Goal: Information Seeking & Learning: Learn about a topic

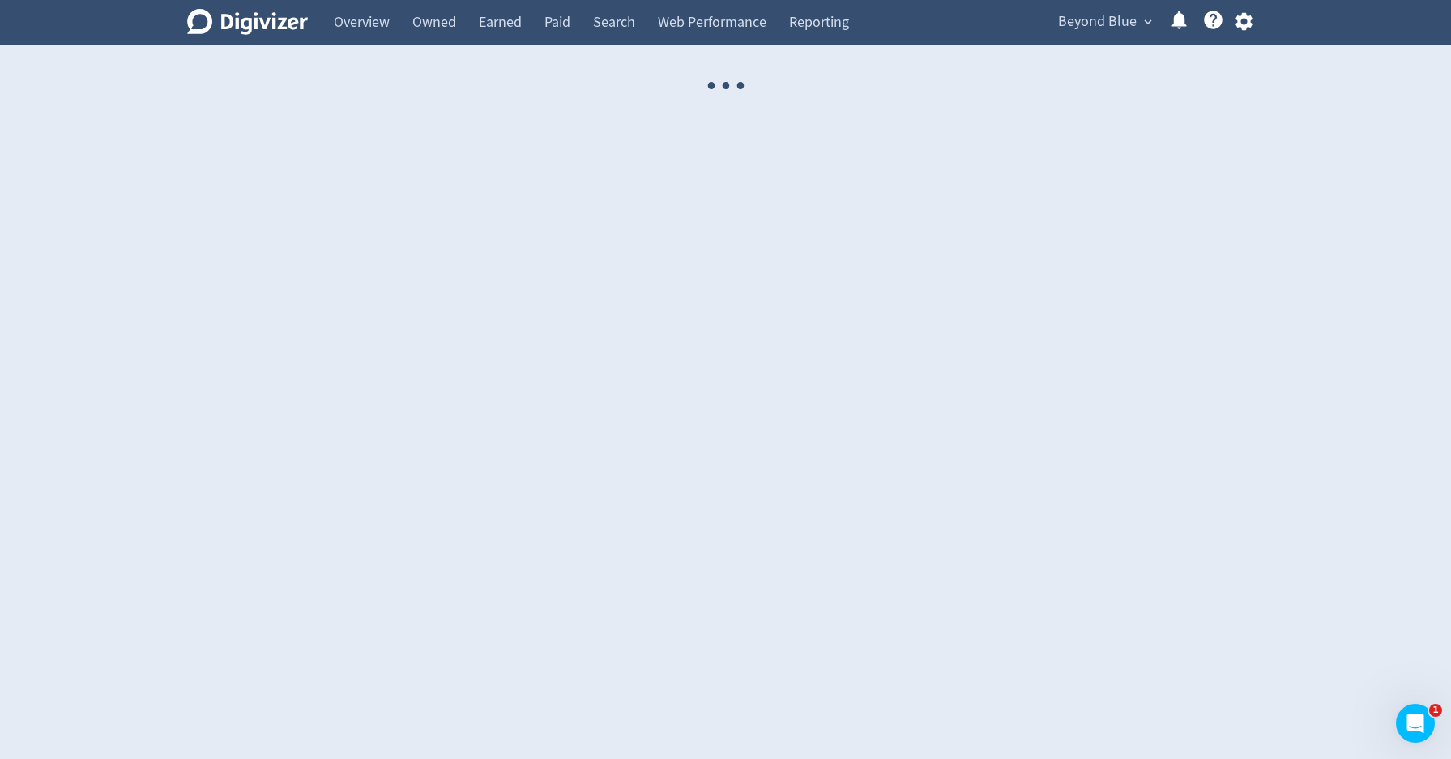
select select "USER"
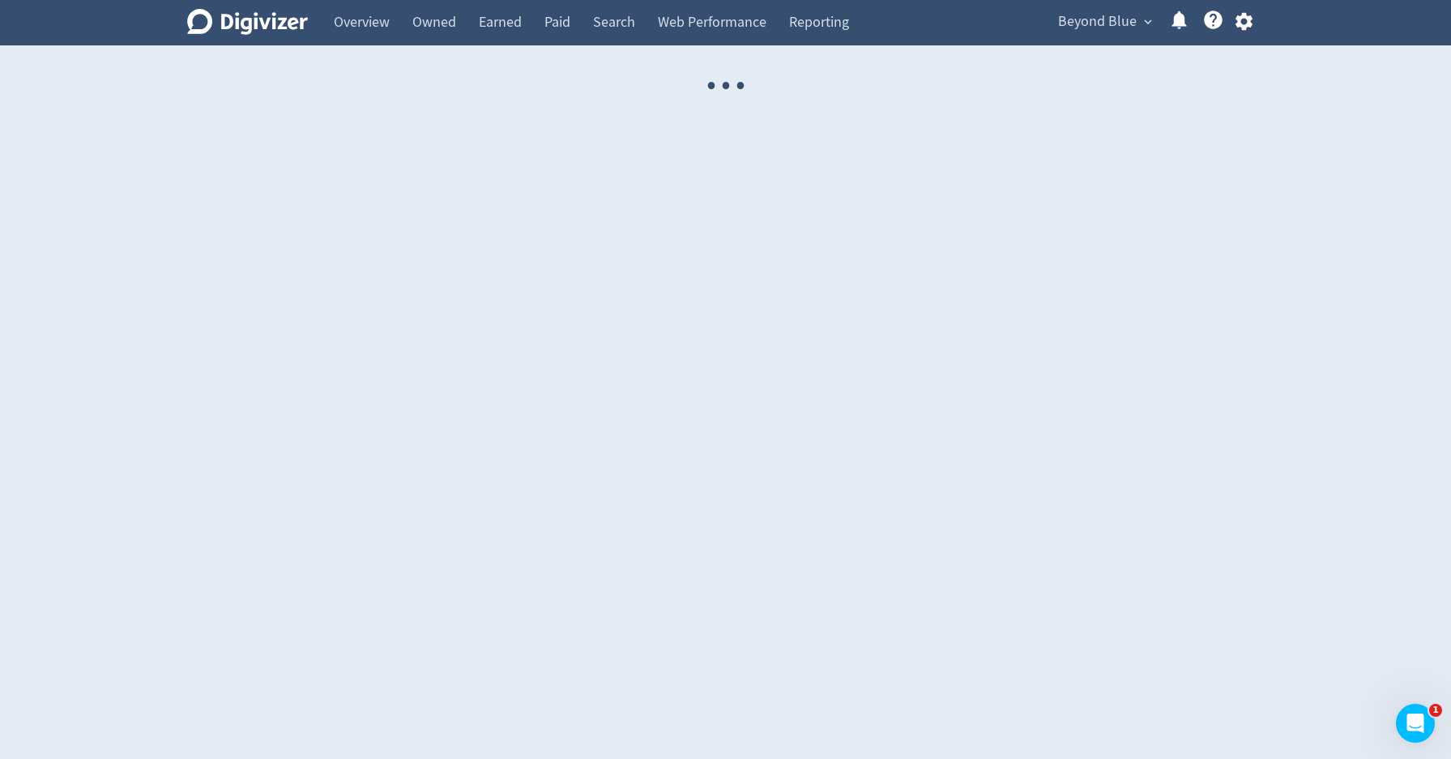
select select "USER"
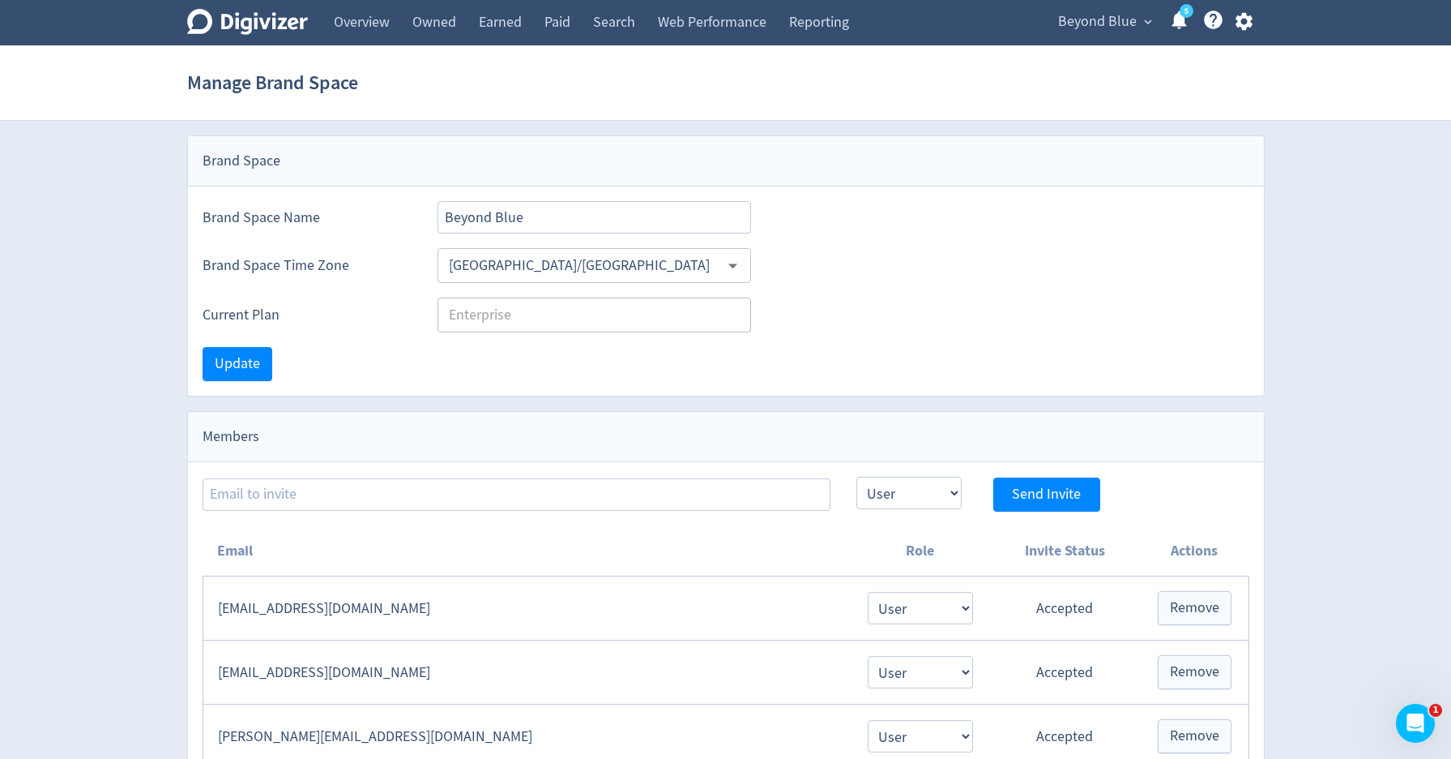
click at [1086, 32] on span "Beyond Blue" at bounding box center [1097, 22] width 79 height 26
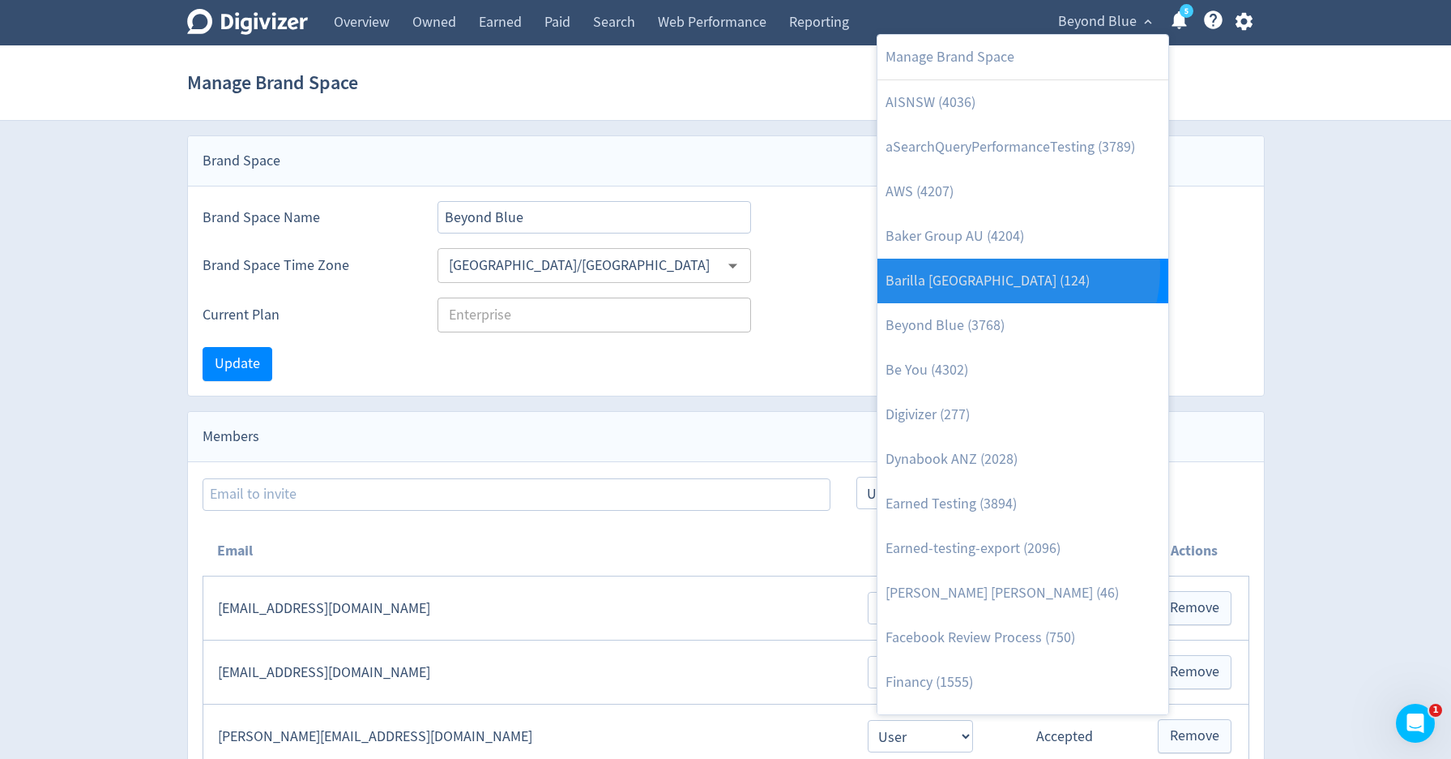
click at [997, 268] on link "Barilla [GEOGRAPHIC_DATA] (124)" at bounding box center [1023, 281] width 291 height 45
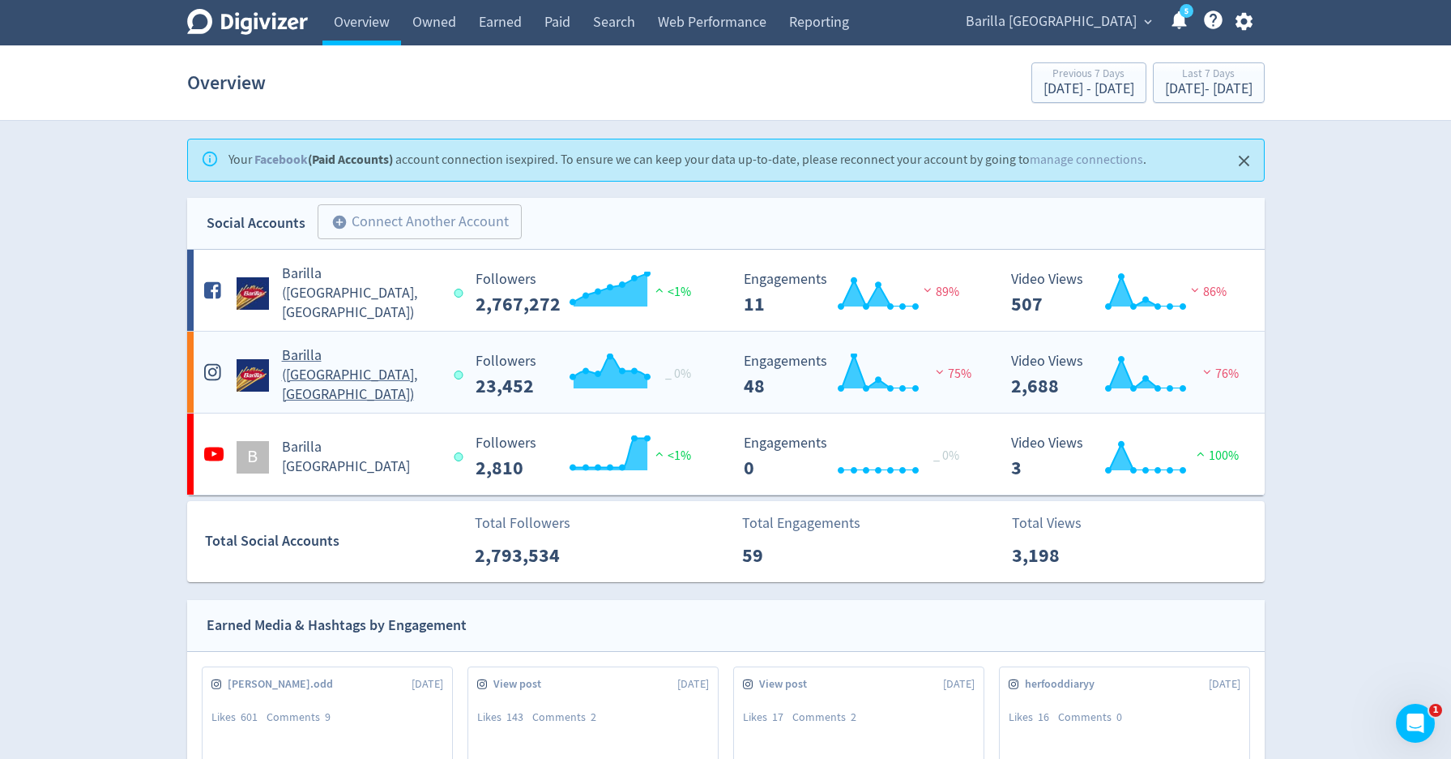
click at [327, 382] on h5 "Barilla ([GEOGRAPHIC_DATA], [GEOGRAPHIC_DATA])" at bounding box center [361, 375] width 158 height 58
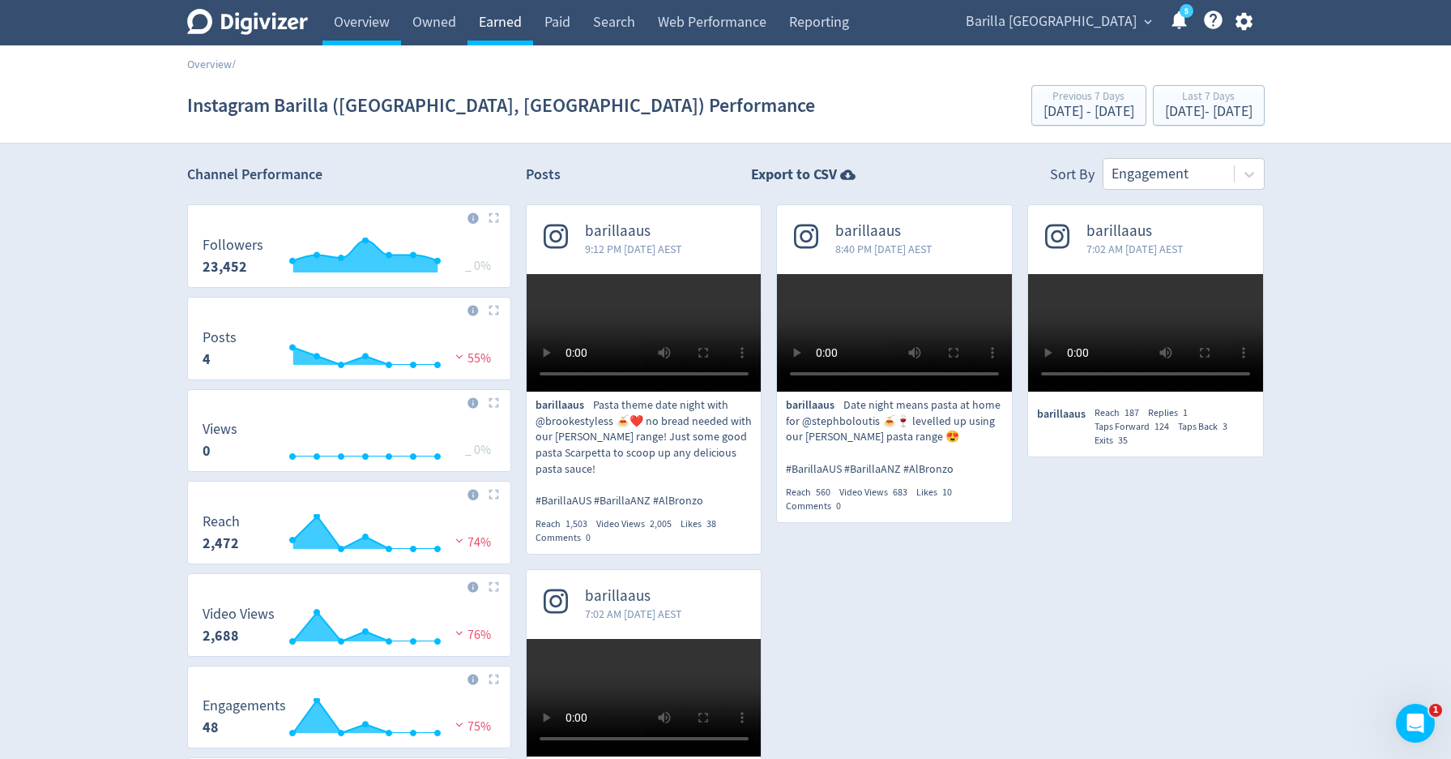
click at [497, 33] on link "Earned" at bounding box center [501, 22] width 66 height 45
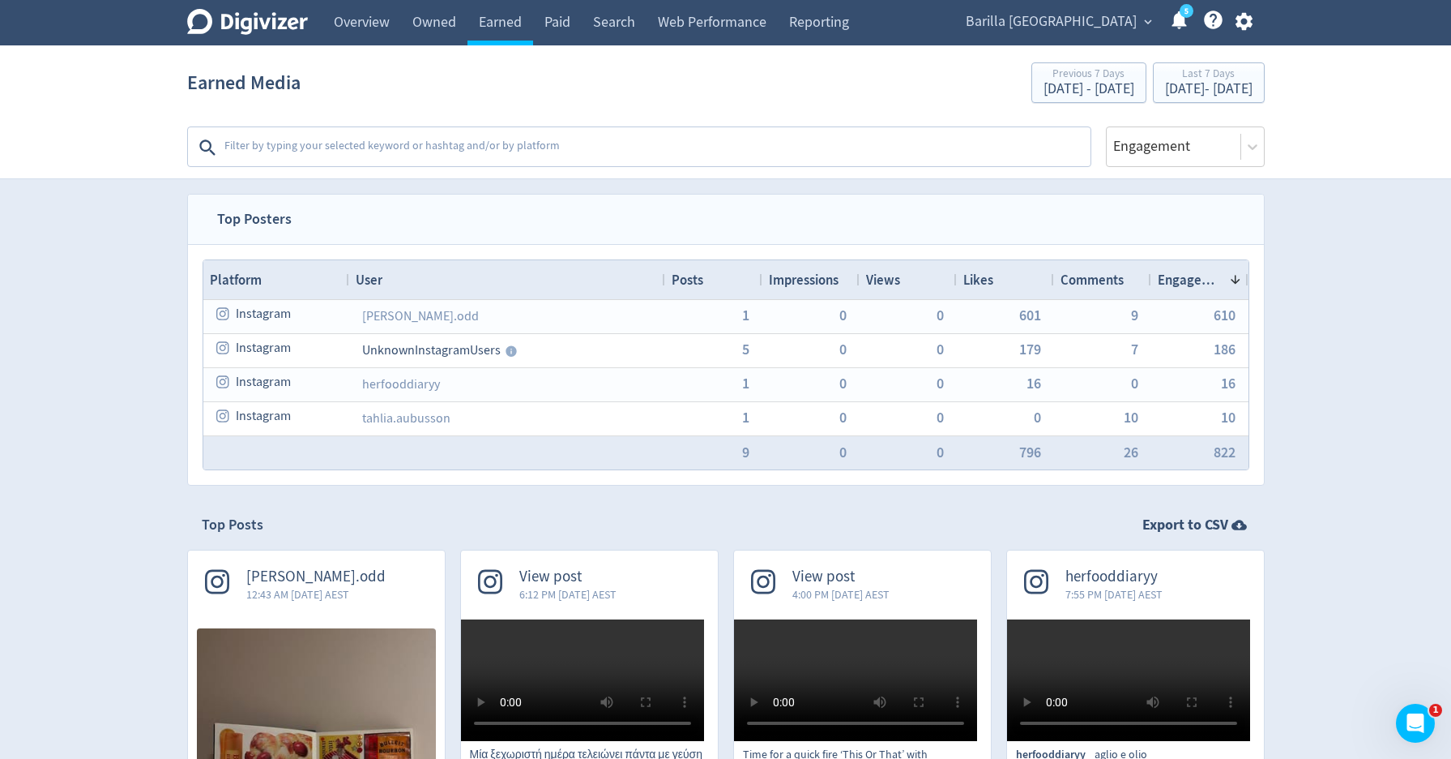
click at [485, 152] on textarea at bounding box center [656, 147] width 866 height 32
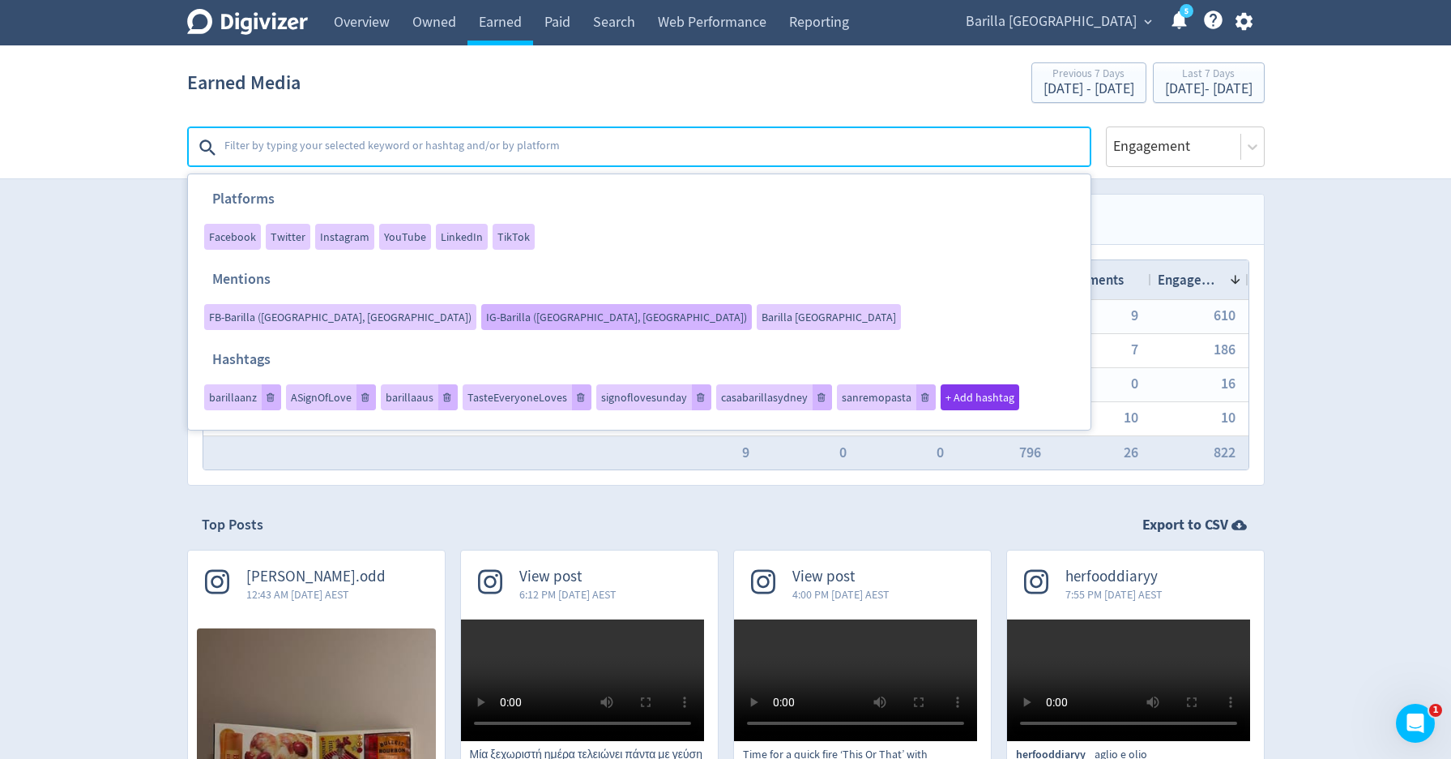
click at [691, 311] on span "IG-Barilla (AU, NZ)" at bounding box center [616, 316] width 261 height 11
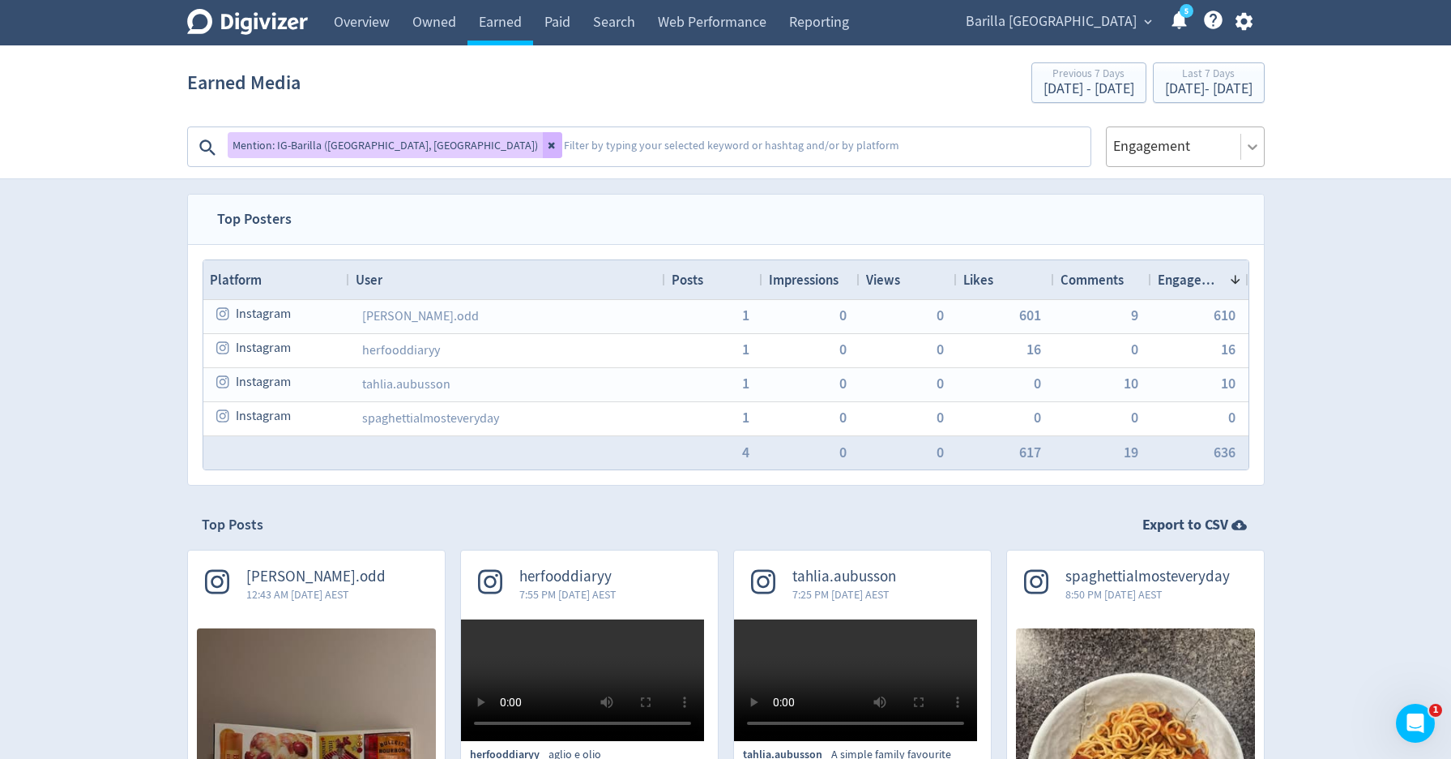
click at [1256, 145] on icon at bounding box center [1253, 147] width 10 height 6
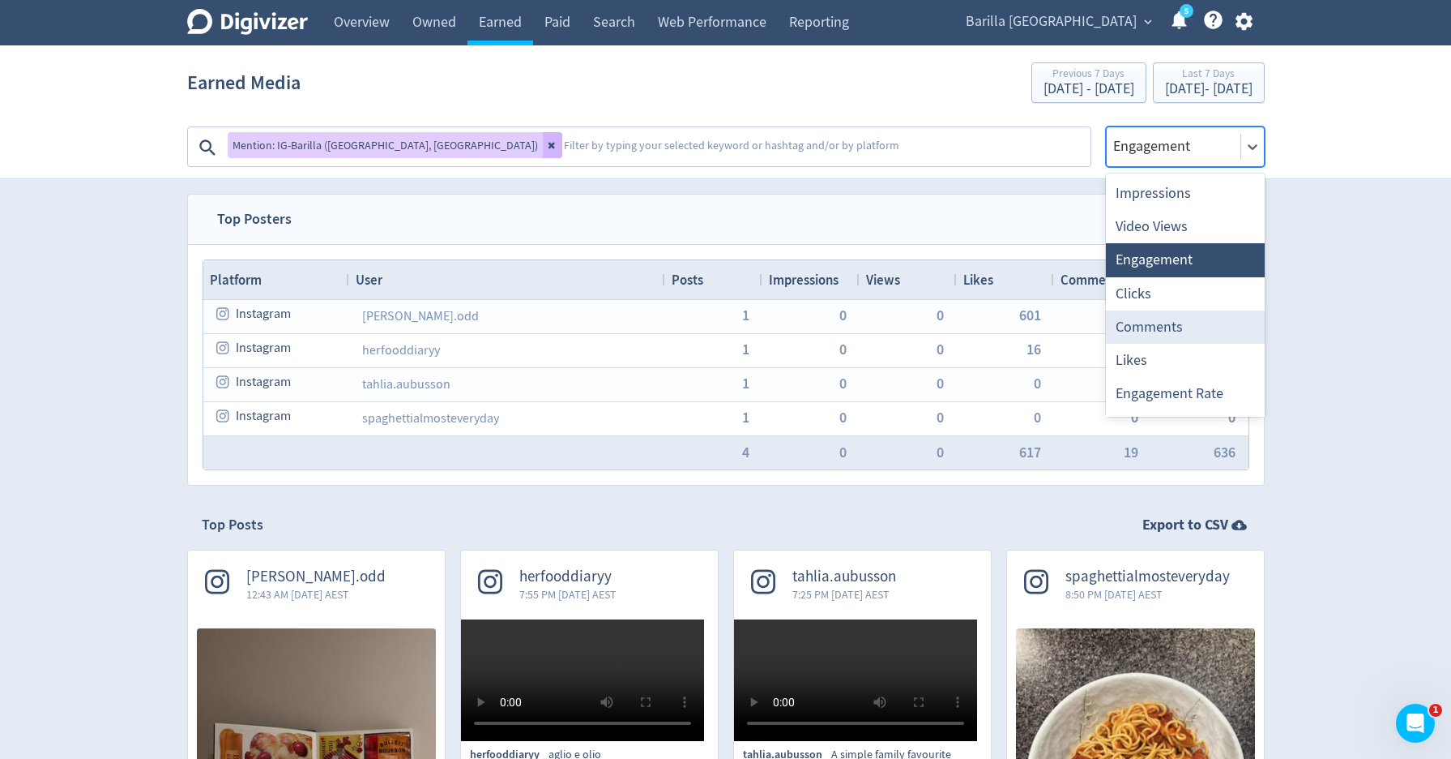
scroll to position [30, 0]
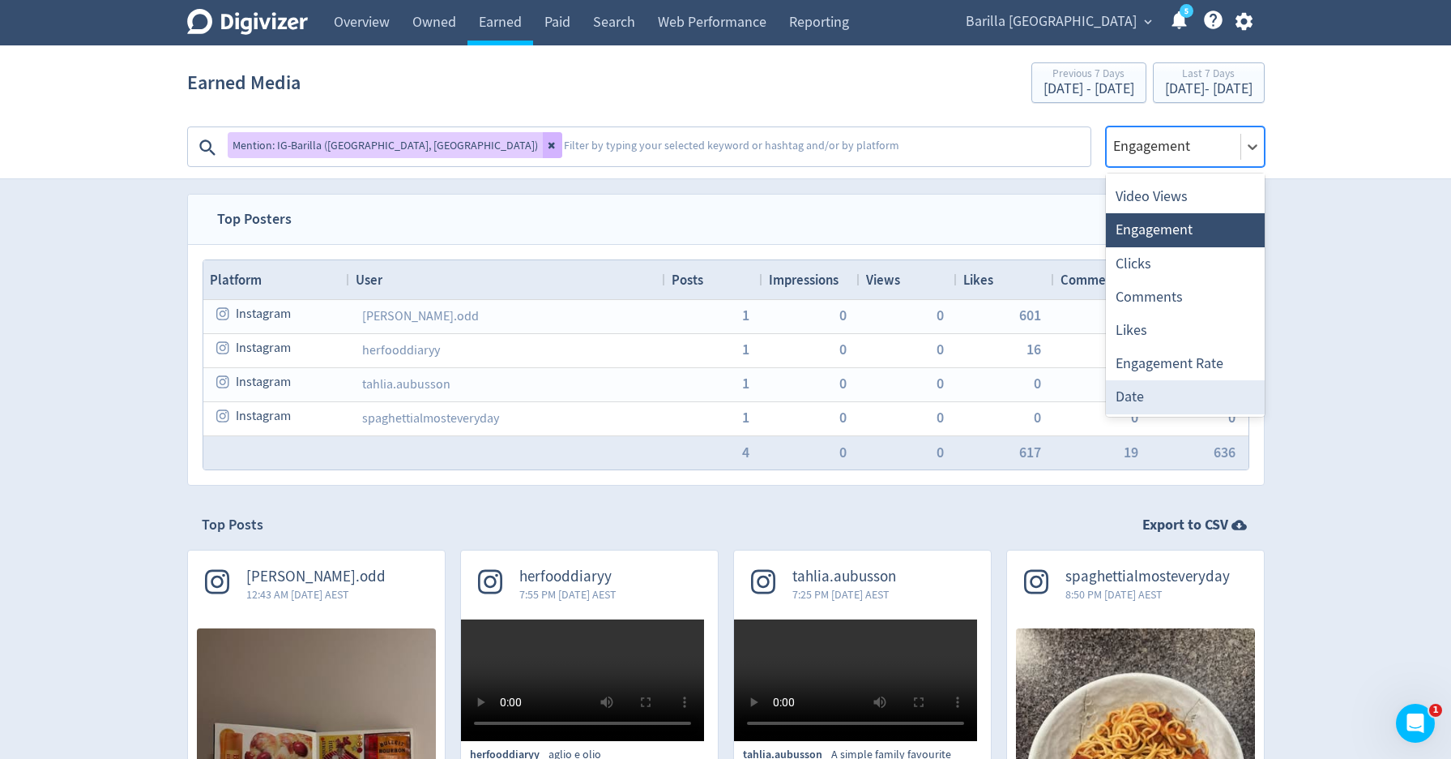
click at [1161, 393] on div "Date" at bounding box center [1185, 396] width 159 height 33
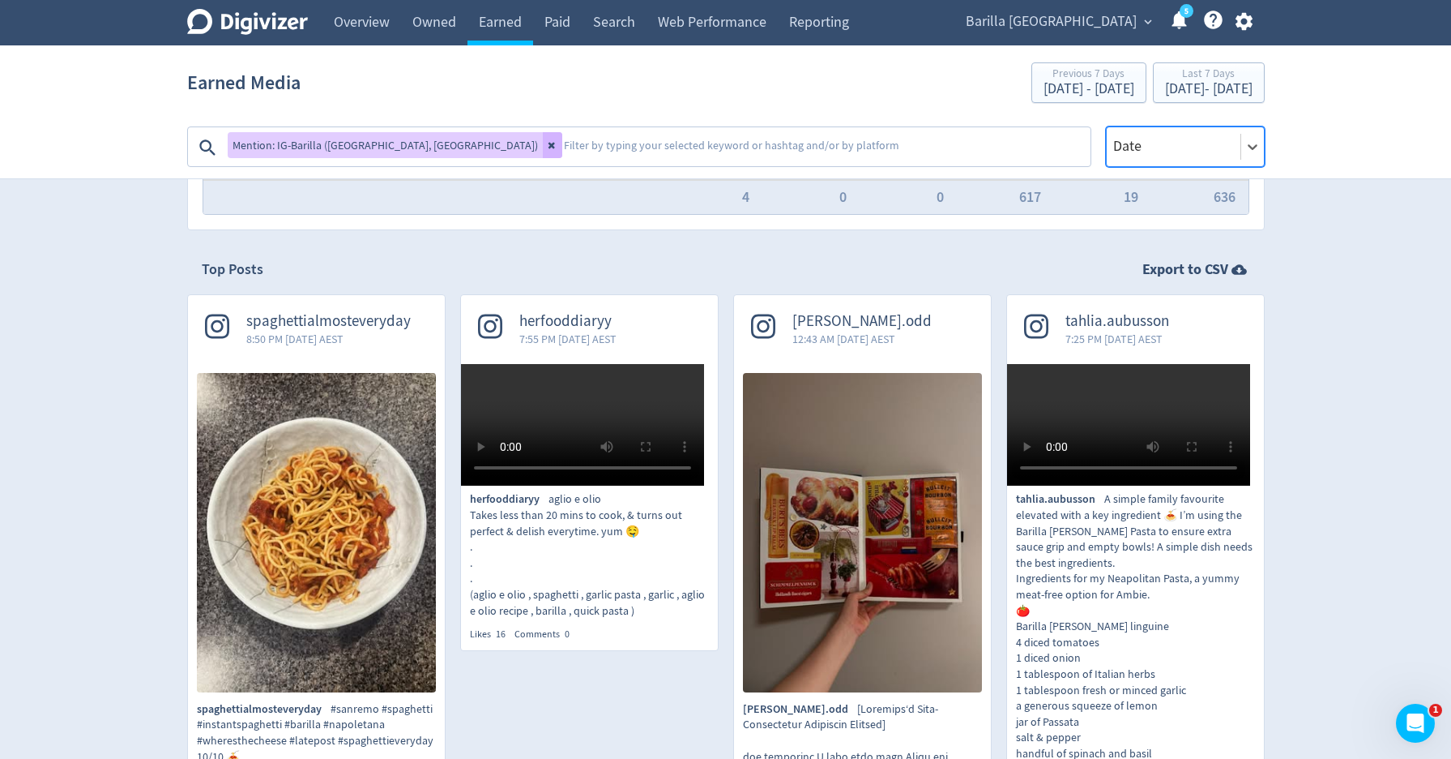
scroll to position [373, 0]
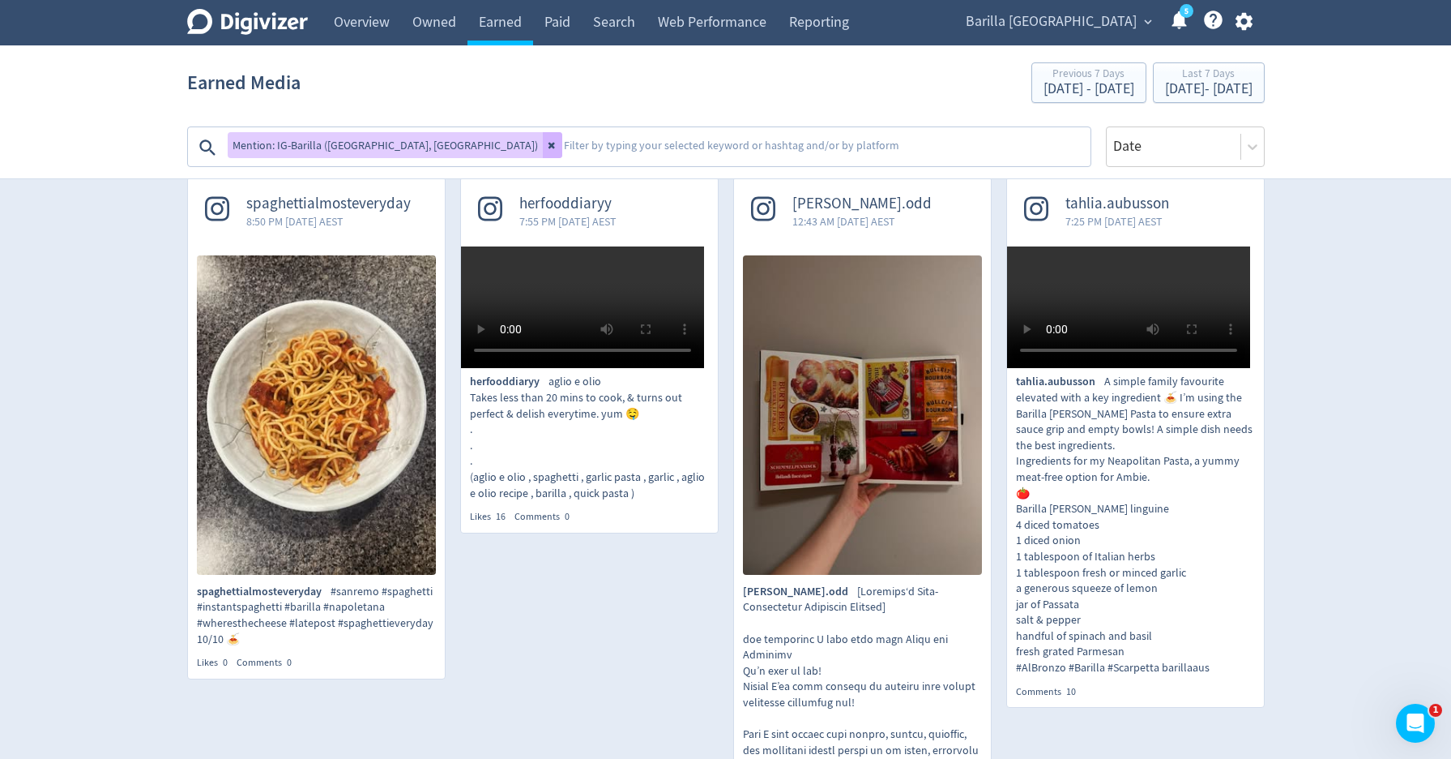
click at [274, 474] on img at bounding box center [316, 414] width 239 height 319
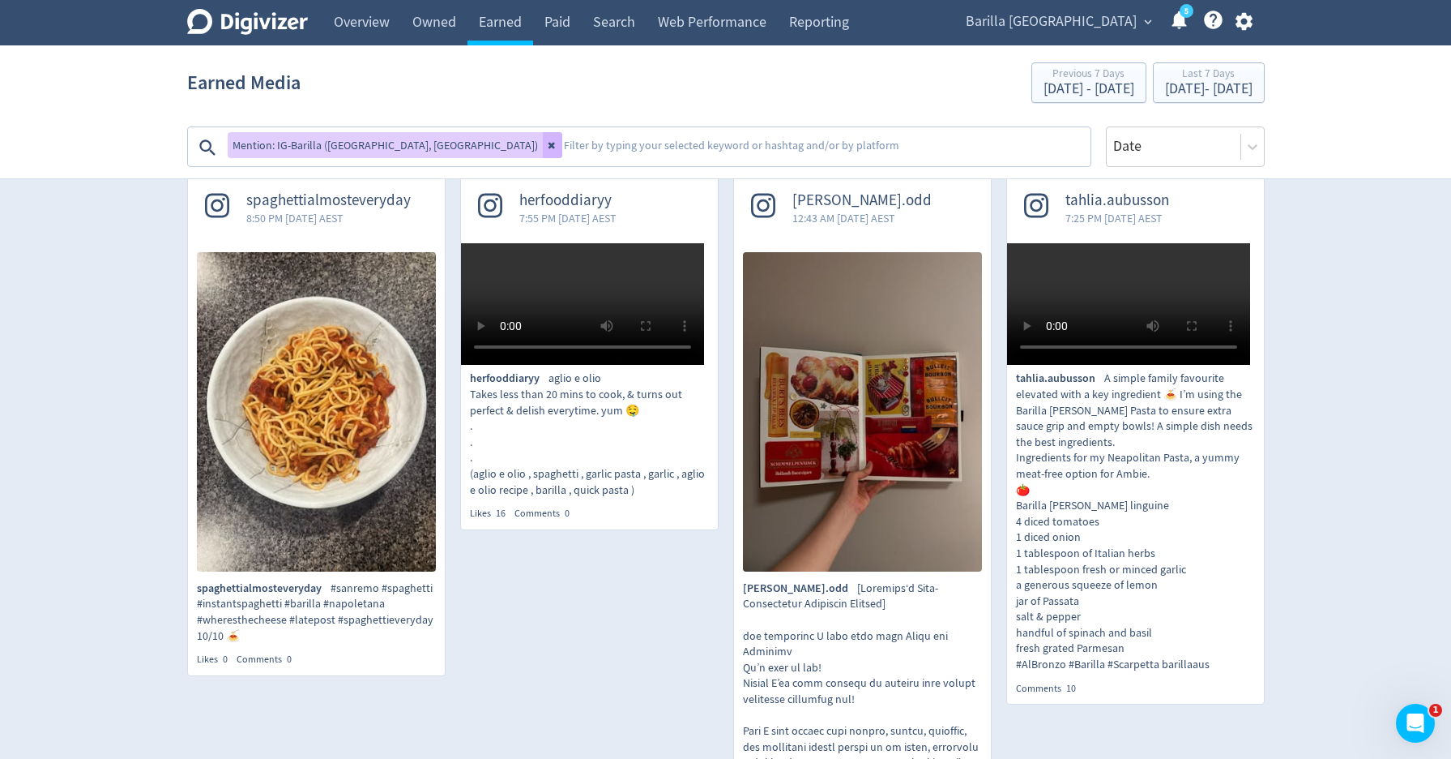
scroll to position [374, 0]
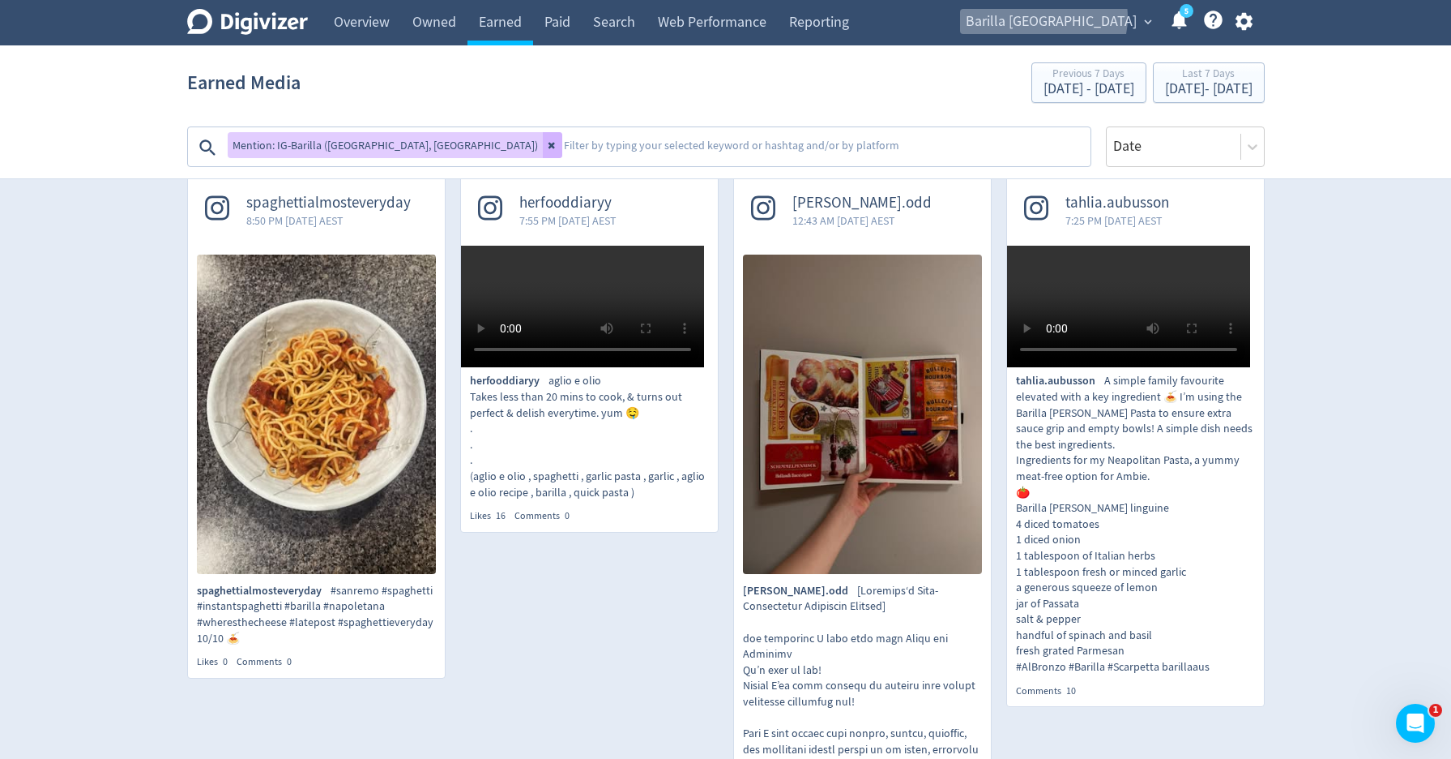
click at [1118, 18] on span "Barilla Australia" at bounding box center [1051, 22] width 171 height 26
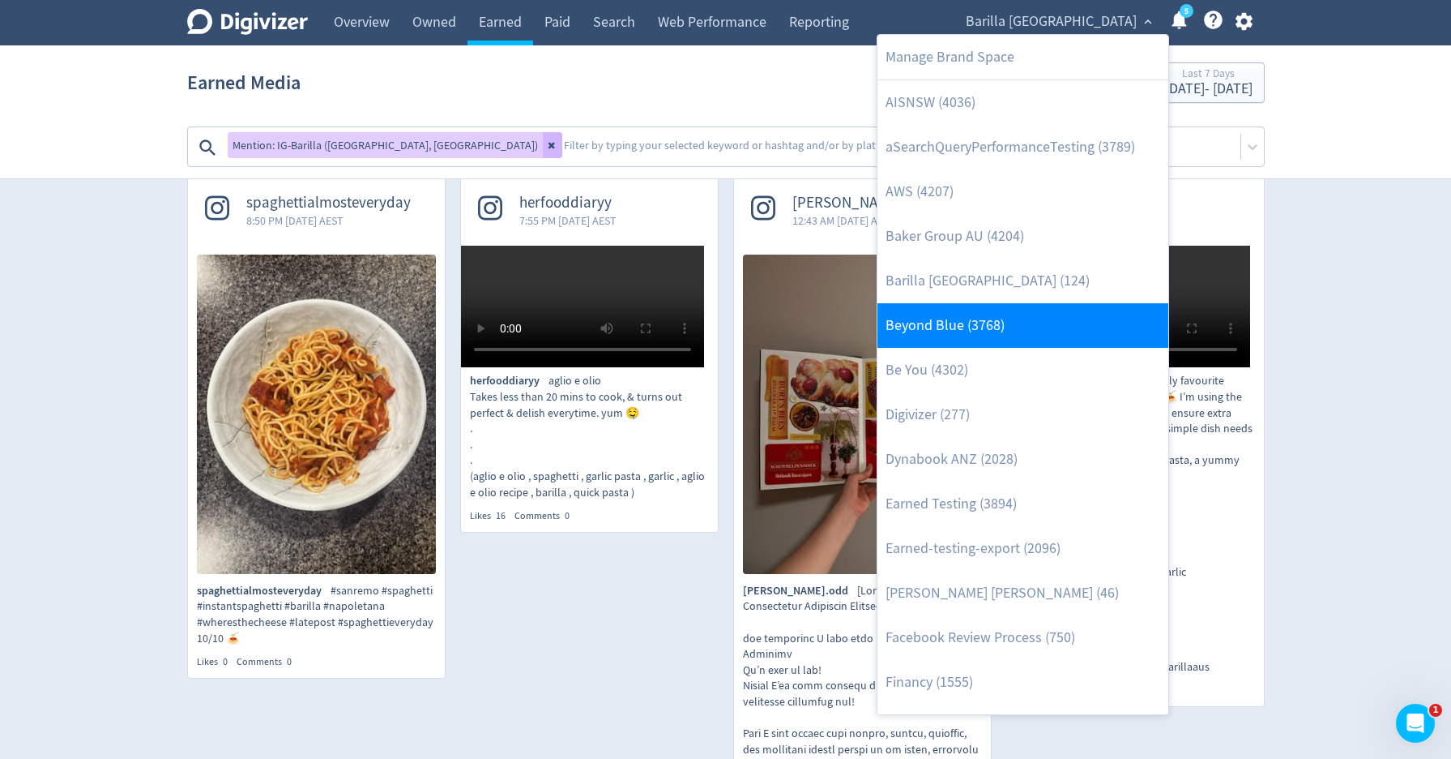
click at [1031, 316] on link "Beyond Blue (3768)" at bounding box center [1023, 325] width 291 height 45
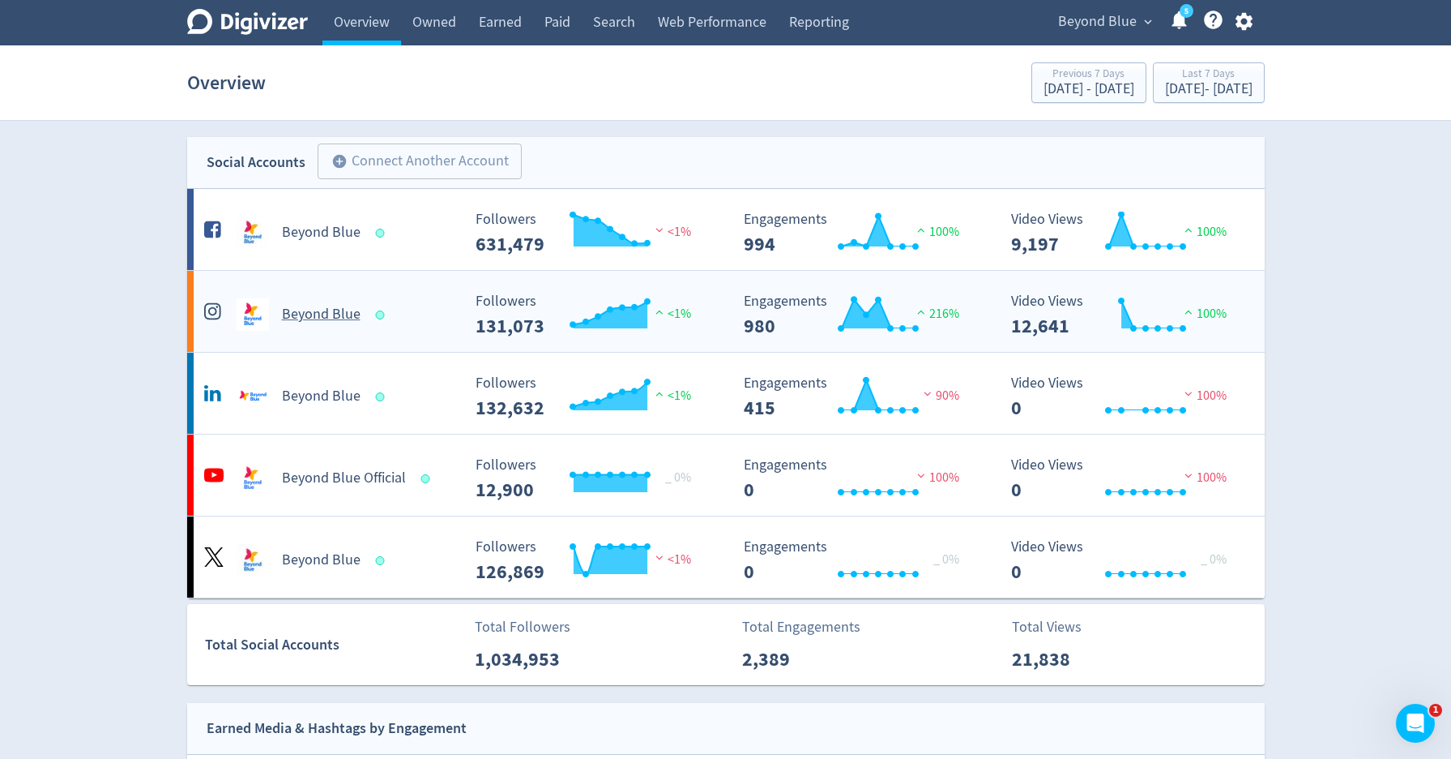
click at [339, 307] on h5 "Beyond Blue" at bounding box center [321, 314] width 79 height 19
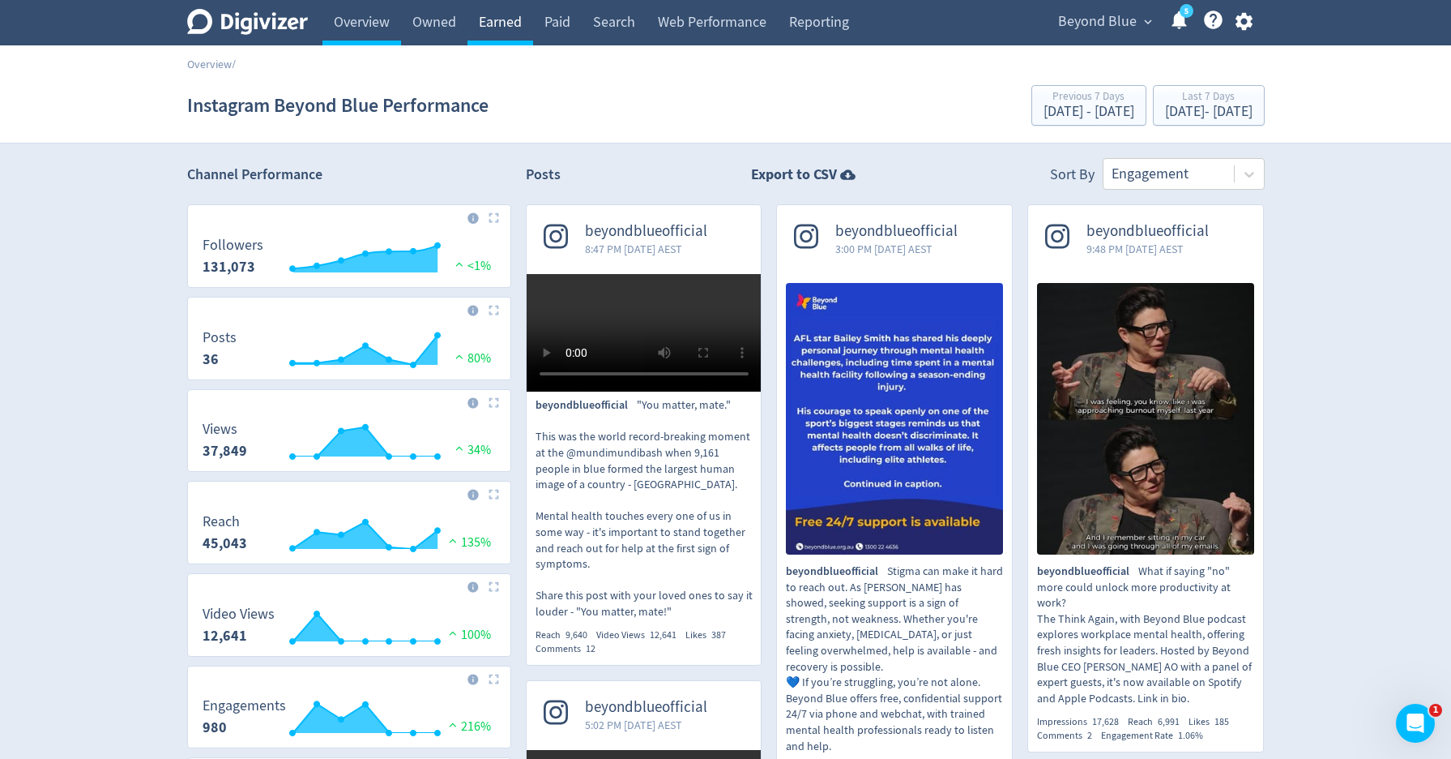
click at [490, 27] on link "Earned" at bounding box center [501, 22] width 66 height 45
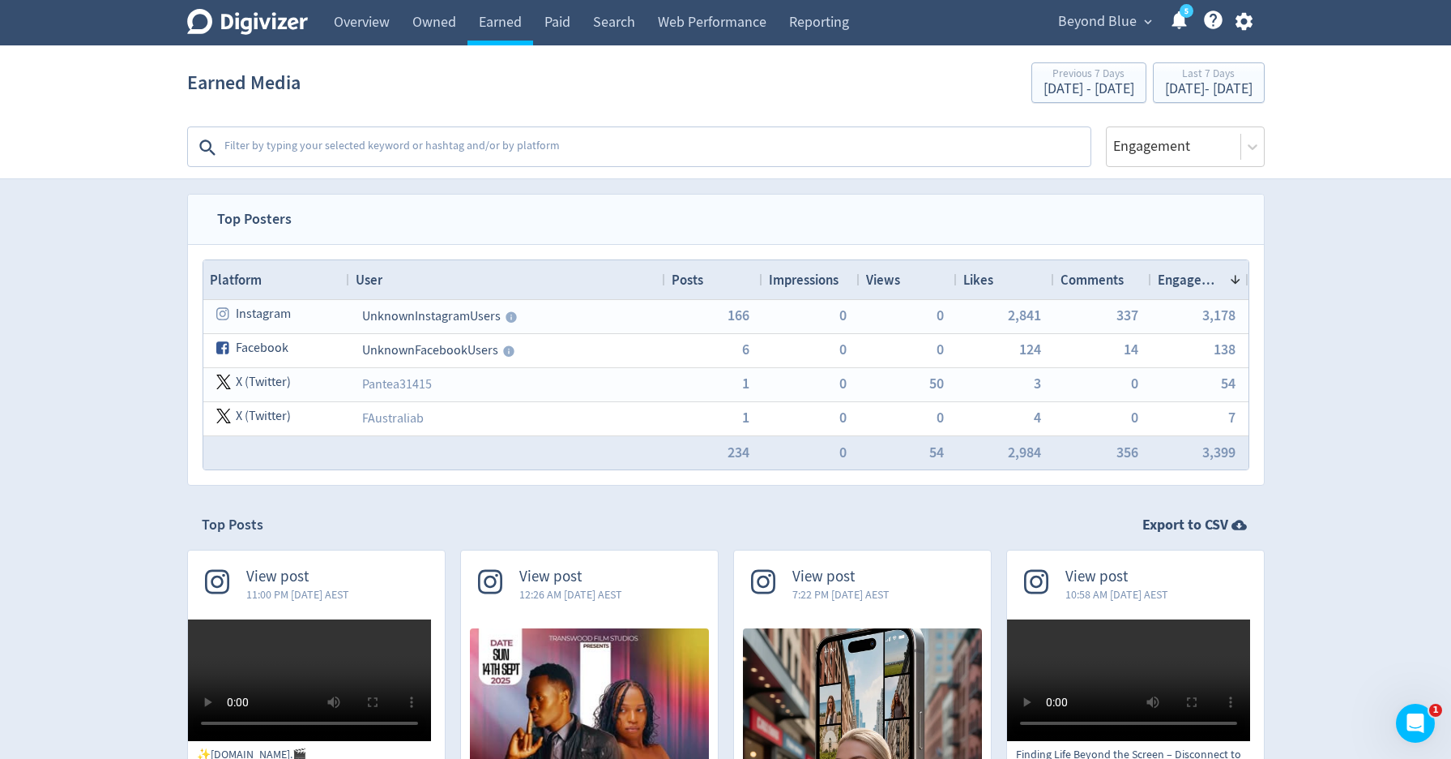
click at [639, 151] on textarea at bounding box center [656, 147] width 866 height 32
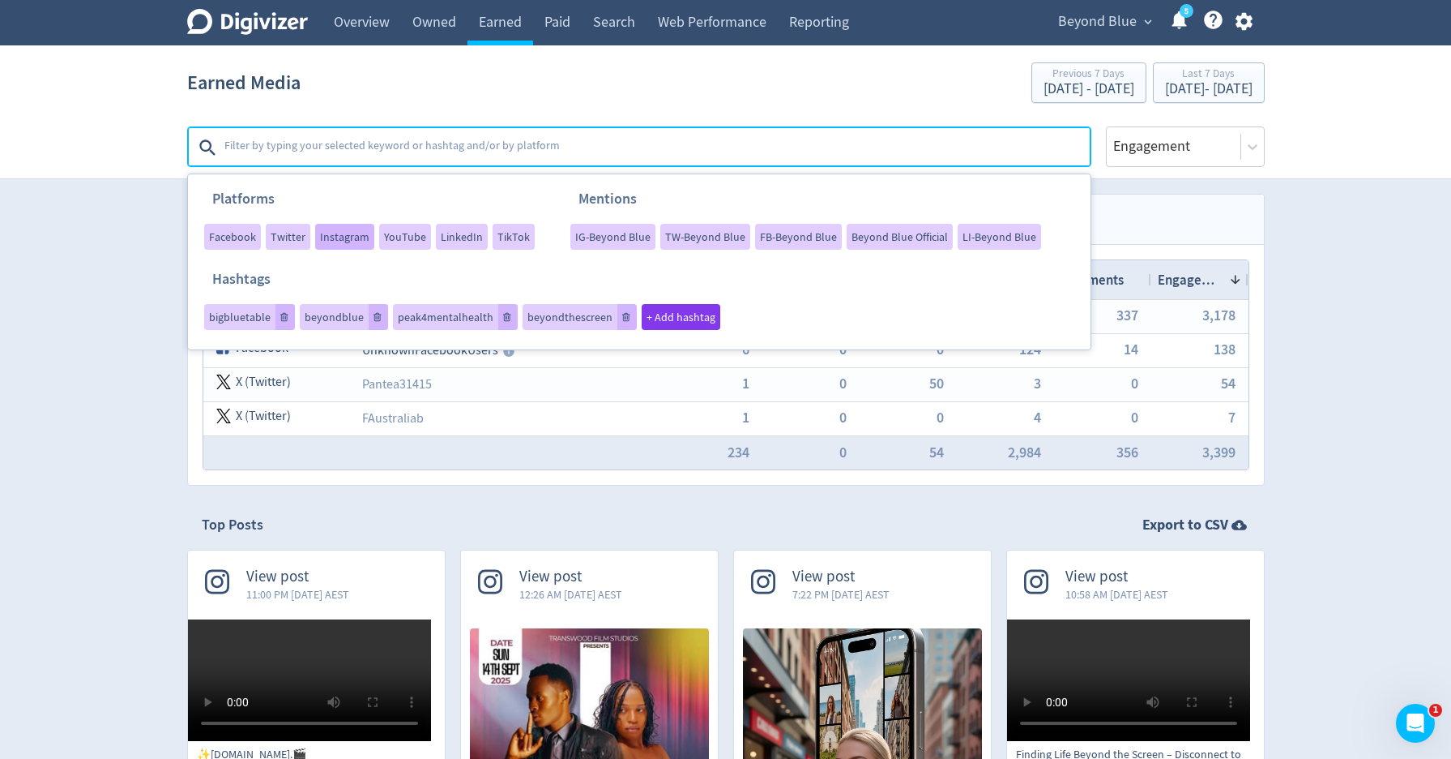
click at [340, 239] on span "Instagram" at bounding box center [344, 236] width 49 height 11
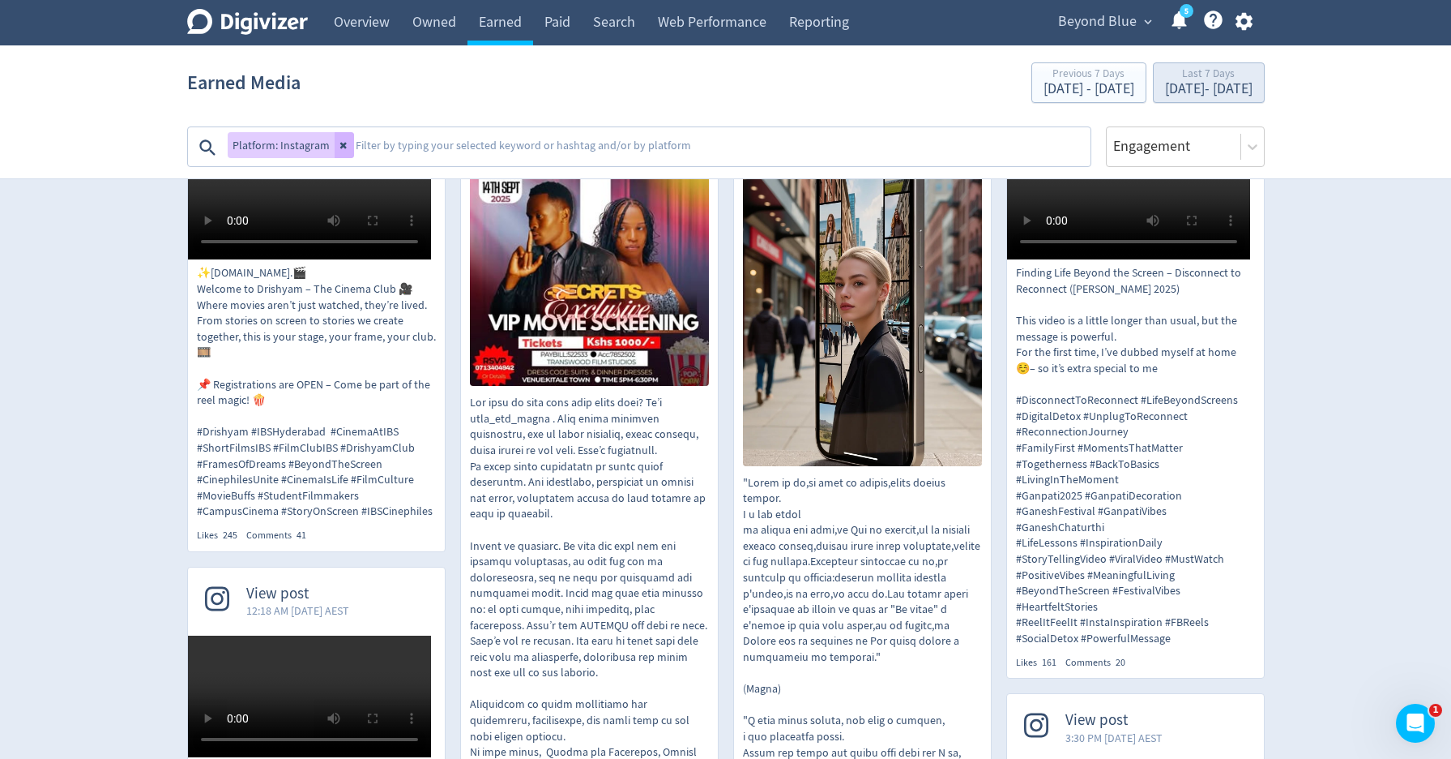
scroll to position [485, 0]
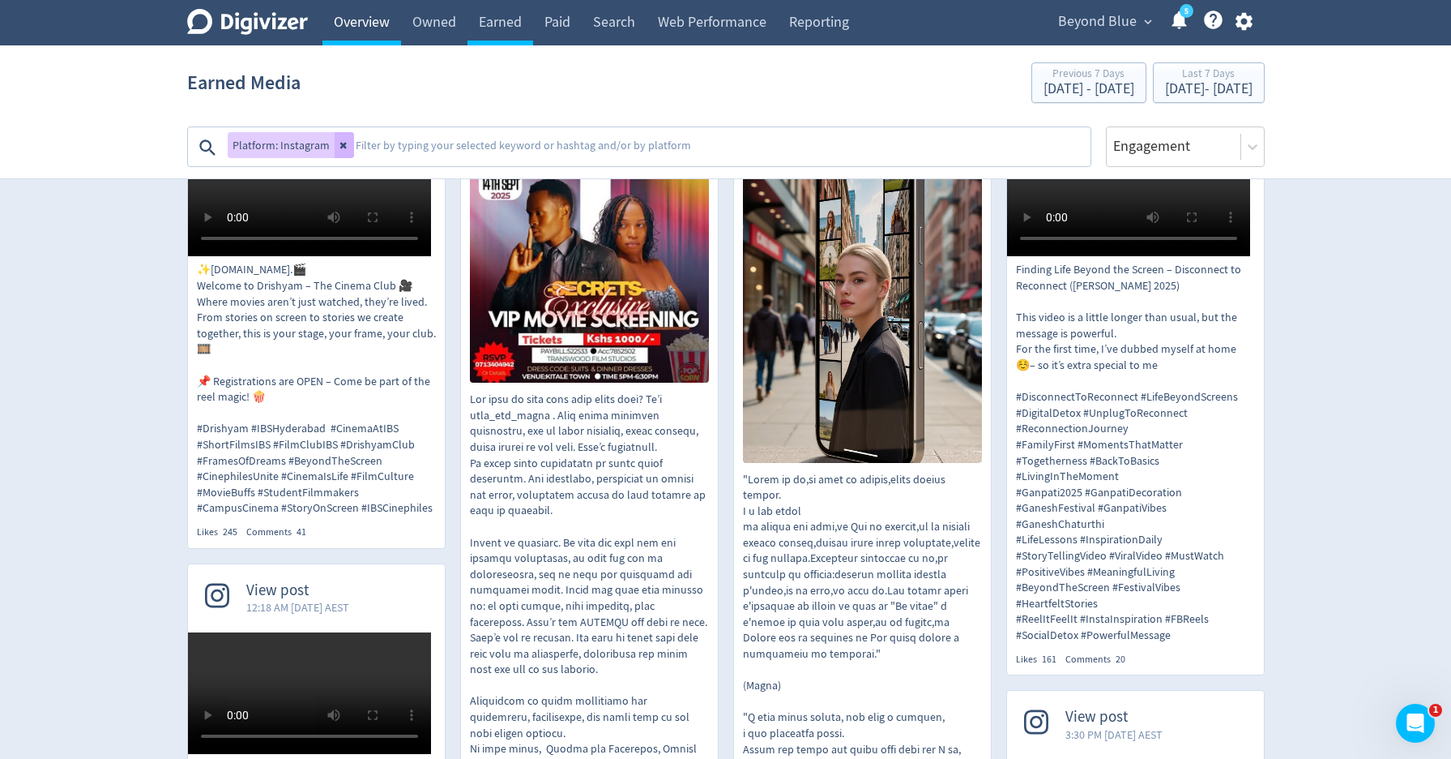
click at [387, 26] on link "Overview" at bounding box center [362, 22] width 79 height 45
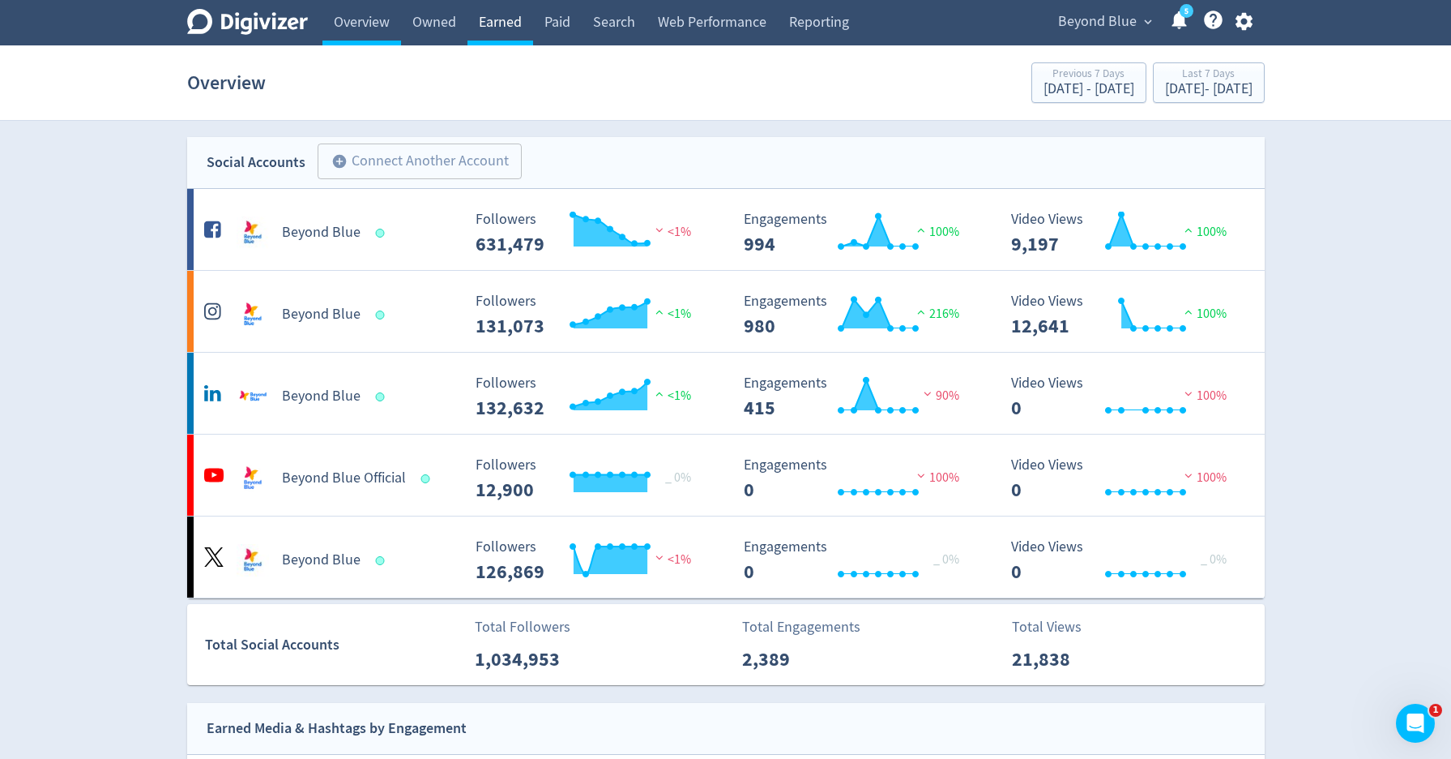
click at [493, 36] on link "Earned" at bounding box center [501, 22] width 66 height 45
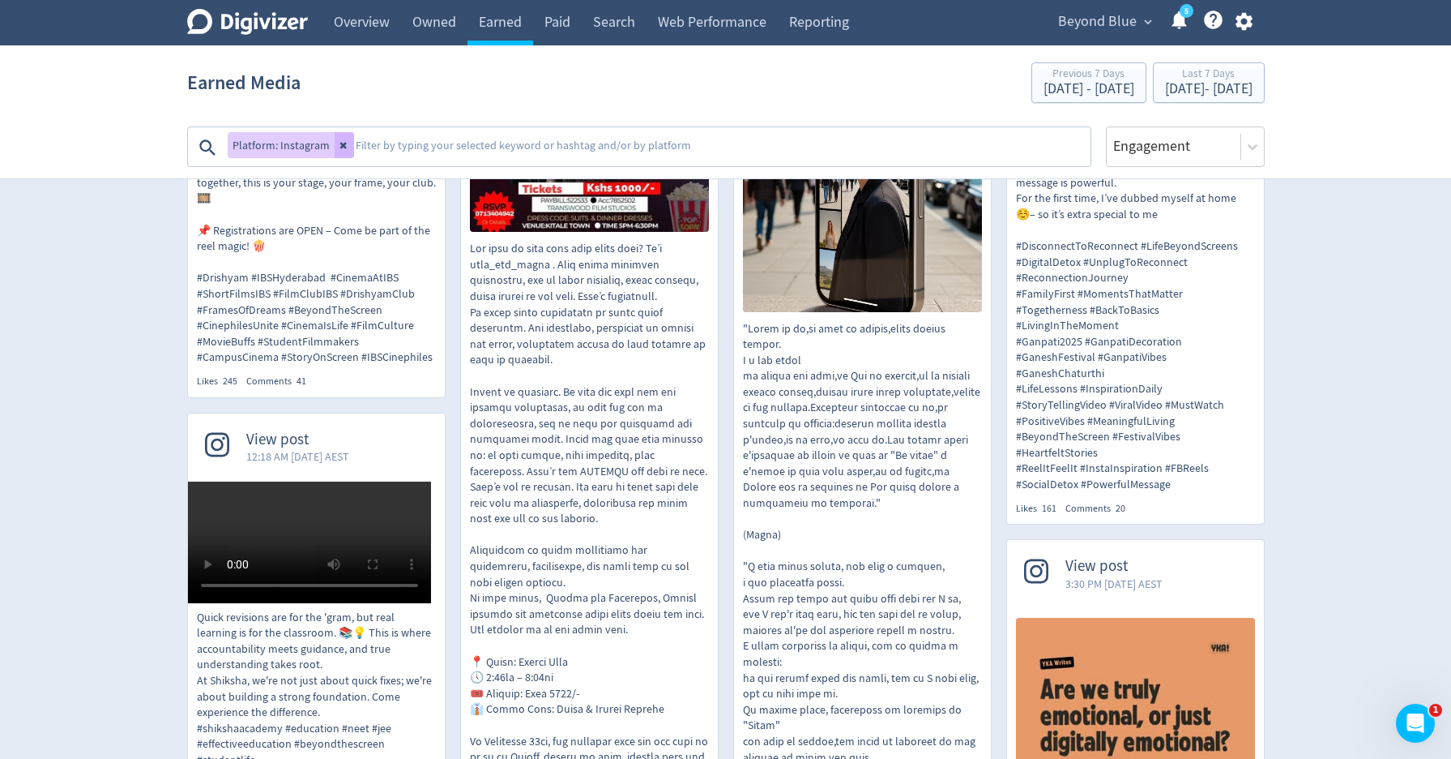
scroll to position [260, 0]
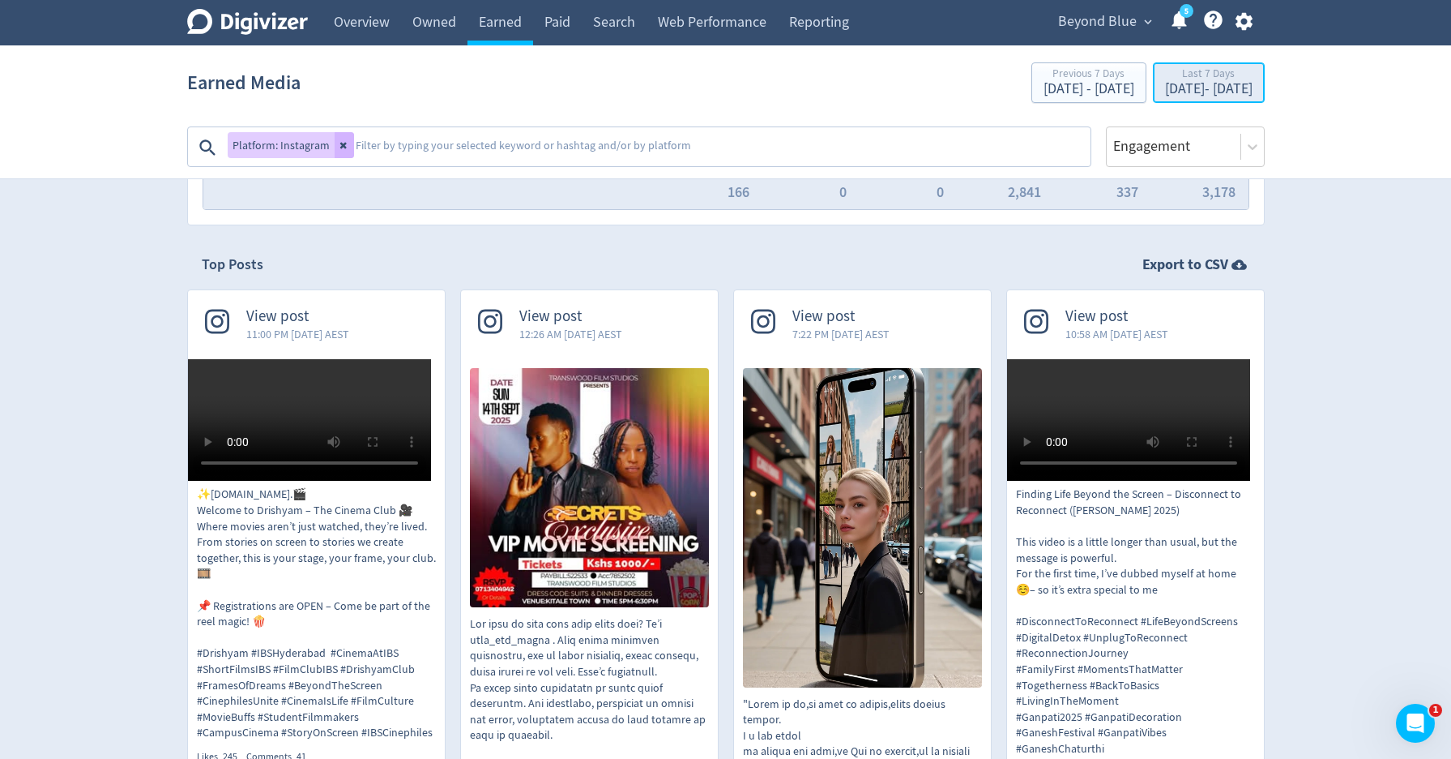
click at [1168, 92] on div "[DATE] - [DATE]" at bounding box center [1209, 89] width 88 height 15
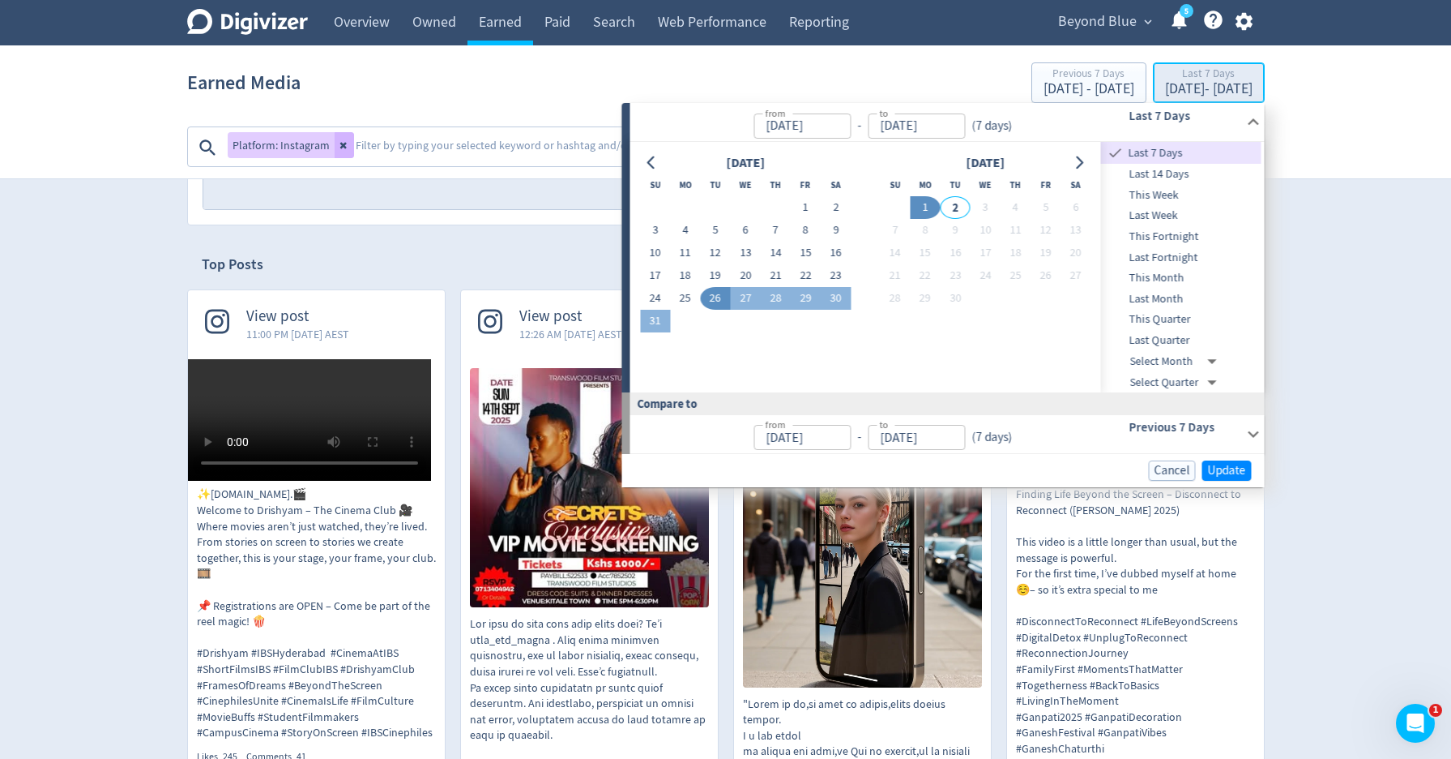
type input "[DATE]"
click at [652, 169] on icon "Go to previous month" at bounding box center [652, 162] width 13 height 13
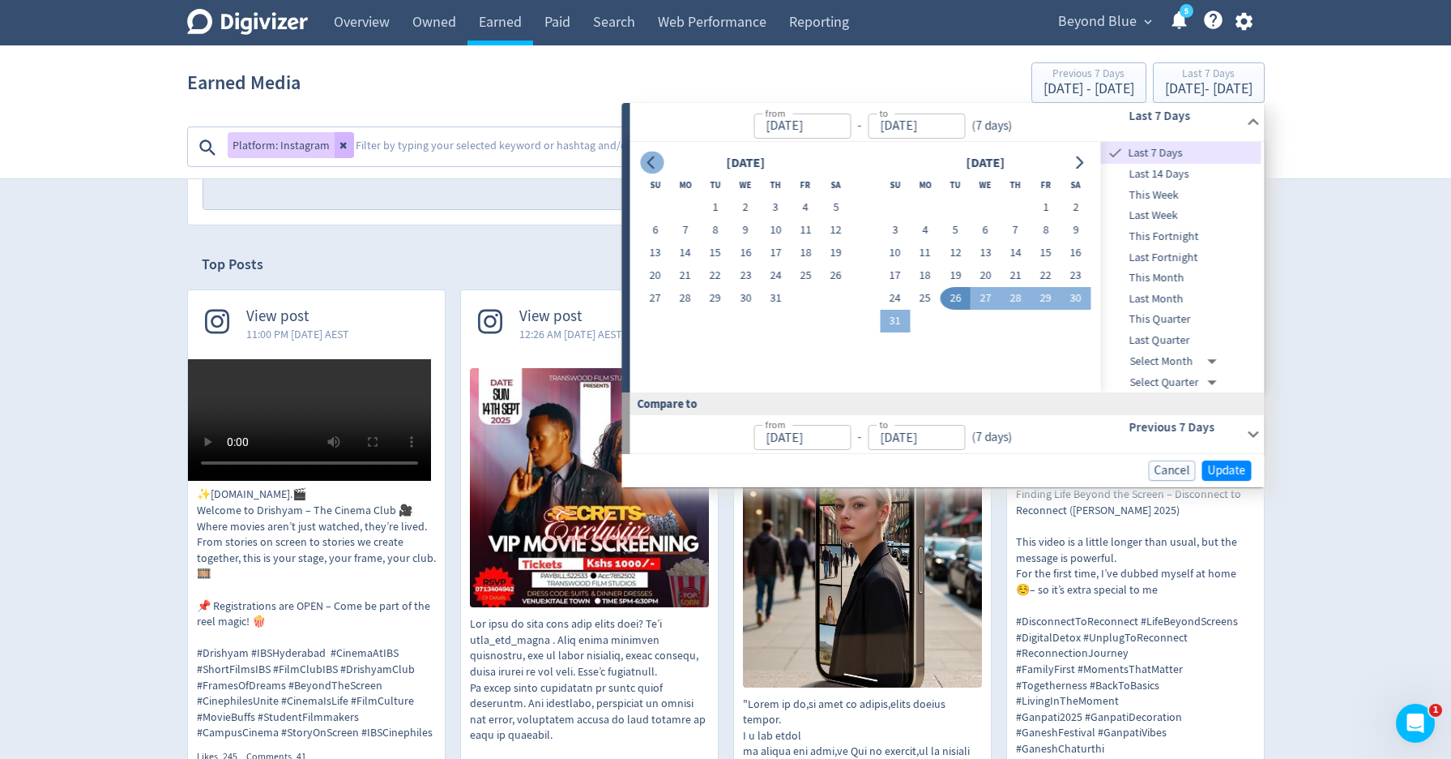
click at [652, 169] on icon "Go to previous month" at bounding box center [652, 162] width 13 height 13
click at [661, 206] on button "1" at bounding box center [655, 207] width 30 height 23
type input "Jun 01, 2025"
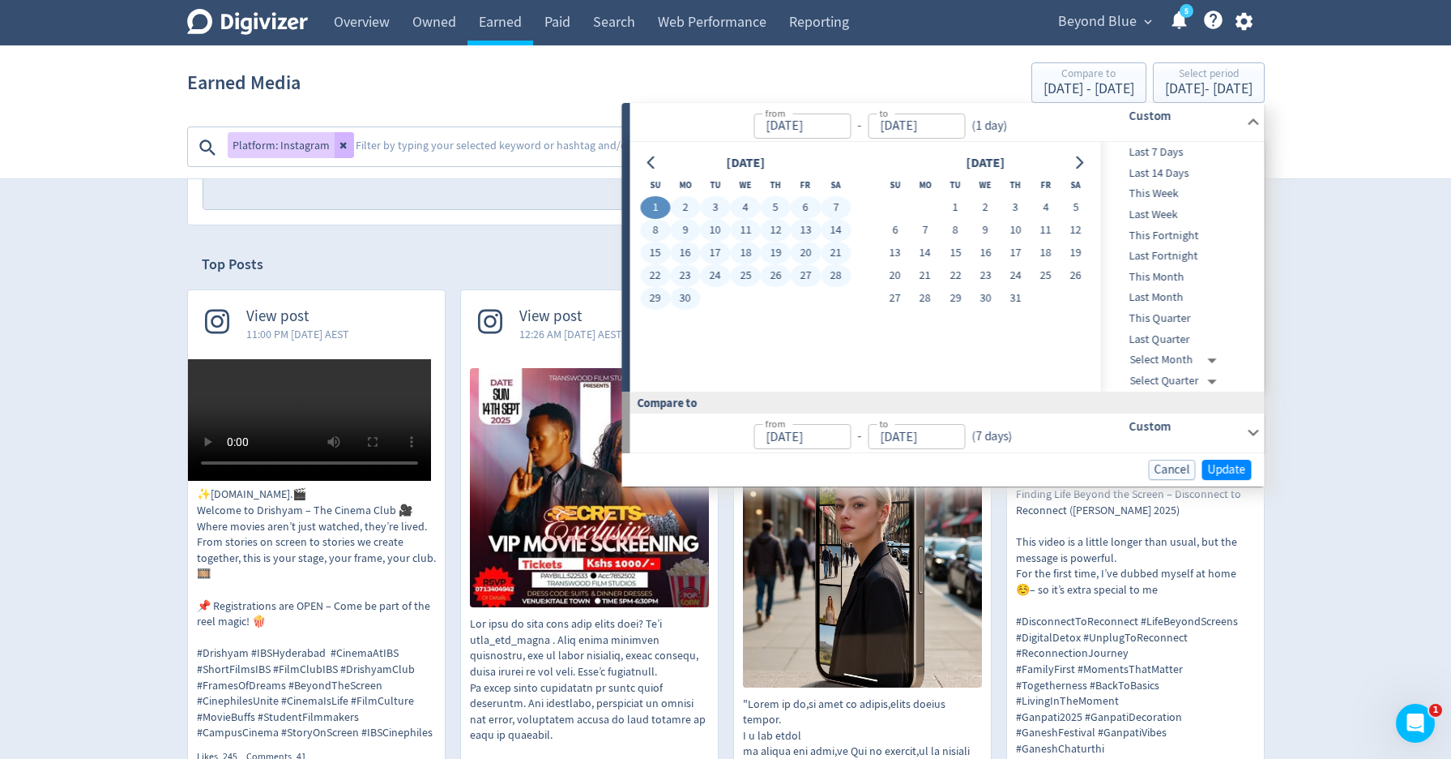
click at [685, 304] on button "30" at bounding box center [685, 298] width 30 height 23
type input "Jun 30, 2025"
type input "May 02, 2025"
type input "May 31, 2025"
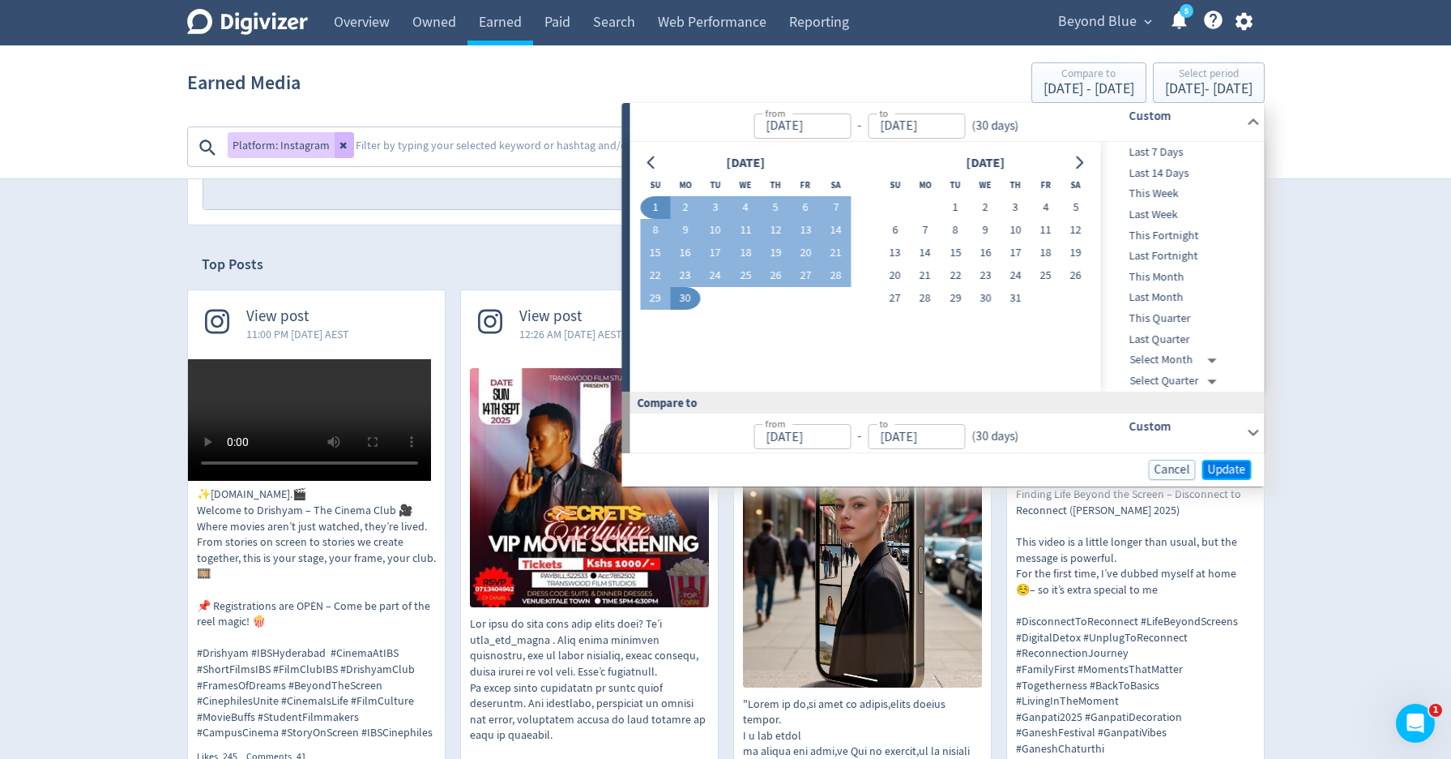
click at [1245, 464] on span "Update" at bounding box center [1227, 470] width 38 height 12
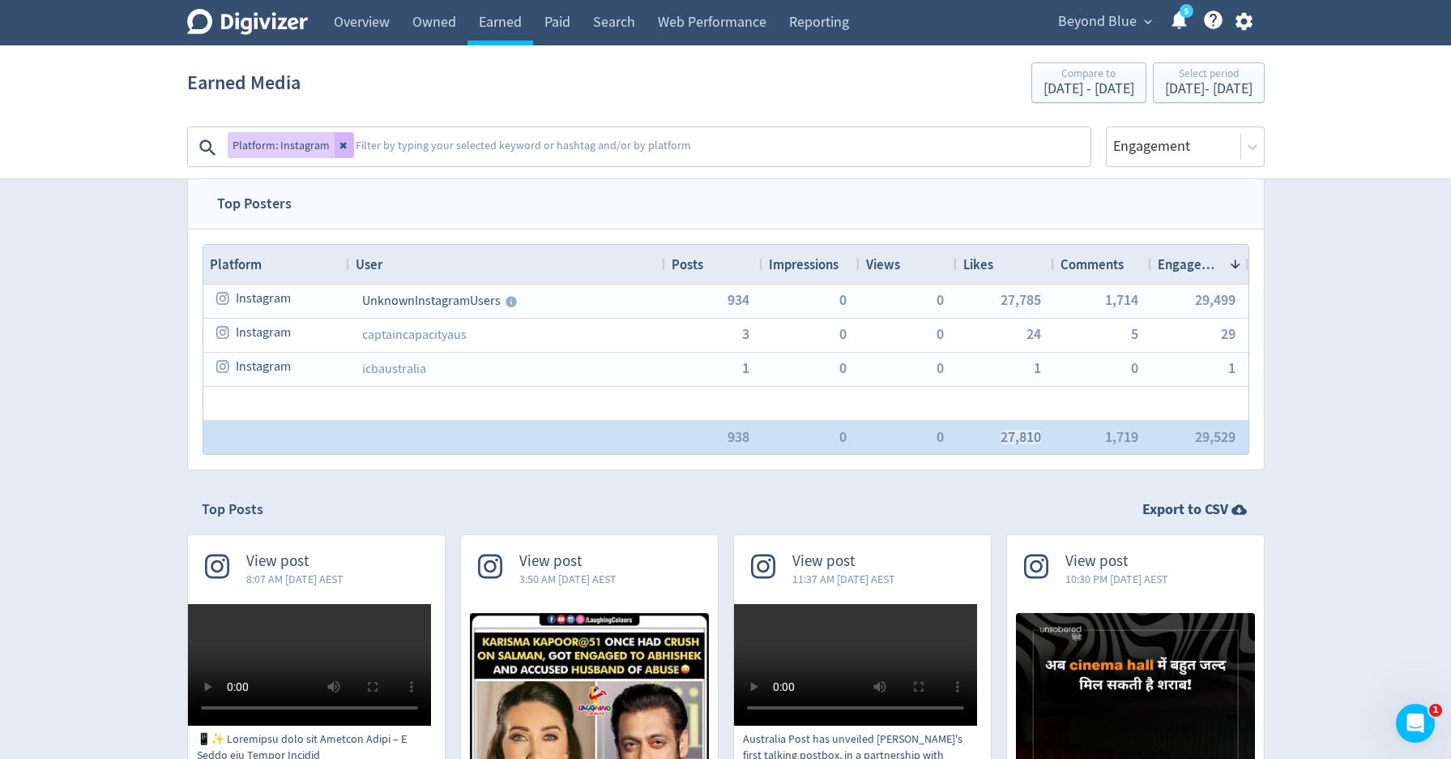
scroll to position [15, 0]
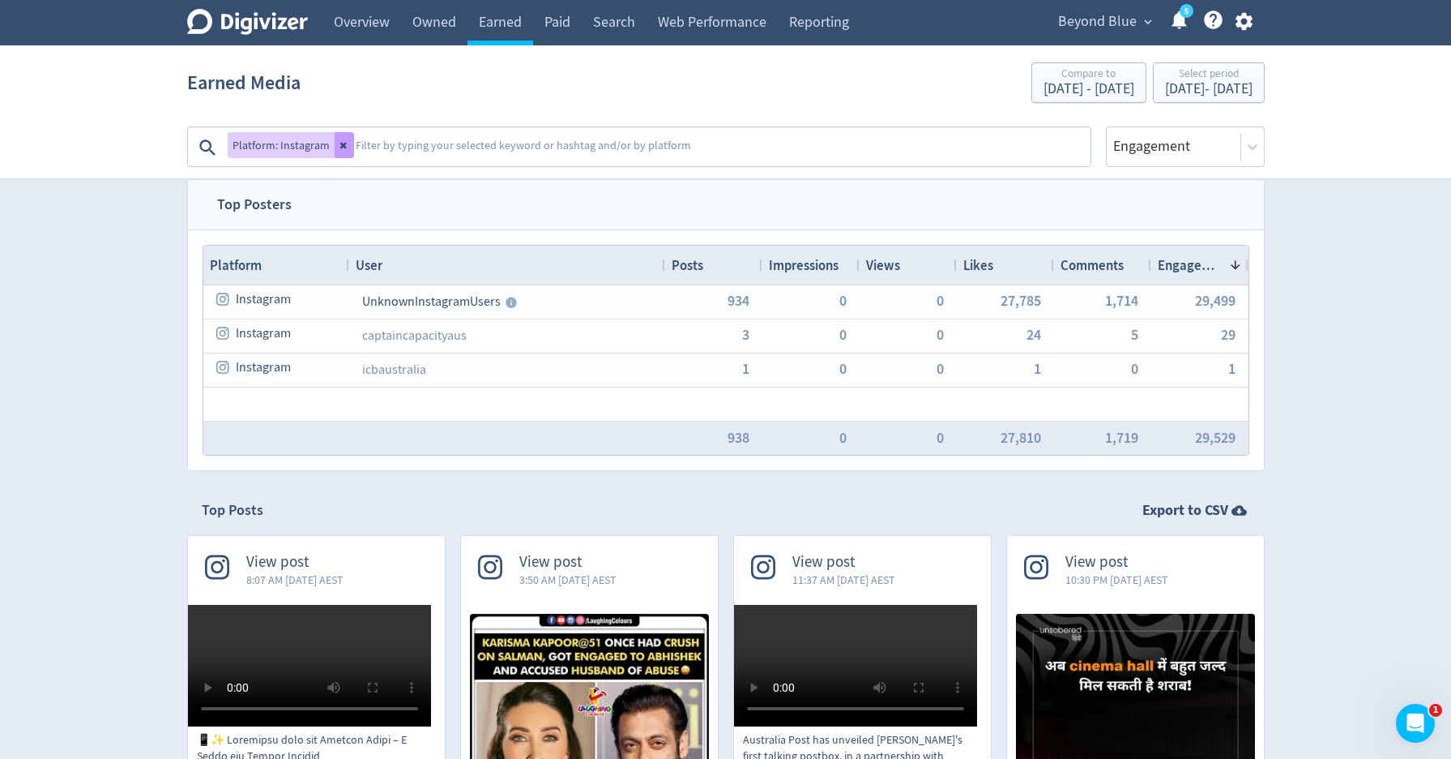
click at [348, 150] on button at bounding box center [344, 145] width 19 height 26
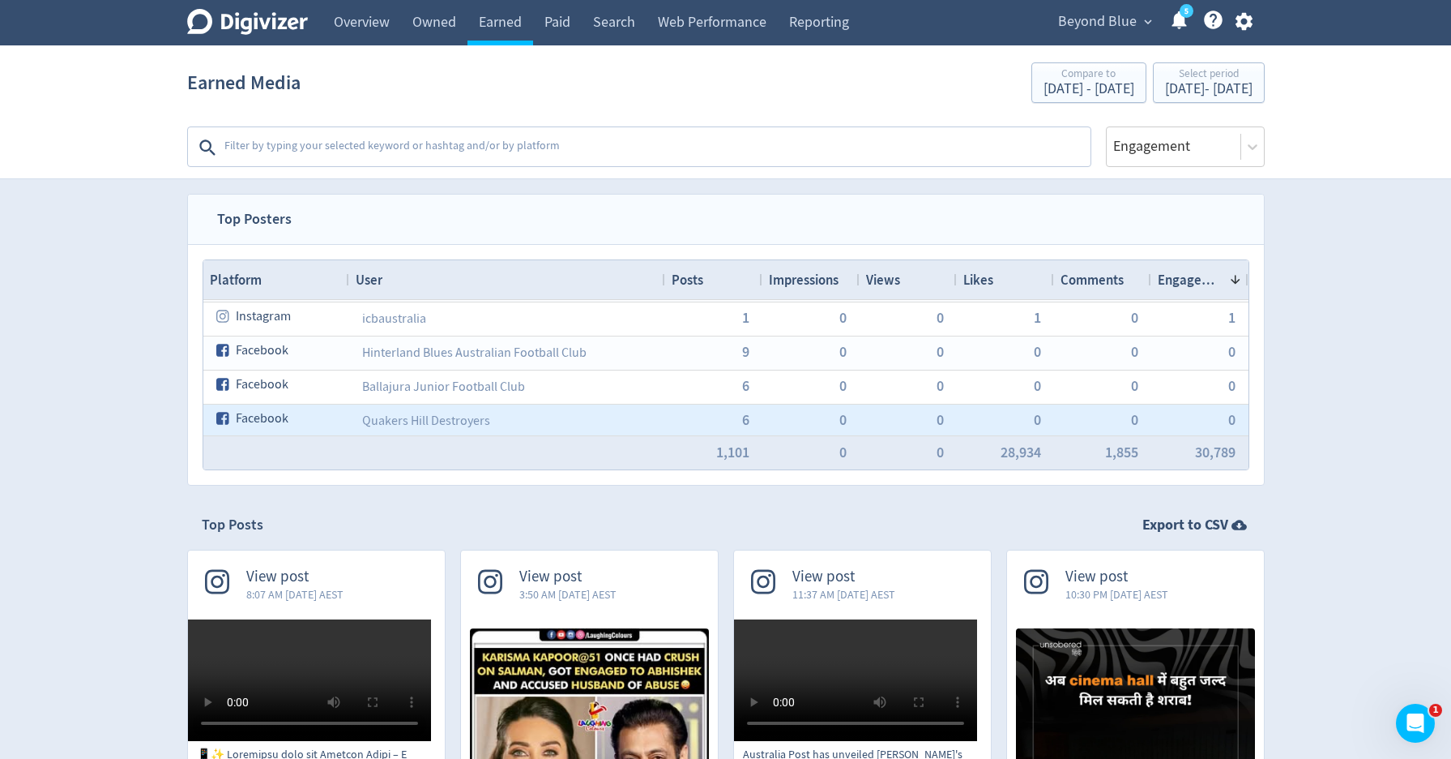
scroll to position [0, 0]
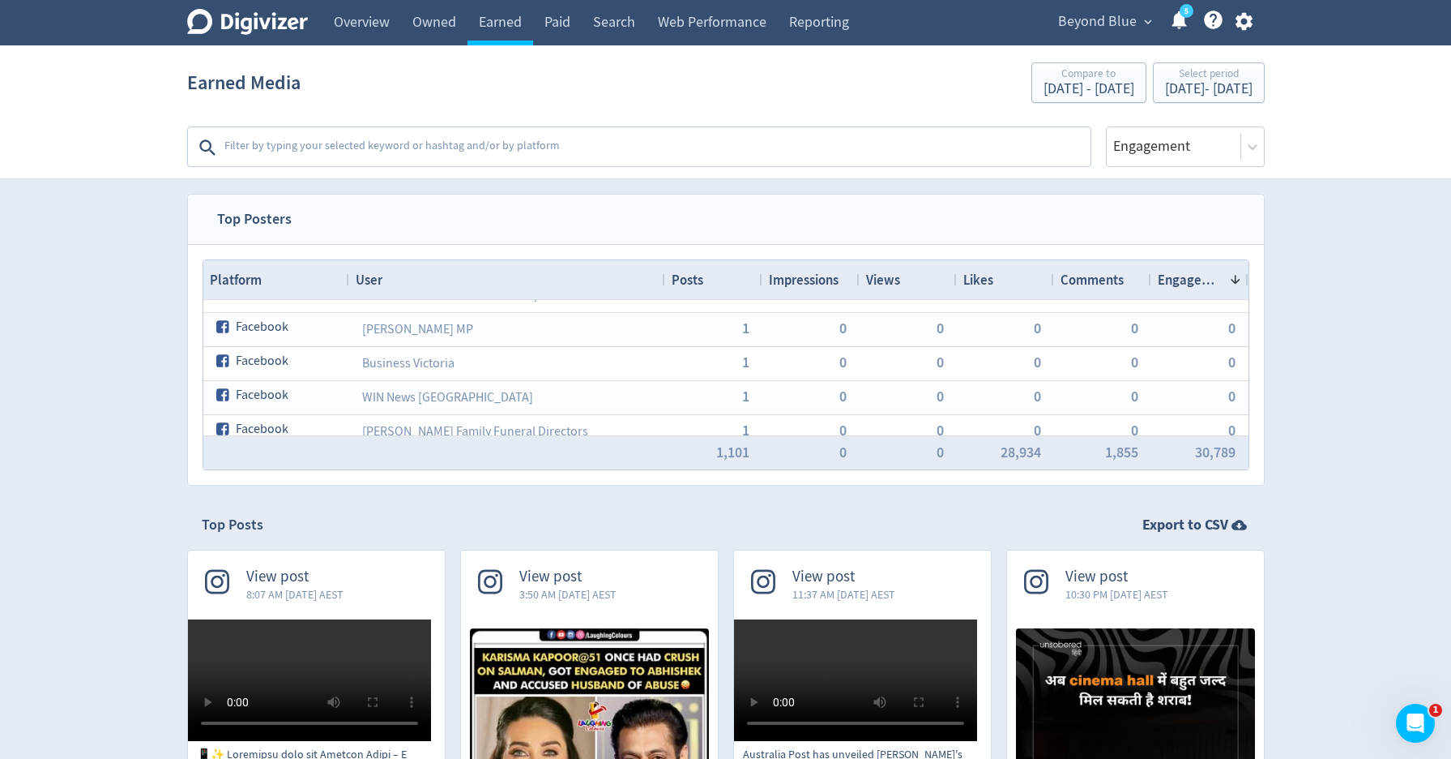
click at [1143, 26] on span "expand_more" at bounding box center [1148, 22] width 15 height 15
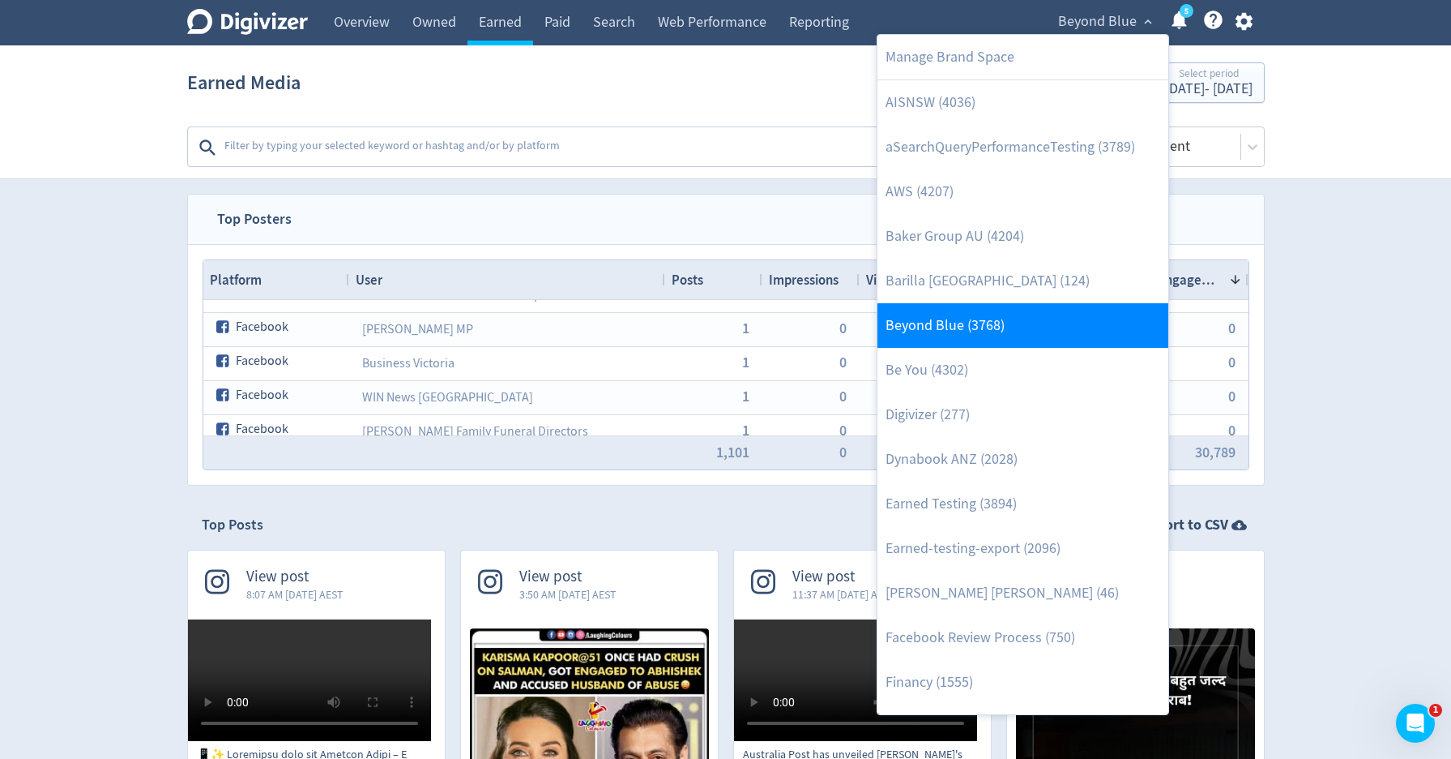
click at [1005, 331] on link "Beyond Blue (3768)" at bounding box center [1023, 325] width 291 height 45
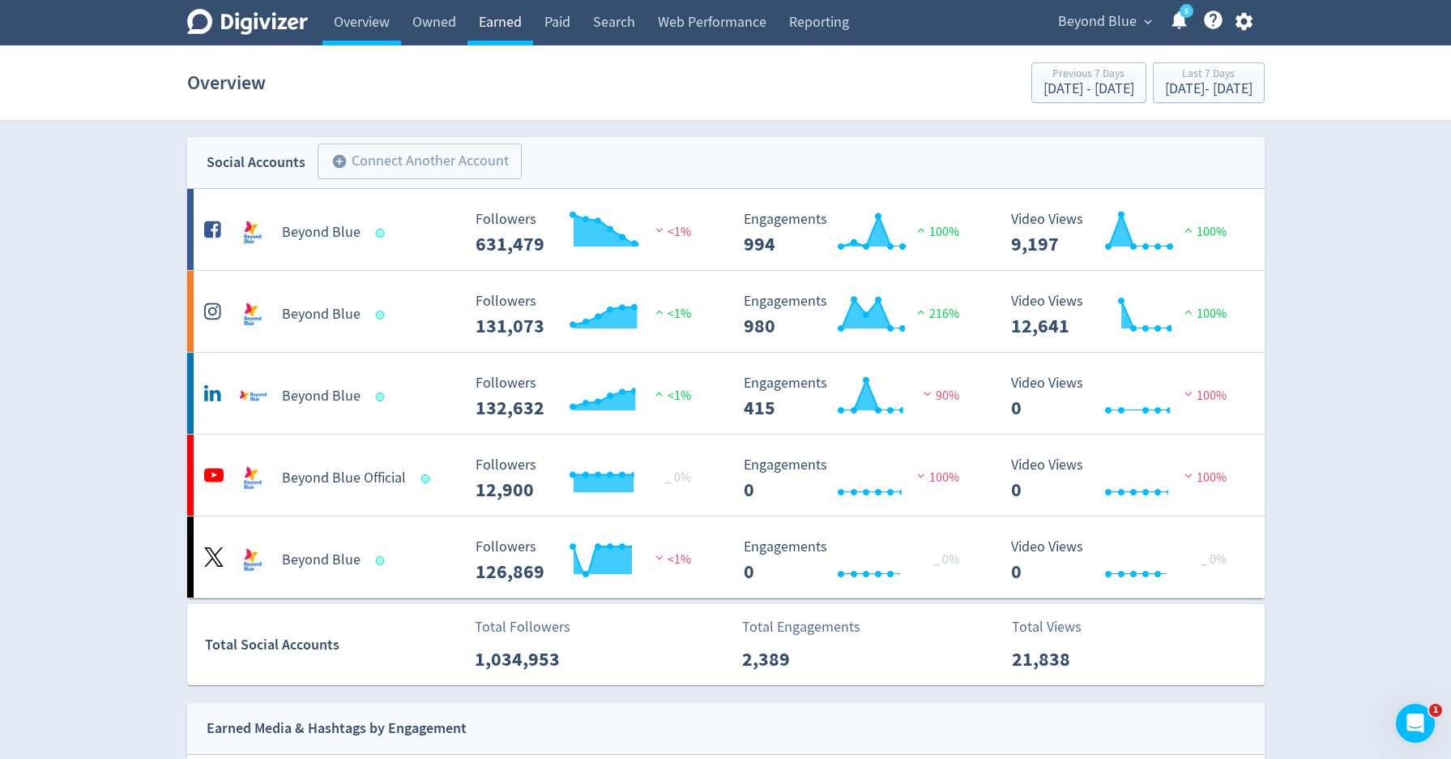
click at [509, 28] on link "Earned" at bounding box center [501, 22] width 66 height 45
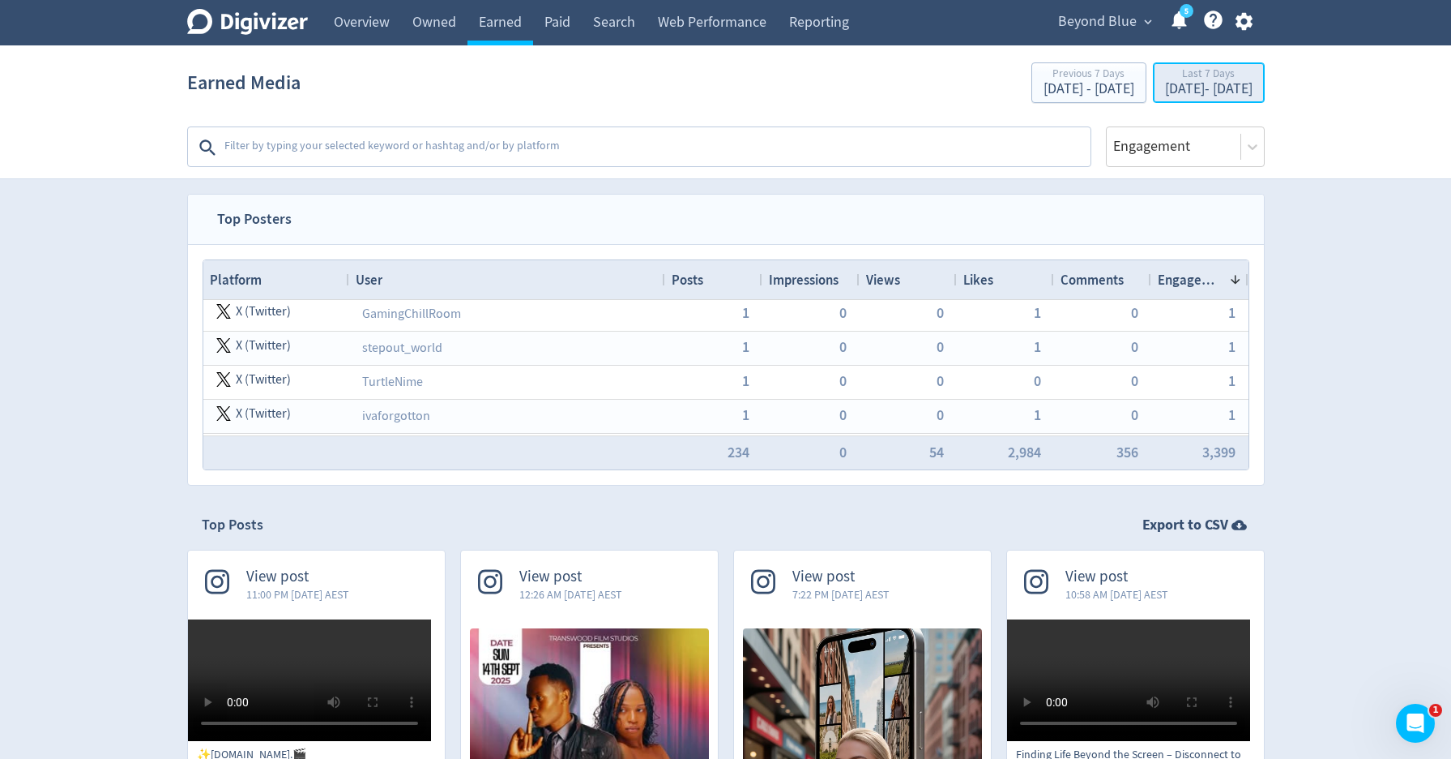
click at [1165, 88] on div "[DATE] - [DATE]" at bounding box center [1209, 89] width 88 height 15
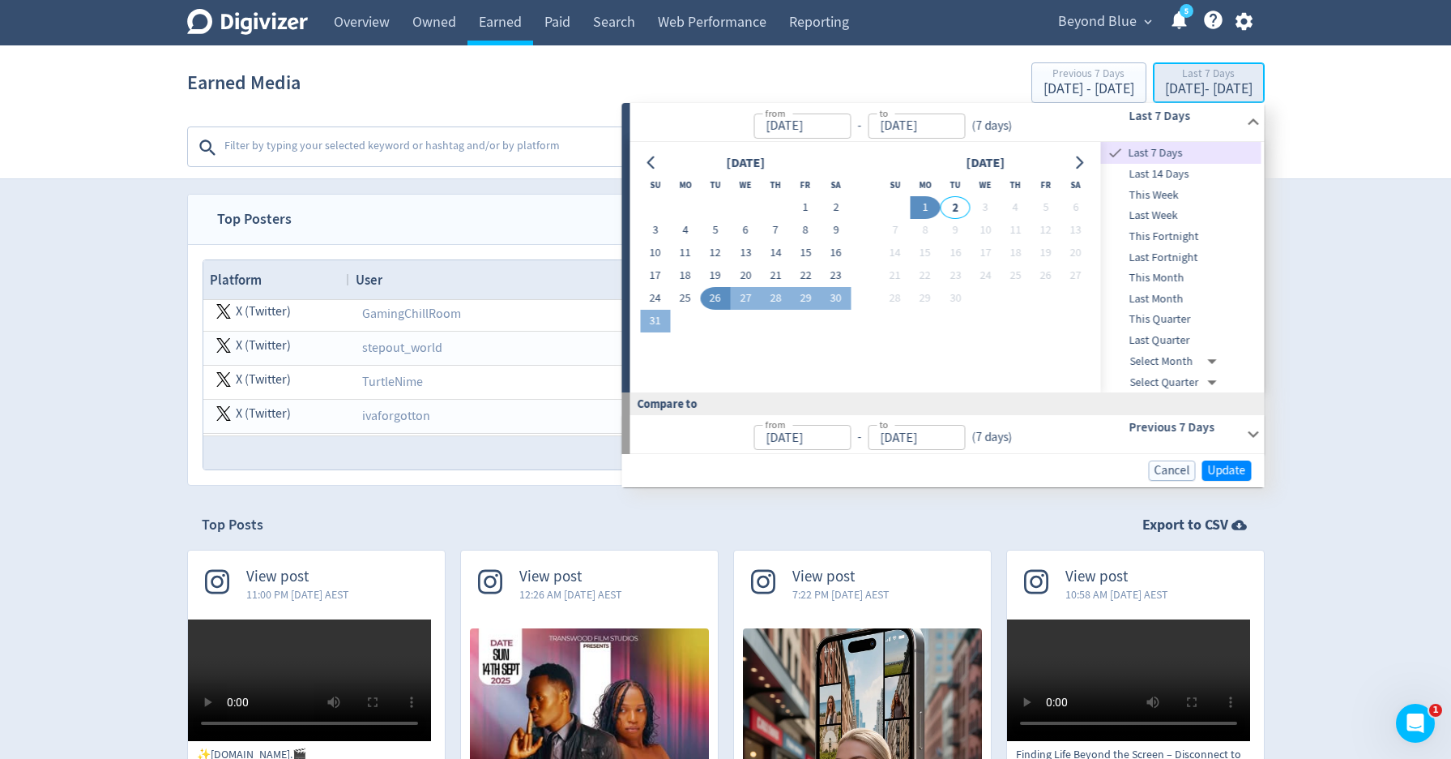
type input "[DATE]"
click at [654, 175] on th "Su" at bounding box center [655, 184] width 30 height 23
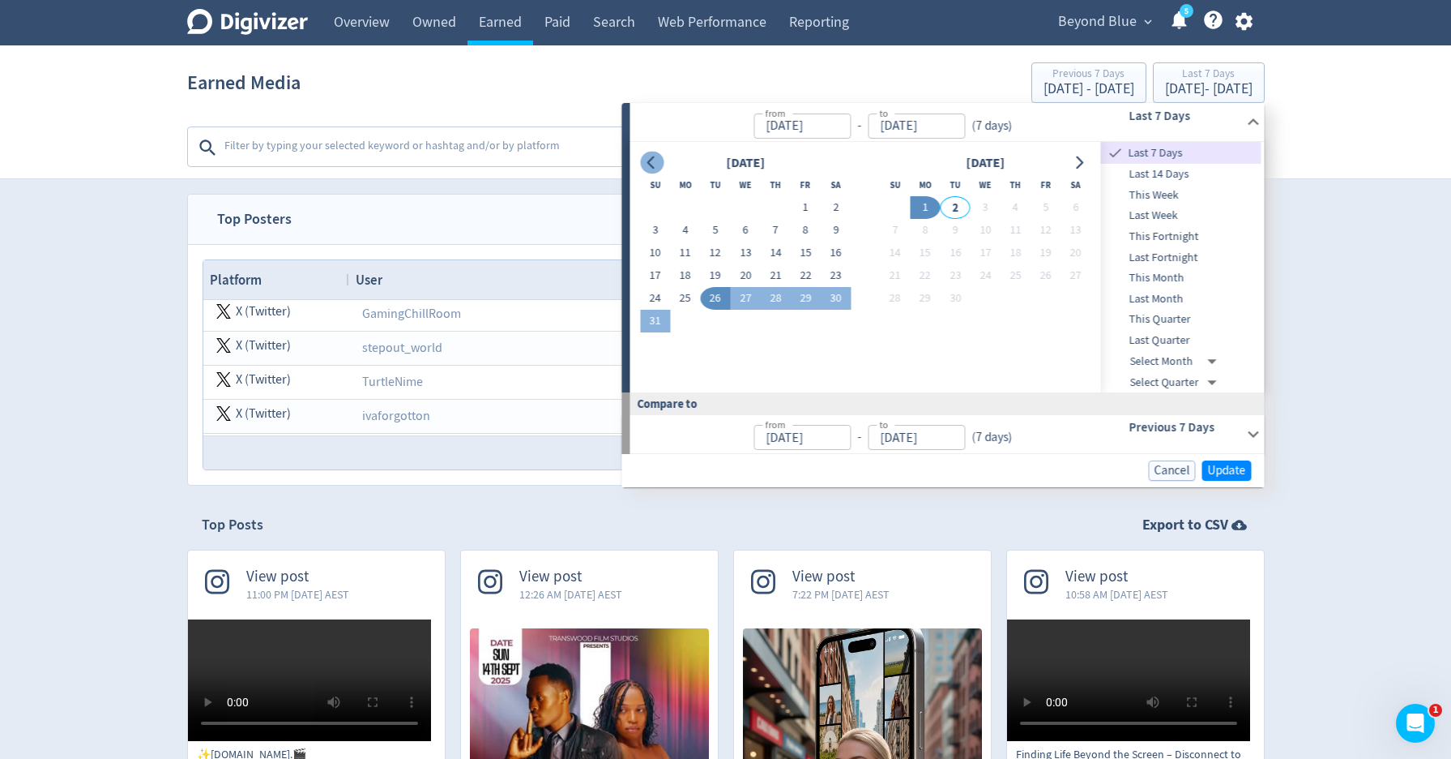
click at [653, 168] on icon "Go to previous month" at bounding box center [651, 162] width 7 height 13
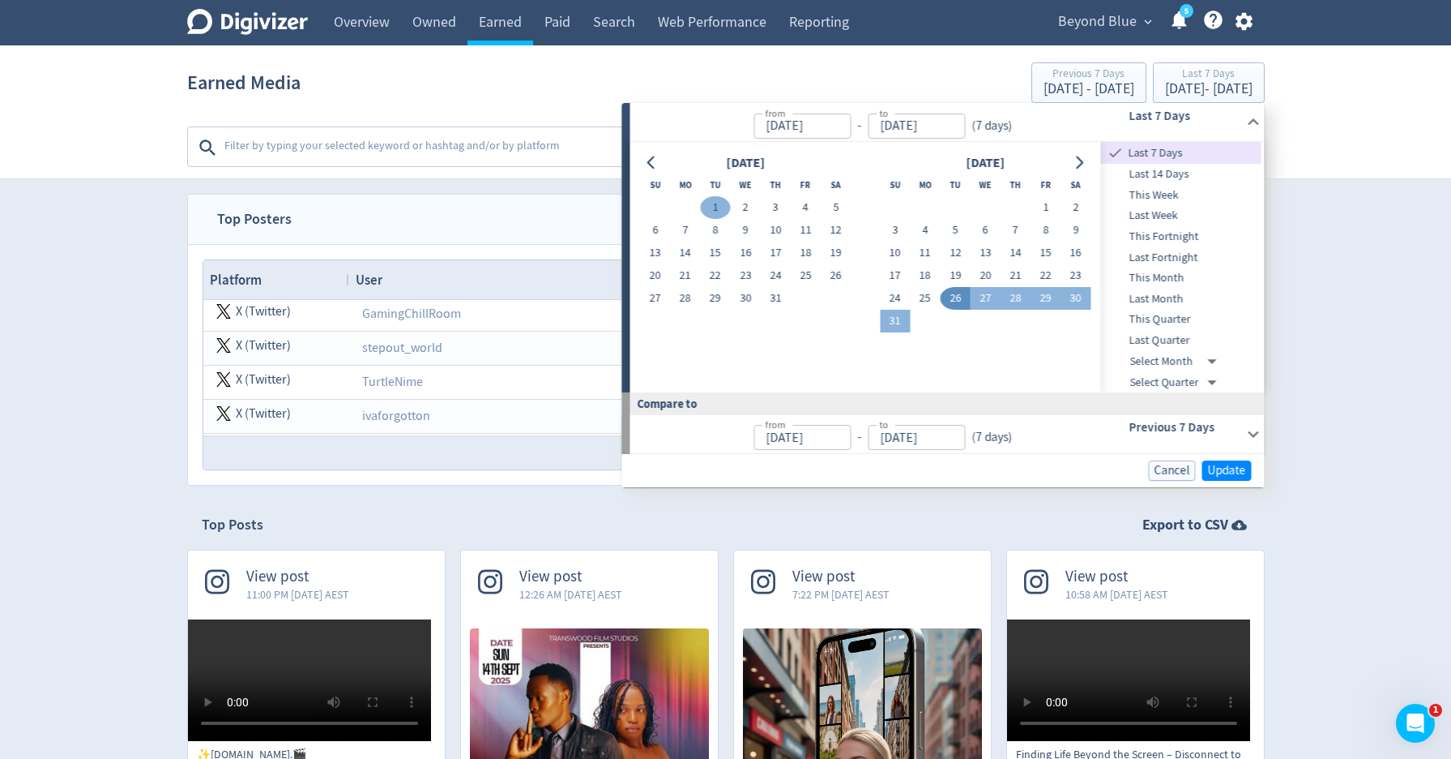
click at [712, 205] on button "1" at bounding box center [715, 207] width 30 height 23
type input "Jul 01, 2025"
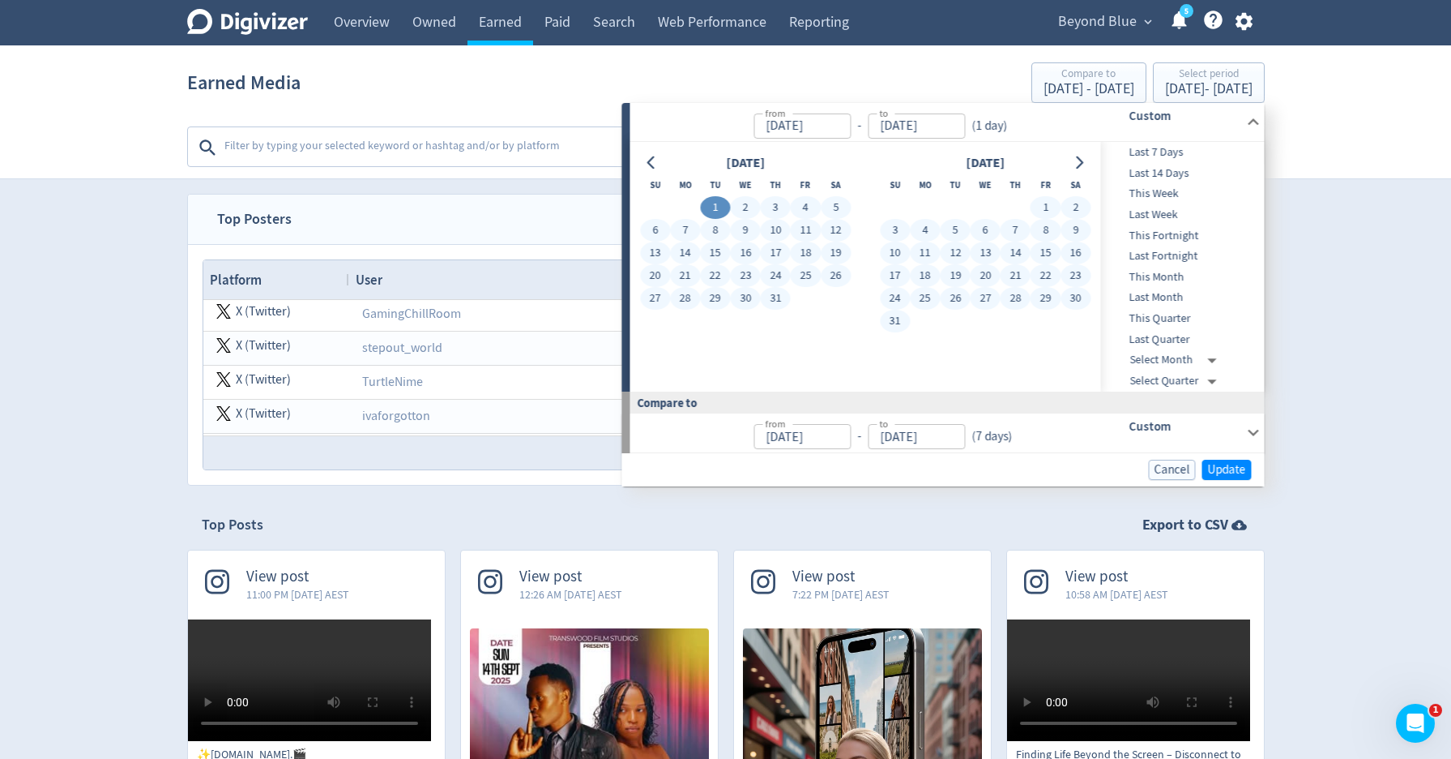
click at [894, 319] on button "31" at bounding box center [895, 321] width 30 height 23
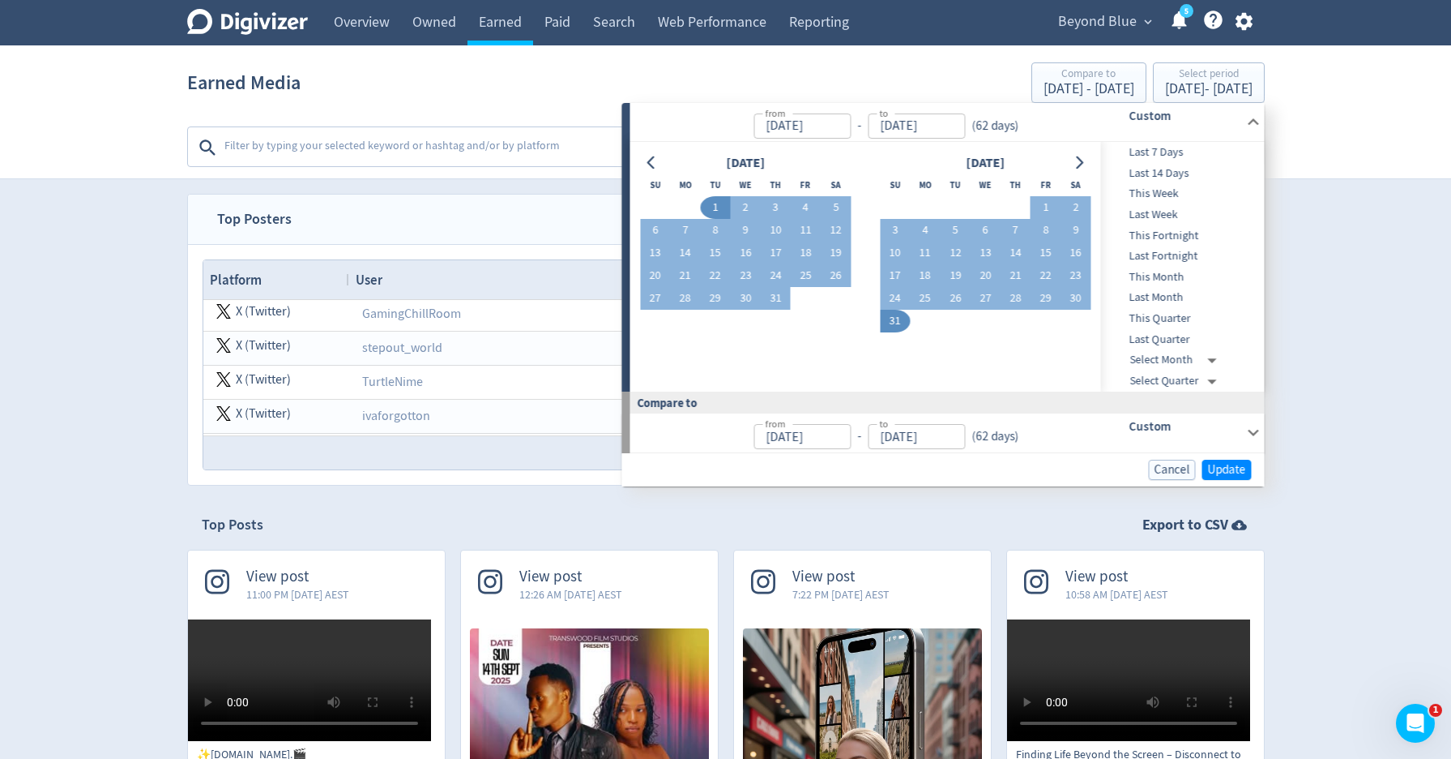
type input "Aug 31, 2025"
type input "Apr 30, 2025"
type input "Jun 30, 2025"
click at [1246, 469] on button "Update" at bounding box center [1227, 470] width 49 height 20
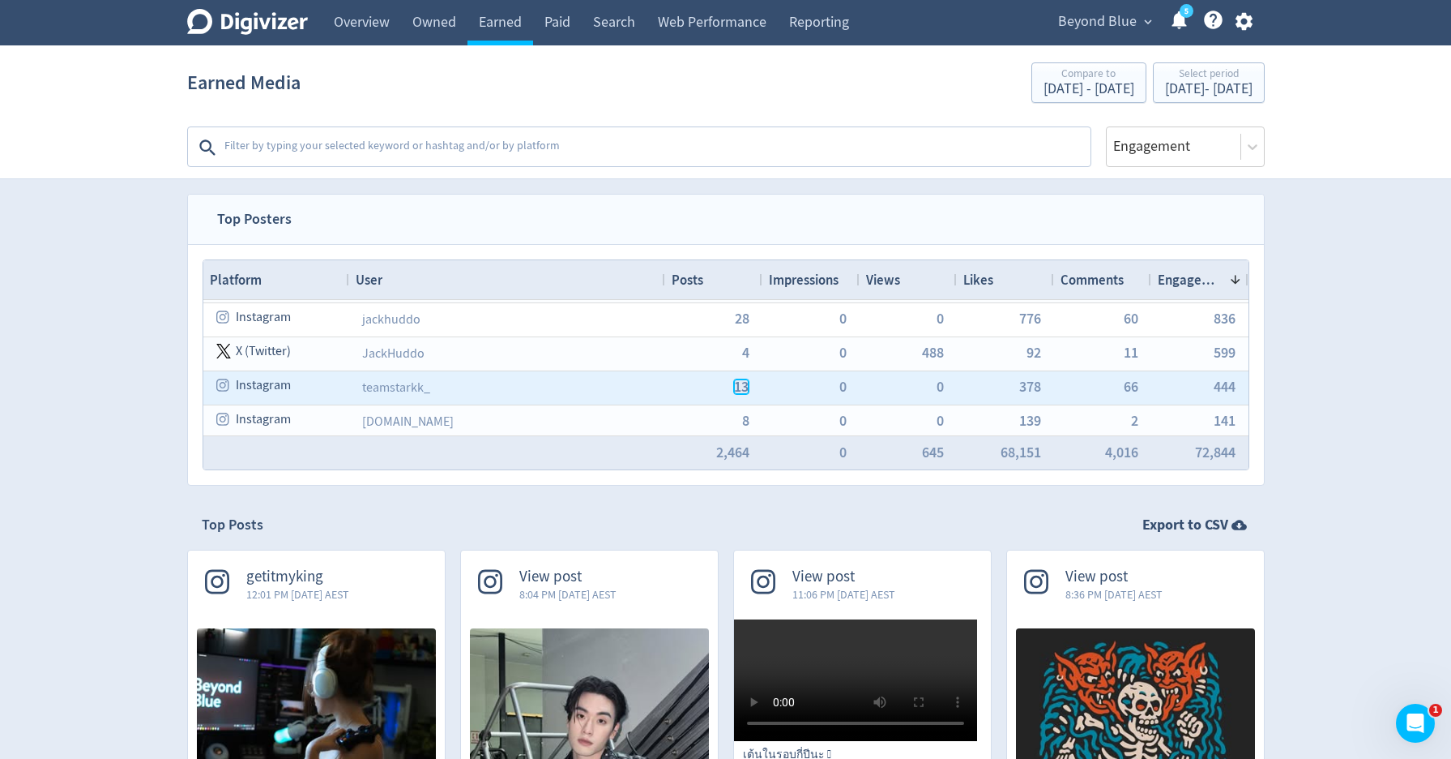
click at [747, 387] on span "13" at bounding box center [741, 386] width 15 height 15
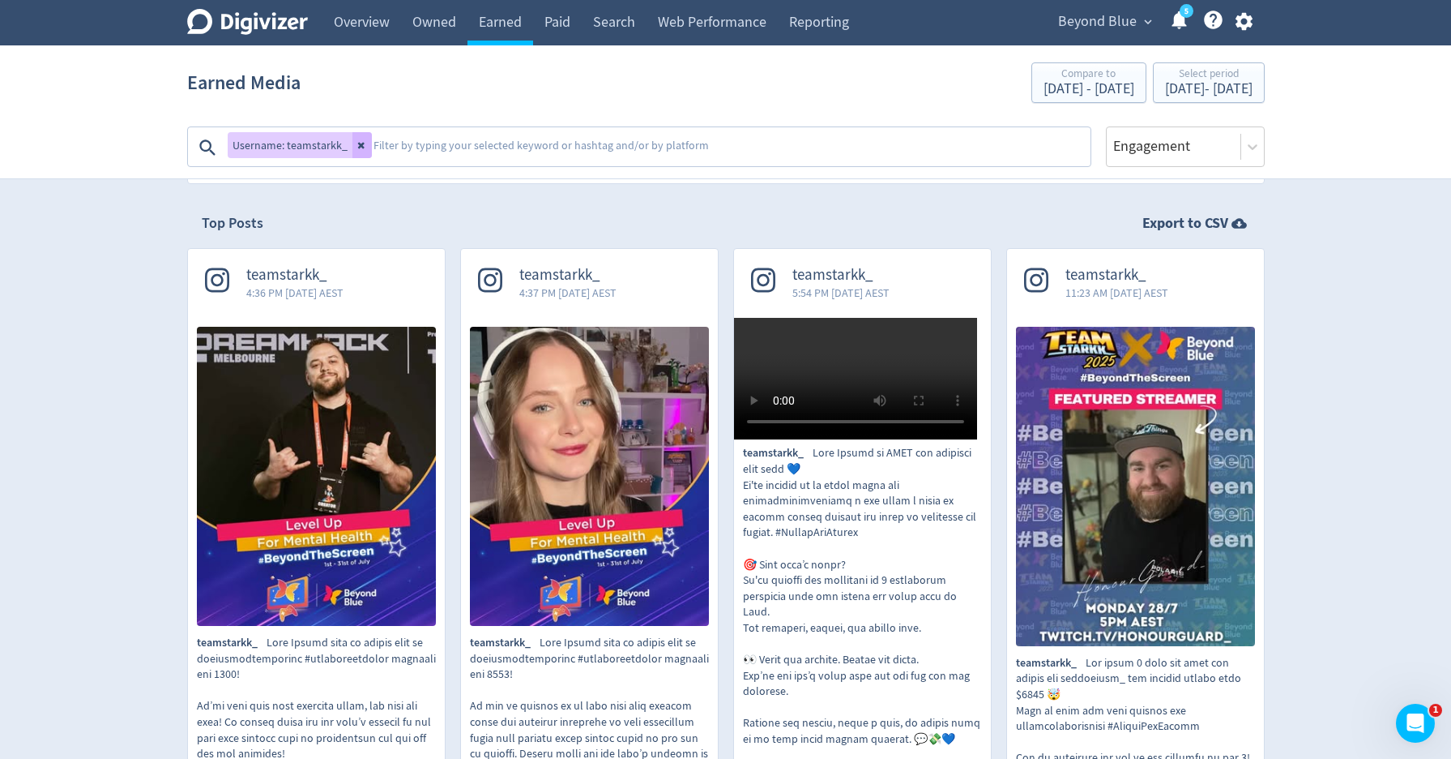
click at [417, 38] on link "Owned" at bounding box center [434, 22] width 66 height 45
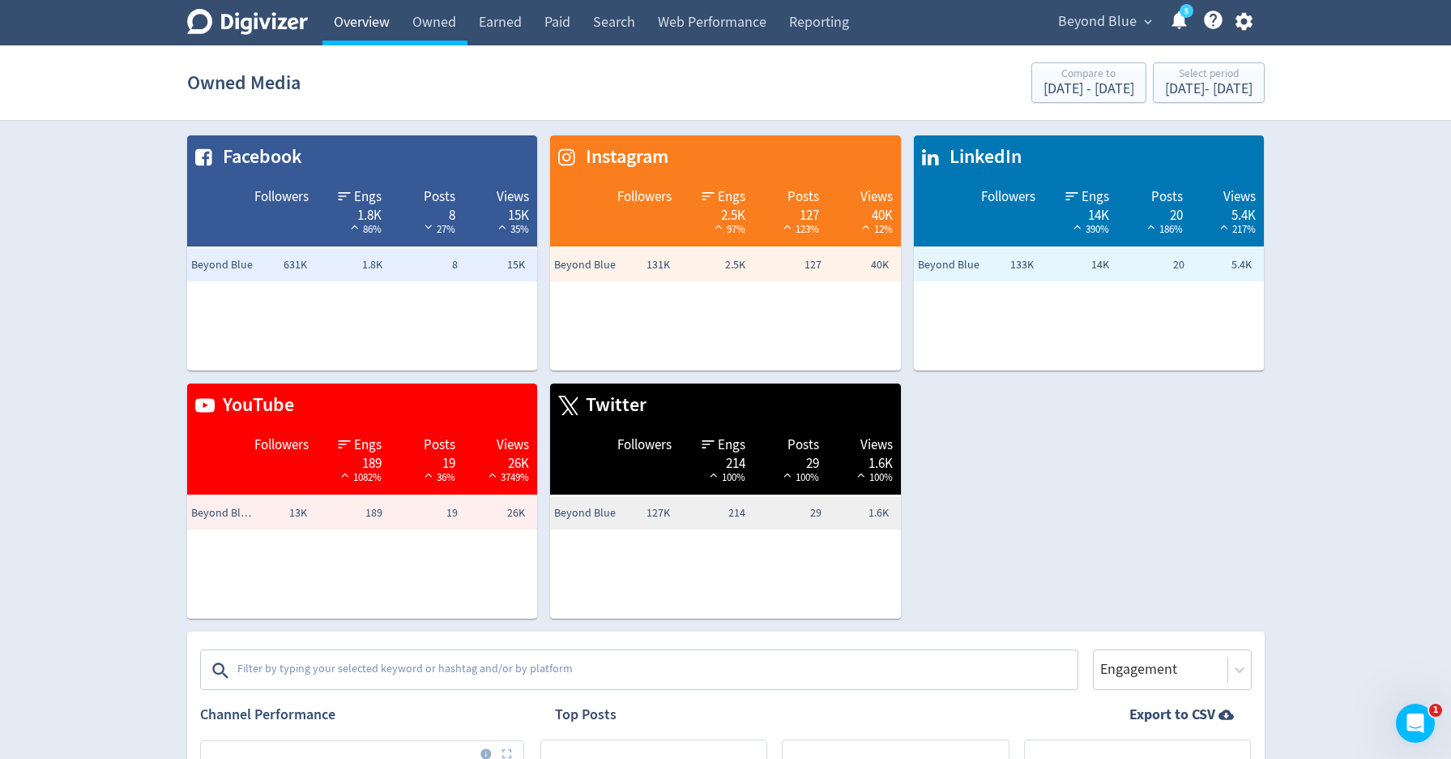
click at [366, 27] on link "Overview" at bounding box center [362, 22] width 79 height 45
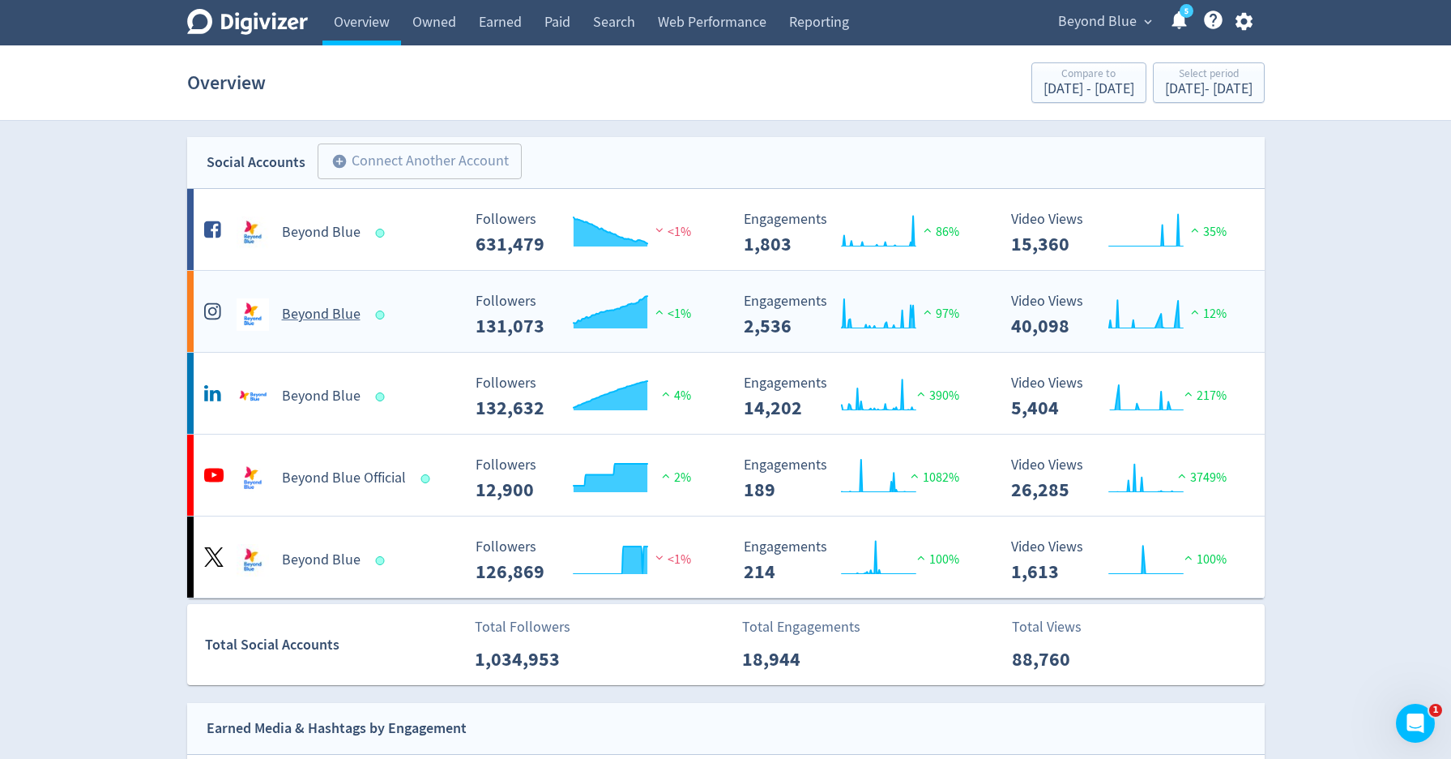
click at [306, 321] on h5 "Beyond Blue" at bounding box center [321, 314] width 79 height 19
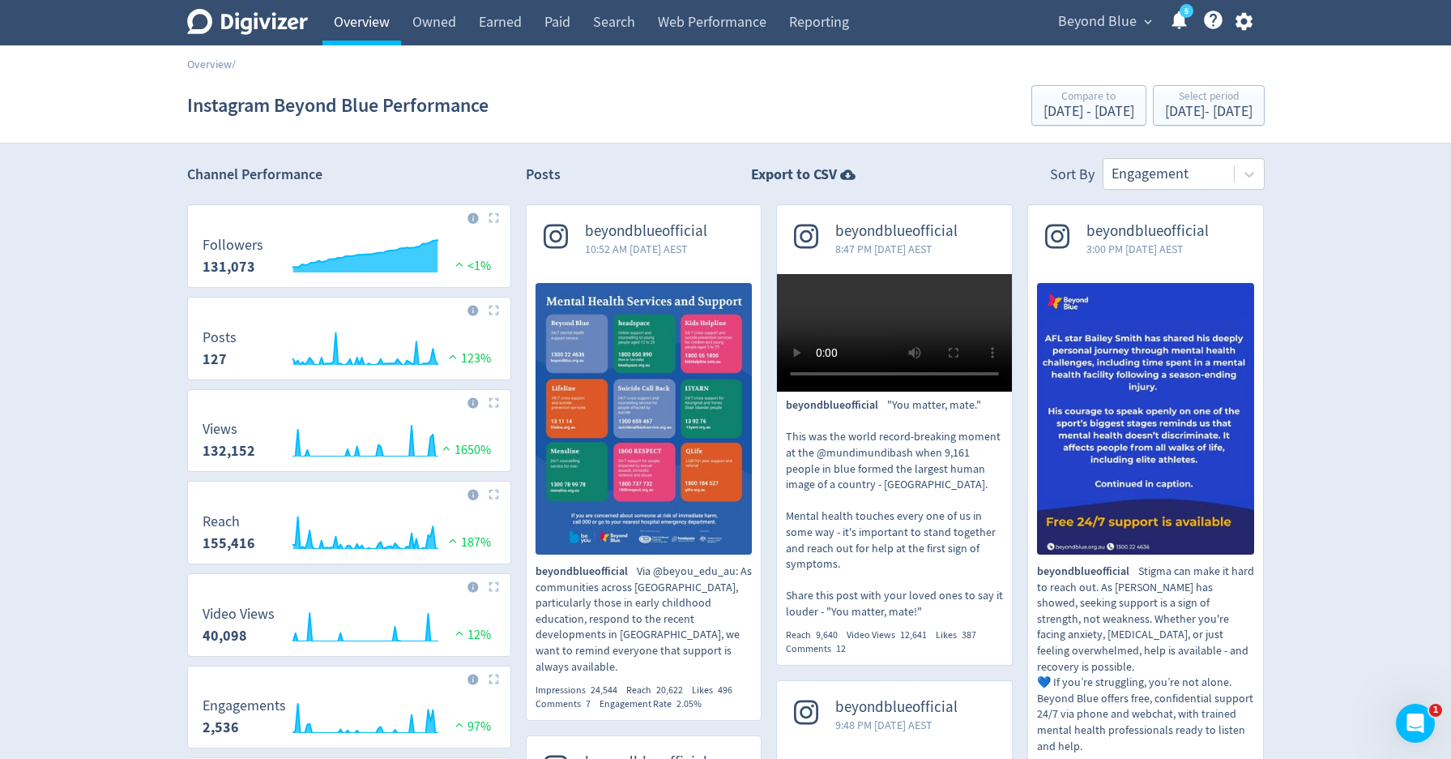
click at [360, 32] on link "Overview" at bounding box center [362, 22] width 79 height 45
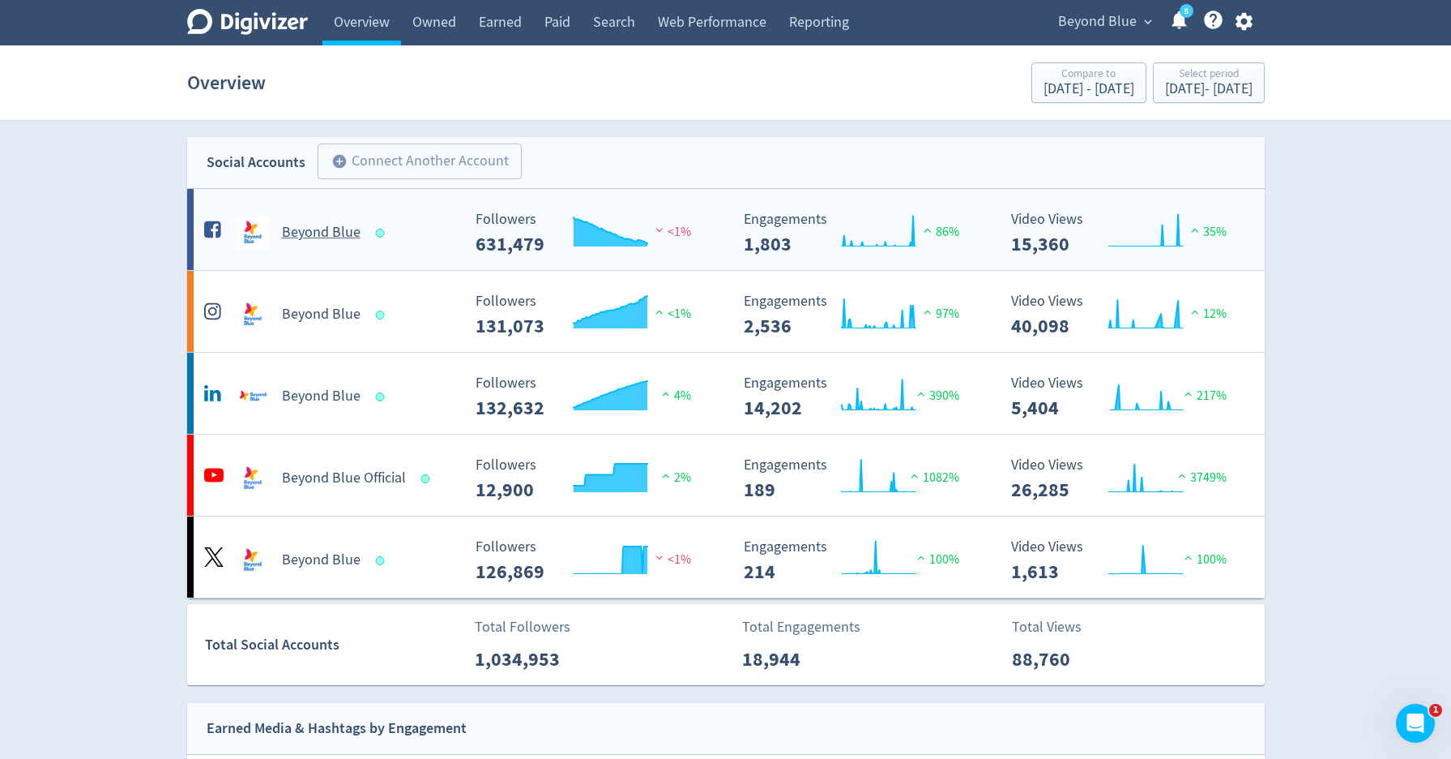
click at [314, 222] on div "Beyond Blue" at bounding box center [331, 232] width 262 height 32
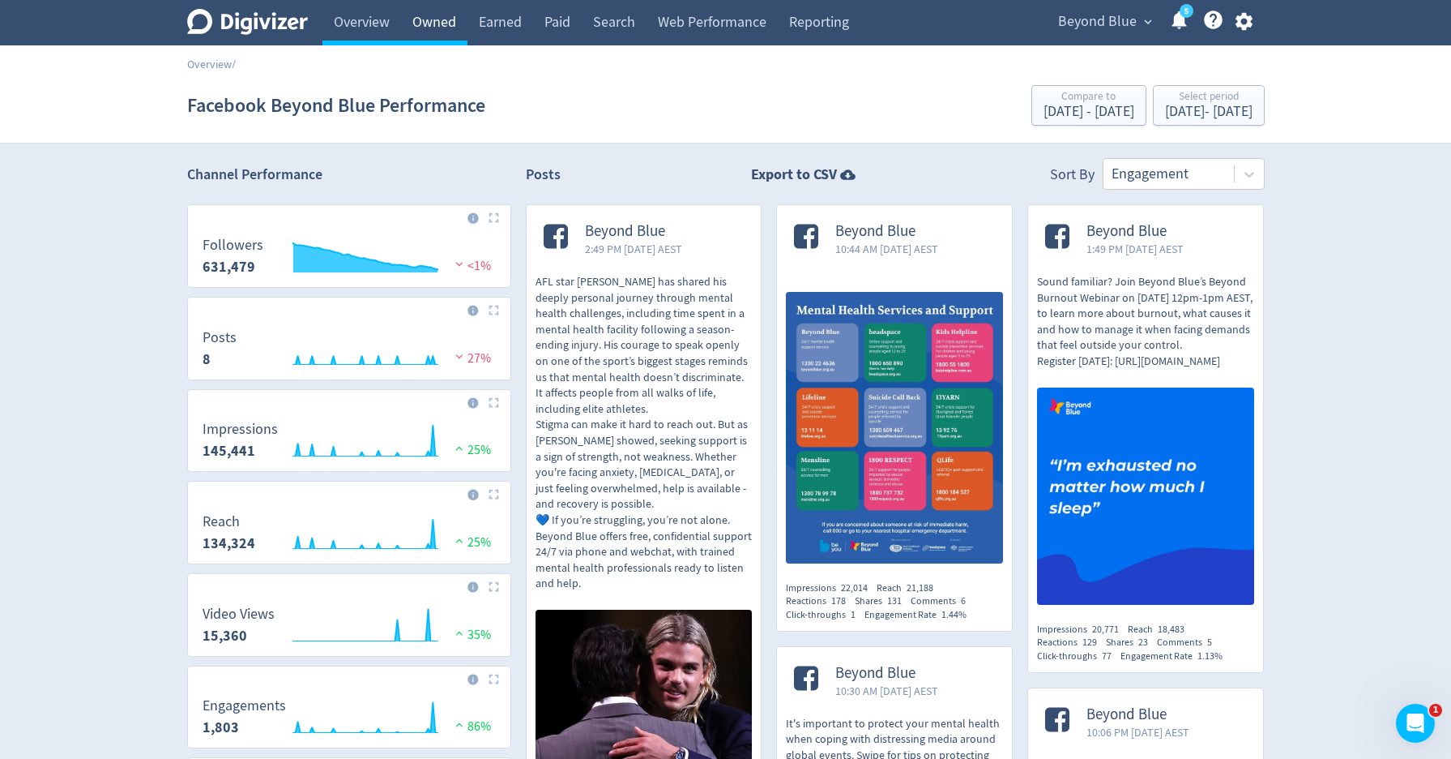
click at [426, 24] on link "Owned" at bounding box center [434, 22] width 66 height 45
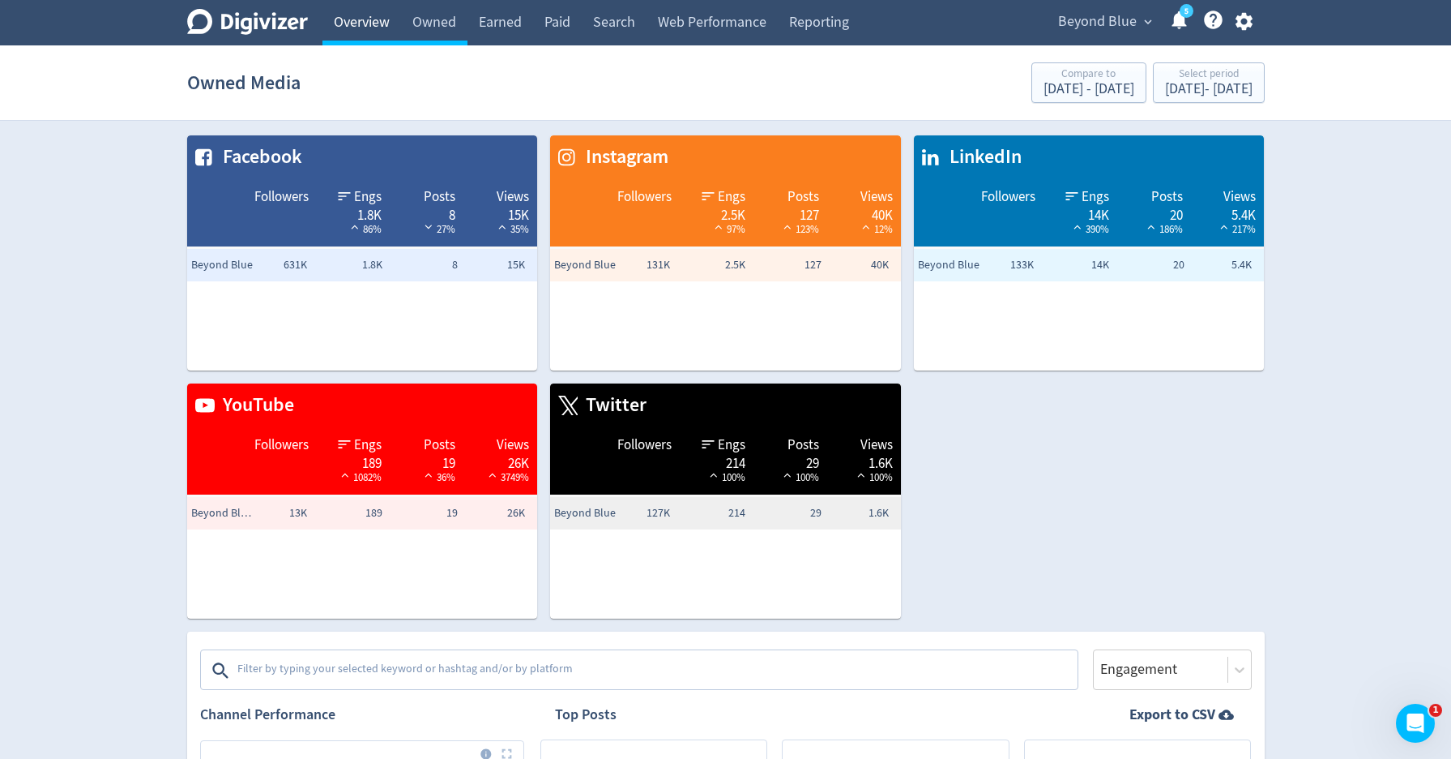
click at [369, 28] on link "Overview" at bounding box center [362, 22] width 79 height 45
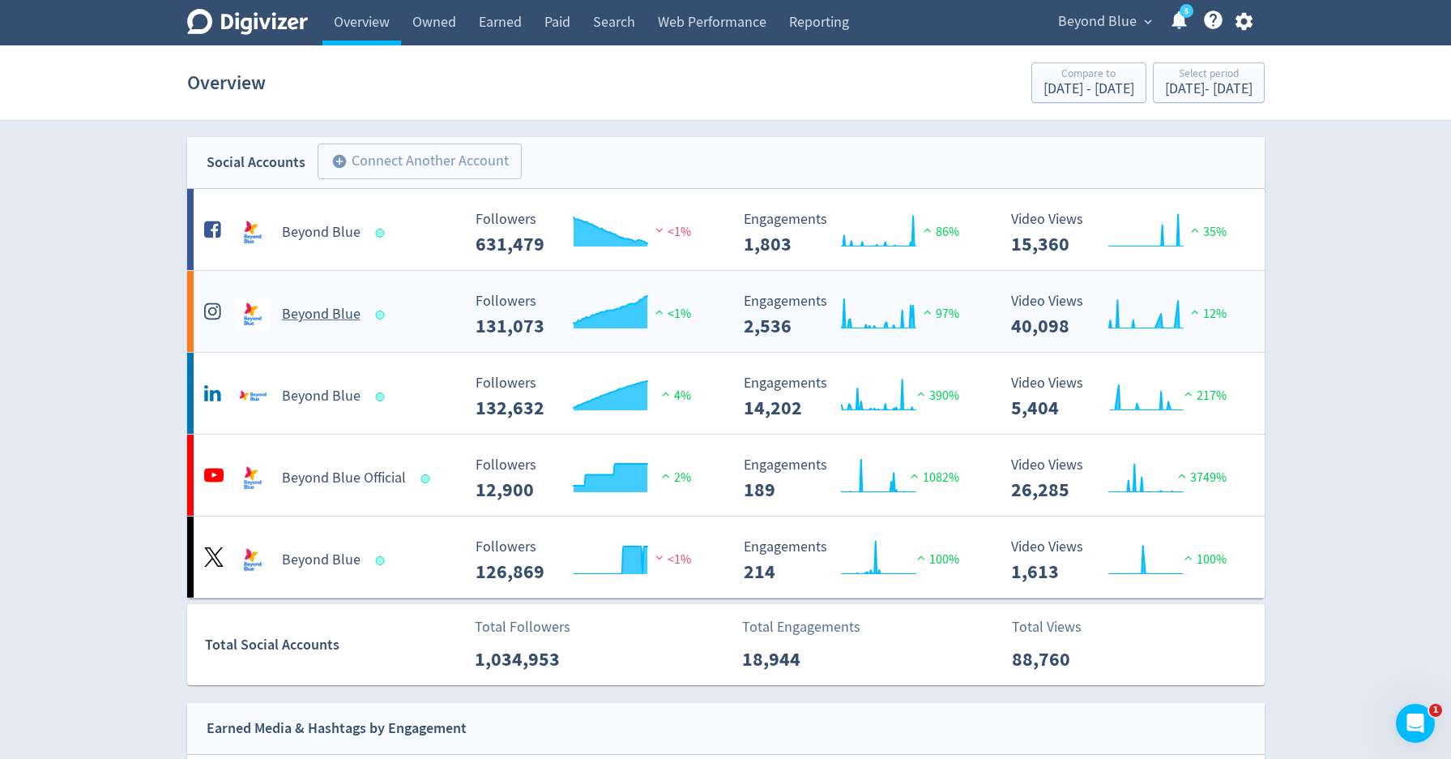
click at [299, 305] on h5 "Beyond Blue" at bounding box center [321, 314] width 79 height 19
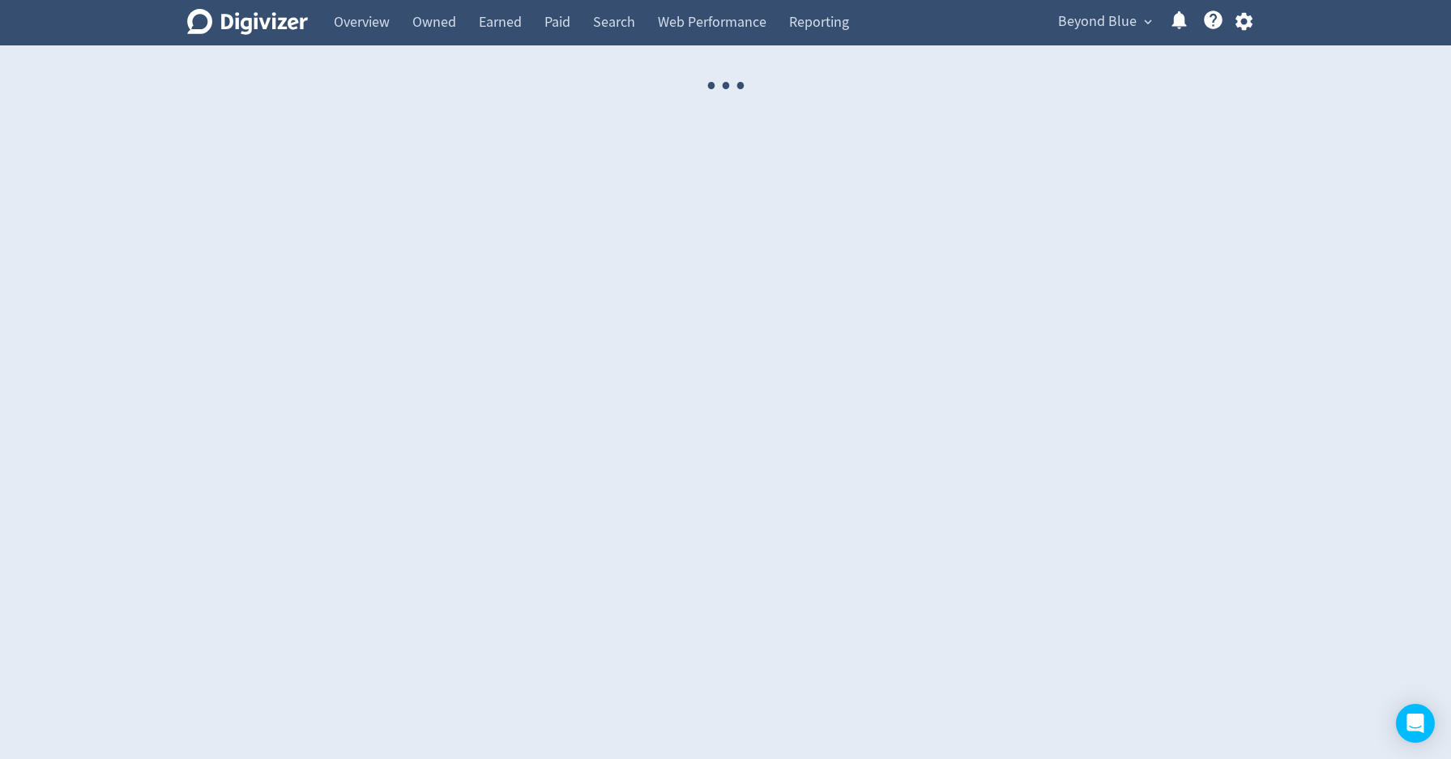
select select "USER"
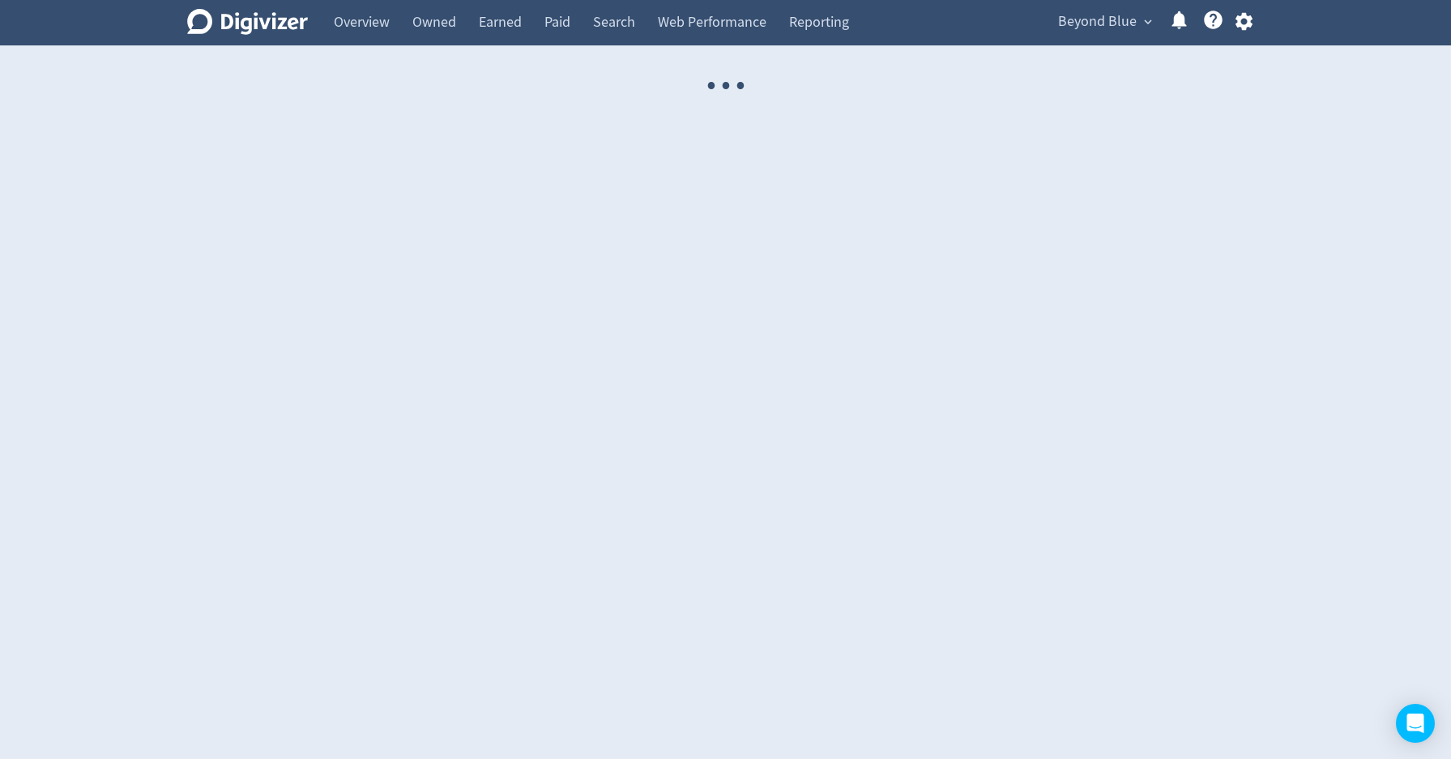
select select "USER"
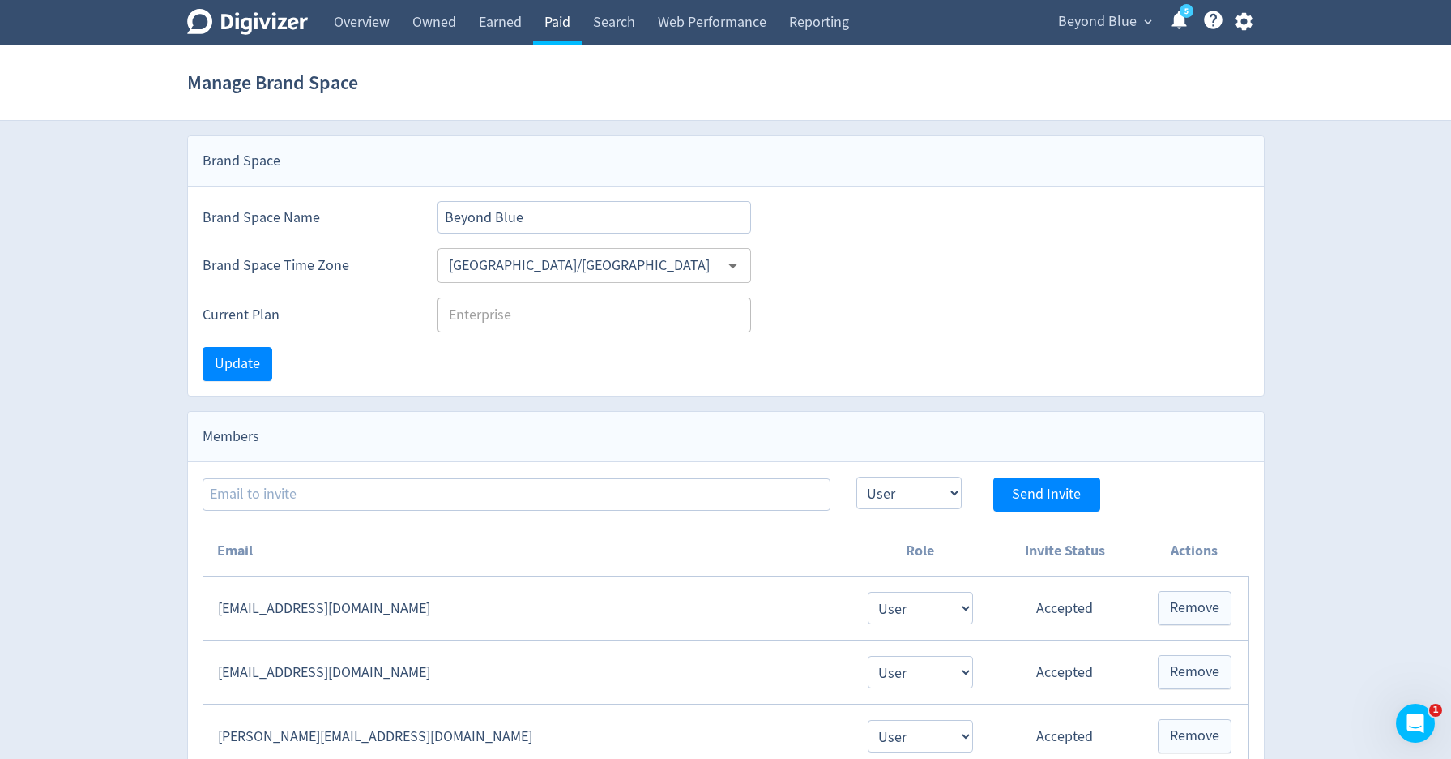
click at [554, 35] on link "Paid" at bounding box center [557, 22] width 49 height 45
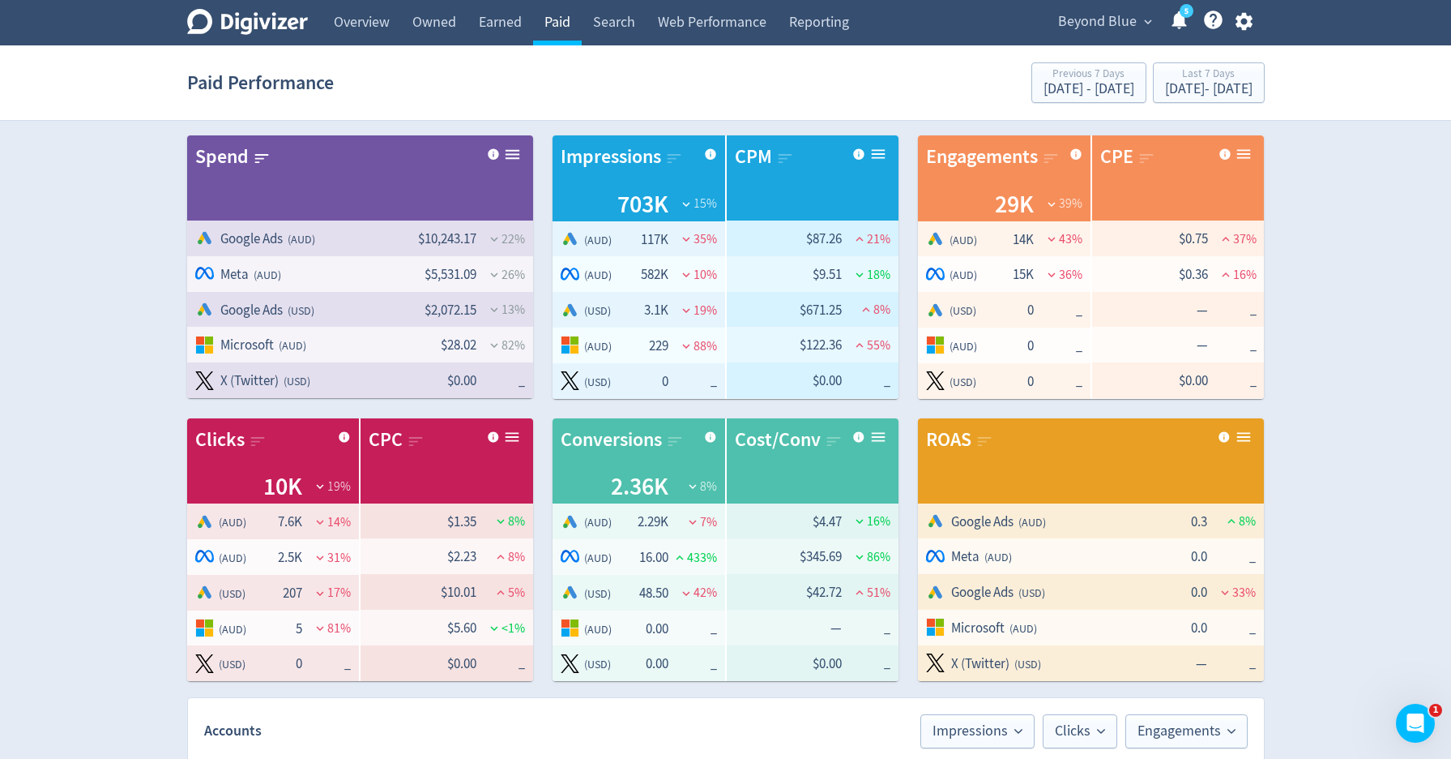
scroll to position [92, 0]
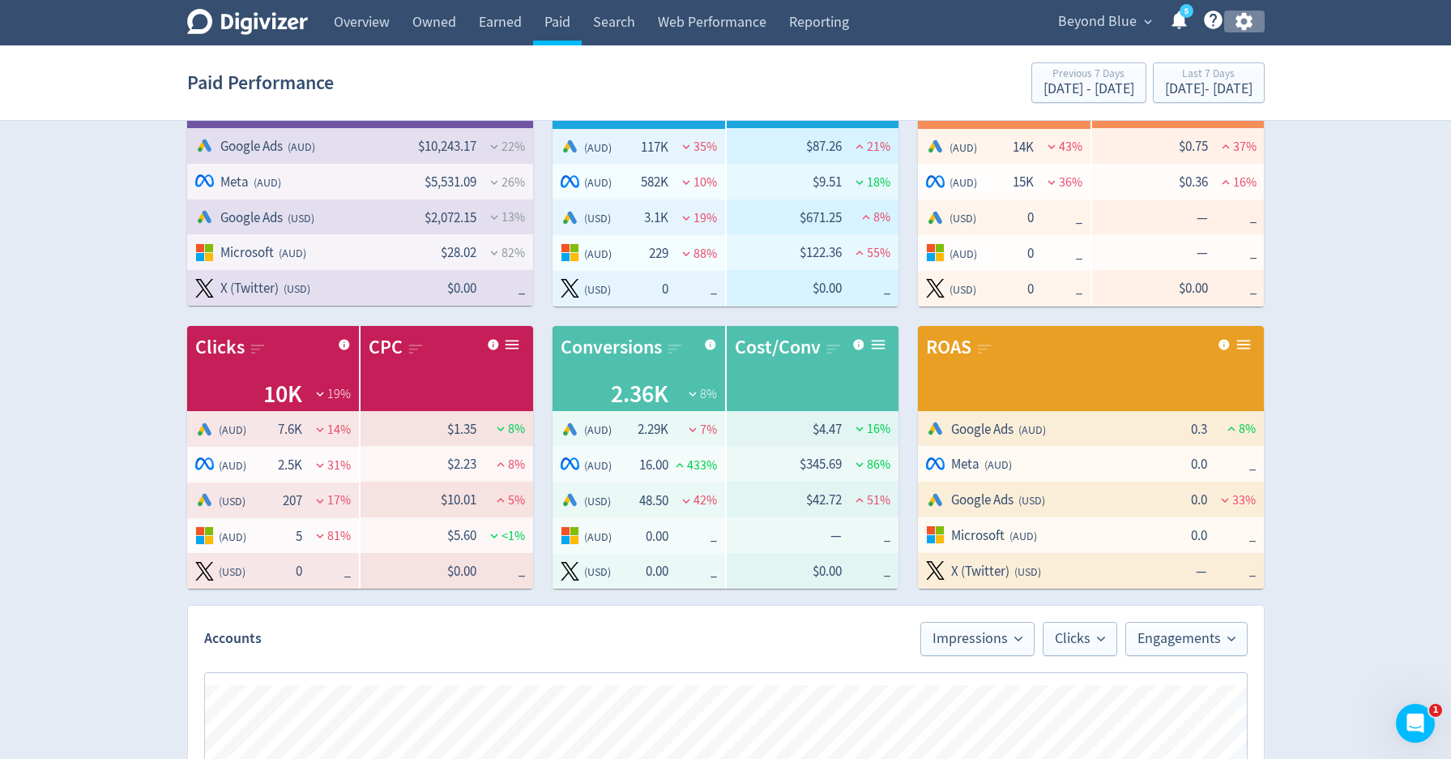
click at [1250, 27] on icon "button" at bounding box center [1244, 22] width 17 height 18
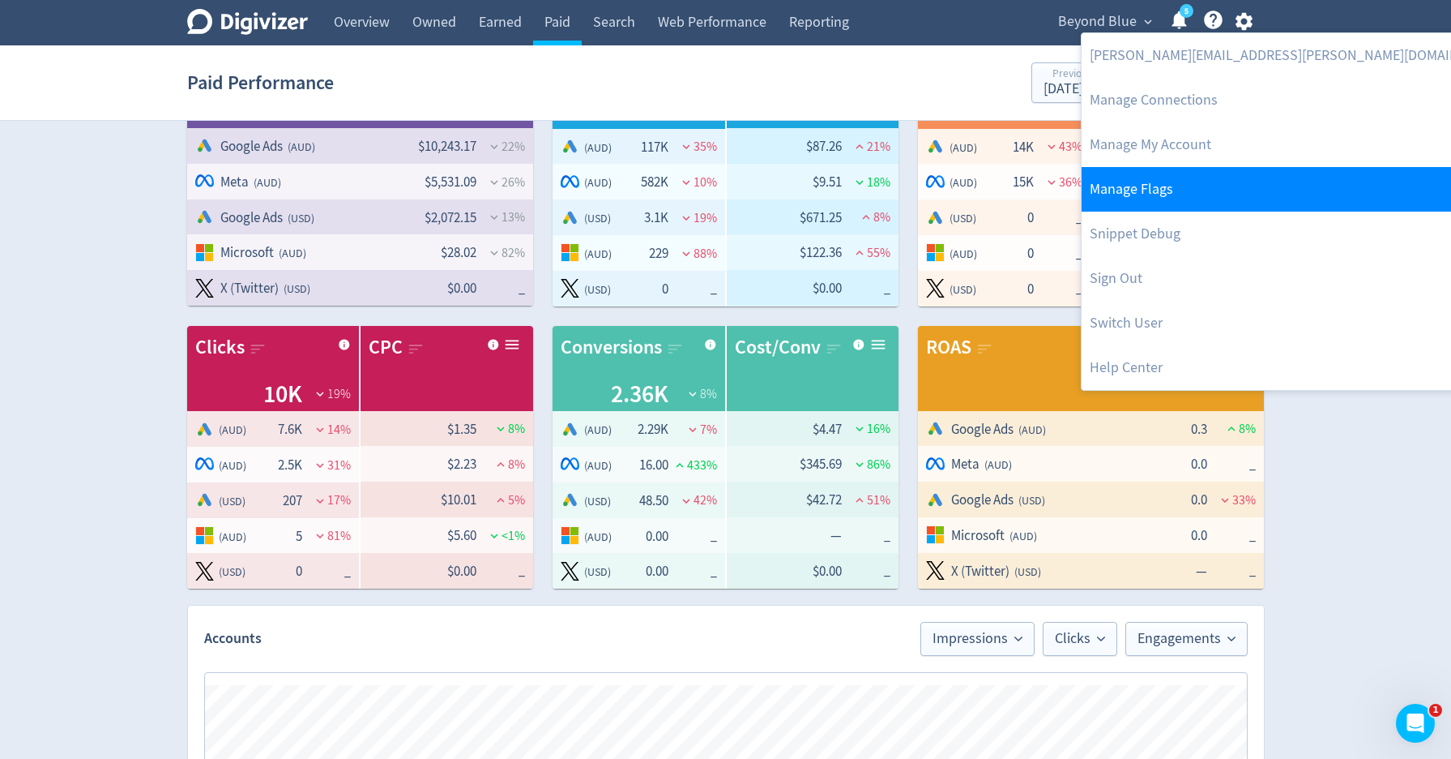
click at [1201, 199] on link "Manage Flags" at bounding box center [1298, 189] width 433 height 45
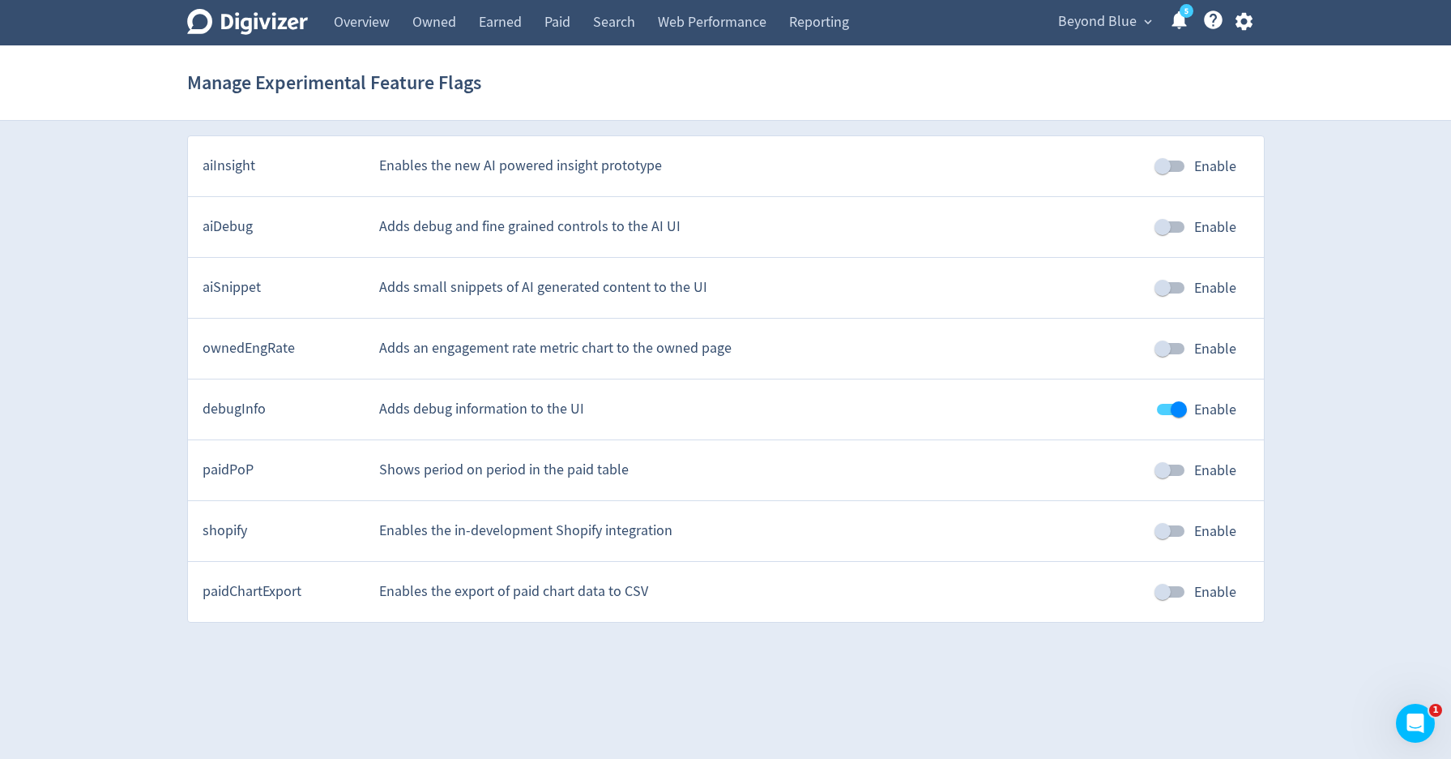
click at [1184, 470] on input "Enable" at bounding box center [1163, 470] width 92 height 31
checkbox input "true"
click at [554, 15] on link "Paid" at bounding box center [557, 22] width 49 height 45
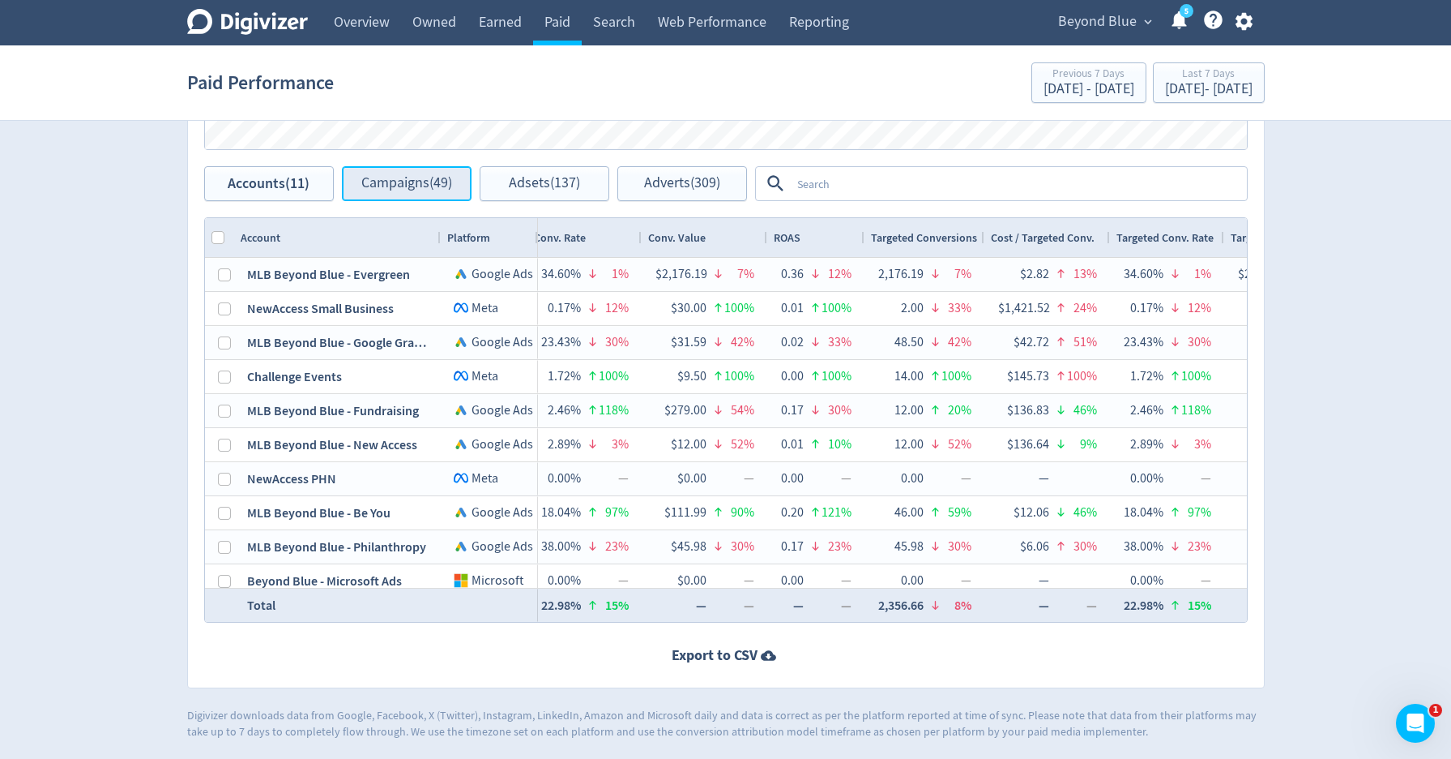
click at [406, 181] on span "Campaigns (49)" at bounding box center [406, 183] width 91 height 15
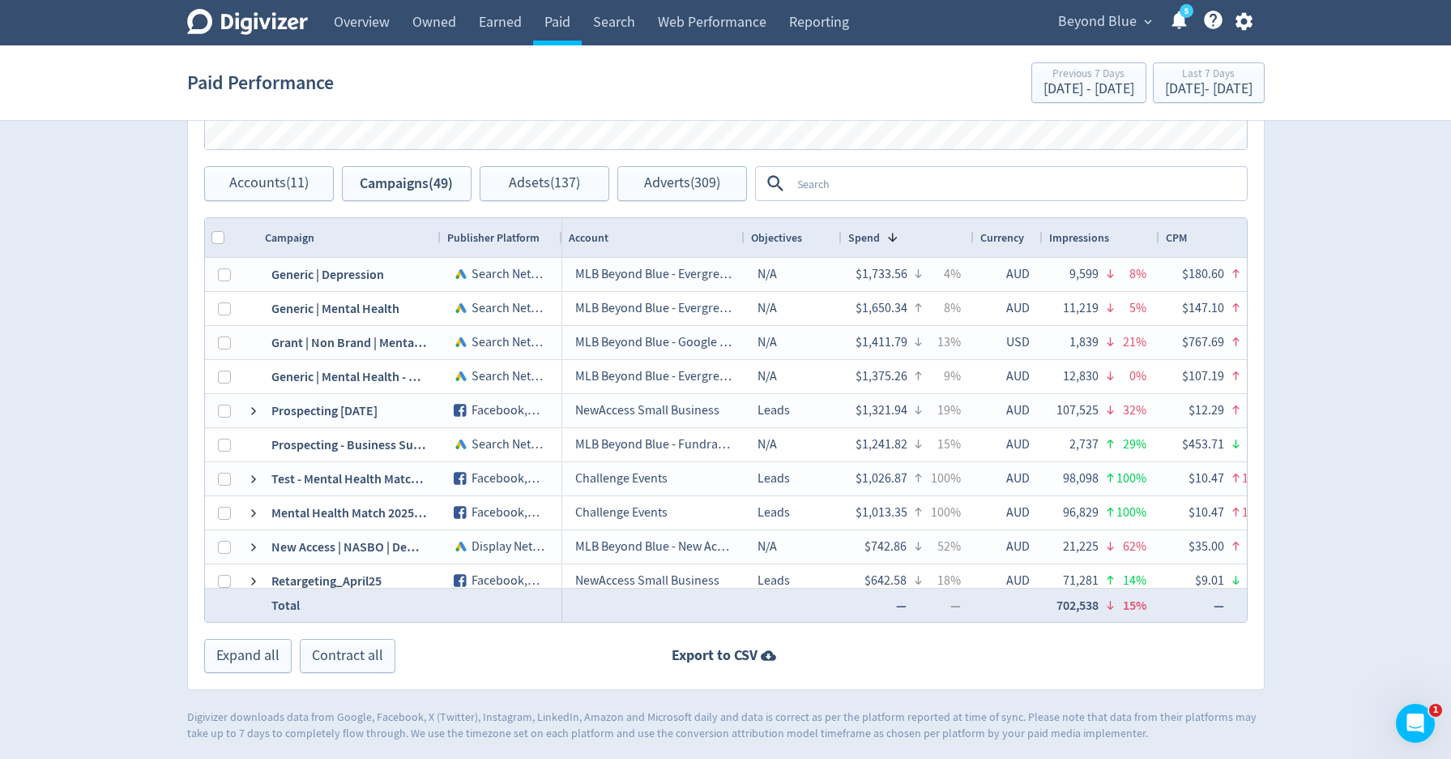
click at [934, 177] on textarea at bounding box center [1018, 184] width 455 height 30
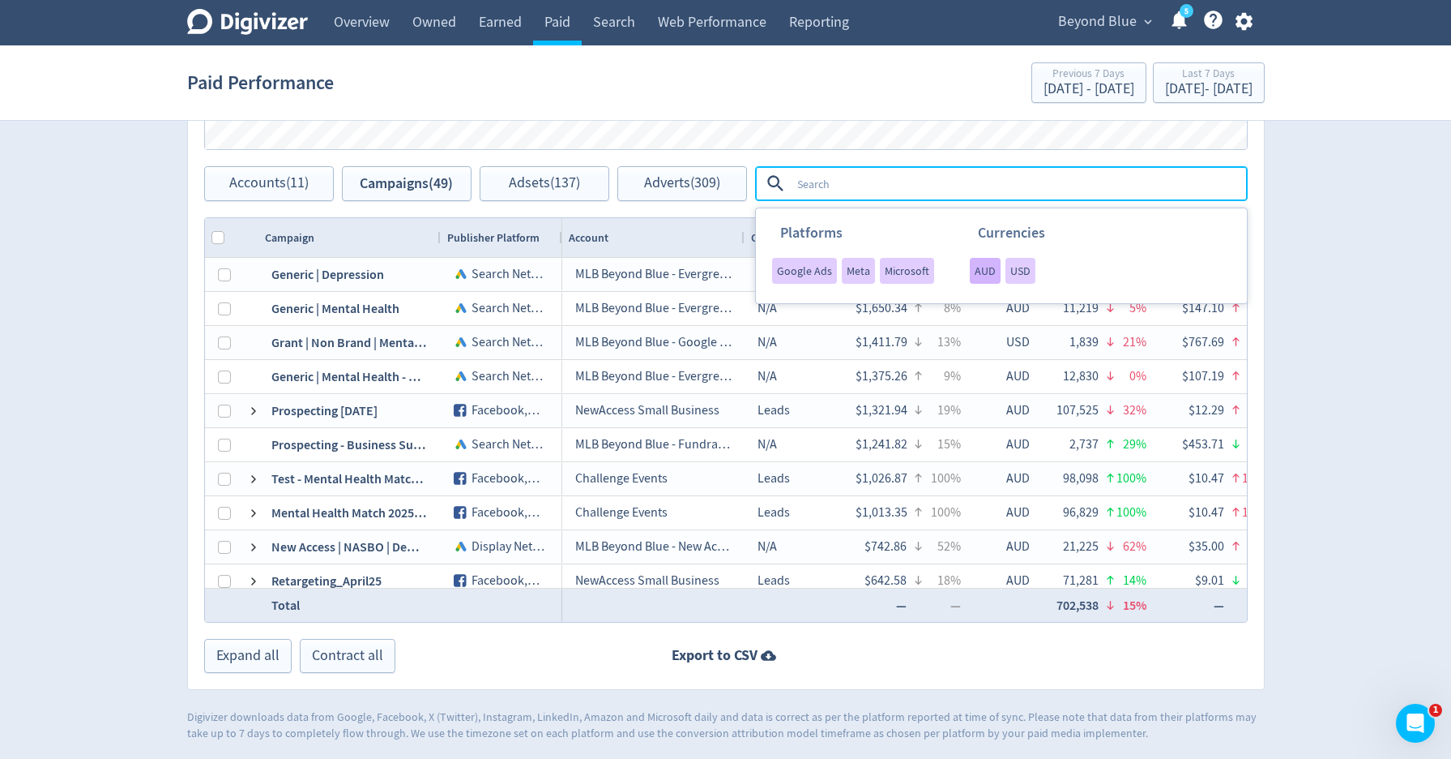
click at [978, 272] on span "AUD" at bounding box center [985, 270] width 21 height 11
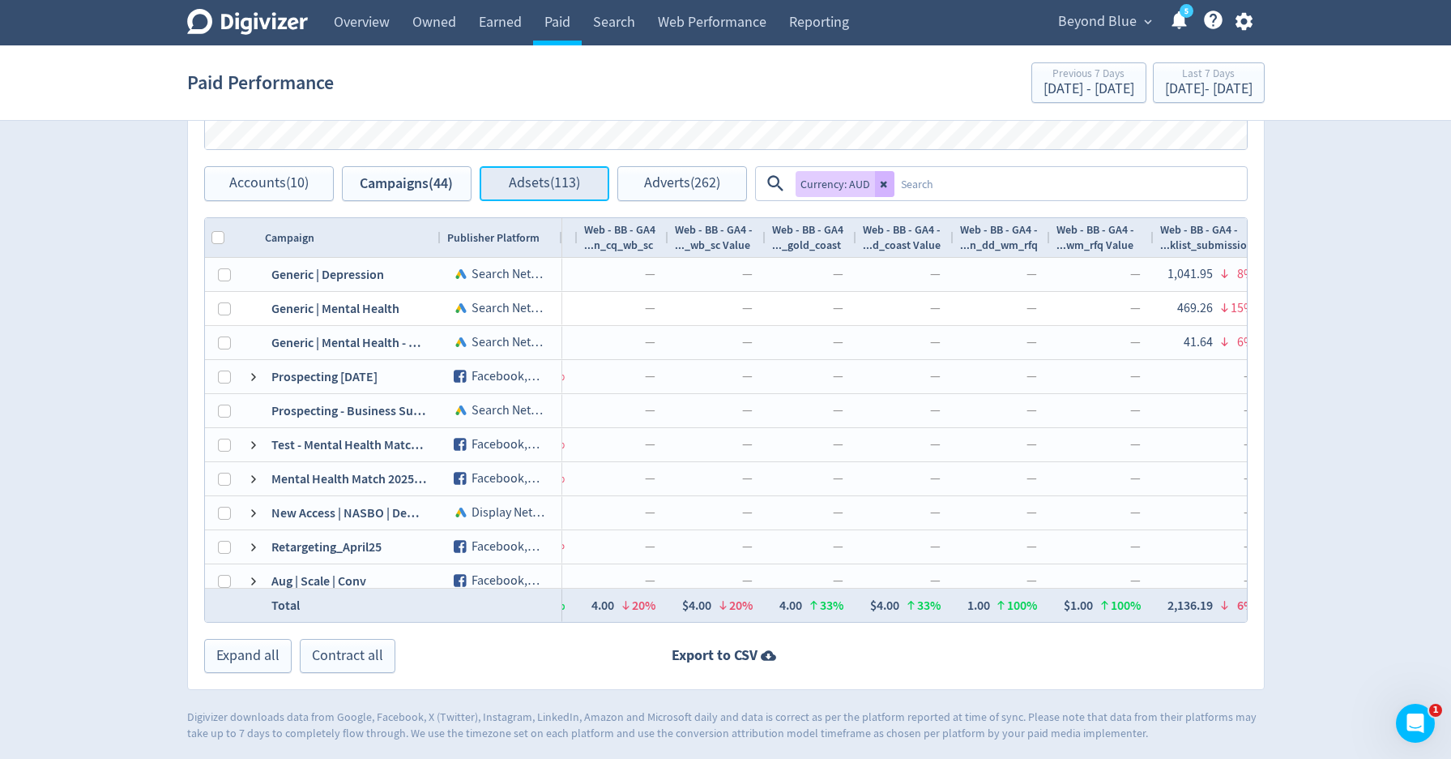
click at [575, 176] on span "Adsets (113)" at bounding box center [544, 183] width 71 height 15
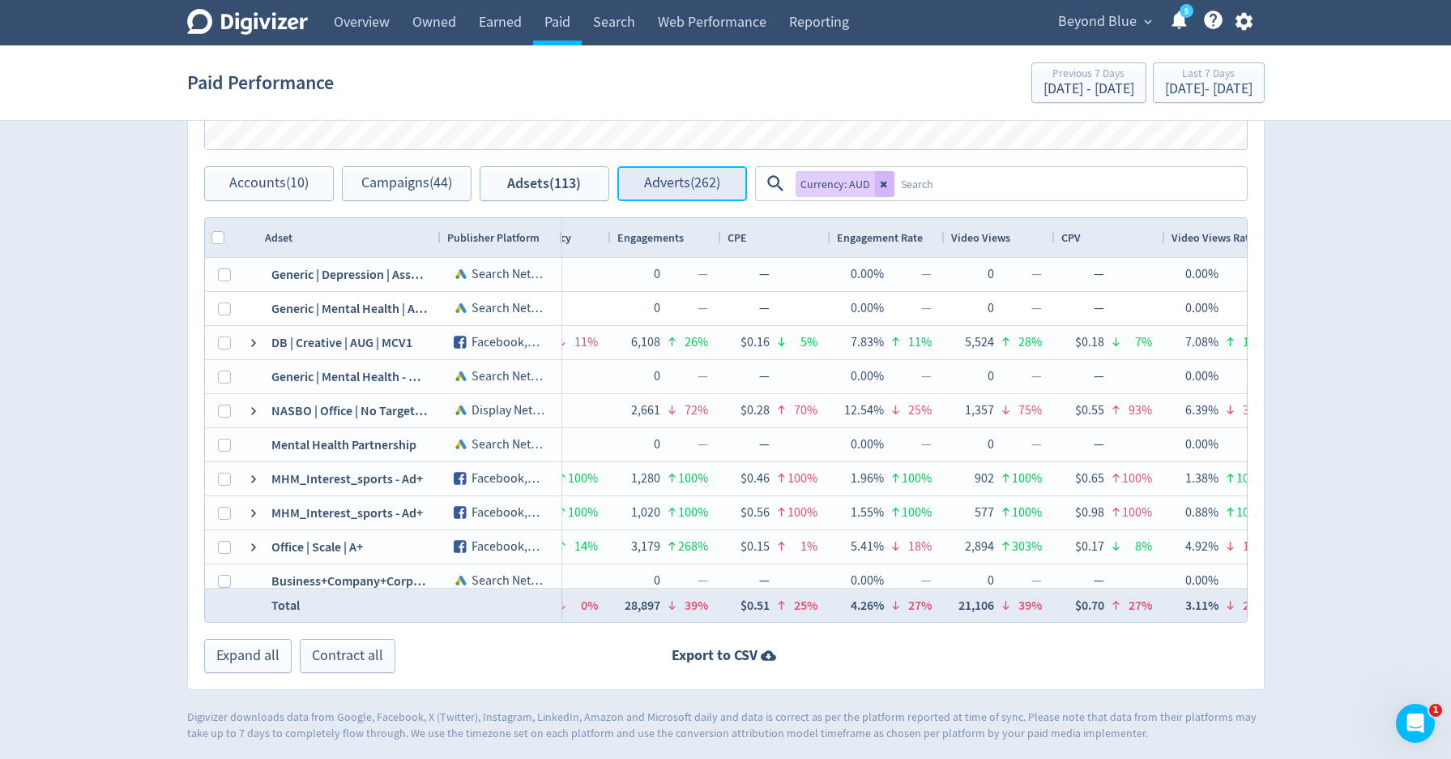
click at [720, 180] on span "Adverts (262)" at bounding box center [682, 183] width 76 height 15
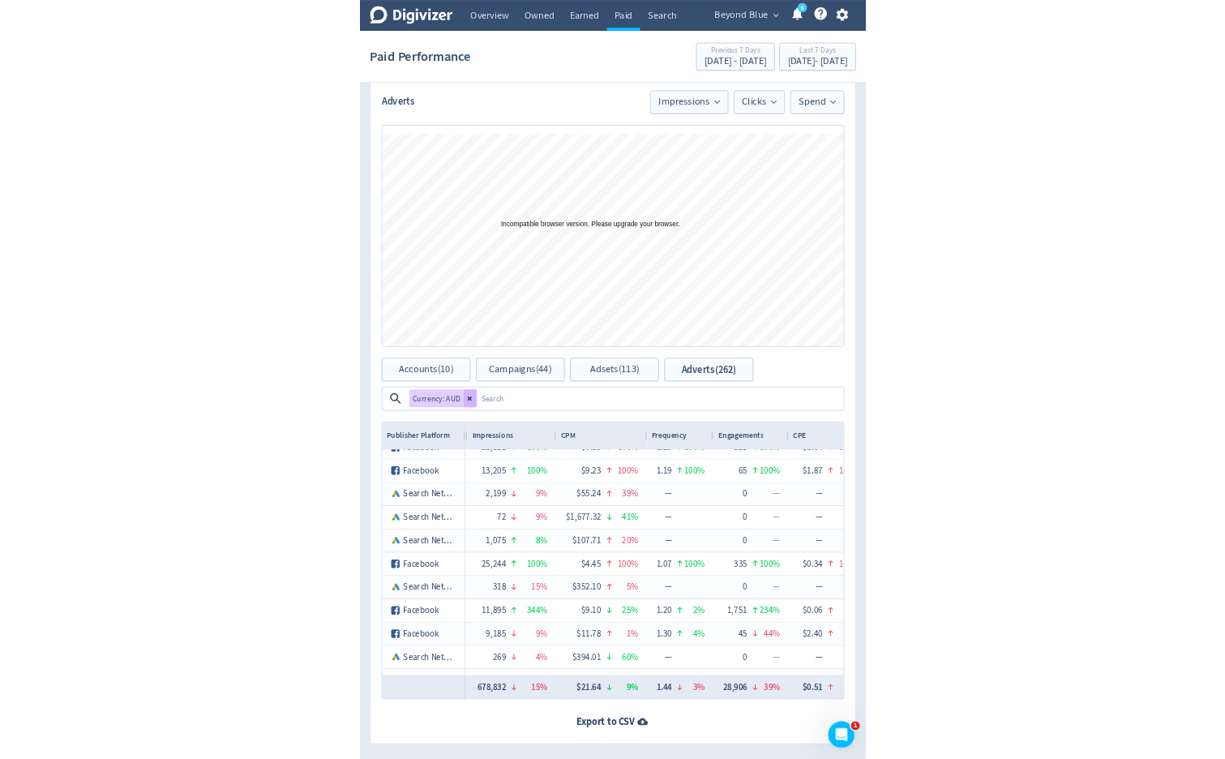
scroll to position [870, 0]
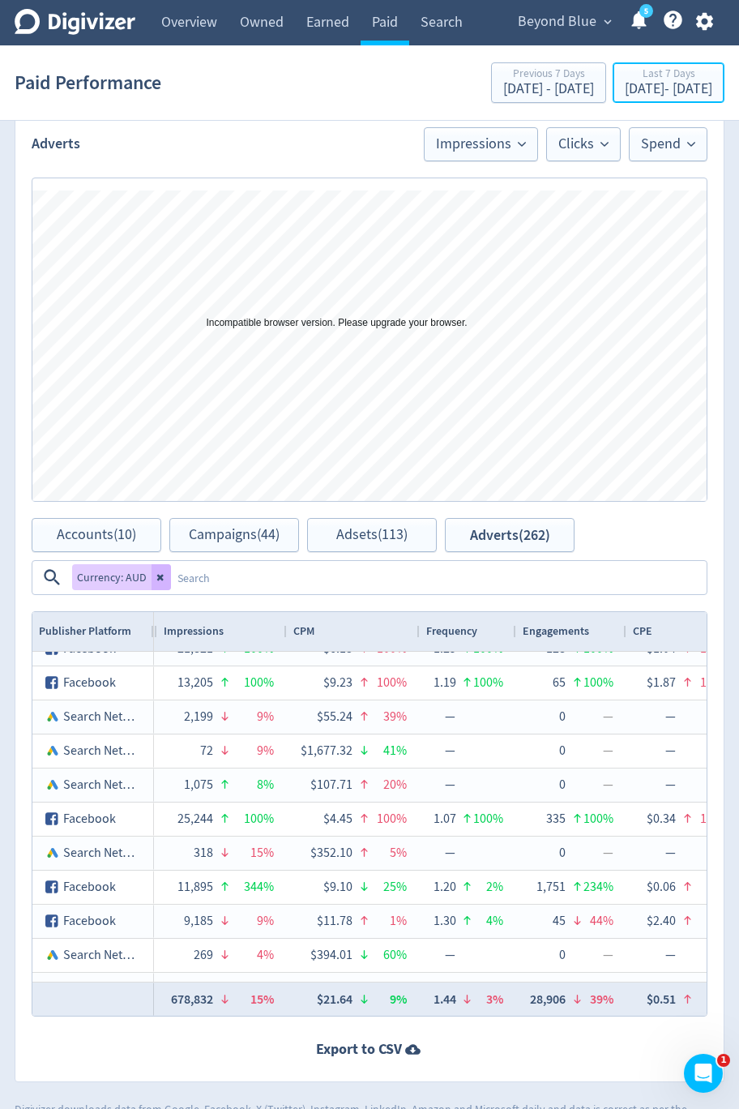
click at [656, 85] on div "[DATE] - [DATE]" at bounding box center [669, 89] width 88 height 15
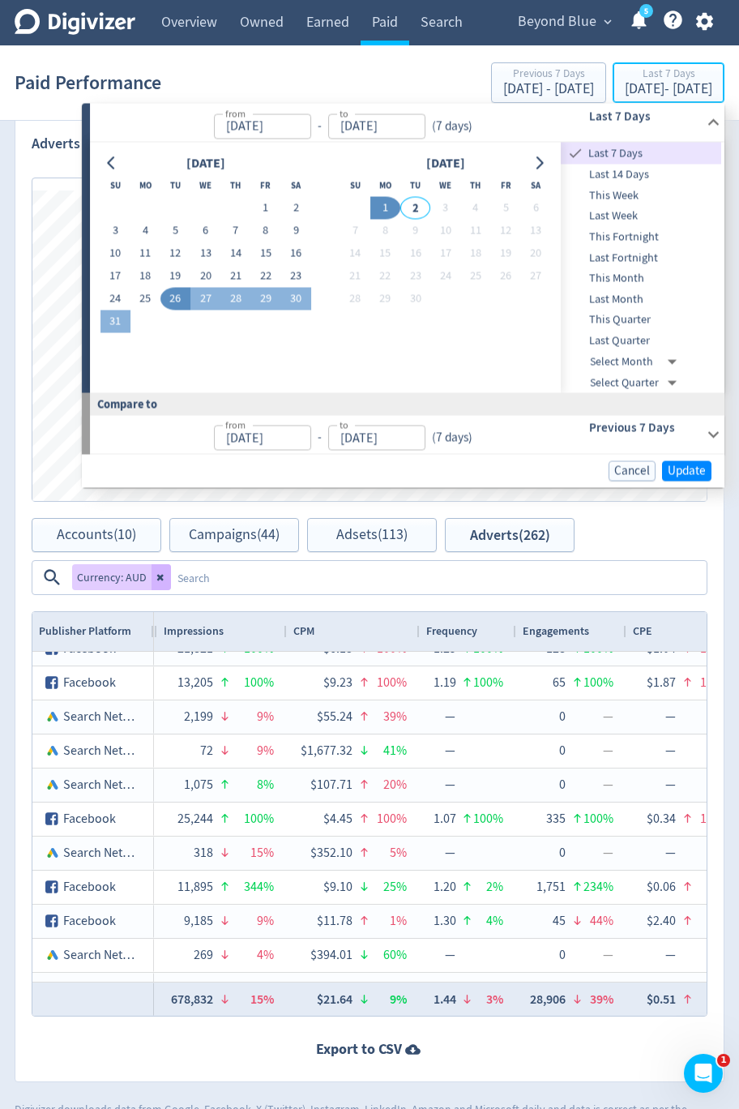
type input "[DATE]"
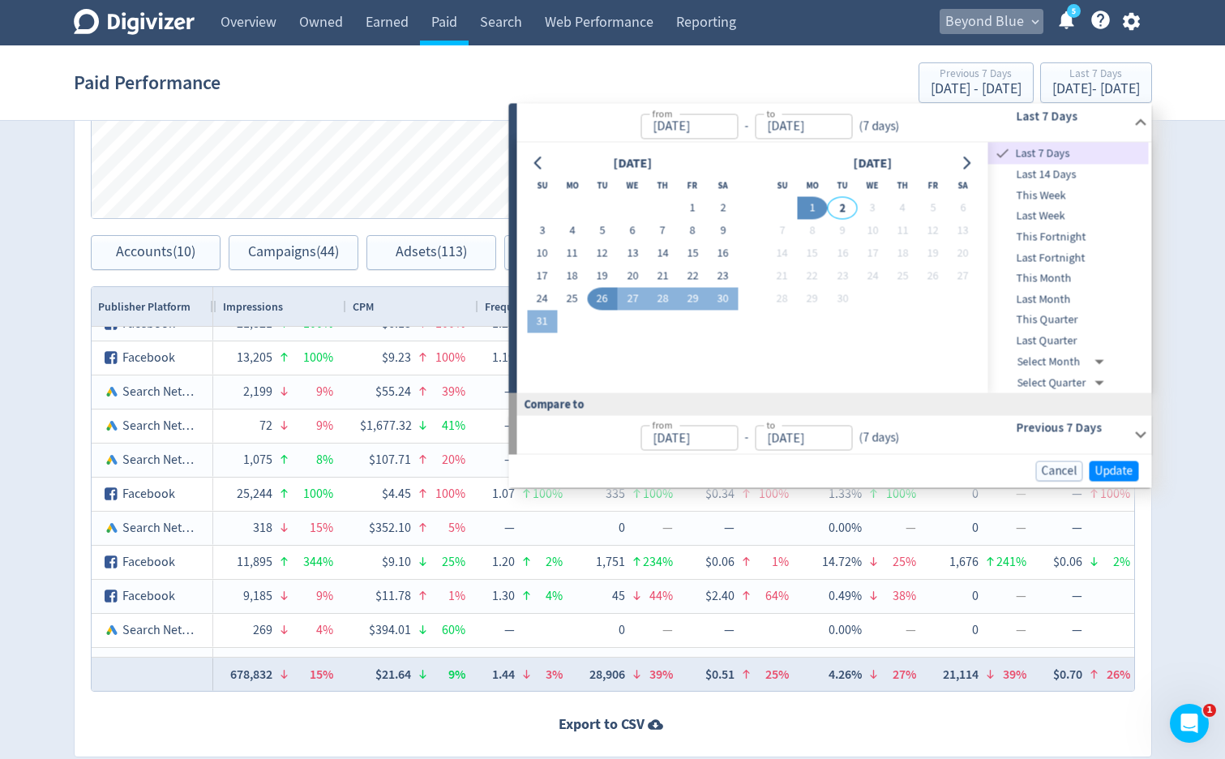
click at [1015, 20] on span "Beyond Blue" at bounding box center [984, 22] width 79 height 26
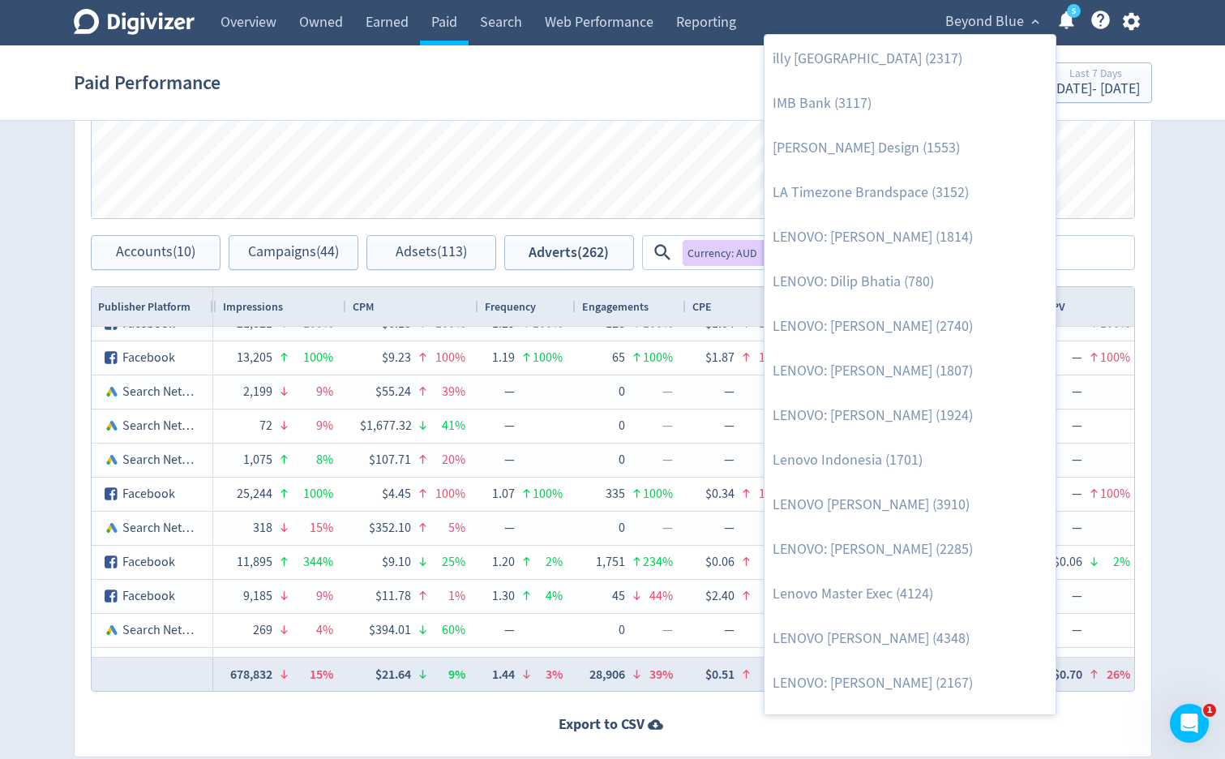
scroll to position [690, 0]
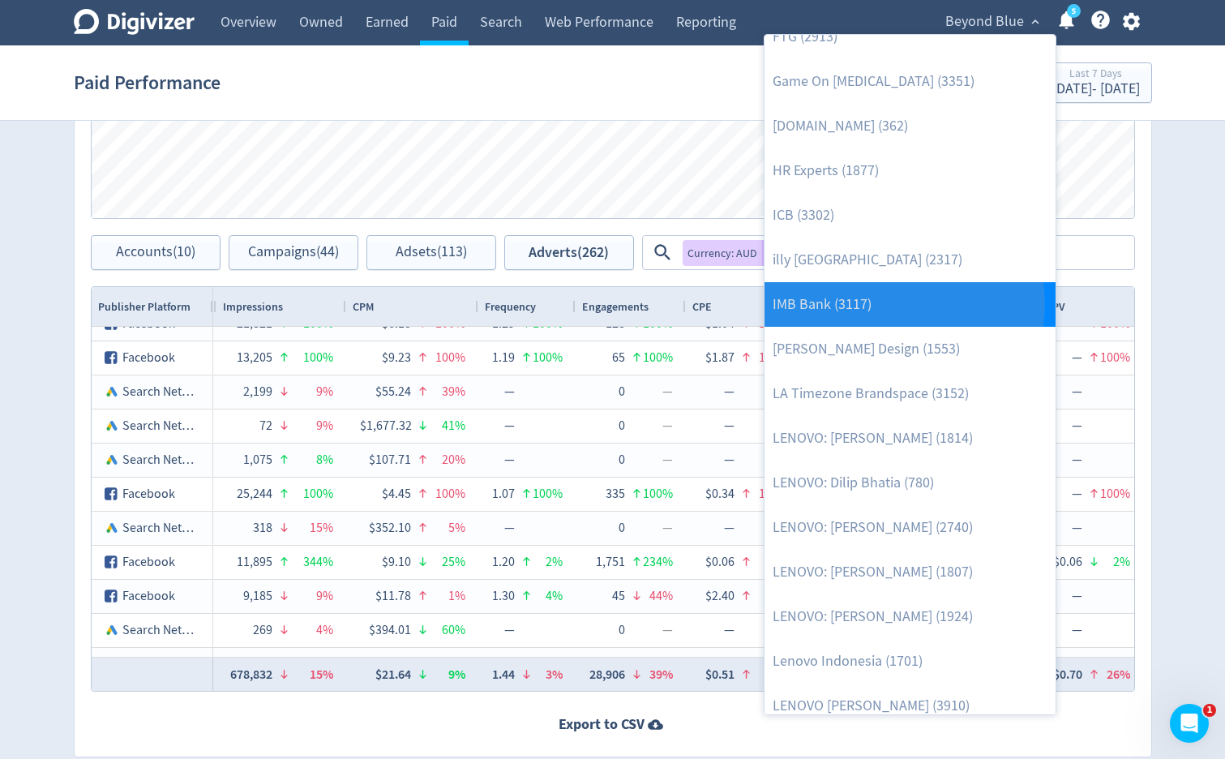
click at [893, 304] on link "IMB Bank (3117)" at bounding box center [909, 304] width 291 height 45
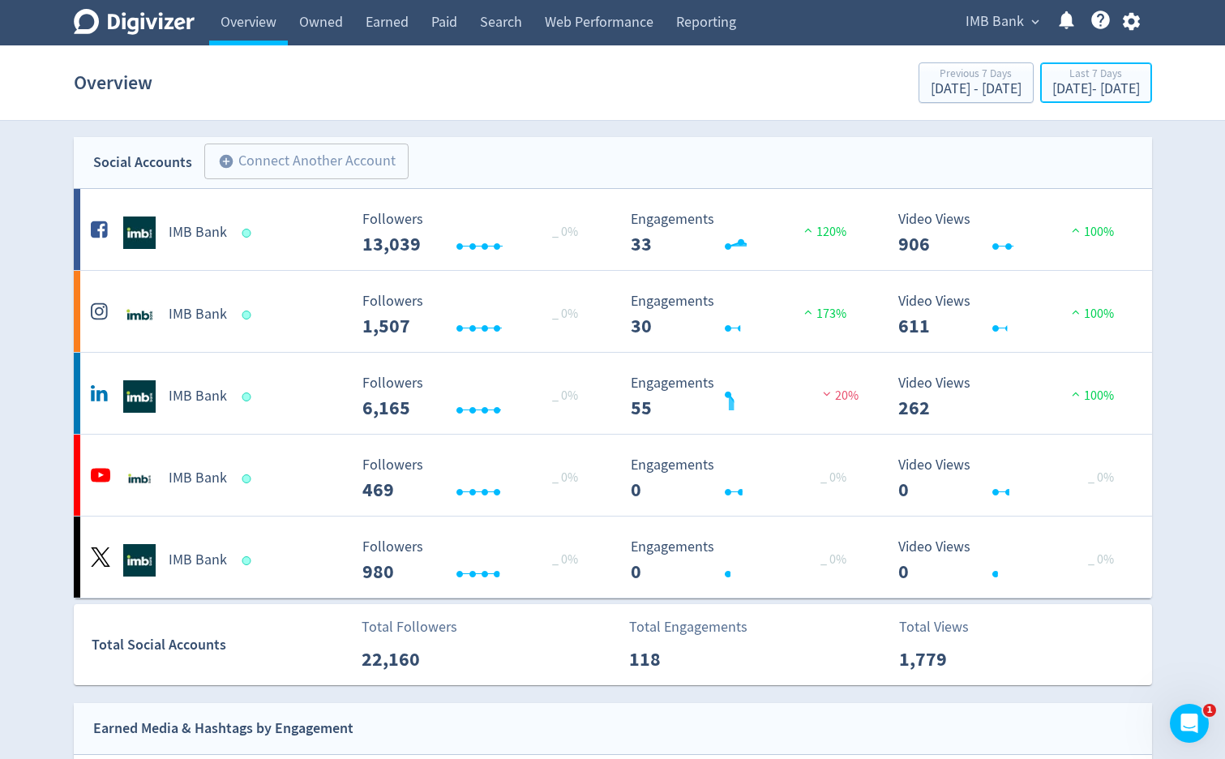
click at [1052, 92] on div "[DATE] - [DATE]" at bounding box center [1096, 89] width 88 height 15
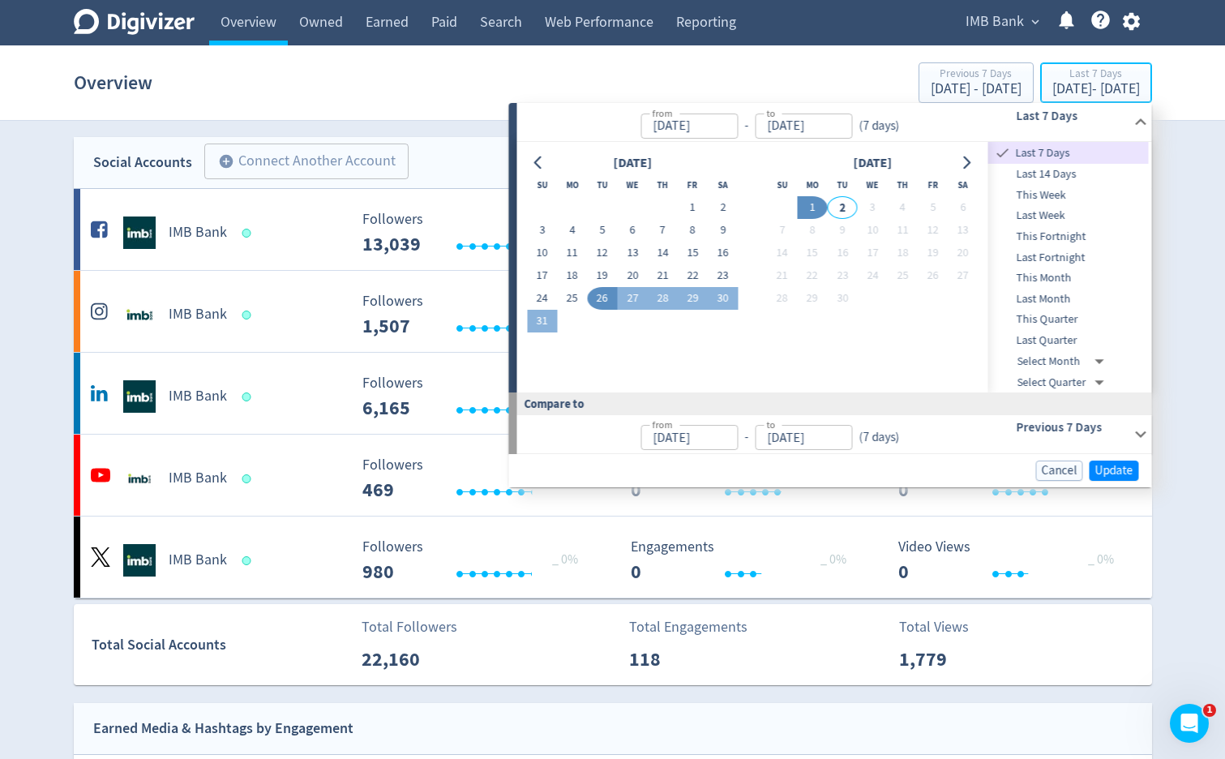
type input "[DATE]"
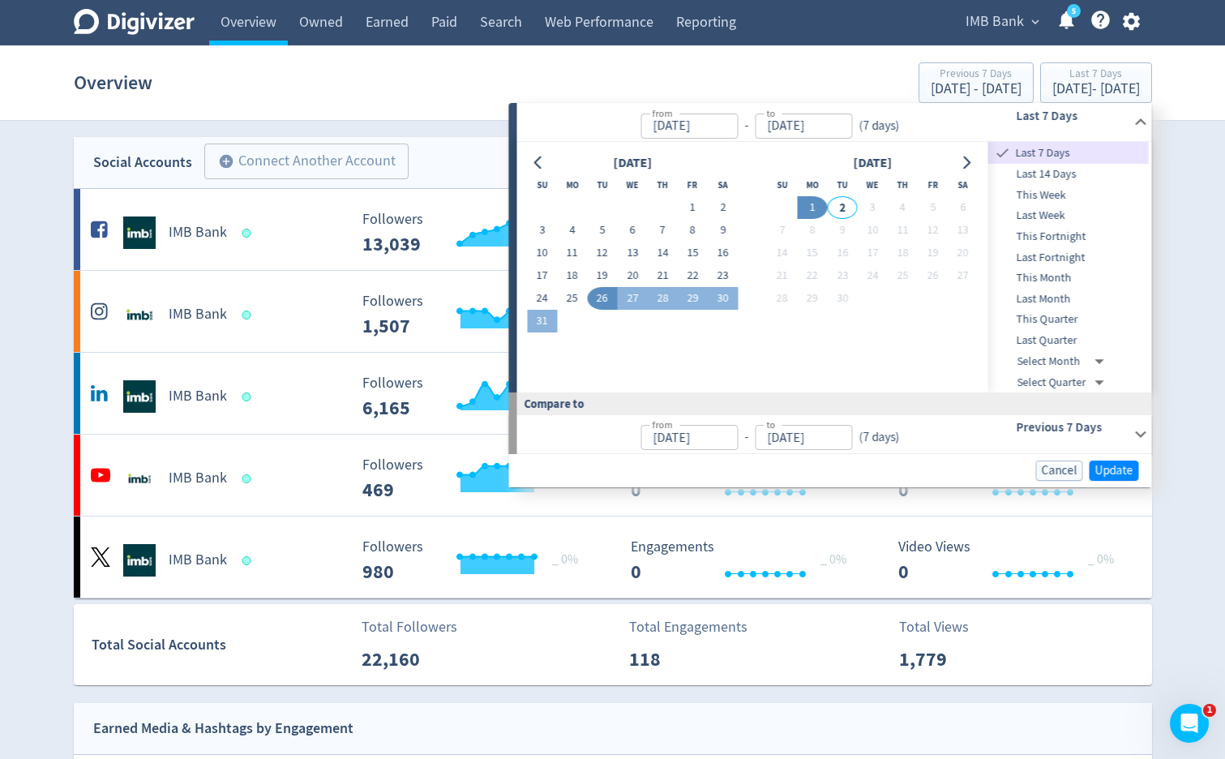
click at [1022, 173] on span "Last 14 Days" at bounding box center [1068, 174] width 160 height 18
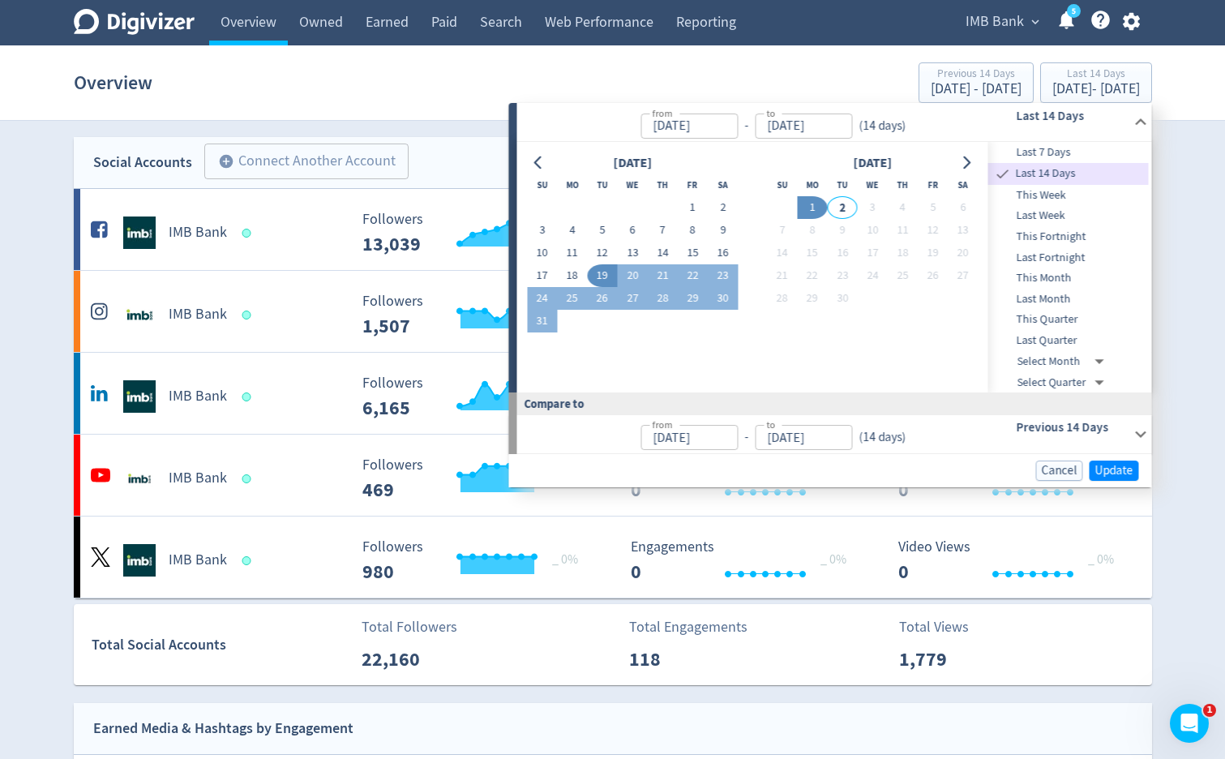
type input "[DATE]"
type input "Aug 05, 2025"
type input "Aug 18, 2025"
click at [1098, 468] on span "Update" at bounding box center [1114, 470] width 38 height 12
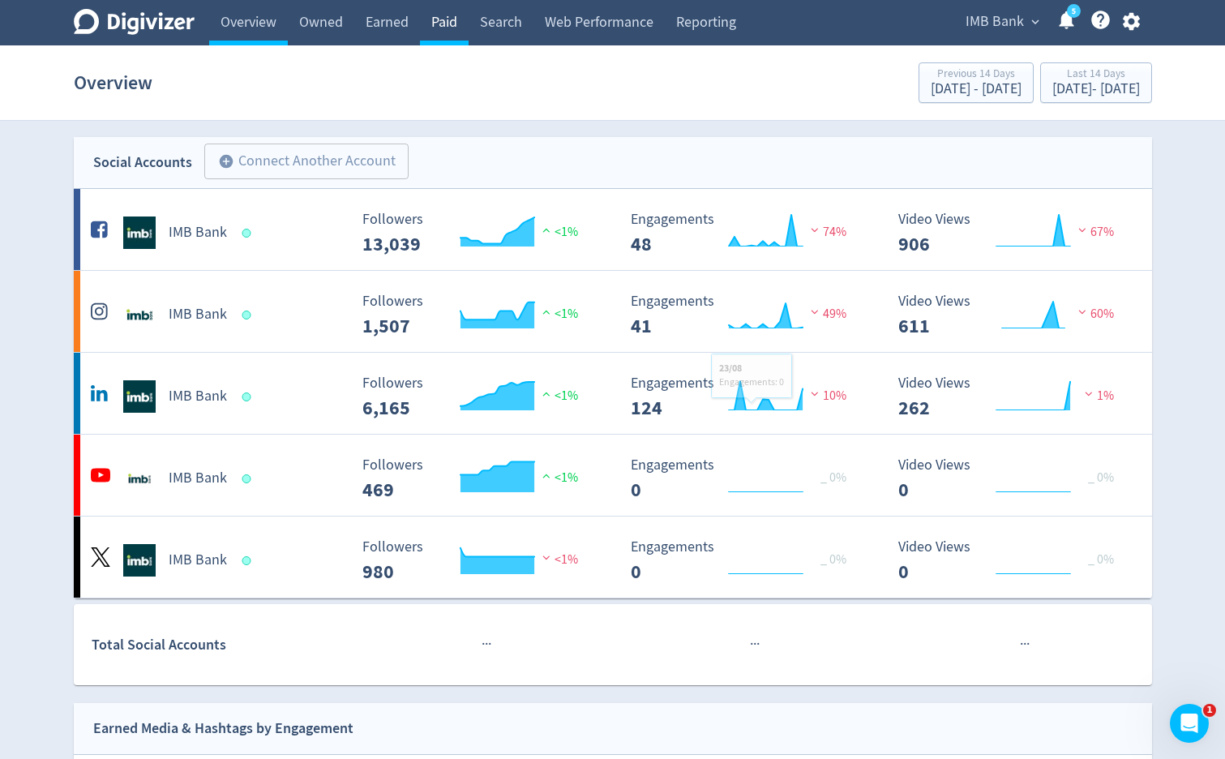
click at [442, 23] on link "Paid" at bounding box center [444, 22] width 49 height 45
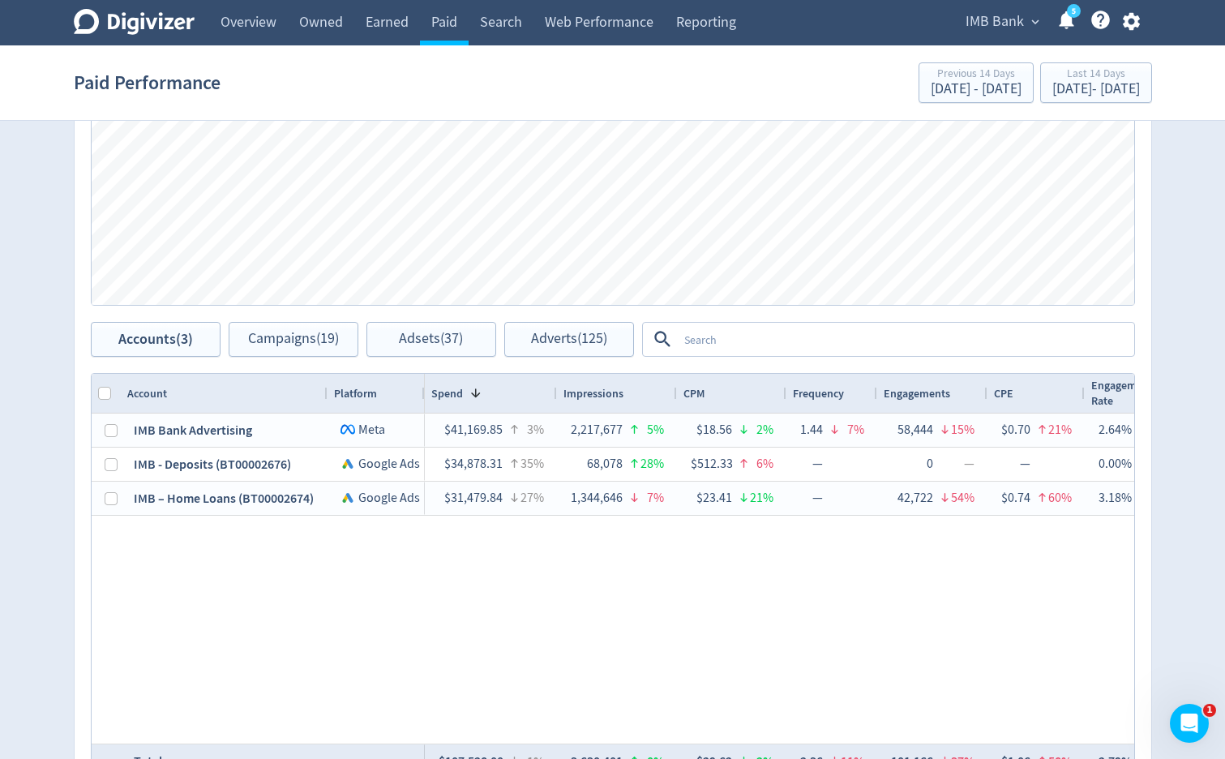
scroll to position [938, 0]
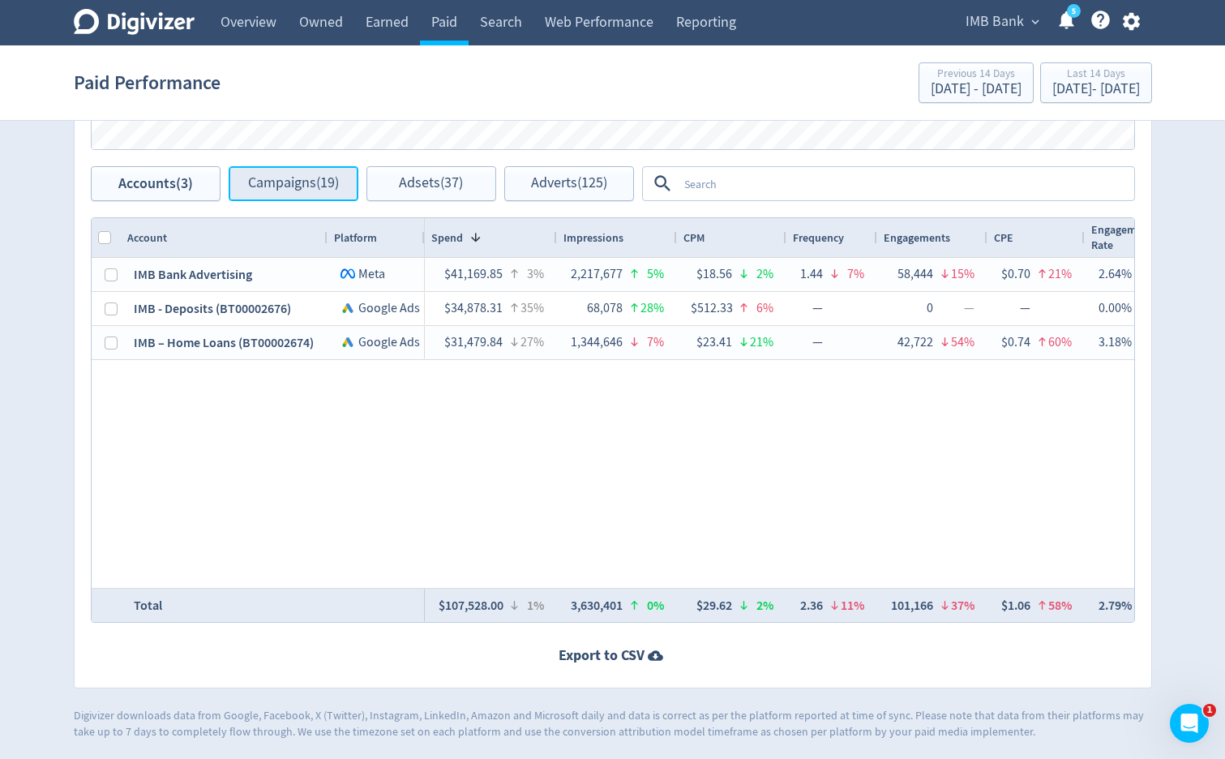
click at [330, 189] on span "Campaigns (19)" at bounding box center [293, 183] width 91 height 15
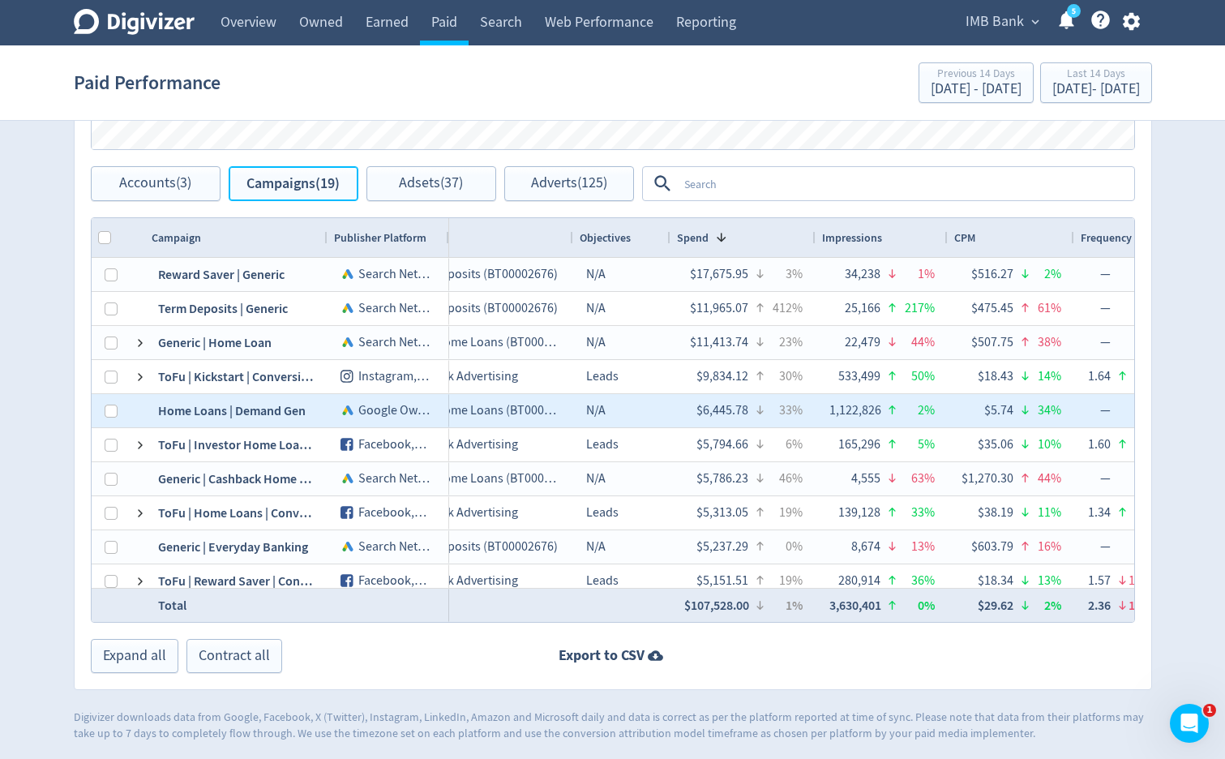
scroll to position [0, 157]
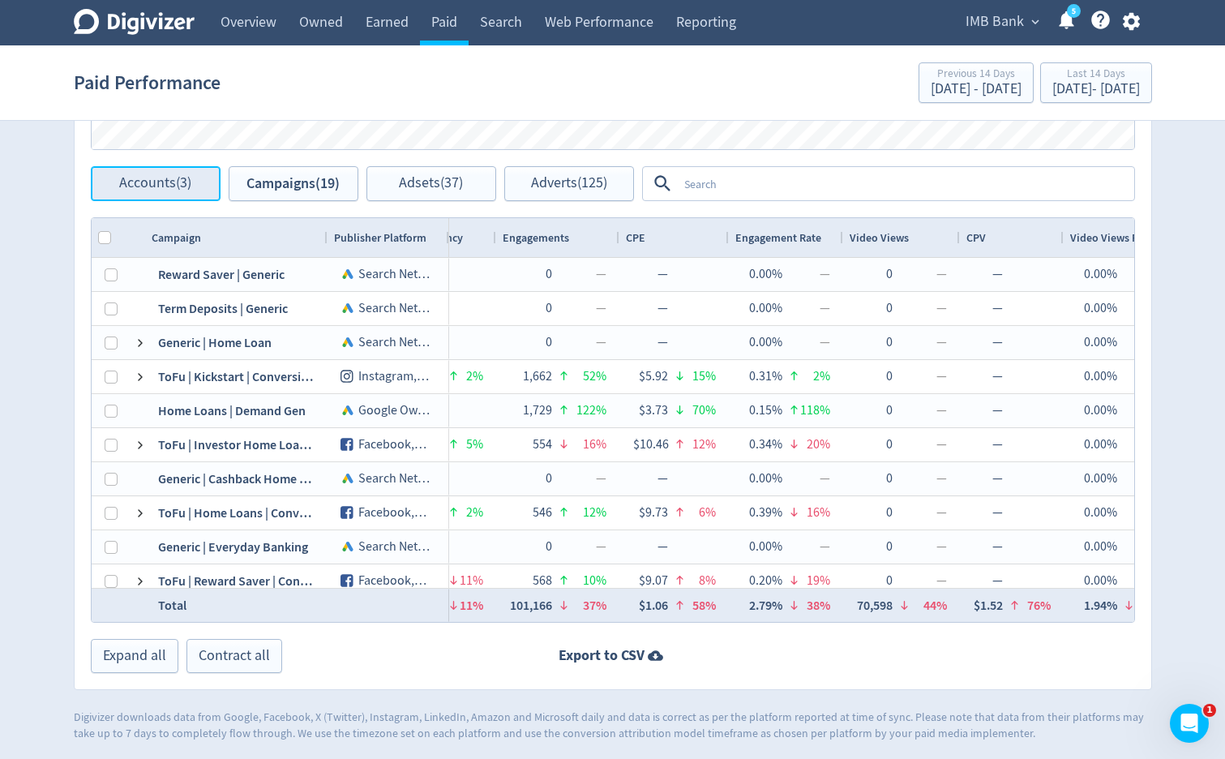
click at [160, 182] on span "Accounts (3)" at bounding box center [155, 183] width 72 height 15
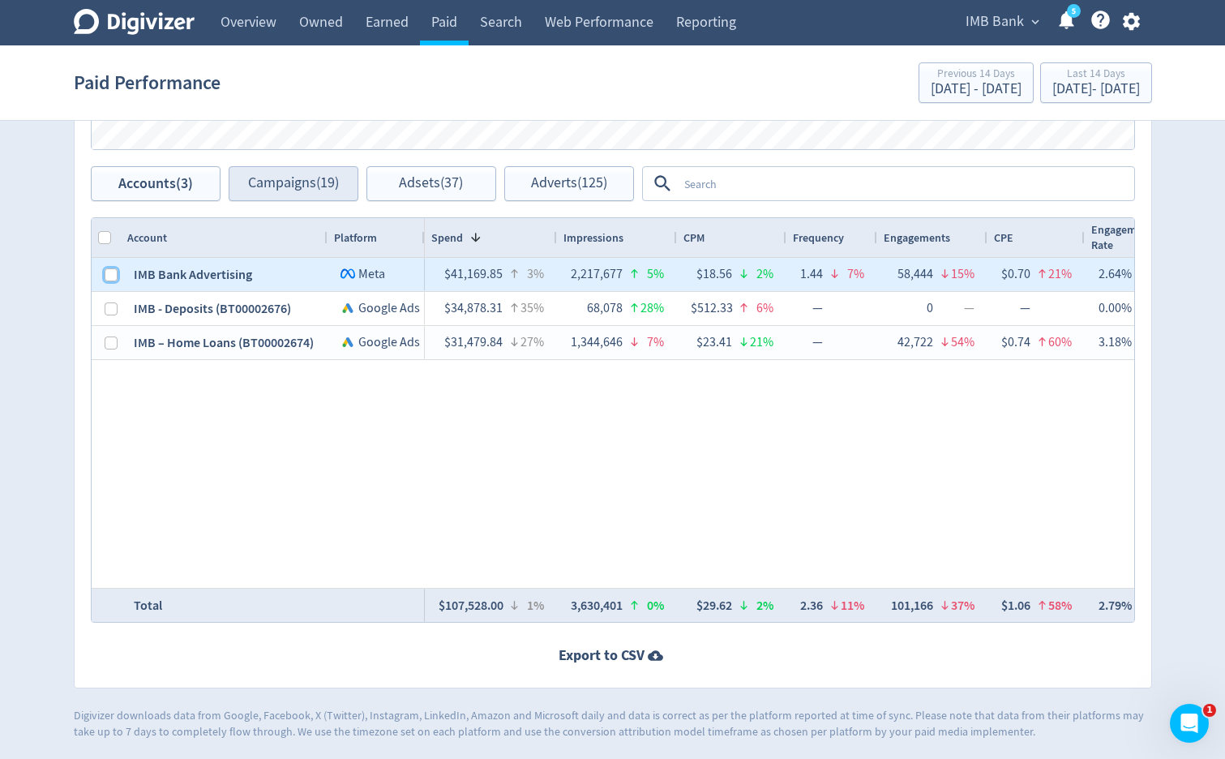
click at [112, 278] on input "Press Space to toggle row selection (unchecked)" at bounding box center [111, 274] width 13 height 13
checkbox input "true"
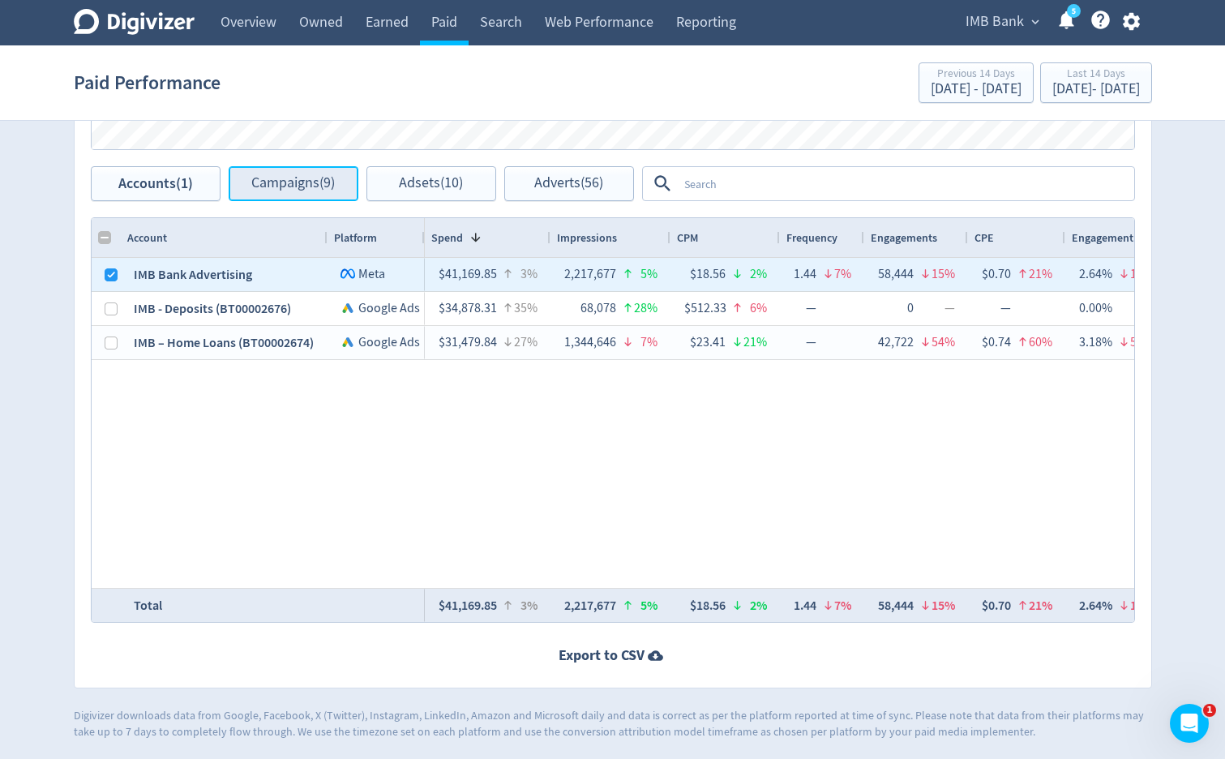
click at [276, 195] on button "Campaigns (9)" at bounding box center [294, 183] width 130 height 35
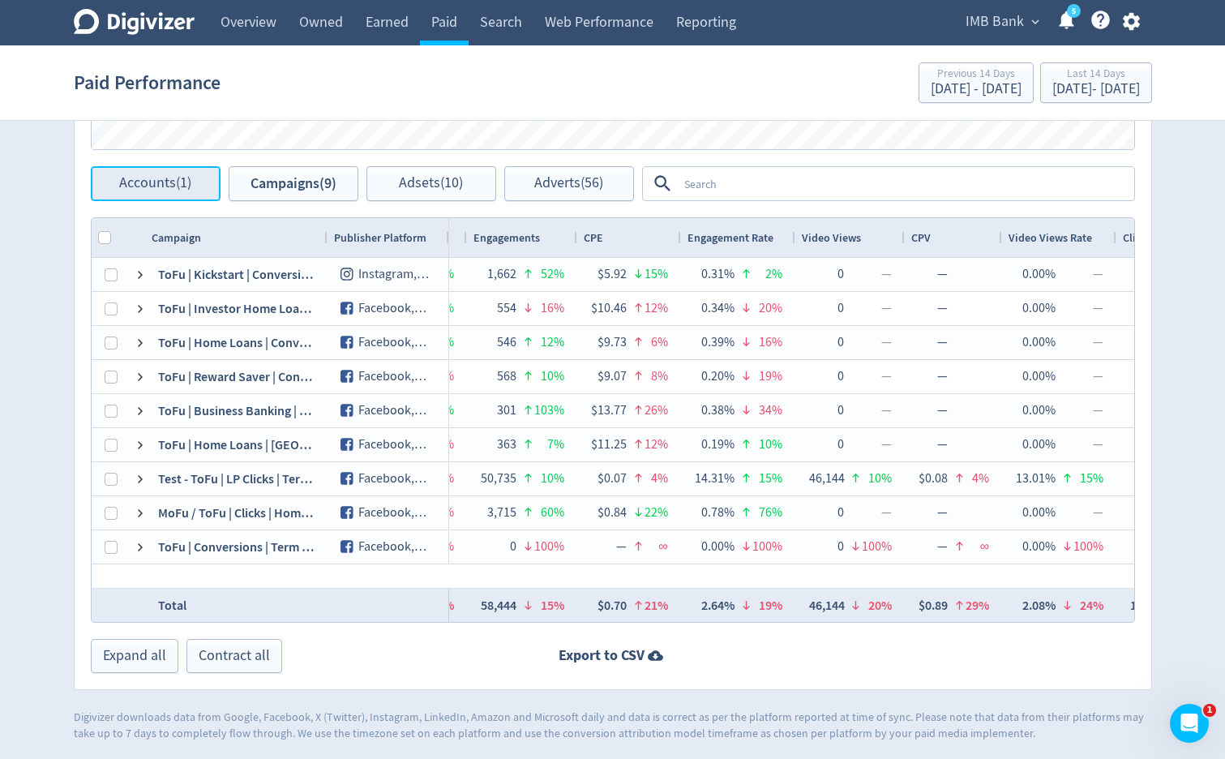
click at [165, 192] on button "Accounts (1)" at bounding box center [156, 183] width 130 height 35
checkbox input "false"
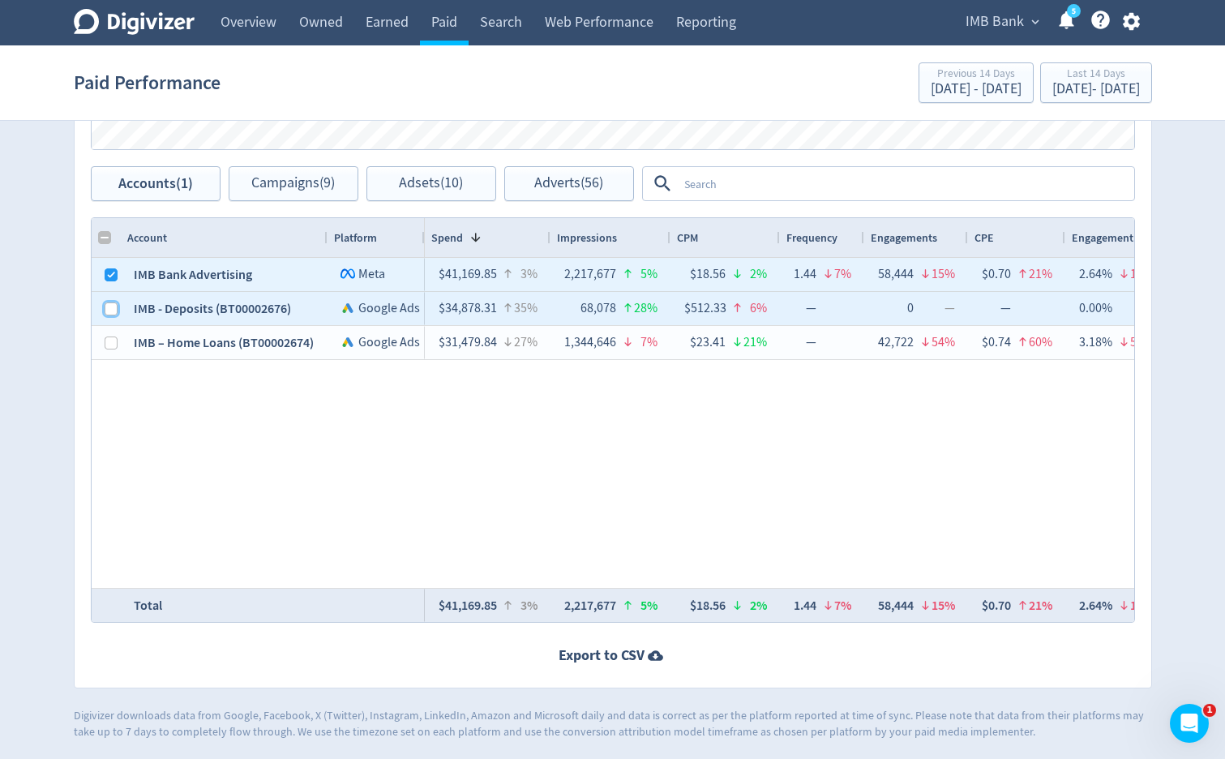
click at [110, 311] on input "Press Space to toggle row selection (unchecked)" at bounding box center [111, 308] width 13 height 13
checkbox input "true"
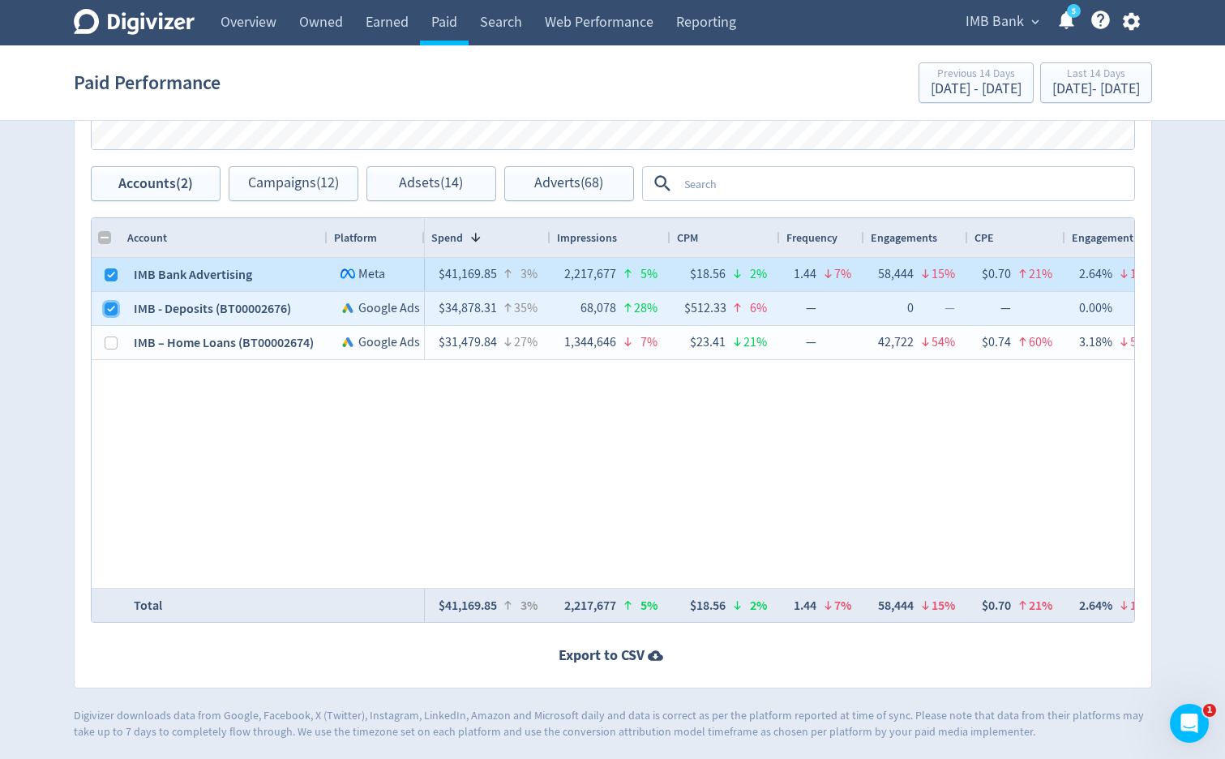
checkbox input "false"
click at [109, 277] on input "Press Space to toggle row selection (checked)" at bounding box center [111, 274] width 13 height 13
checkbox input "false"
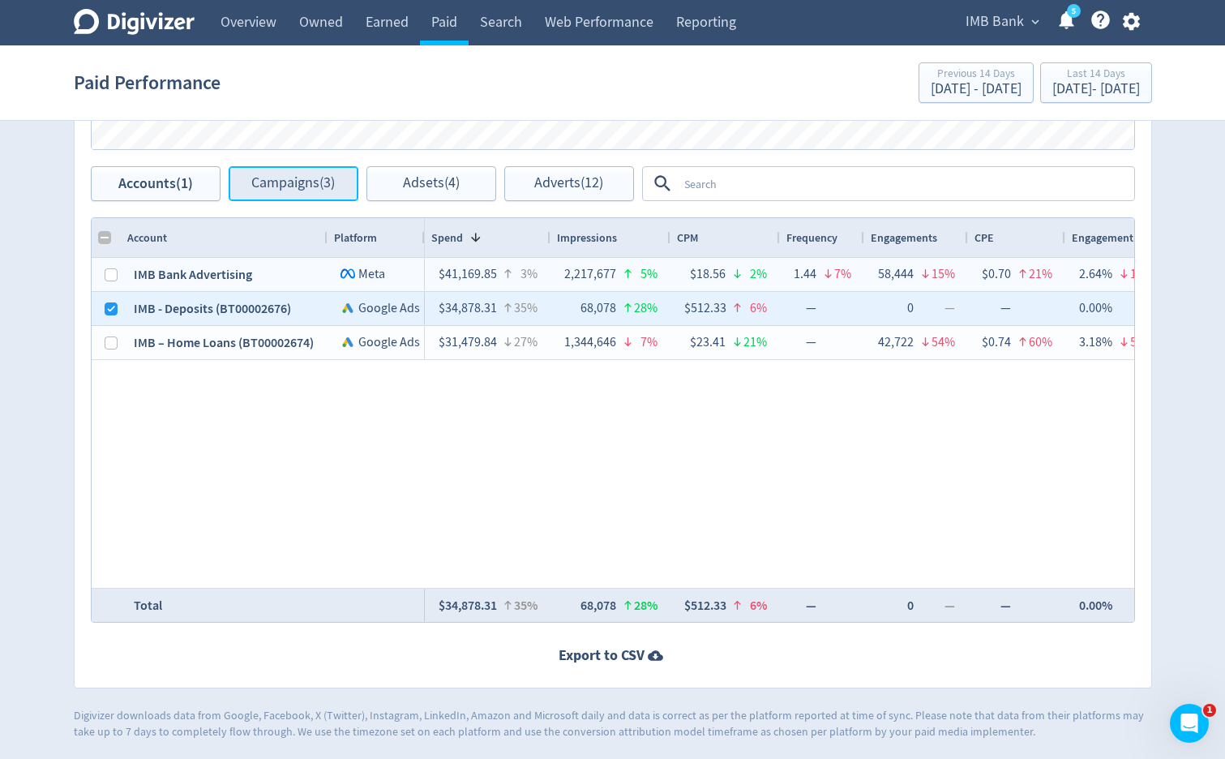
click at [276, 185] on span "Campaigns (3)" at bounding box center [292, 183] width 83 height 15
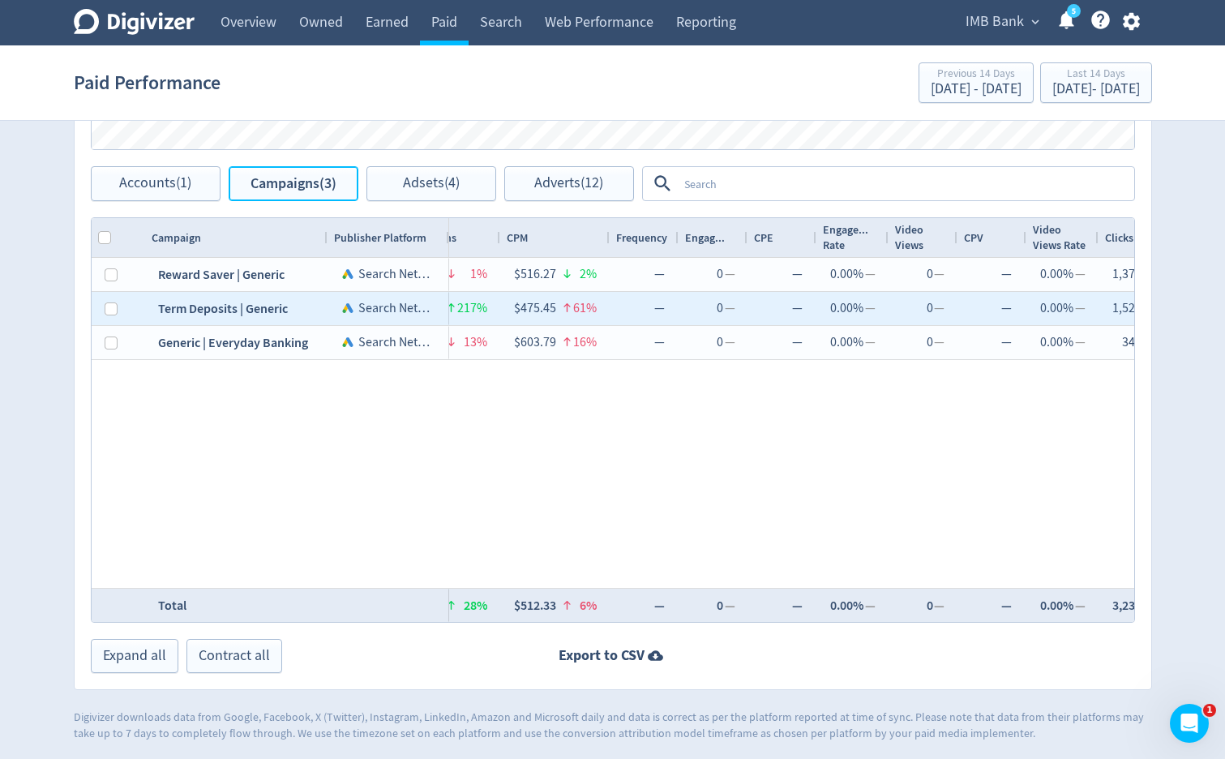
scroll to position [0, 374]
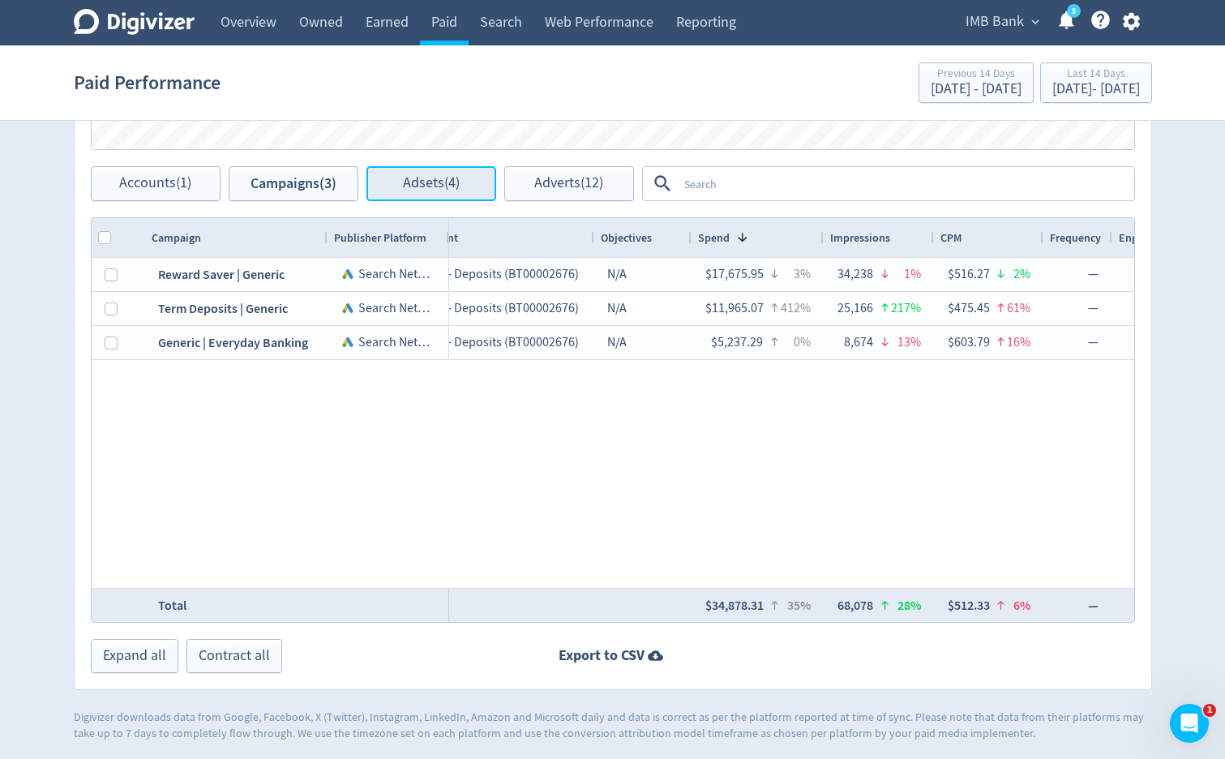
click at [394, 183] on button "Adsets (4)" at bounding box center [431, 183] width 130 height 35
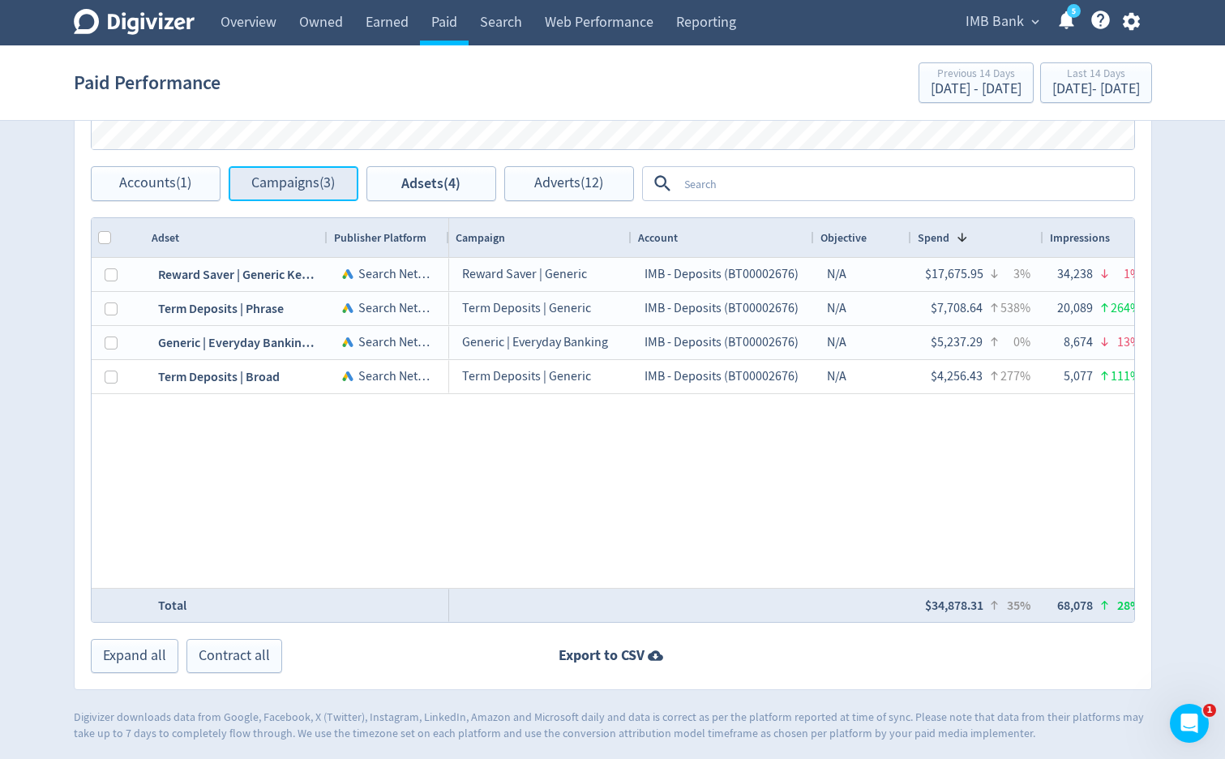
click at [283, 185] on span "Campaigns (3)" at bounding box center [292, 183] width 83 height 15
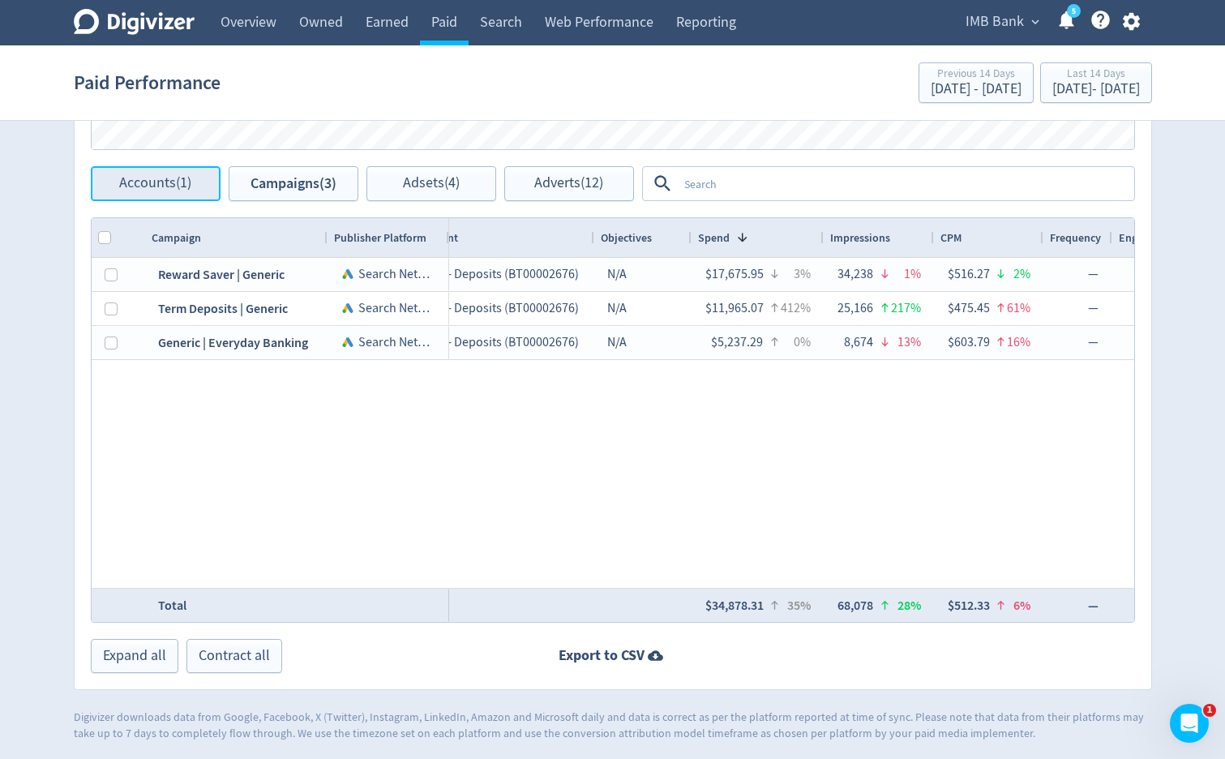
click at [156, 187] on span "Accounts (1)" at bounding box center [155, 183] width 72 height 15
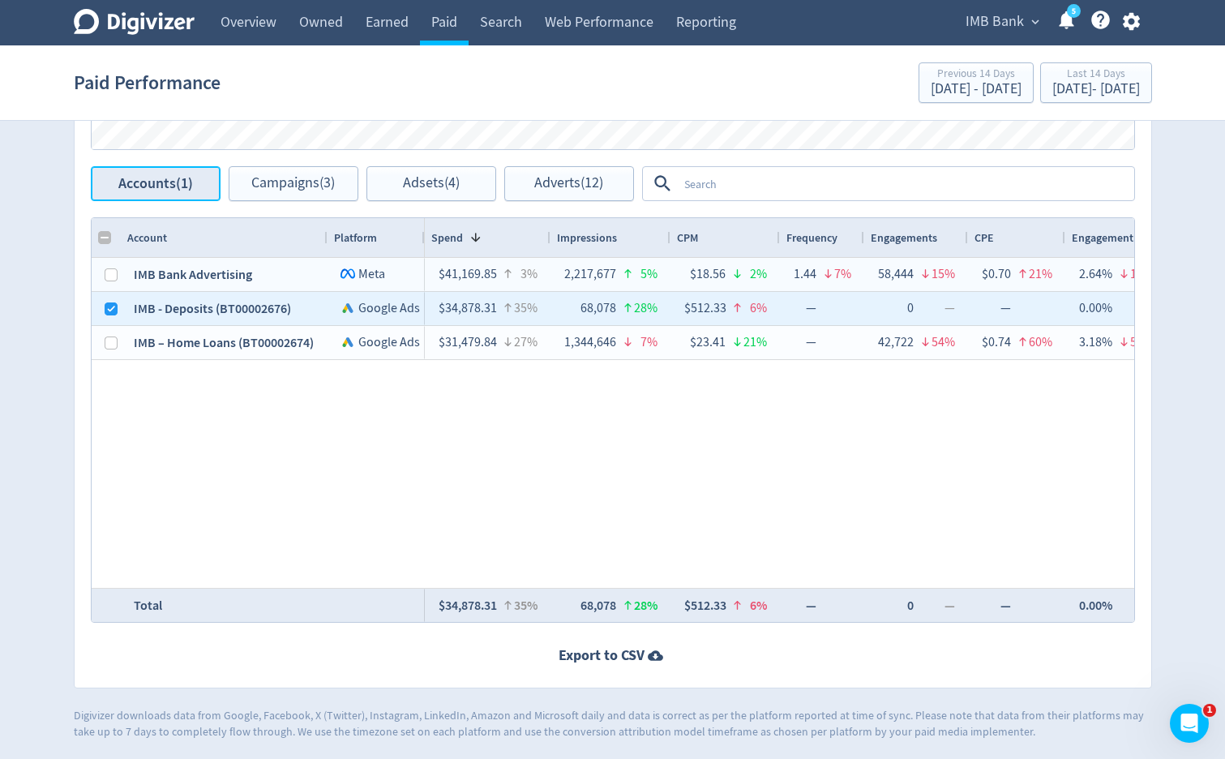
checkbox input "false"
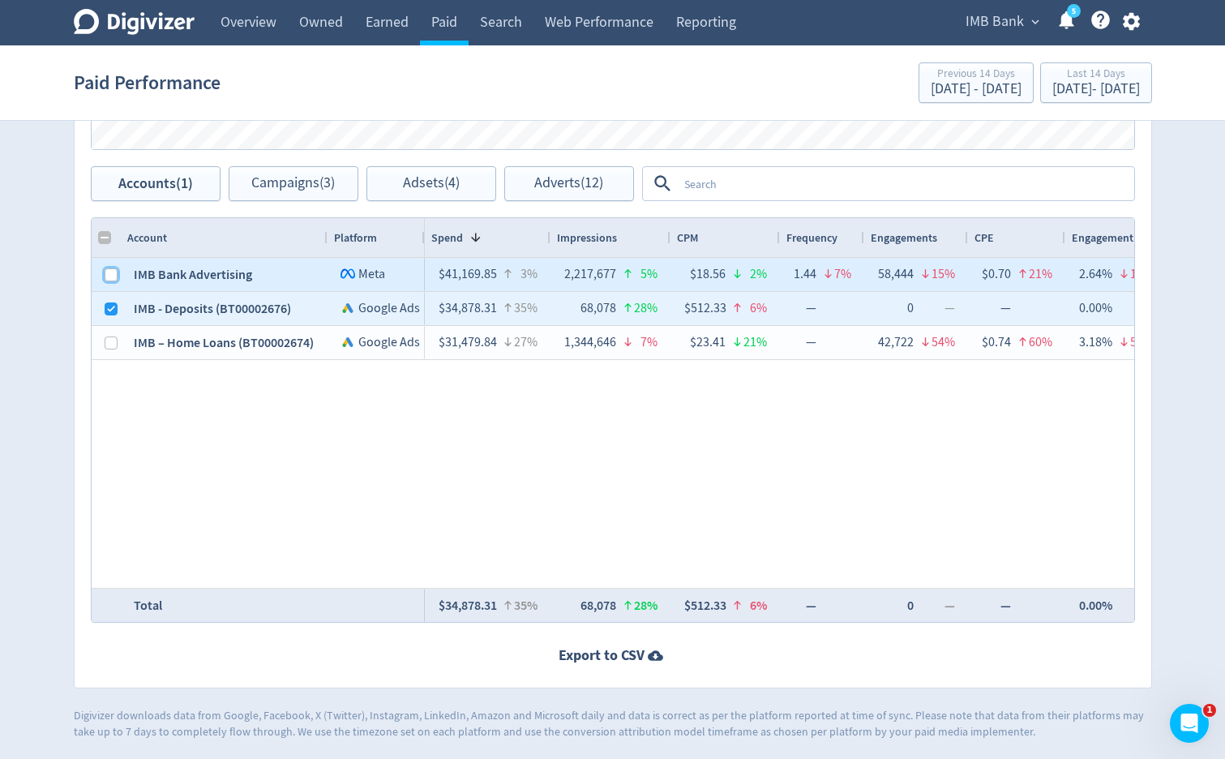
click at [112, 273] on input "Press Space to toggle row selection (unchecked)" at bounding box center [111, 274] width 13 height 13
checkbox input "true"
click at [104, 237] on input "Column with Header Selection" at bounding box center [104, 237] width 13 height 13
checkbox input "true"
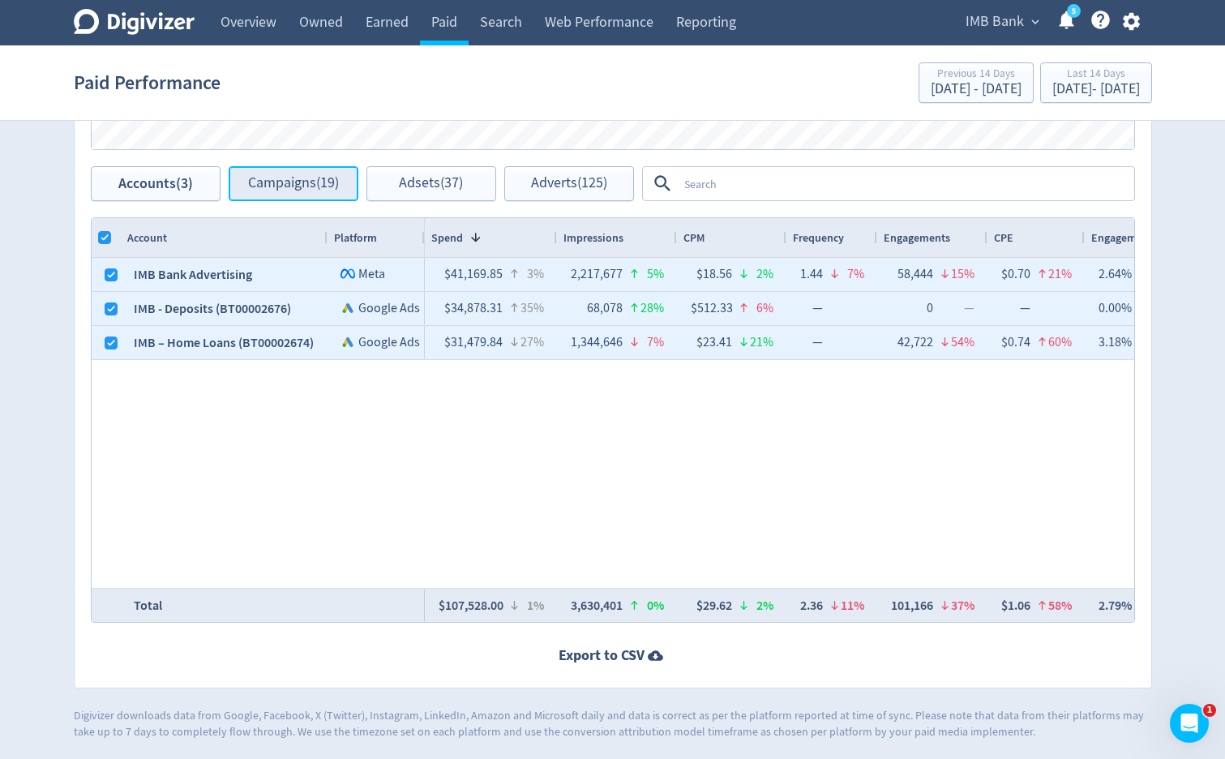
click at [270, 188] on span "Campaigns (19)" at bounding box center [293, 183] width 91 height 15
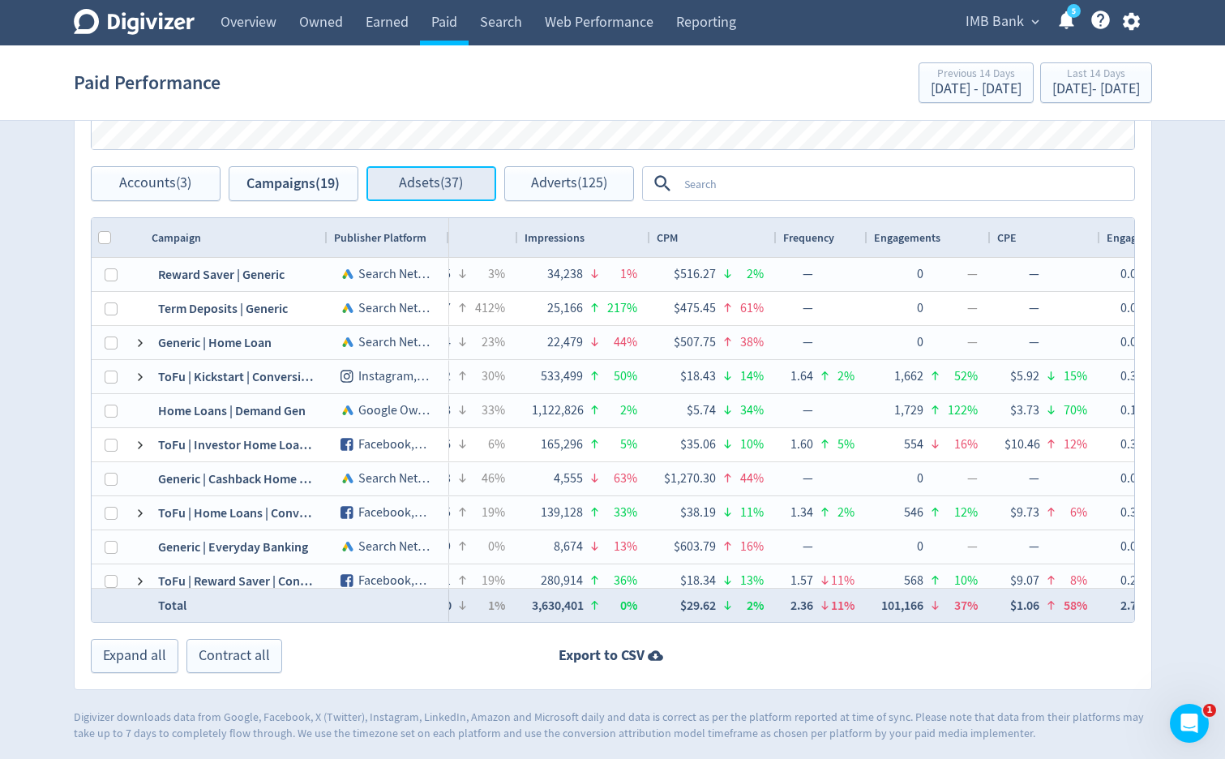
click at [468, 184] on button "Adsets (37)" at bounding box center [431, 183] width 130 height 35
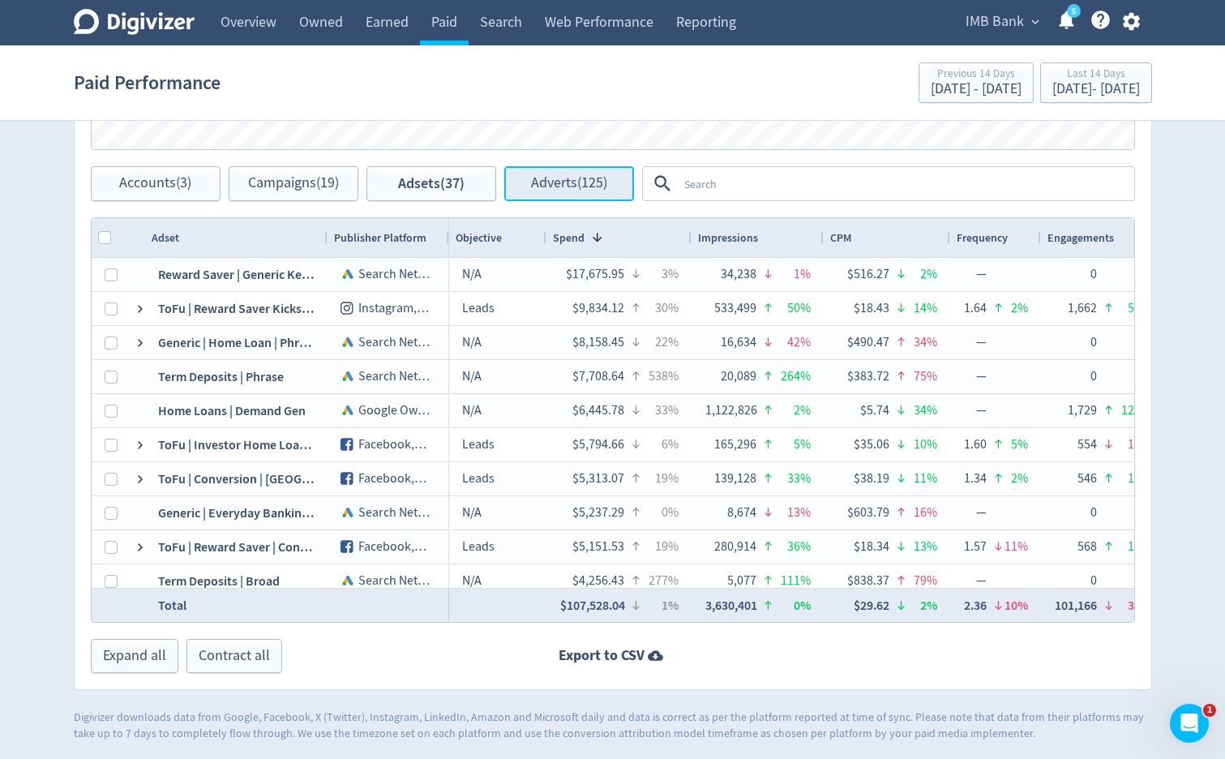
click at [601, 181] on span "Adverts (125)" at bounding box center [569, 183] width 76 height 15
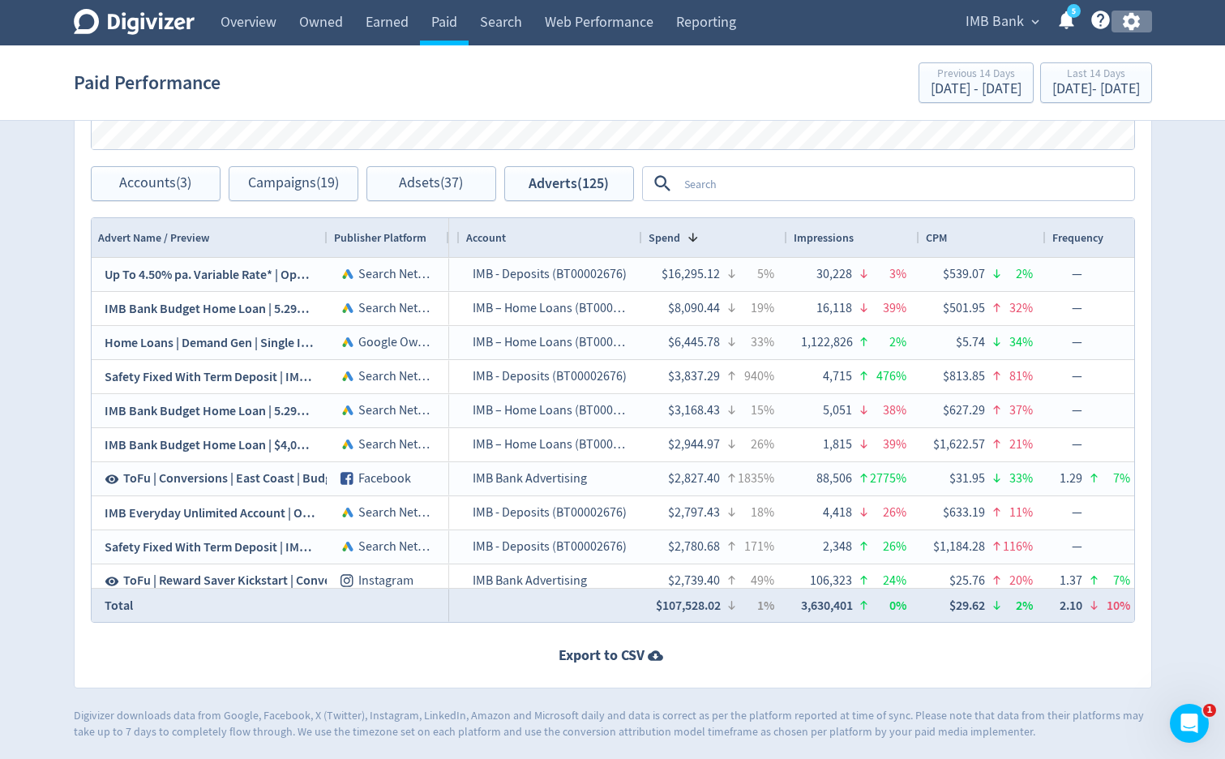
click at [1139, 23] on icon "button" at bounding box center [1131, 22] width 22 height 22
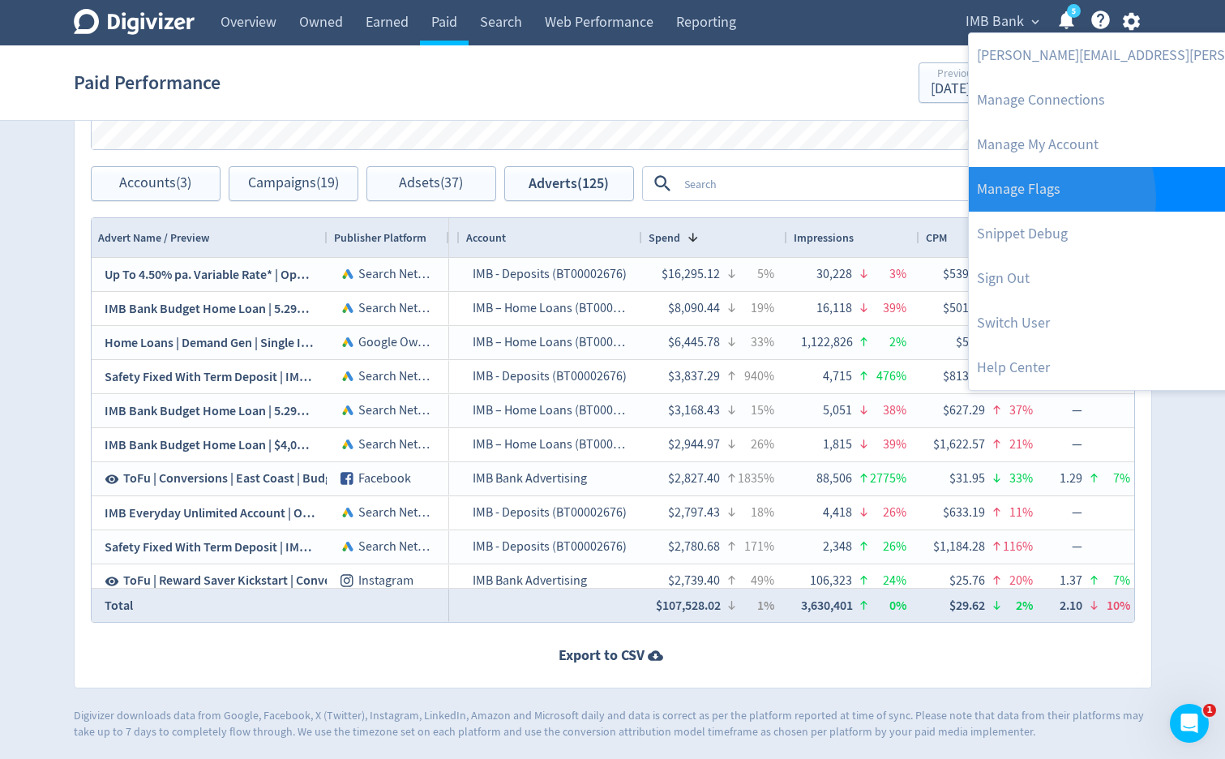
click at [1032, 198] on link "Manage Flags" at bounding box center [1184, 189] width 433 height 45
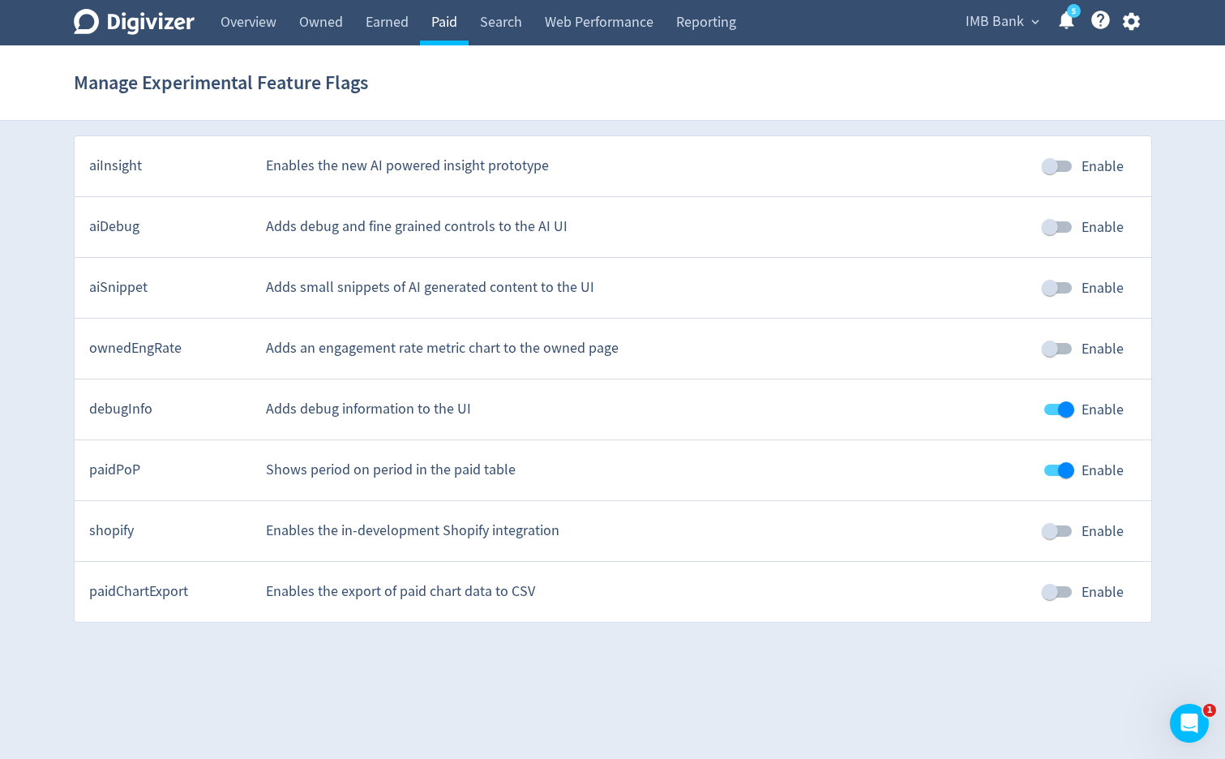
click at [447, 25] on link "Paid" at bounding box center [444, 22] width 49 height 45
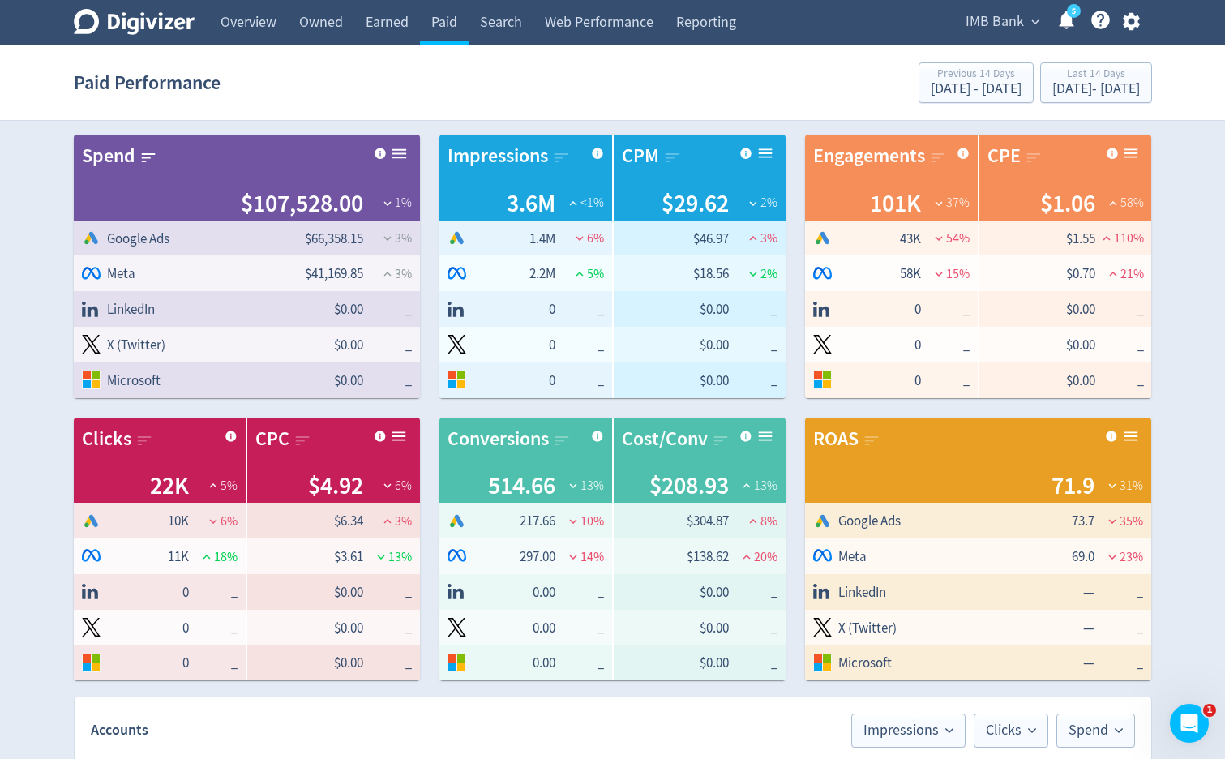
scroll to position [159, 0]
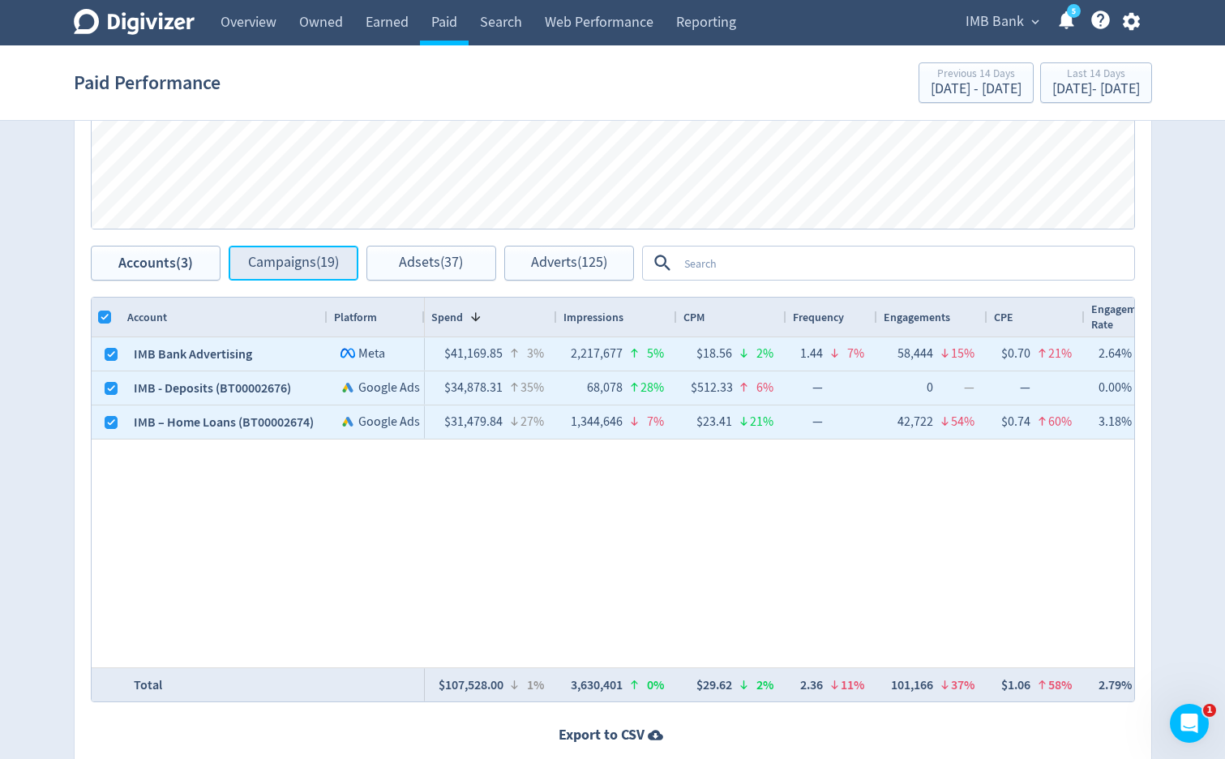
click at [272, 278] on button "Campaigns (19)" at bounding box center [294, 263] width 130 height 35
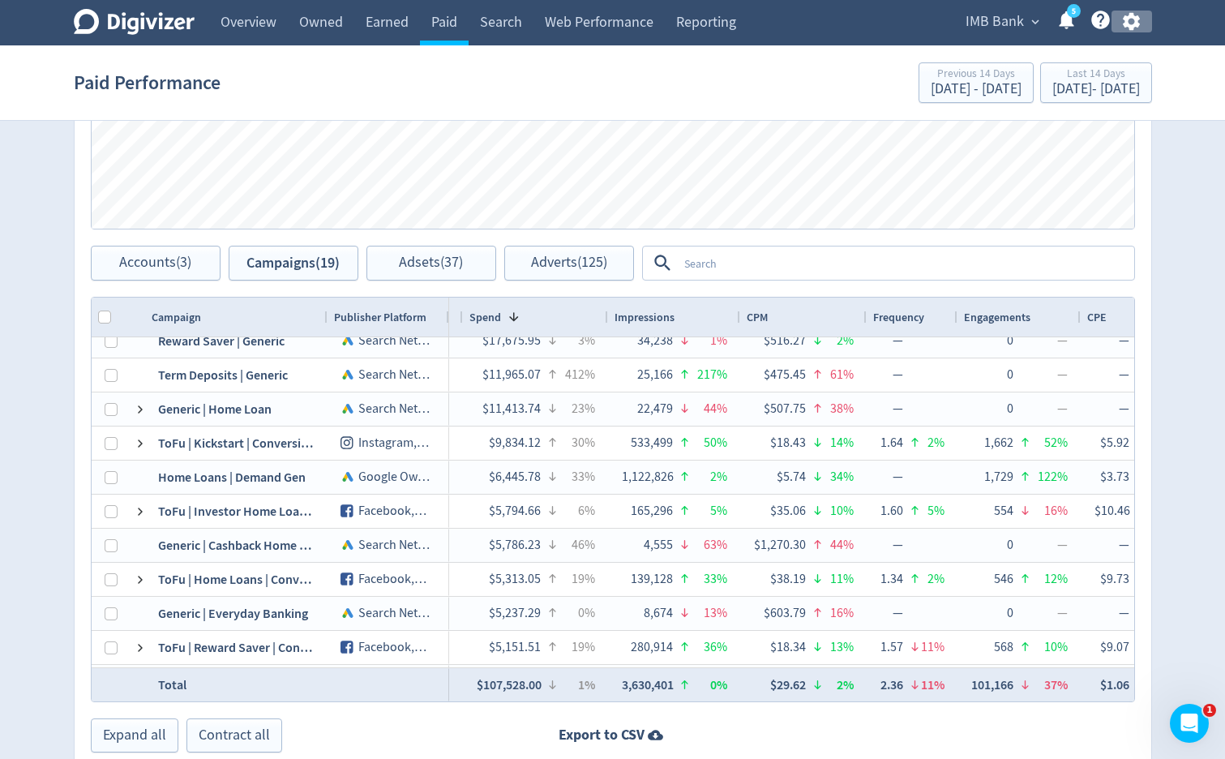
click at [1135, 28] on icon "button" at bounding box center [1131, 22] width 22 height 22
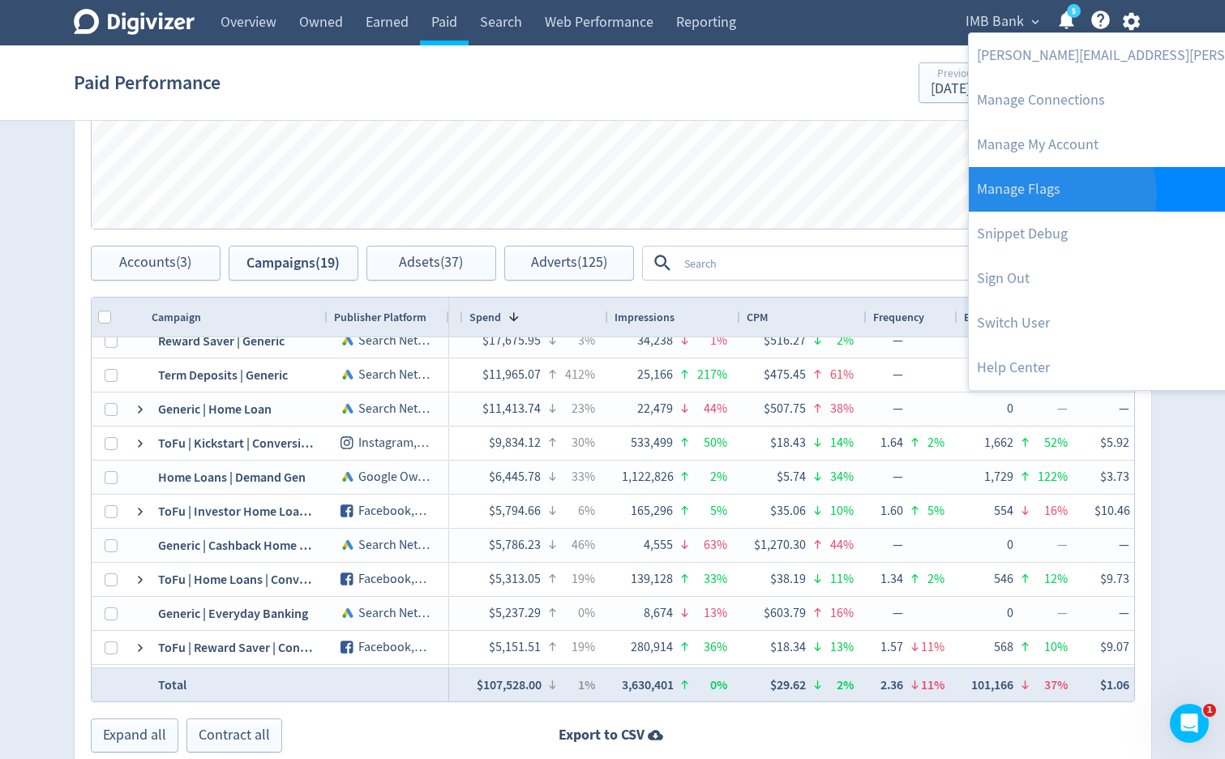
click at [1060, 195] on link "Manage Flags" at bounding box center [1184, 189] width 433 height 45
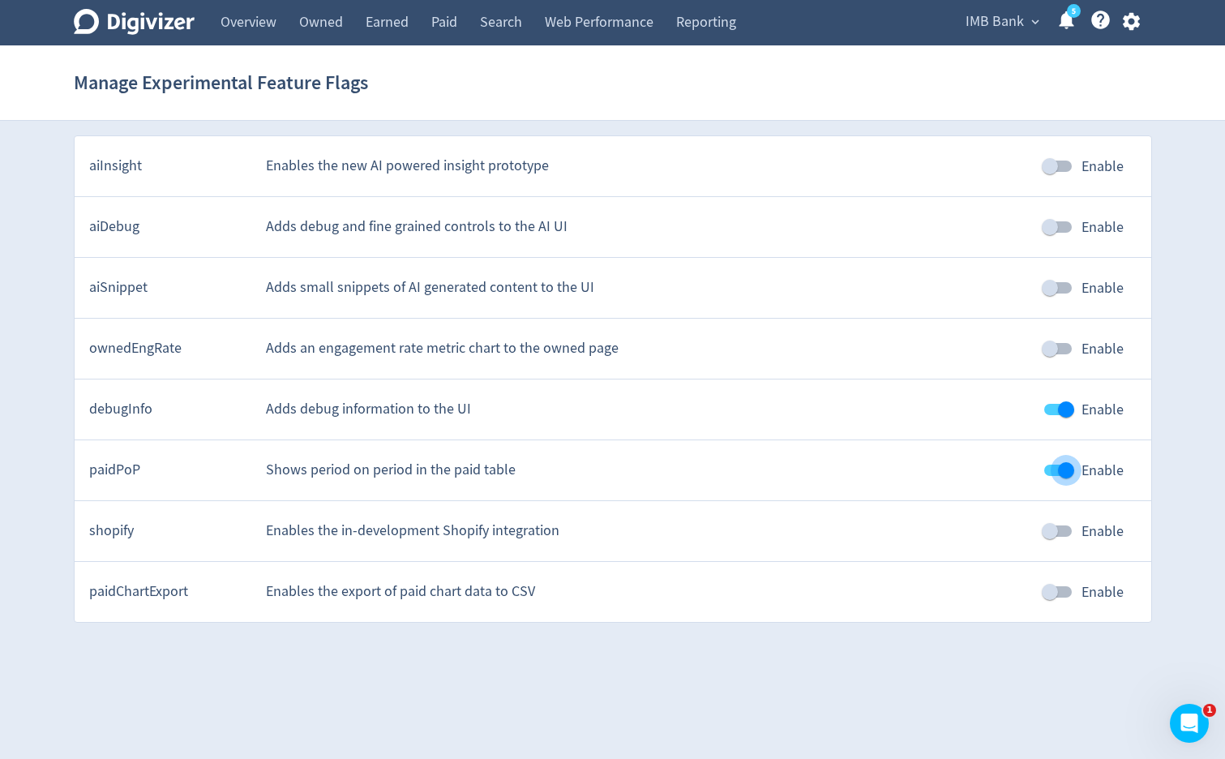
click at [1052, 470] on input "Enable" at bounding box center [1066, 470] width 92 height 31
checkbox input "false"
click at [441, 34] on link "Paid" at bounding box center [444, 22] width 49 height 45
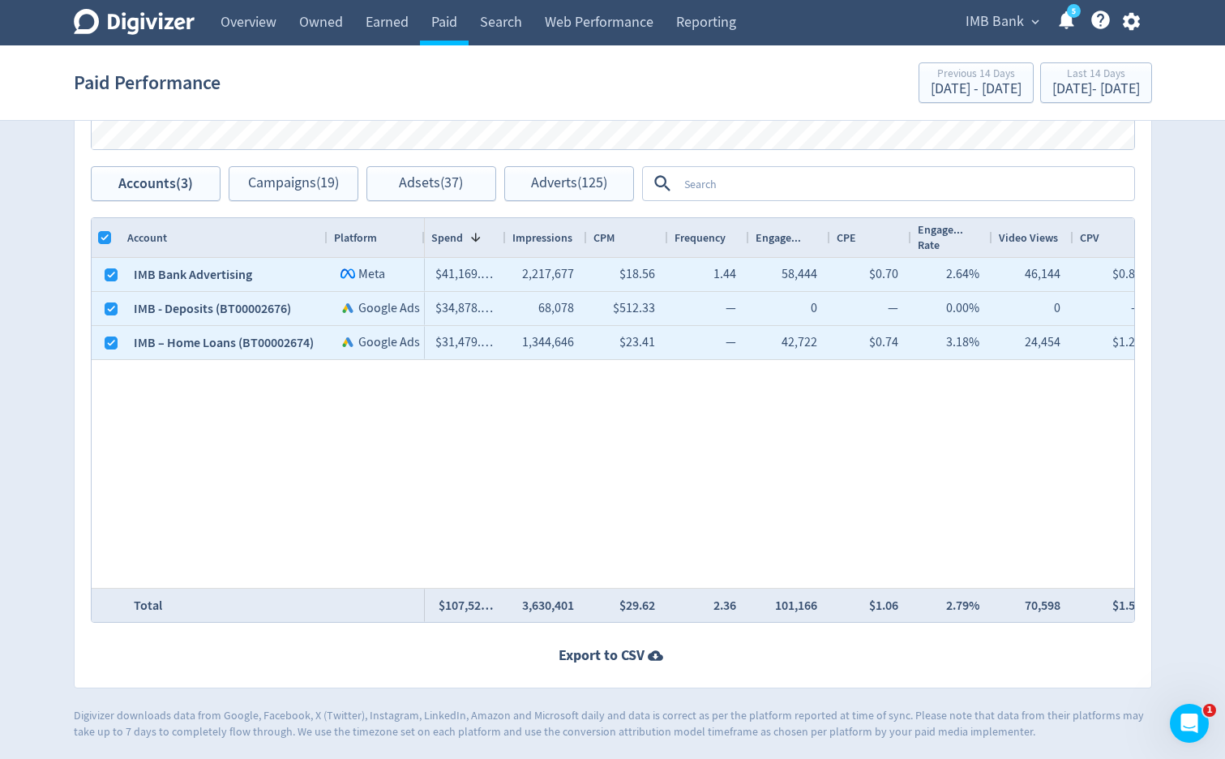
click at [1122, 28] on icon "button" at bounding box center [1131, 22] width 22 height 22
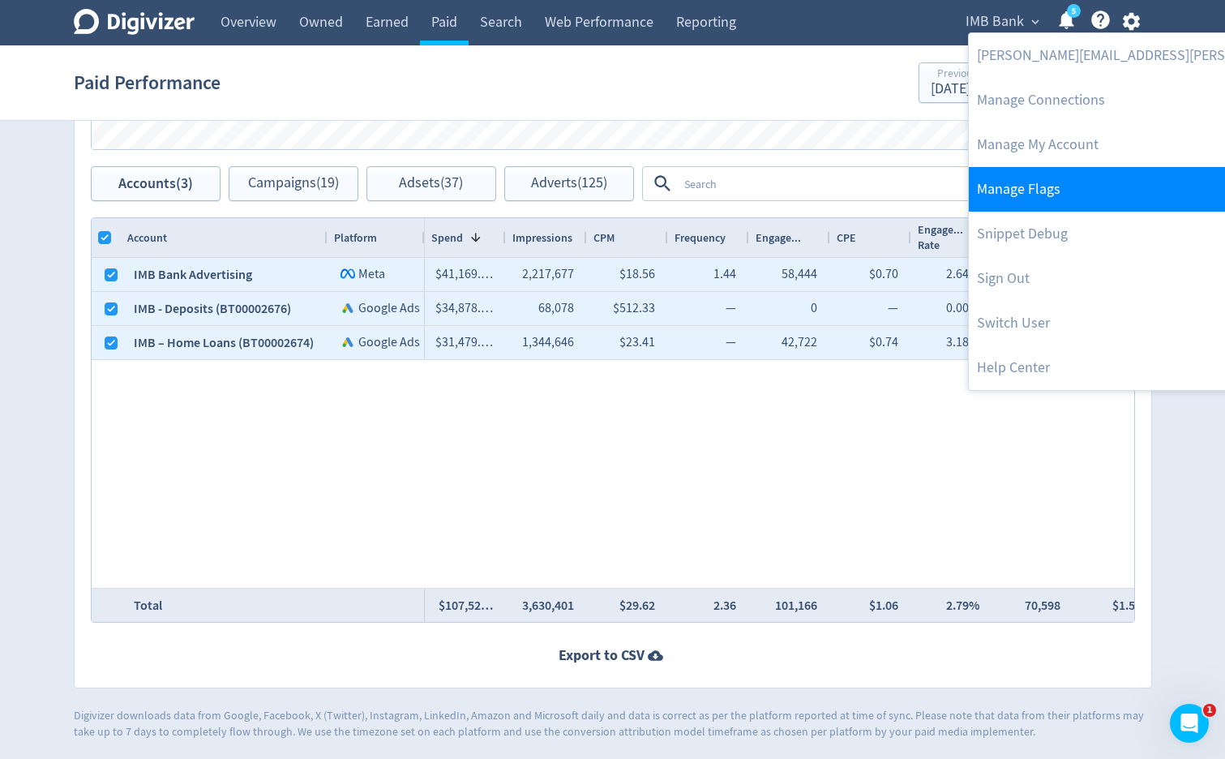
click at [1071, 170] on link "Manage Flags" at bounding box center [1184, 189] width 433 height 45
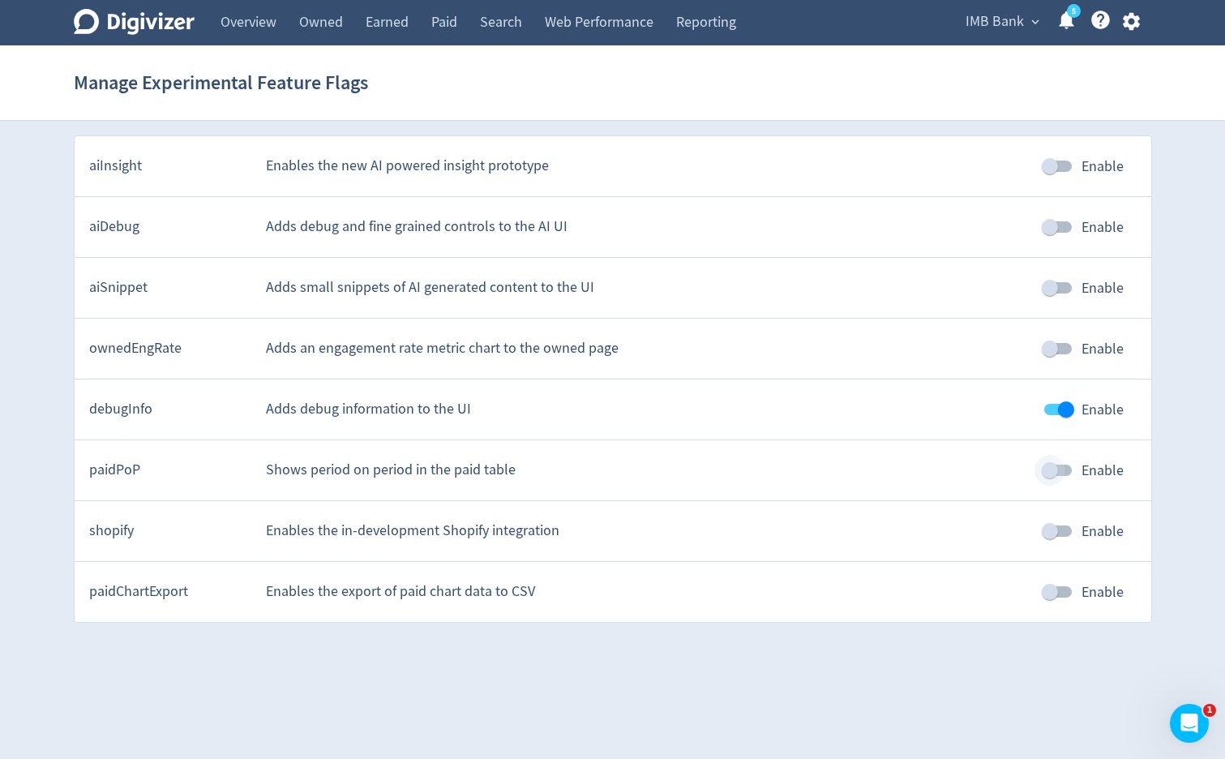
click at [1061, 468] on input "Enable" at bounding box center [1049, 470] width 92 height 31
checkbox input "true"
click at [457, 19] on link "Paid" at bounding box center [444, 22] width 49 height 45
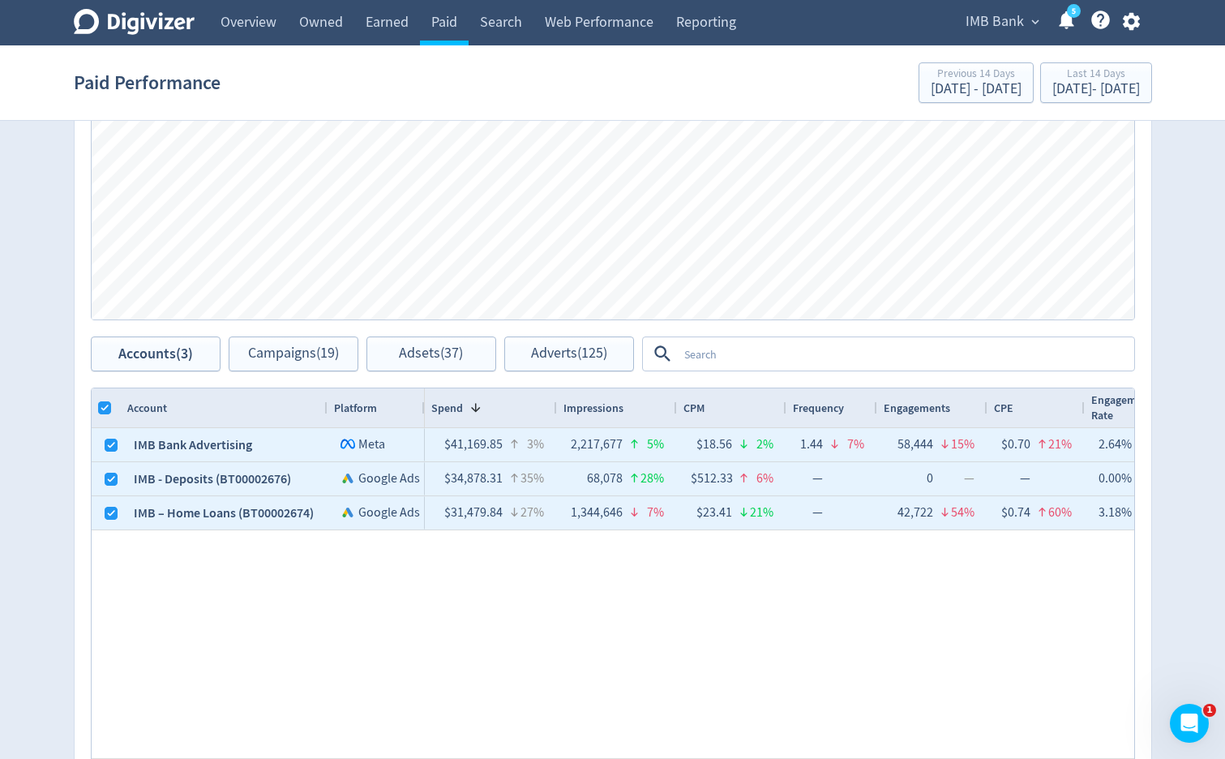
scroll to position [886, 0]
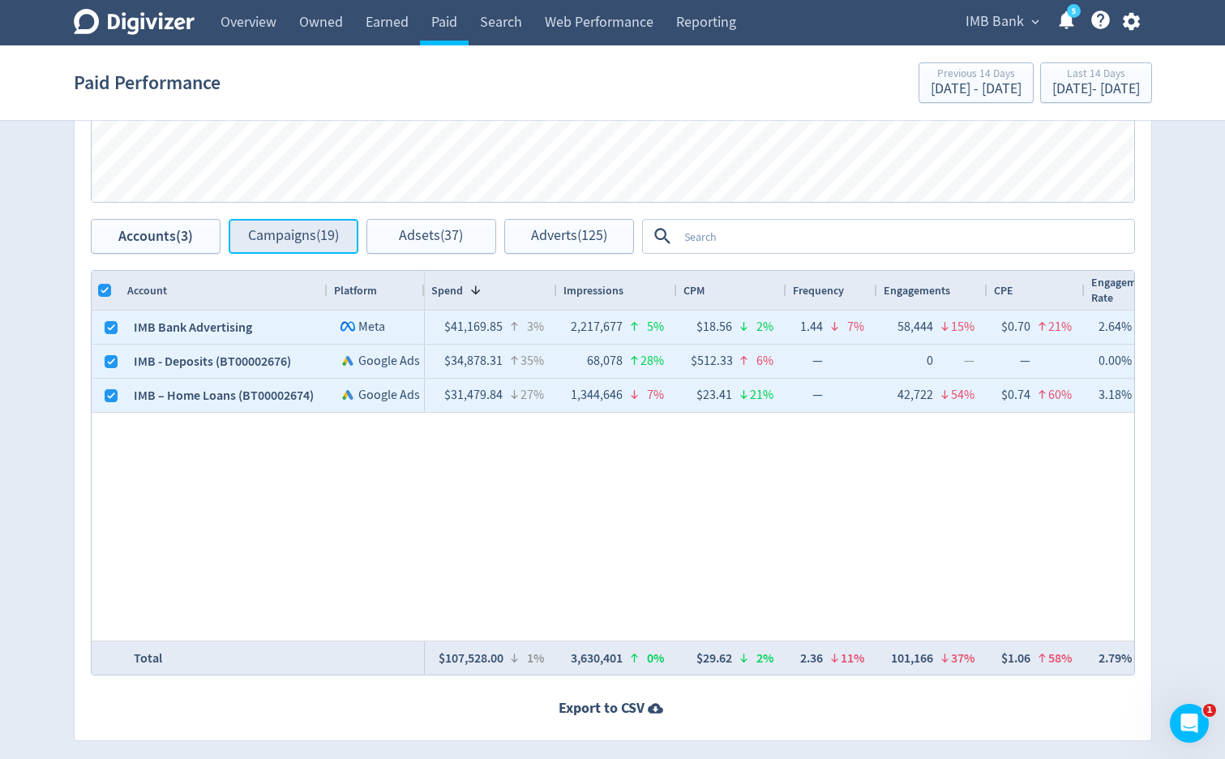
click at [310, 237] on span "Campaigns (19)" at bounding box center [293, 236] width 91 height 15
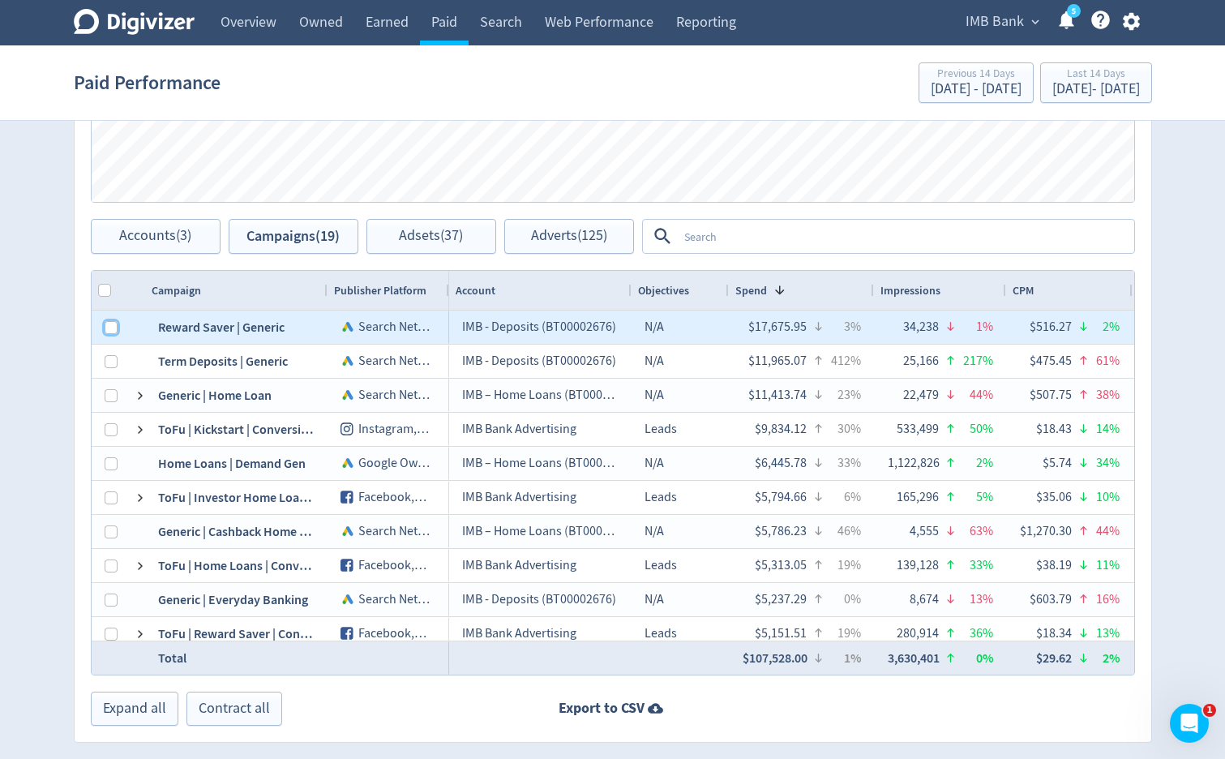
click at [112, 329] on input "Press Space to toggle row selection (unchecked)" at bounding box center [111, 327] width 13 height 13
checkbox input "true"
checkbox input "false"
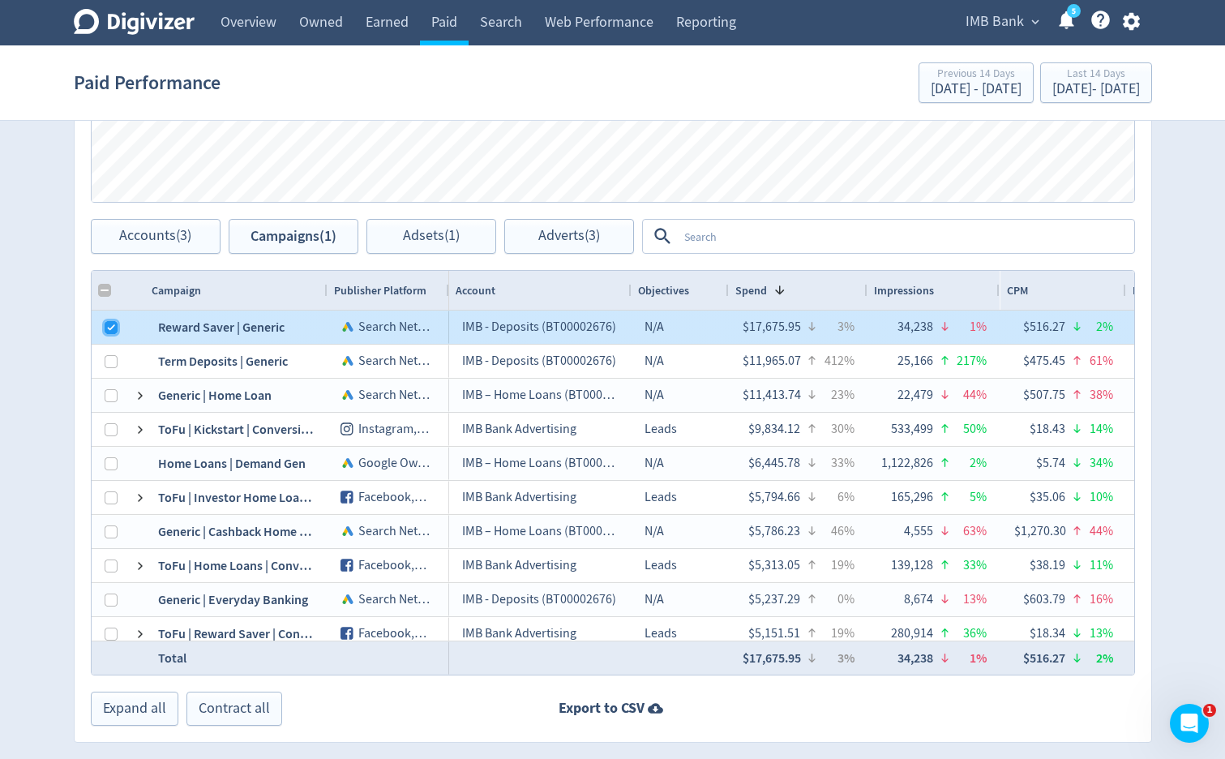
click at [112, 329] on input "Press Space to toggle row selection (checked)" at bounding box center [111, 327] width 13 height 13
checkbox input "false"
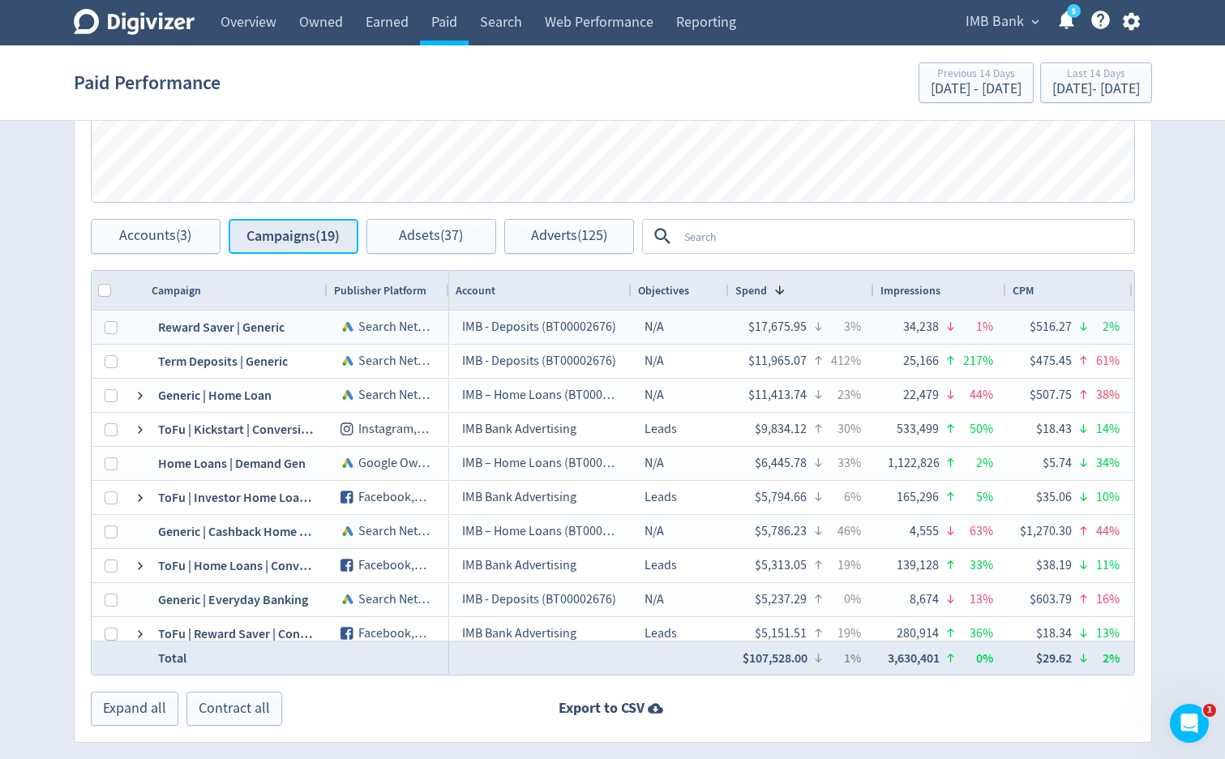
click at [293, 246] on button "Campaigns (19)" at bounding box center [294, 236] width 130 height 35
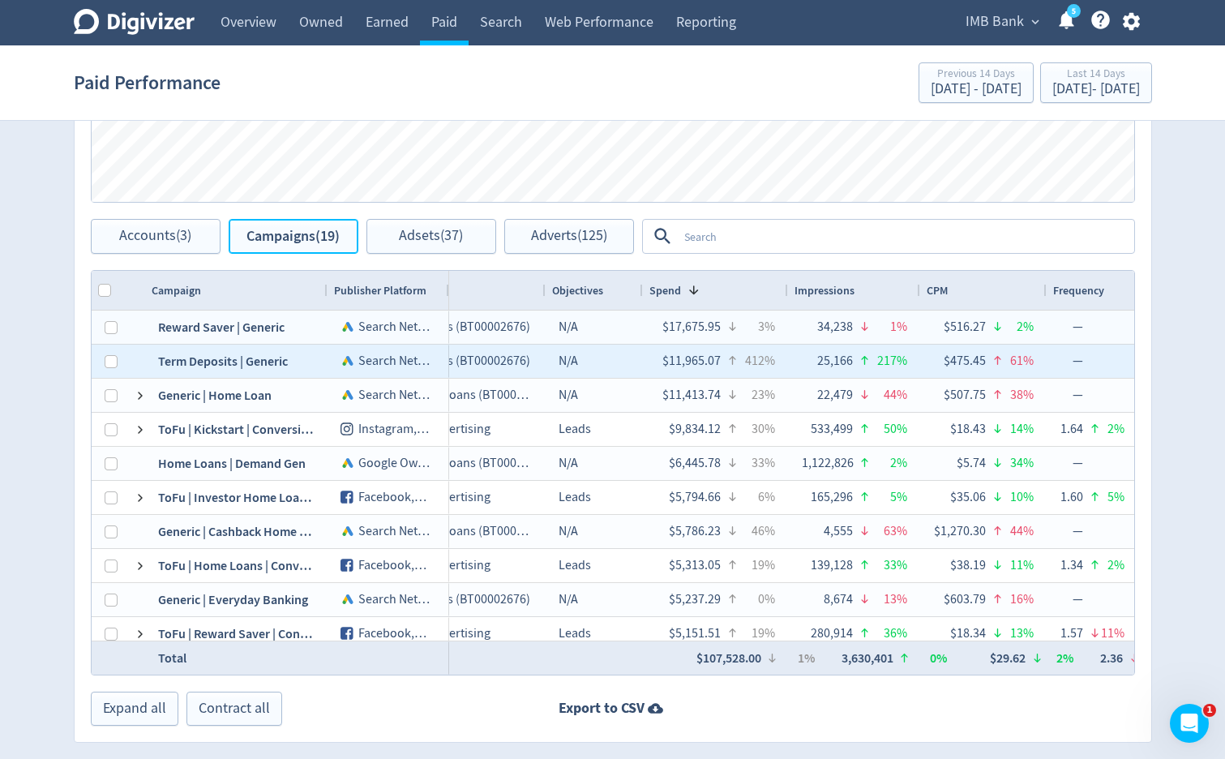
scroll to position [0, 88]
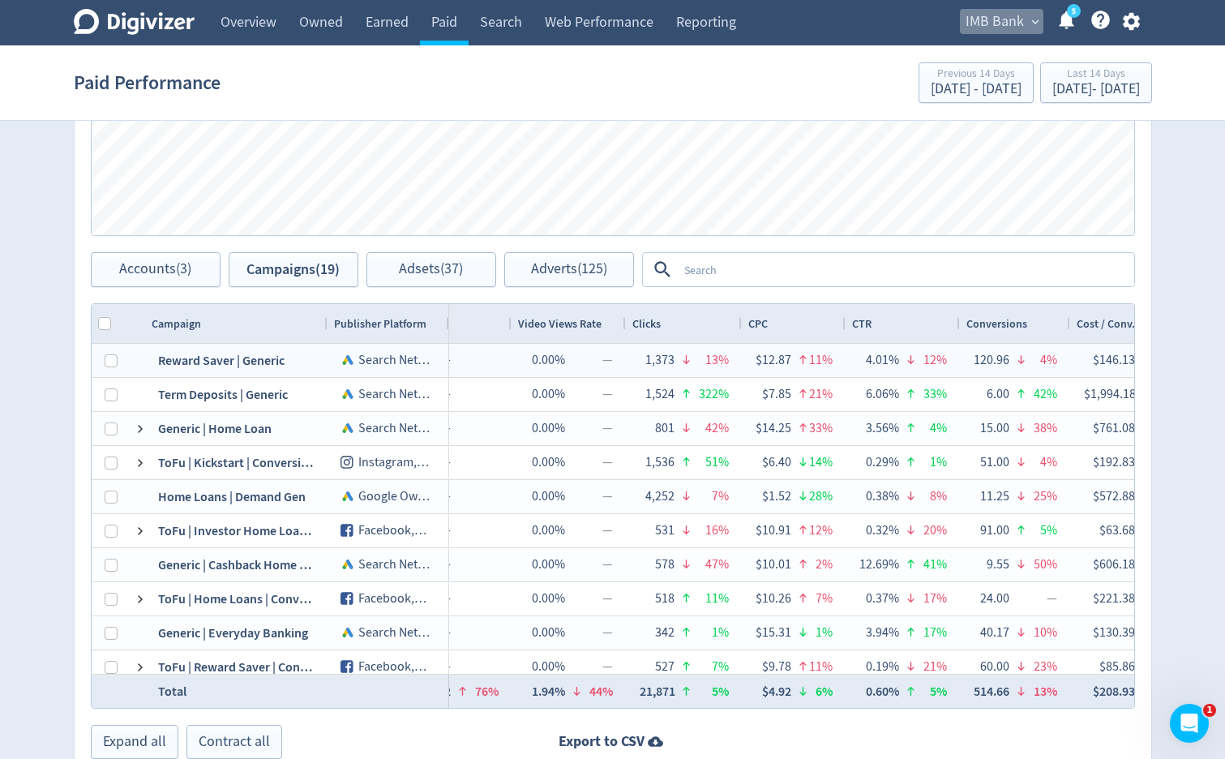
click at [963, 30] on button "IMB Bank expand_more" at bounding box center [1001, 22] width 83 height 26
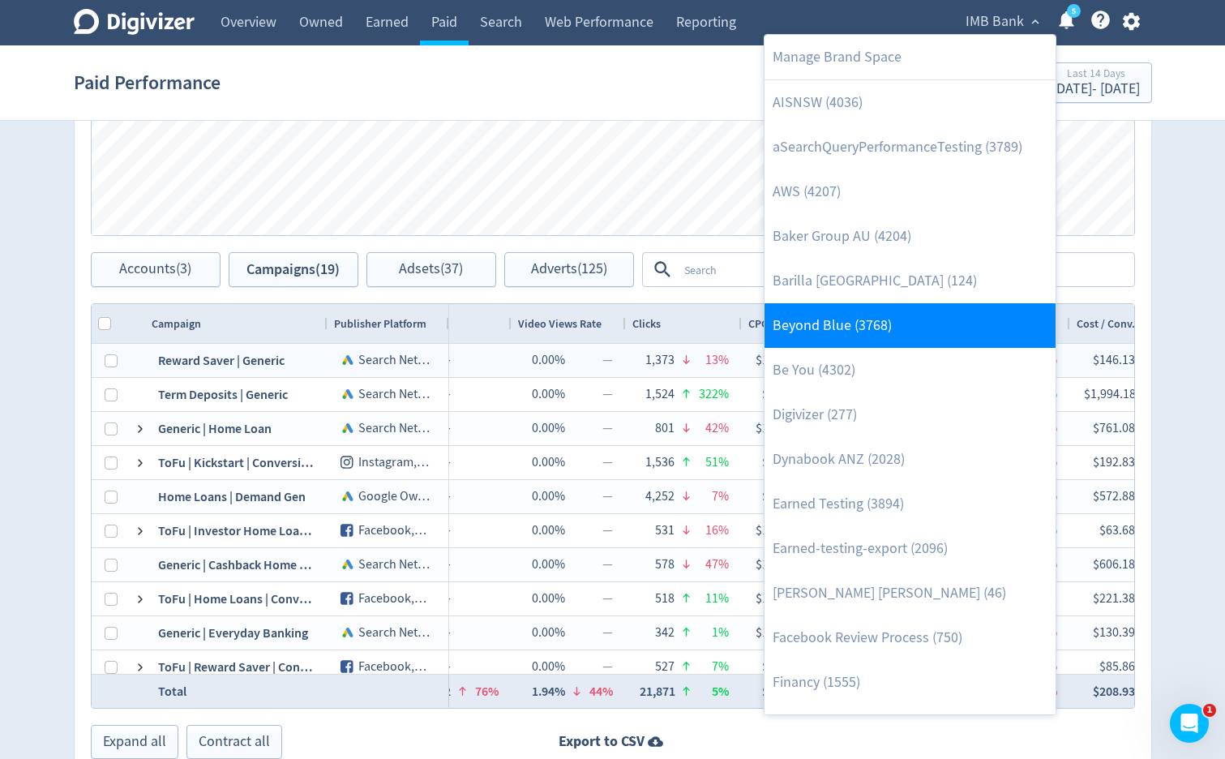
click at [852, 321] on link "Beyond Blue (3768)" at bounding box center [909, 325] width 291 height 45
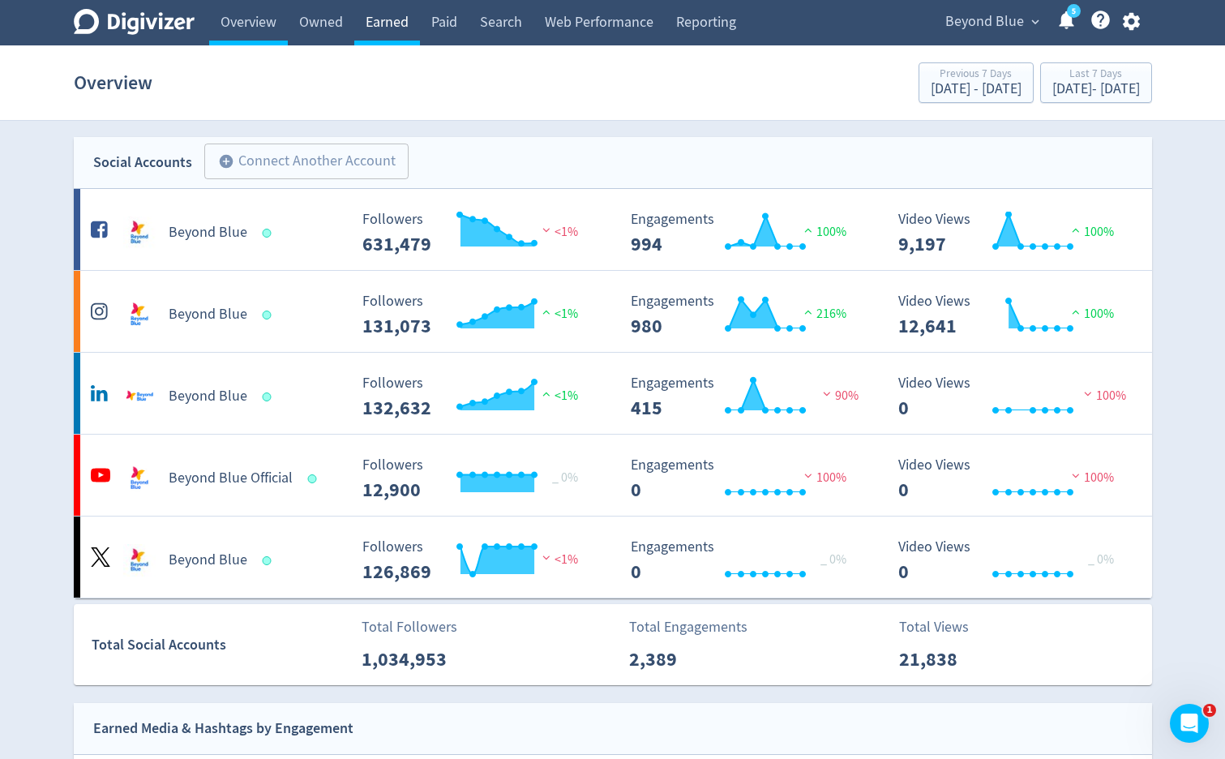
click at [393, 33] on link "Earned" at bounding box center [387, 22] width 66 height 45
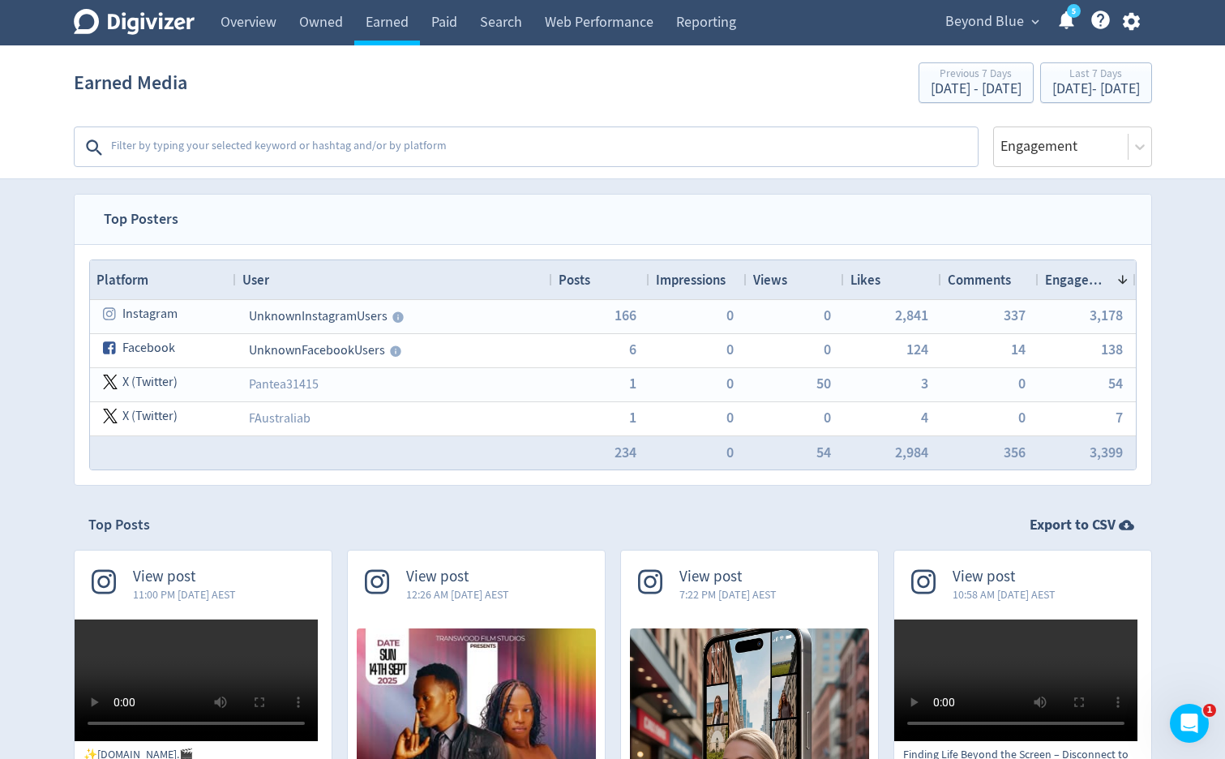
click at [403, 150] on textarea at bounding box center [542, 147] width 866 height 32
click at [577, 149] on textarea at bounding box center [542, 147] width 866 height 32
click at [554, 141] on textarea at bounding box center [542, 147] width 866 height 32
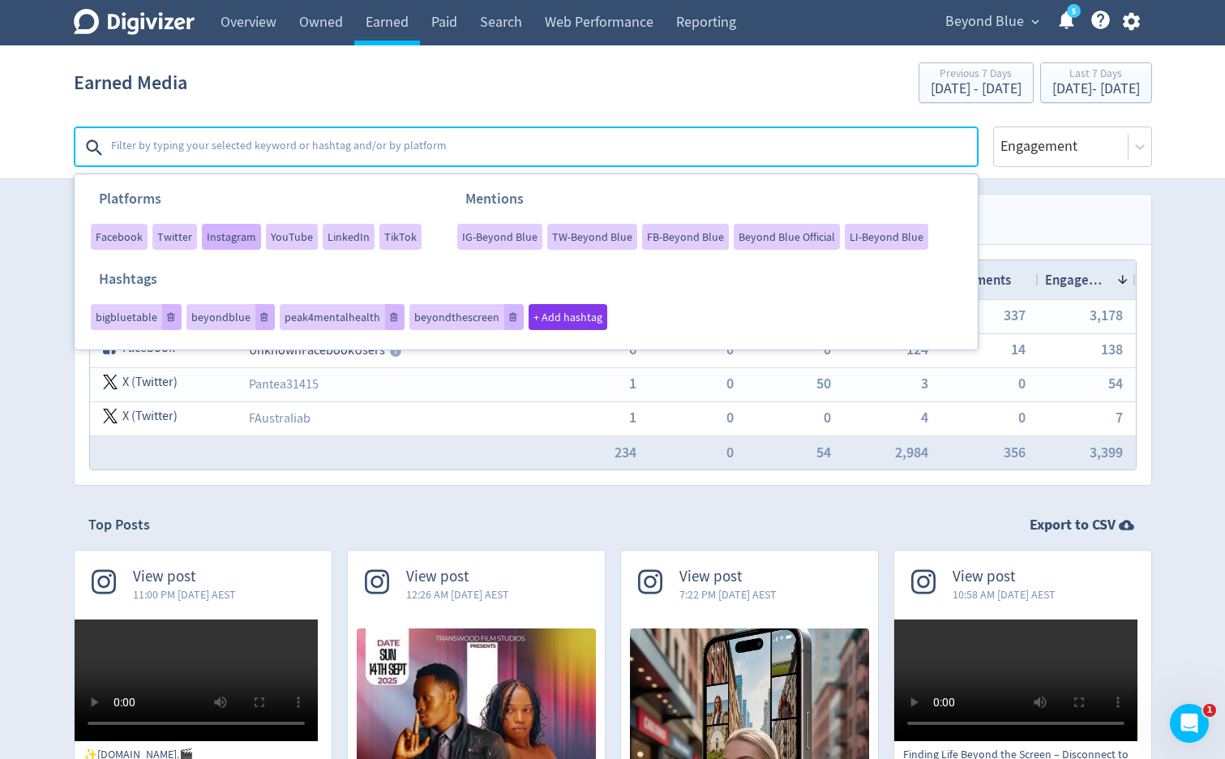
click at [237, 232] on span "Instagram" at bounding box center [231, 236] width 49 height 11
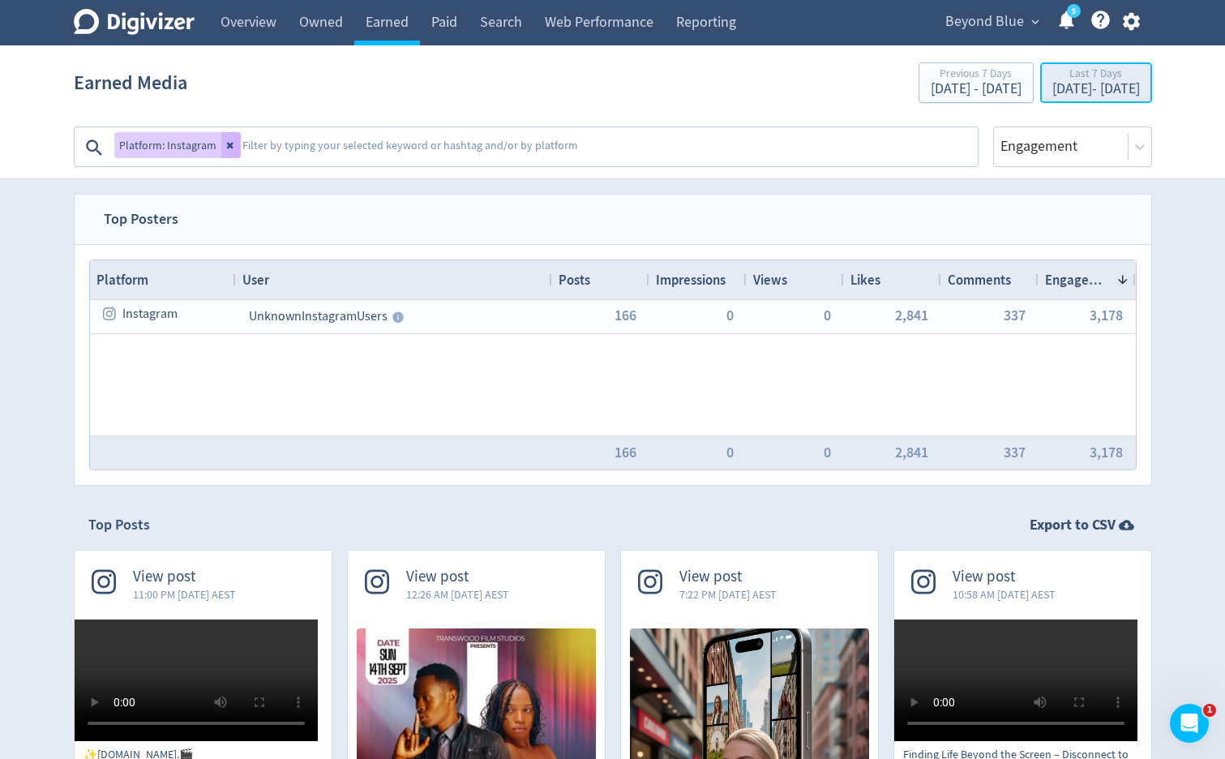
click at [1052, 75] on div "Last 7 Days" at bounding box center [1096, 75] width 88 height 14
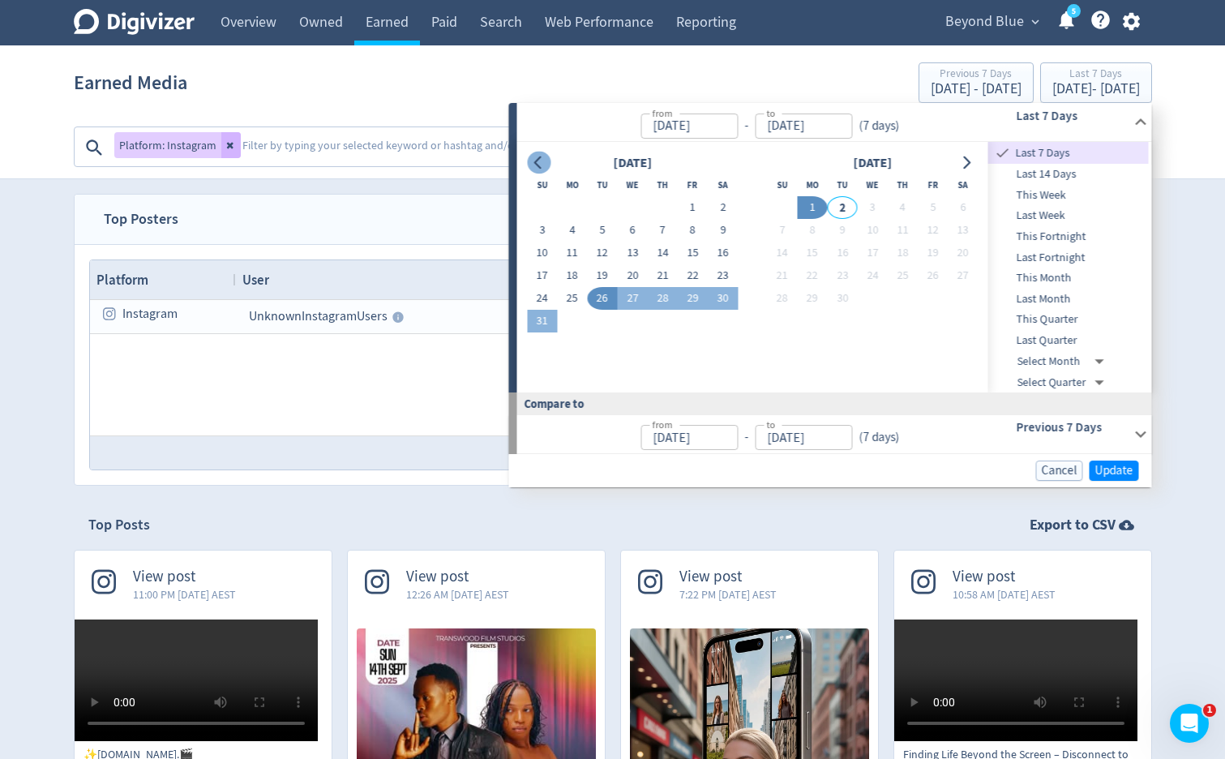
click at [541, 165] on icon "Go to previous month" at bounding box center [538, 162] width 13 height 13
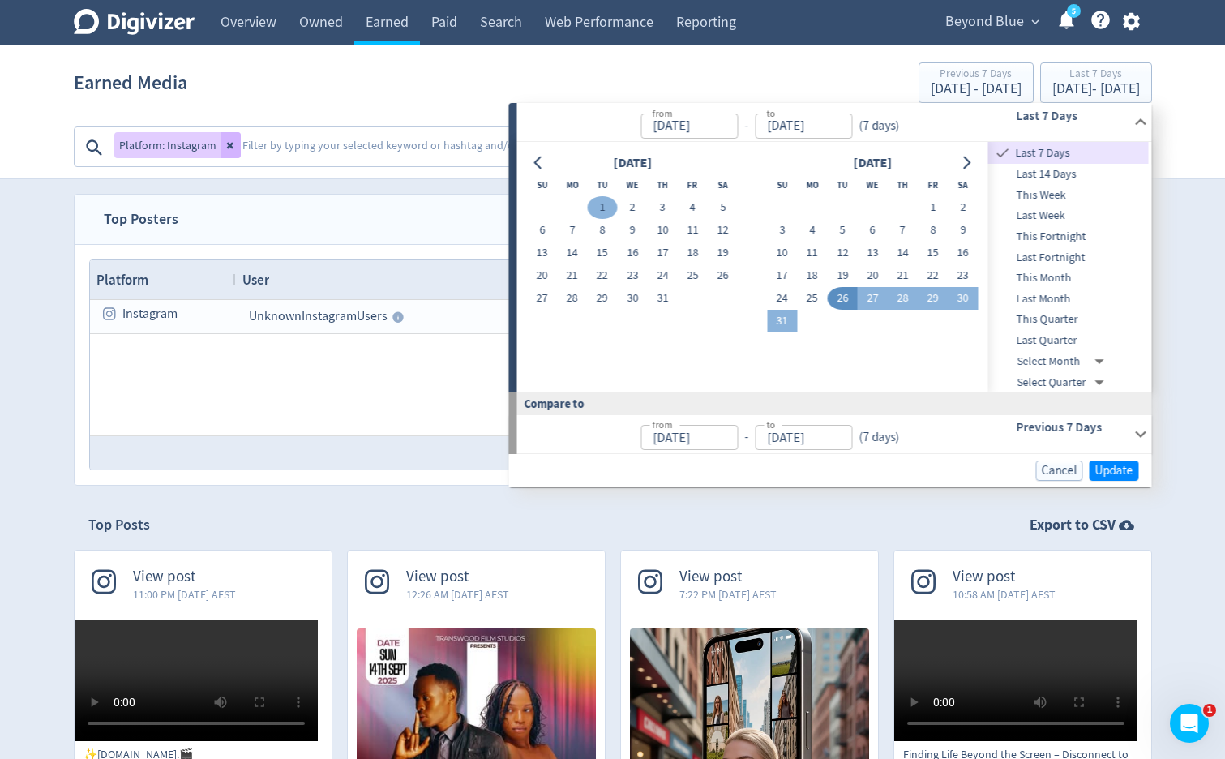
click at [596, 201] on button "1" at bounding box center [602, 207] width 30 height 23
type input "Jul 01, 2025"
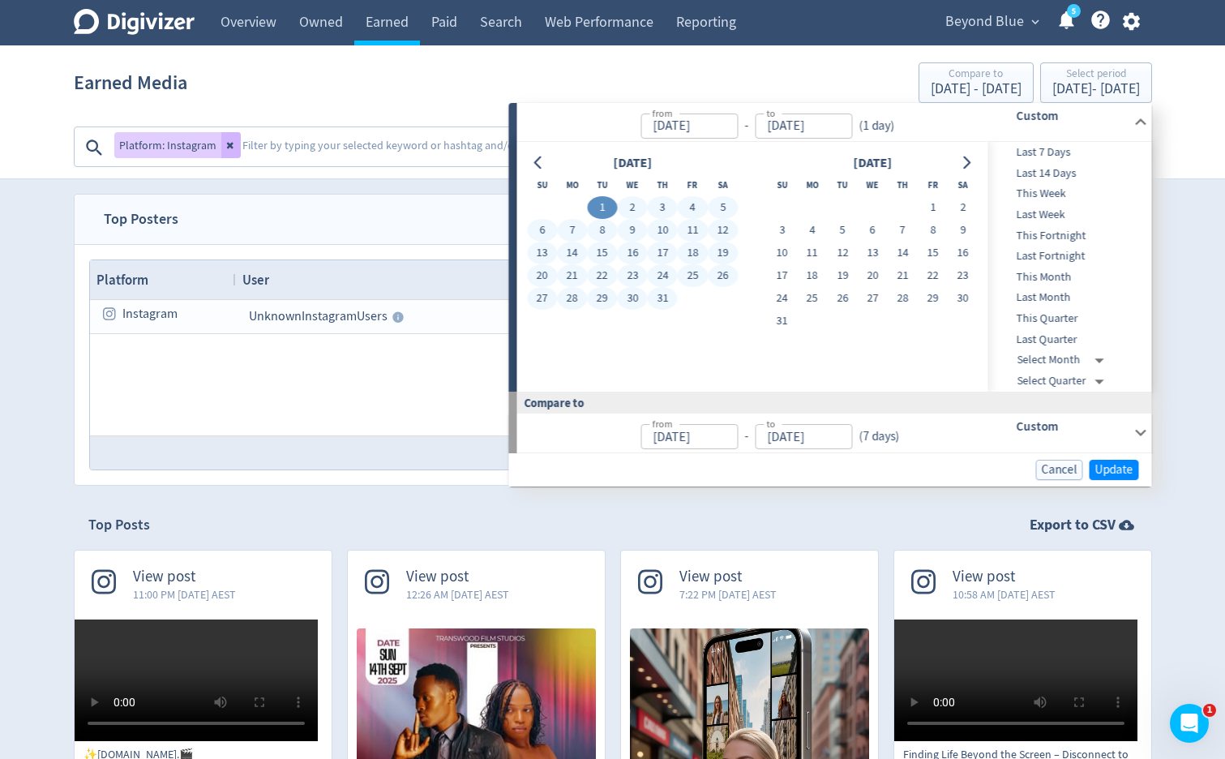
click at [665, 299] on button "31" at bounding box center [663, 298] width 30 height 23
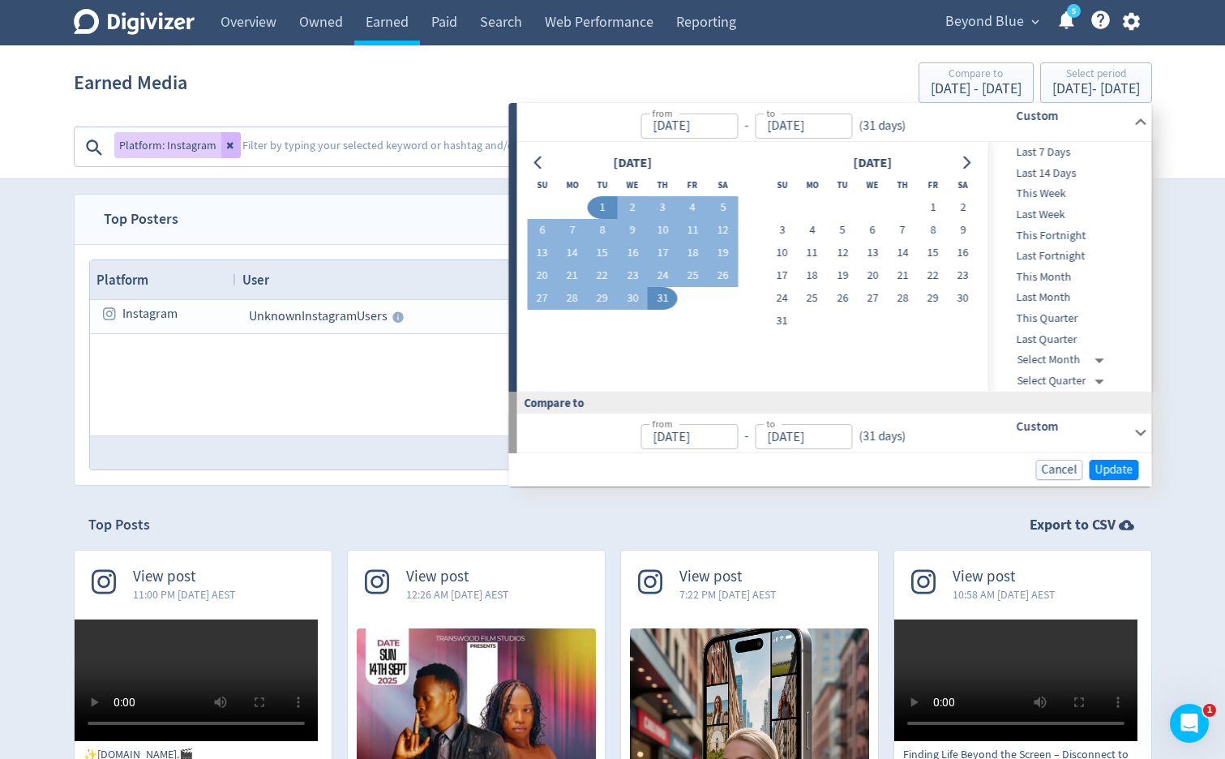
type input "Jul 31, 2025"
type input "May 31, 2025"
type input "Jun 30, 2025"
click at [1118, 464] on span "Update" at bounding box center [1114, 470] width 38 height 12
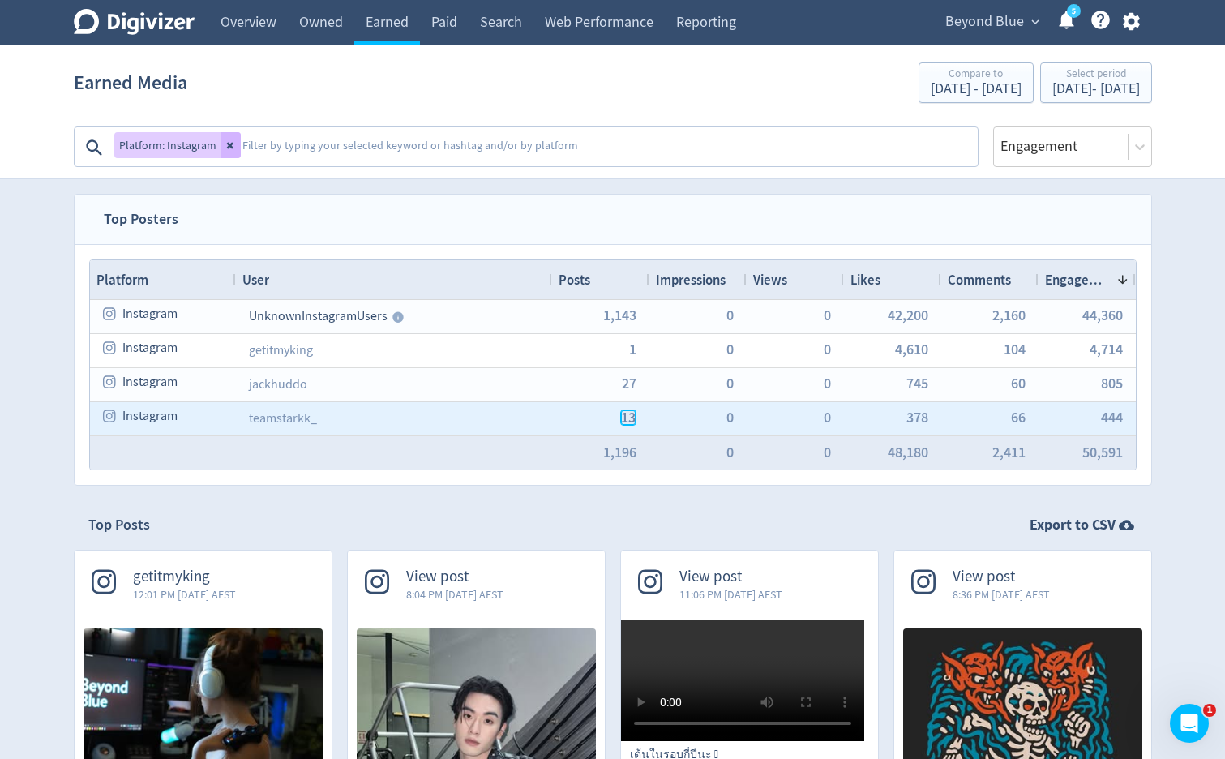
click at [626, 420] on span "13" at bounding box center [628, 417] width 15 height 15
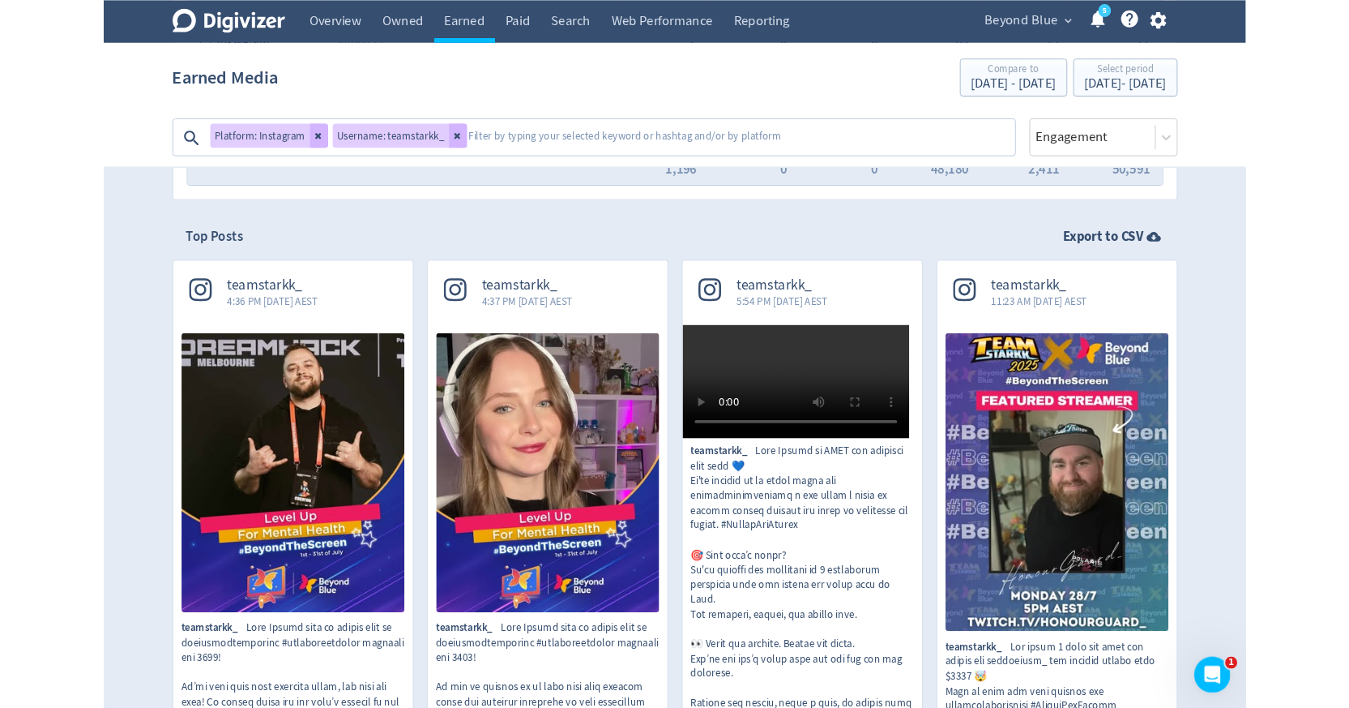
scroll to position [430, 0]
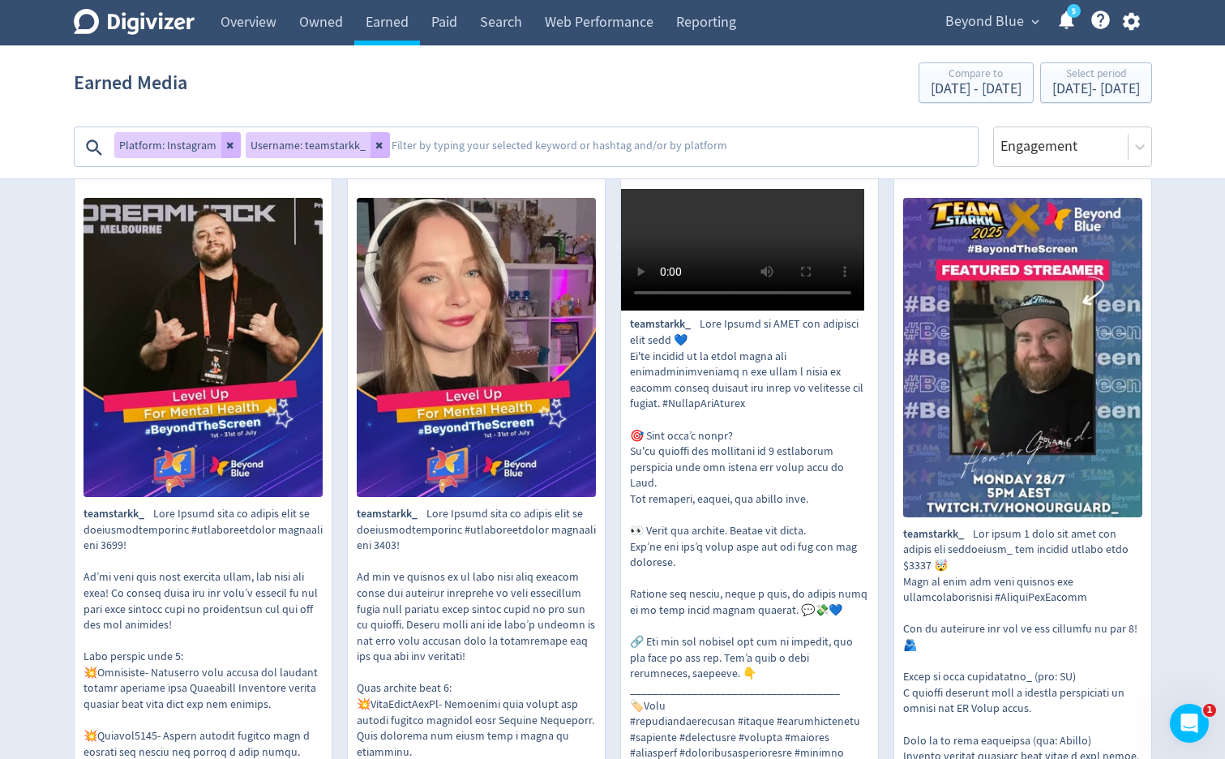
click at [271, 327] on img at bounding box center [202, 347] width 239 height 299
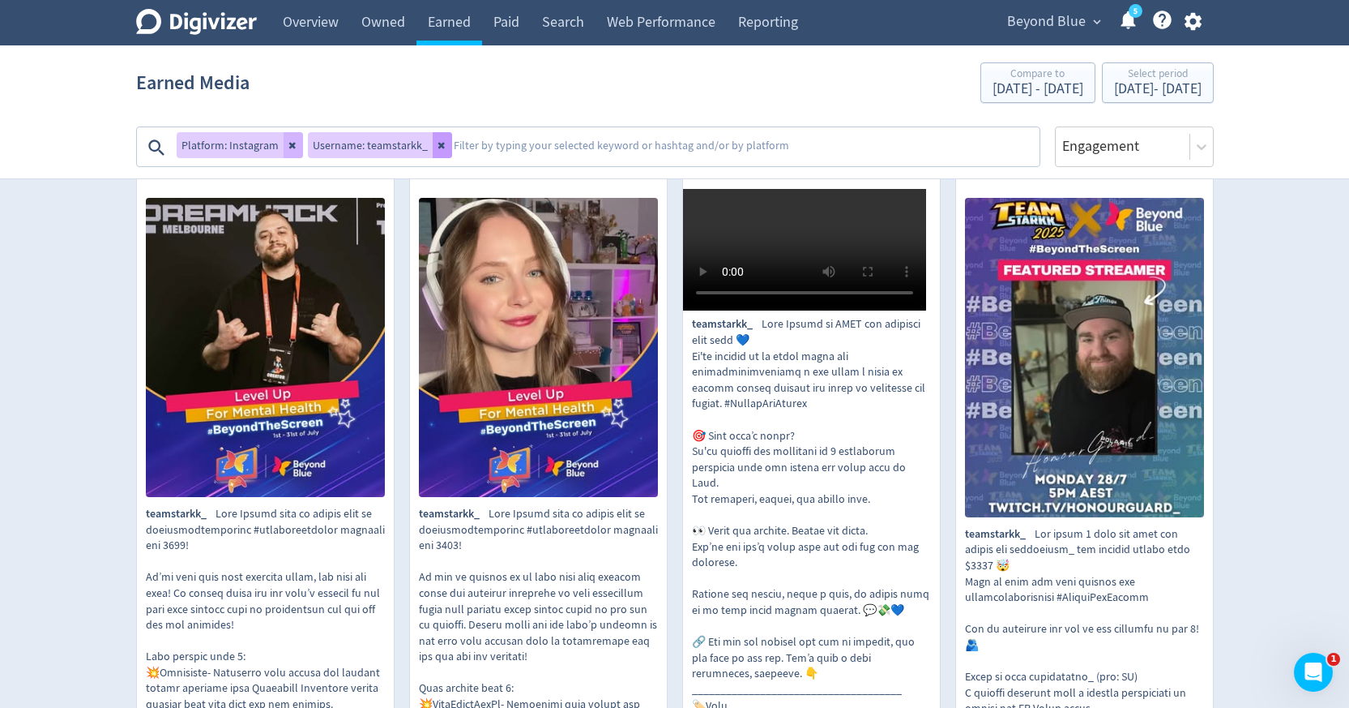
click at [438, 147] on icon at bounding box center [443, 145] width 10 height 10
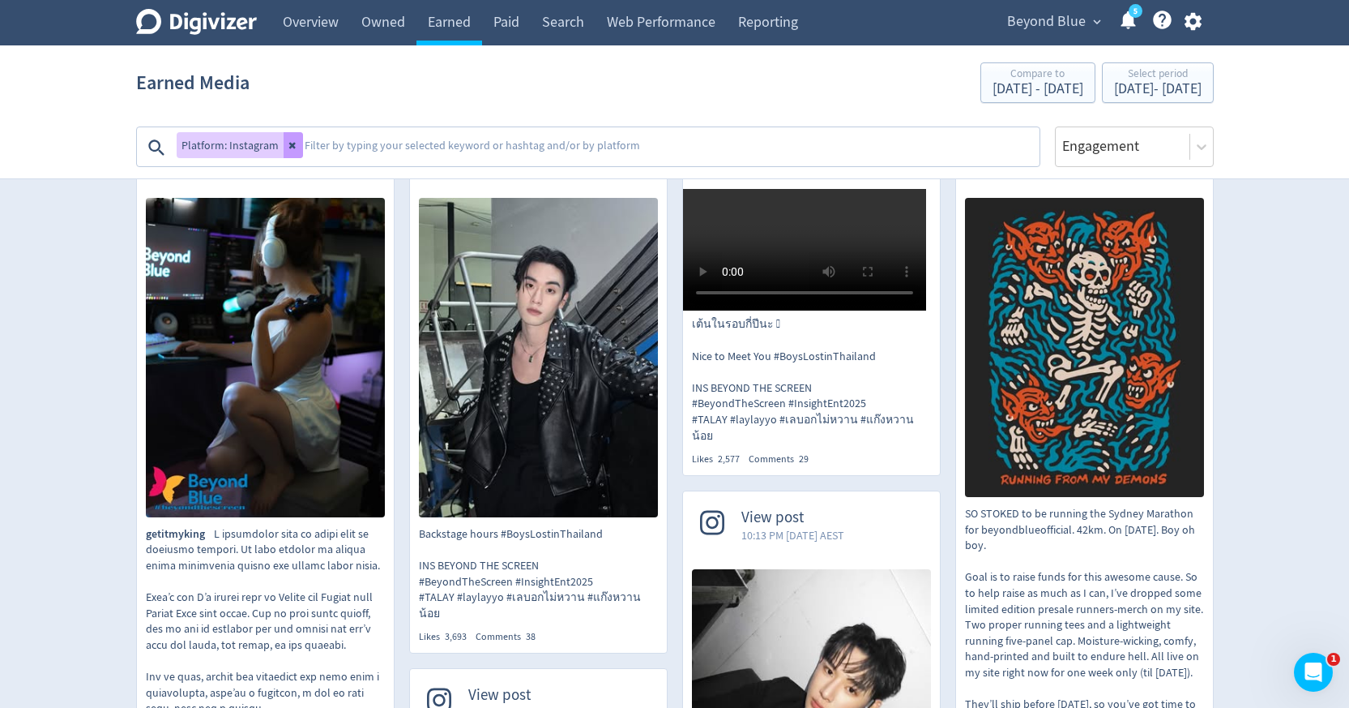
click at [289, 143] on icon at bounding box center [294, 145] width 10 height 10
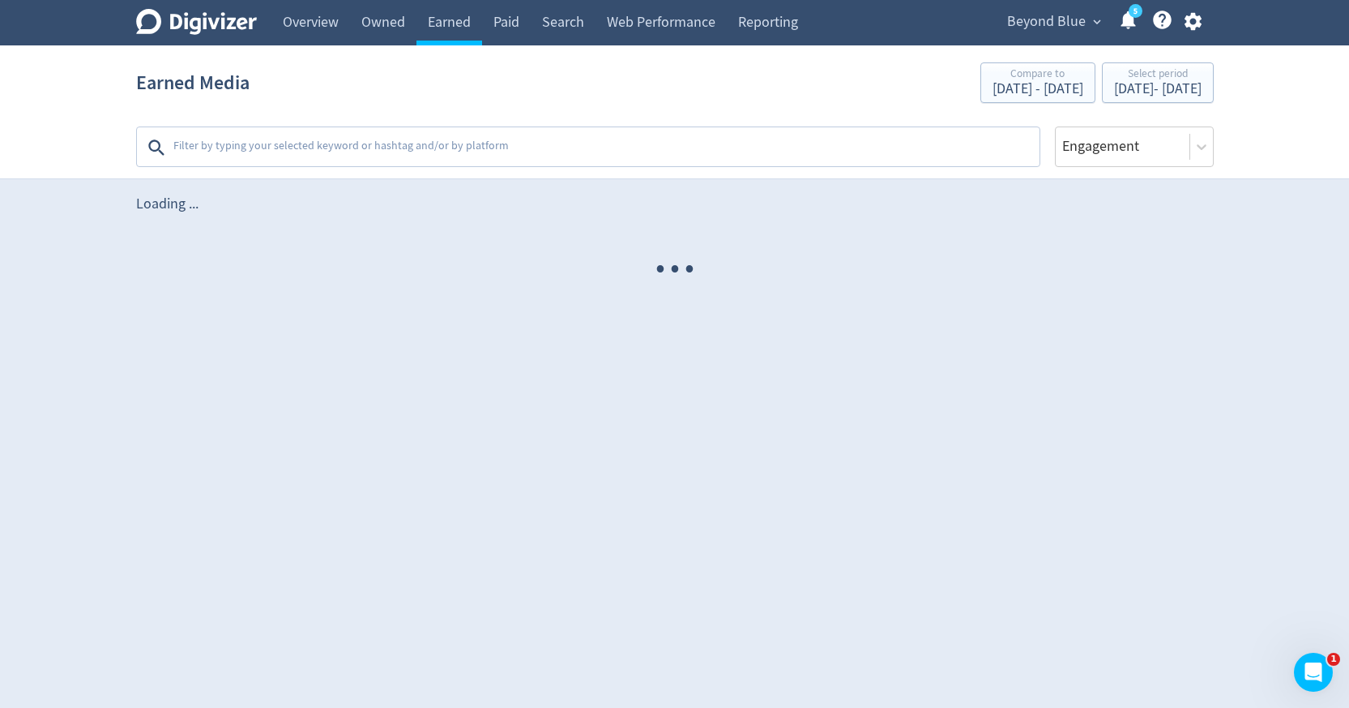
scroll to position [0, 0]
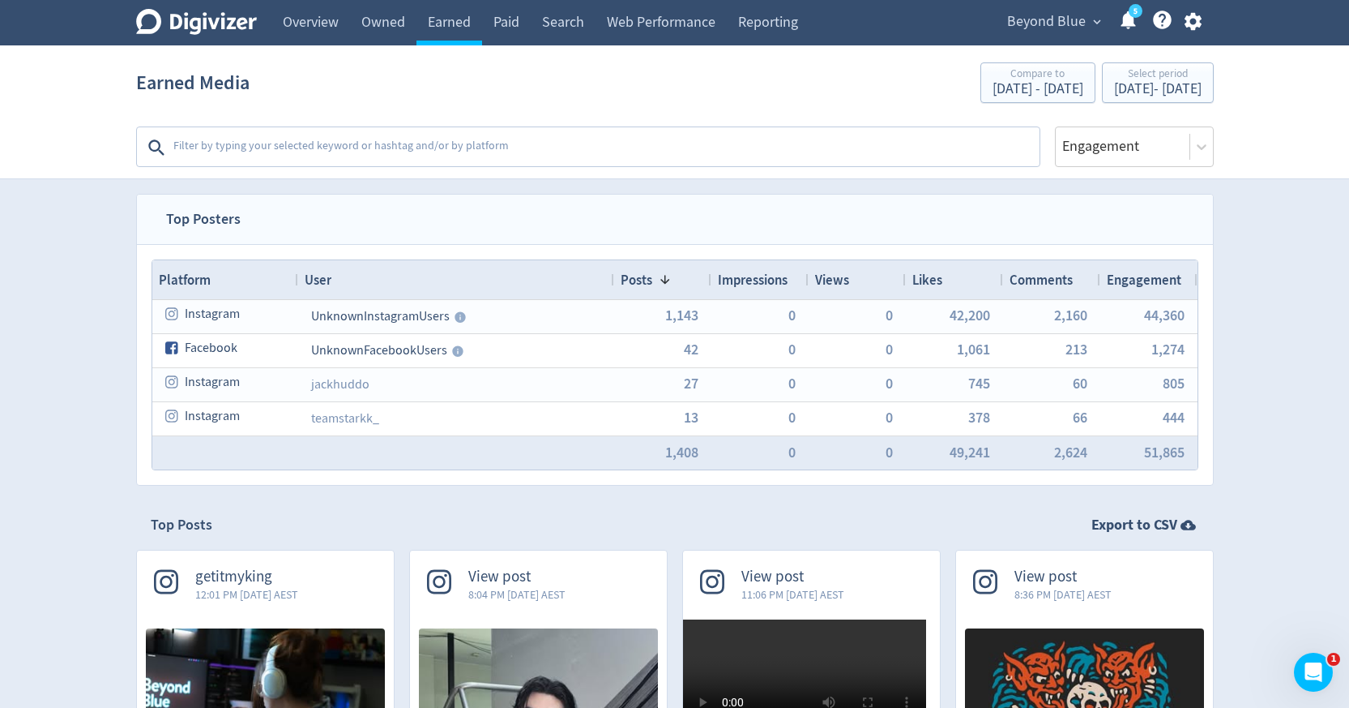
click at [336, 141] on textarea at bounding box center [605, 147] width 866 height 32
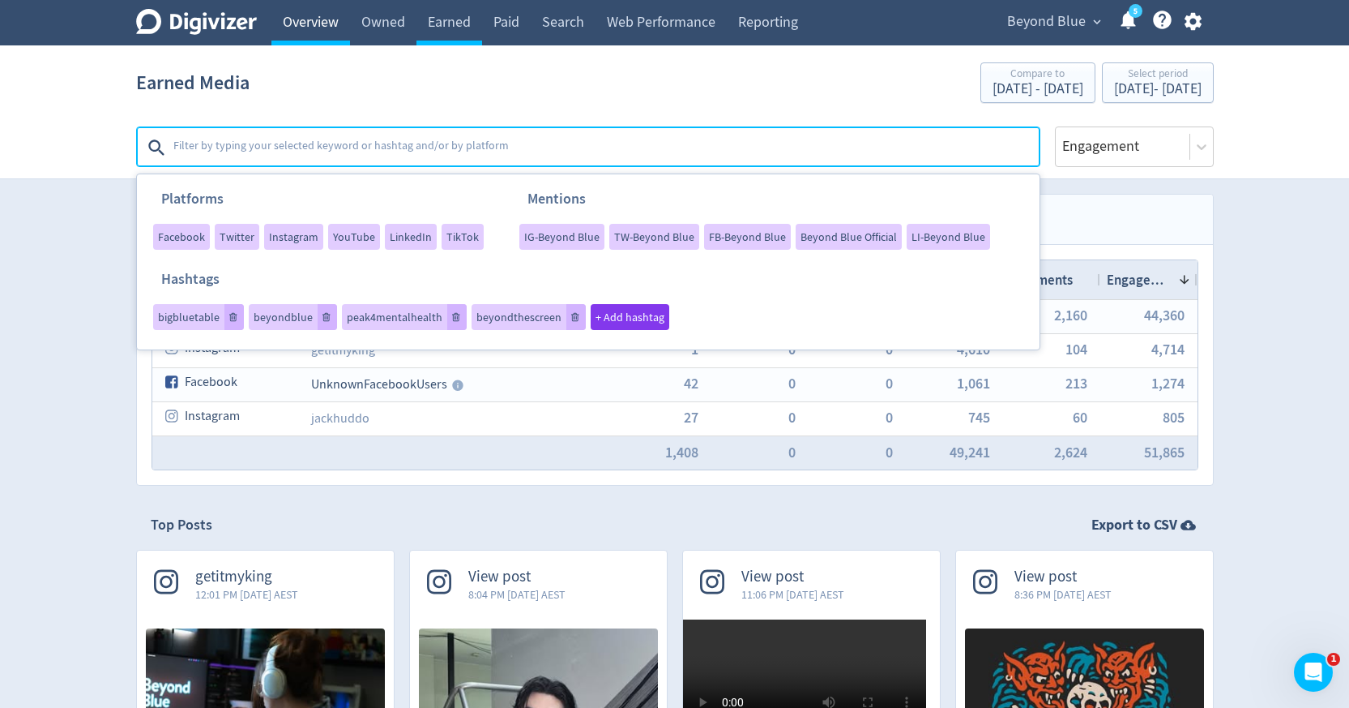
click at [293, 18] on link "Overview" at bounding box center [310, 22] width 79 height 45
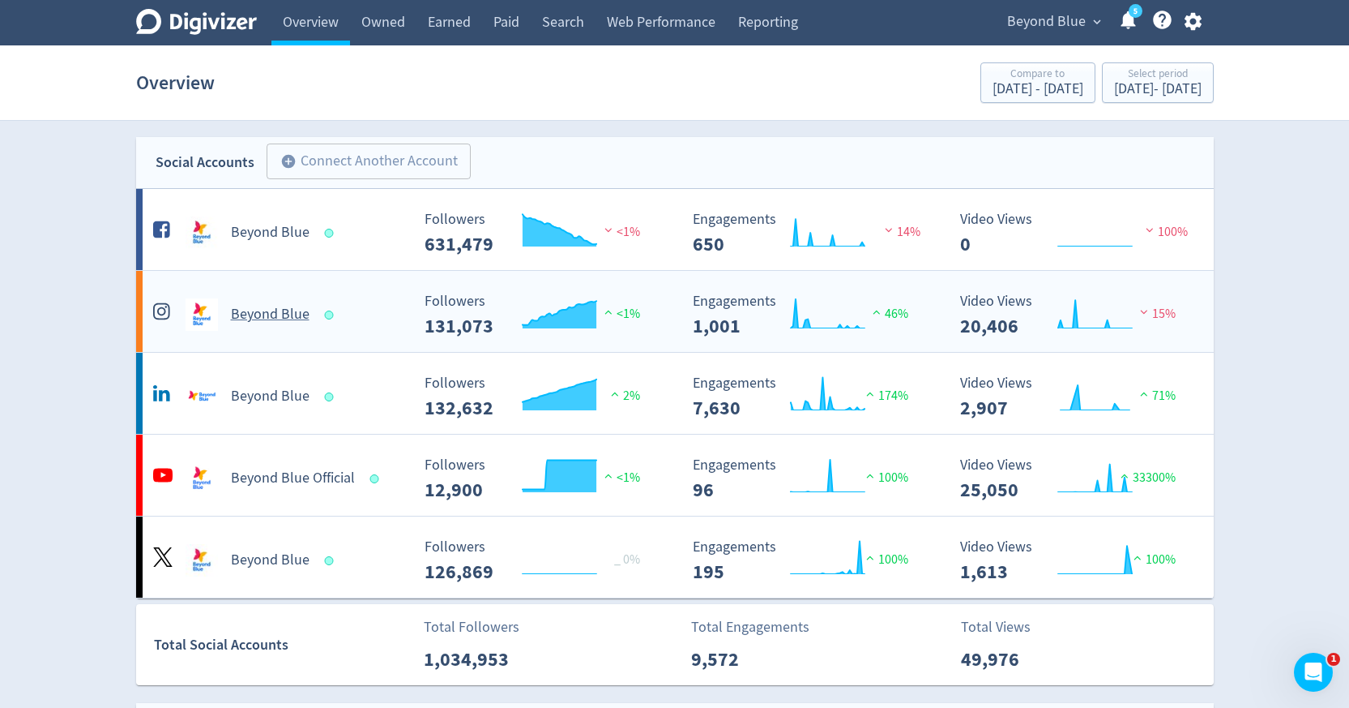
click at [256, 325] on div "Beyond Blue" at bounding box center [280, 314] width 262 height 32
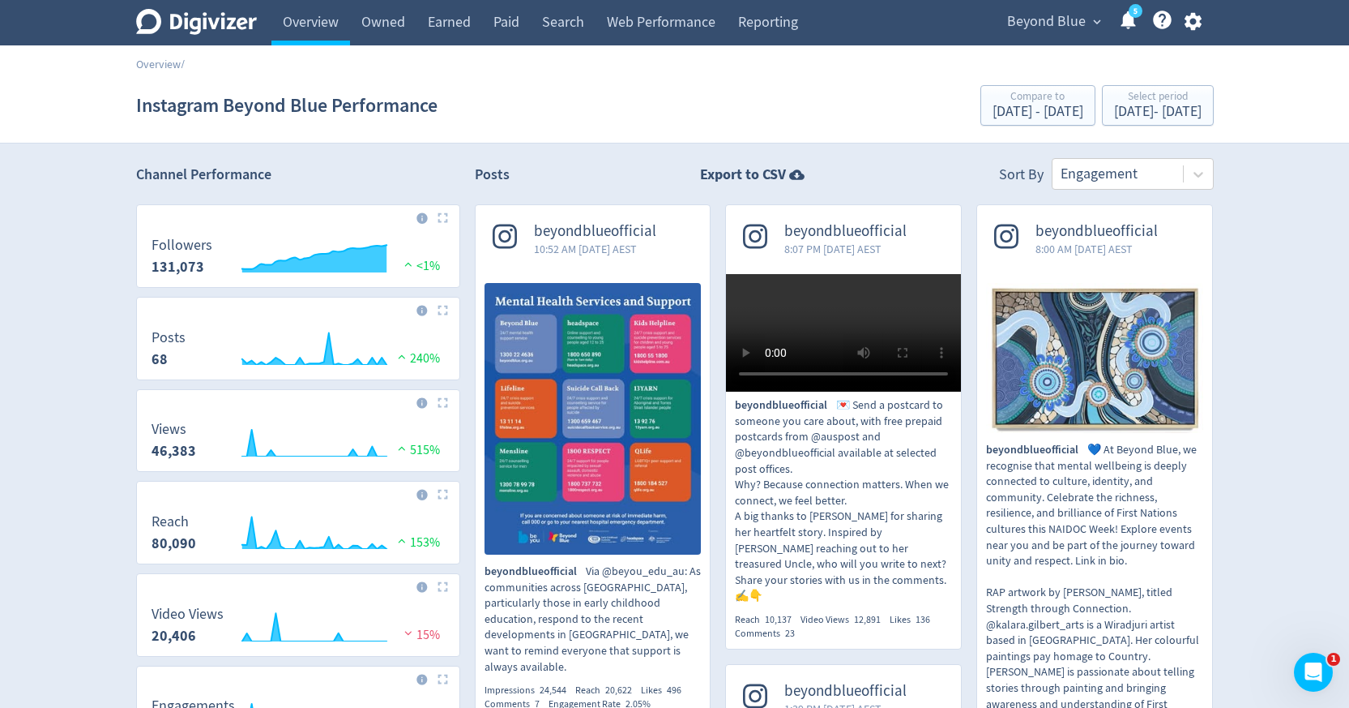
click at [566, 228] on span "beyondblueofficial" at bounding box center [595, 231] width 122 height 19
click at [439, 20] on link "Earned" at bounding box center [450, 22] width 66 height 45
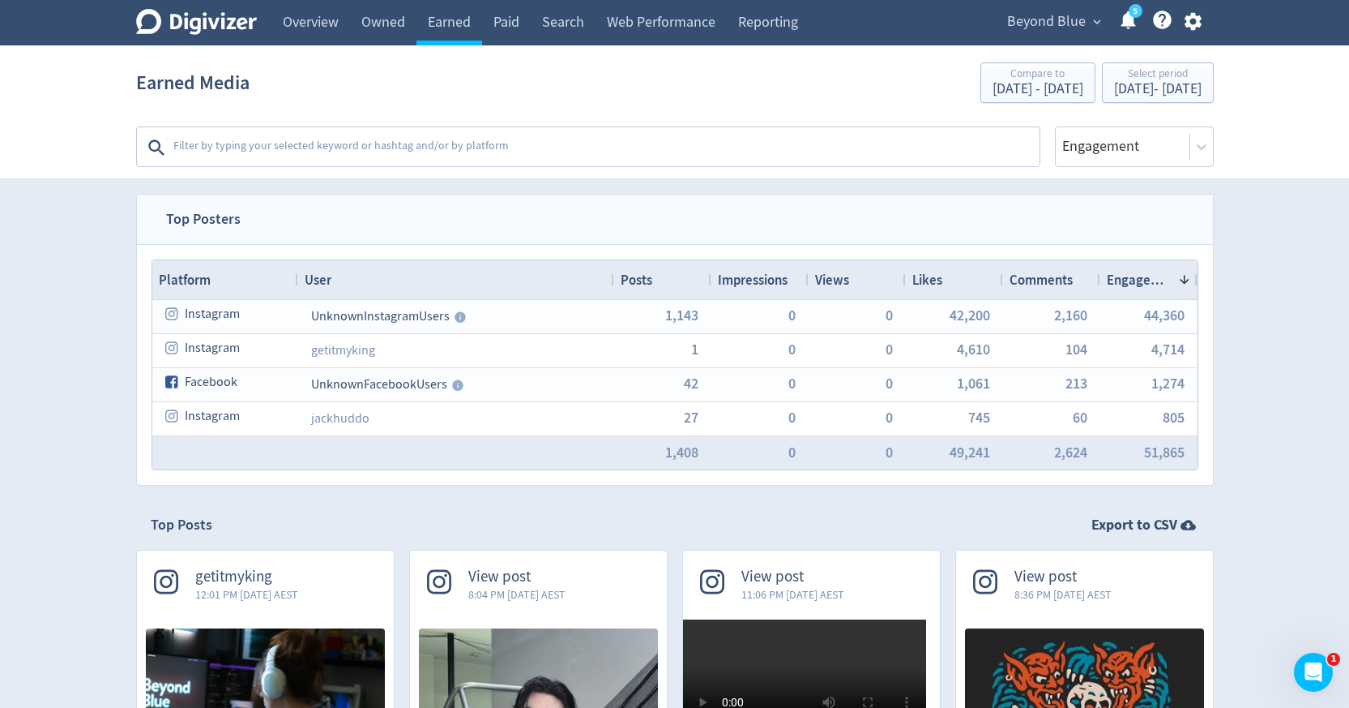
click at [450, 151] on textarea at bounding box center [605, 147] width 866 height 32
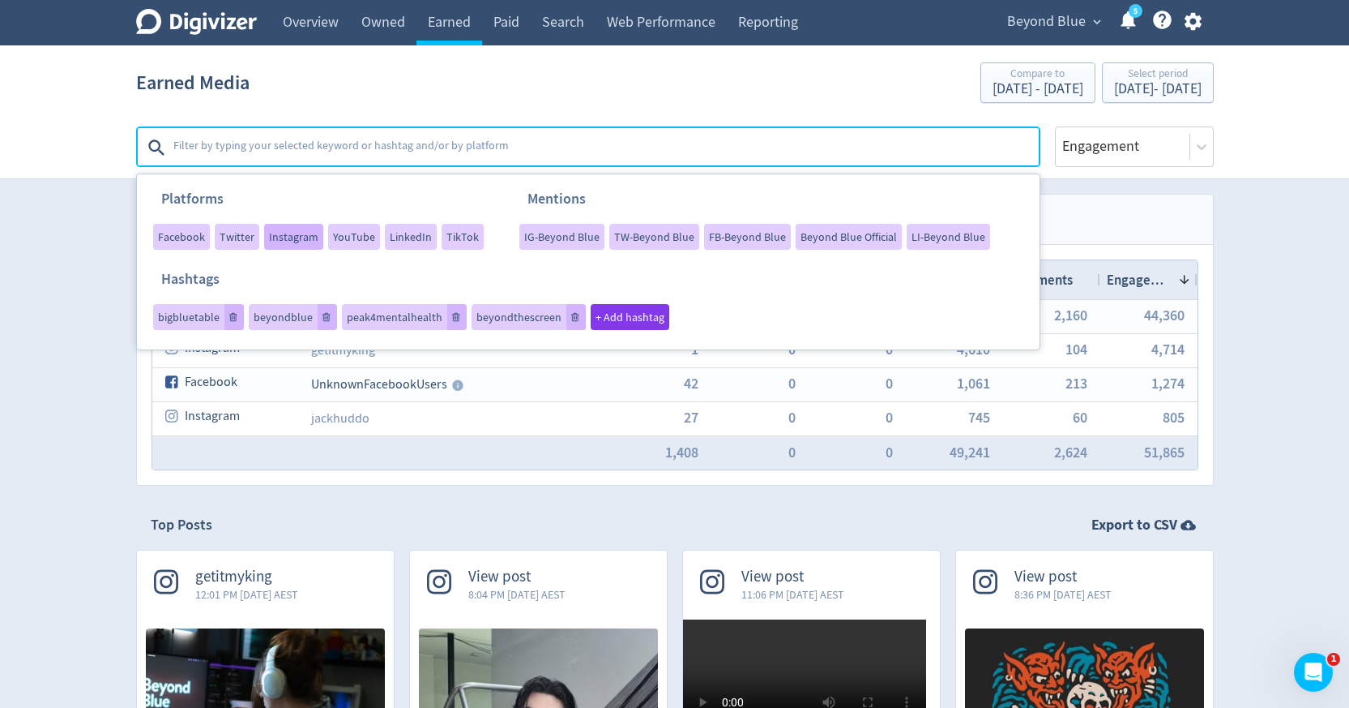
click at [299, 238] on span "Instagram" at bounding box center [293, 236] width 49 height 11
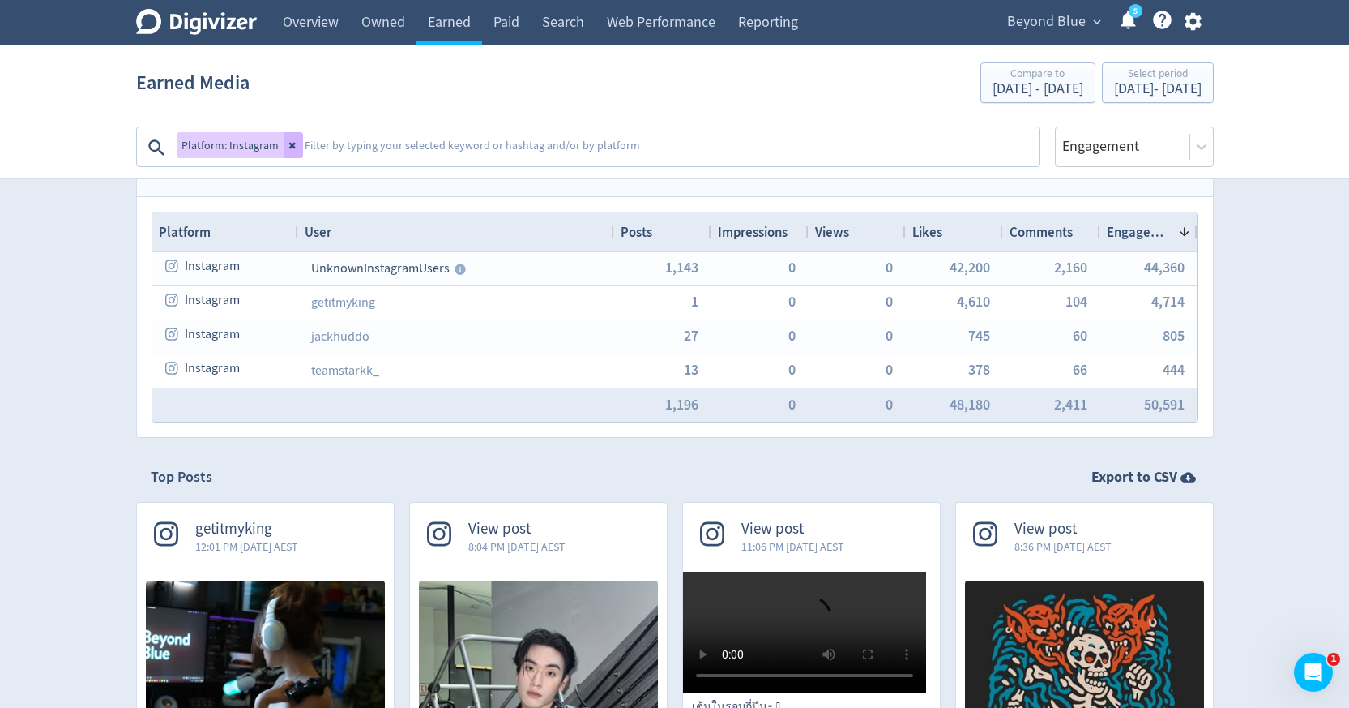
scroll to position [69, 0]
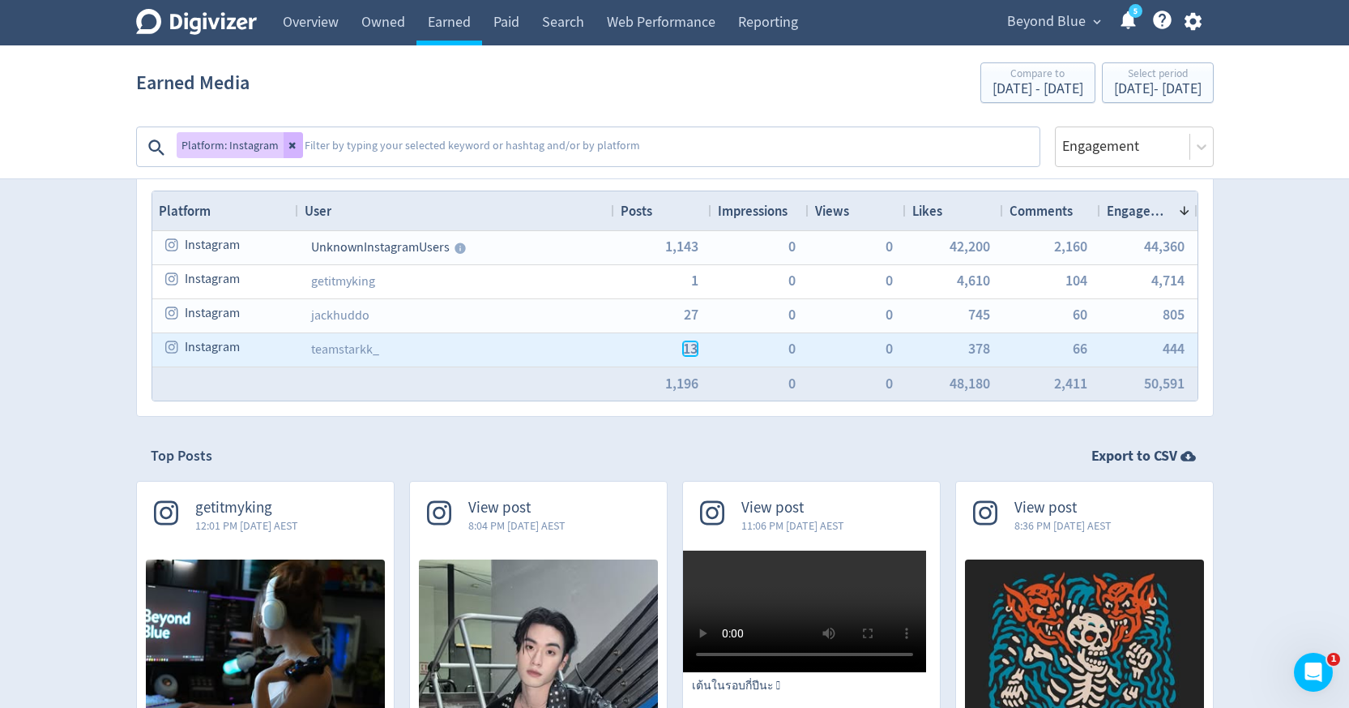
click at [691, 341] on span "13" at bounding box center [690, 348] width 15 height 15
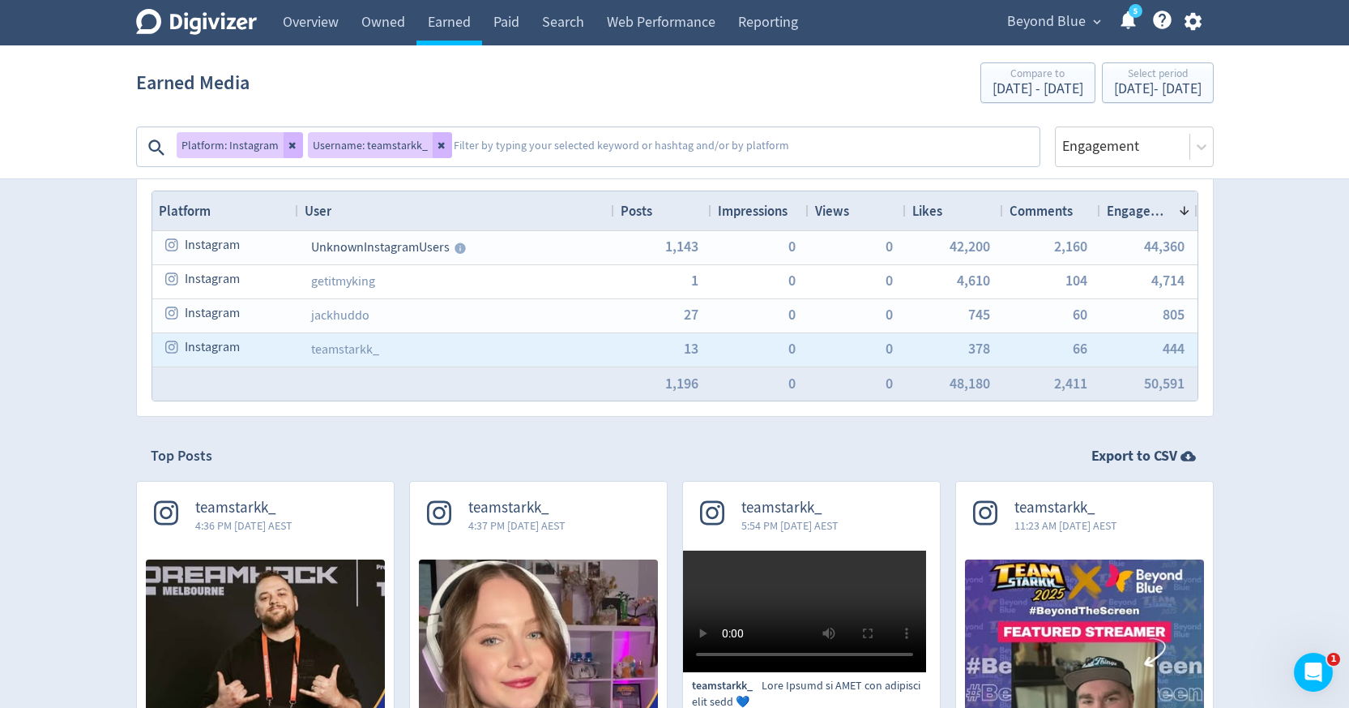
scroll to position [171, 0]
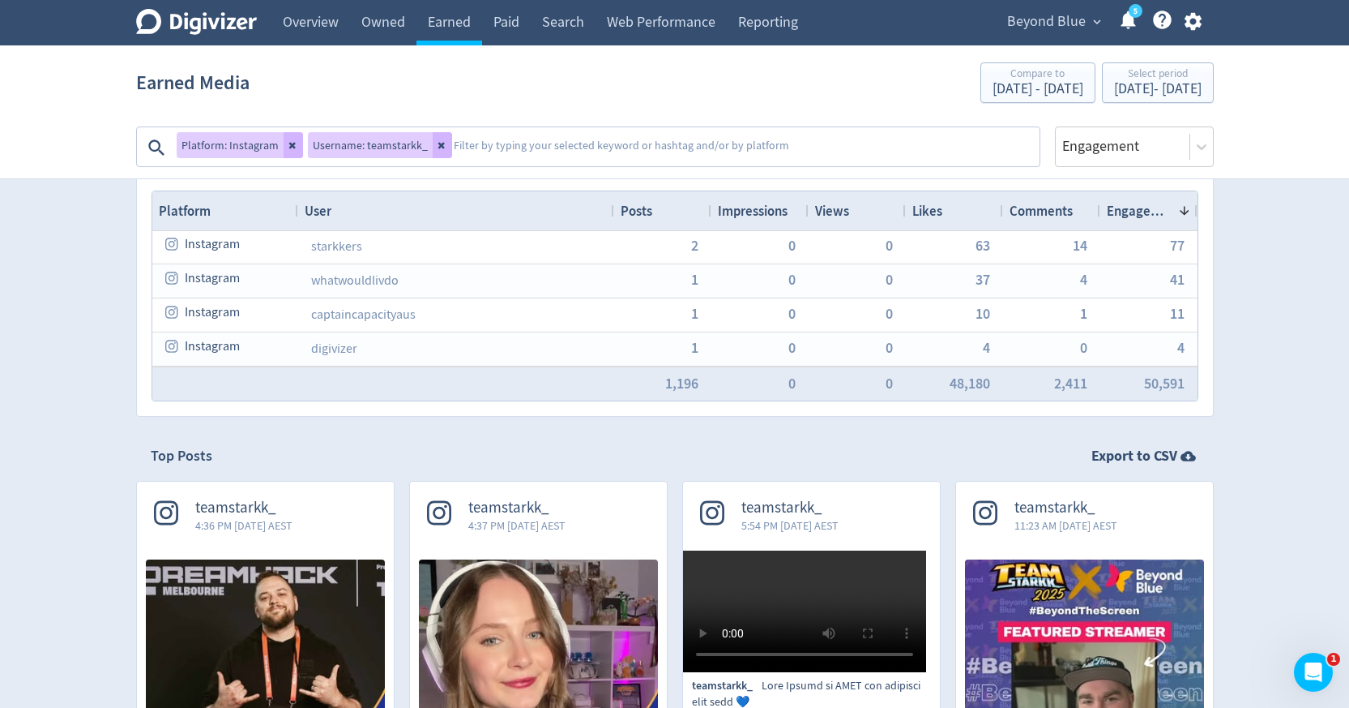
click at [344, 574] on img at bounding box center [265, 708] width 239 height 299
click at [741, 152] on textarea at bounding box center [745, 147] width 586 height 32
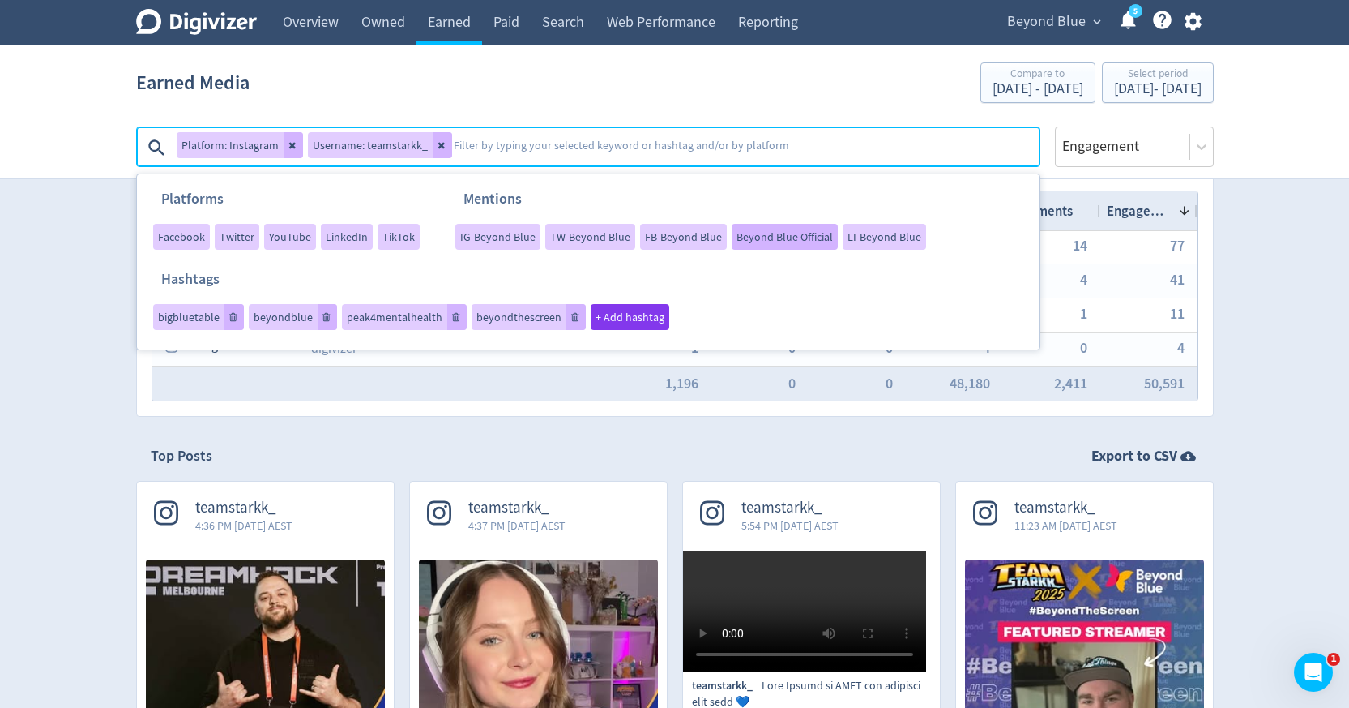
click at [779, 244] on div "Beyond Blue Official" at bounding box center [785, 237] width 106 height 26
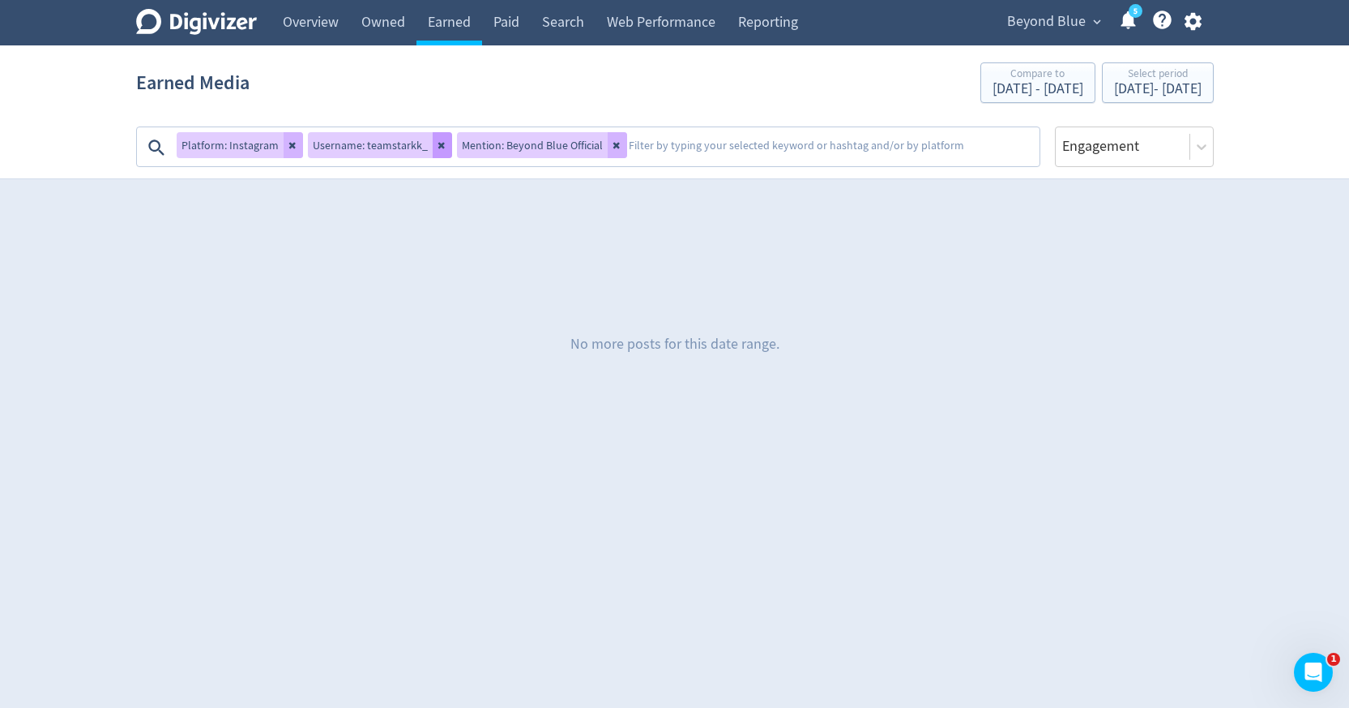
click at [438, 148] on icon at bounding box center [443, 145] width 10 height 10
click at [288, 139] on button at bounding box center [293, 145] width 19 height 26
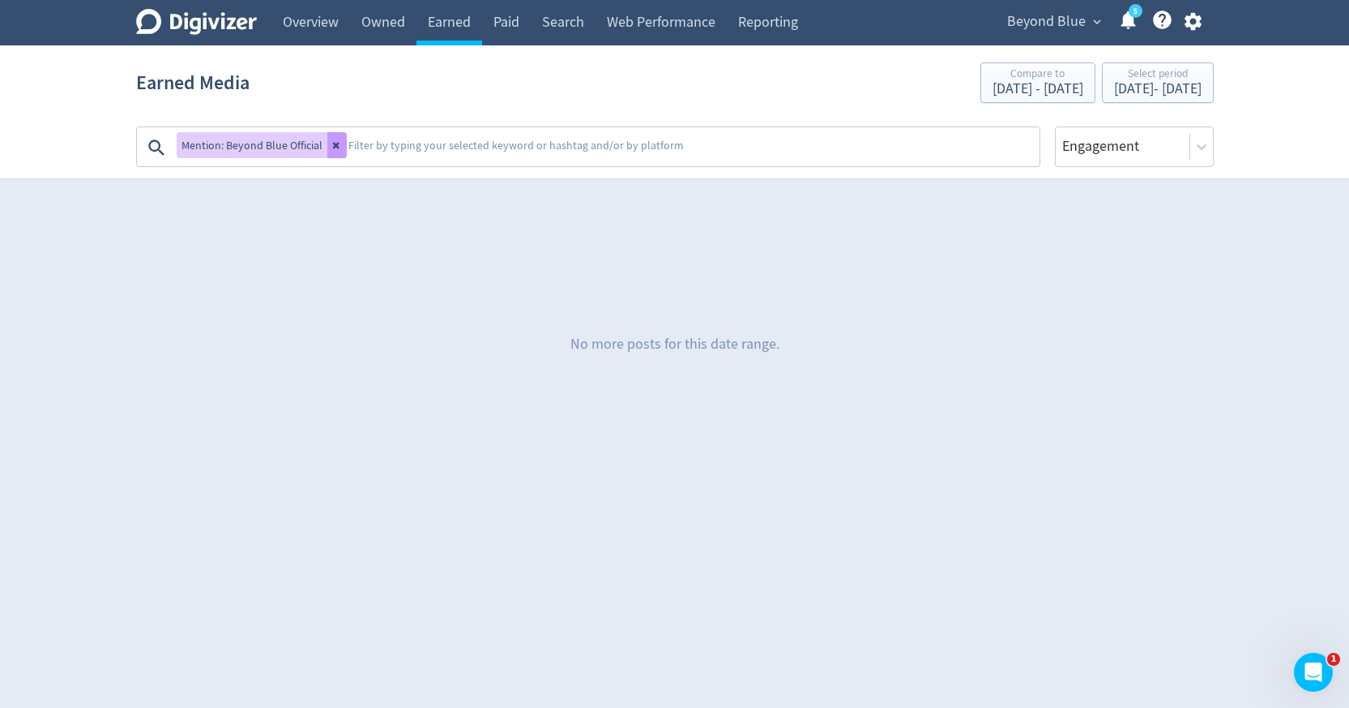
click at [340, 152] on button at bounding box center [336, 145] width 19 height 26
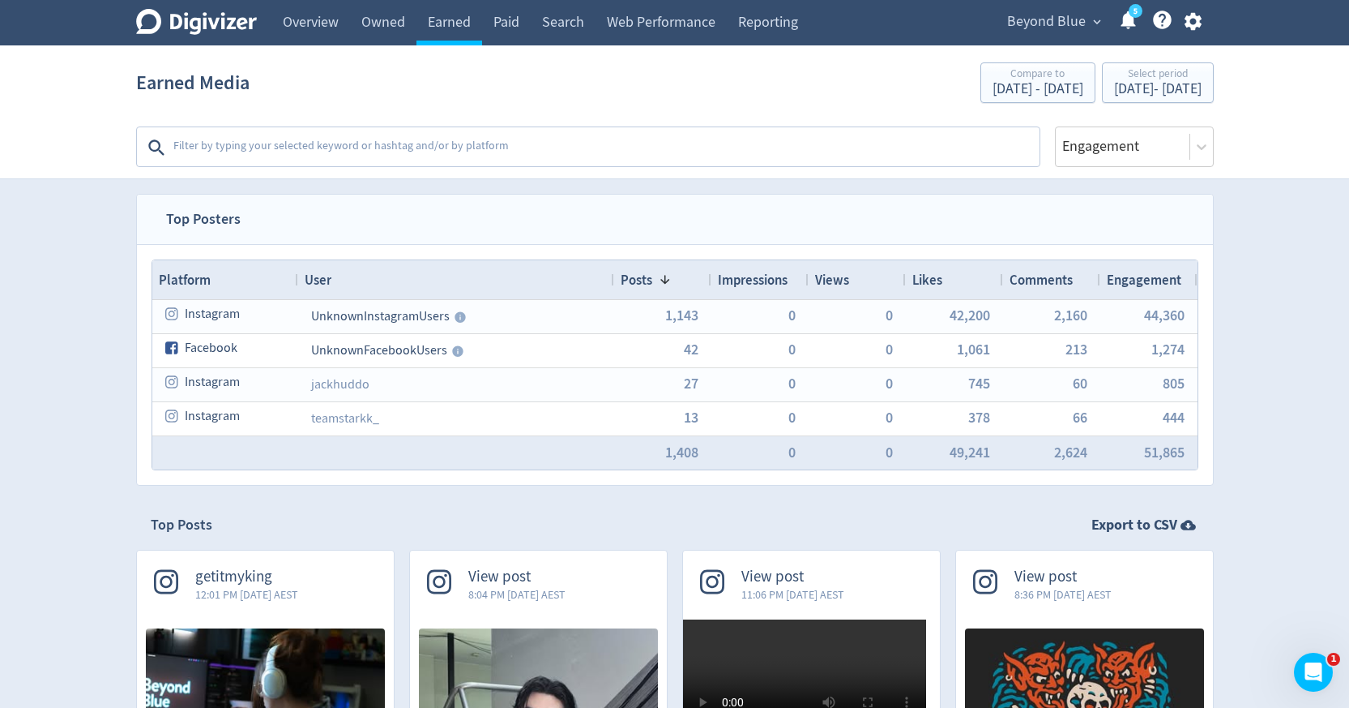
click at [395, 152] on textarea at bounding box center [605, 147] width 866 height 32
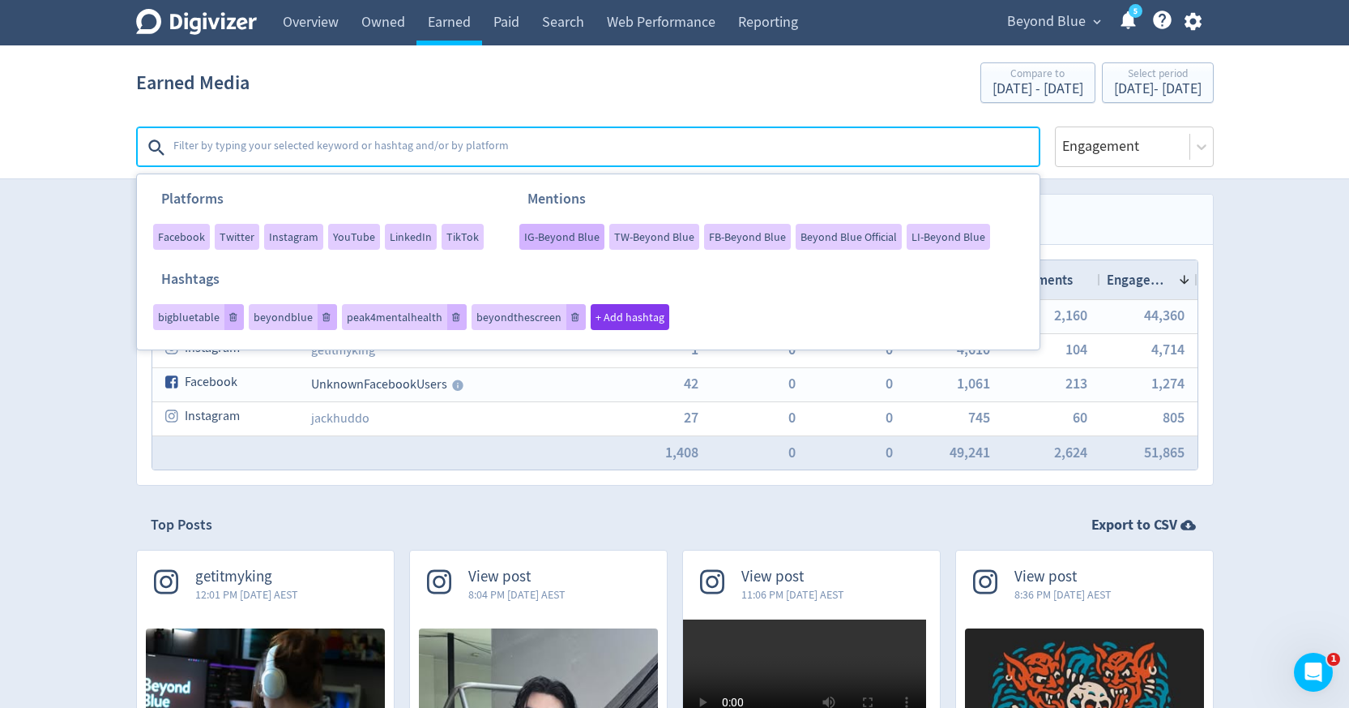
click at [558, 235] on span "IG-Beyond Blue" at bounding box center [561, 236] width 75 height 11
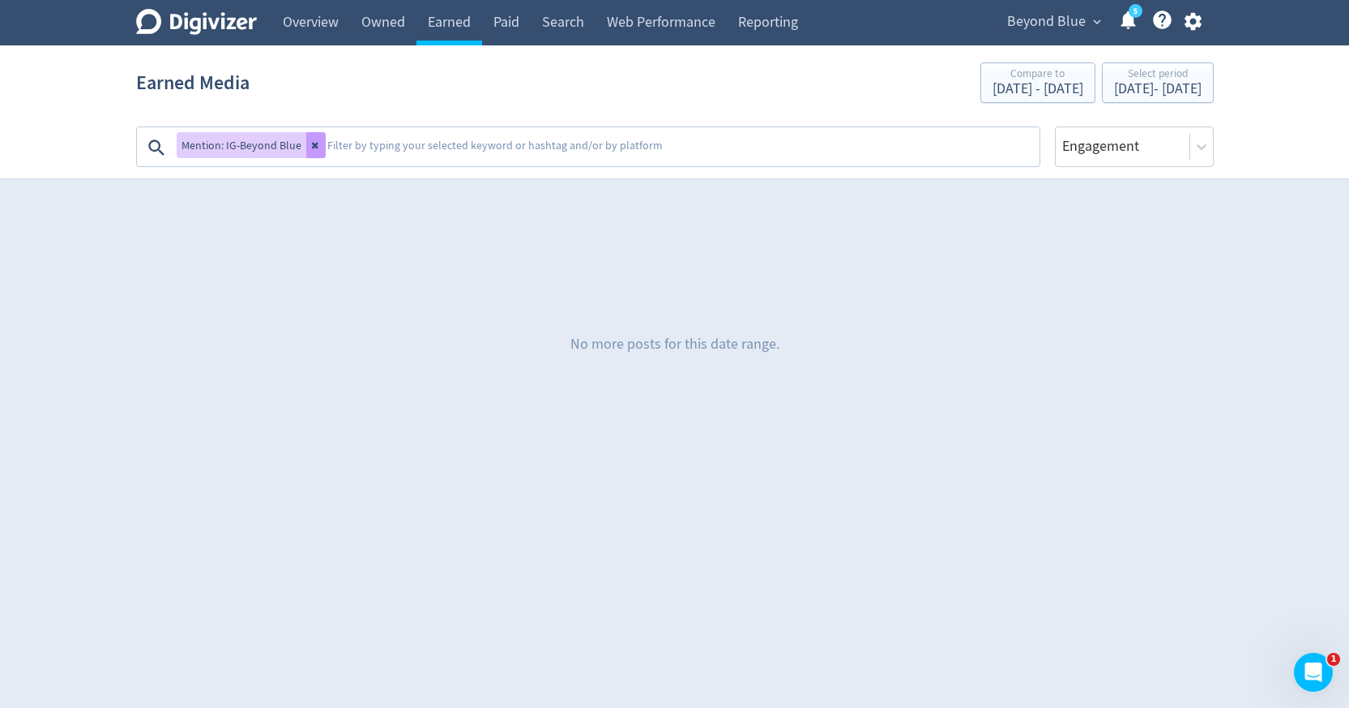
click at [314, 151] on button at bounding box center [315, 145] width 19 height 26
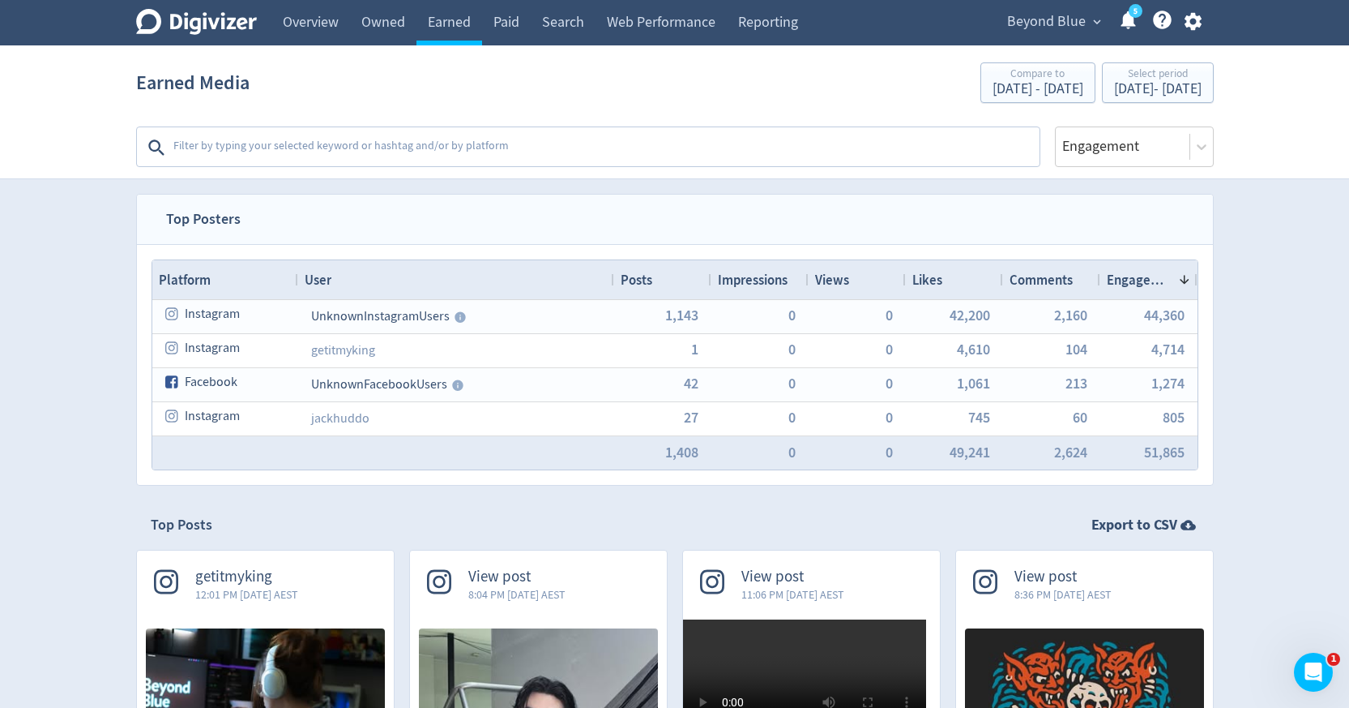
click at [585, 142] on textarea at bounding box center [605, 147] width 866 height 32
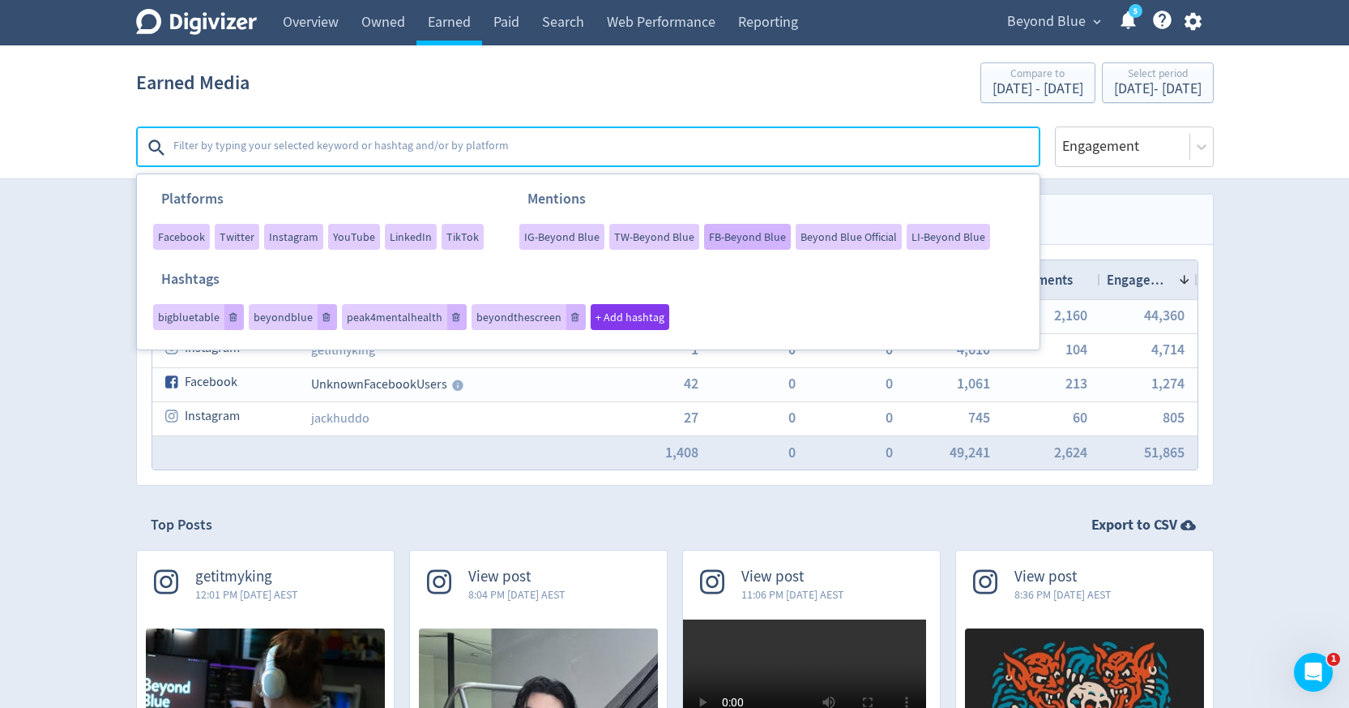
click at [730, 233] on span "FB-Beyond Blue" at bounding box center [747, 236] width 77 height 11
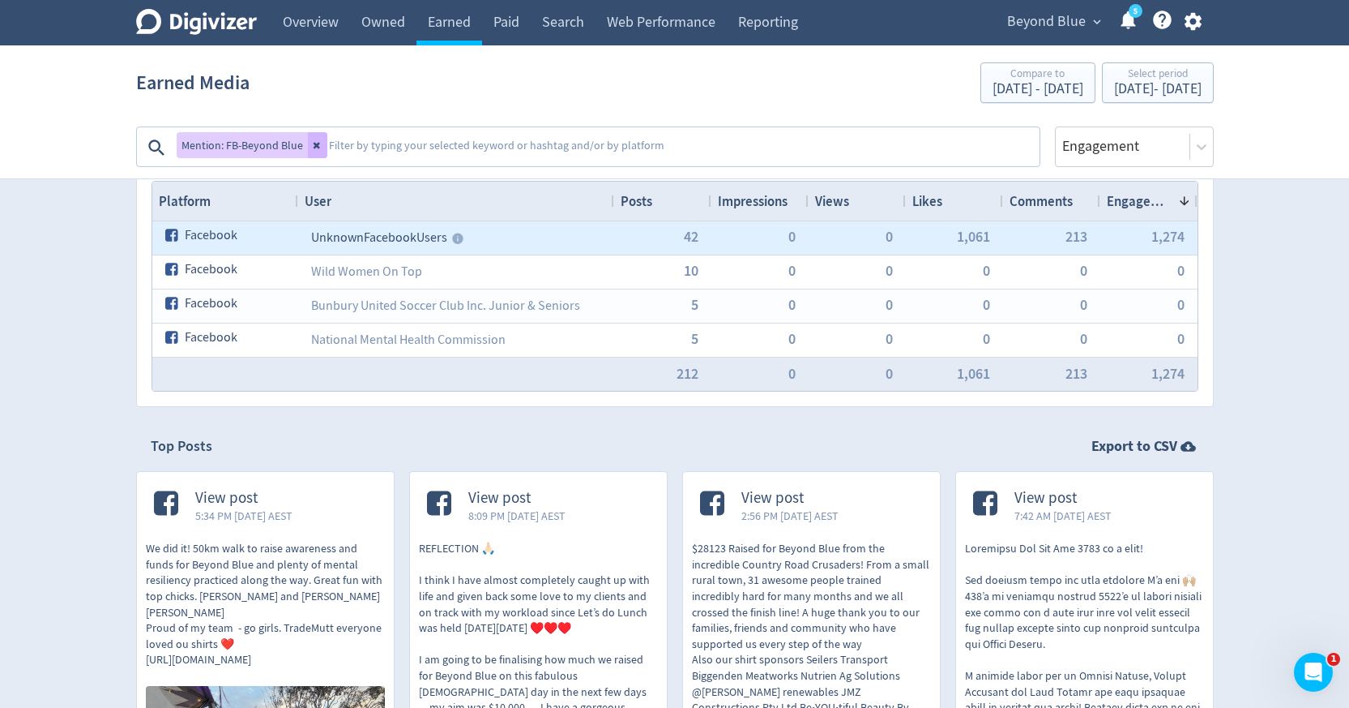
scroll to position [80, 0]
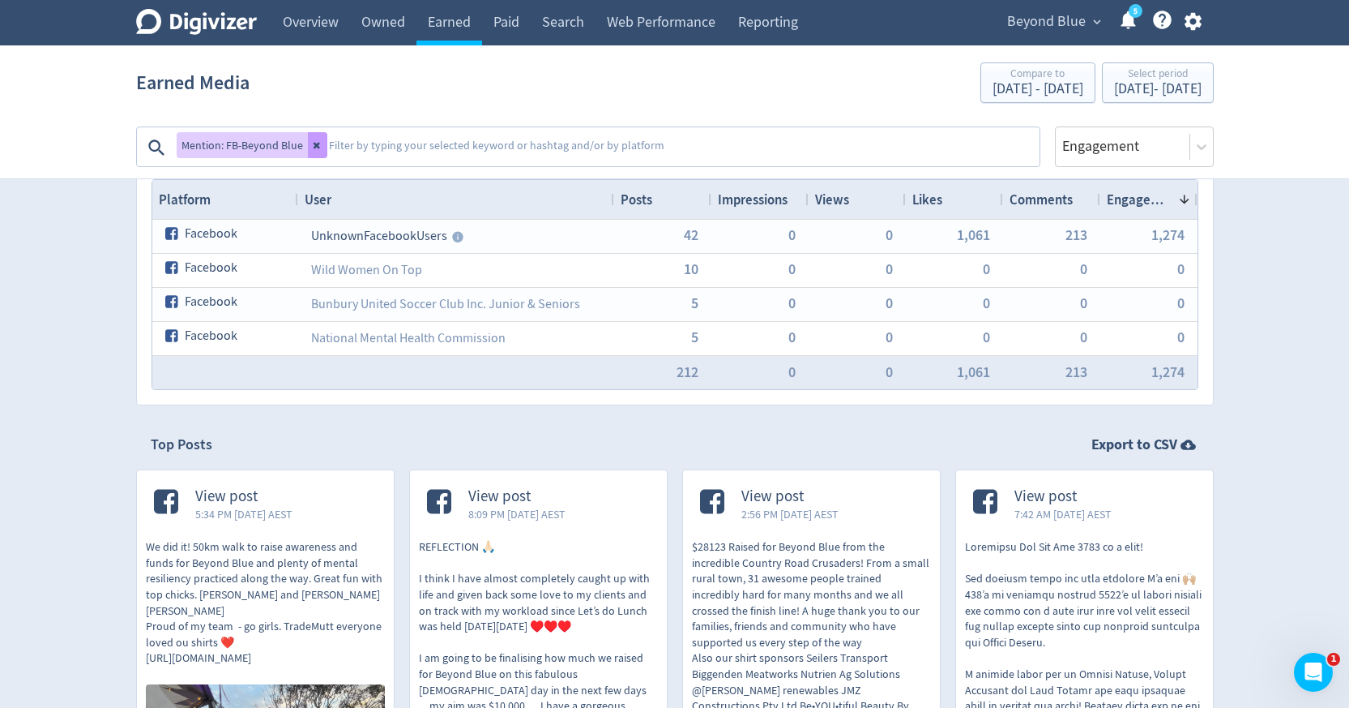
click at [314, 151] on button at bounding box center [317, 145] width 19 height 26
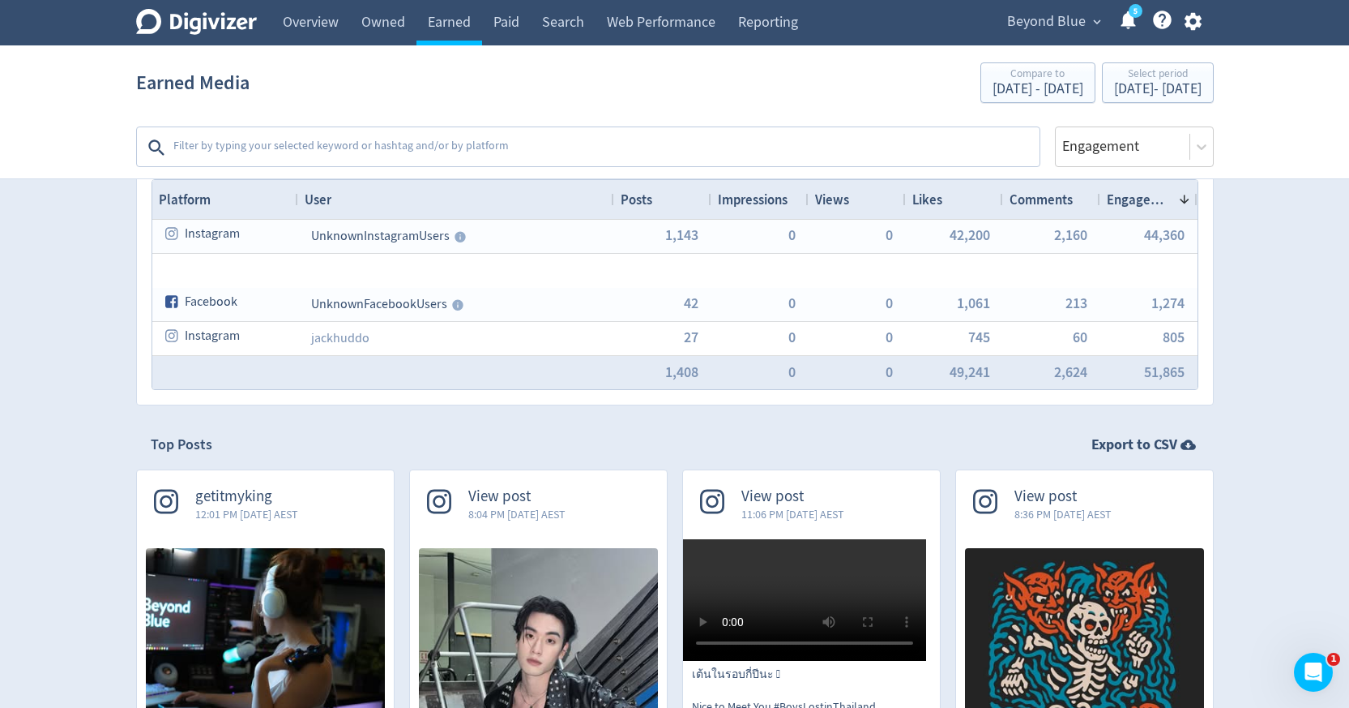
click at [361, 148] on textarea at bounding box center [605, 147] width 866 height 32
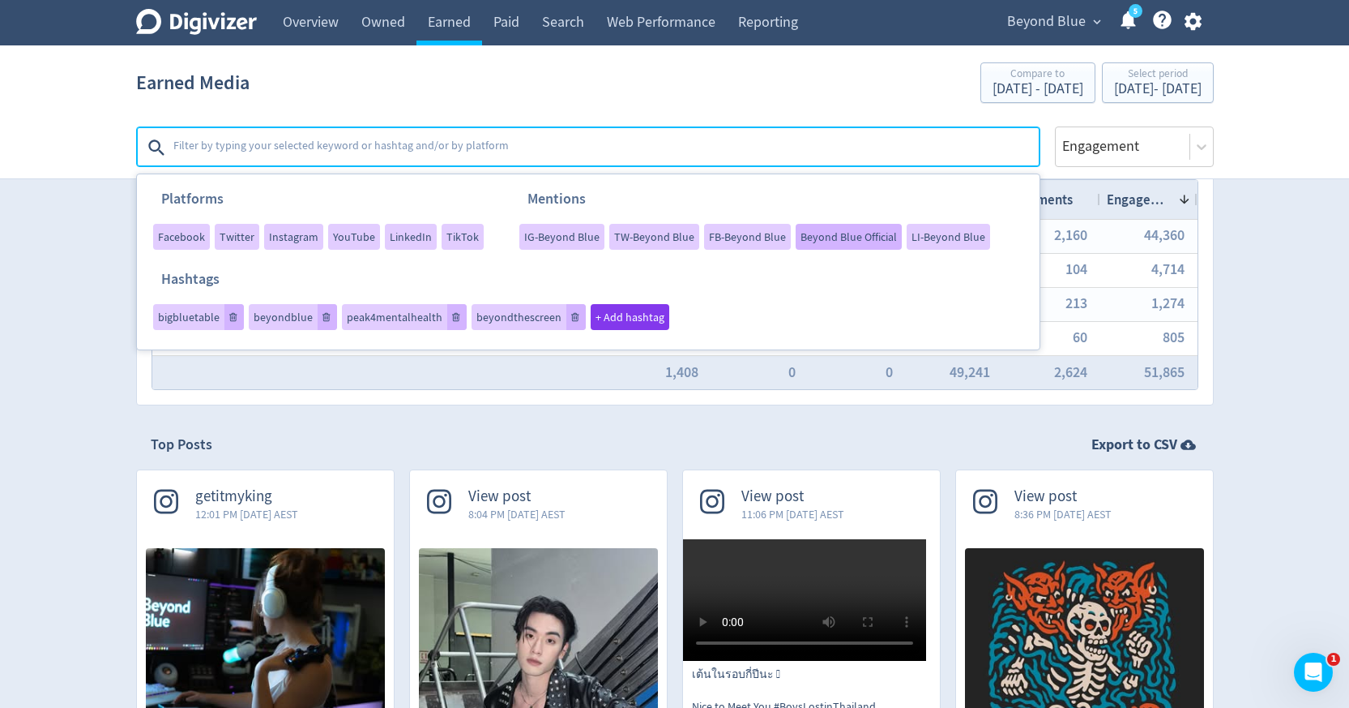
click at [801, 237] on span "Beyond Blue Official" at bounding box center [849, 236] width 96 height 11
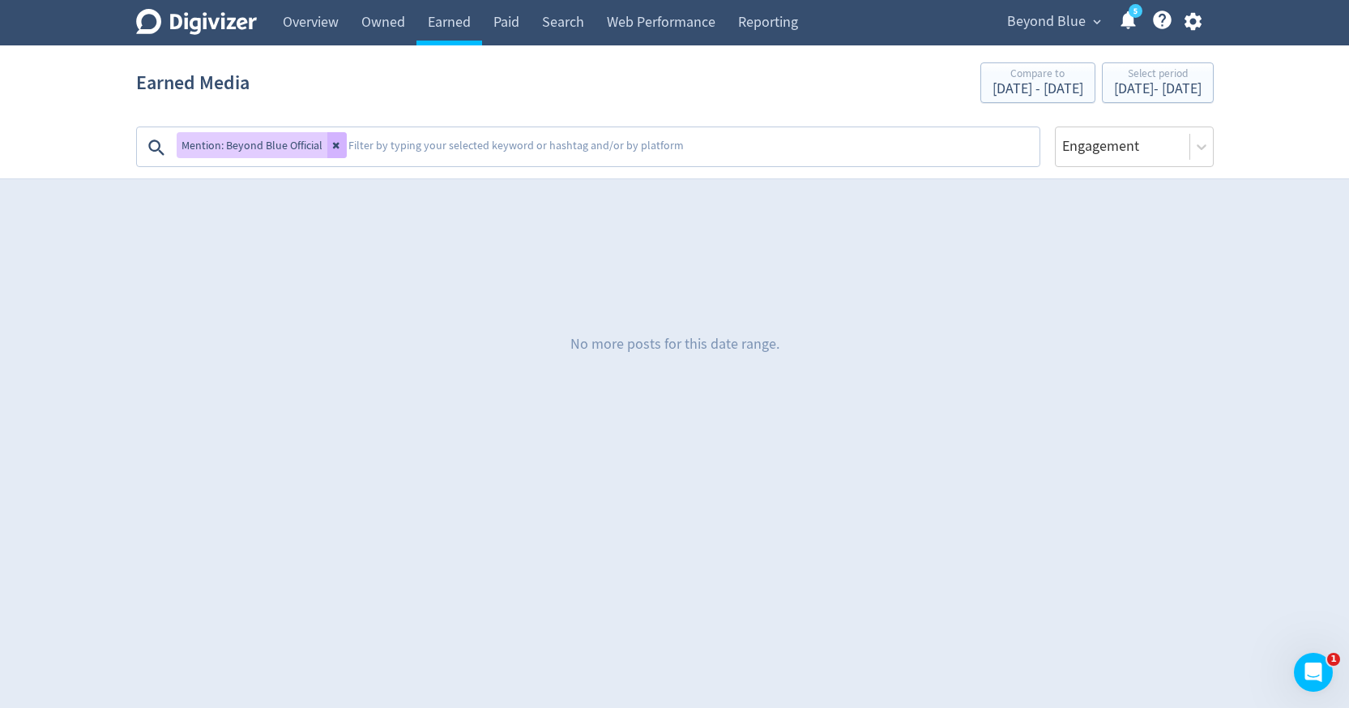
scroll to position [0, 0]
click at [338, 152] on button at bounding box center [336, 145] width 19 height 26
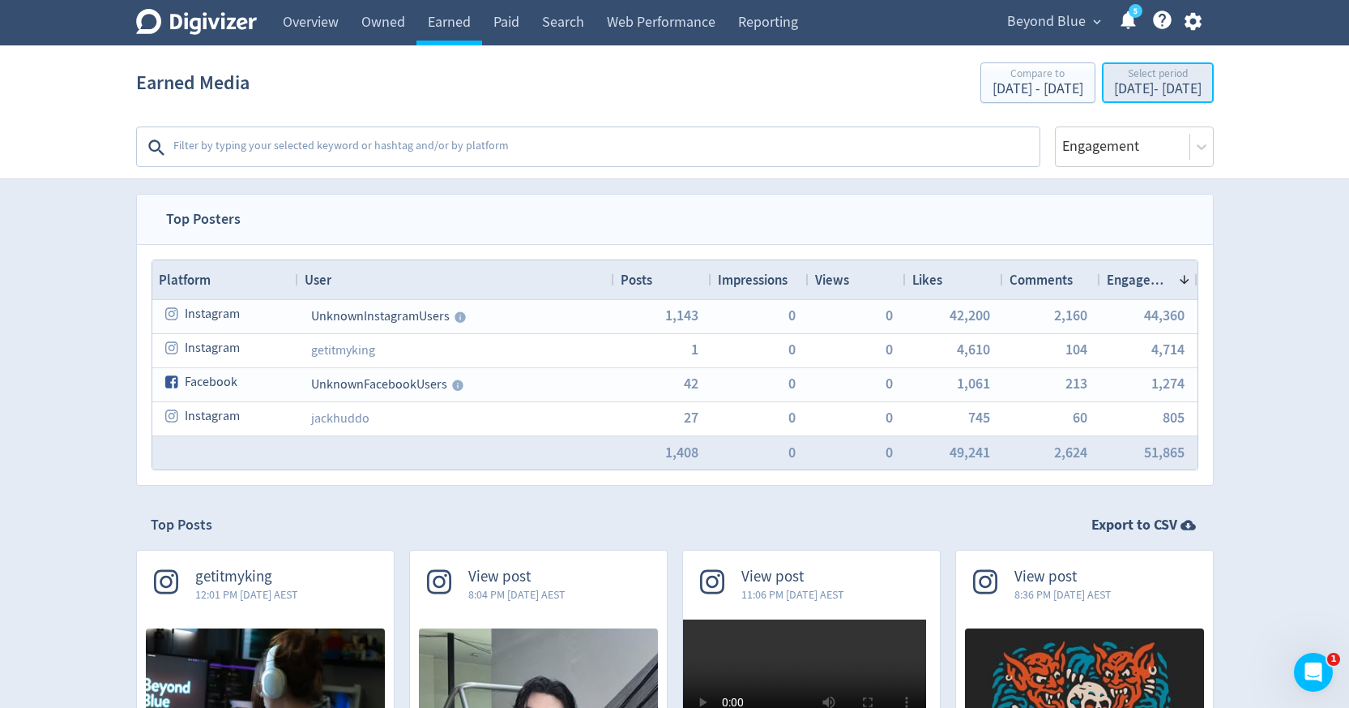
click at [1114, 76] on div "Select period" at bounding box center [1158, 75] width 88 height 14
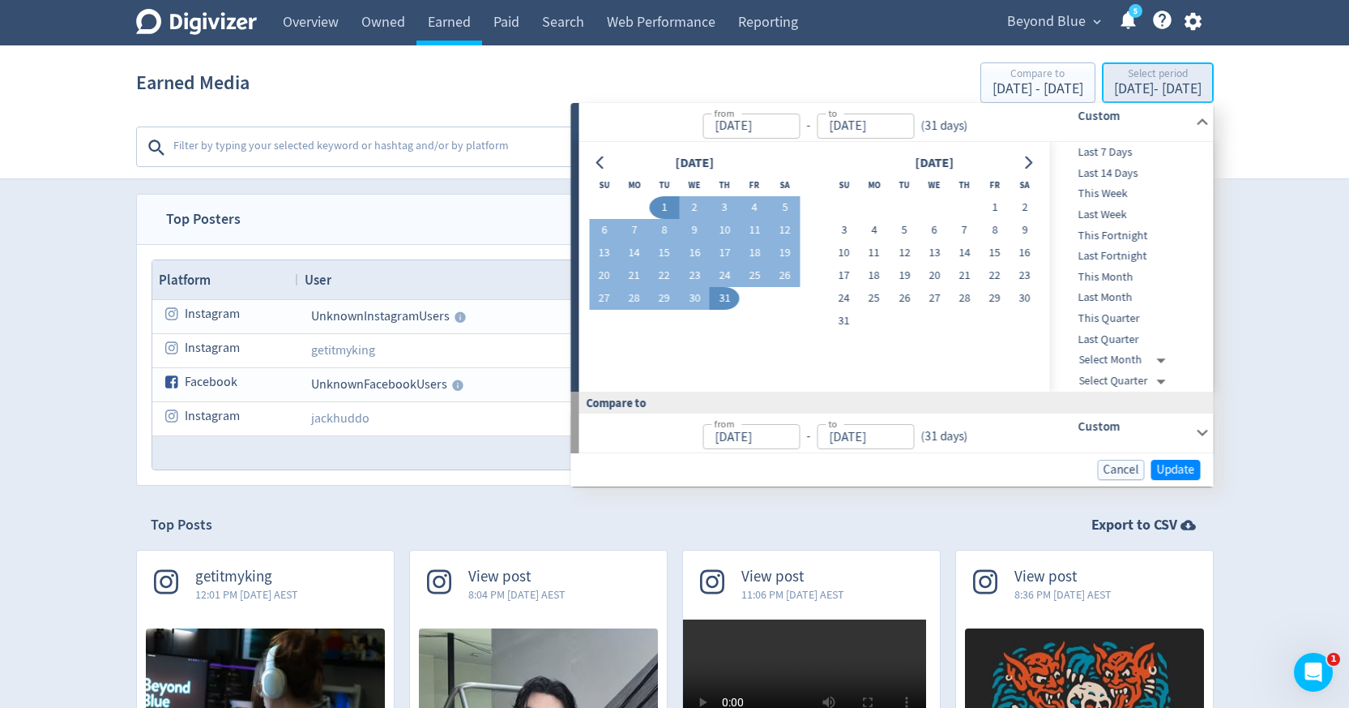
type input "Jul 01, 2025"
type input "Jul 31, 2025"
type input "May 31, 2025"
type input "Jun 30, 2025"
click at [637, 274] on button "21" at bounding box center [634, 275] width 30 height 23
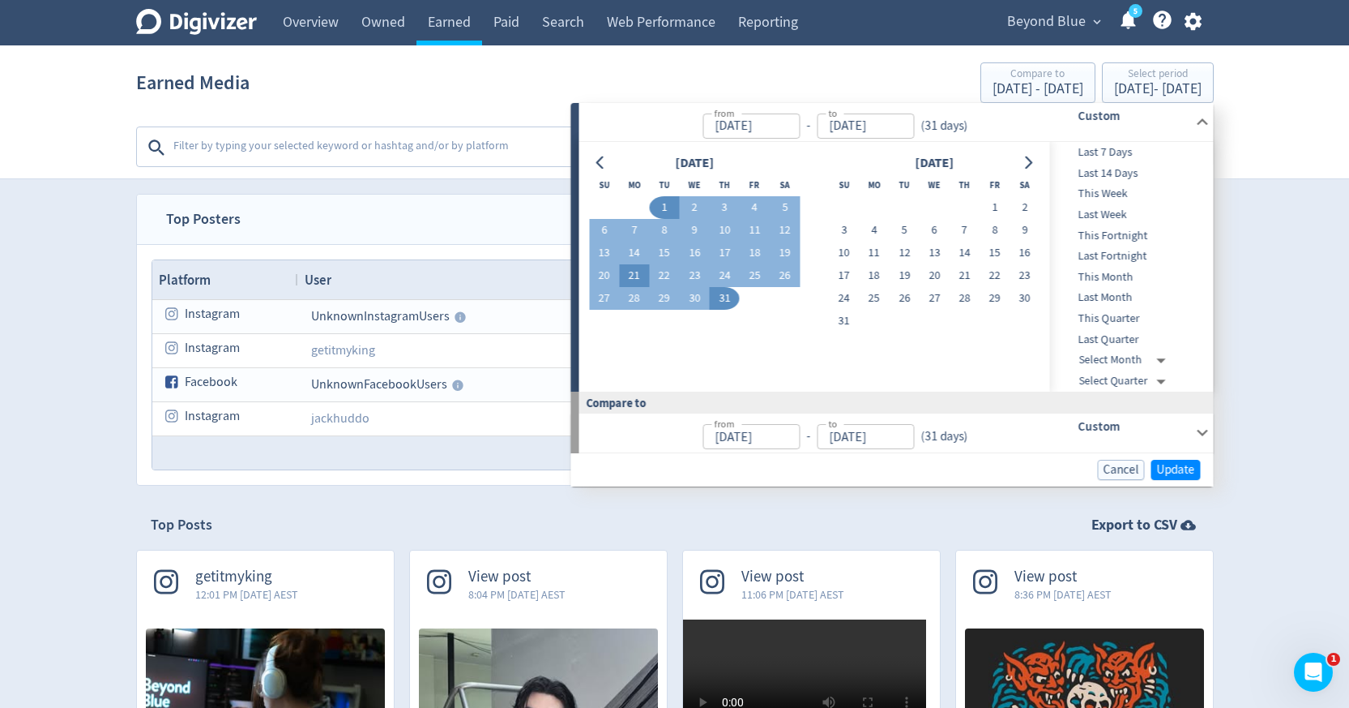
click at [637, 274] on button "21" at bounding box center [634, 275] width 30 height 23
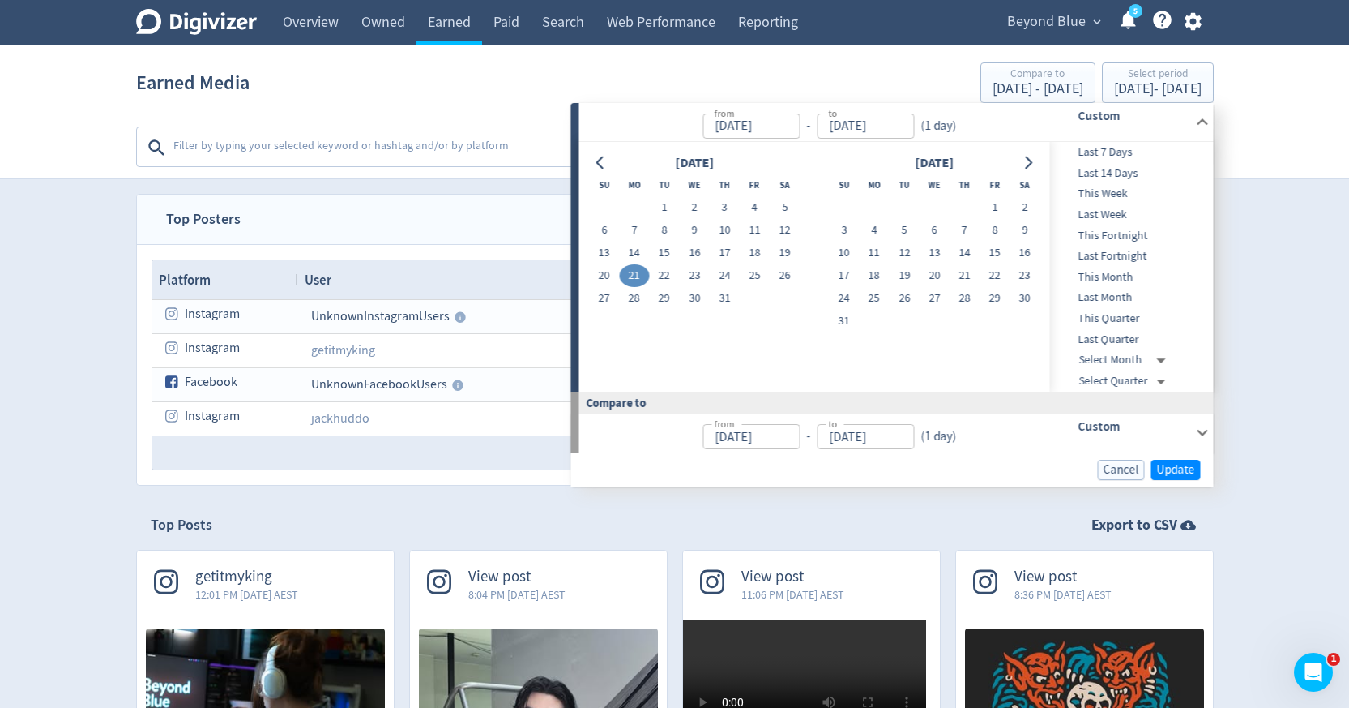
type input "Jul 21, 2025"
type input "Jul 20, 2025"
click at [1169, 469] on span "Update" at bounding box center [1176, 470] width 38 height 12
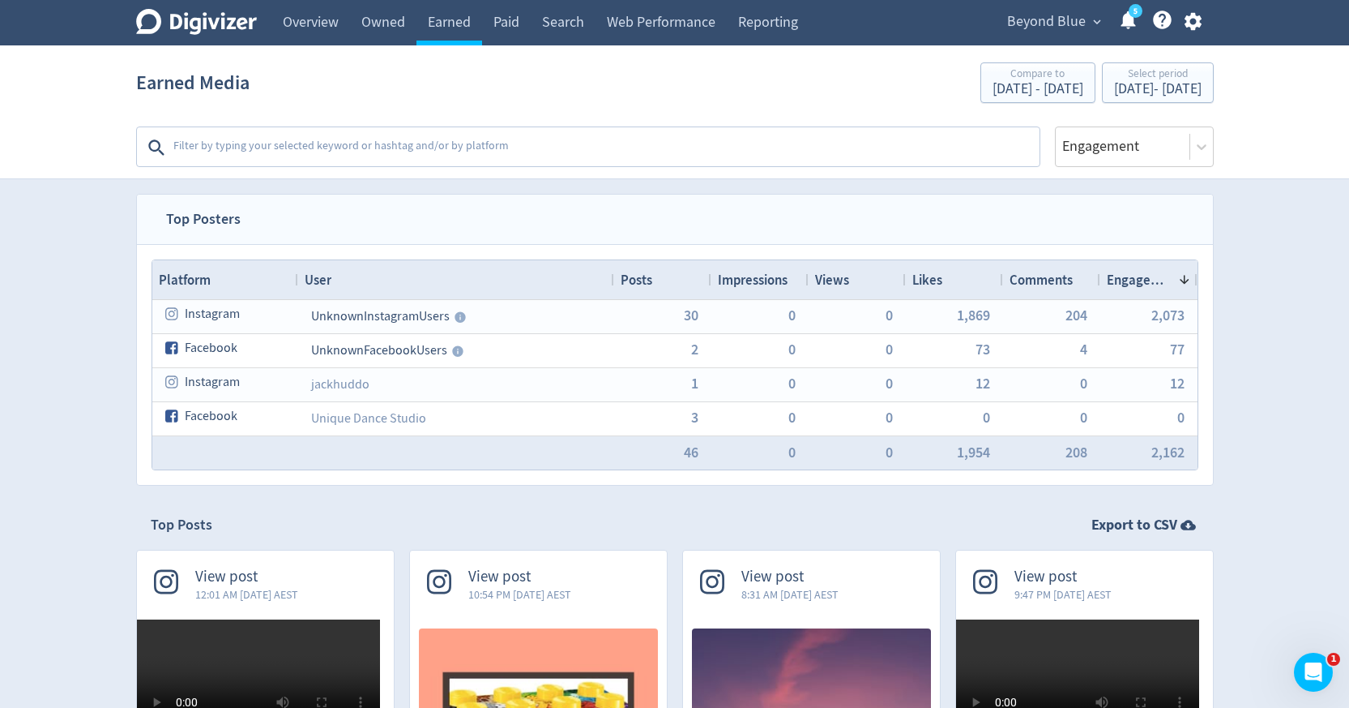
click at [723, 150] on textarea at bounding box center [605, 147] width 866 height 32
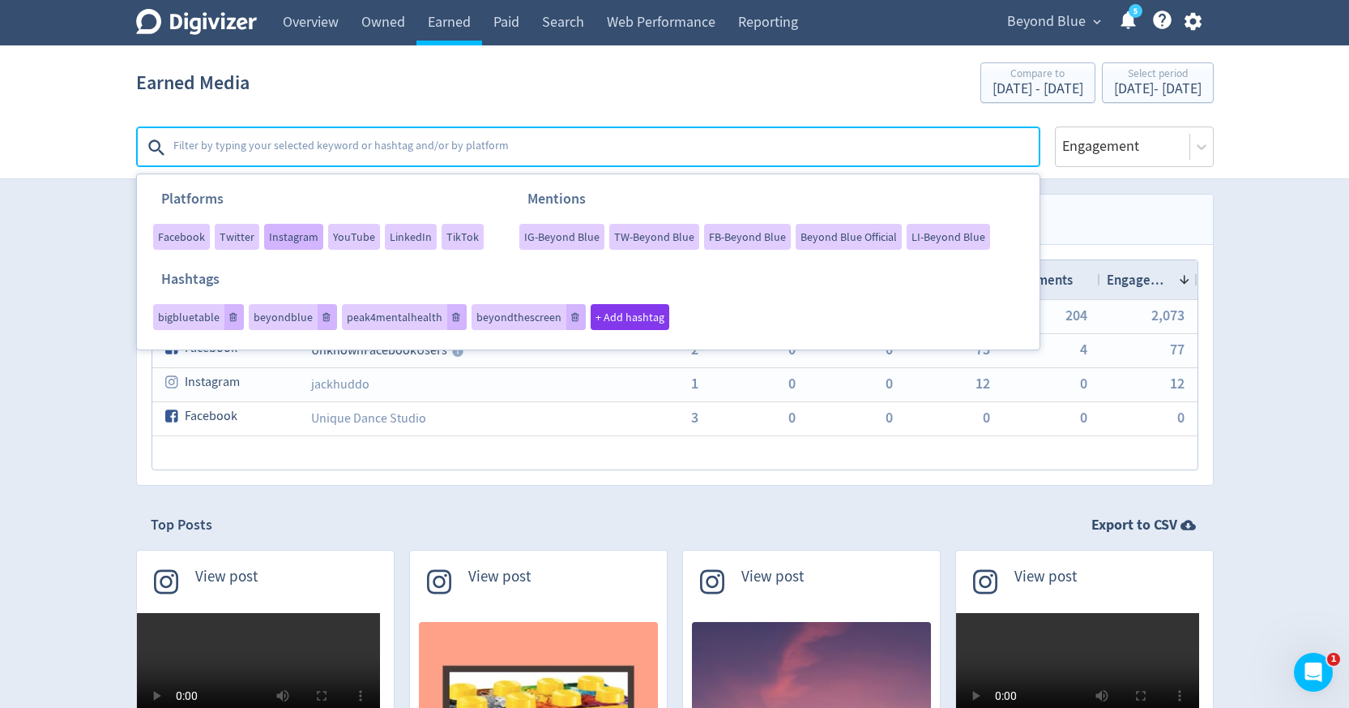
click at [288, 240] on span "Instagram" at bounding box center [293, 236] width 49 height 11
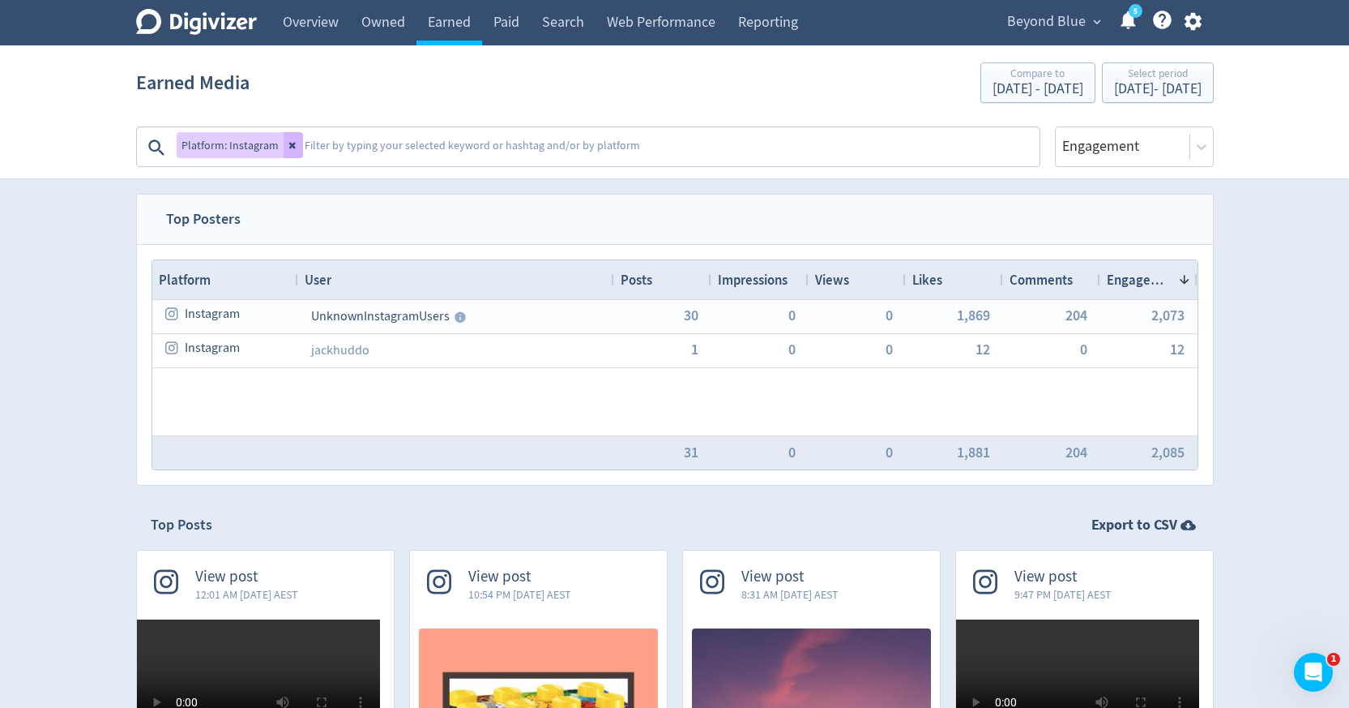
click at [348, 152] on textarea at bounding box center [670, 147] width 735 height 32
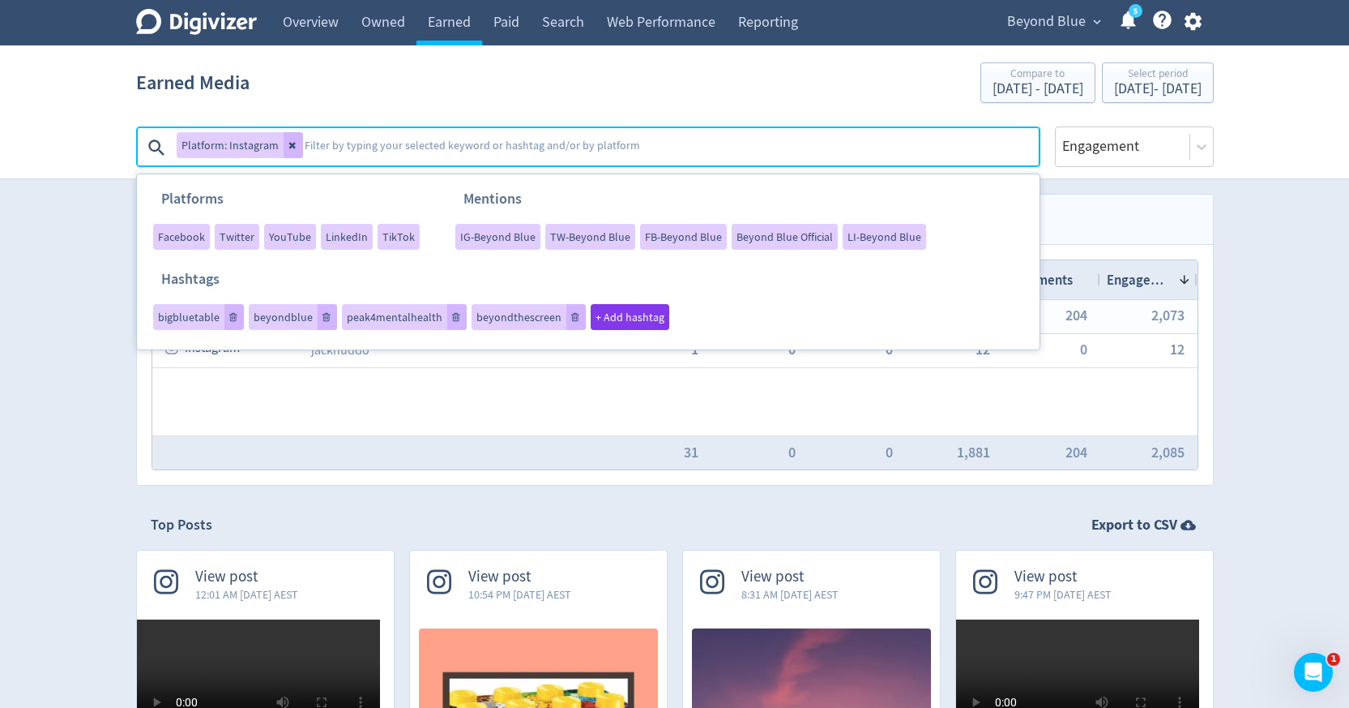
paste textarea "lakesidepark_official"
type textarea "lakesidepark_official"
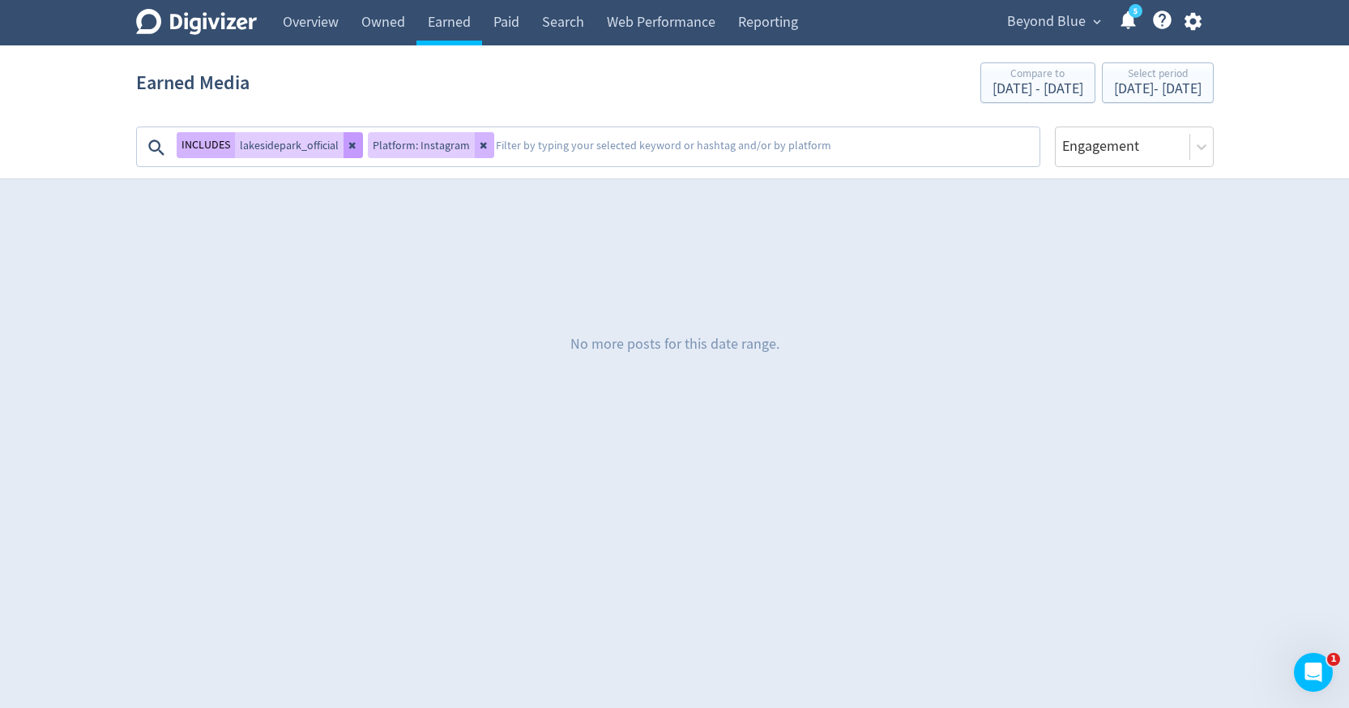
click at [348, 152] on button at bounding box center [353, 145] width 19 height 26
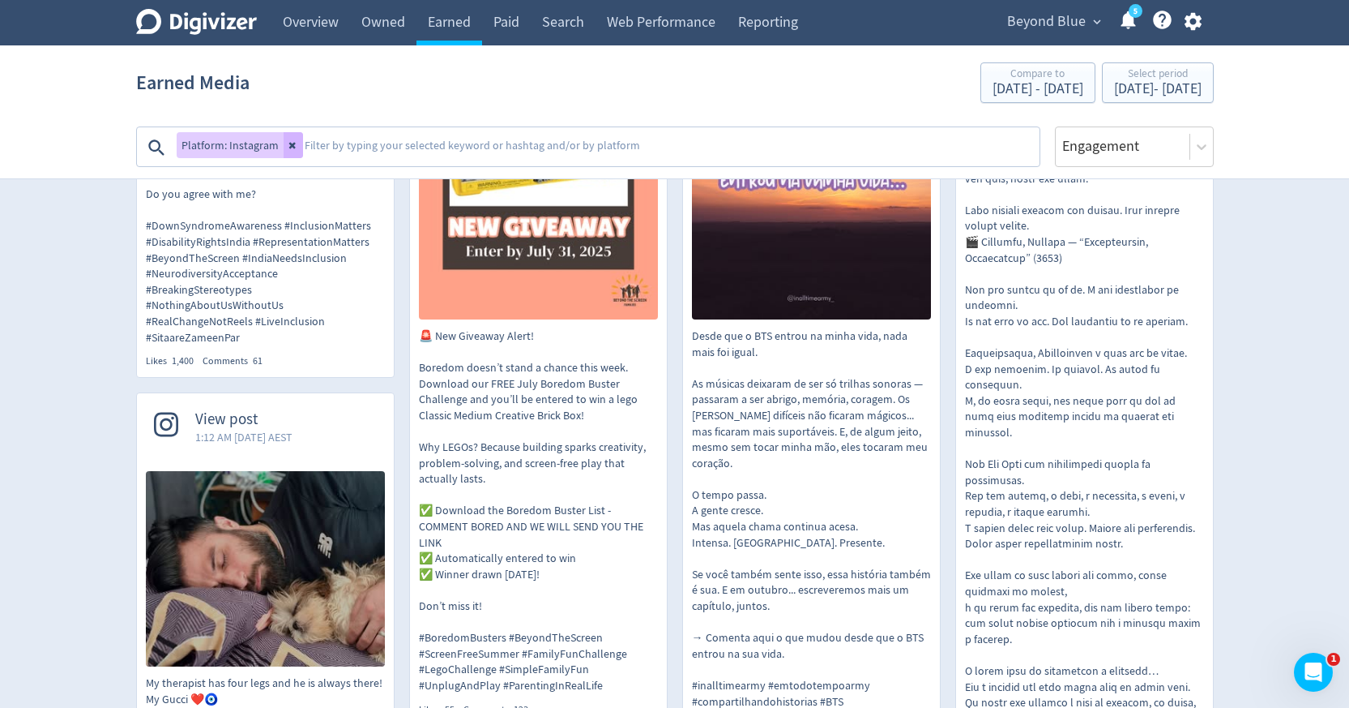
scroll to position [425, 0]
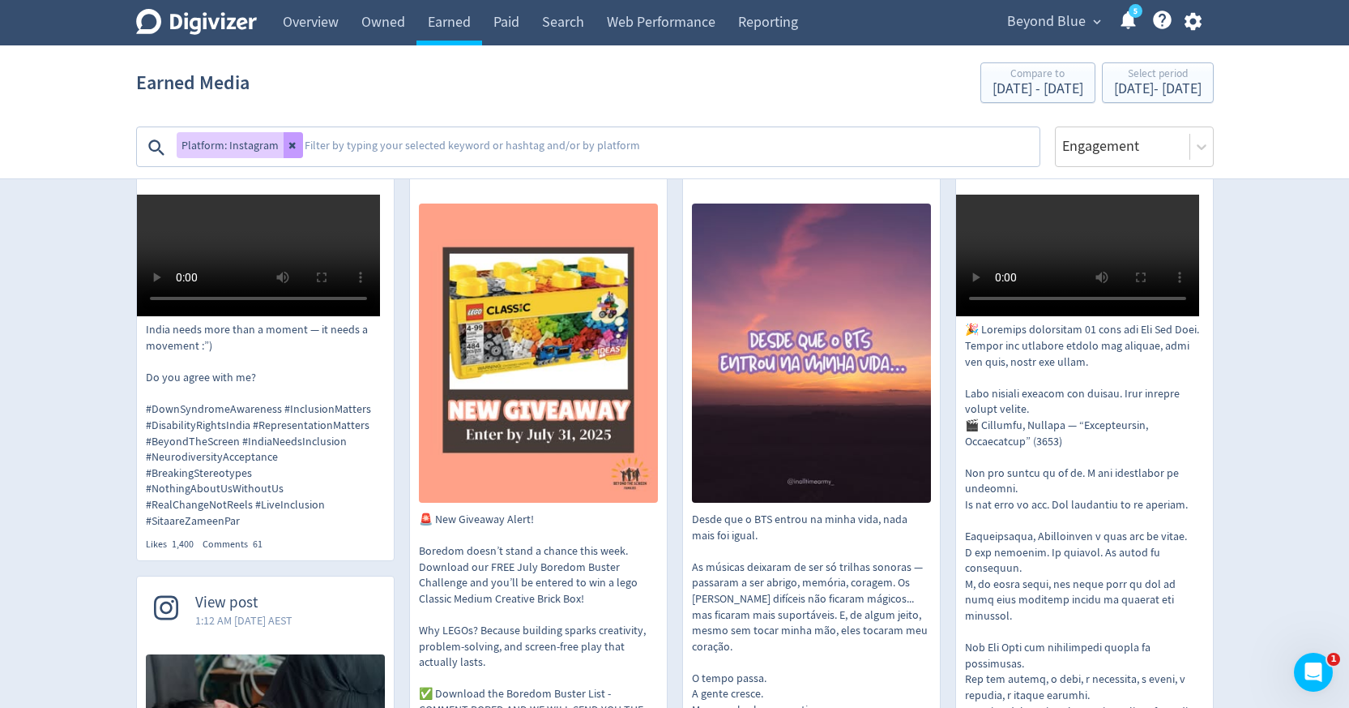
click at [296, 143] on button at bounding box center [293, 145] width 19 height 26
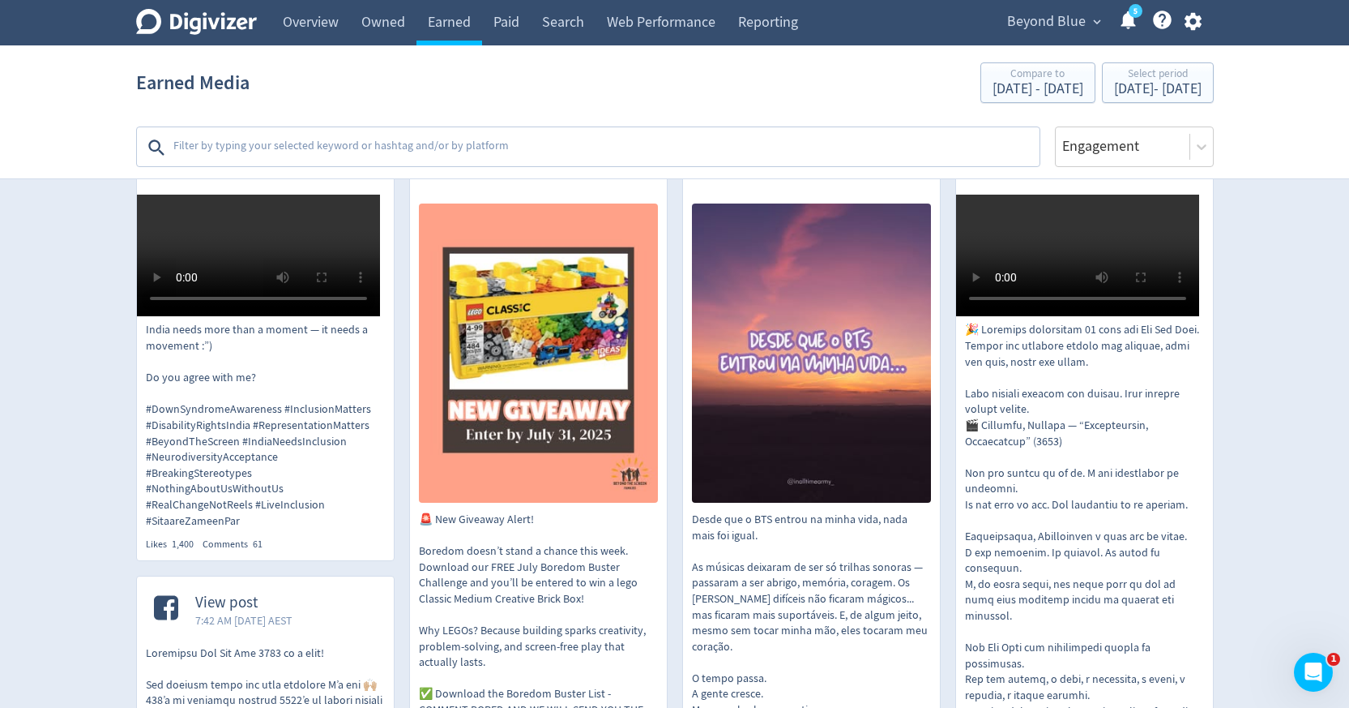
click at [297, 143] on textarea at bounding box center [605, 147] width 866 height 32
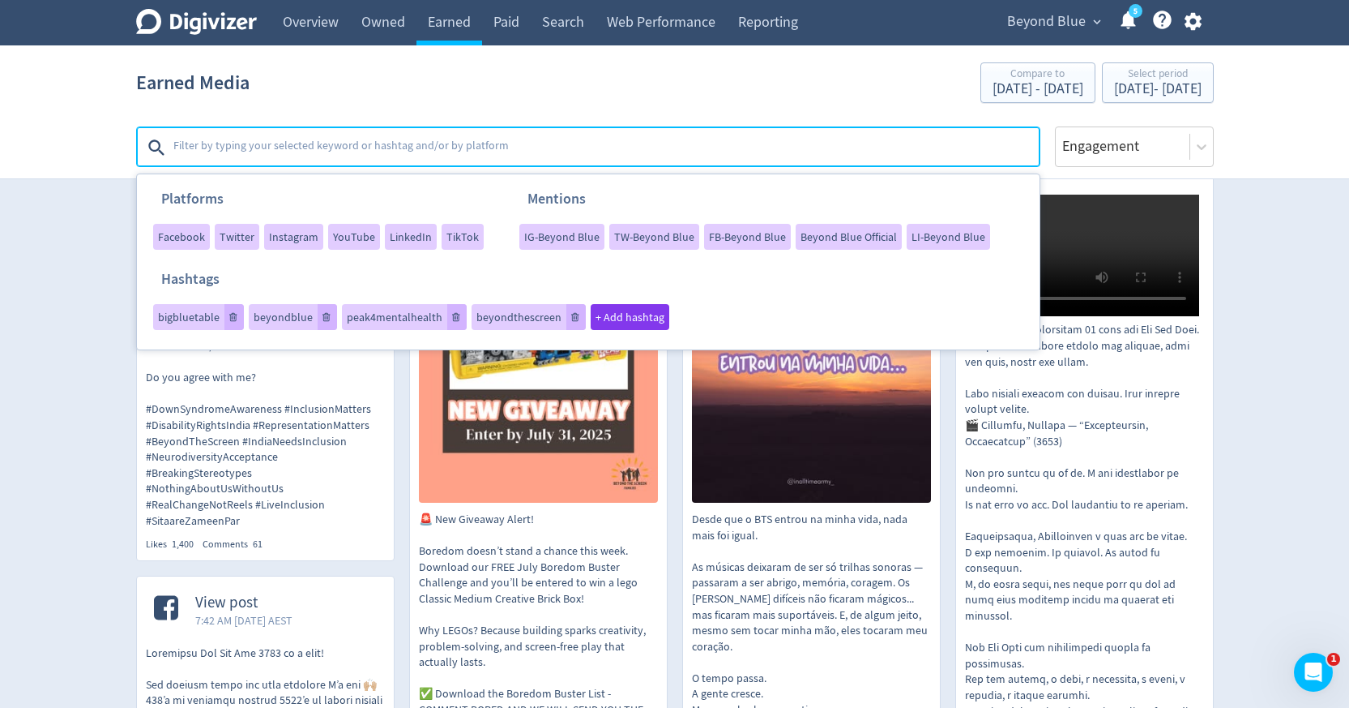
click at [101, 177] on section "Earned Media Compare to Jul 20, 2025 - Jul 20, 2025 Select period Jul 21, 2025 …" at bounding box center [674, 112] width 1349 height 134
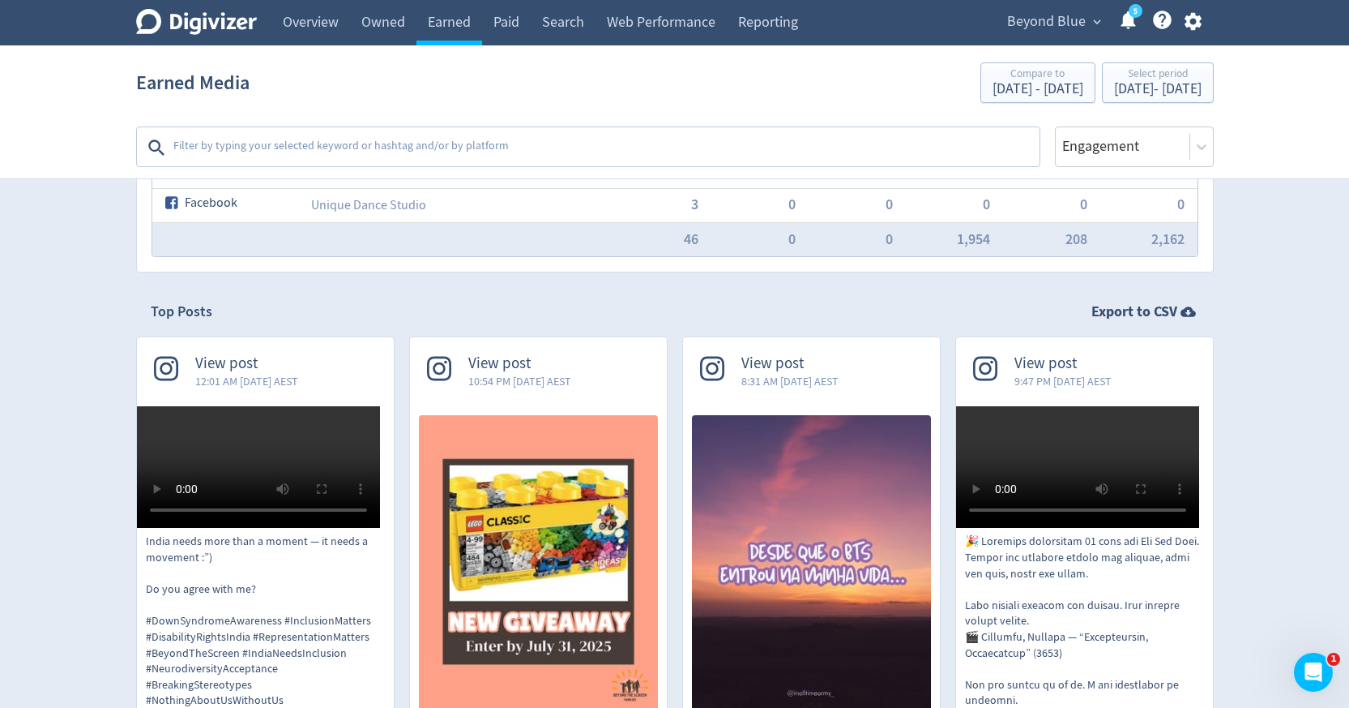
scroll to position [0, 0]
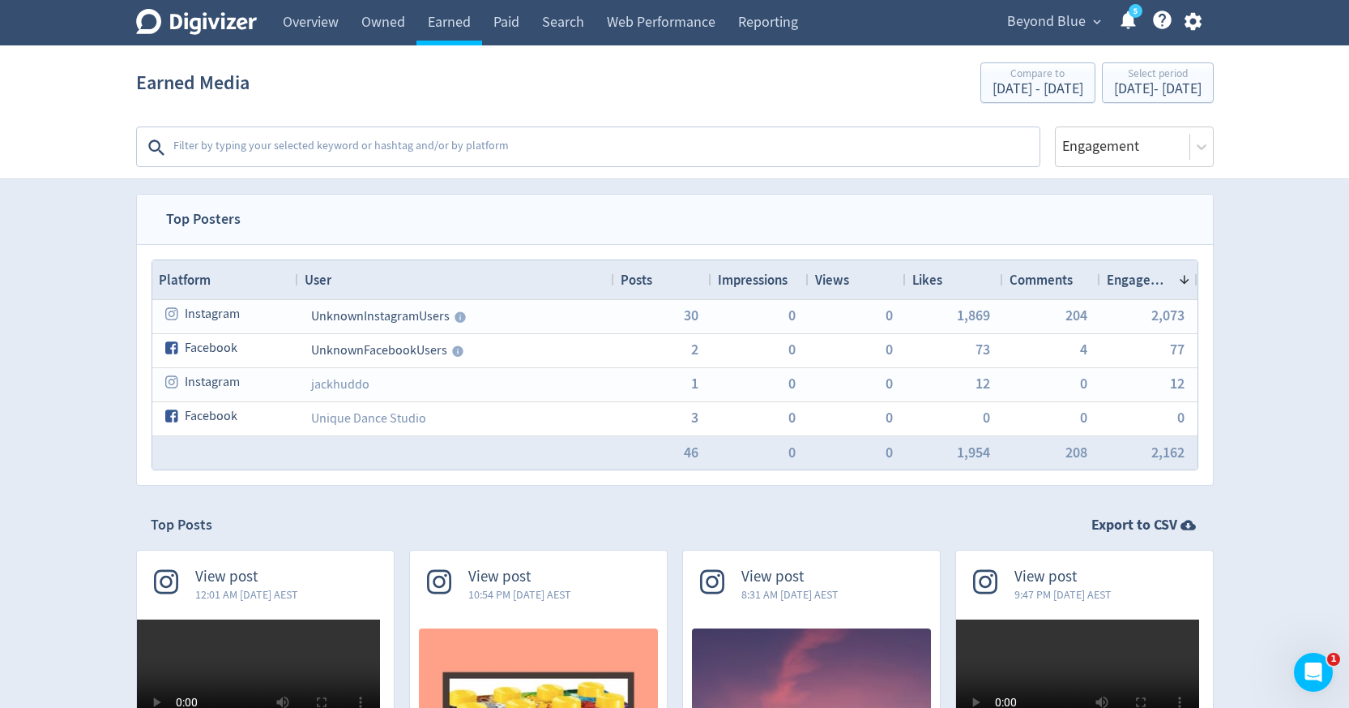
click at [588, 134] on textarea at bounding box center [605, 147] width 866 height 32
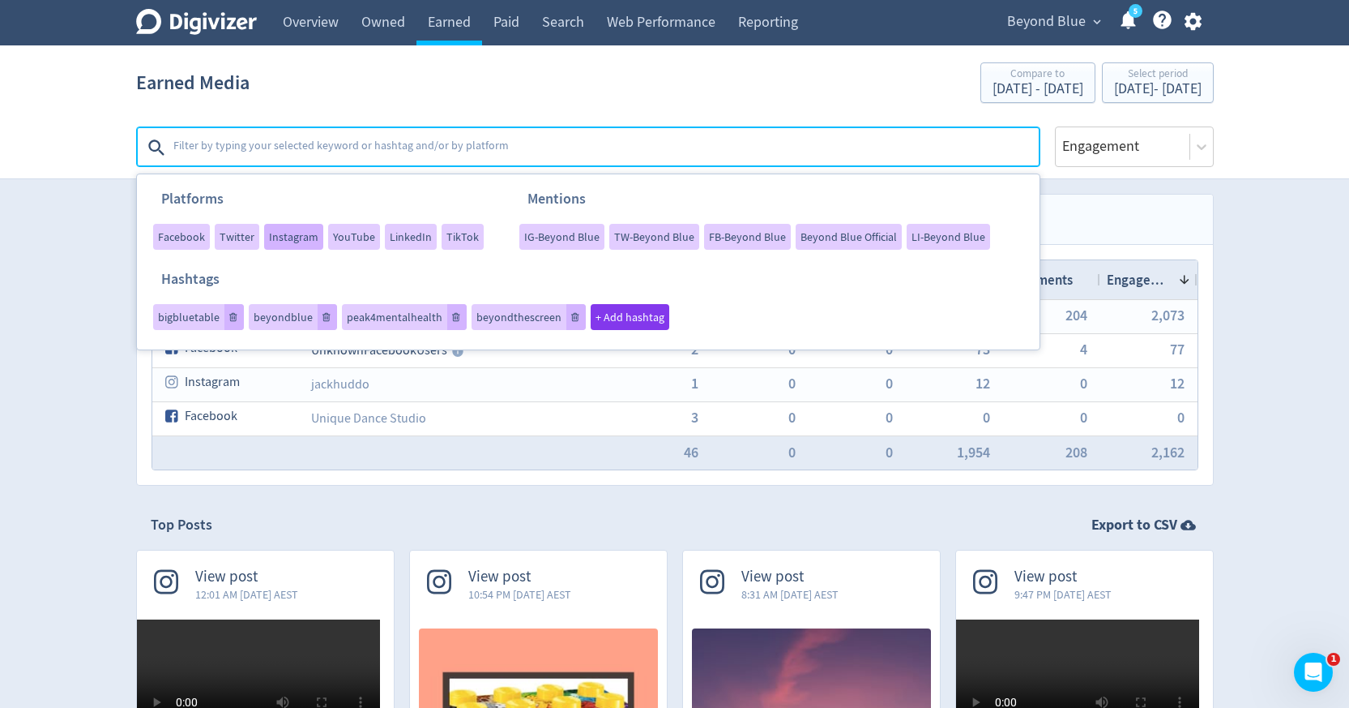
click at [293, 237] on span "Instagram" at bounding box center [293, 236] width 49 height 11
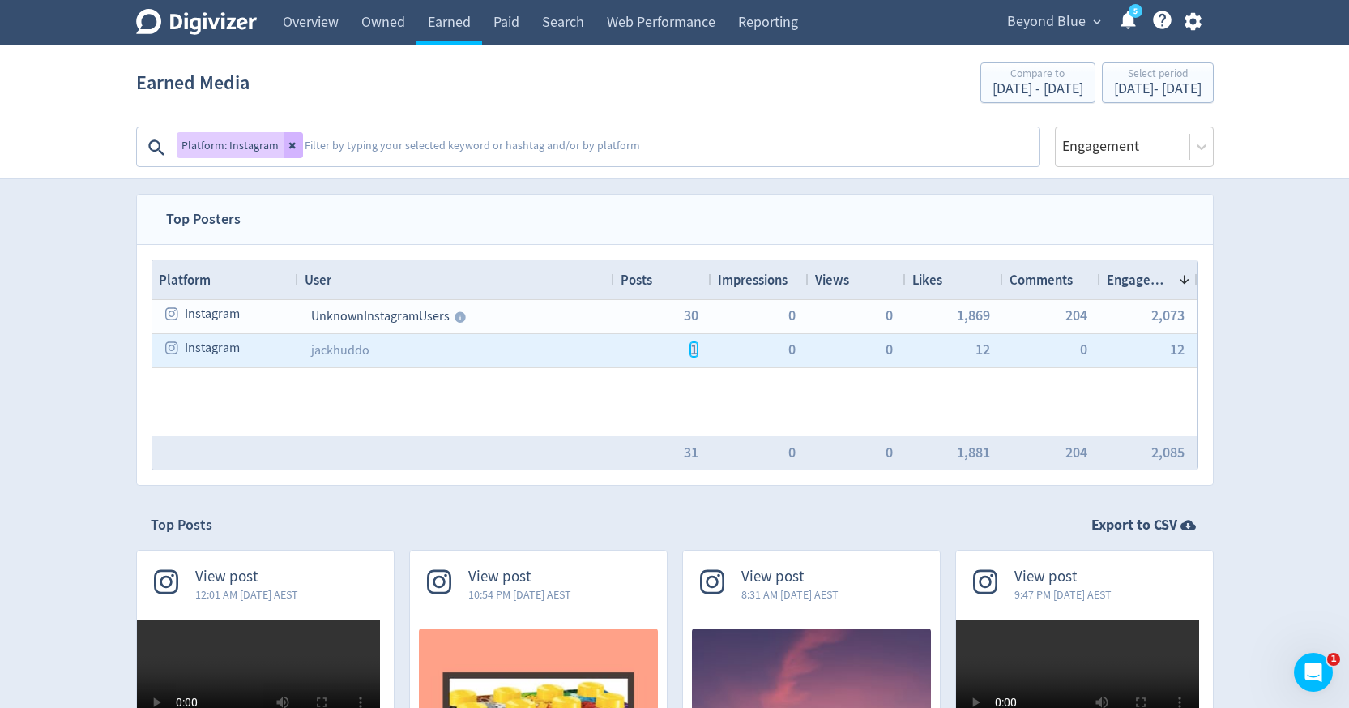
click at [695, 351] on span "1" at bounding box center [693, 349] width 7 height 15
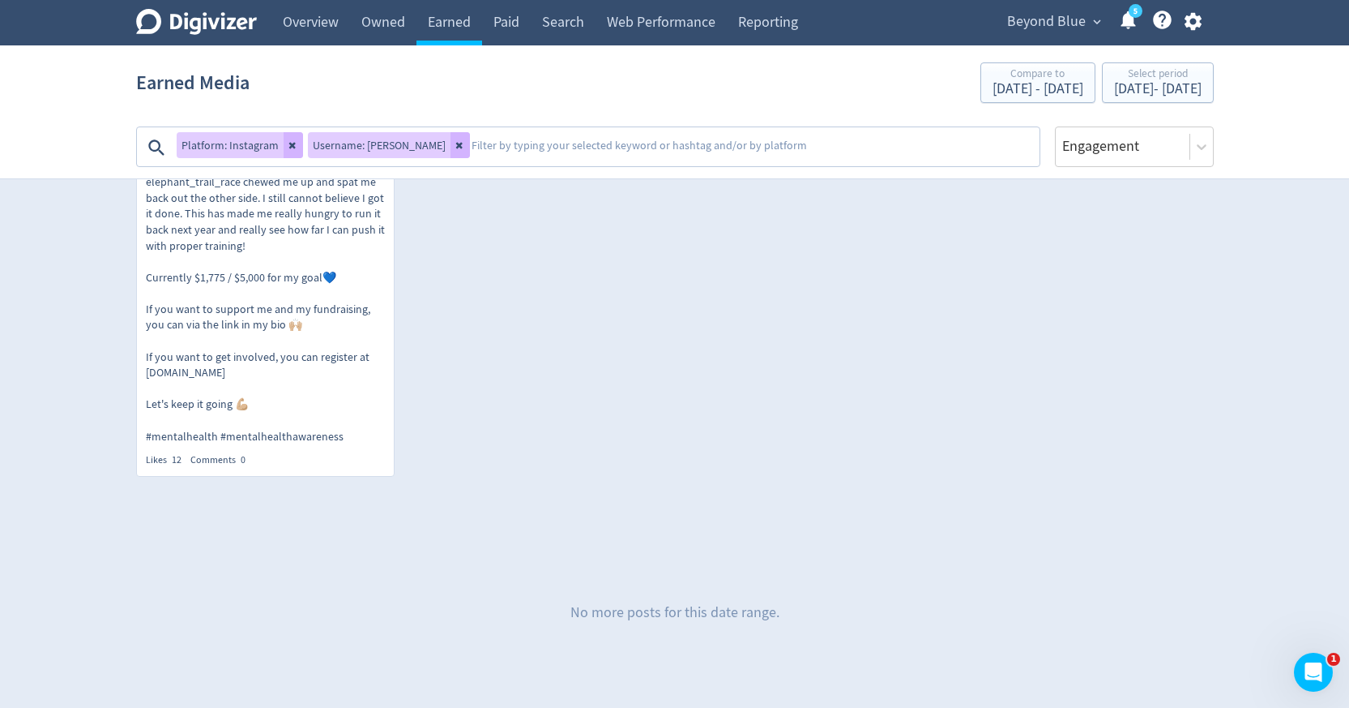
scroll to position [728, 0]
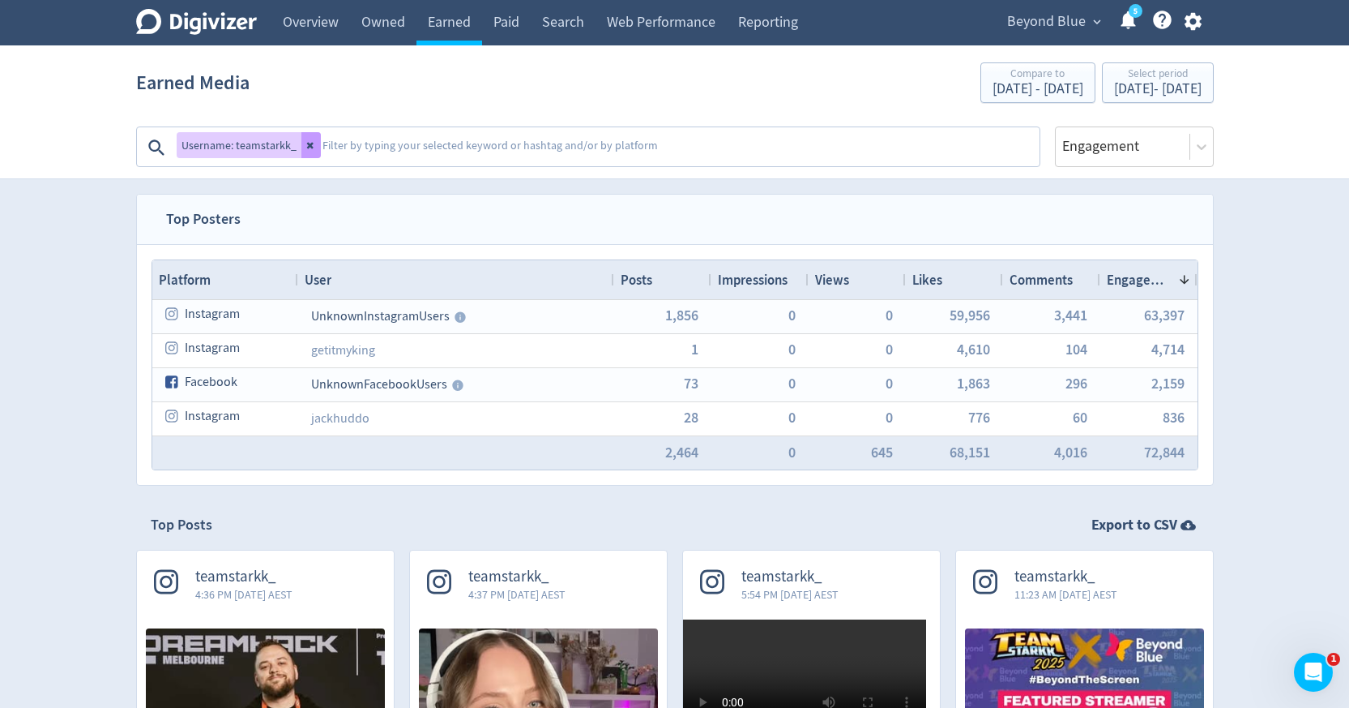
click at [306, 148] on icon at bounding box center [309, 146] width 6 height 6
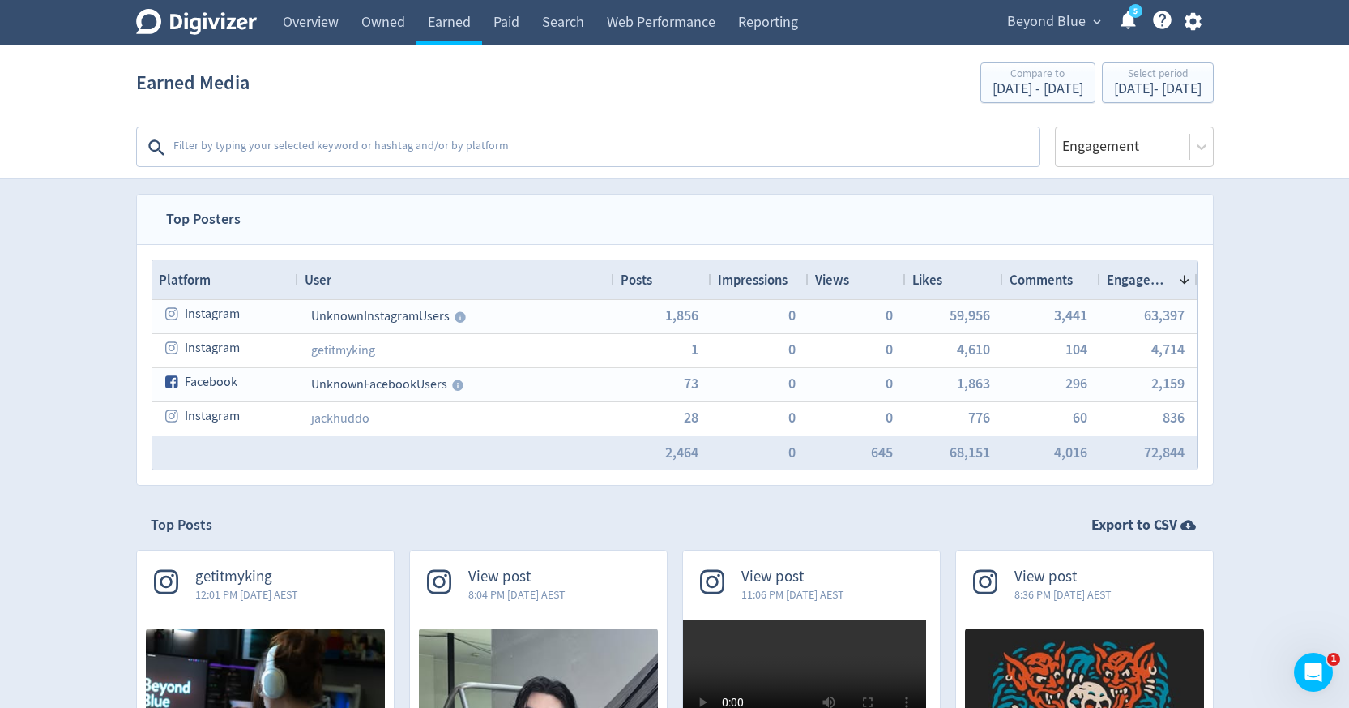
click at [344, 148] on textarea at bounding box center [605, 147] width 866 height 32
click at [514, 138] on textarea at bounding box center [605, 147] width 866 height 32
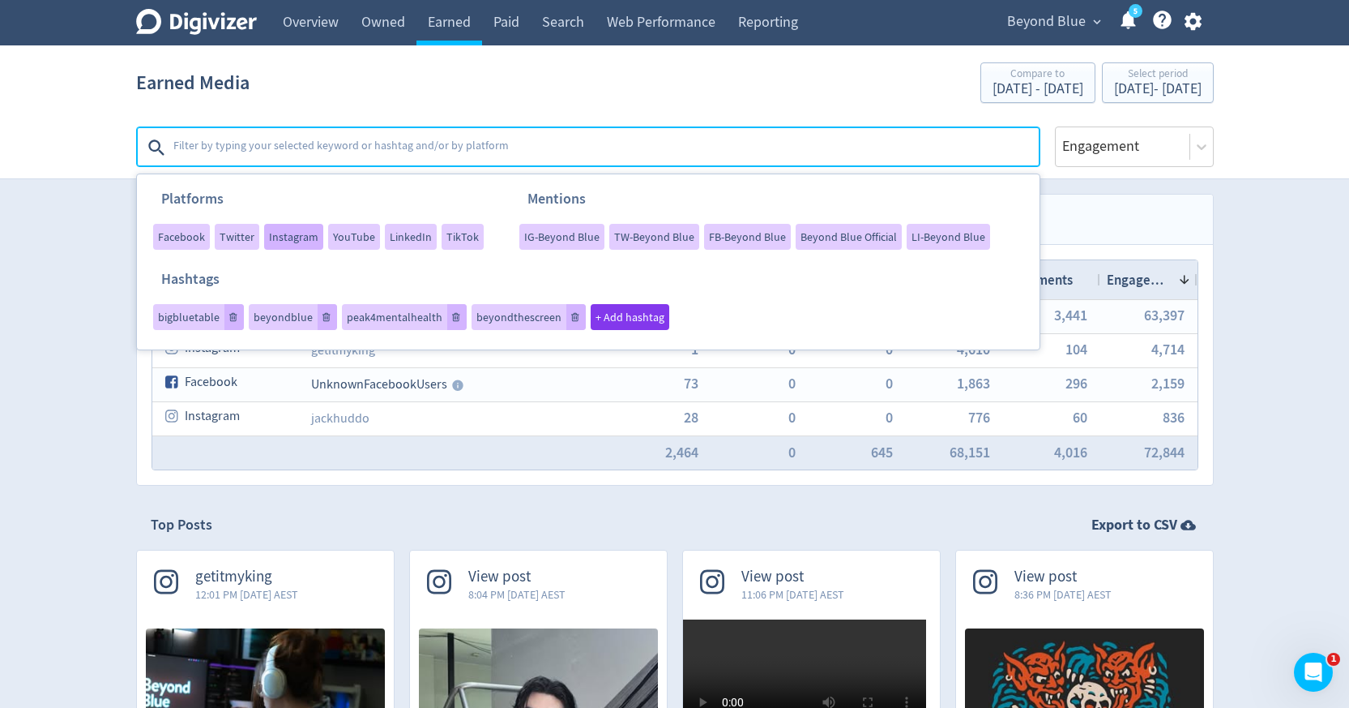
click at [293, 235] on span "Instagram" at bounding box center [293, 236] width 49 height 11
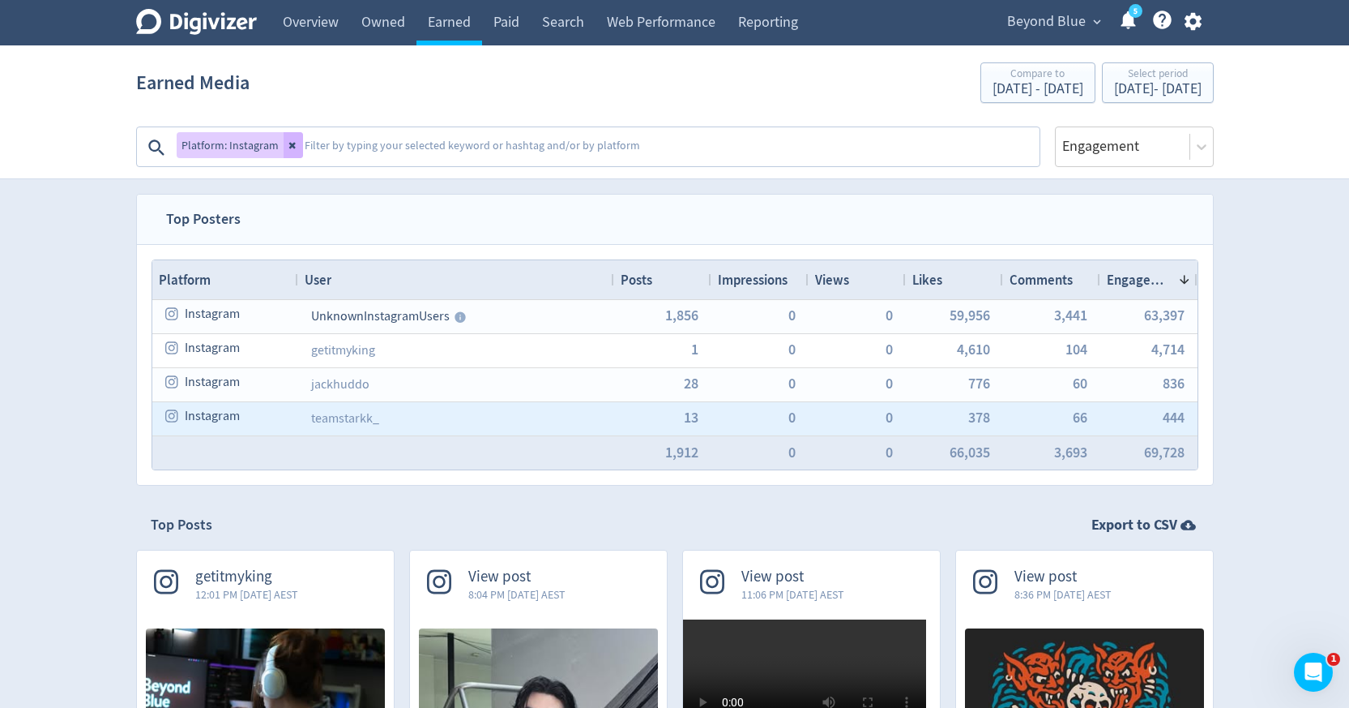
click at [698, 413] on div "13" at bounding box center [662, 418] width 97 height 33
click at [695, 415] on span "13" at bounding box center [690, 417] width 15 height 15
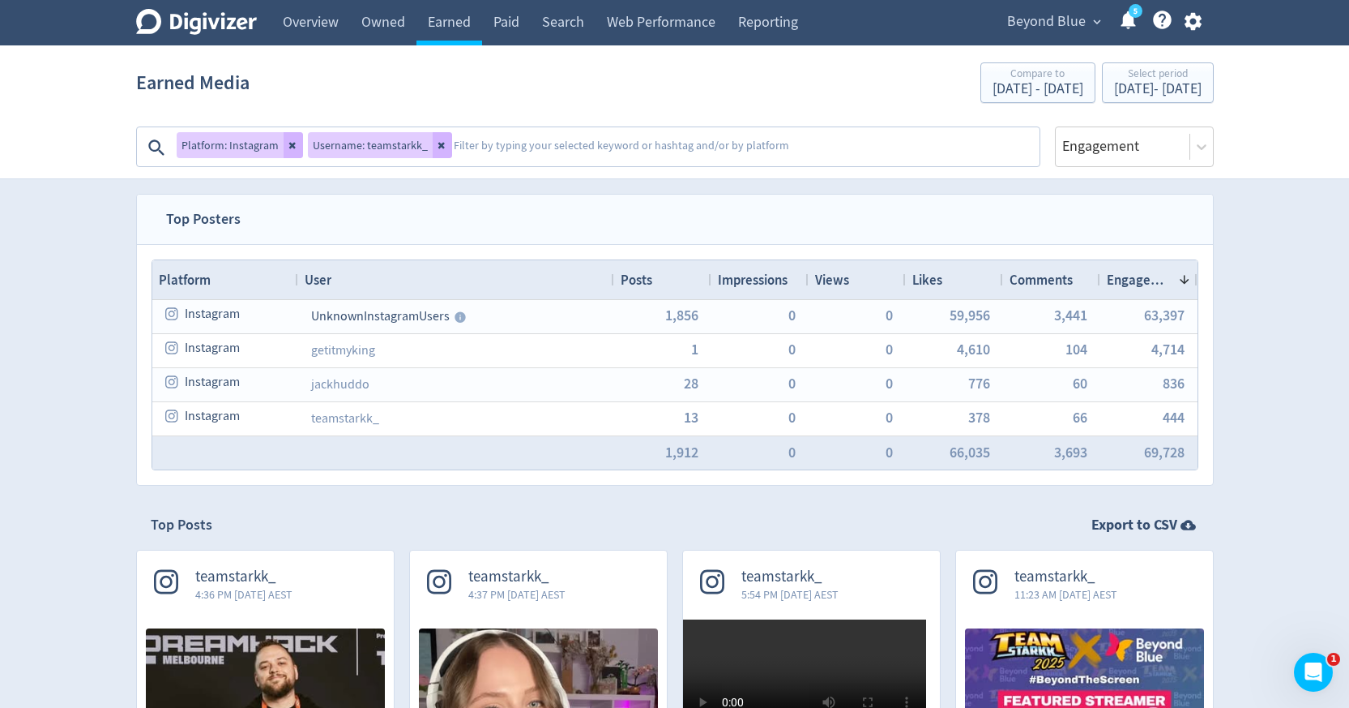
scroll to position [205, 0]
click at [239, 576] on span "teamstarkk_" at bounding box center [243, 576] width 97 height 19
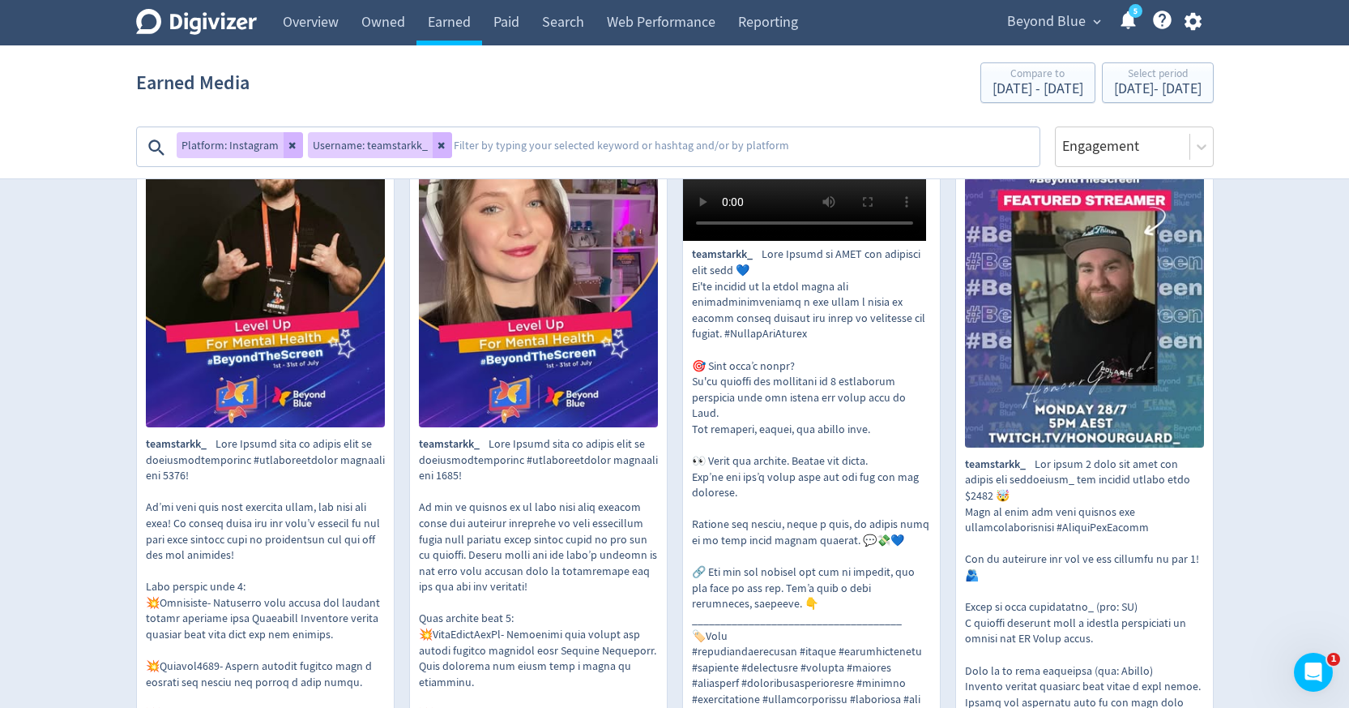
scroll to position [501, 0]
click at [289, 146] on icon at bounding box center [294, 145] width 10 height 10
click at [305, 153] on button at bounding box center [310, 145] width 19 height 26
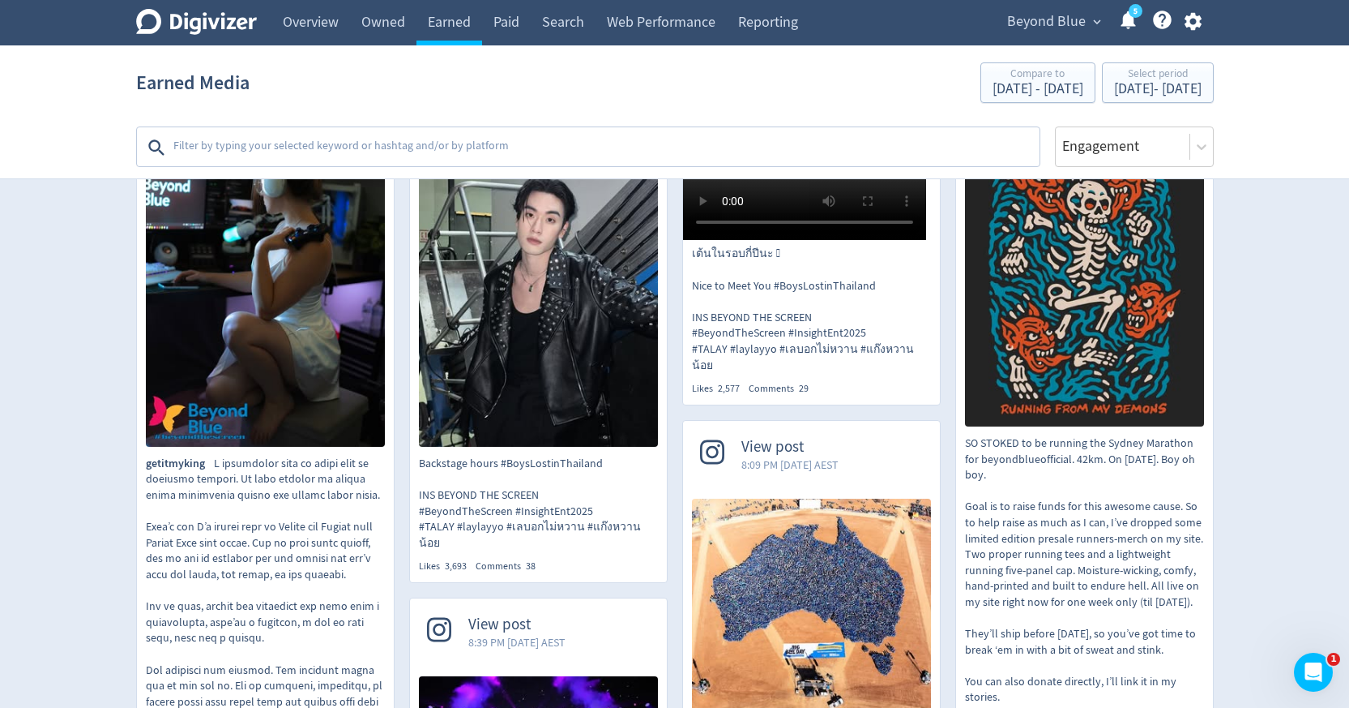
click at [320, 143] on textarea at bounding box center [605, 147] width 866 height 32
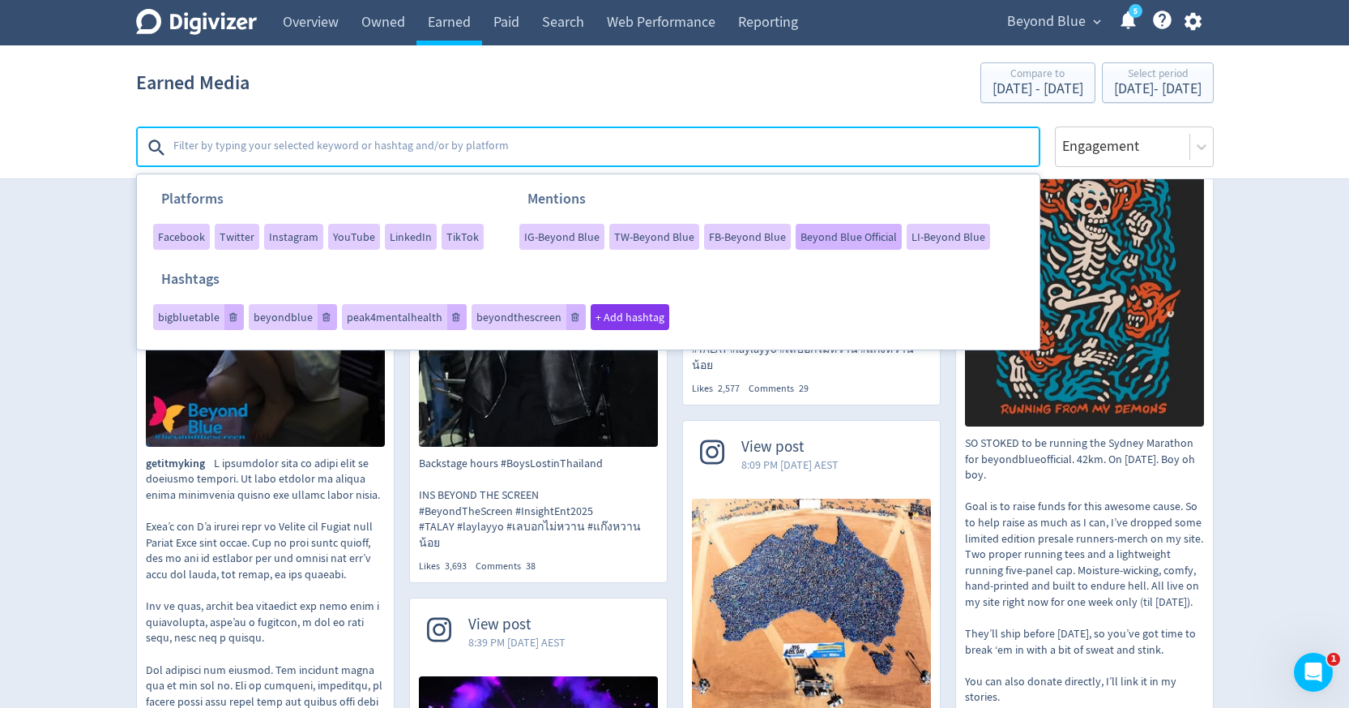
click at [814, 237] on span "Beyond Blue Official" at bounding box center [849, 236] width 96 height 11
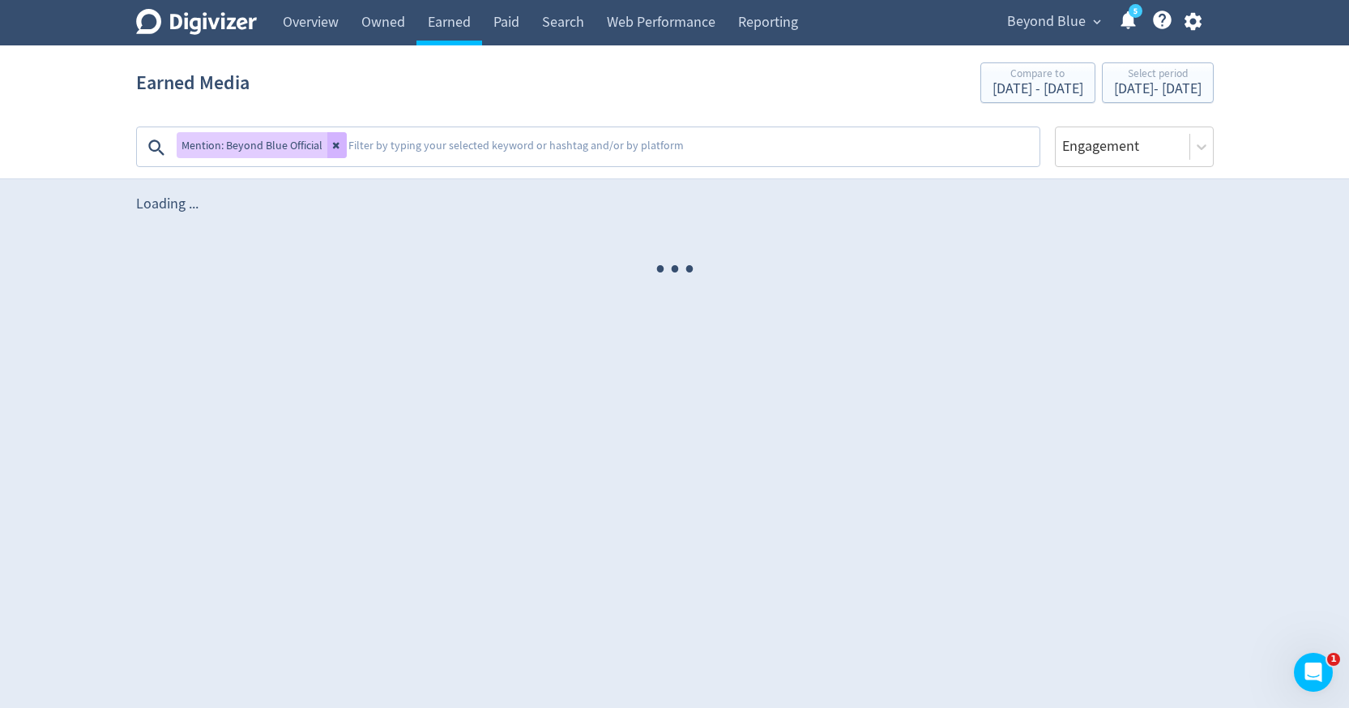
scroll to position [0, 0]
click at [341, 149] on button at bounding box center [336, 145] width 19 height 26
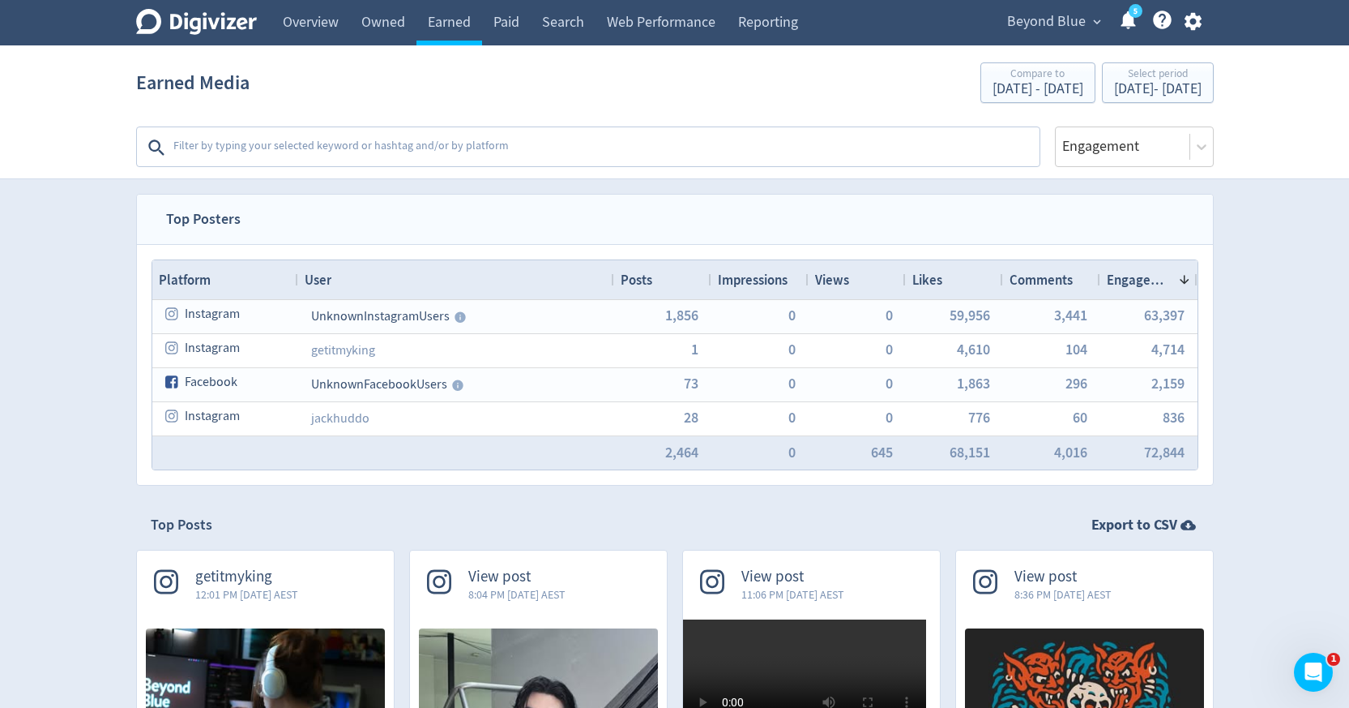
click at [378, 152] on textarea at bounding box center [605, 147] width 866 height 32
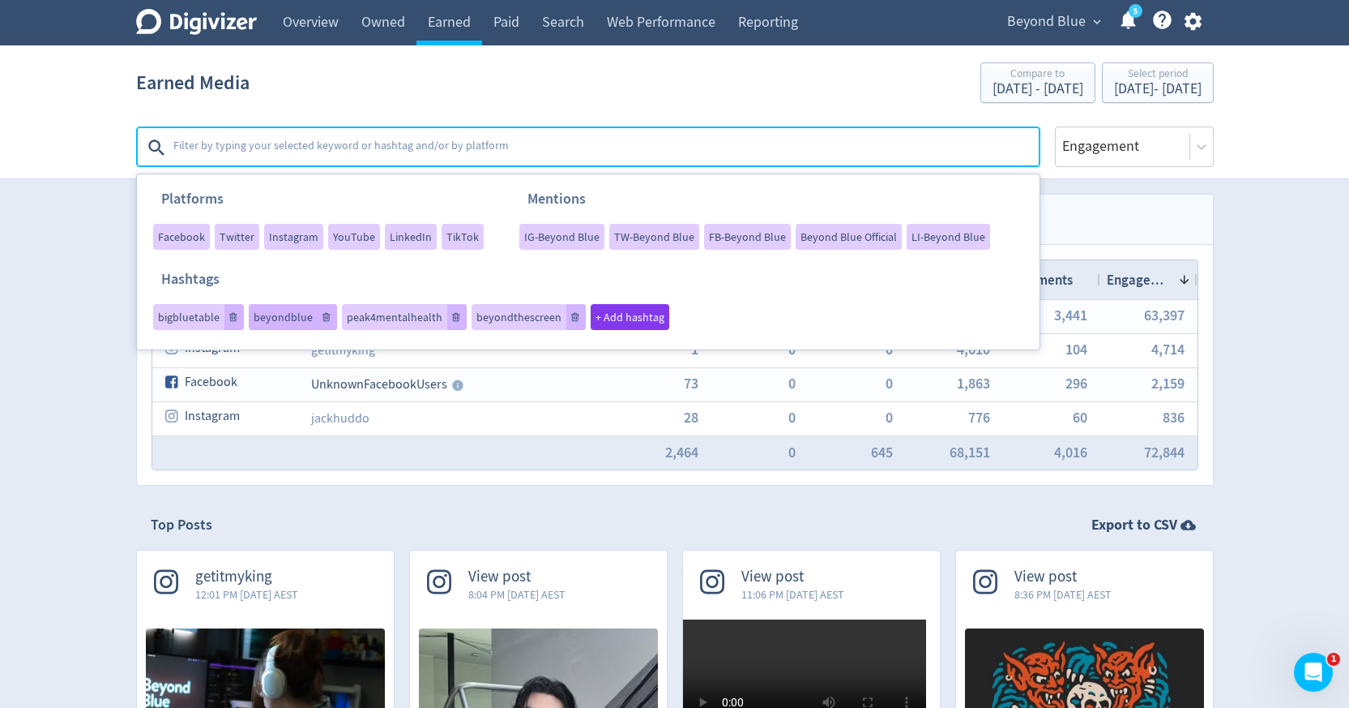
click at [269, 316] on span "beyondblue" at bounding box center [283, 316] width 59 height 11
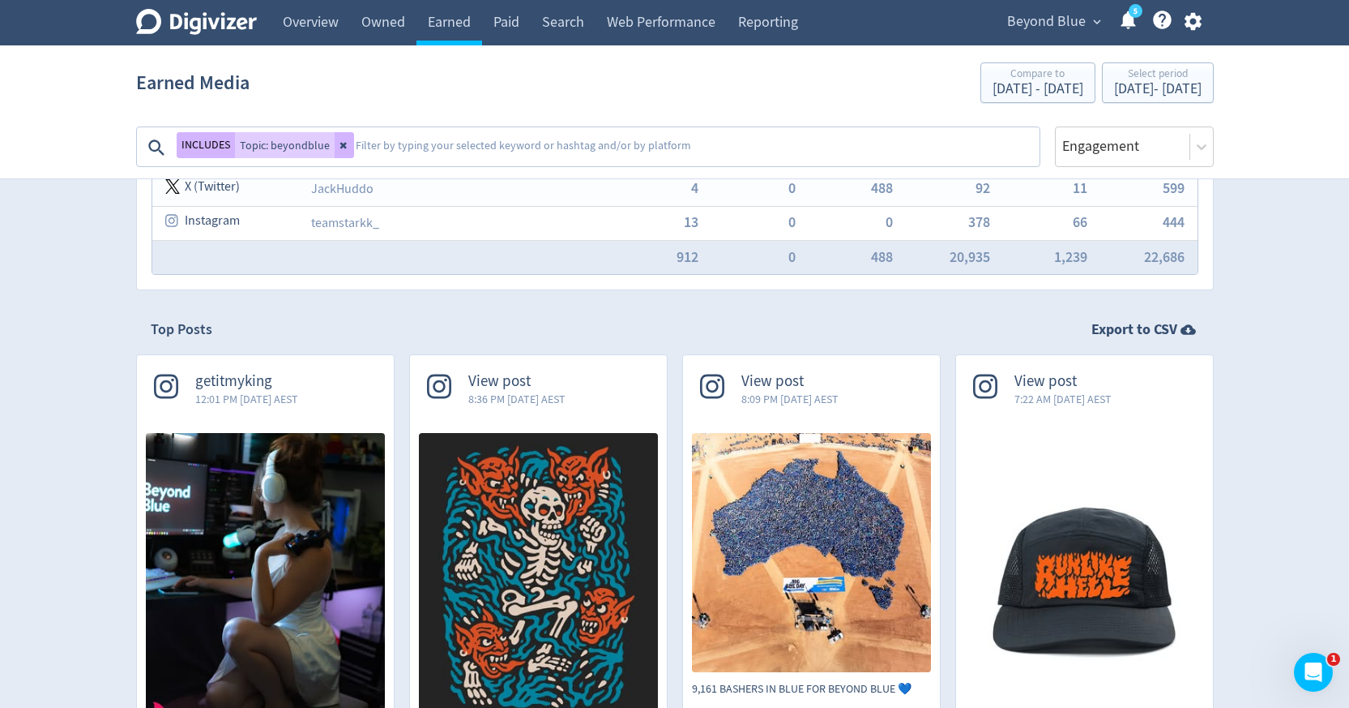
scroll to position [74, 0]
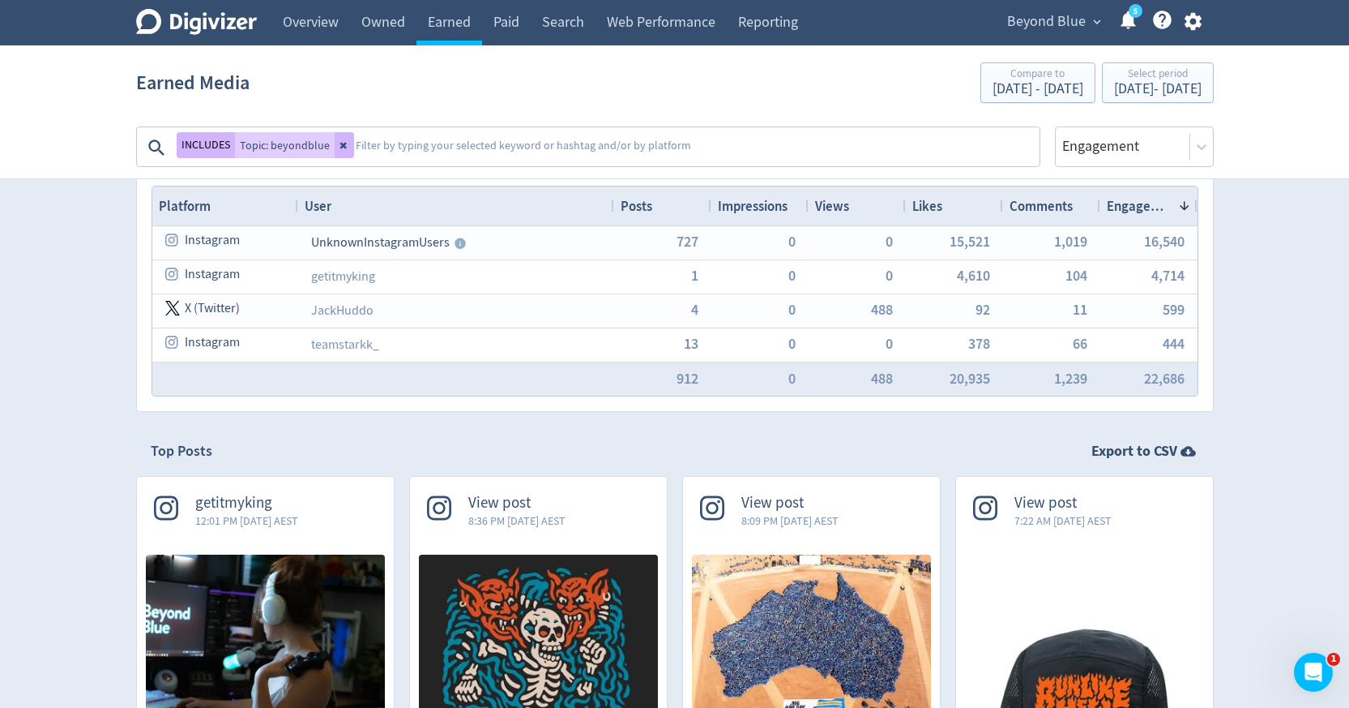
click at [394, 158] on textarea at bounding box center [696, 147] width 684 height 32
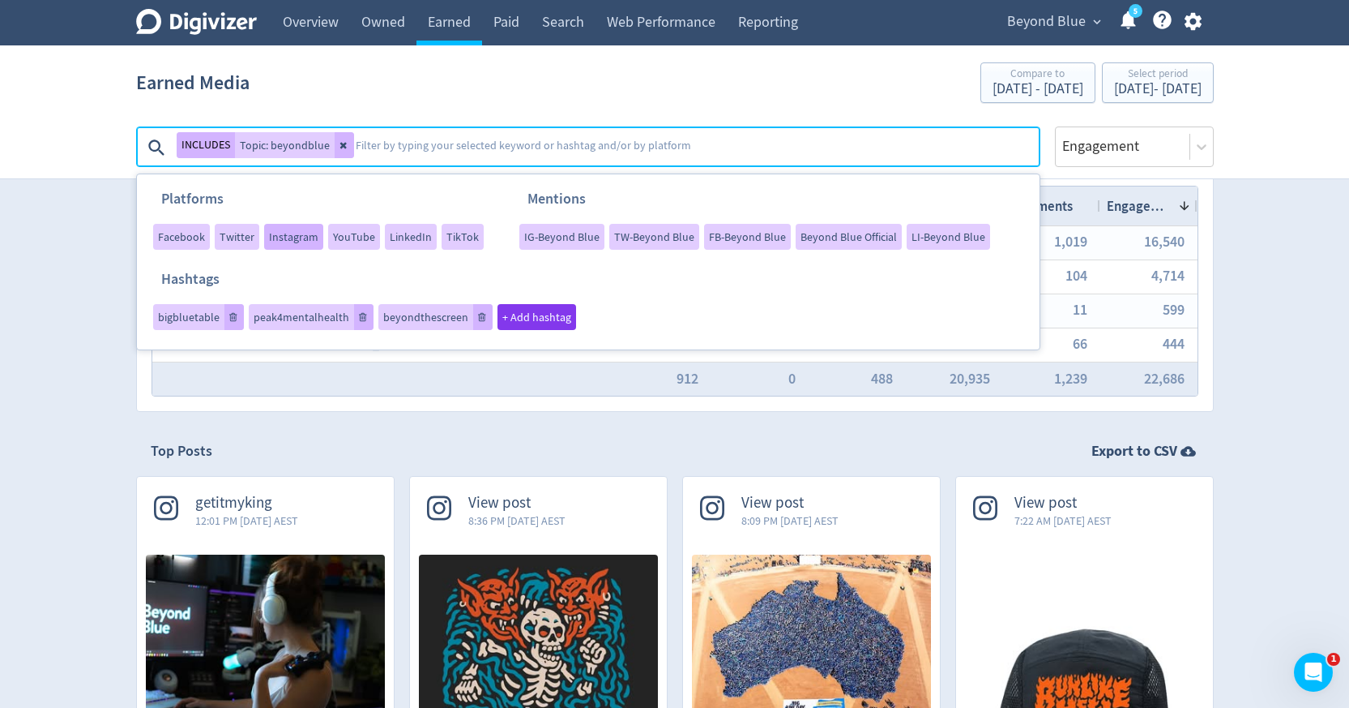
click at [284, 242] on span "Instagram" at bounding box center [293, 236] width 49 height 11
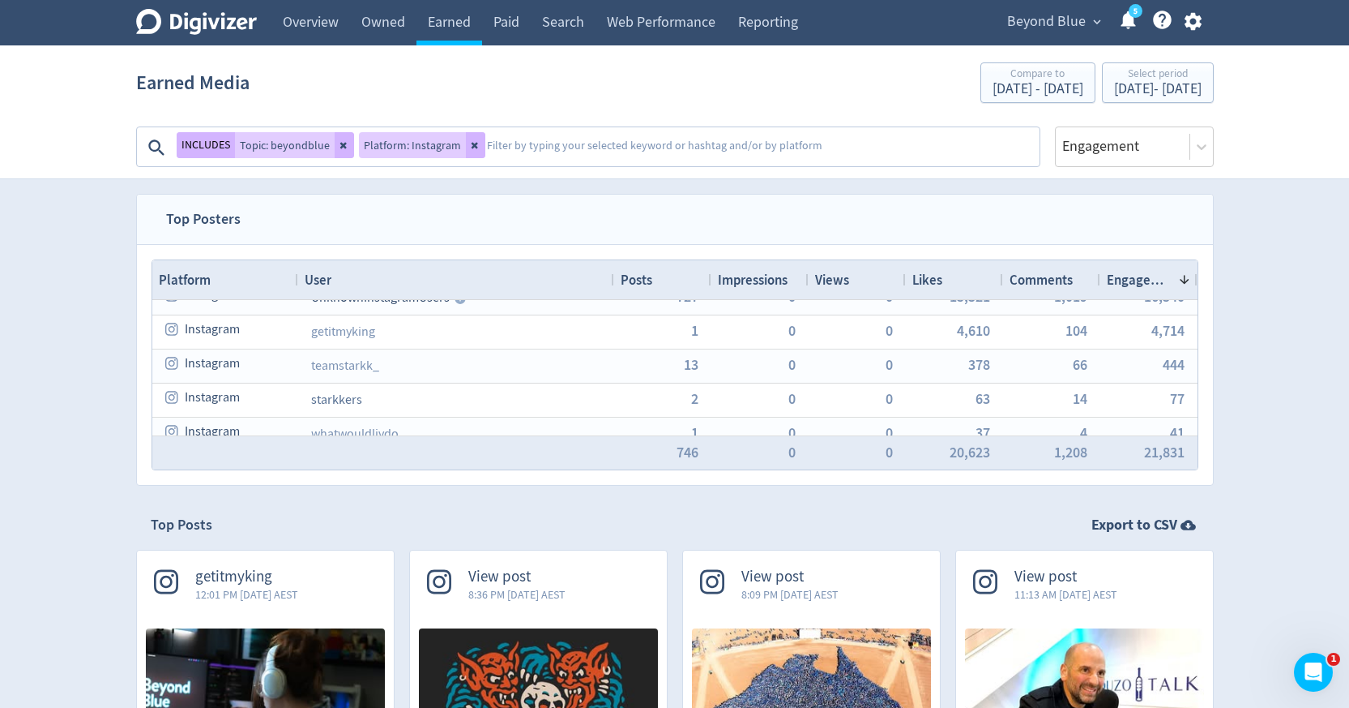
scroll to position [0, 0]
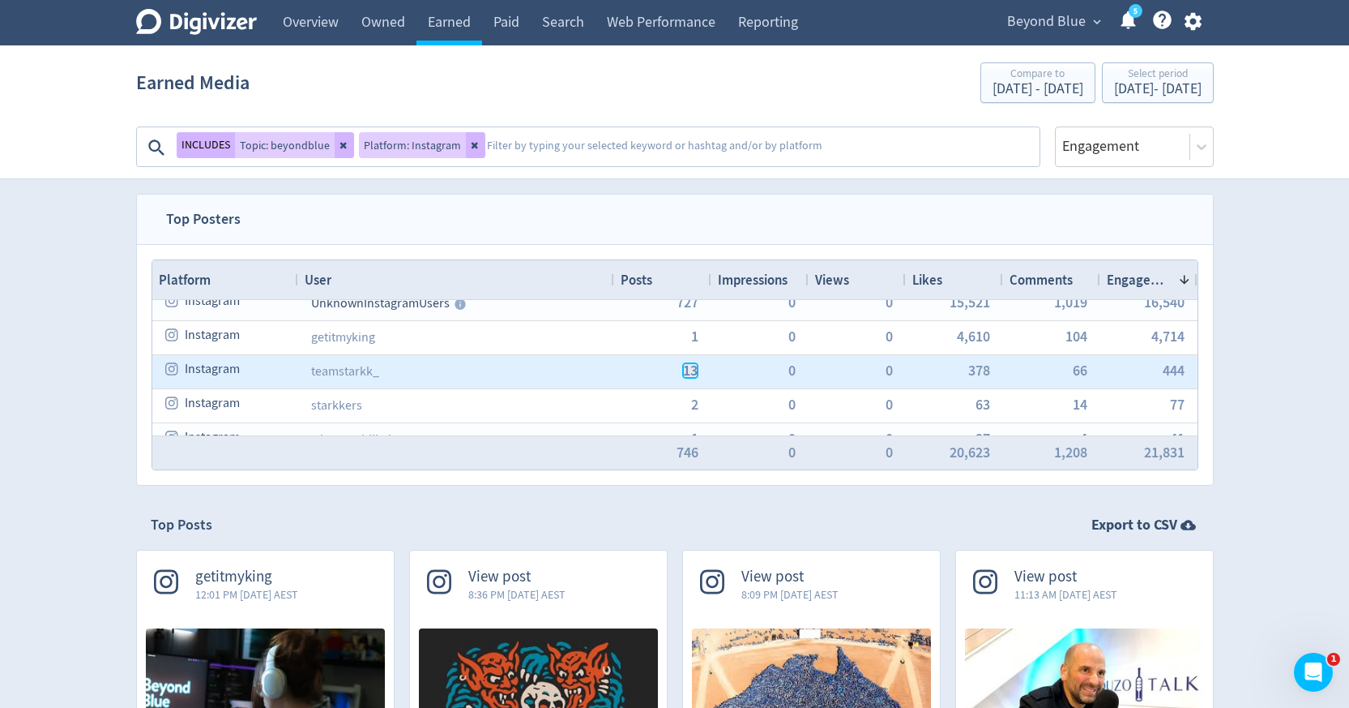
click at [697, 370] on span "13" at bounding box center [690, 370] width 15 height 15
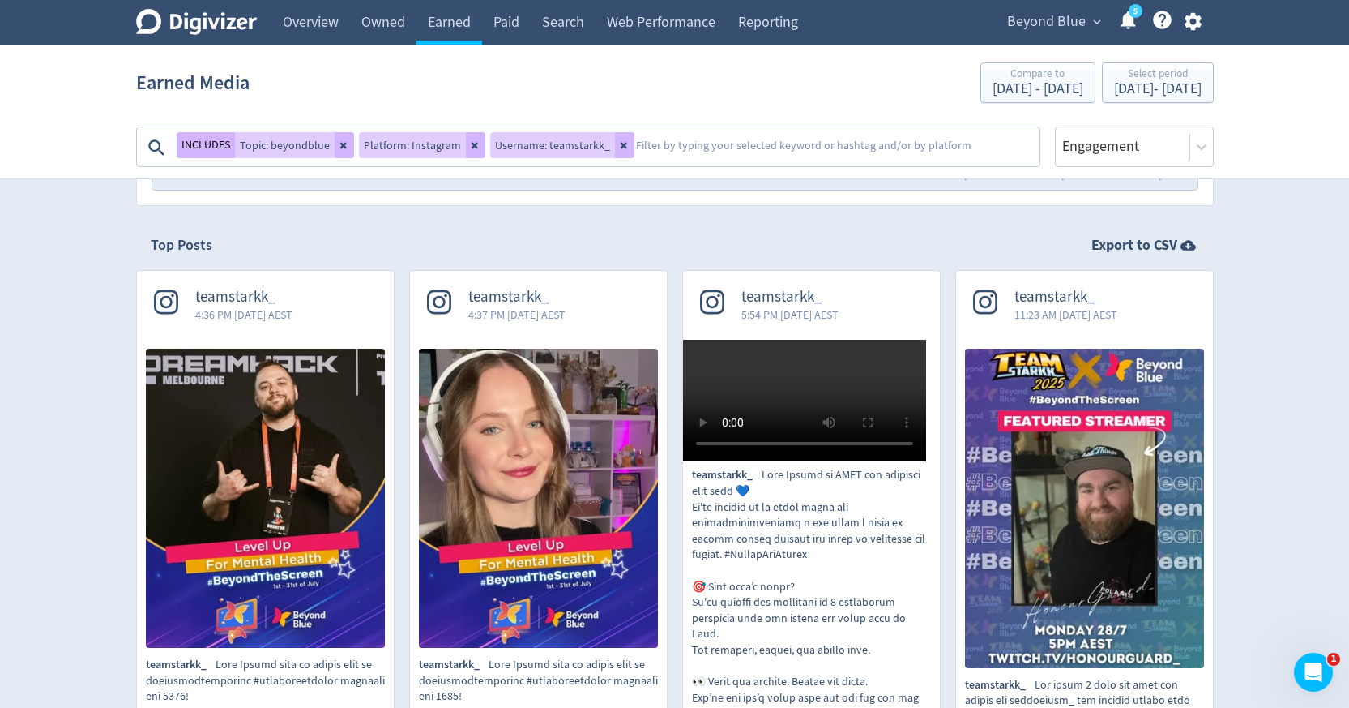
scroll to position [329, 0]
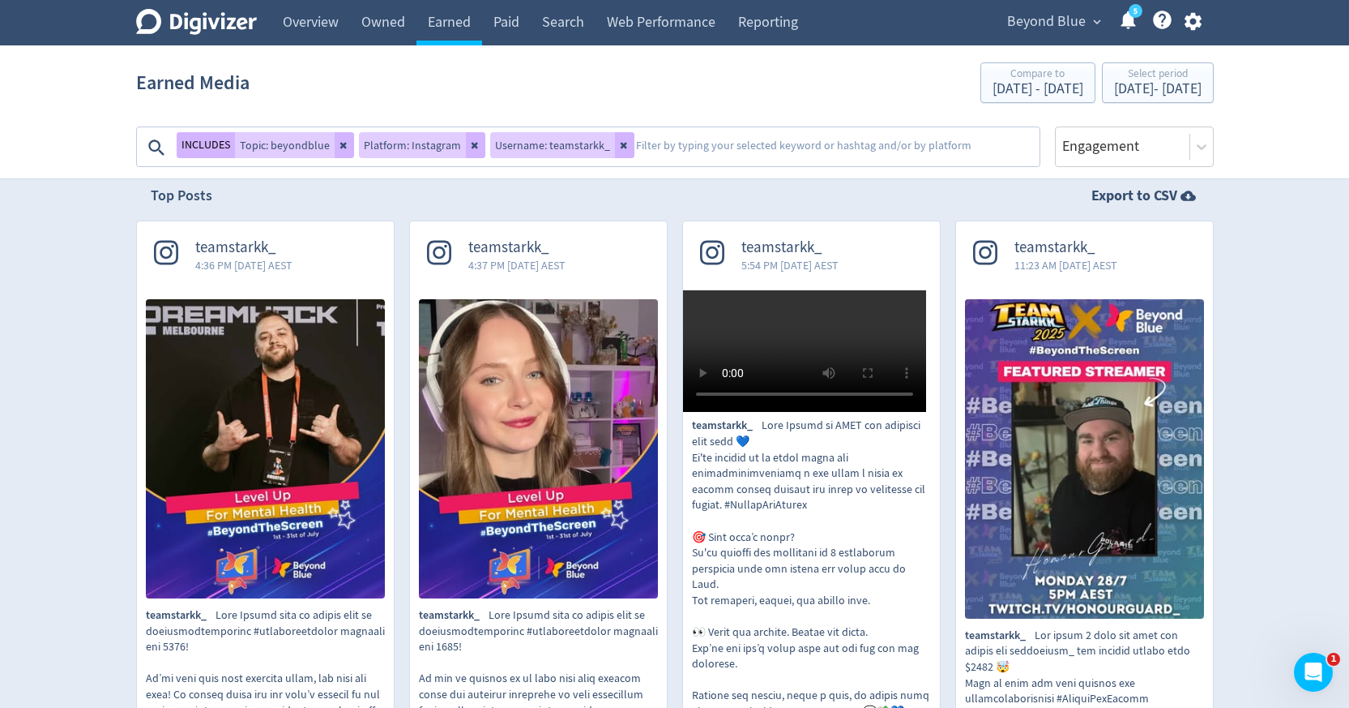
click at [656, 152] on textarea at bounding box center [837, 147] width 404 height 32
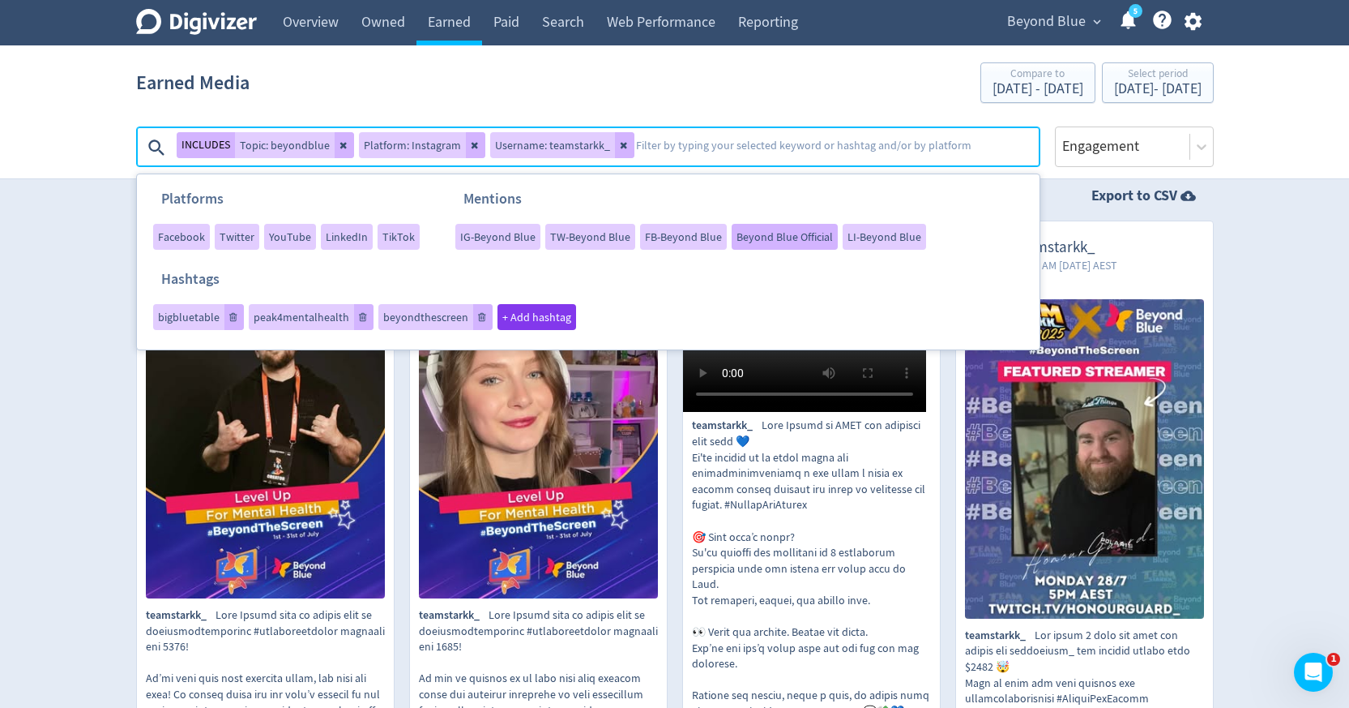
click at [760, 241] on span "Beyond Blue Official" at bounding box center [785, 236] width 96 height 11
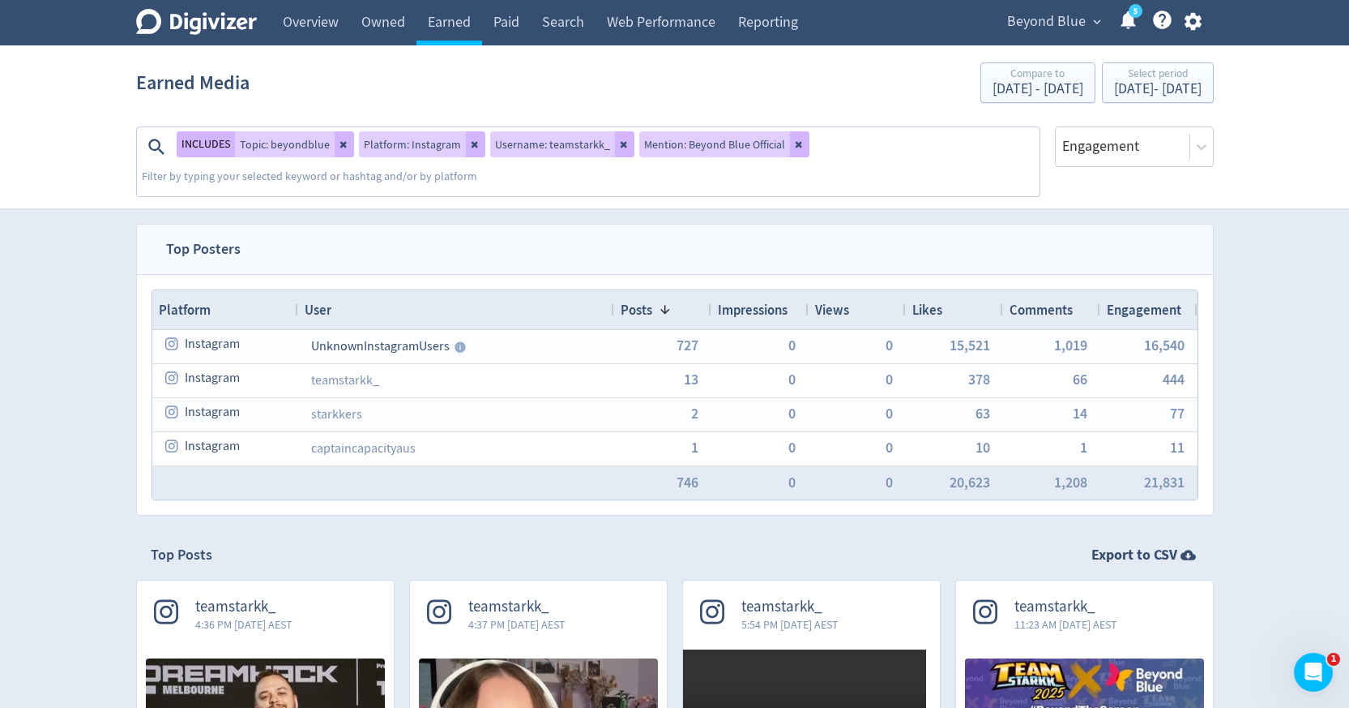
click at [605, 145] on div "Username: teamstarkk_" at bounding box center [562, 144] width 144 height 26
click at [620, 148] on icon at bounding box center [625, 144] width 10 height 10
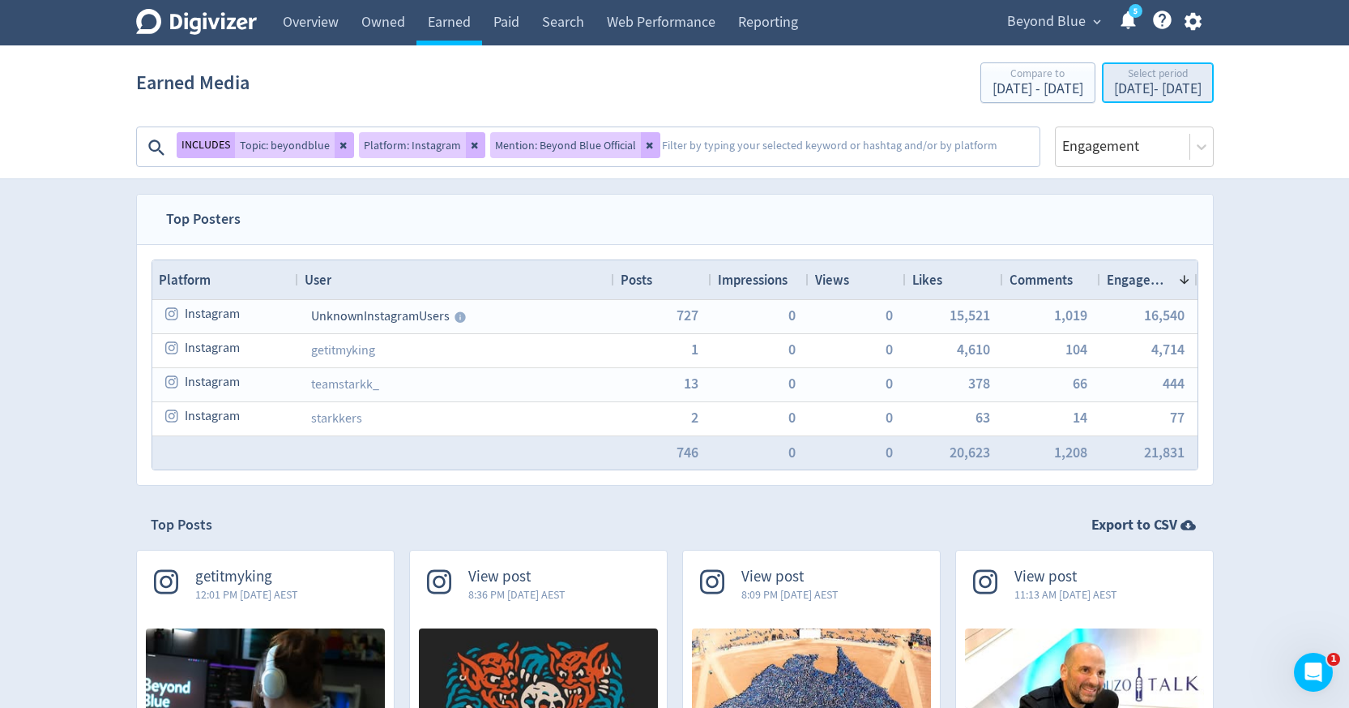
click at [1114, 72] on div "Select period" at bounding box center [1158, 75] width 88 height 14
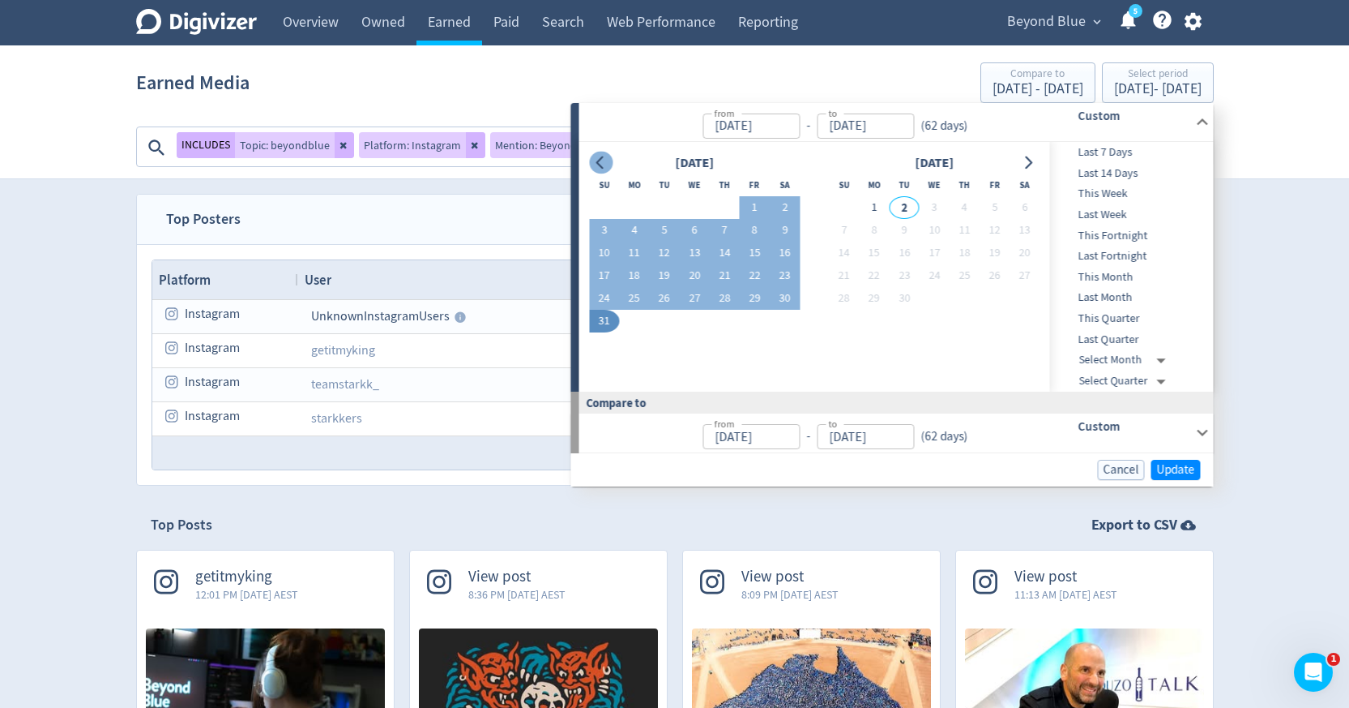
click at [601, 160] on icon "Go to previous month" at bounding box center [599, 162] width 7 height 13
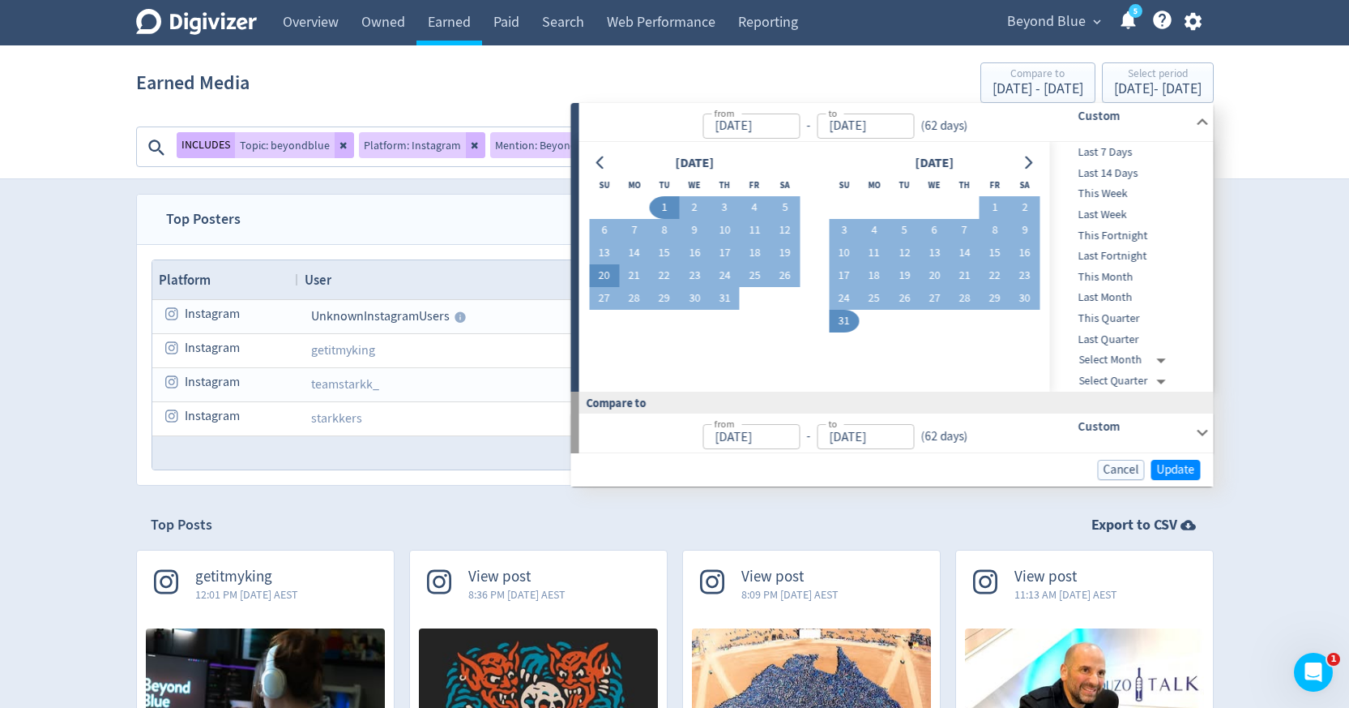
click at [605, 272] on button "20" at bounding box center [604, 275] width 30 height 23
type input "Jul 20, 2025"
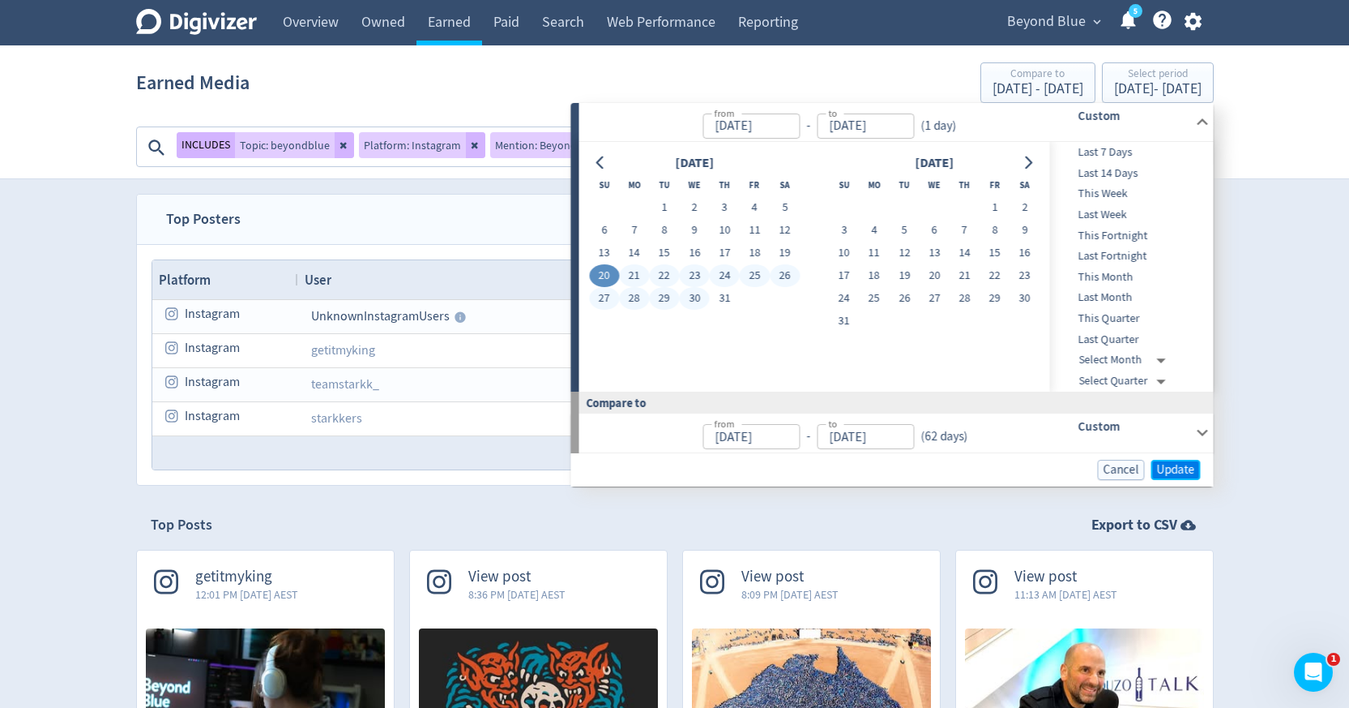
click at [1185, 465] on span "Update" at bounding box center [1176, 470] width 38 height 12
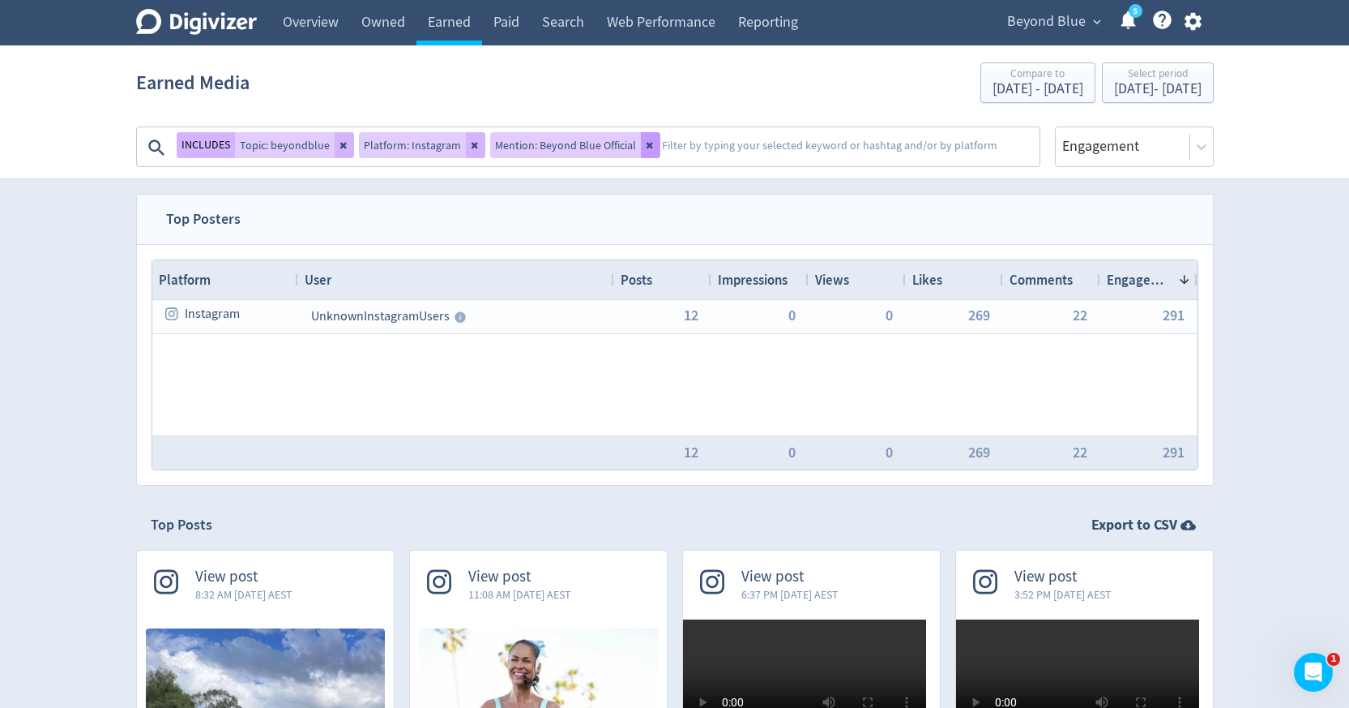
click at [646, 148] on icon at bounding box center [651, 145] width 10 height 10
click at [540, 148] on textarea at bounding box center [761, 147] width 553 height 32
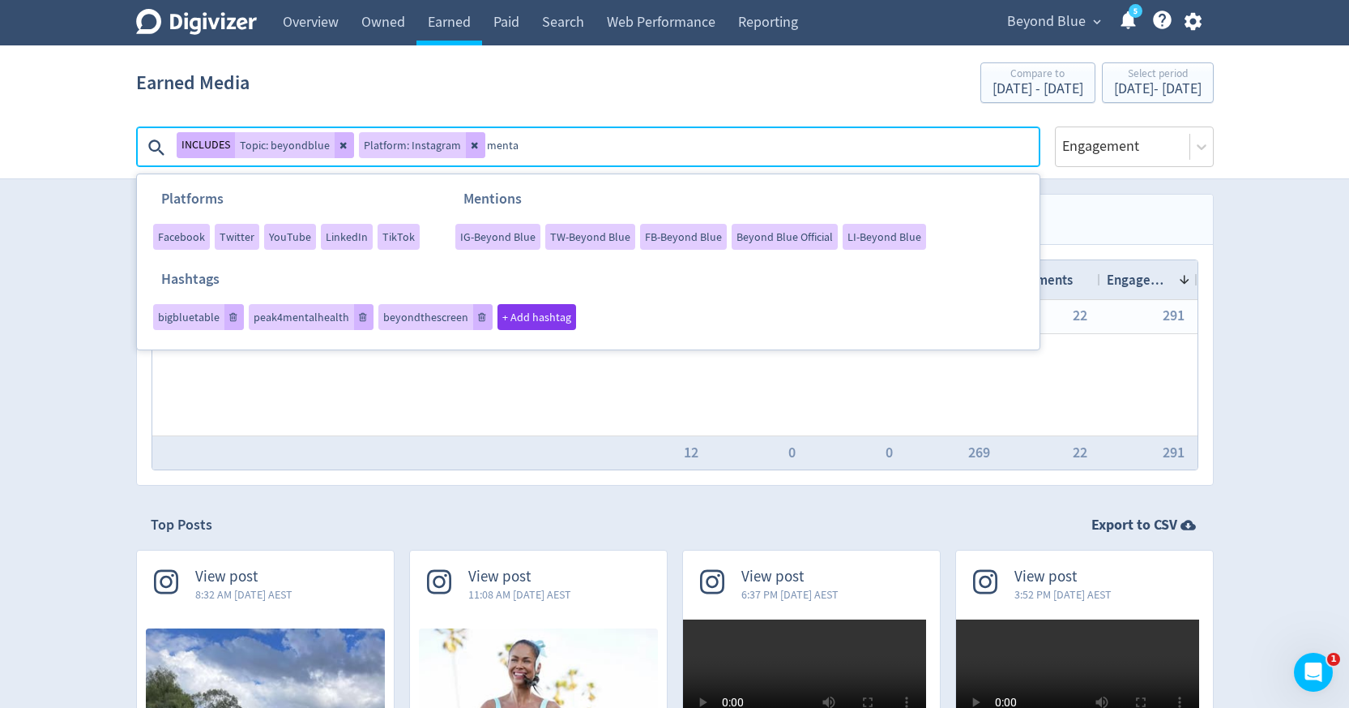
type textarea "mental"
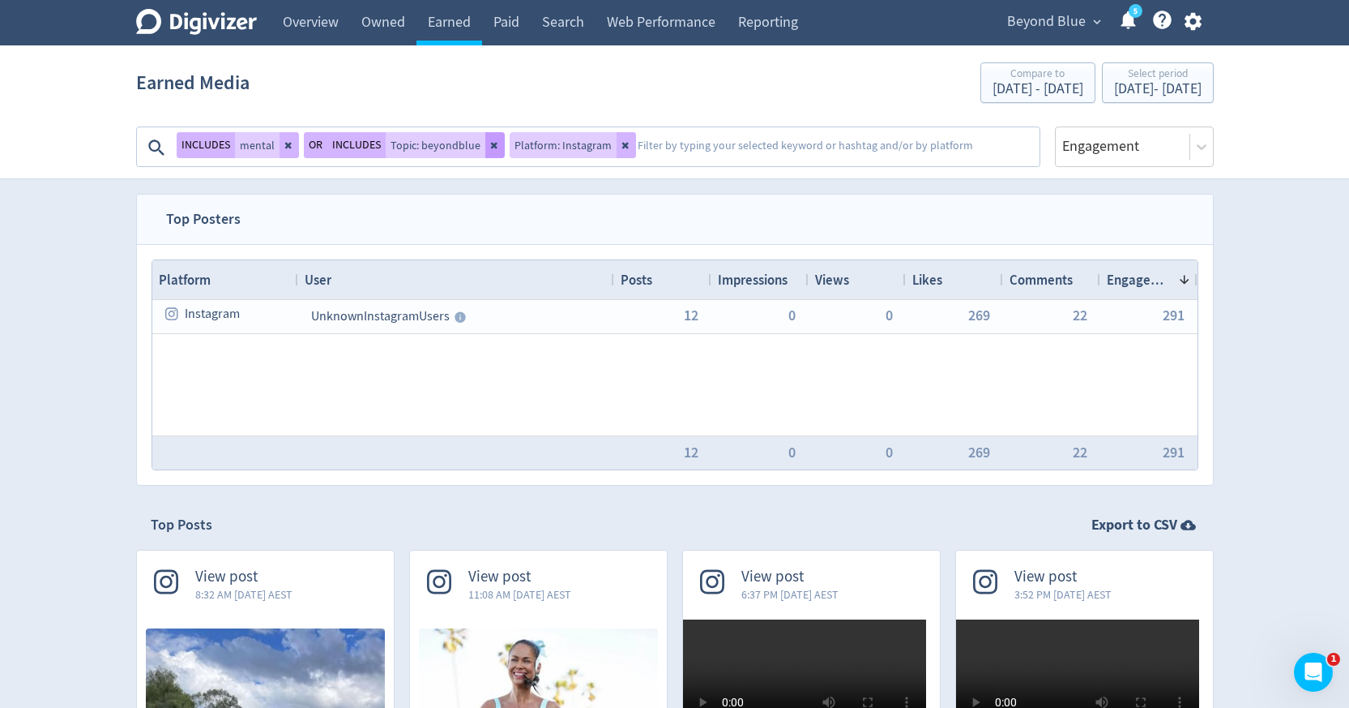
click at [490, 148] on icon at bounding box center [495, 145] width 10 height 10
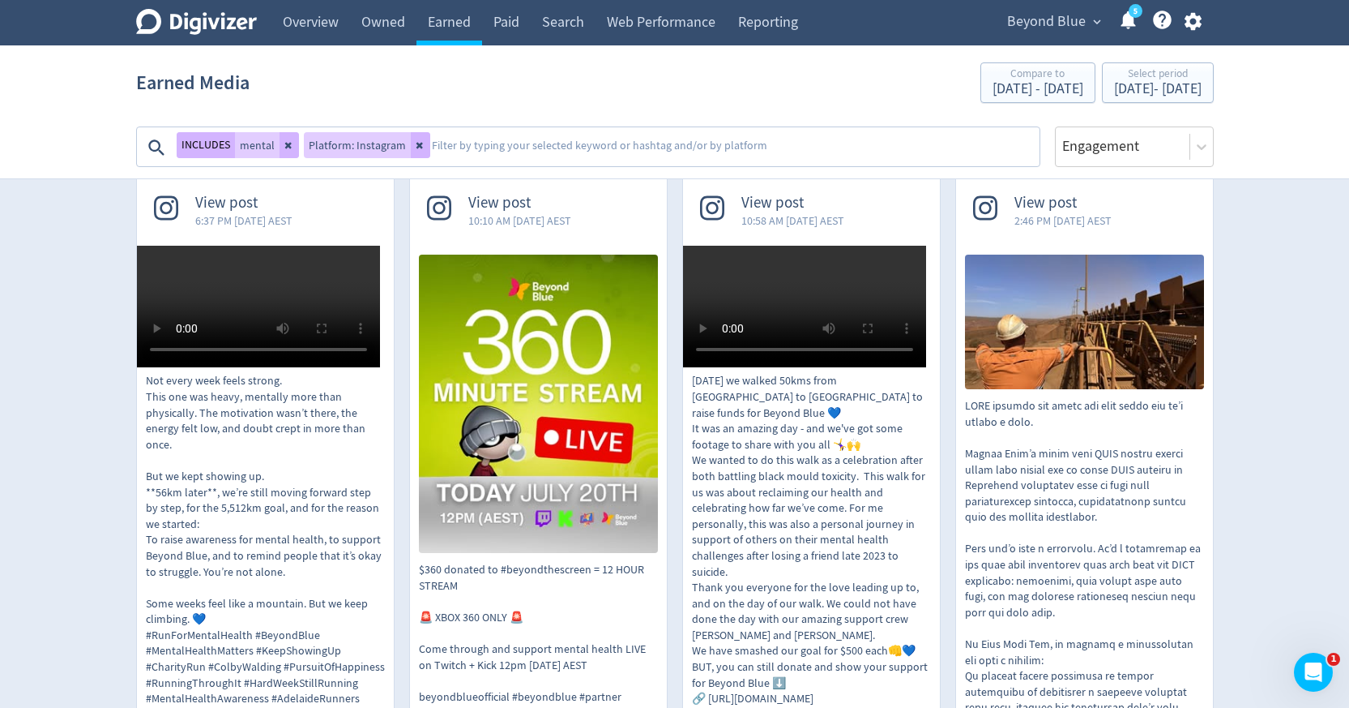
scroll to position [328, 0]
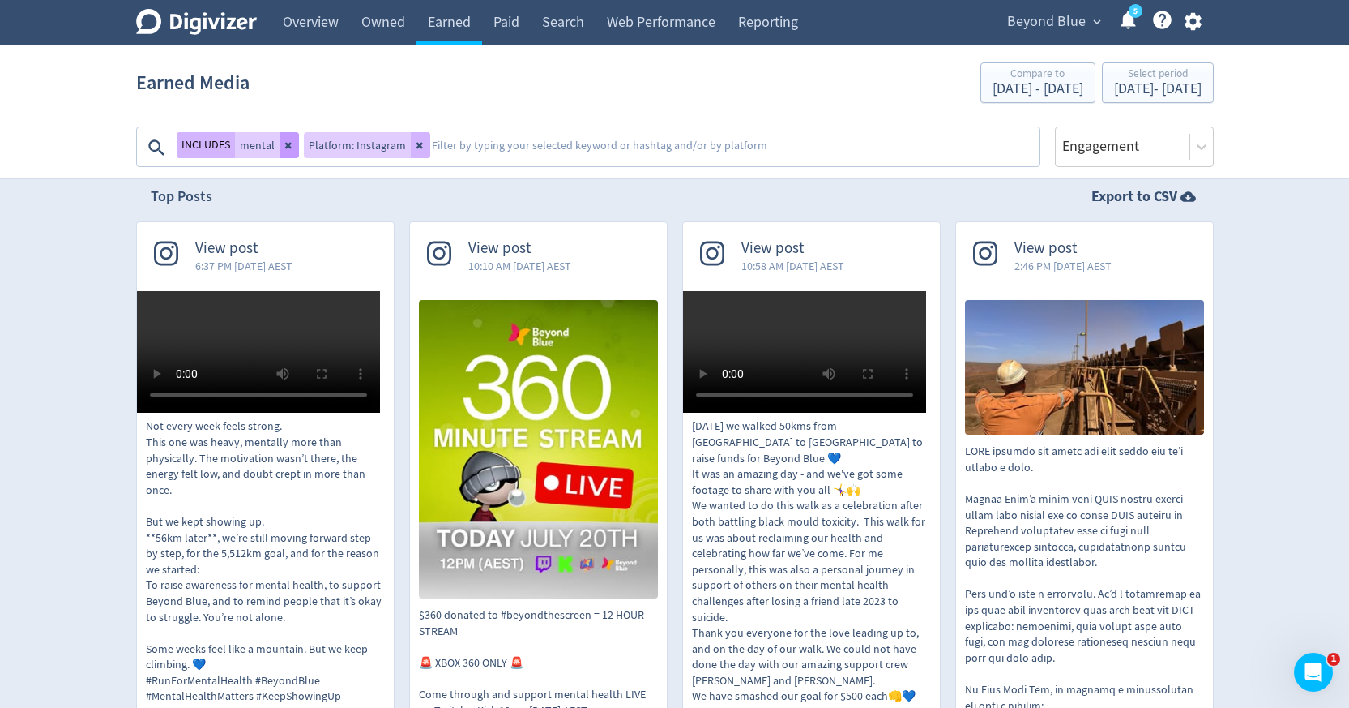
click at [288, 146] on icon at bounding box center [287, 146] width 6 height 6
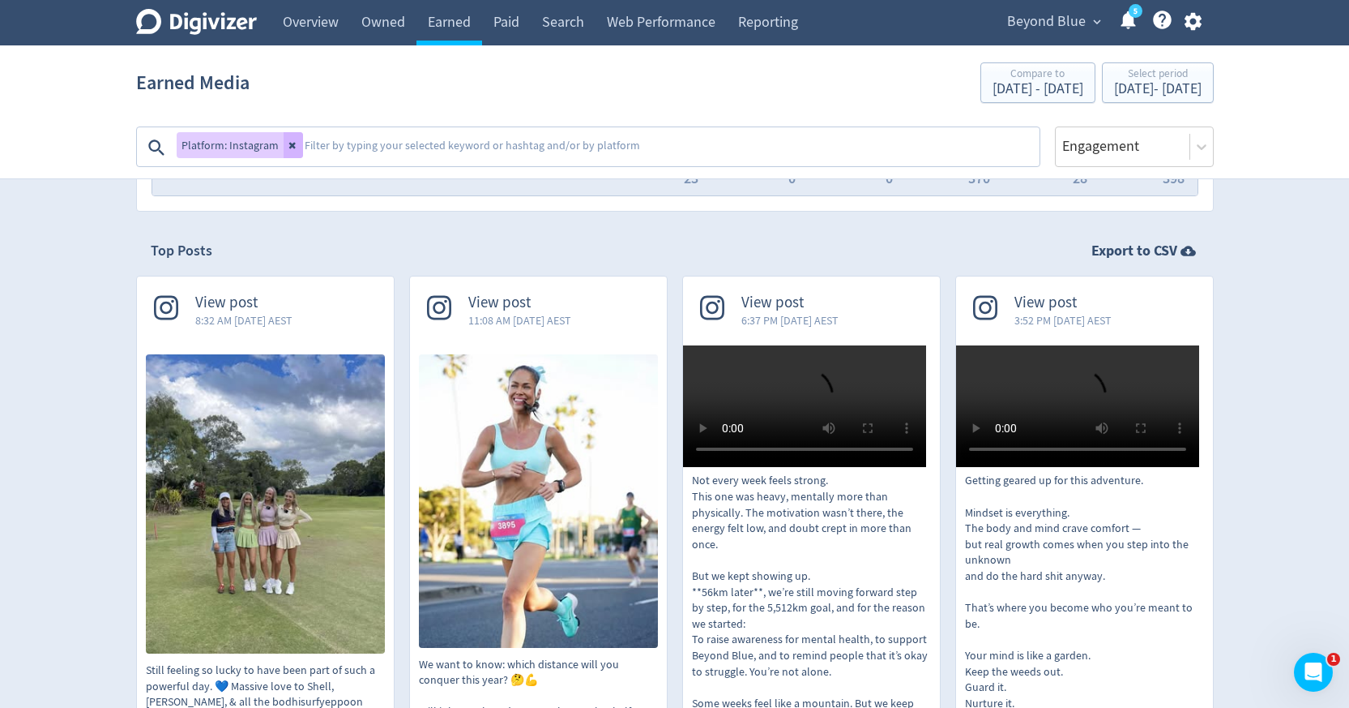
scroll to position [366, 0]
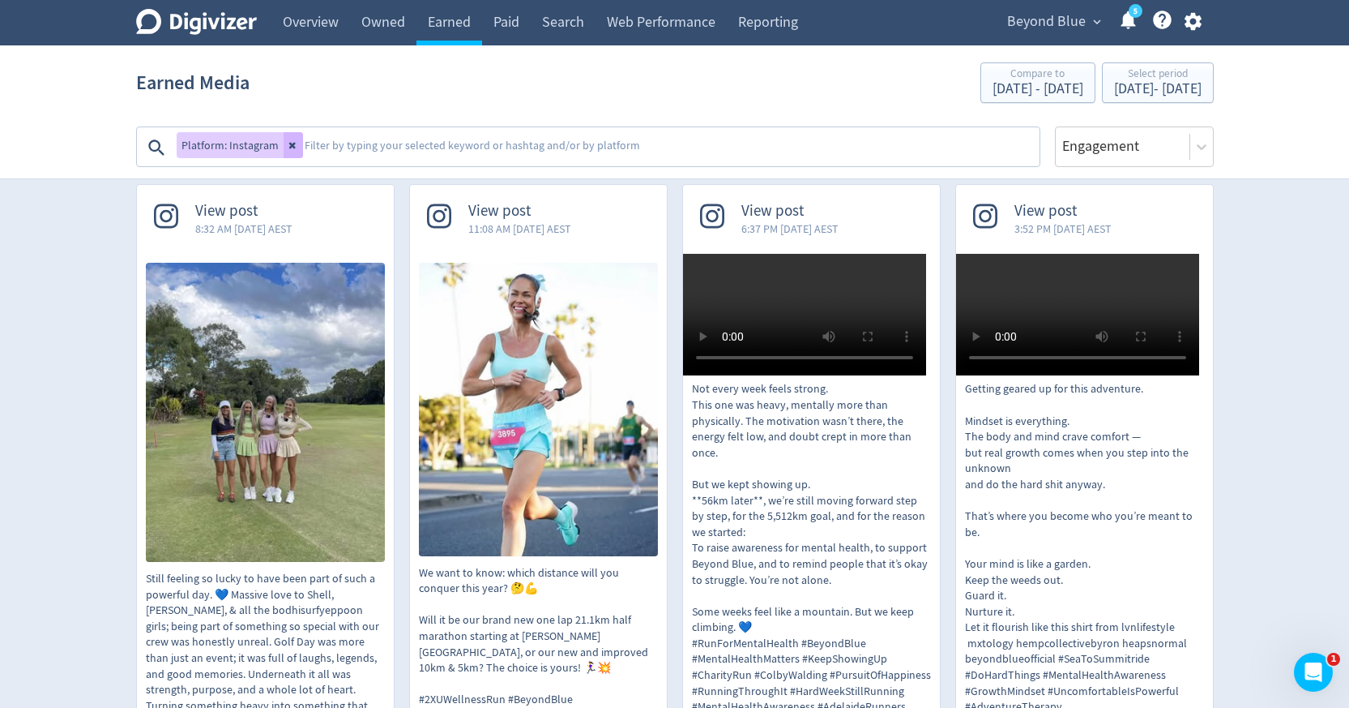
click at [627, 134] on textarea at bounding box center [670, 147] width 735 height 32
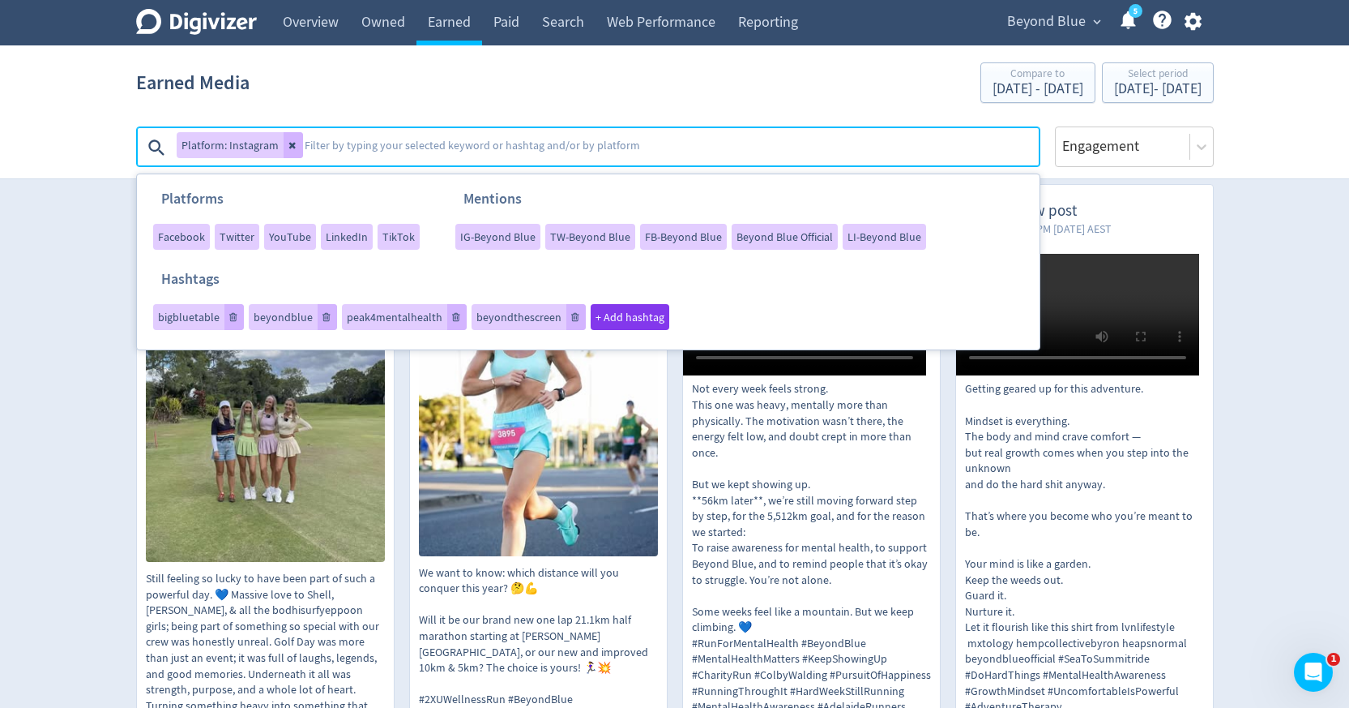
paste textarea "experiencing"
type textarea "experiencing"
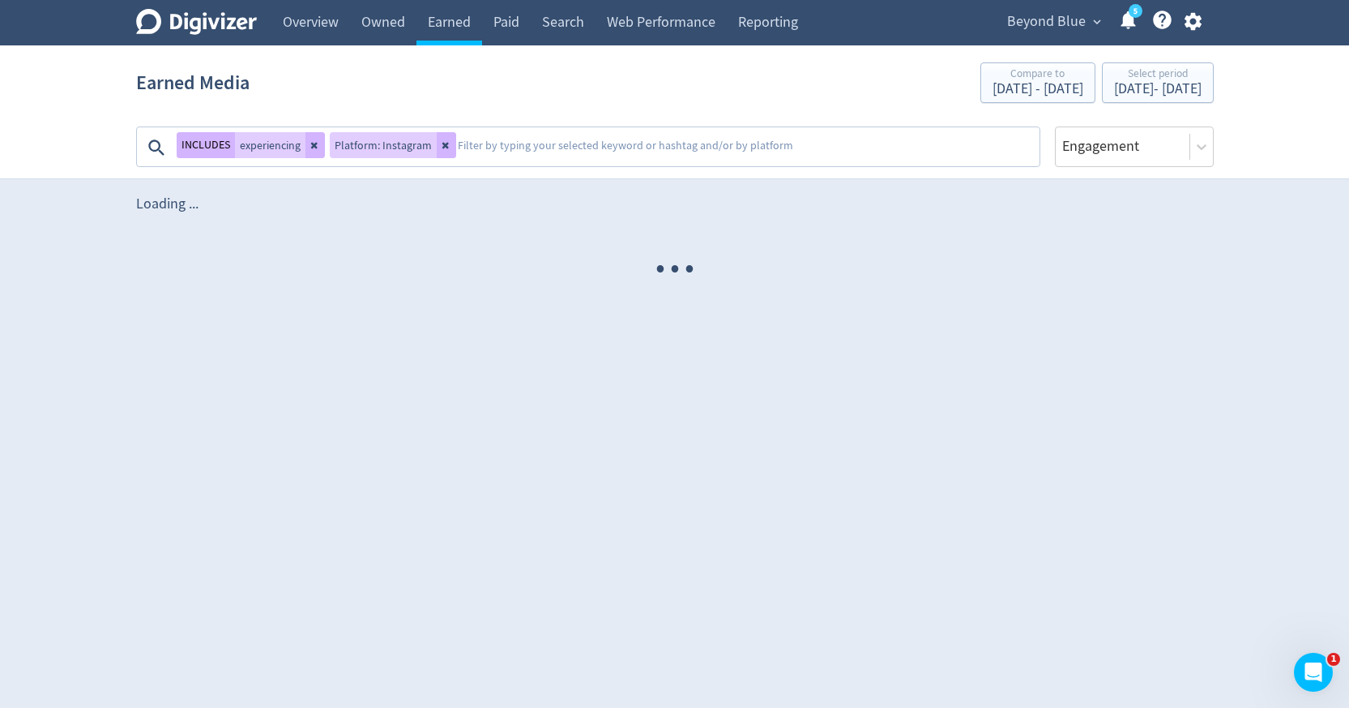
scroll to position [0, 0]
click at [440, 151] on button at bounding box center [446, 145] width 19 height 26
click at [319, 143] on icon at bounding box center [315, 145] width 10 height 10
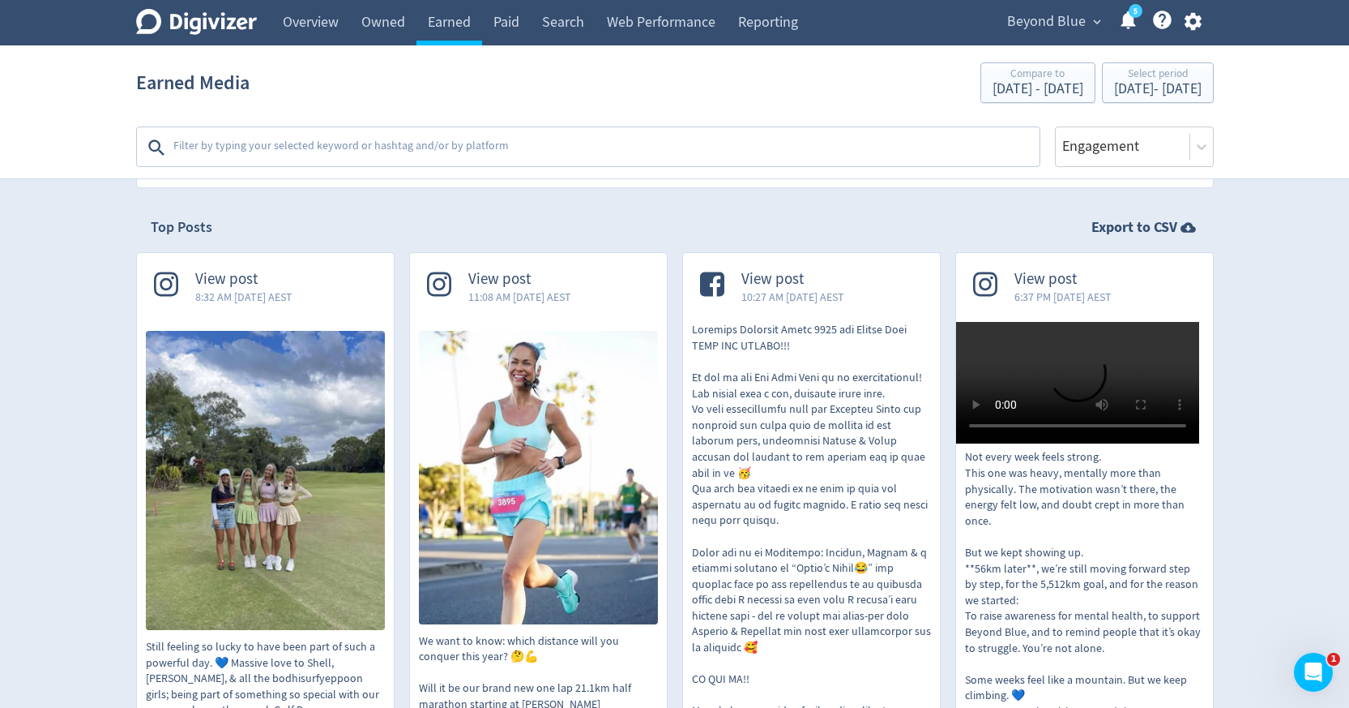
scroll to position [482, 0]
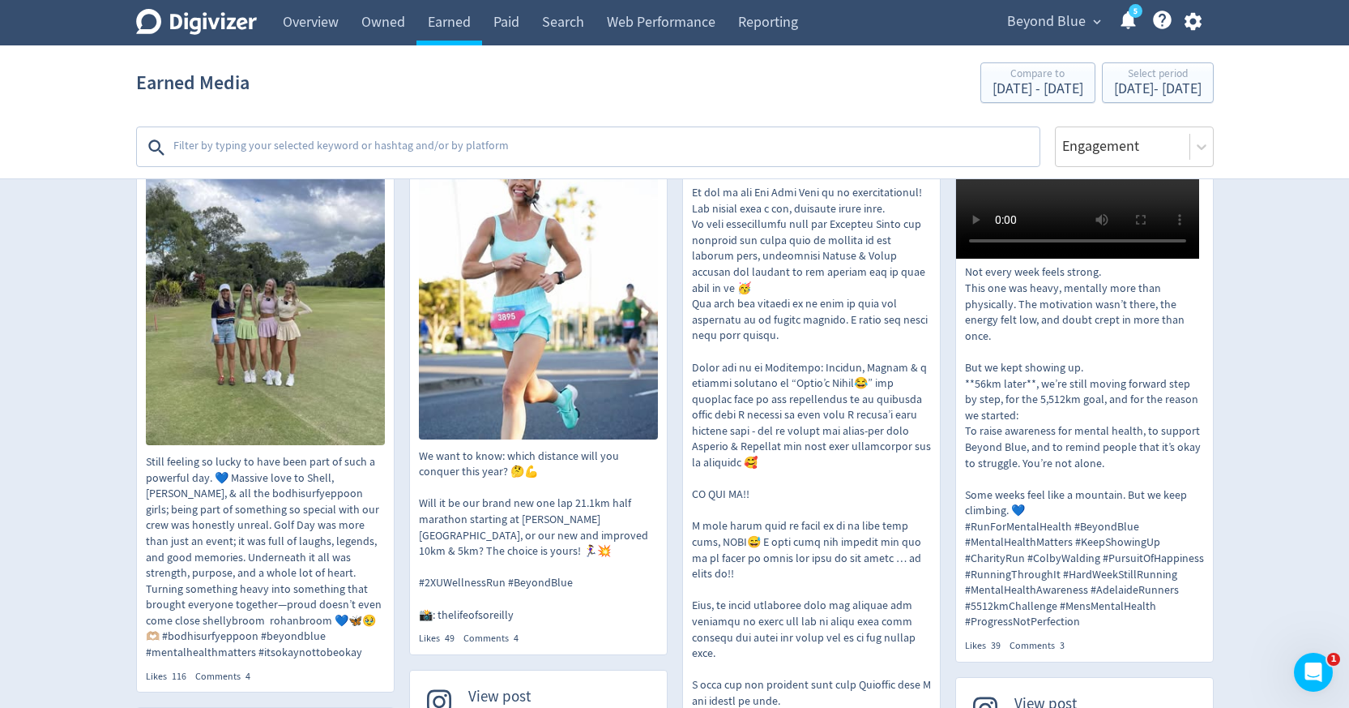
click at [548, 136] on textarea at bounding box center [605, 147] width 866 height 32
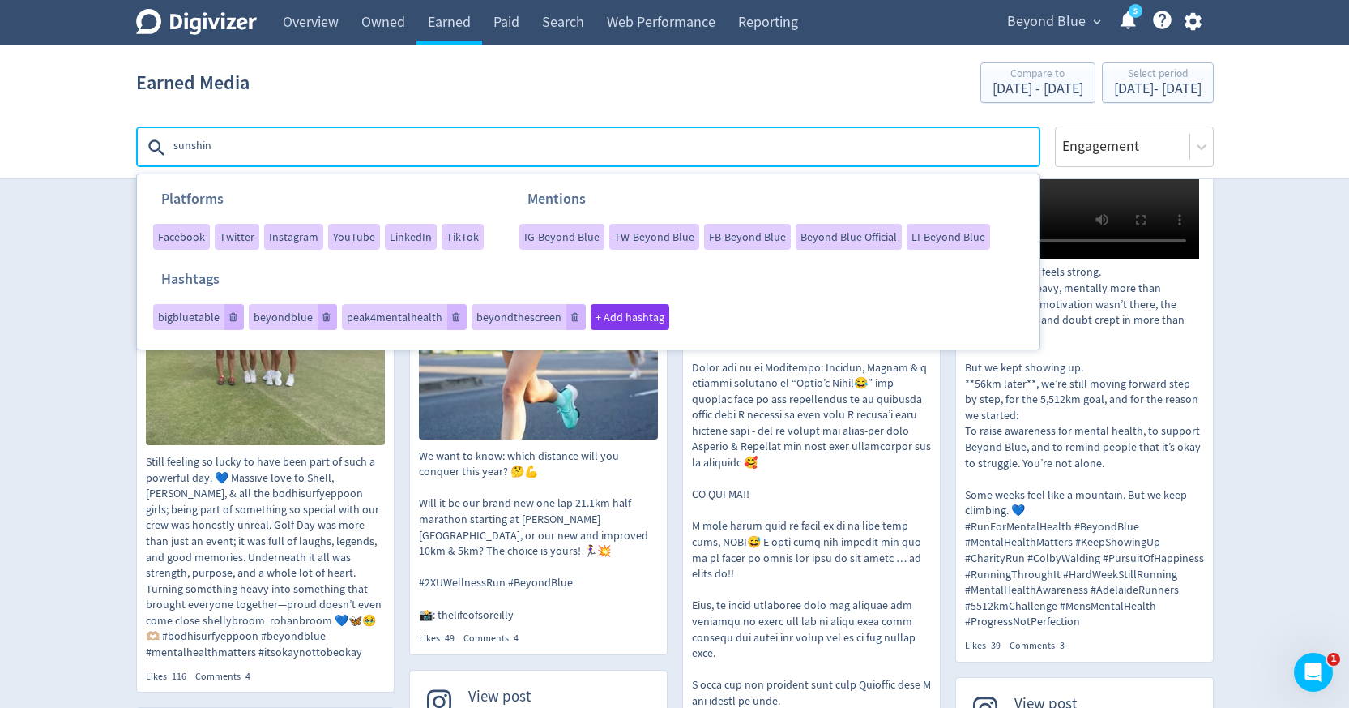
type textarea "sunshine"
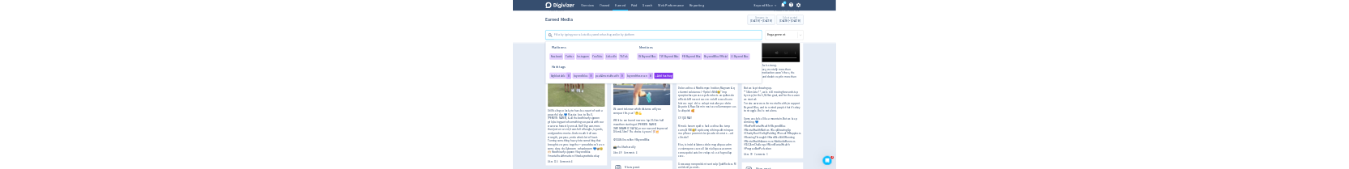
scroll to position [0, 0]
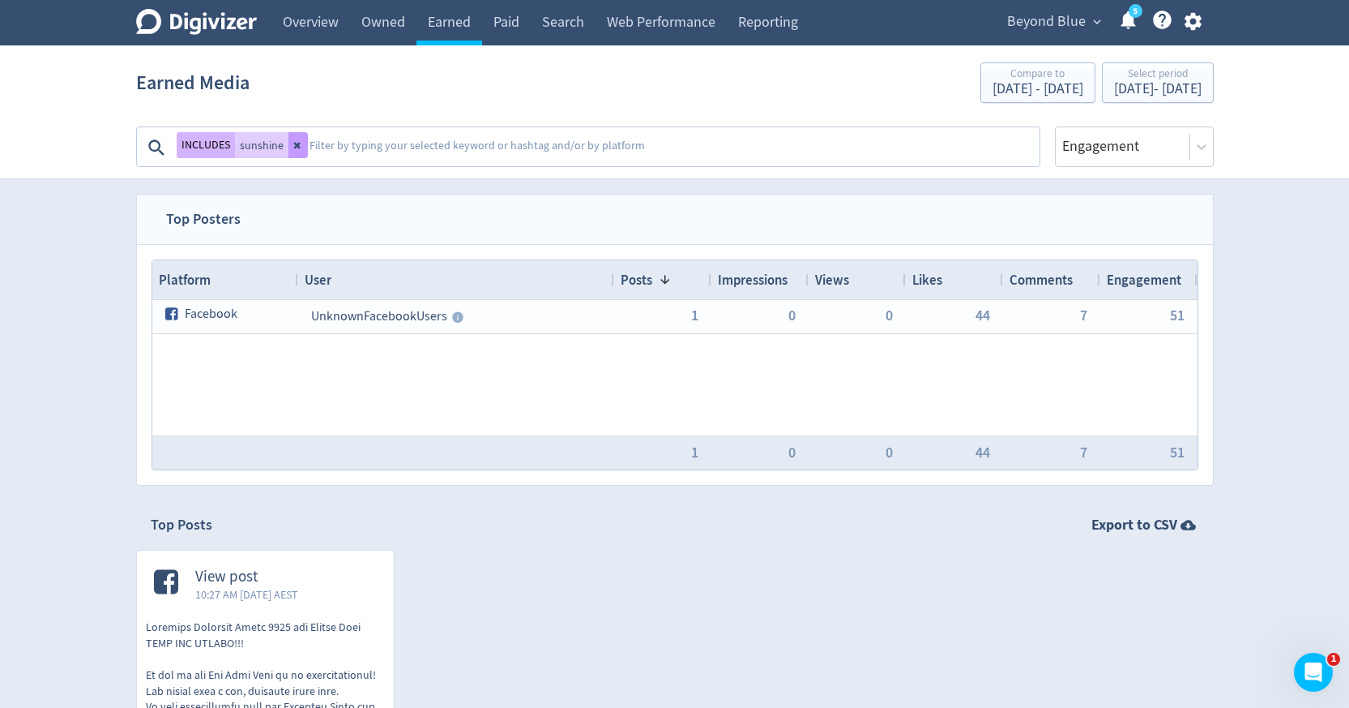
click at [297, 150] on button at bounding box center [298, 145] width 19 height 26
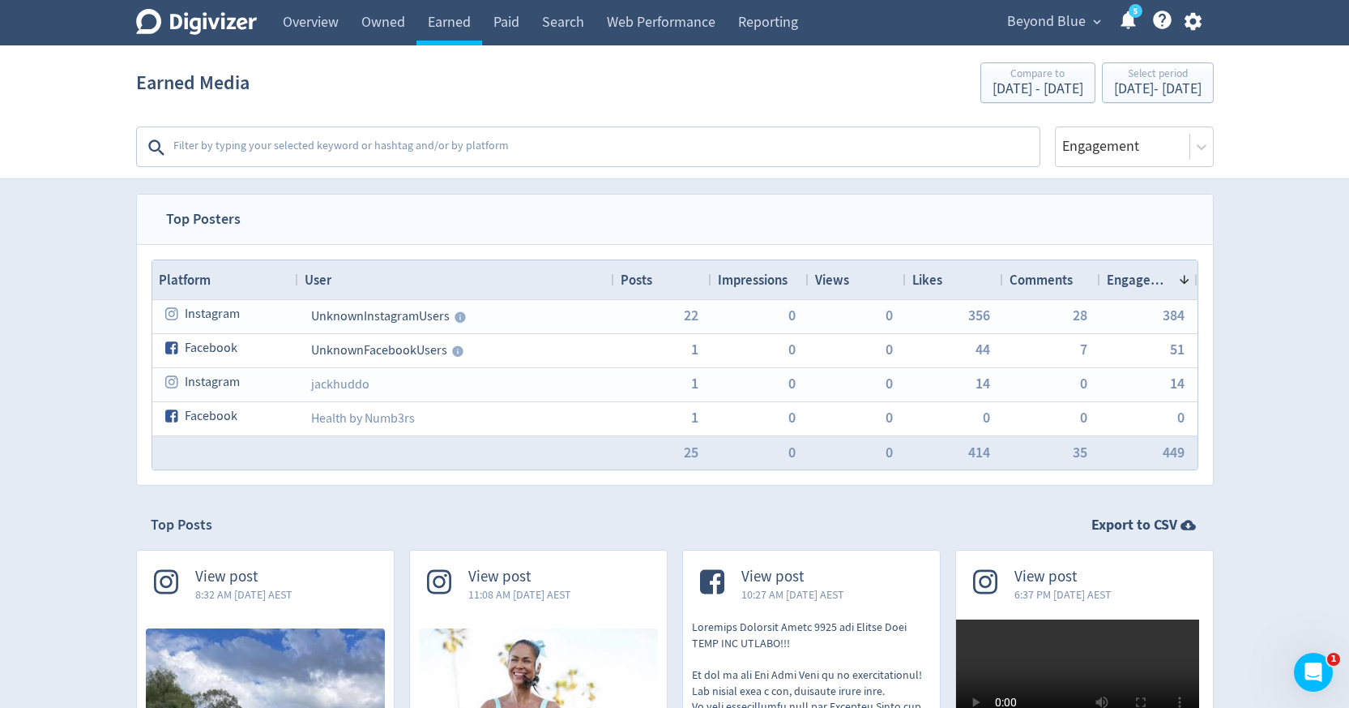
click at [267, 144] on textarea at bounding box center [605, 147] width 866 height 32
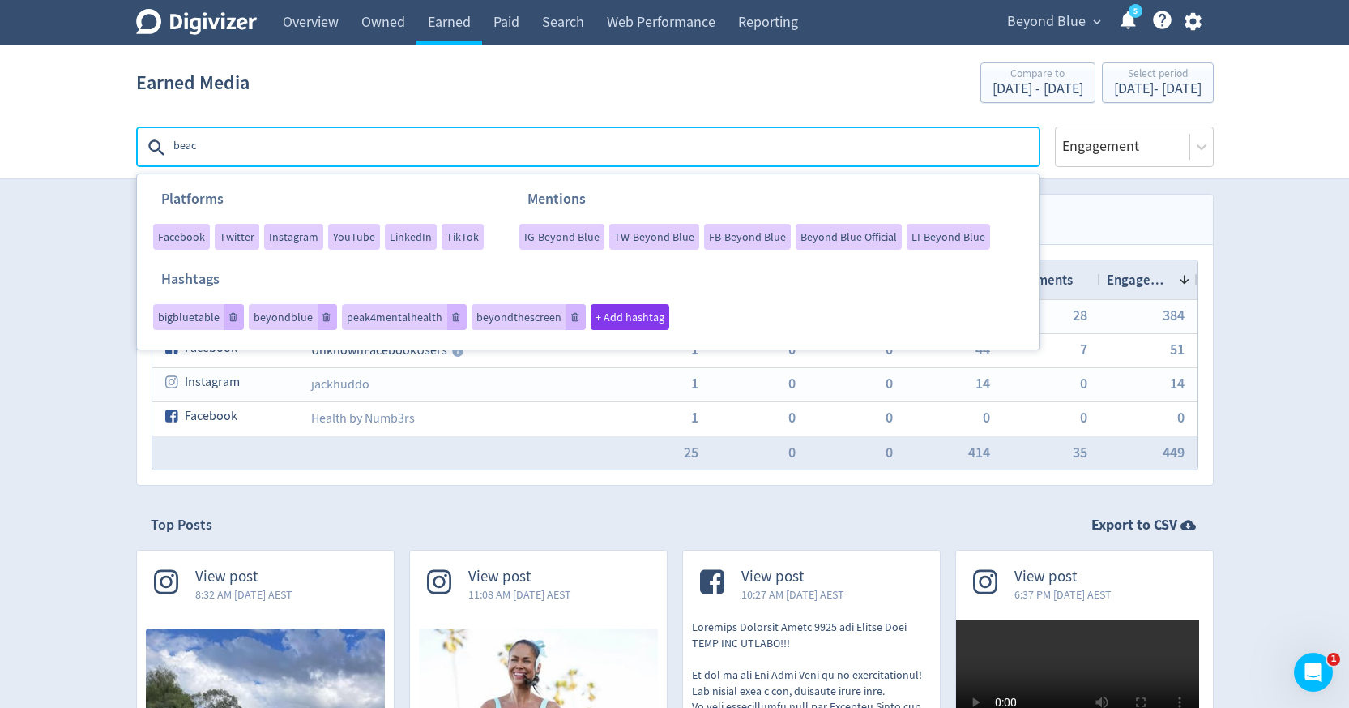
type textarea "beach"
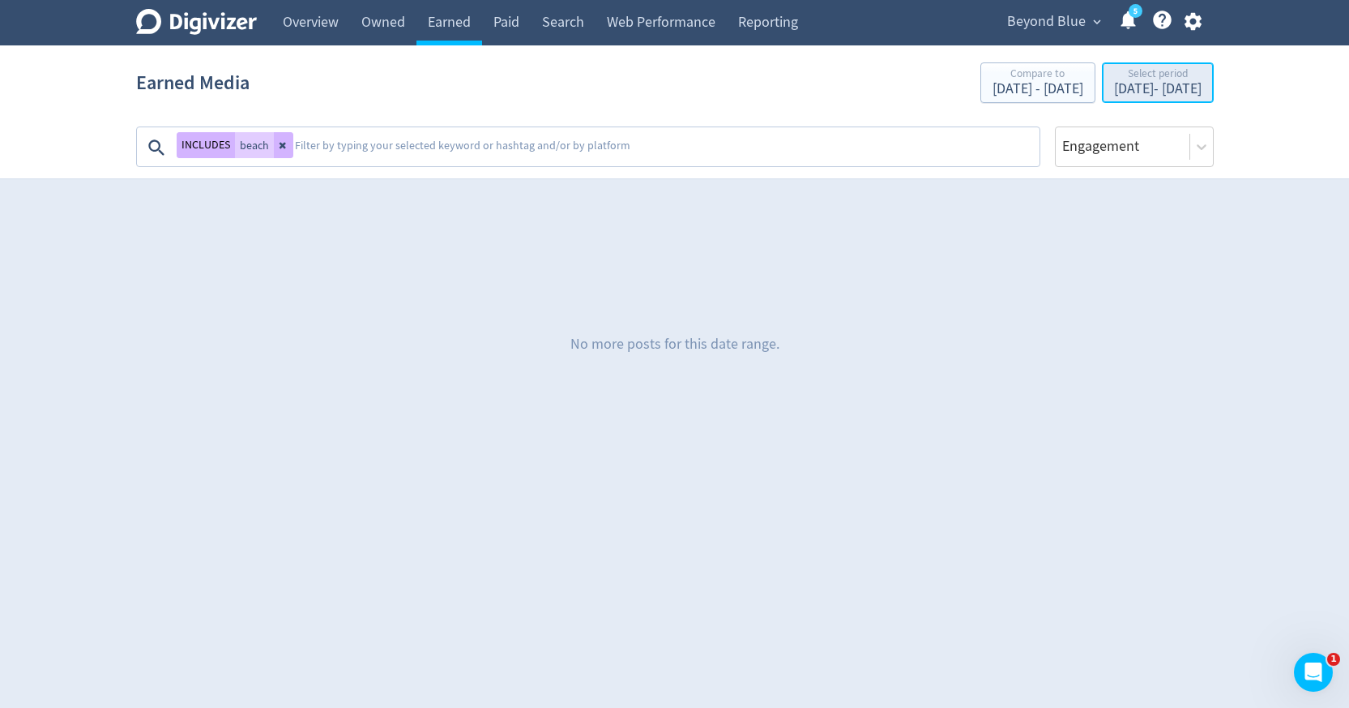
click at [1127, 83] on div "Jul 20, 2025 - Jul 20, 2025" at bounding box center [1158, 89] width 88 height 15
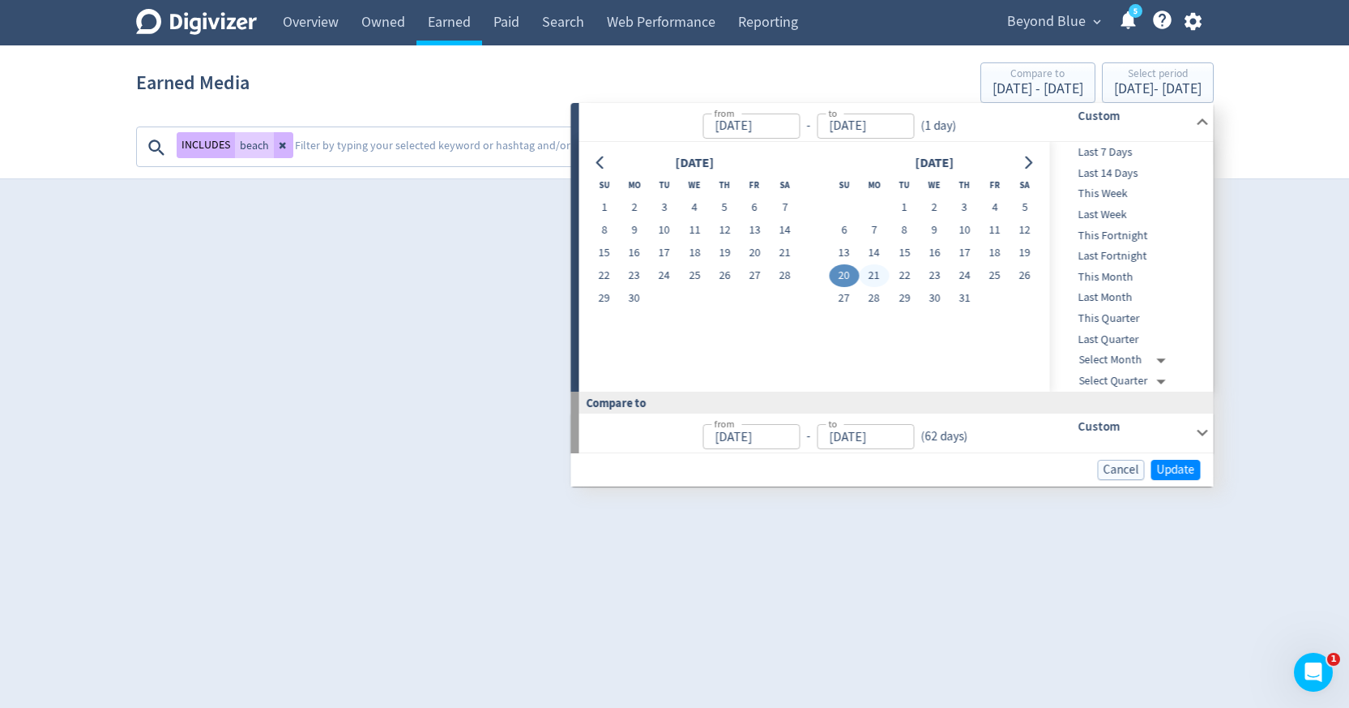
click at [874, 276] on button "21" at bounding box center [874, 275] width 30 height 23
type input "Jul 21, 2025"
type input "Jul 19, 2025"
type input "Jul 20, 2025"
click at [874, 276] on button "21" at bounding box center [874, 275] width 30 height 23
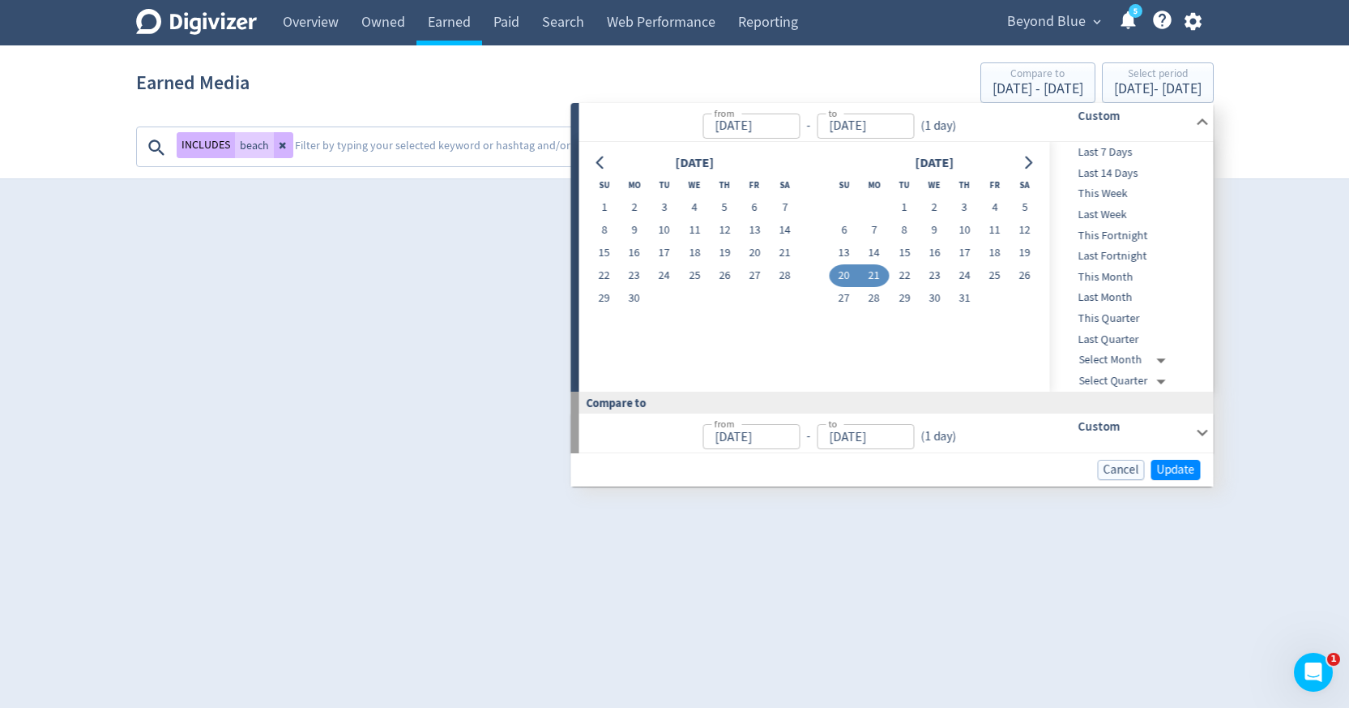
type input "Jul 21, 2025"
click at [1182, 471] on span "Update" at bounding box center [1176, 470] width 38 height 12
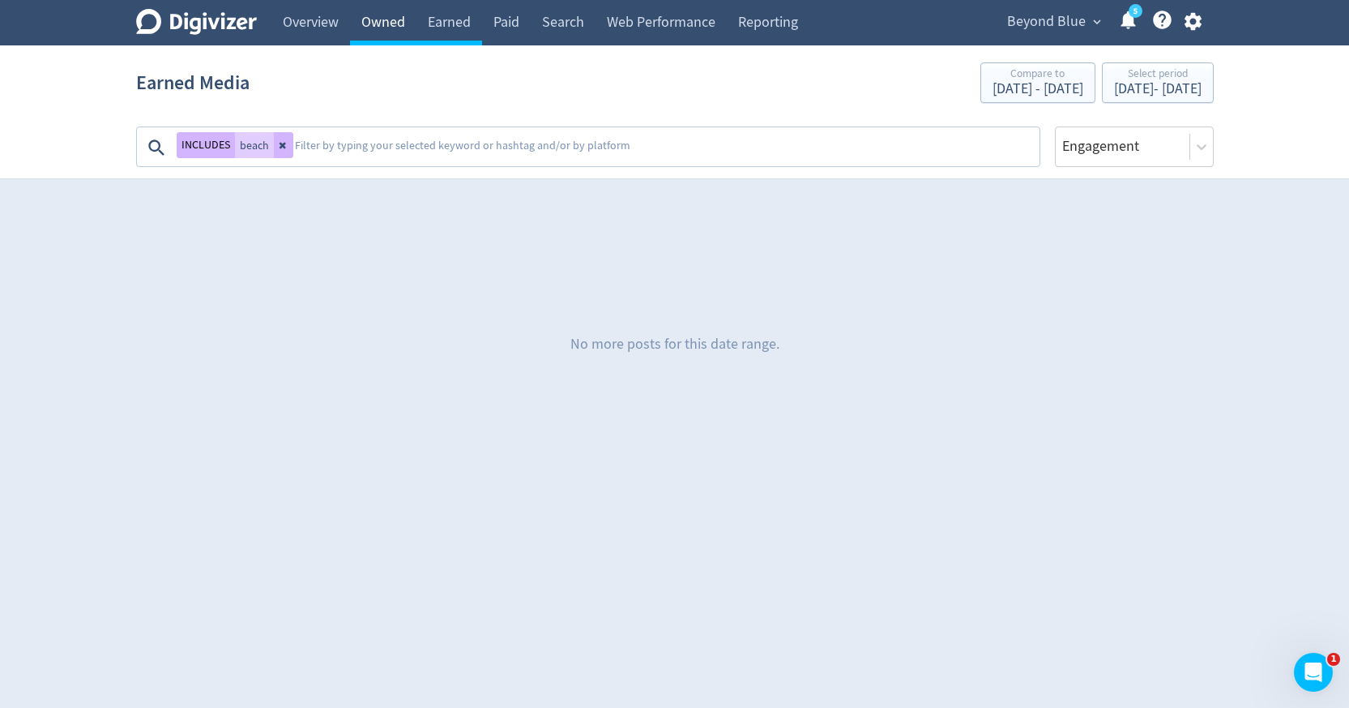
click at [383, 24] on link "Owned" at bounding box center [383, 22] width 66 height 45
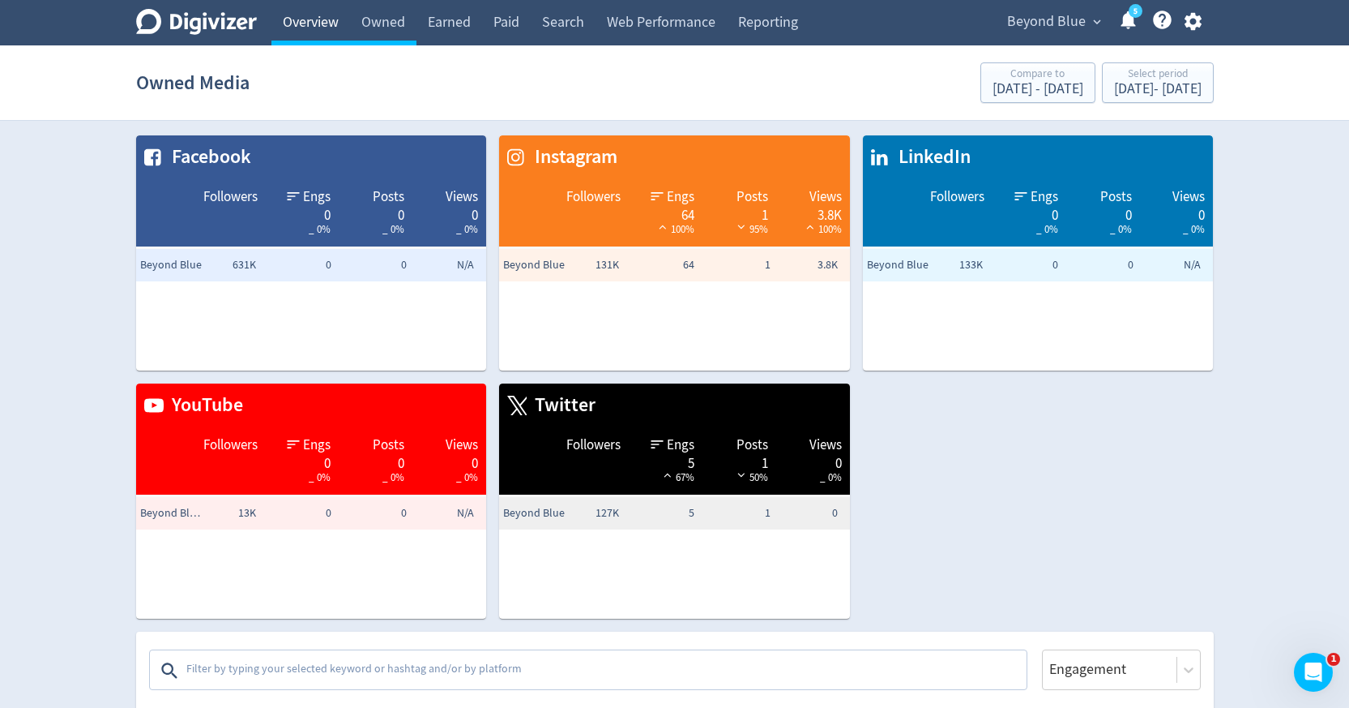
click at [309, 25] on link "Overview" at bounding box center [310, 22] width 79 height 45
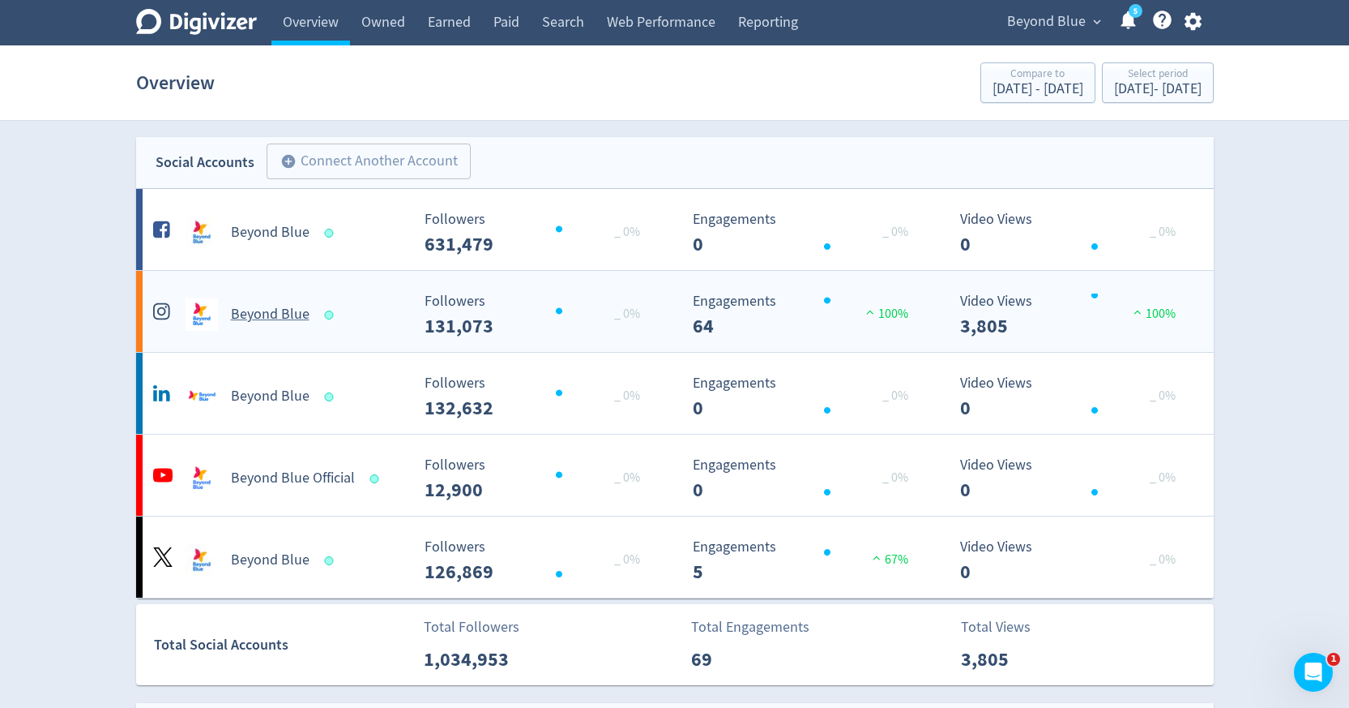
click at [251, 318] on h5 "Beyond Blue" at bounding box center [270, 314] width 79 height 19
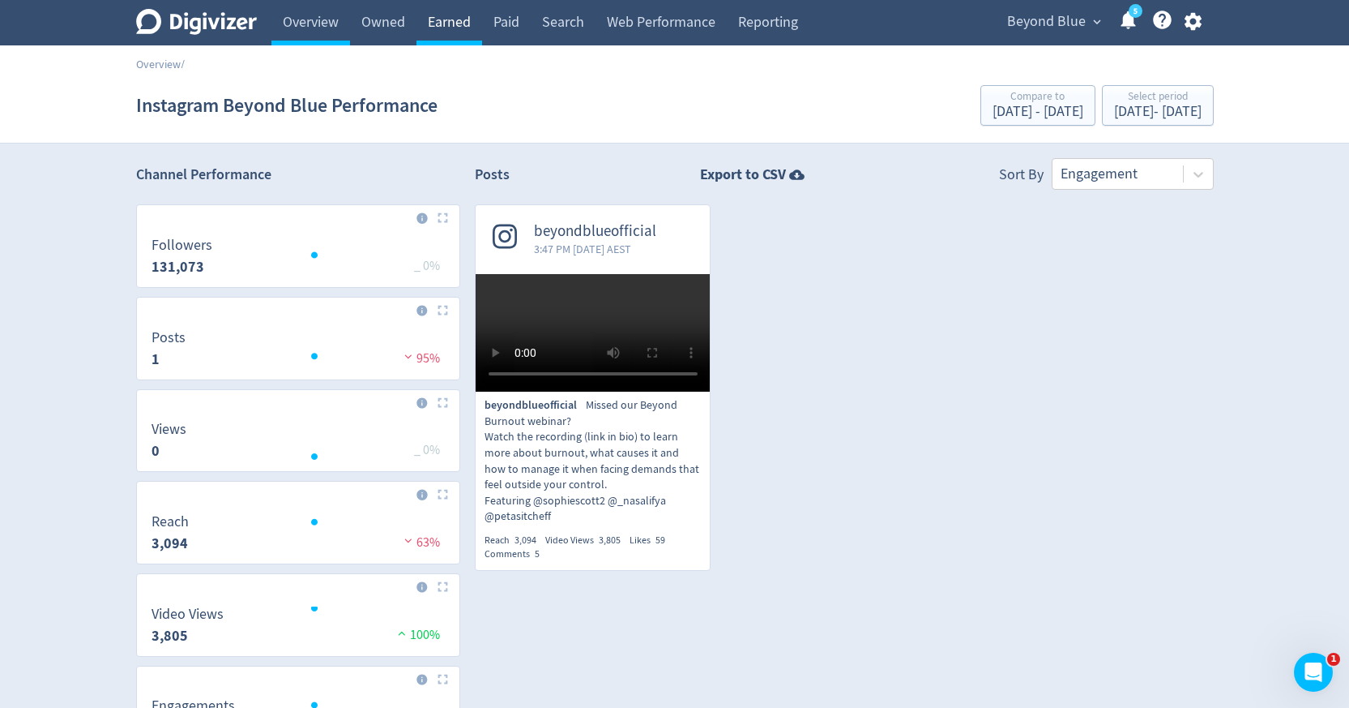
click at [466, 33] on link "Earned" at bounding box center [450, 22] width 66 height 45
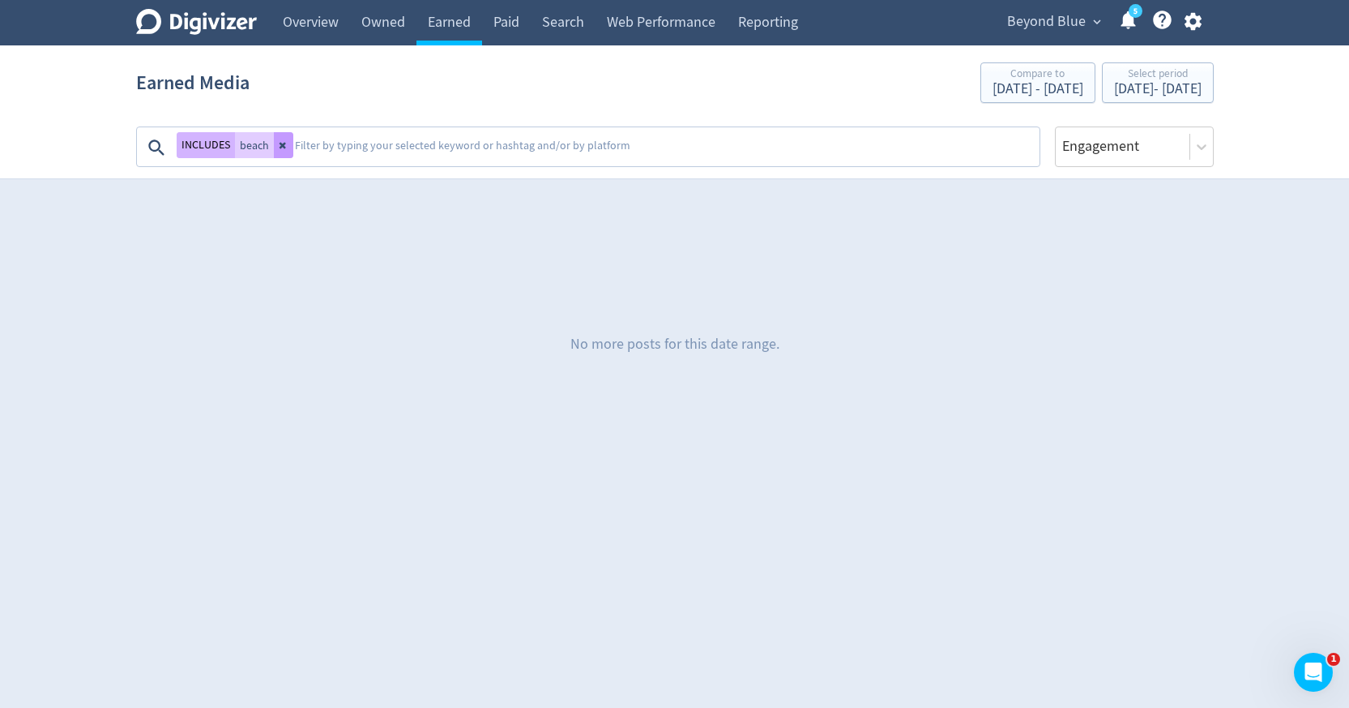
click at [283, 145] on icon at bounding box center [284, 145] width 10 height 10
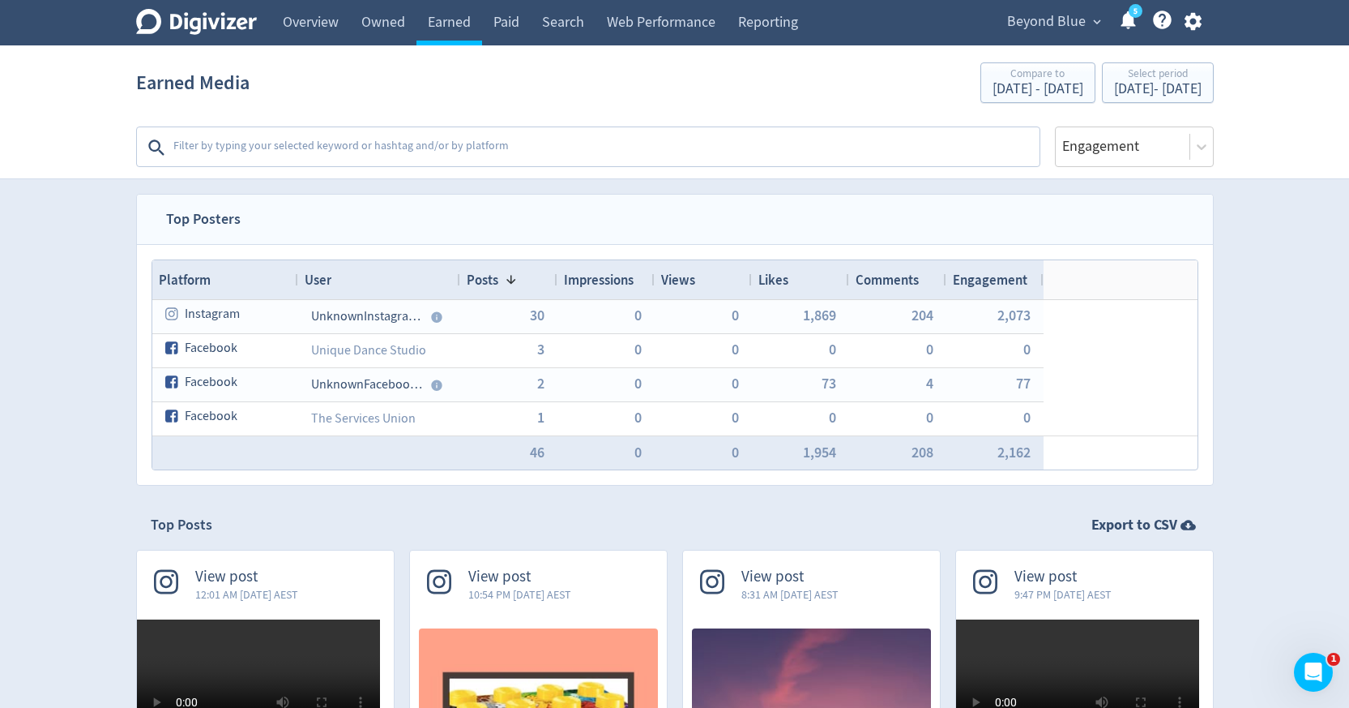
click at [283, 145] on textarea at bounding box center [605, 147] width 866 height 32
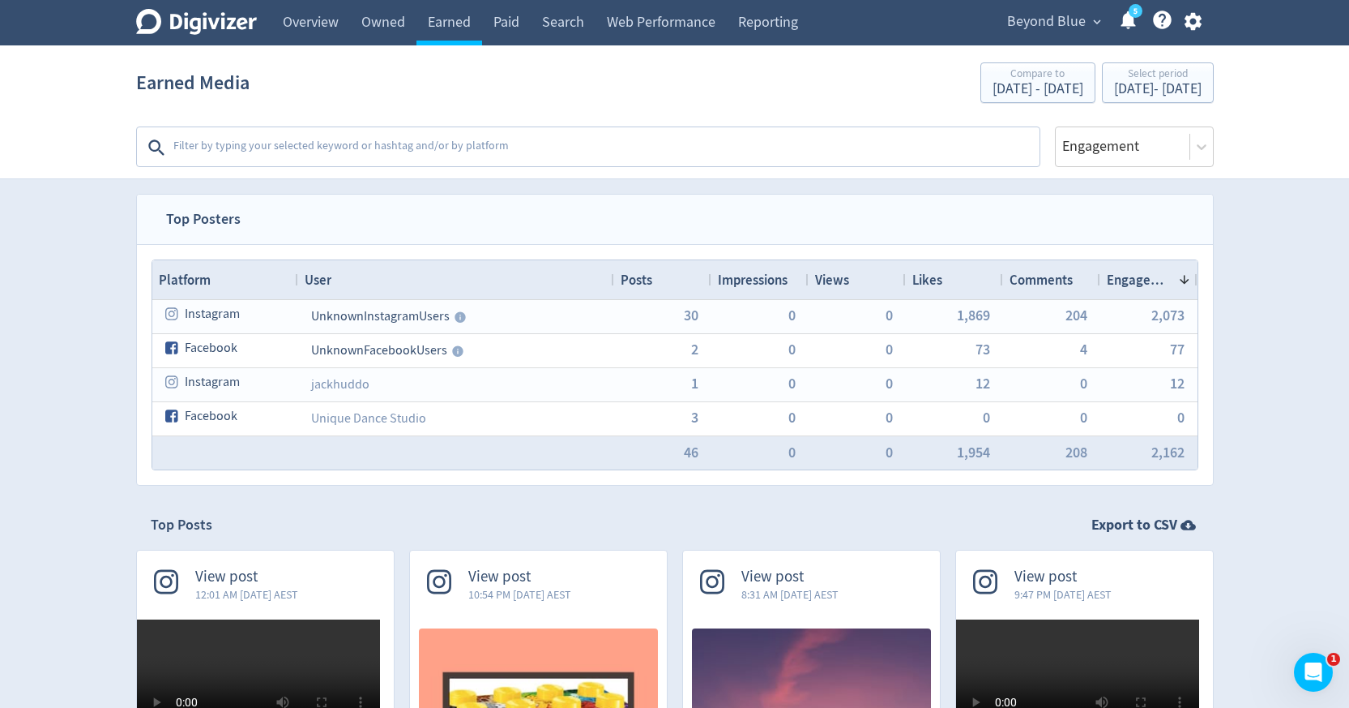
click at [325, 143] on textarea at bounding box center [605, 147] width 866 height 32
click at [488, 149] on textarea at bounding box center [605, 147] width 866 height 32
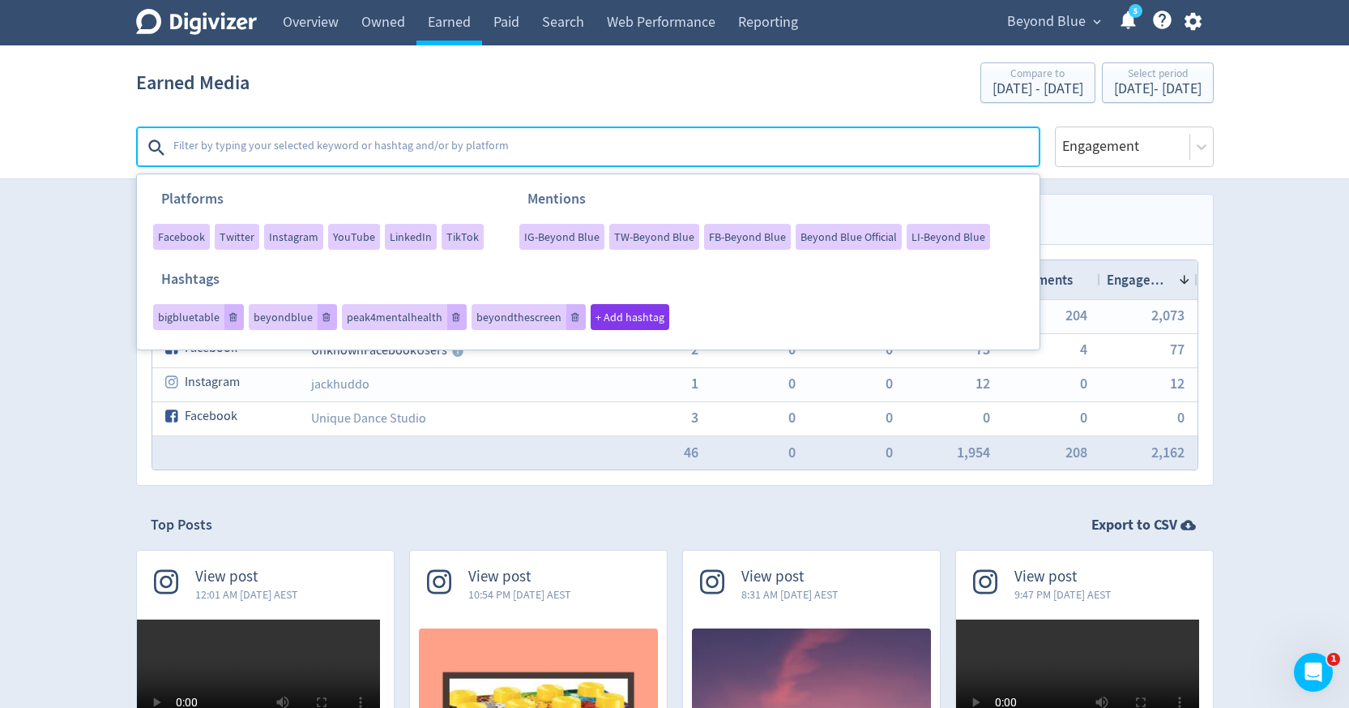
click at [1012, 24] on span "Beyond Blue" at bounding box center [1046, 22] width 79 height 26
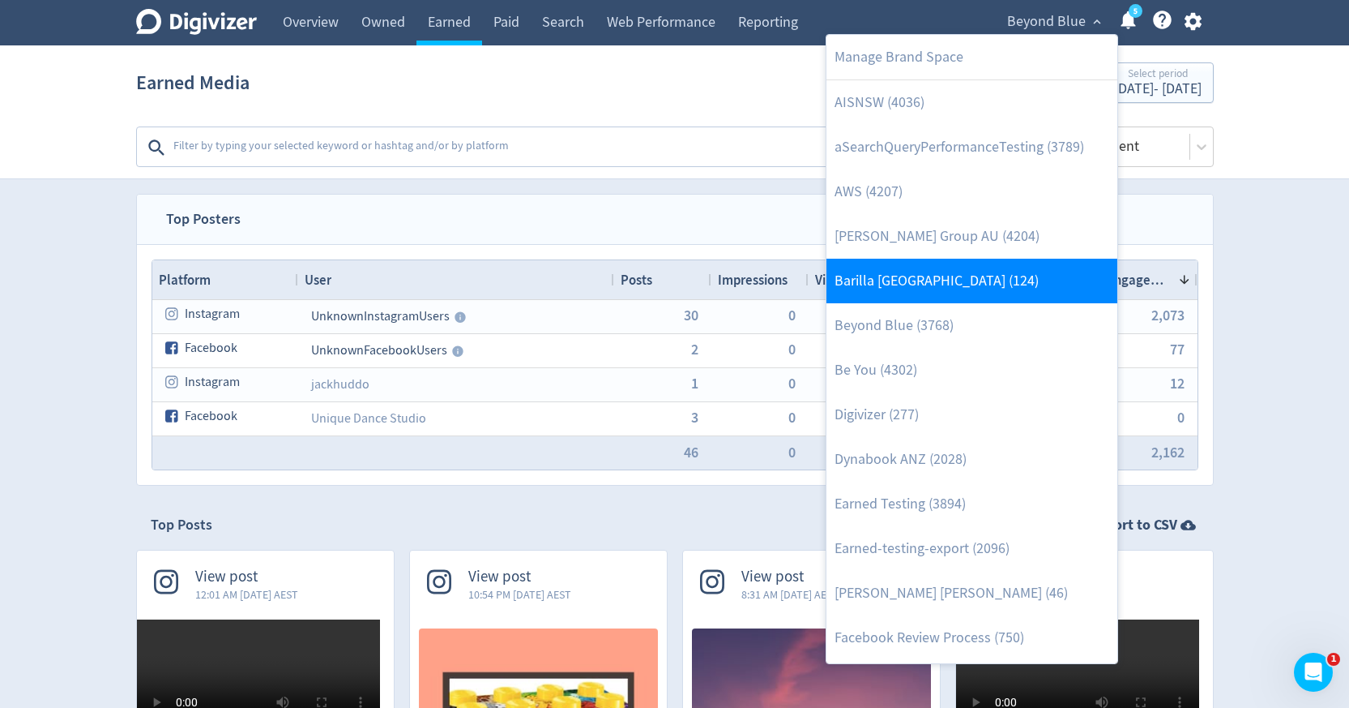
click at [875, 272] on link "Barilla [GEOGRAPHIC_DATA] (124)" at bounding box center [972, 281] width 291 height 45
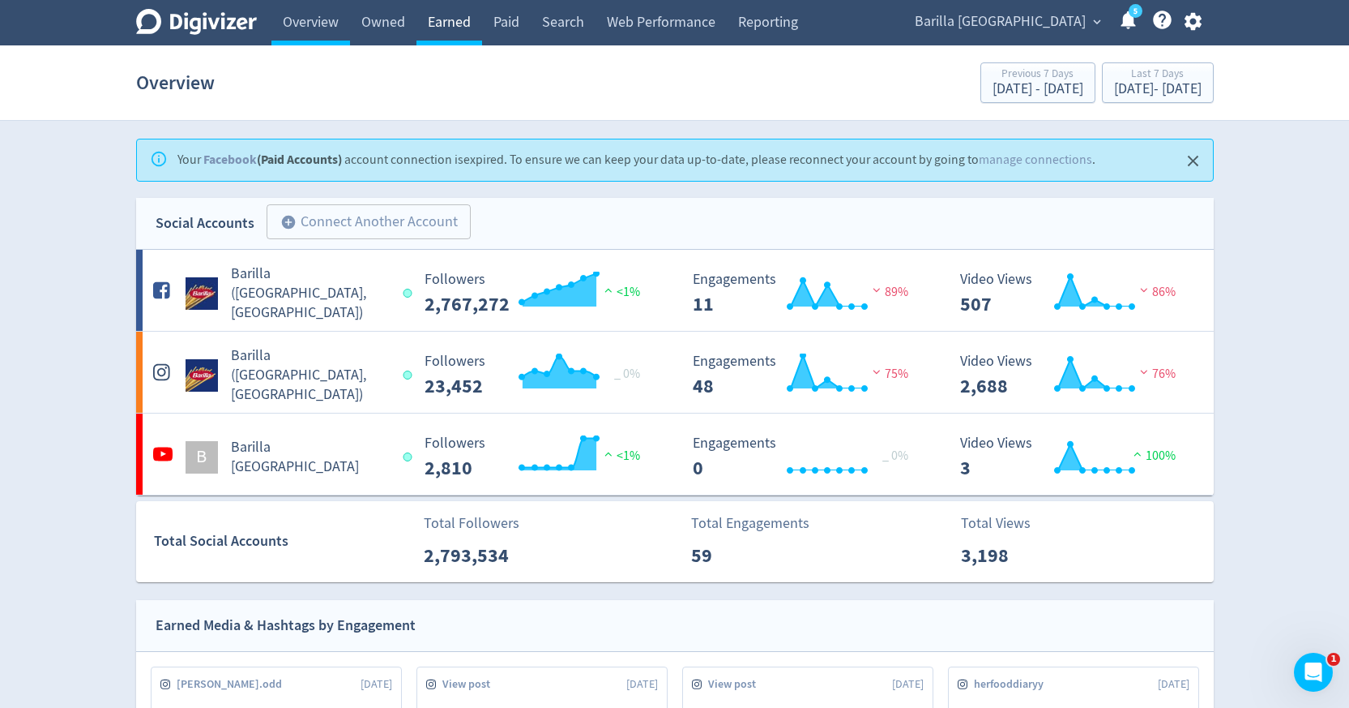
click at [458, 22] on link "Earned" at bounding box center [450, 22] width 66 height 45
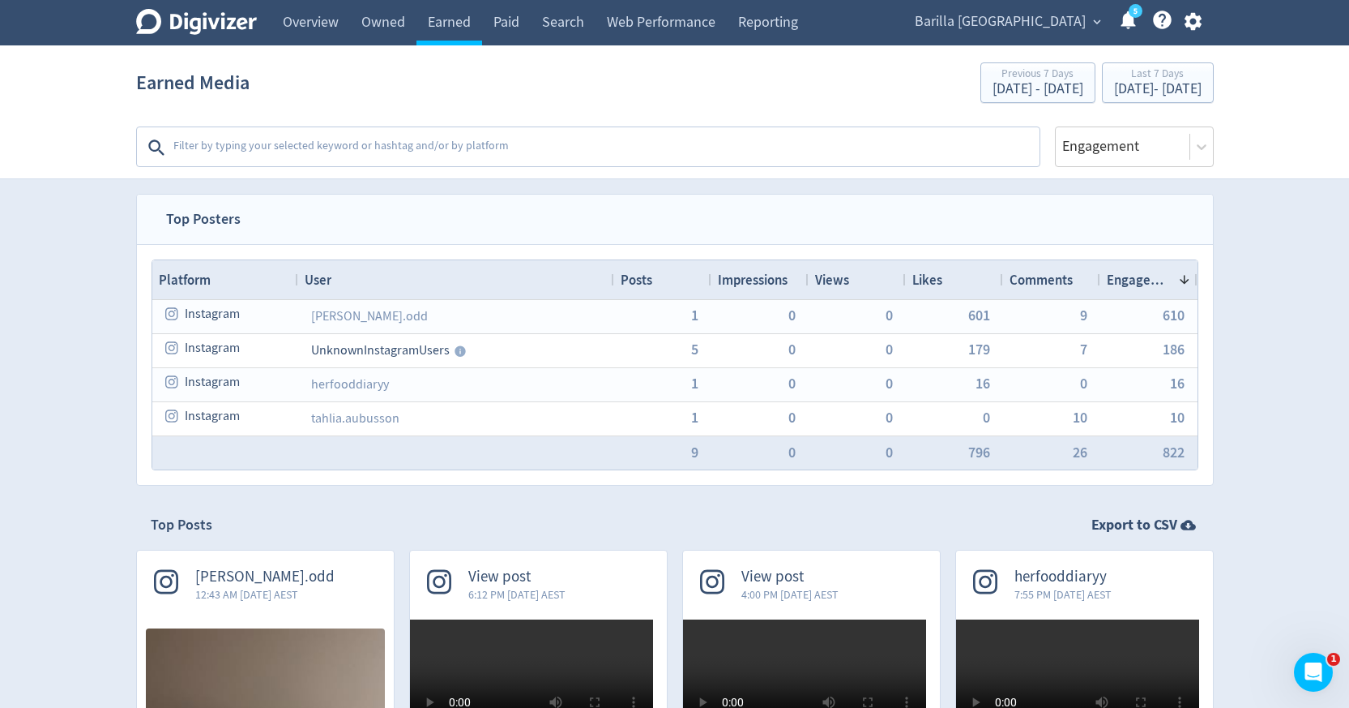
click at [490, 147] on textarea at bounding box center [605, 147] width 866 height 32
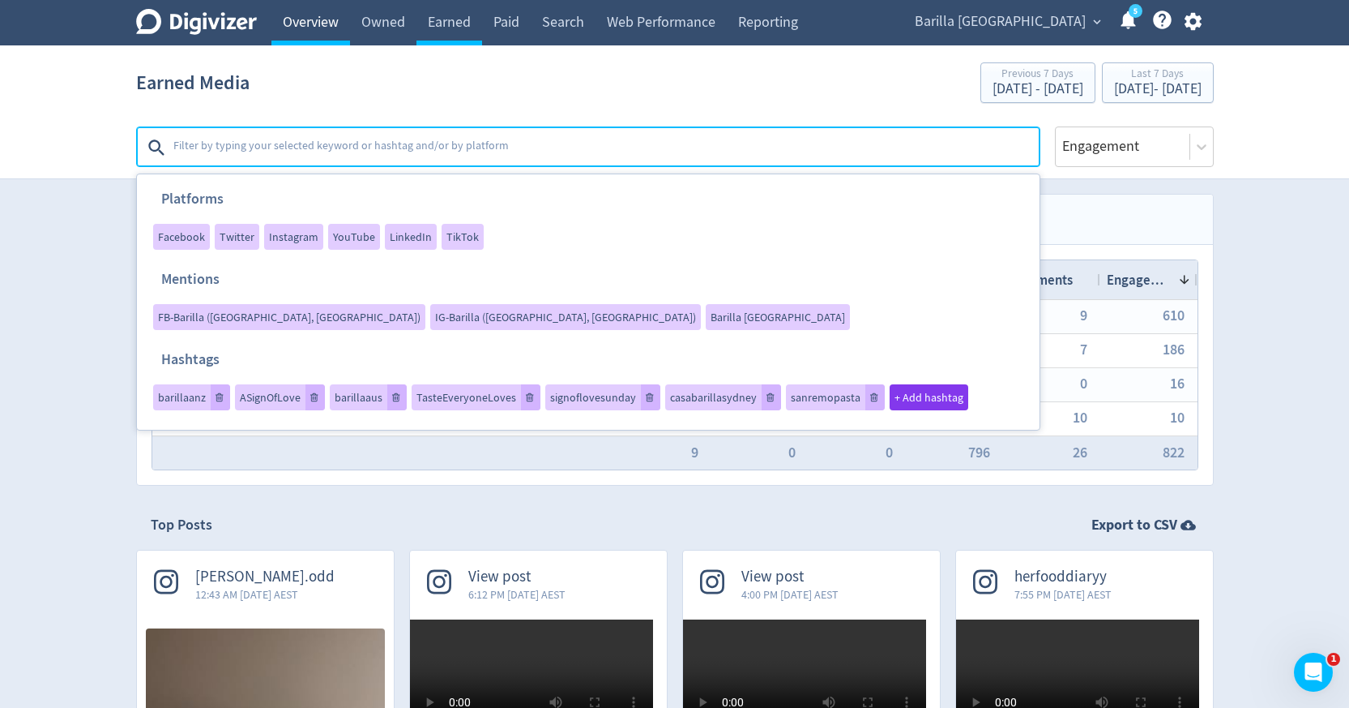
click at [309, 23] on link "Overview" at bounding box center [310, 22] width 79 height 45
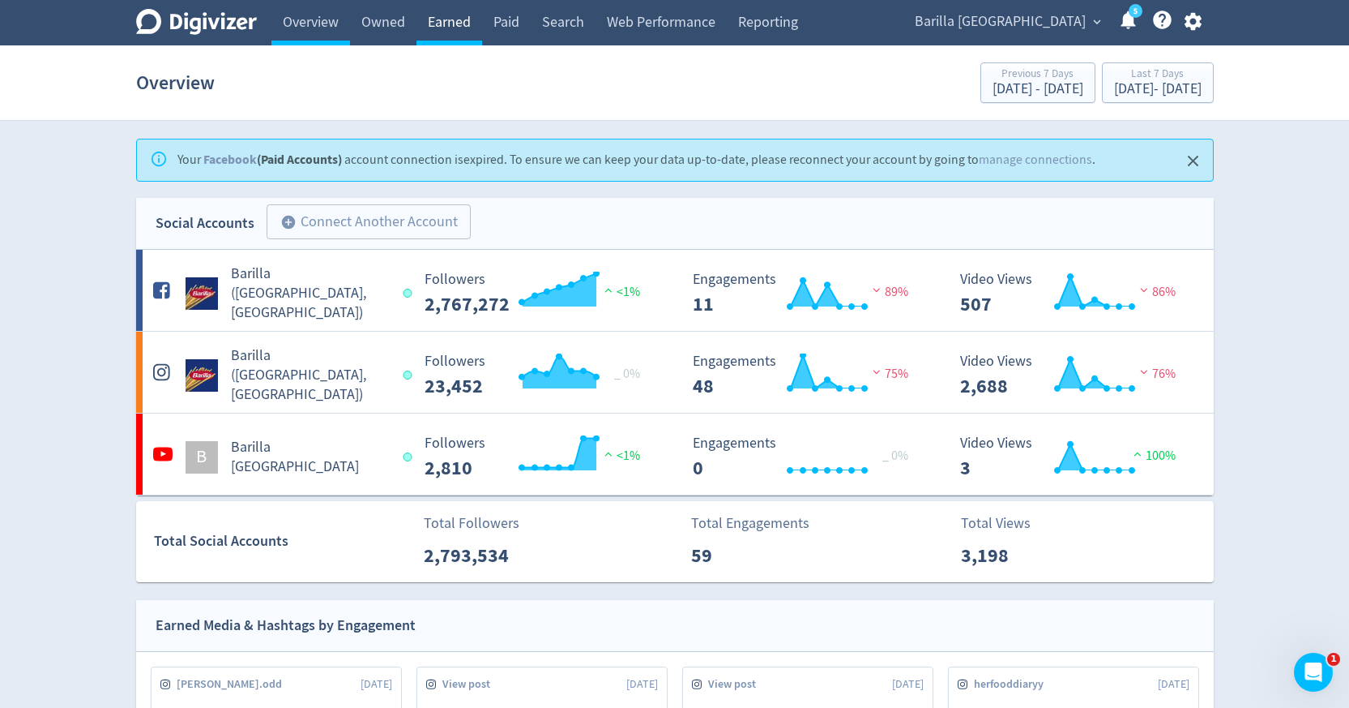
click at [451, 28] on link "Earned" at bounding box center [450, 22] width 66 height 45
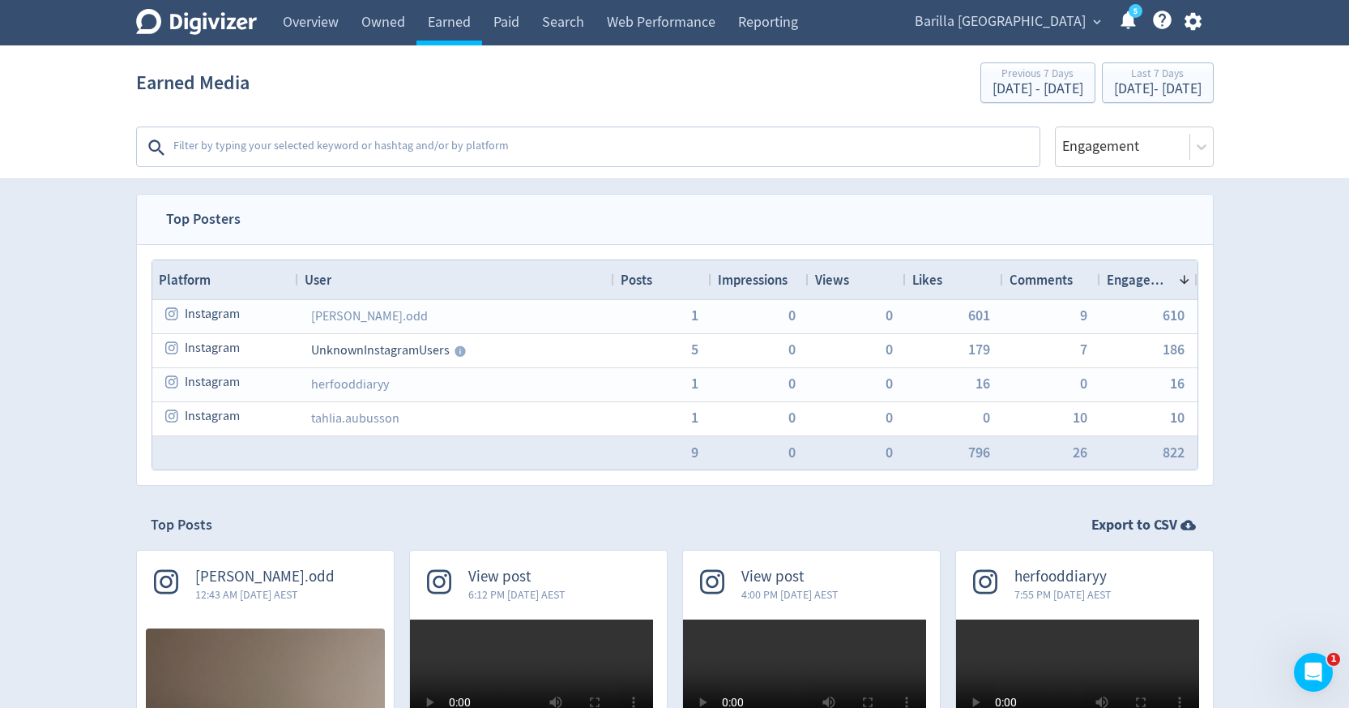
click at [787, 150] on textarea at bounding box center [605, 147] width 866 height 32
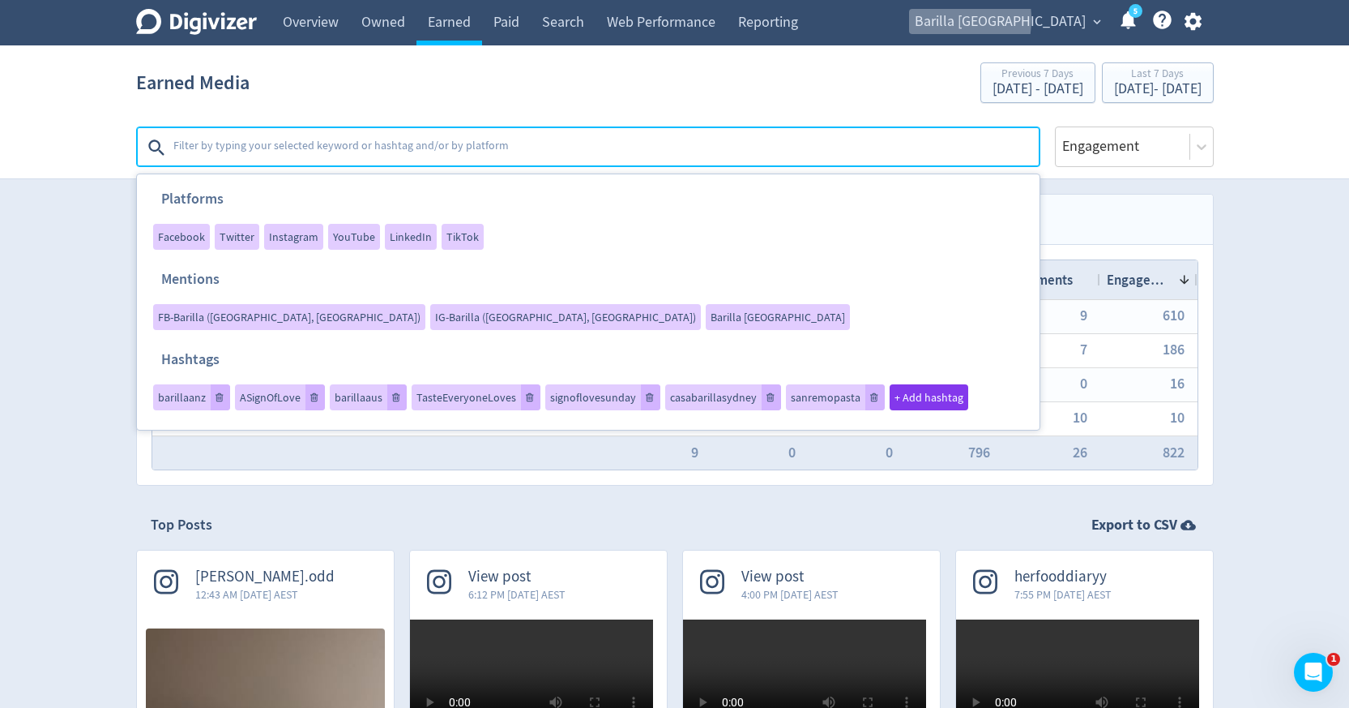
click at [993, 19] on span "Barilla Australia" at bounding box center [1000, 22] width 171 height 26
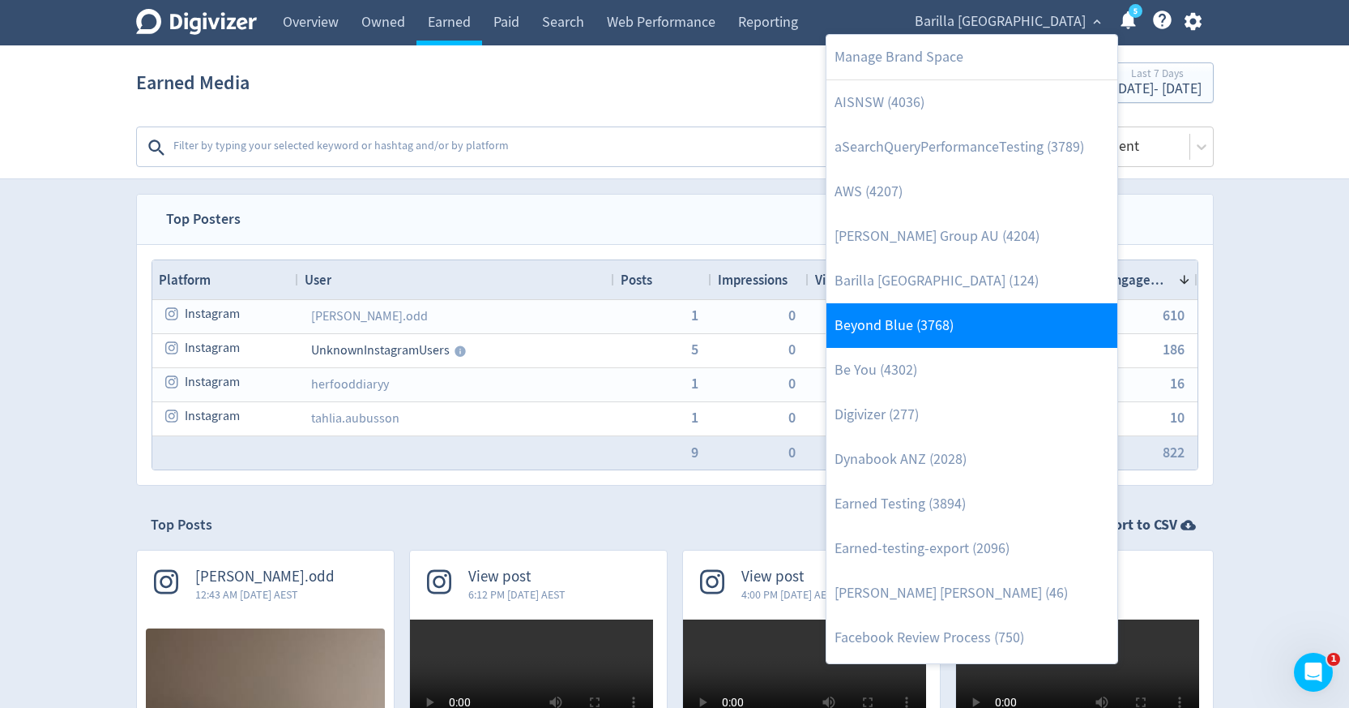
click at [900, 327] on link "Beyond Blue (3768)" at bounding box center [972, 325] width 291 height 45
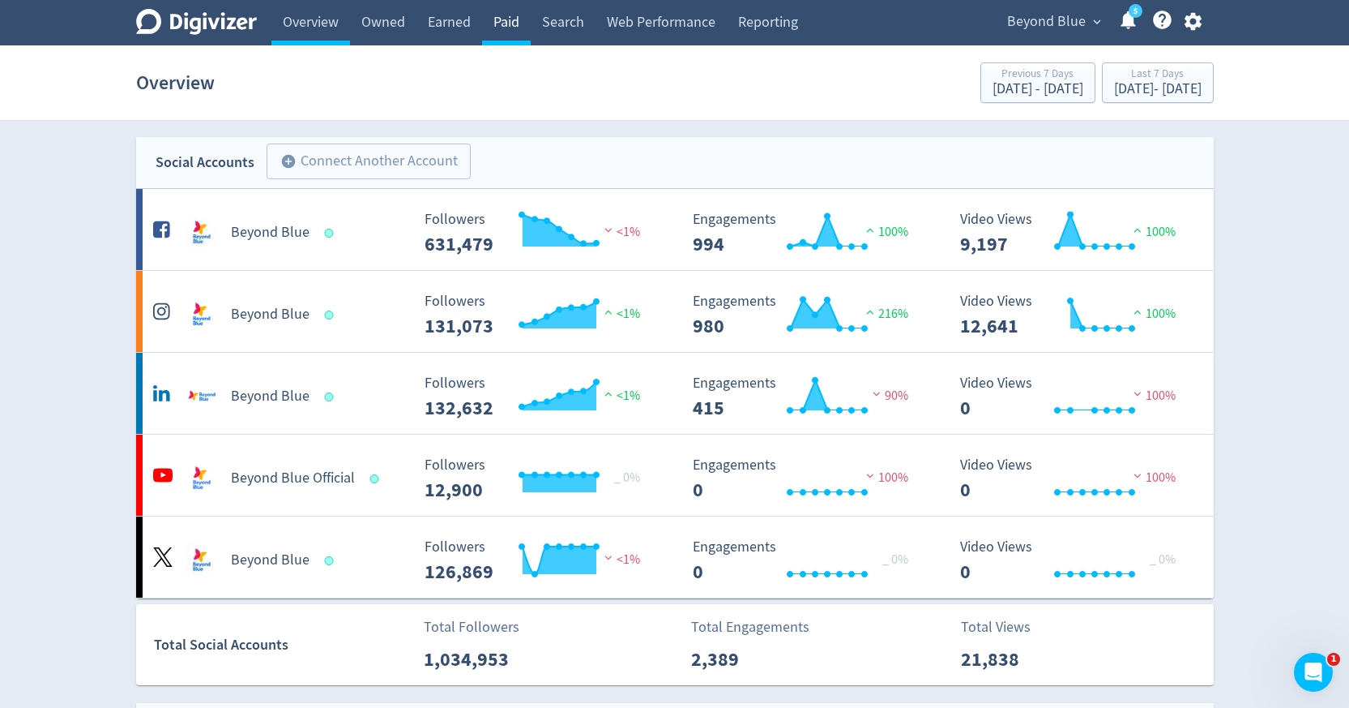
click at [508, 15] on link "Paid" at bounding box center [506, 22] width 49 height 45
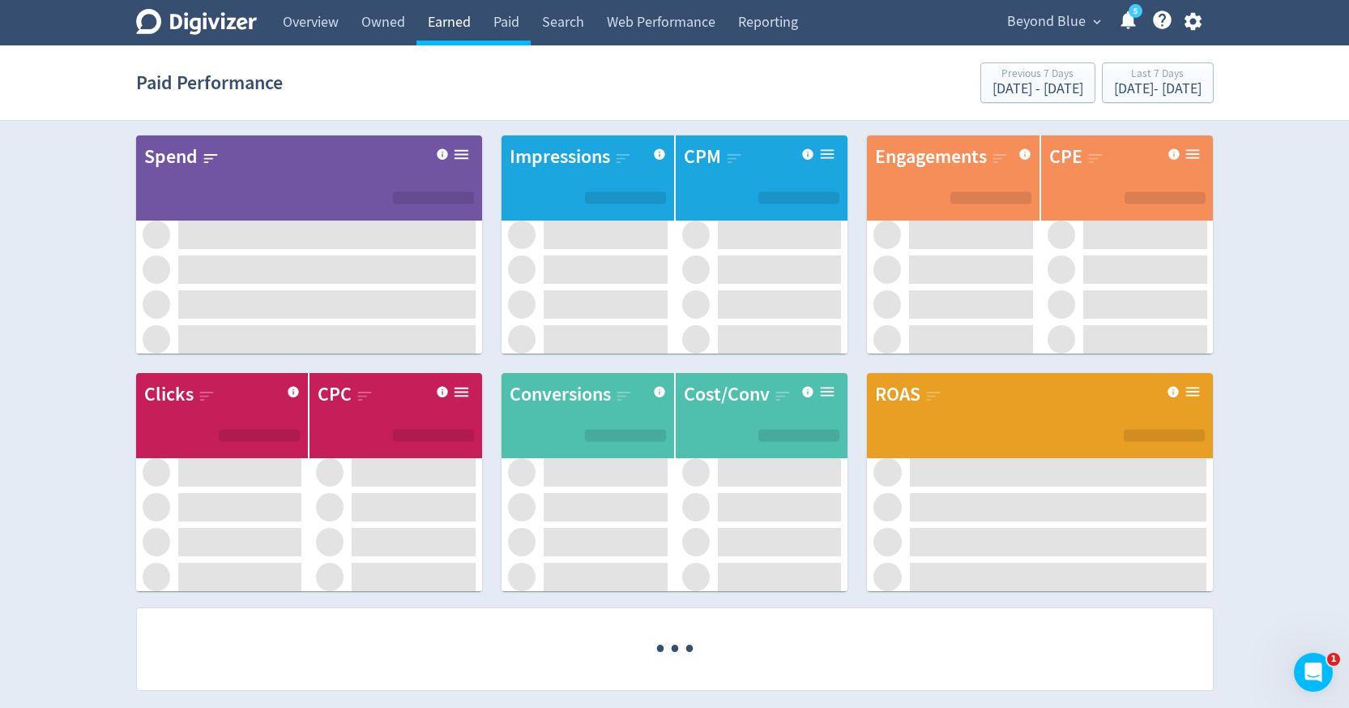
click at [450, 24] on link "Earned" at bounding box center [450, 22] width 66 height 45
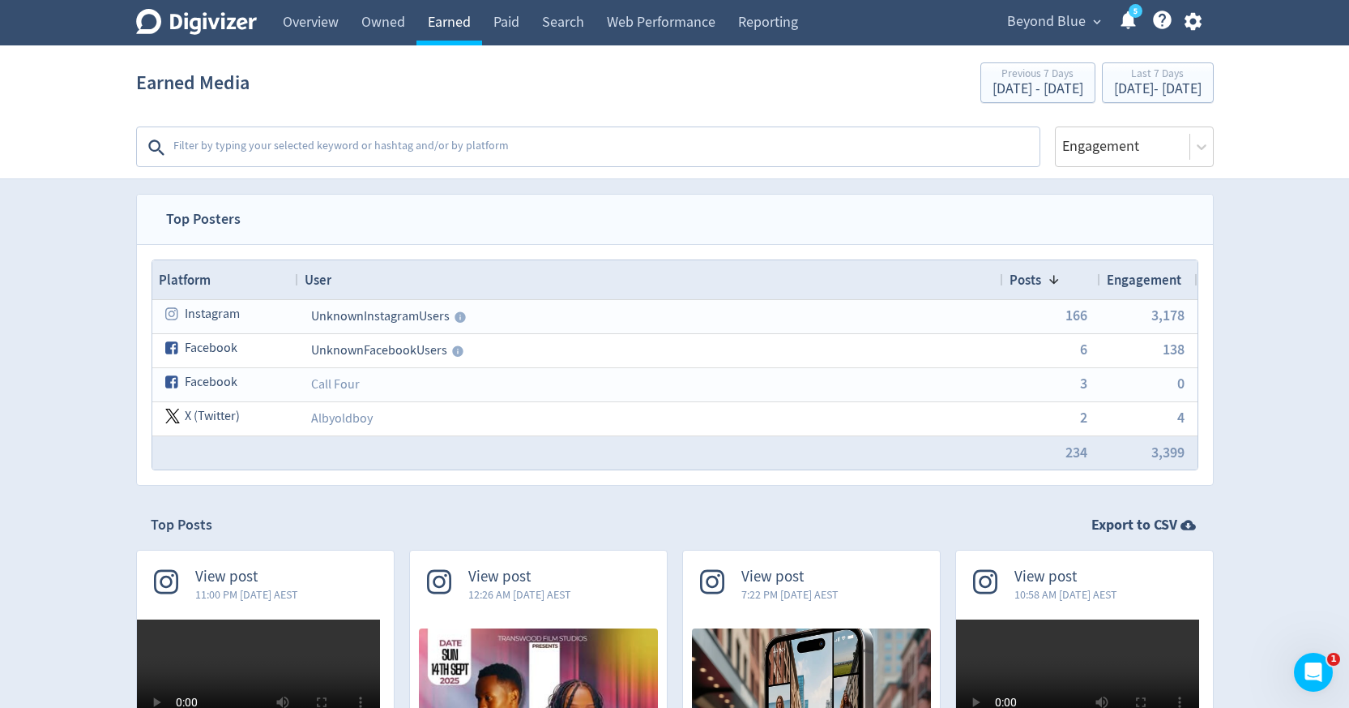
click at [450, 24] on link "Earned" at bounding box center [450, 22] width 66 height 45
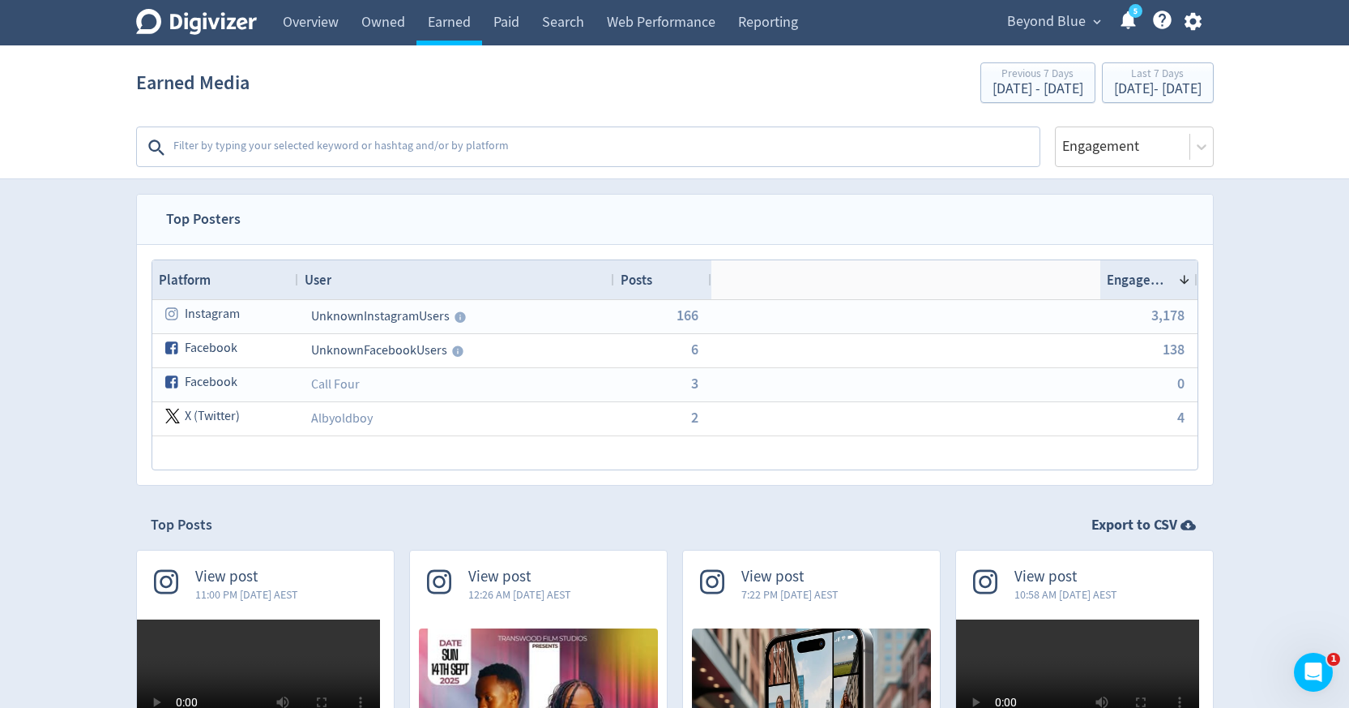
click at [609, 148] on textarea at bounding box center [605, 147] width 866 height 32
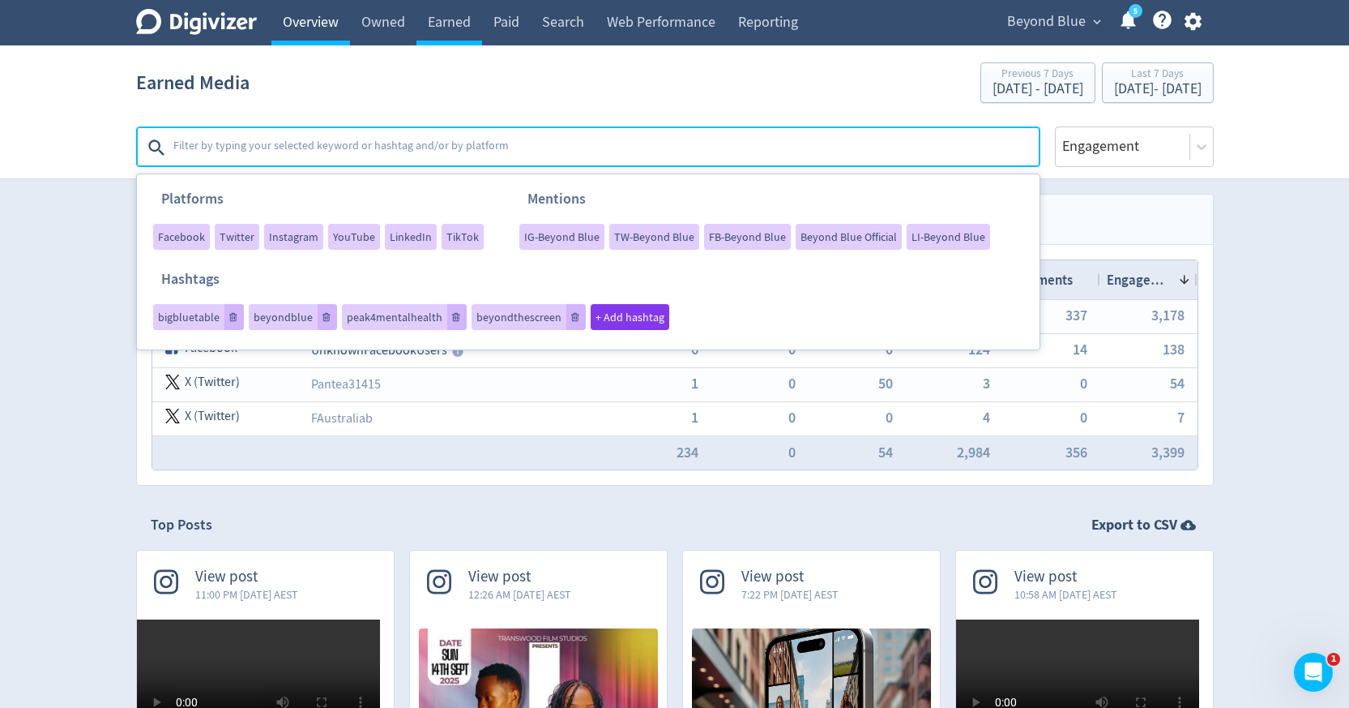
click at [318, 32] on link "Overview" at bounding box center [310, 22] width 79 height 45
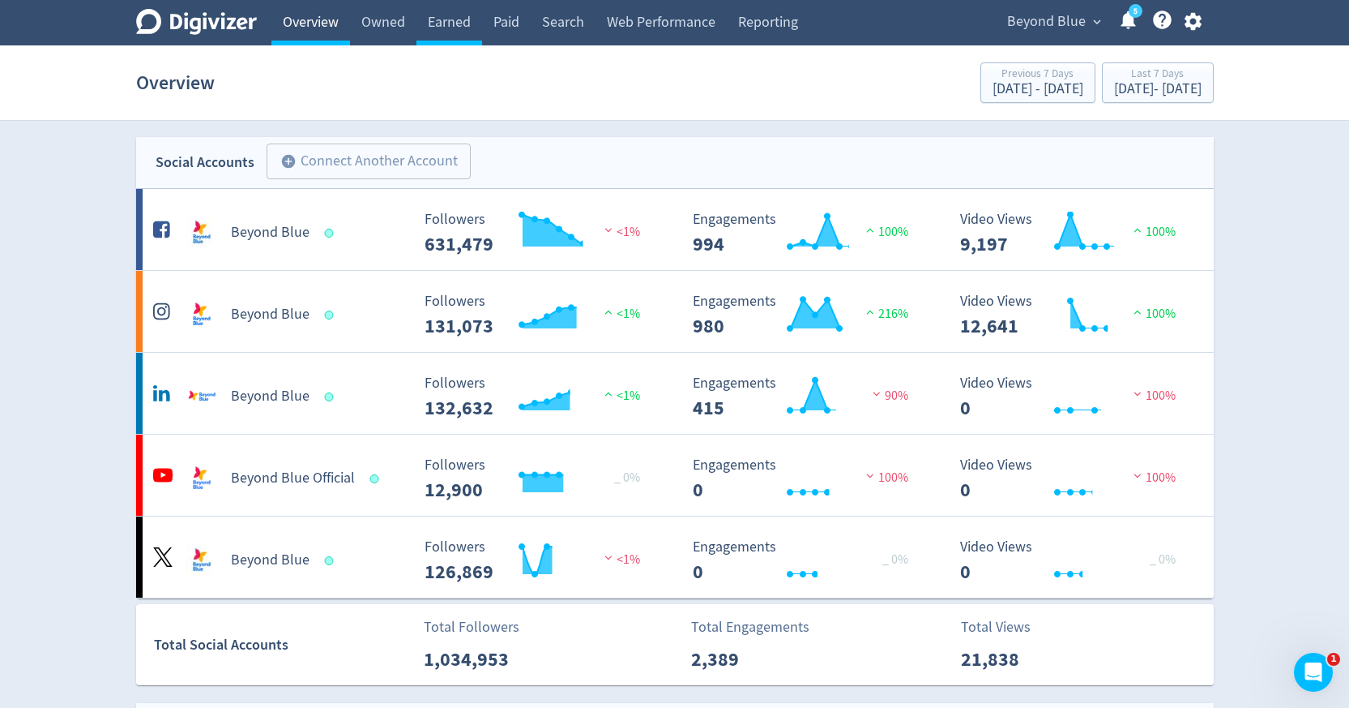
click at [318, 24] on link "Overview" at bounding box center [310, 22] width 79 height 45
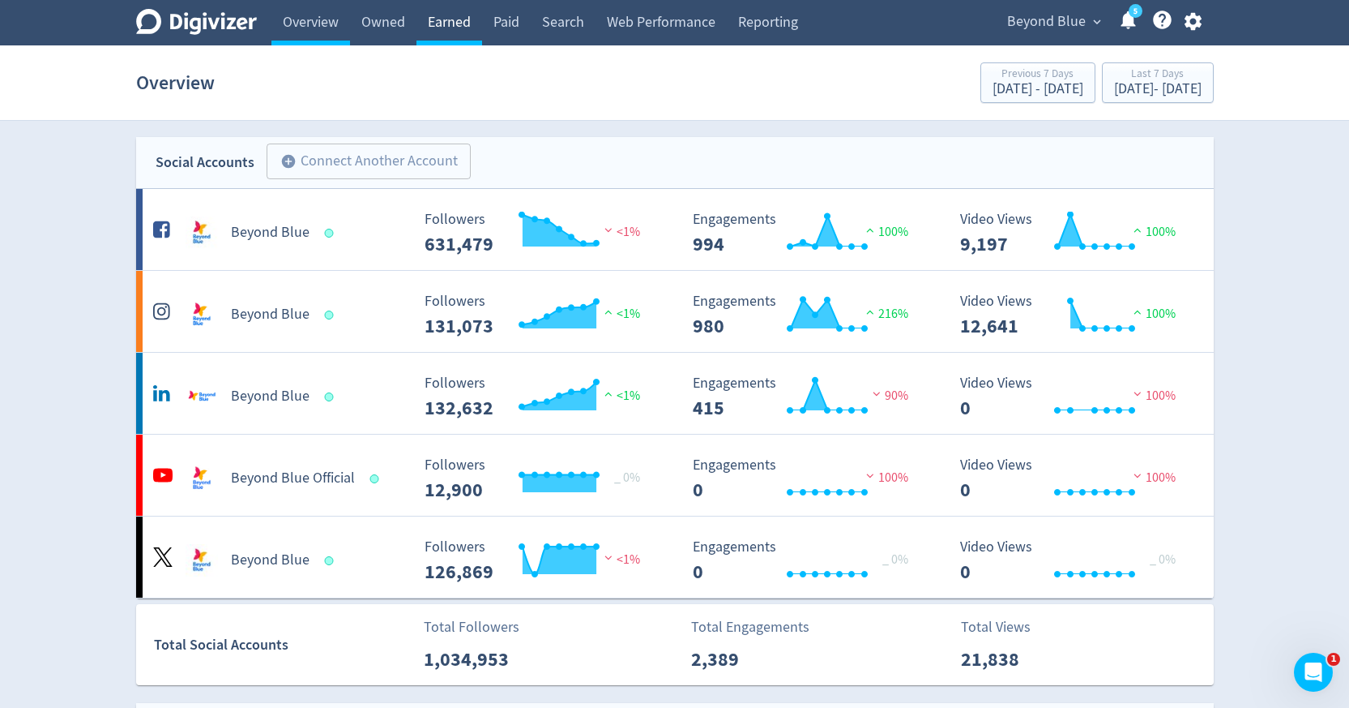
click at [455, 29] on link "Earned" at bounding box center [450, 22] width 66 height 45
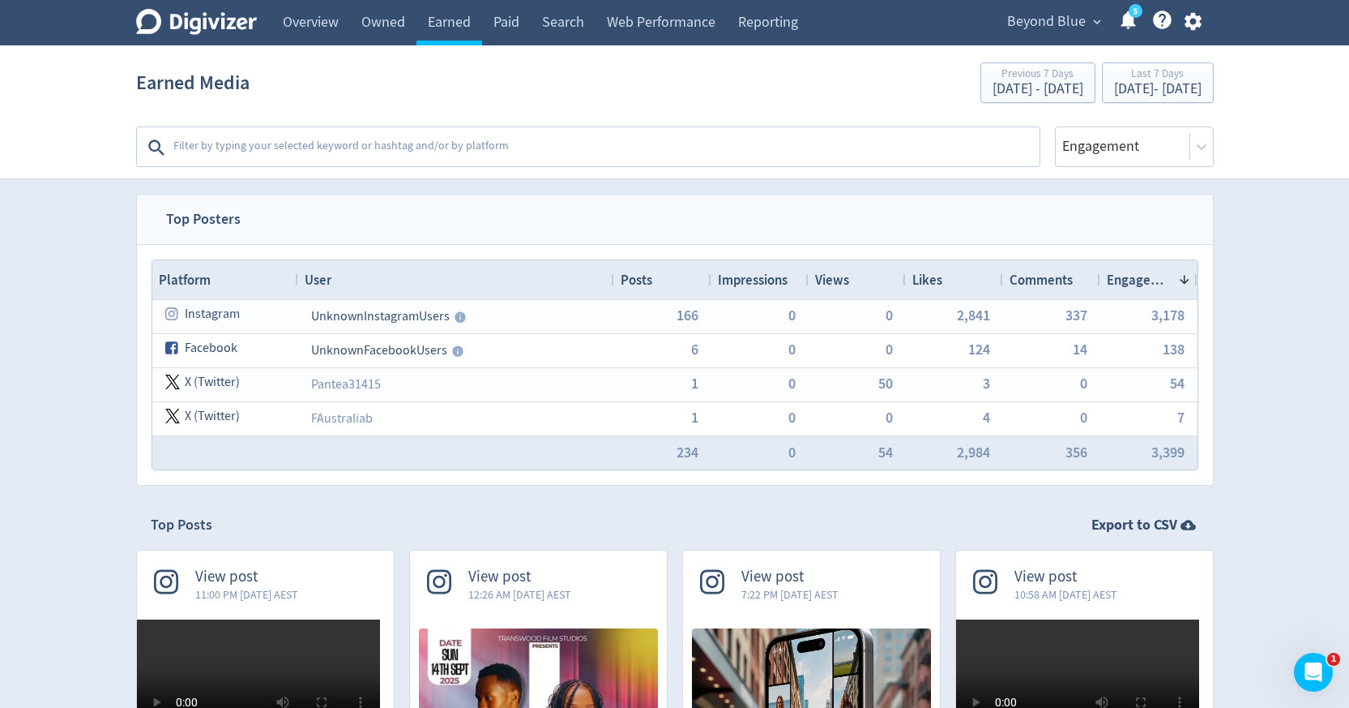
click at [599, 143] on textarea at bounding box center [605, 147] width 866 height 32
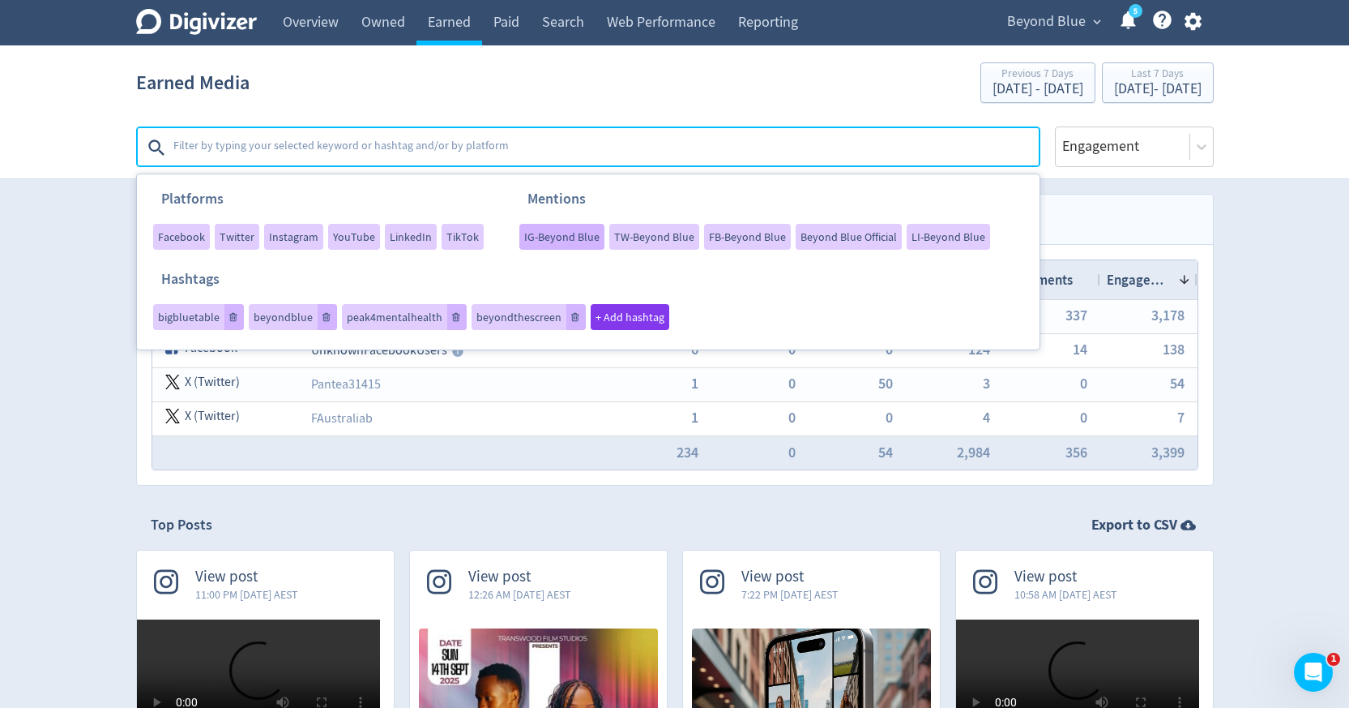
click at [554, 237] on span "IG-Beyond Blue" at bounding box center [561, 236] width 75 height 11
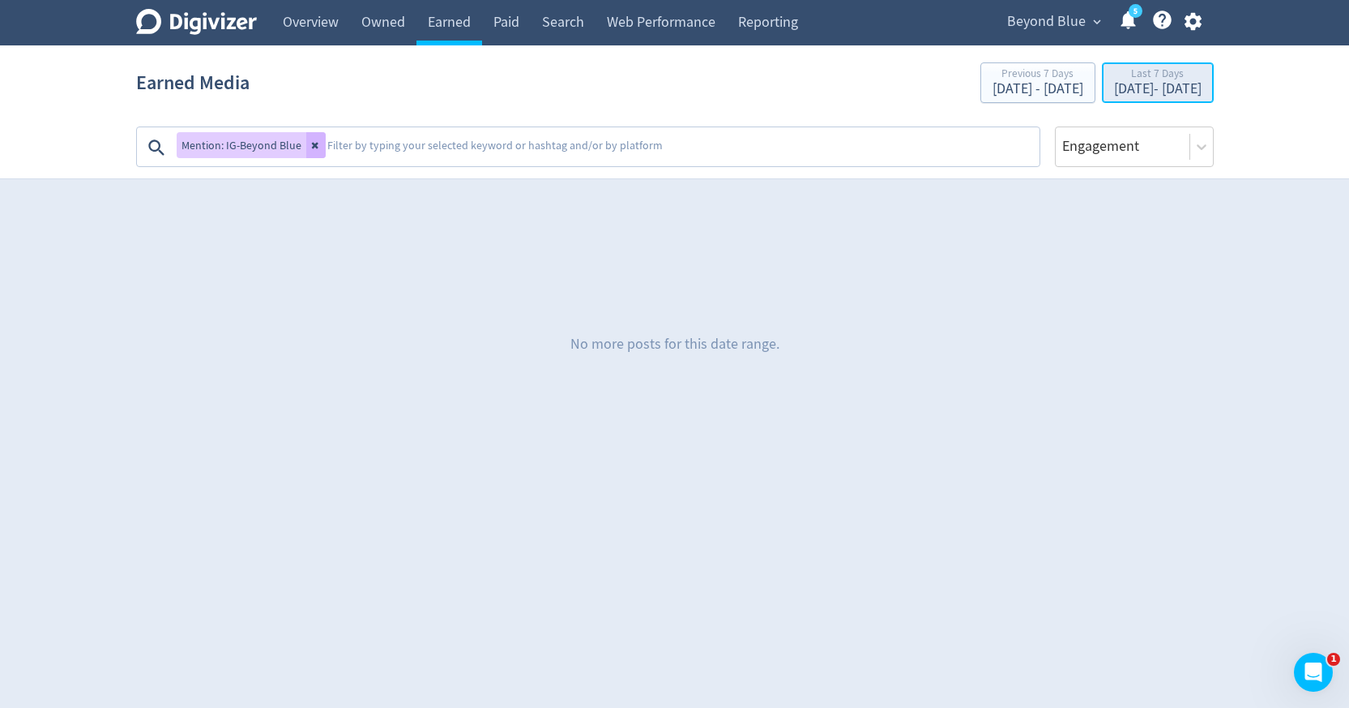
click at [1114, 84] on div "[DATE] - [DATE]" at bounding box center [1158, 89] width 88 height 15
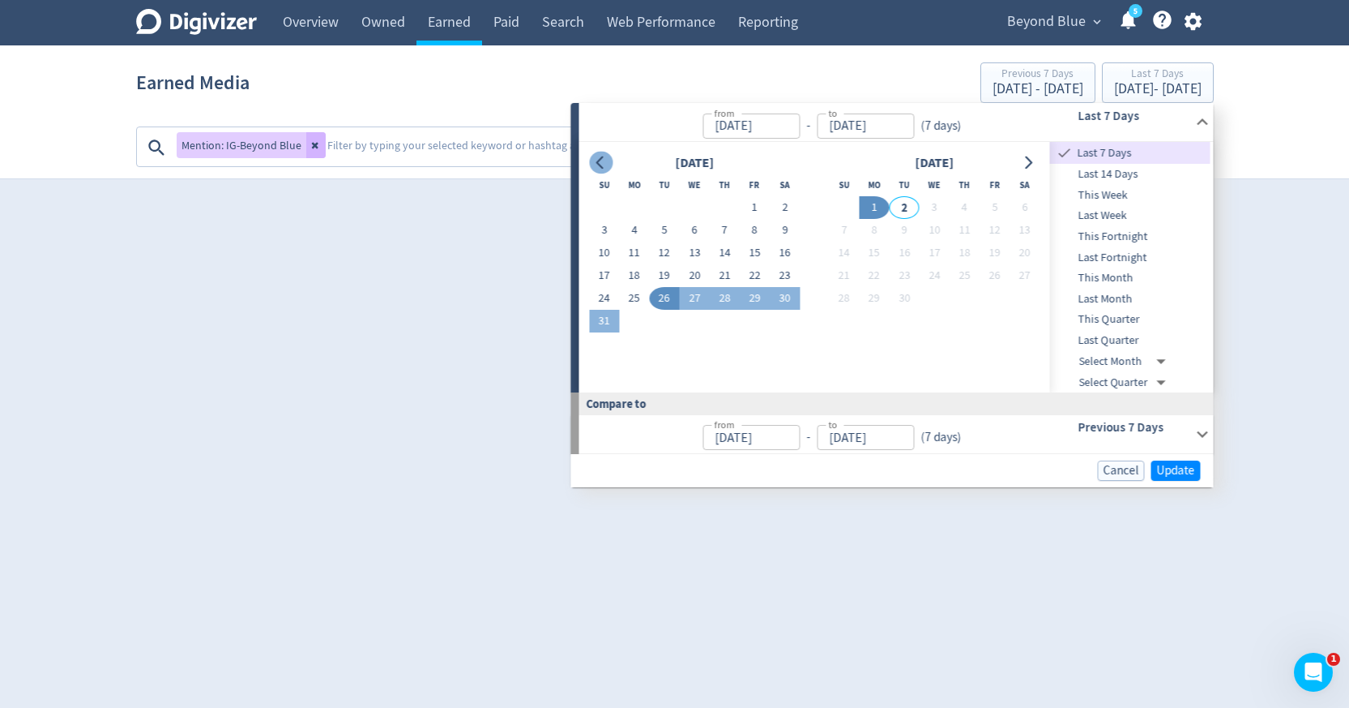
click at [596, 168] on icon "Go to previous month" at bounding box center [601, 162] width 13 height 13
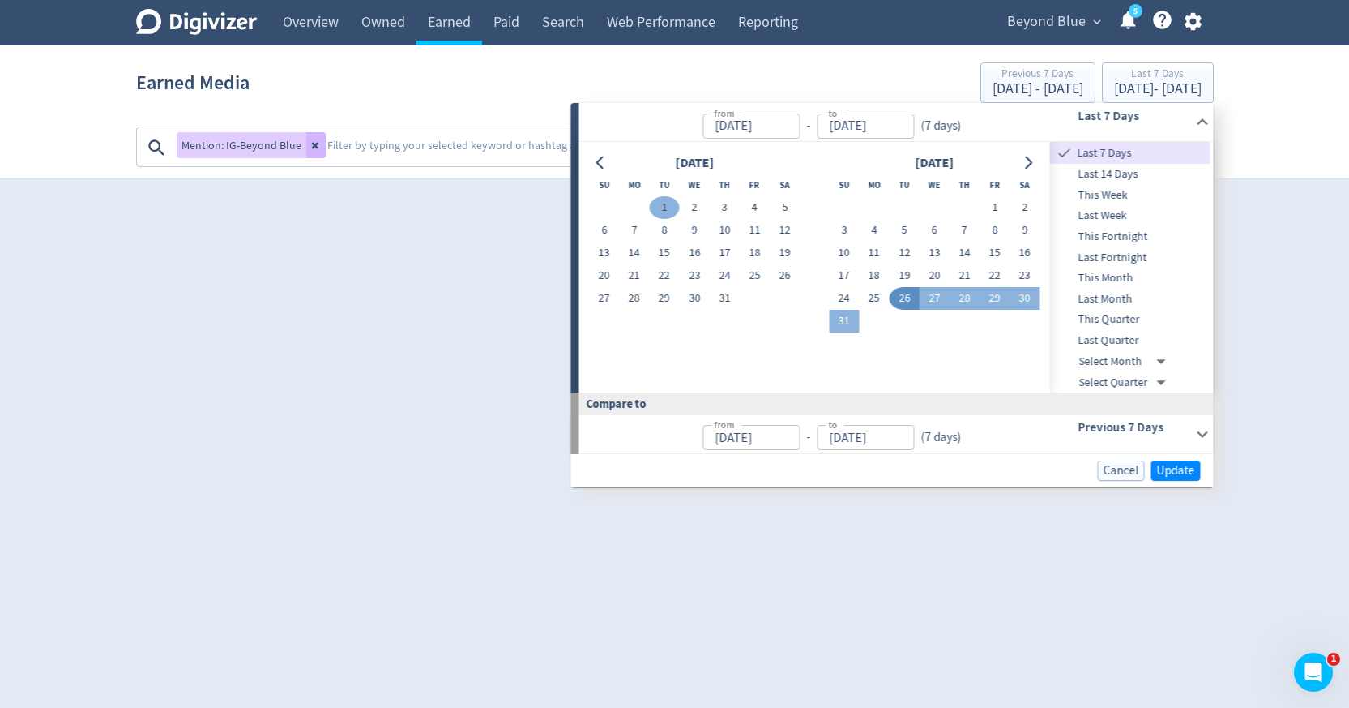
click at [665, 209] on button "1" at bounding box center [664, 207] width 30 height 23
type input "Jul 01, 2025"
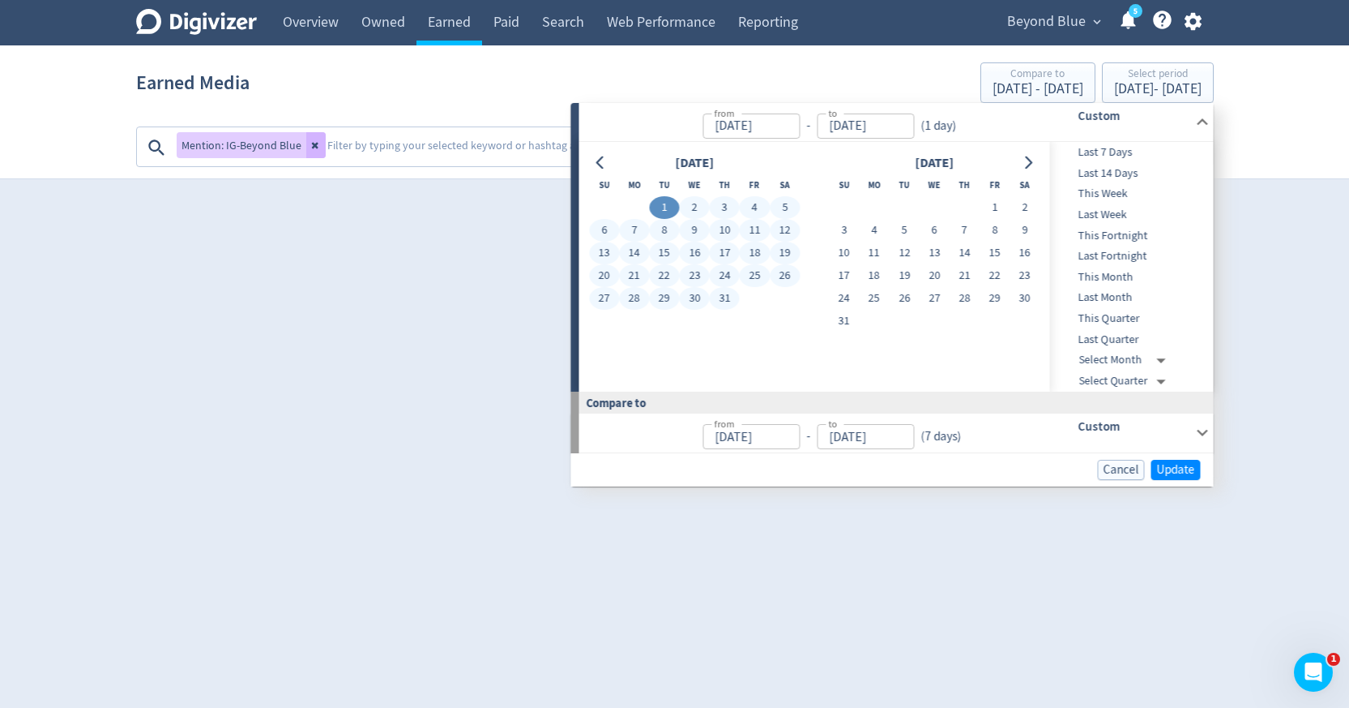
click at [721, 296] on button "31" at bounding box center [725, 298] width 30 height 23
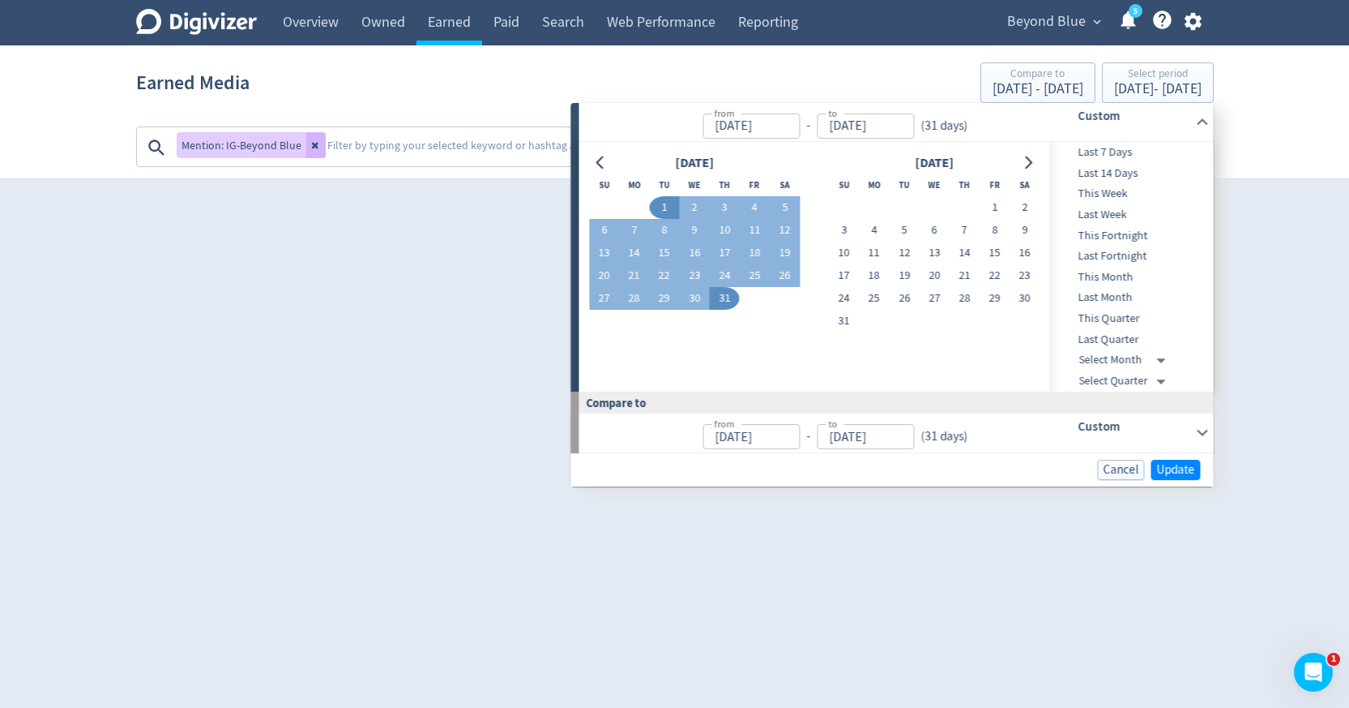
type input "Jul 31, 2025"
type input "May 31, 2025"
type input "Jun 30, 2025"
click at [1169, 474] on span "Update" at bounding box center [1176, 470] width 38 height 12
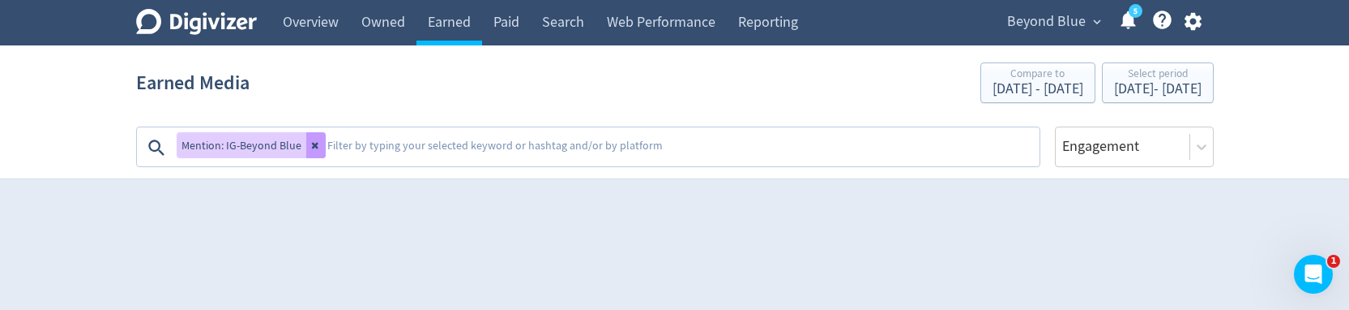
click at [313, 148] on icon at bounding box center [316, 145] width 10 height 10
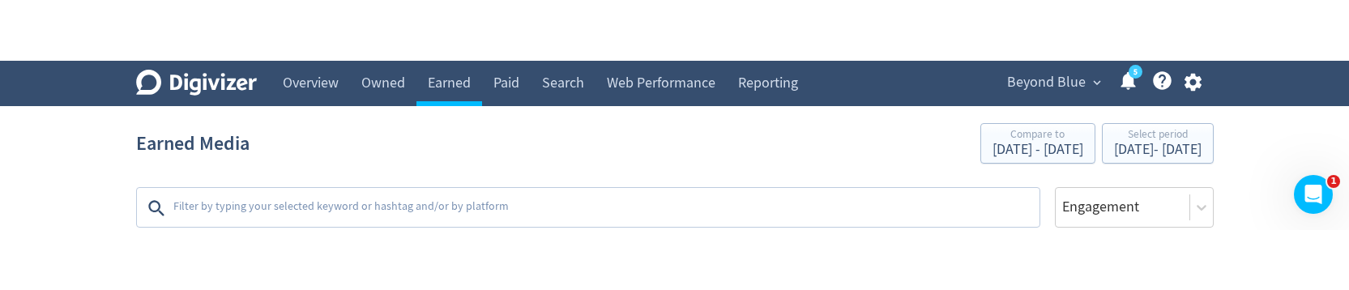
scroll to position [46, 0]
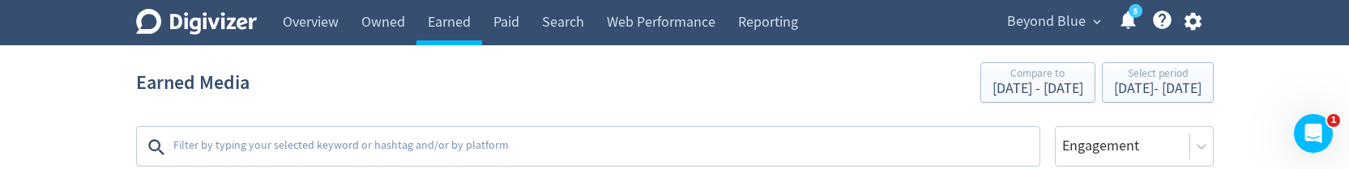
click at [588, 138] on textarea at bounding box center [605, 147] width 866 height 32
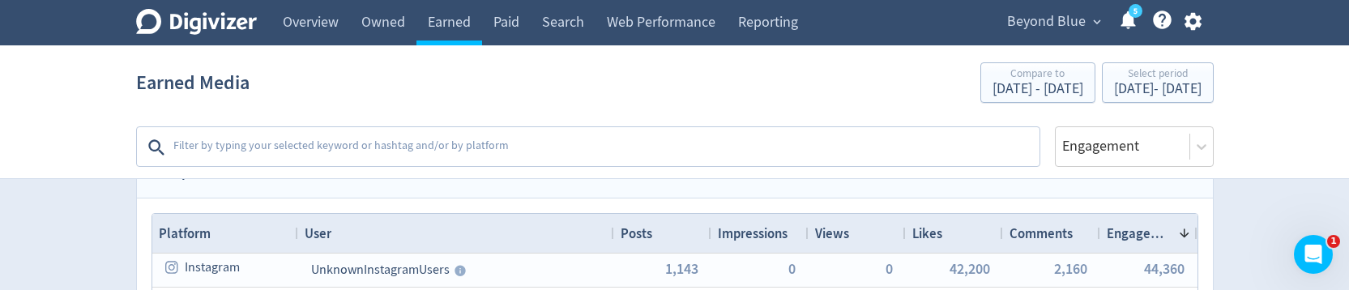
click at [902, 151] on textarea at bounding box center [605, 147] width 866 height 32
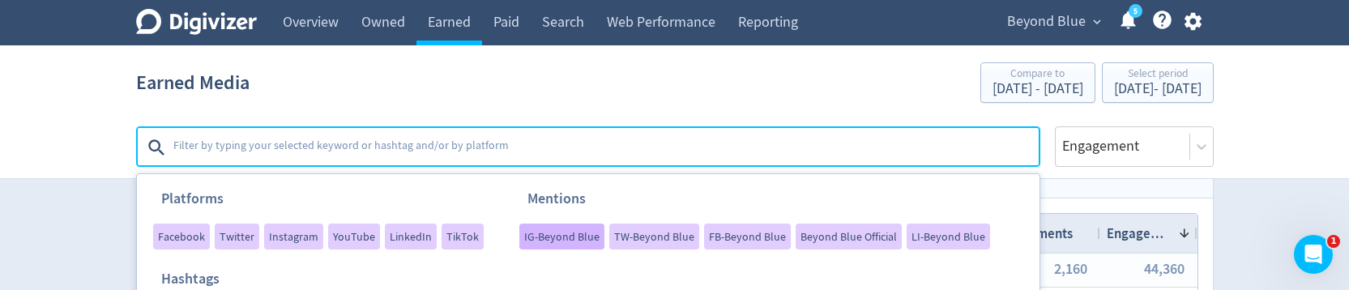
click at [558, 236] on span "IG-Beyond Blue" at bounding box center [561, 236] width 75 height 11
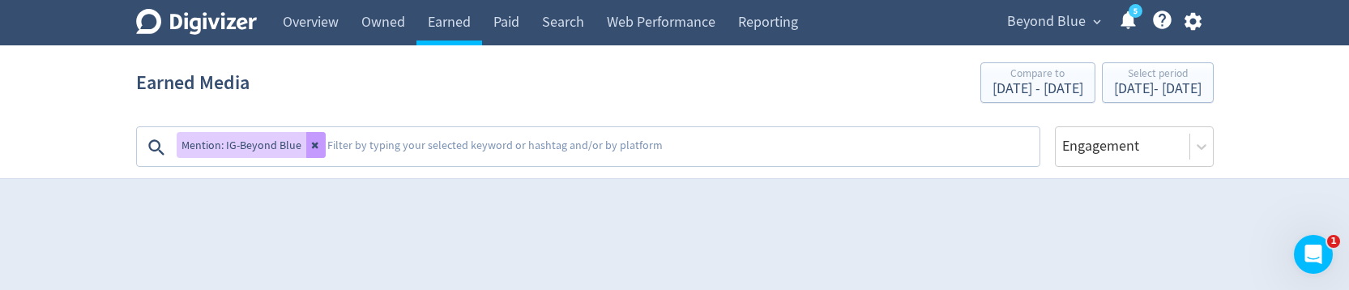
click at [315, 151] on button at bounding box center [315, 145] width 19 height 26
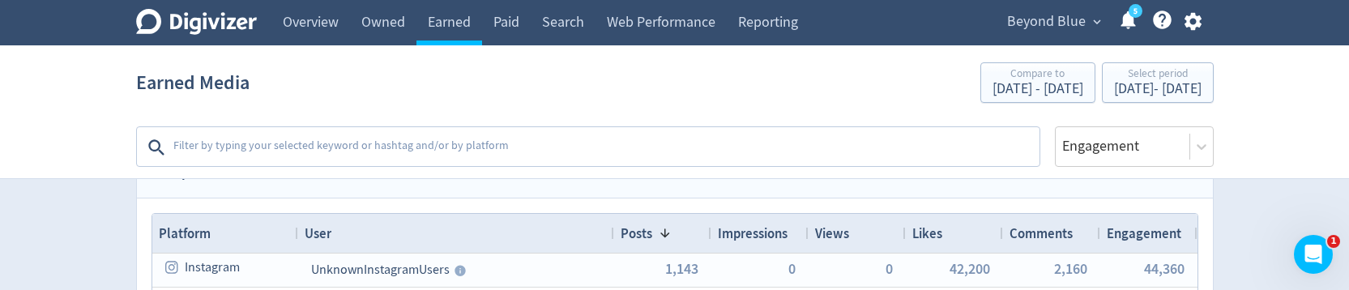
scroll to position [353, 0]
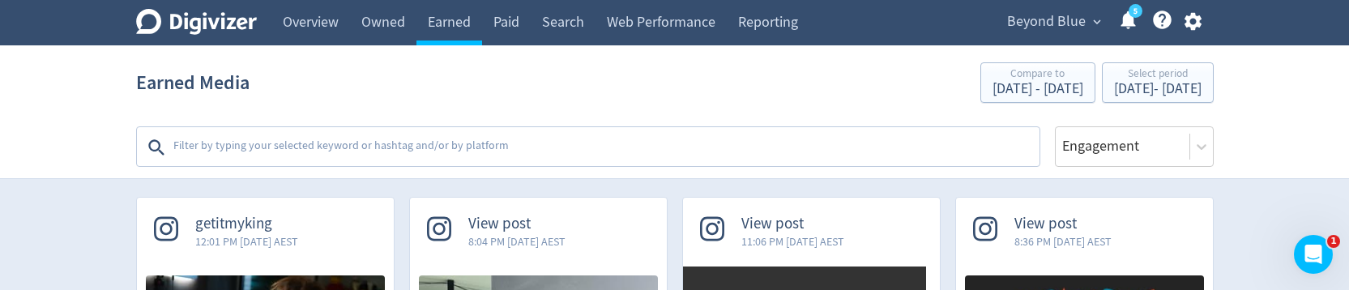
click at [844, 134] on textarea at bounding box center [605, 147] width 866 height 32
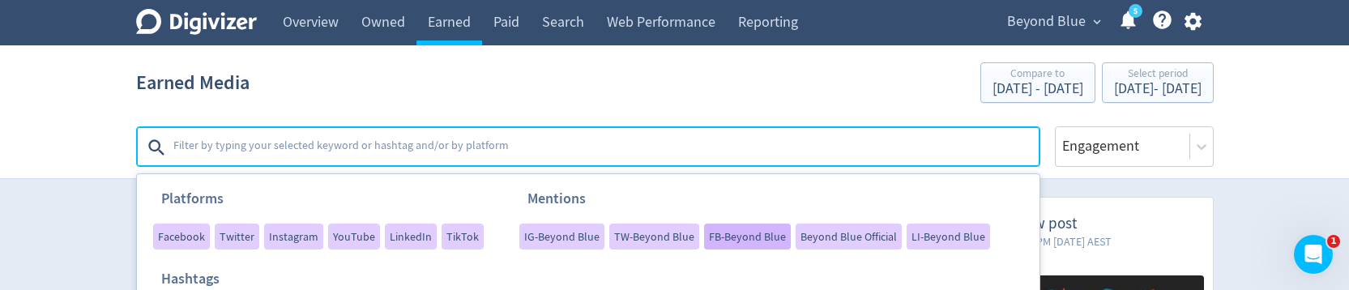
click at [715, 240] on span "FB-Beyond Blue" at bounding box center [747, 236] width 77 height 11
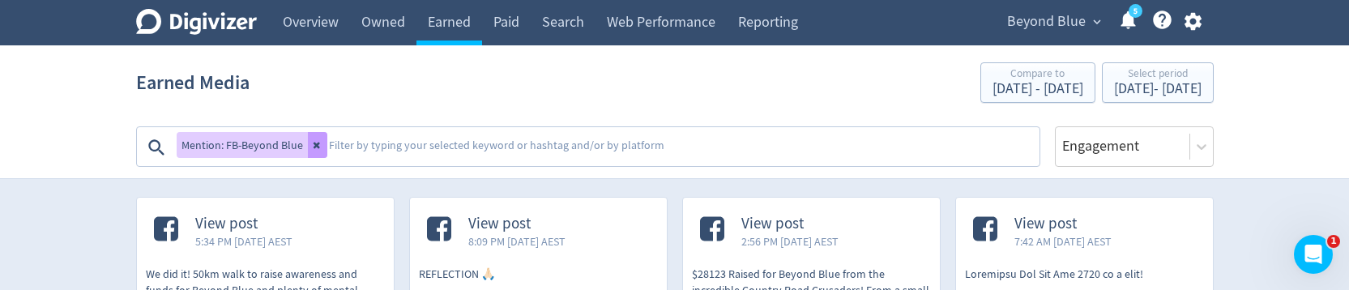
click at [318, 148] on icon at bounding box center [318, 145] width 10 height 10
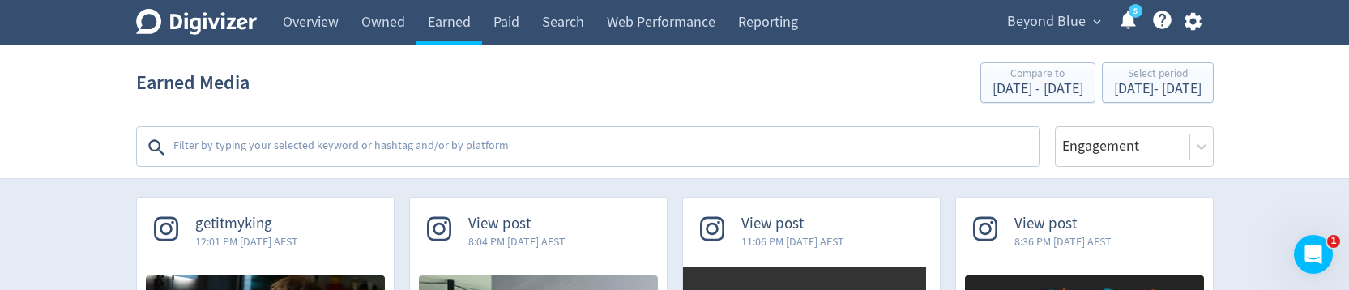
click at [331, 146] on textarea at bounding box center [605, 147] width 866 height 32
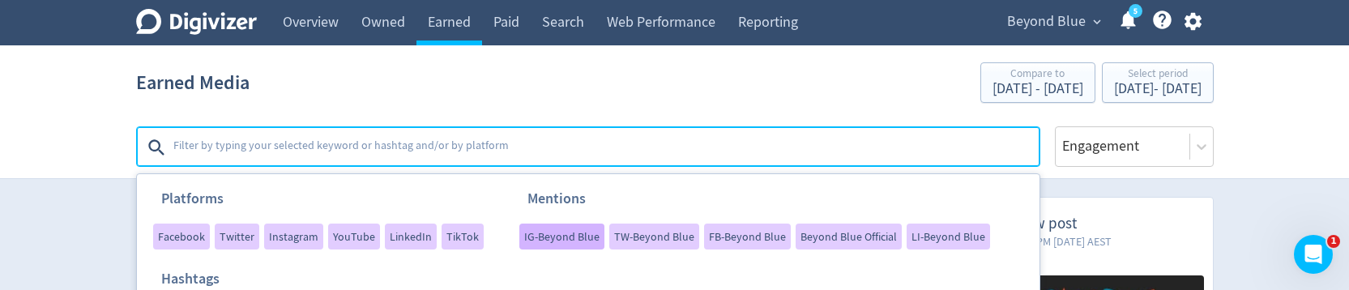
click at [576, 237] on span "IG-Beyond Blue" at bounding box center [561, 236] width 75 height 11
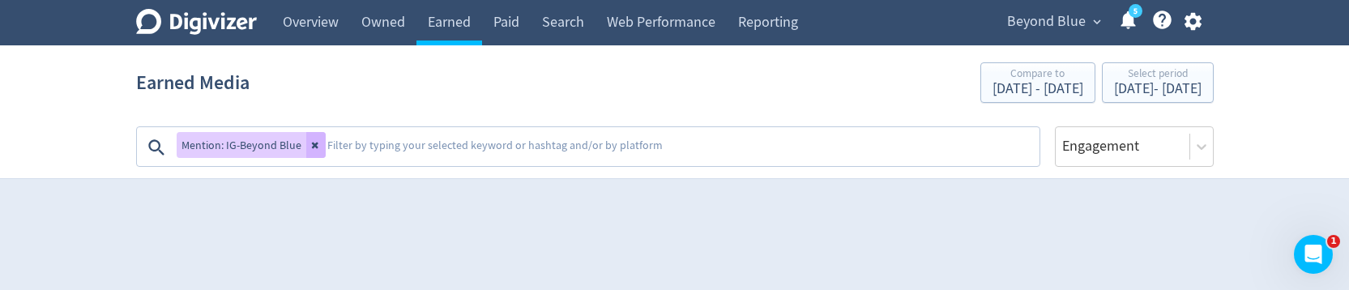
scroll to position [46, 0]
click at [317, 148] on icon at bounding box center [316, 145] width 10 height 10
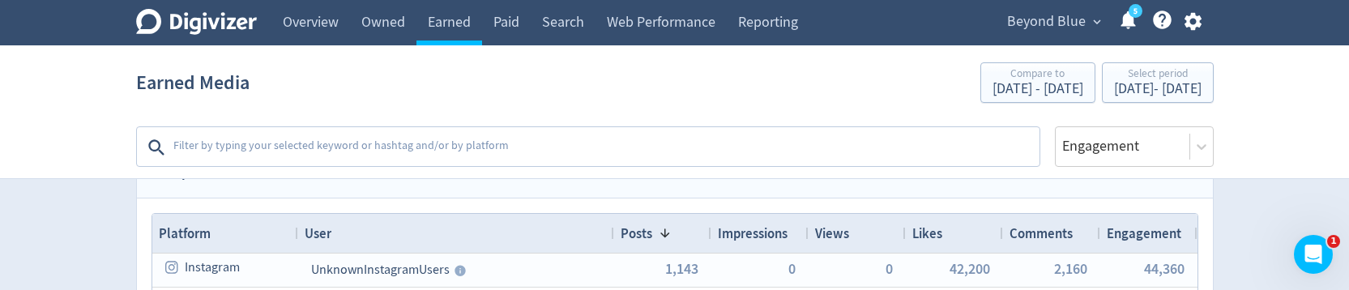
scroll to position [353, 0]
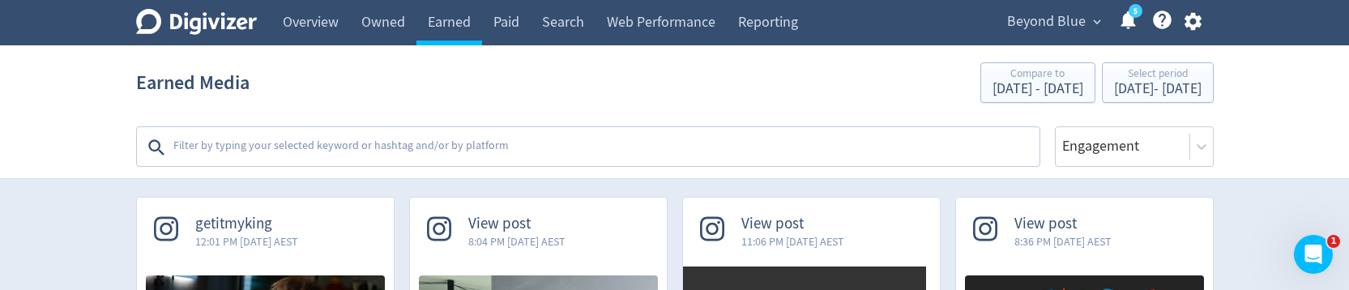
click at [485, 147] on textarea at bounding box center [605, 147] width 866 height 32
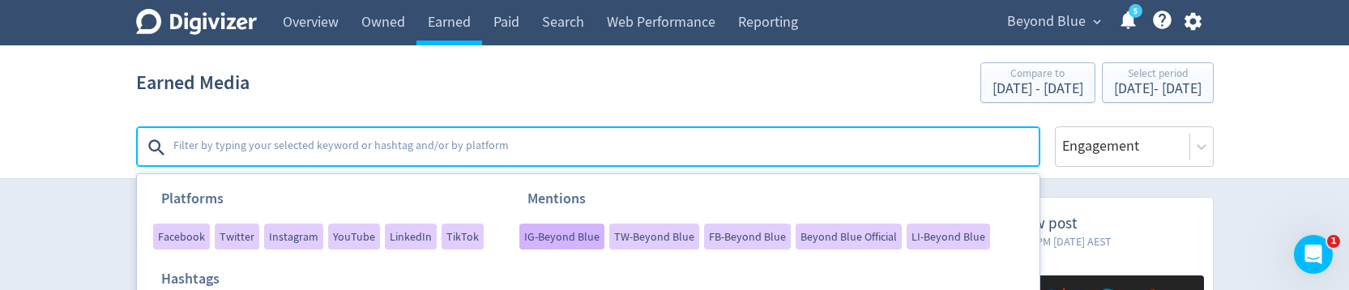
click at [544, 241] on span "IG-Beyond Blue" at bounding box center [561, 236] width 75 height 11
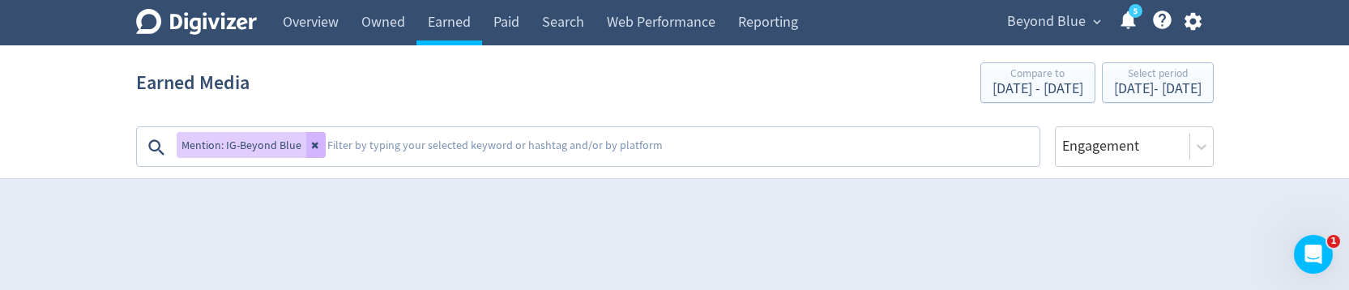
scroll to position [46, 0]
click at [314, 148] on icon at bounding box center [316, 145] width 10 height 10
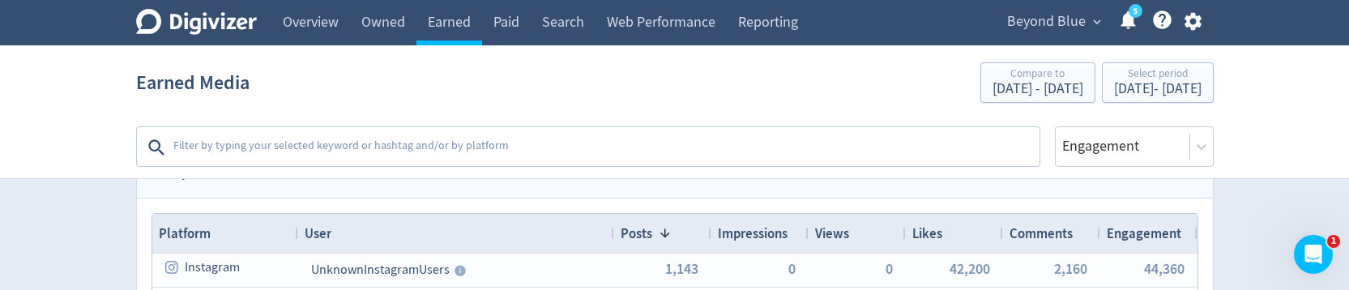
scroll to position [353, 0]
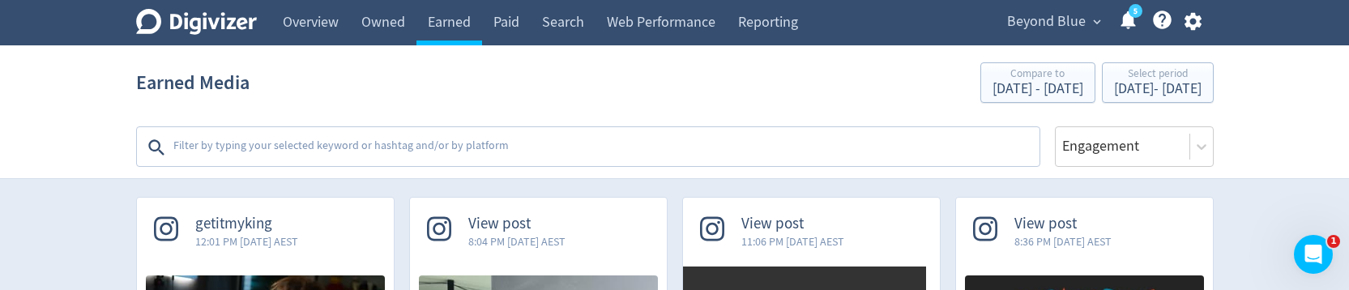
click at [484, 150] on textarea at bounding box center [605, 147] width 866 height 32
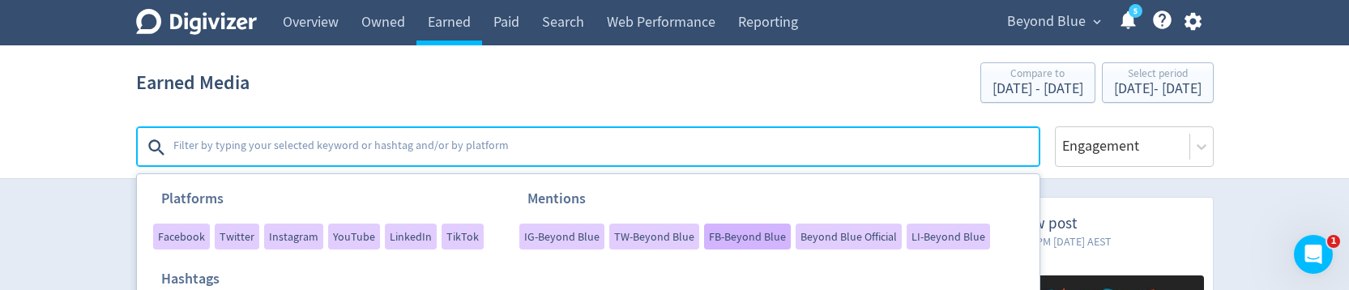
click at [717, 233] on span "FB-Beyond Blue" at bounding box center [747, 236] width 77 height 11
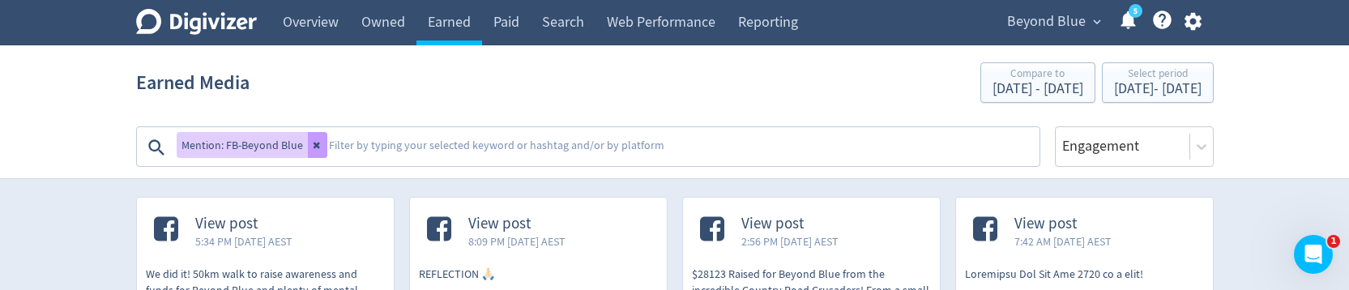
click at [318, 148] on icon at bounding box center [318, 145] width 10 height 10
click at [327, 148] on textarea at bounding box center [682, 147] width 711 height 32
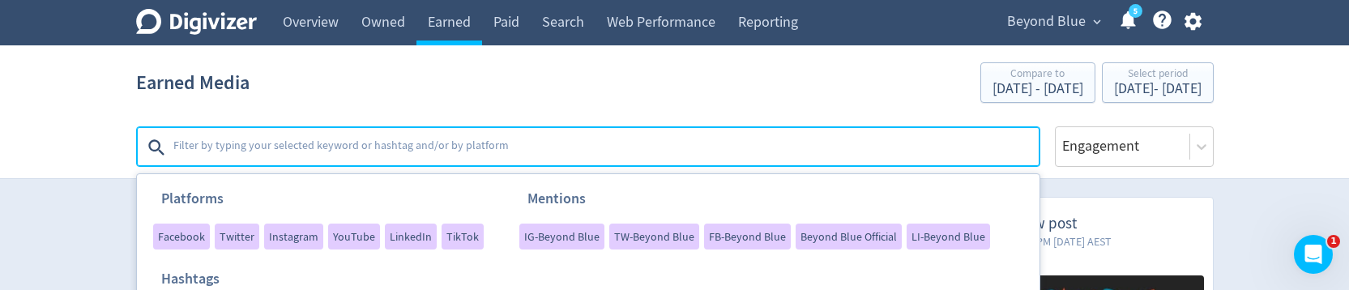
click at [318, 148] on textarea at bounding box center [605, 147] width 866 height 32
click at [713, 226] on div "FB-Beyond Blue" at bounding box center [747, 237] width 87 height 26
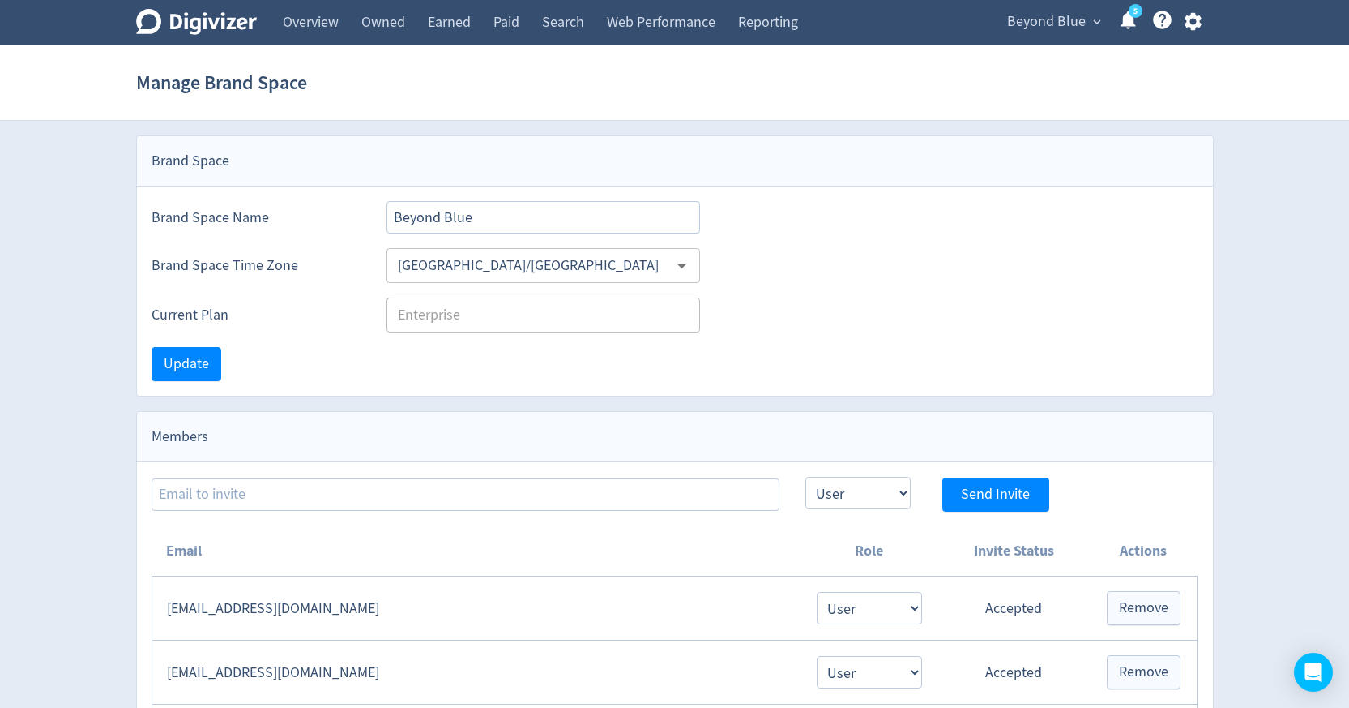
select select "USER"
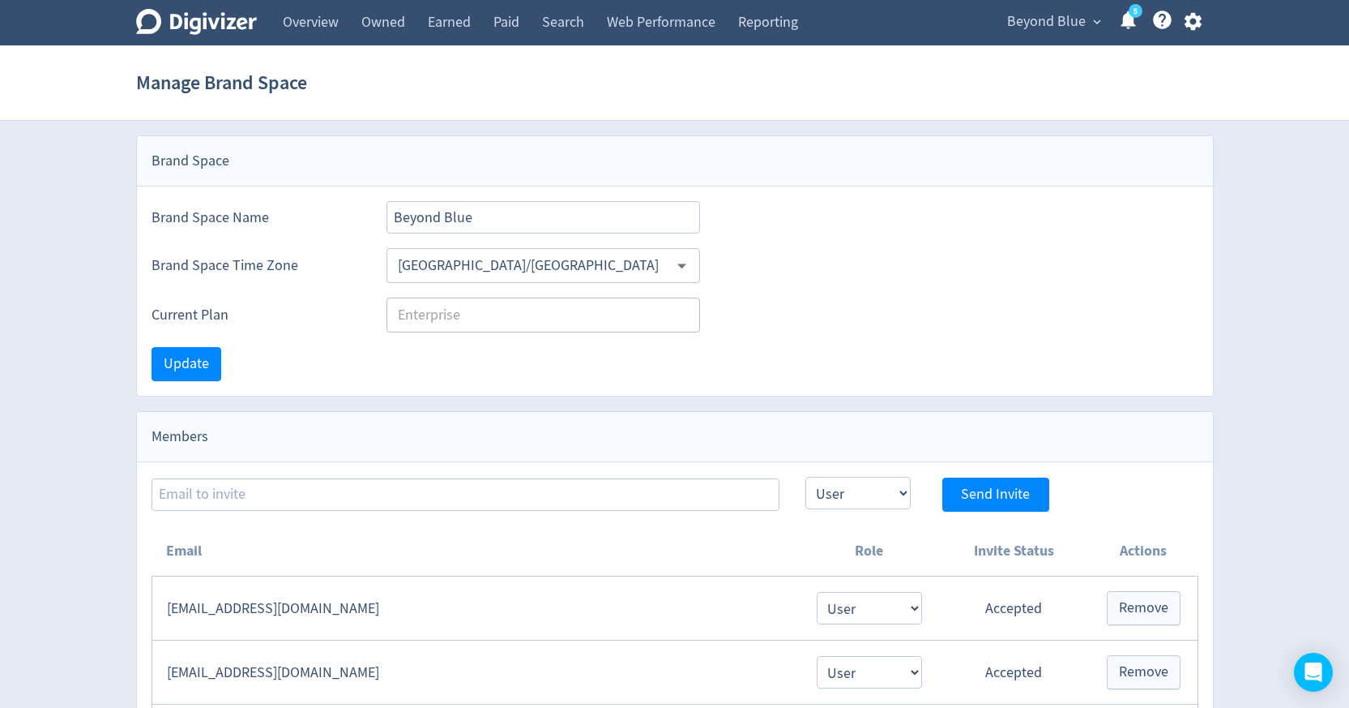
select select "USER"
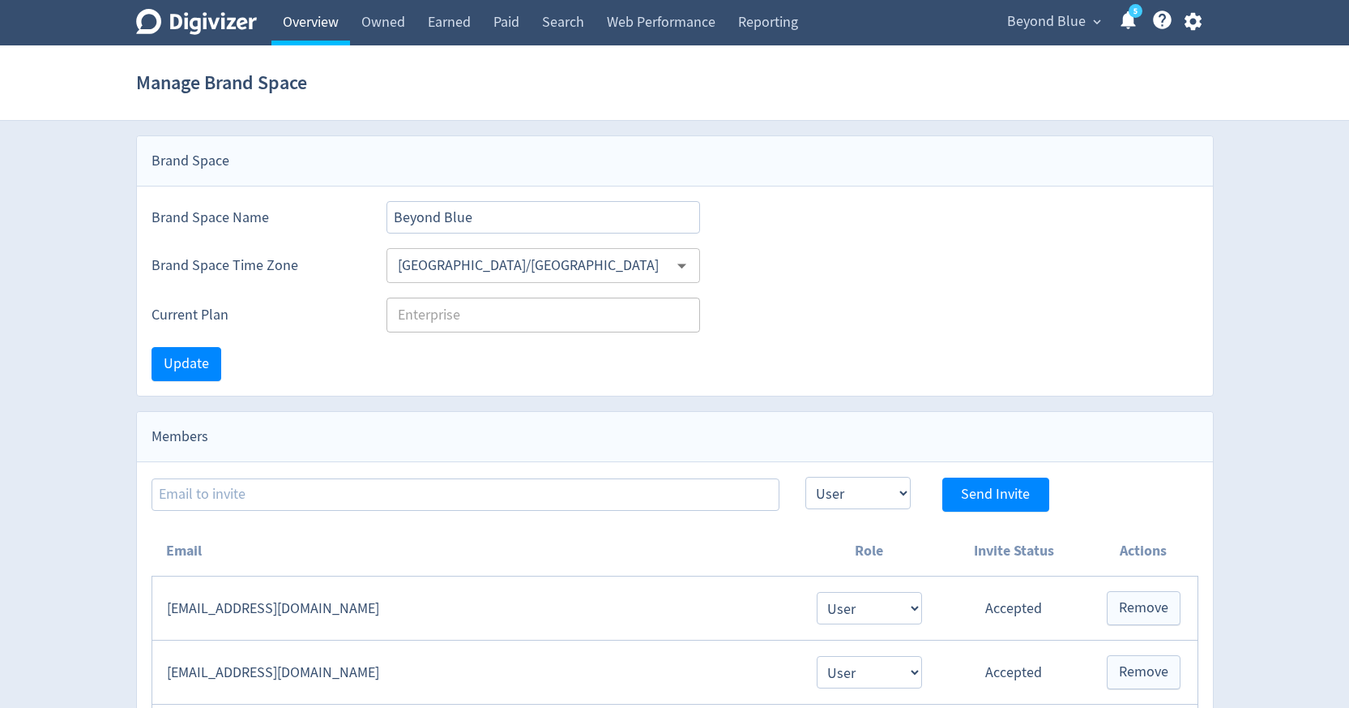
click at [310, 34] on link "Overview" at bounding box center [310, 22] width 79 height 45
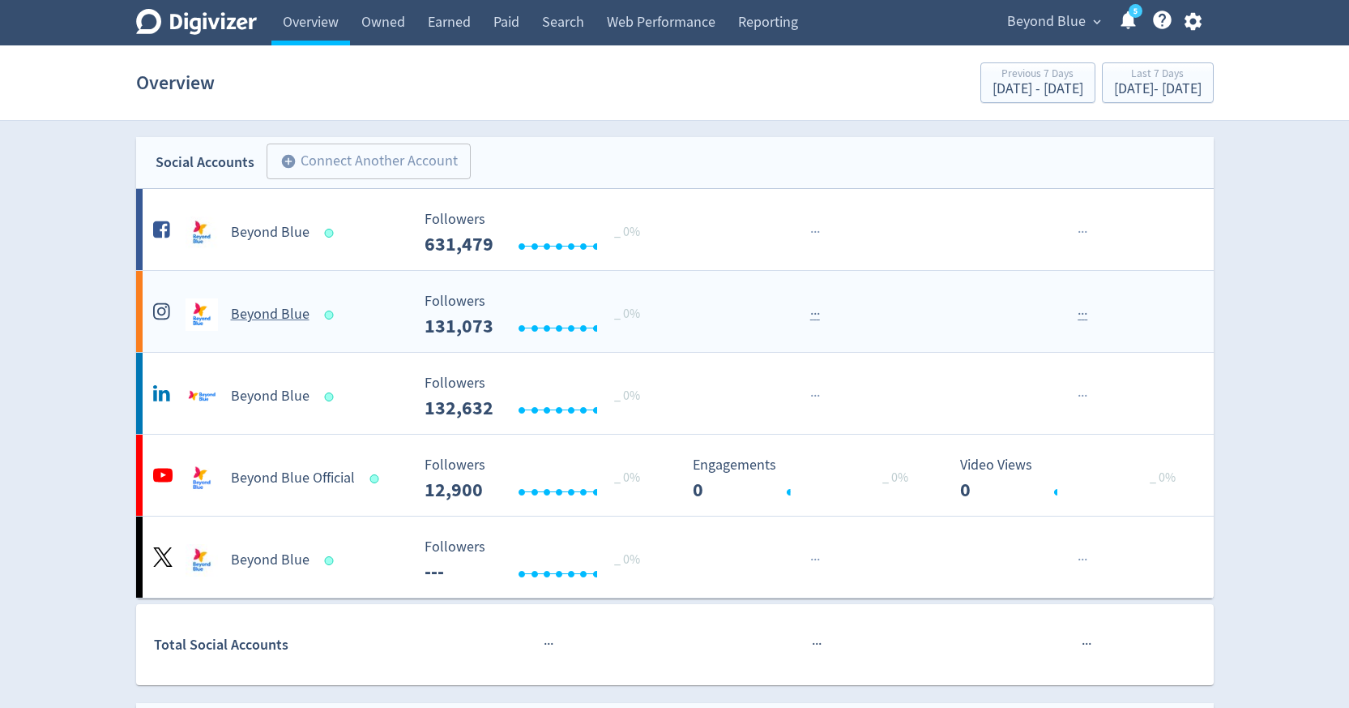
click at [254, 313] on h5 "Beyond Blue" at bounding box center [270, 314] width 79 height 19
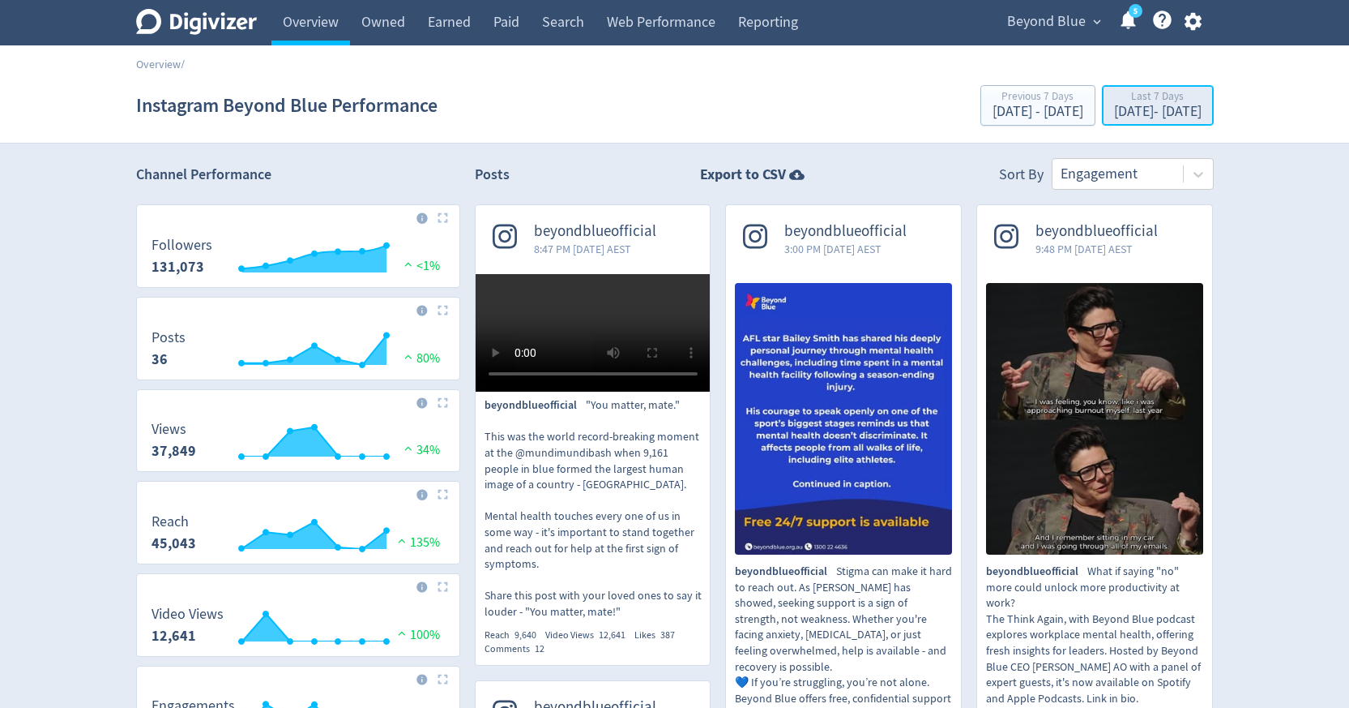
click at [1114, 113] on div "Aug 26, 2025 - Sep 1, 2025" at bounding box center [1158, 112] width 88 height 15
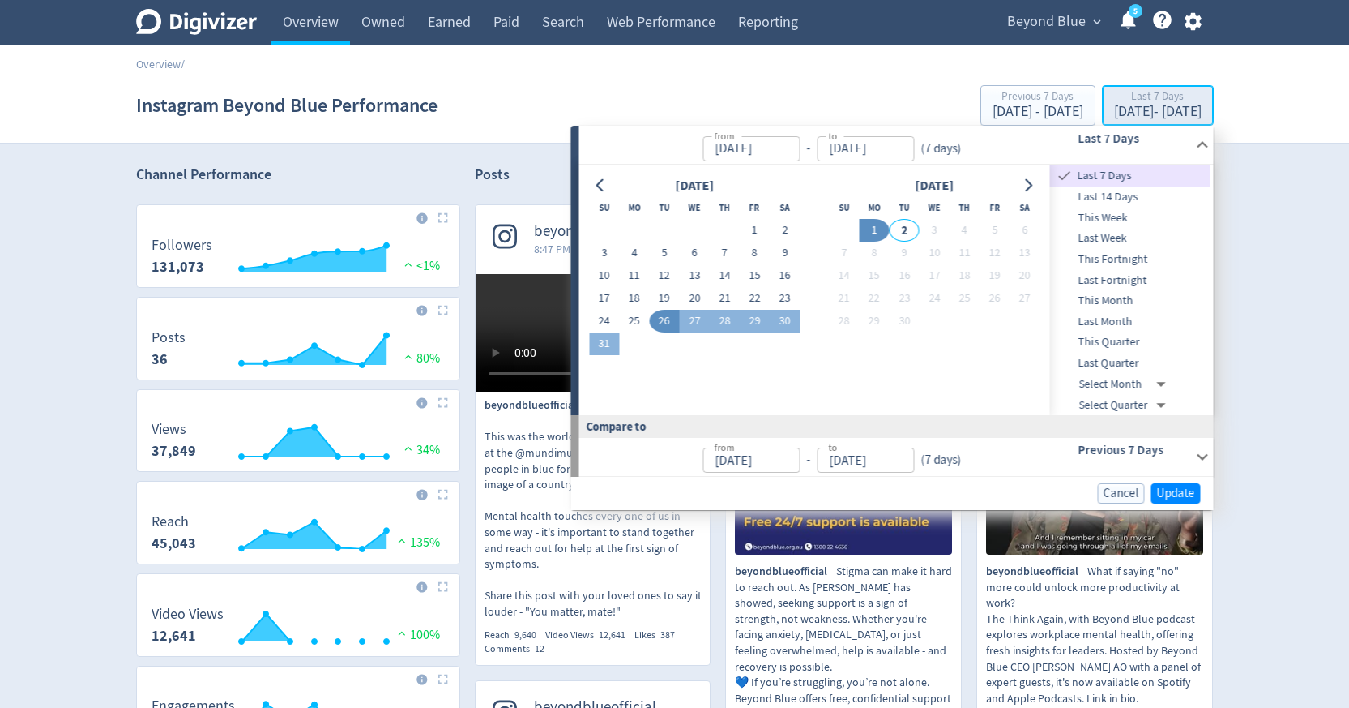
type input "[DATE]"
click at [600, 185] on icon "Go to previous month" at bounding box center [601, 185] width 13 height 13
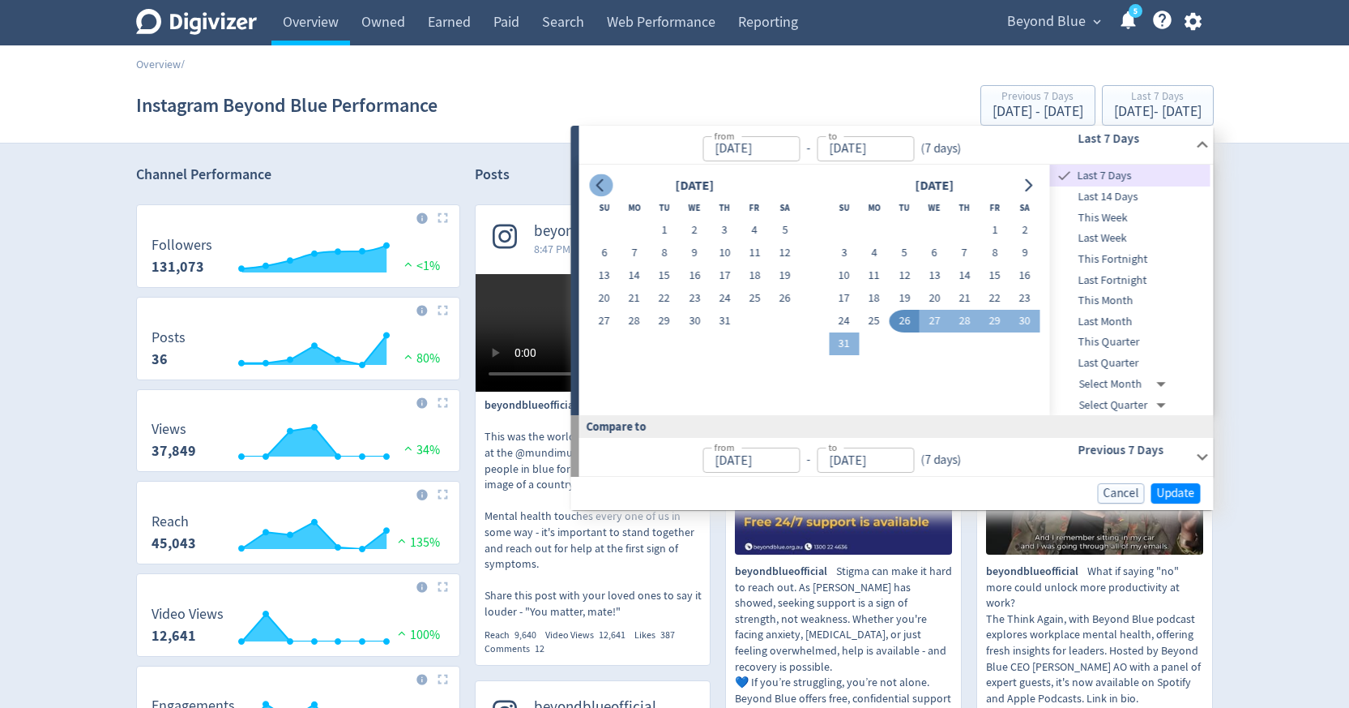
click at [600, 185] on icon "Go to previous month" at bounding box center [601, 185] width 13 height 13
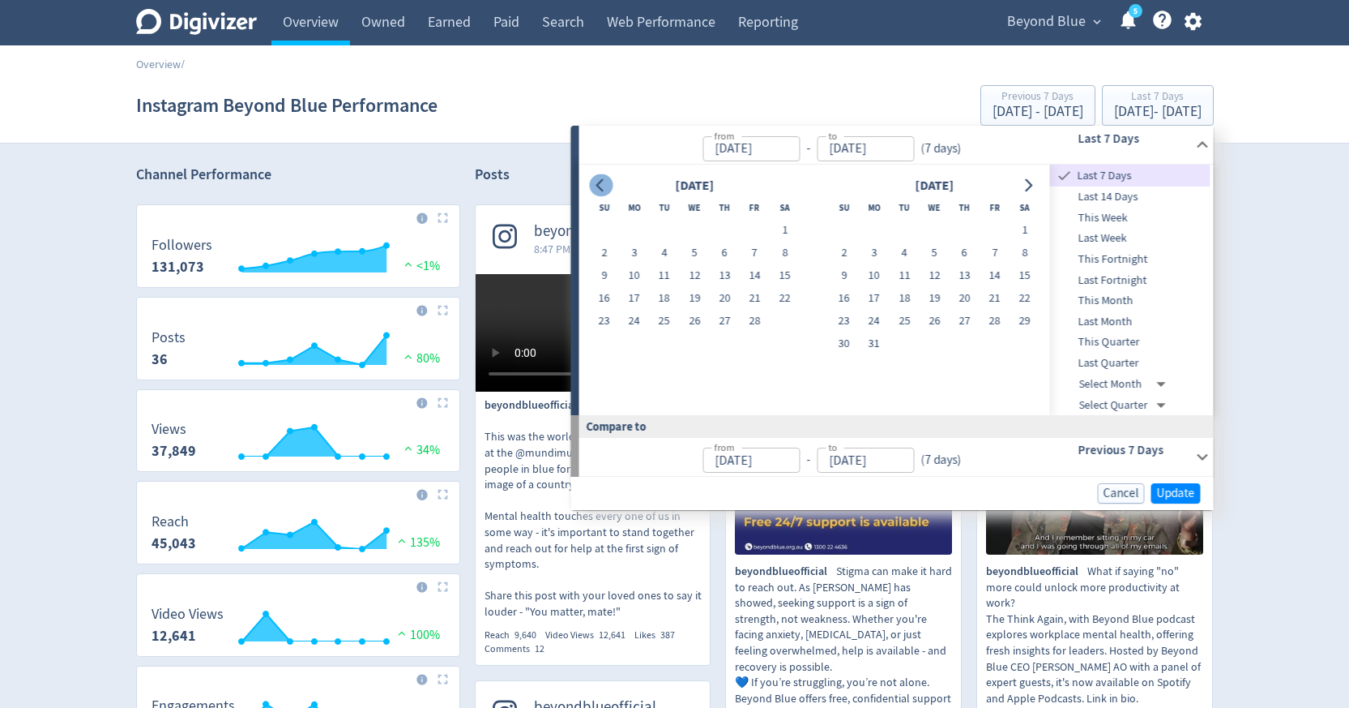
click at [606, 188] on icon "Go to previous month" at bounding box center [601, 185] width 13 height 13
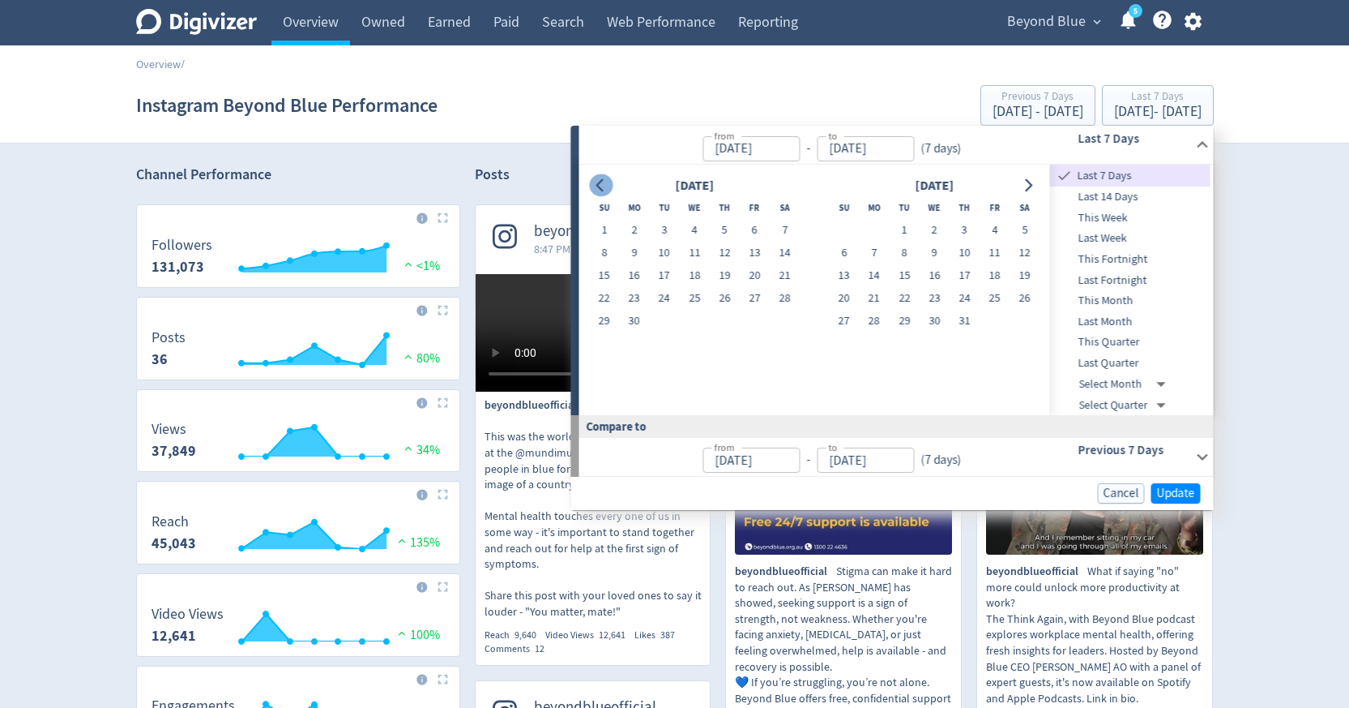
click at [606, 188] on icon "Go to previous month" at bounding box center [601, 185] width 13 height 13
click at [636, 224] on button "1" at bounding box center [634, 230] width 30 height 23
type input "[DATE]"
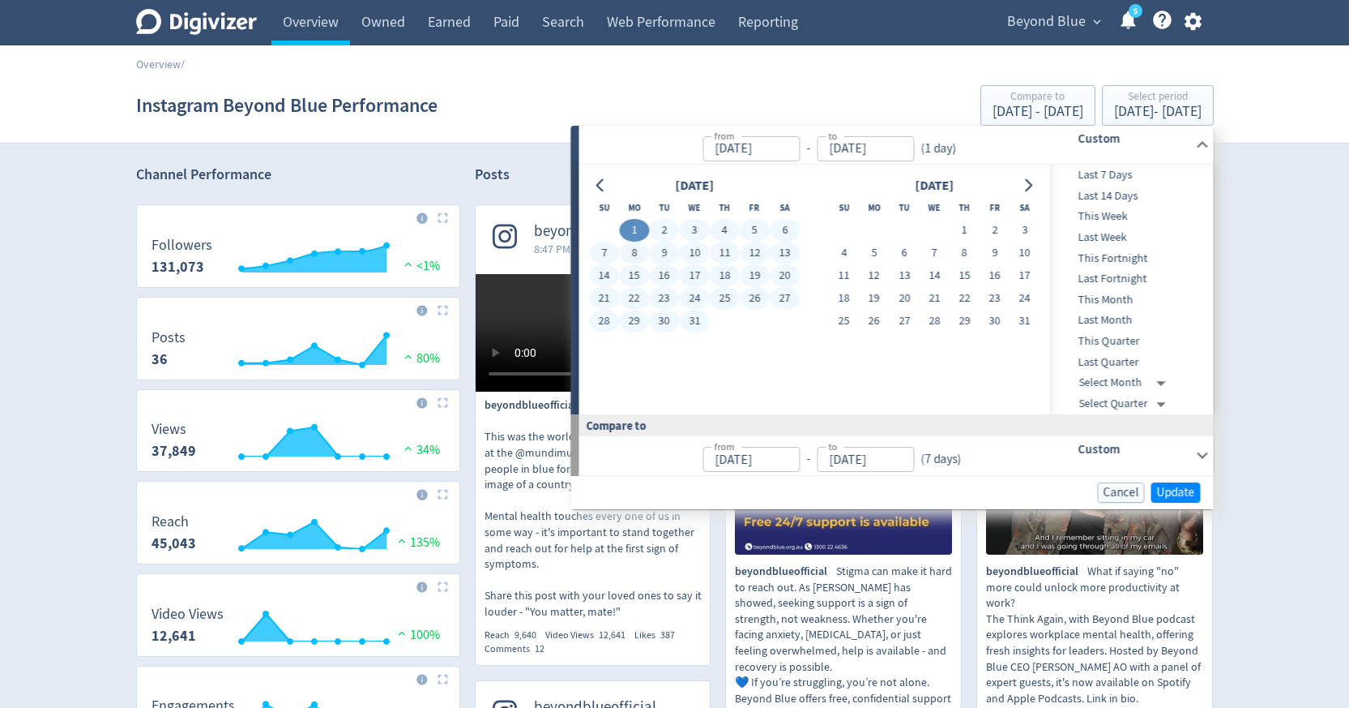
click at [689, 324] on button "31" at bounding box center [695, 321] width 30 height 23
type input "[DATE]"
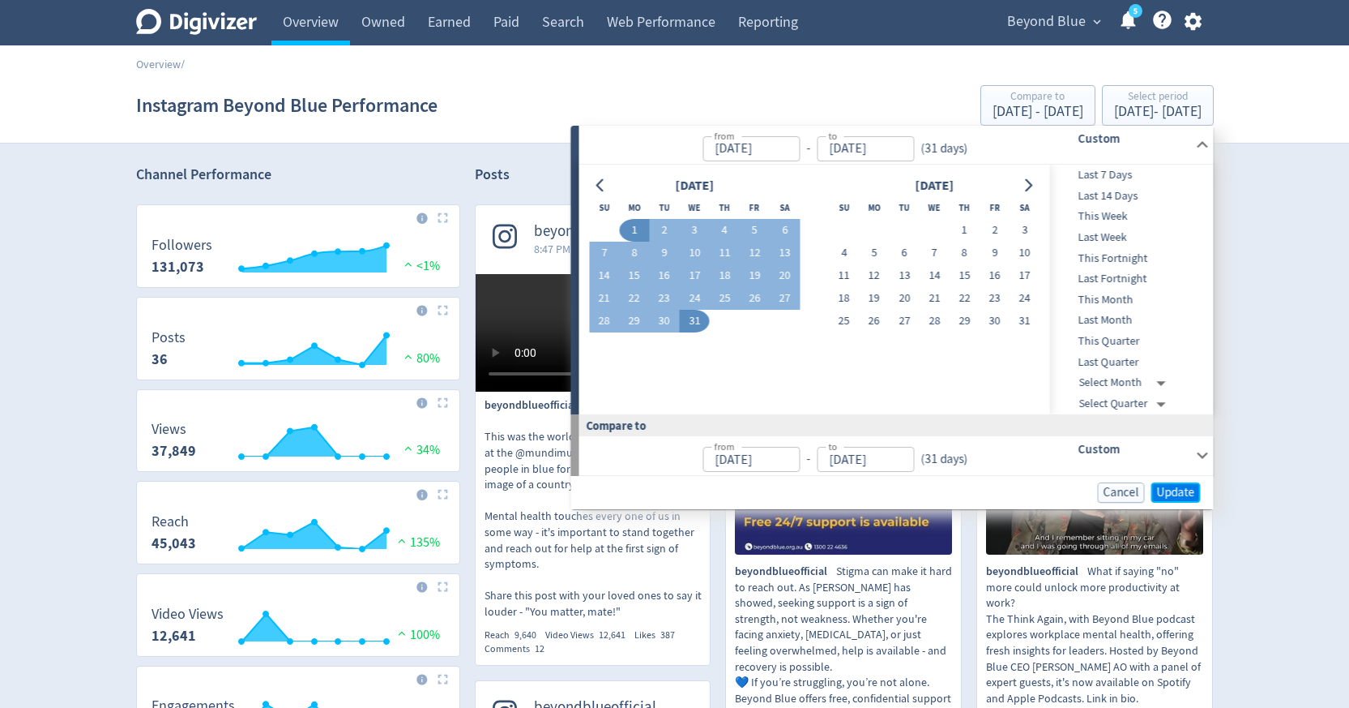
click at [1165, 487] on span "Update" at bounding box center [1176, 492] width 38 height 12
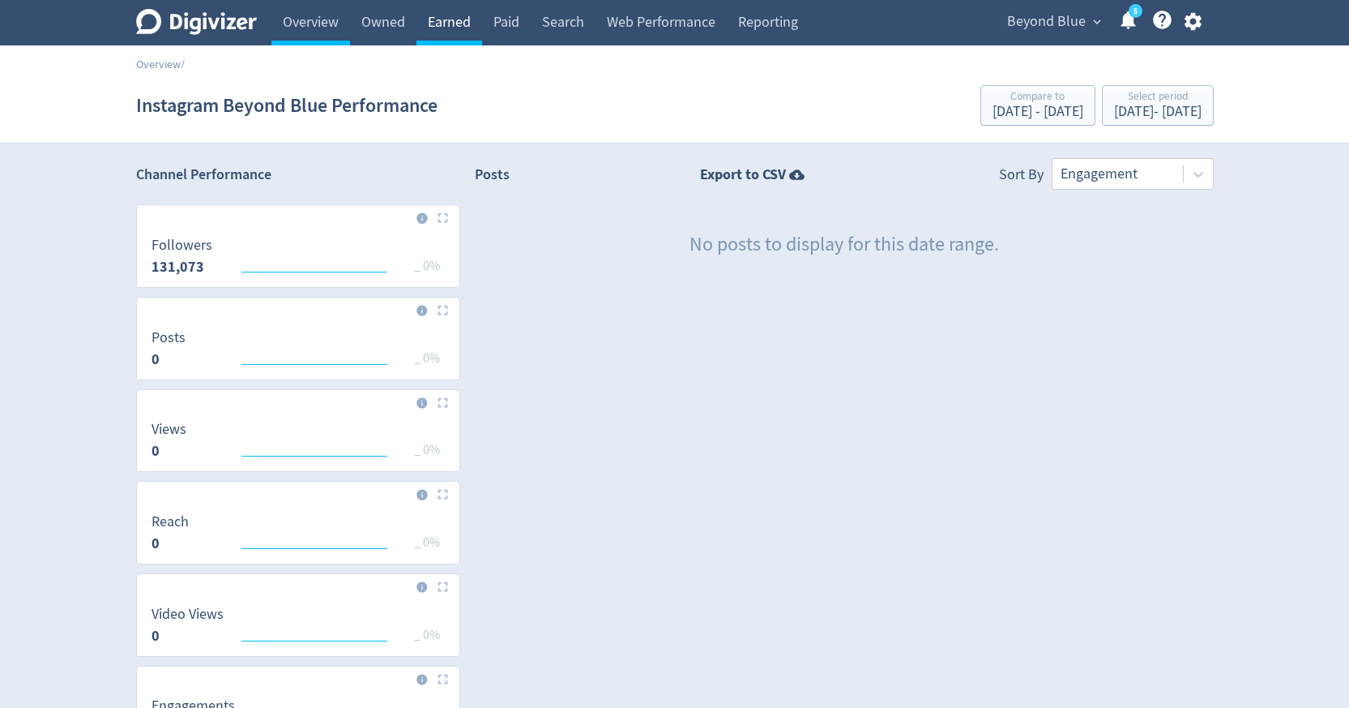
click at [455, 26] on link "Earned" at bounding box center [450, 22] width 66 height 45
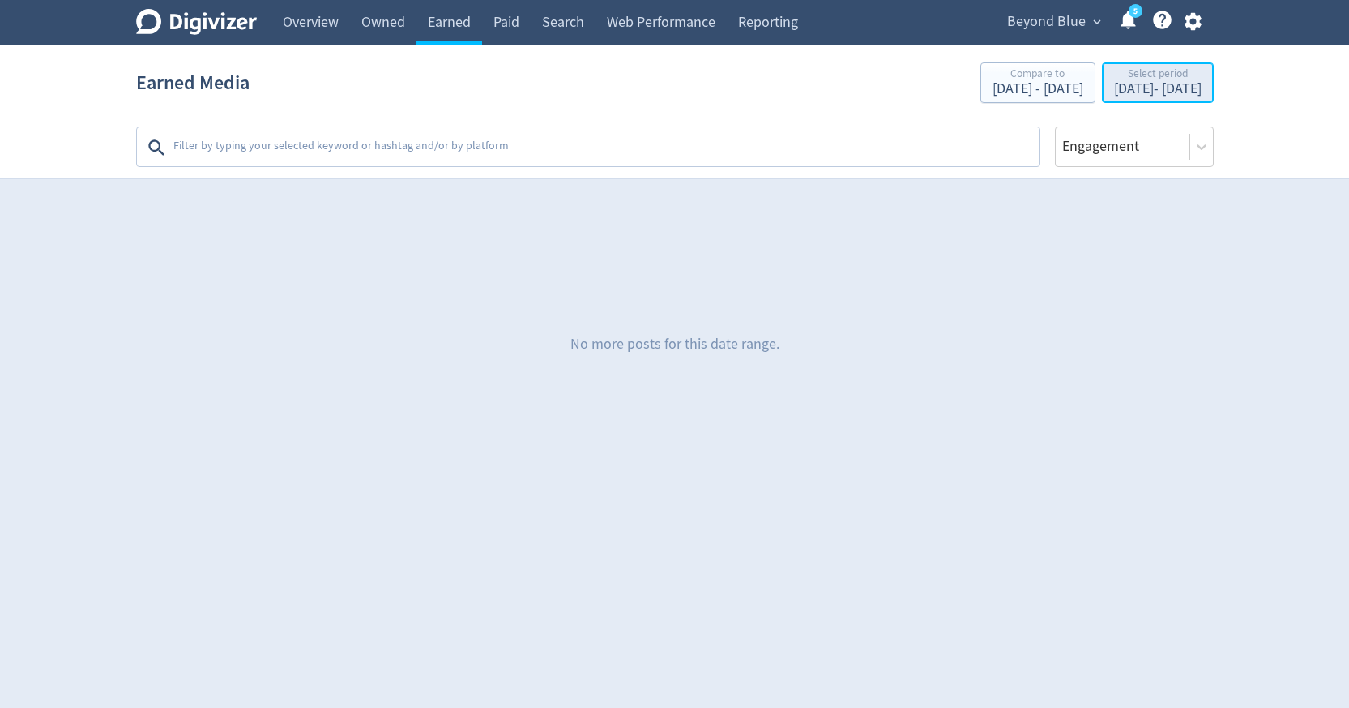
click at [1114, 92] on div "Jul 1, 2024 - Jul 31, 2024" at bounding box center [1158, 89] width 88 height 15
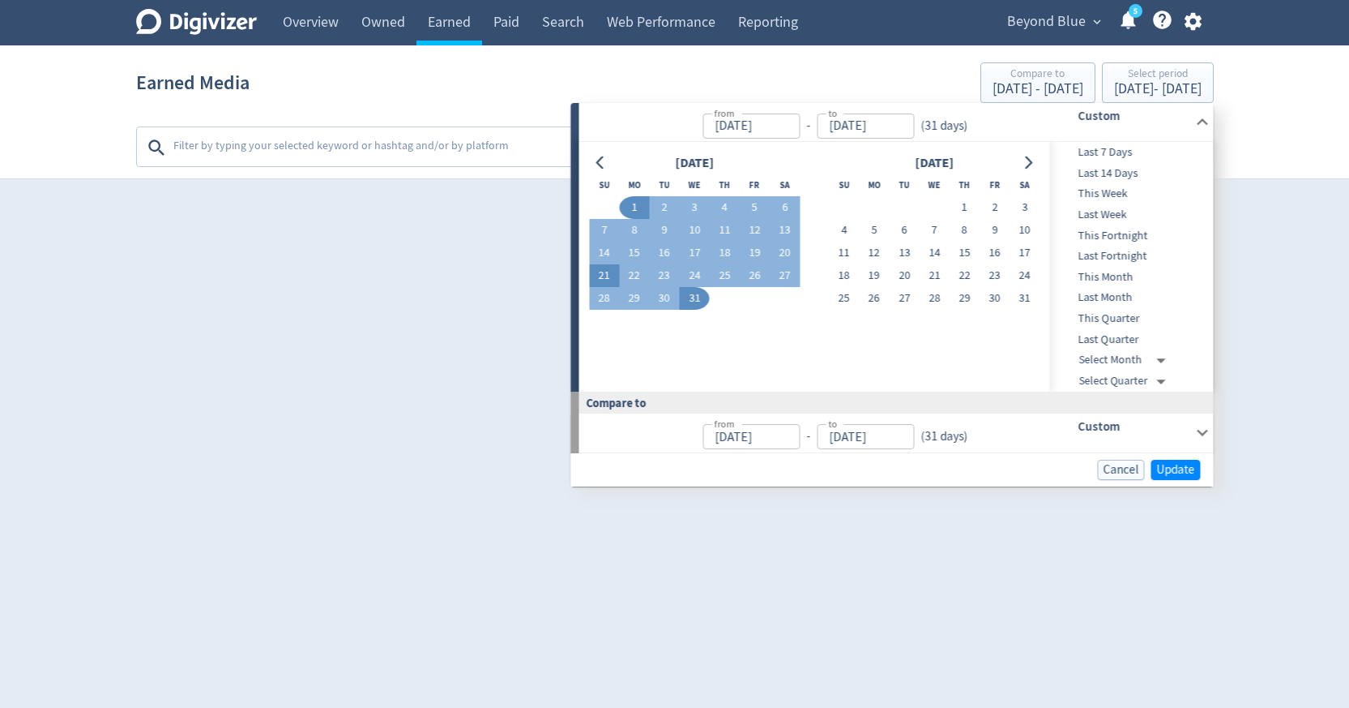
click at [607, 280] on button "21" at bounding box center [604, 275] width 30 height 23
type input "Jul 21, 2024"
click at [607, 280] on button "21" at bounding box center [604, 275] width 30 height 23
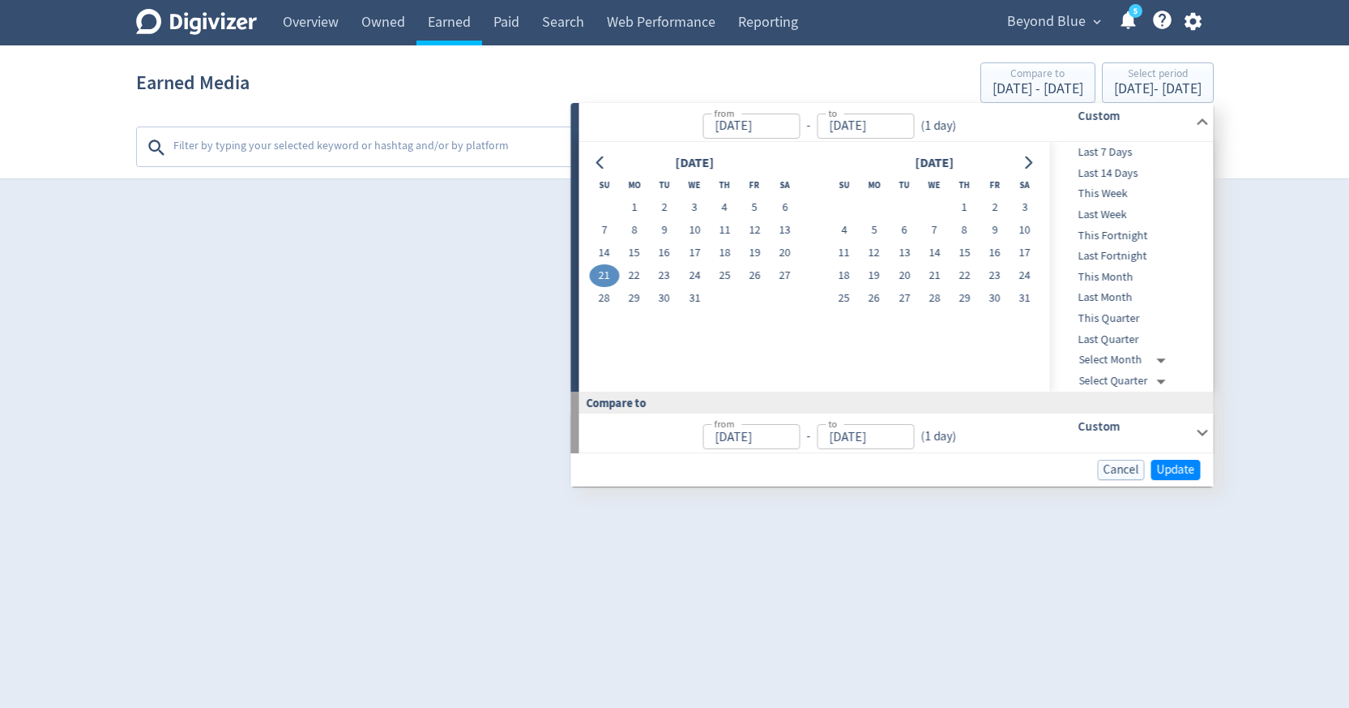
type input "Jul 20, 2024"
click at [1163, 464] on span "Update" at bounding box center [1176, 470] width 38 height 12
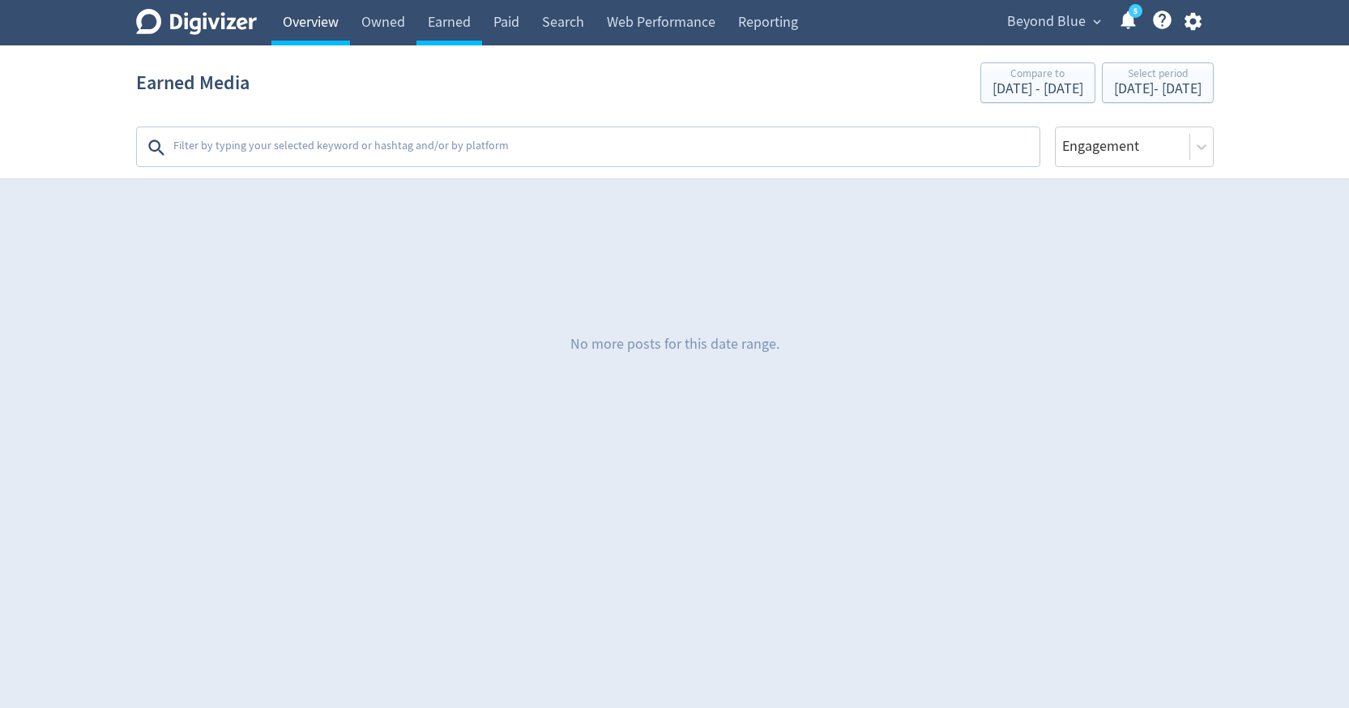
click at [326, 21] on link "Overview" at bounding box center [310, 22] width 79 height 45
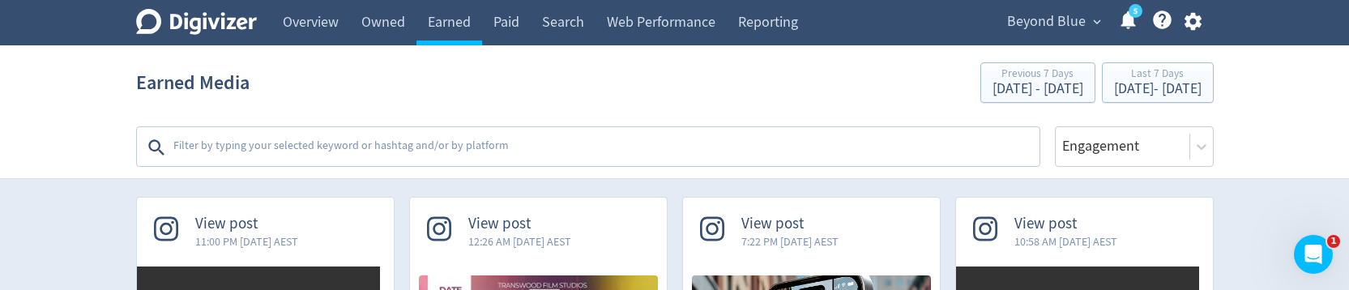
click at [605, 139] on textarea at bounding box center [605, 147] width 866 height 32
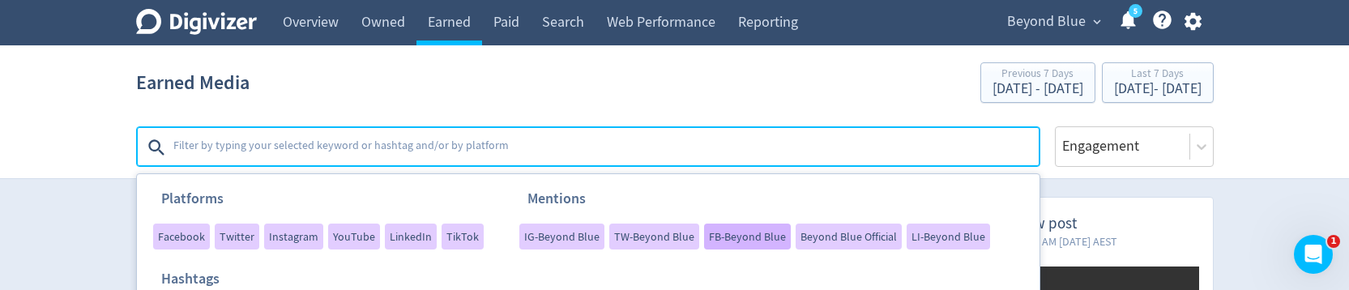
click at [722, 236] on span "FB-Beyond Blue" at bounding box center [747, 236] width 77 height 11
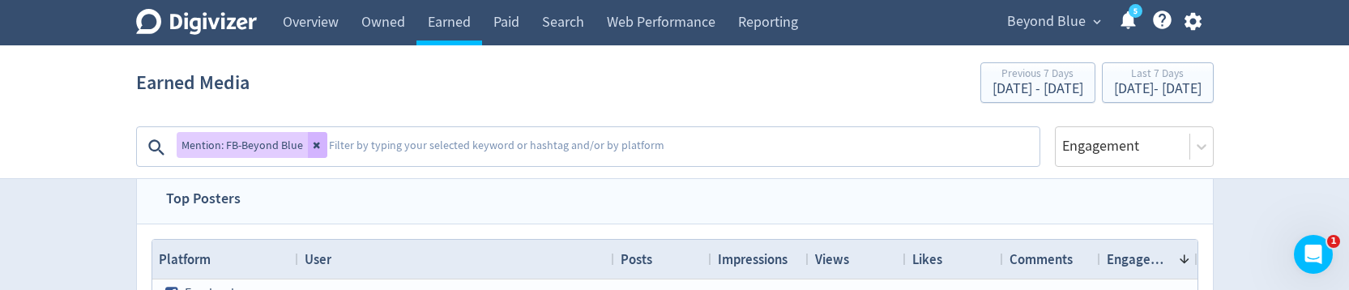
scroll to position [353, 0]
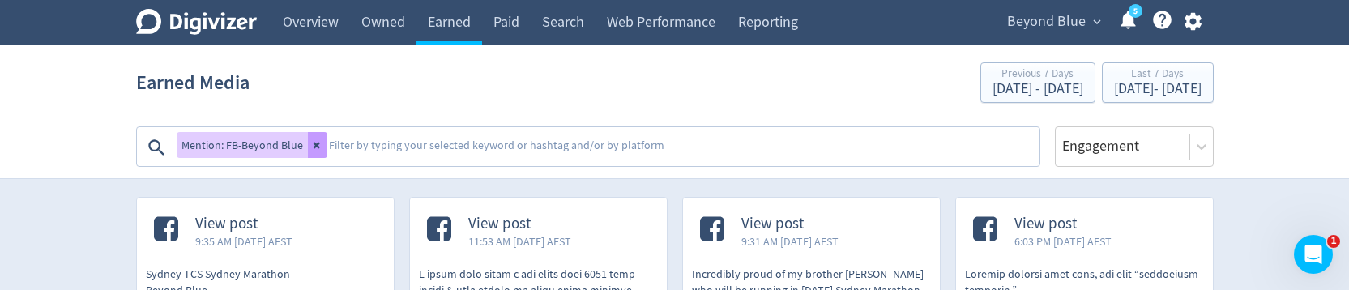
click at [309, 143] on button at bounding box center [317, 145] width 19 height 26
click at [327, 143] on textarea at bounding box center [682, 147] width 711 height 32
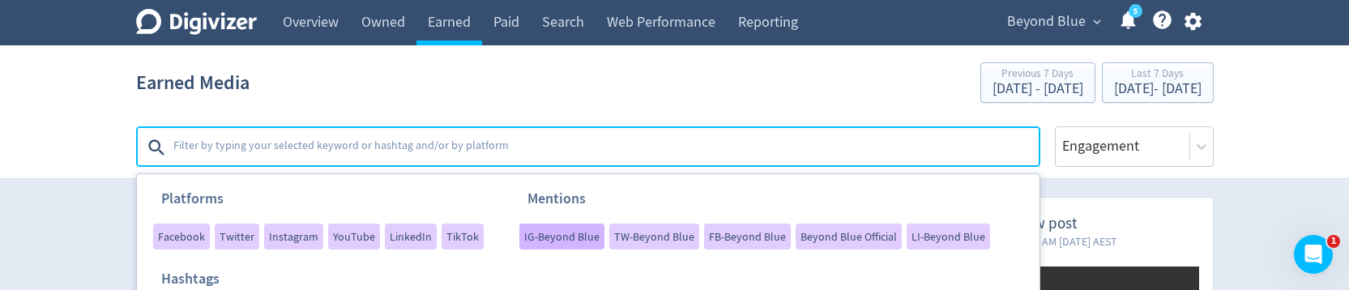
click at [555, 240] on span "IG-Beyond Blue" at bounding box center [561, 236] width 75 height 11
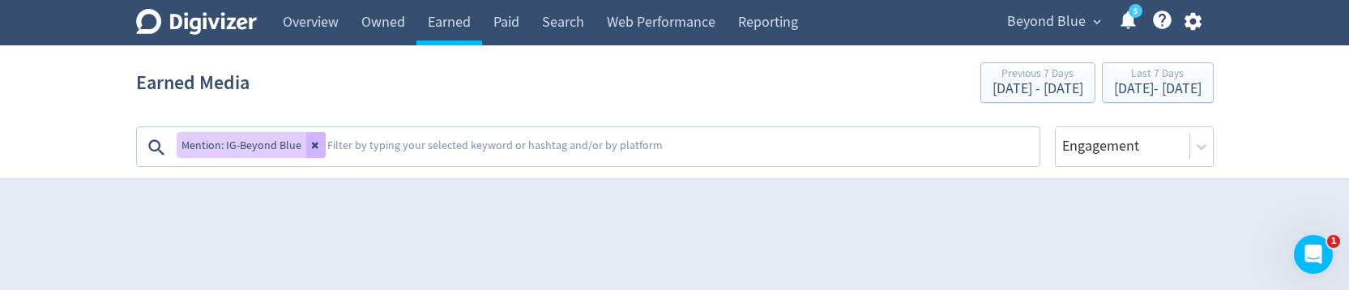
scroll to position [0, 0]
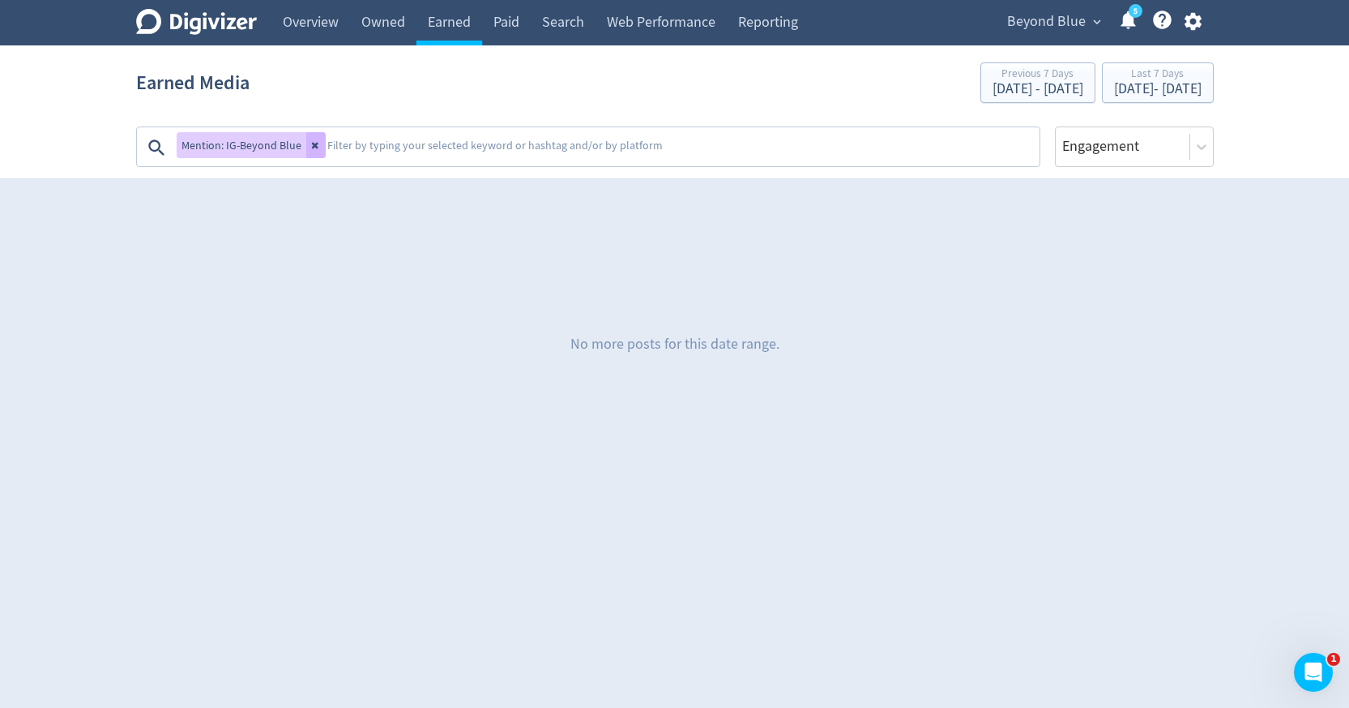
click at [1062, 26] on span "Beyond Blue" at bounding box center [1046, 22] width 79 height 26
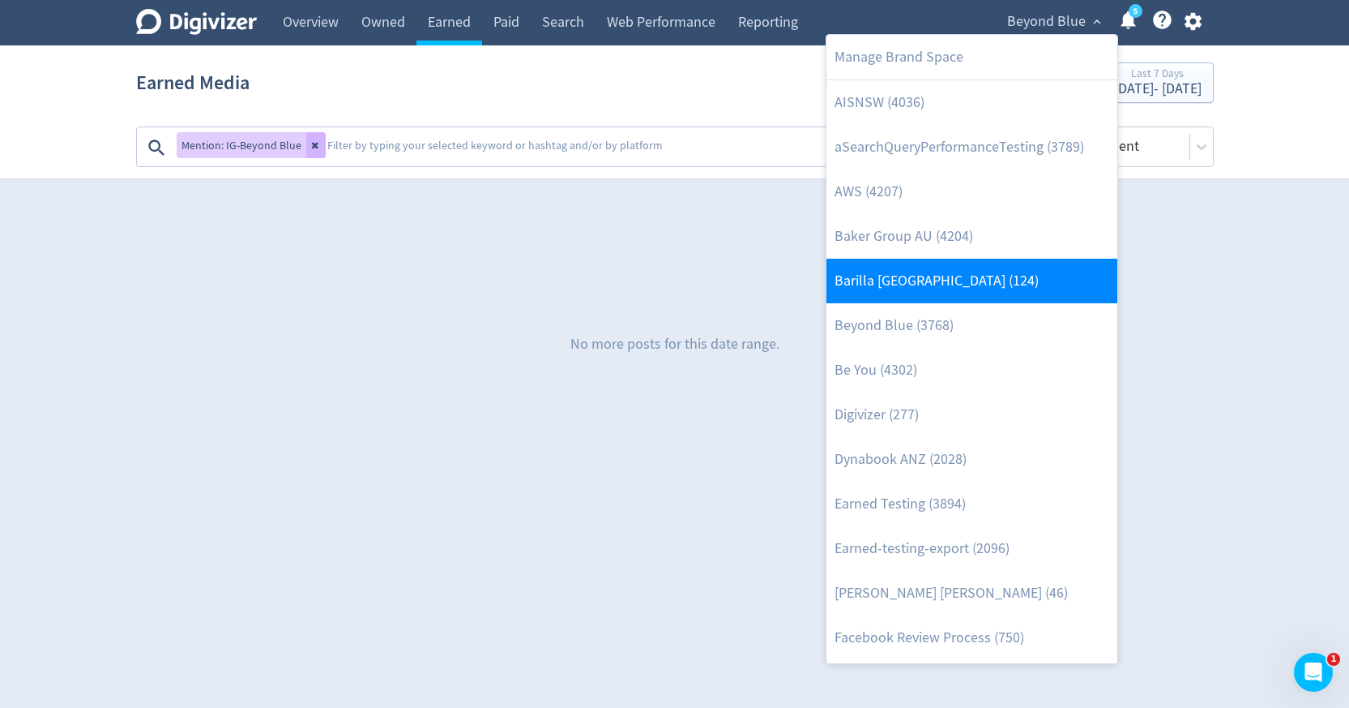
click at [910, 279] on link "Barilla [GEOGRAPHIC_DATA] (124)" at bounding box center [972, 281] width 291 height 45
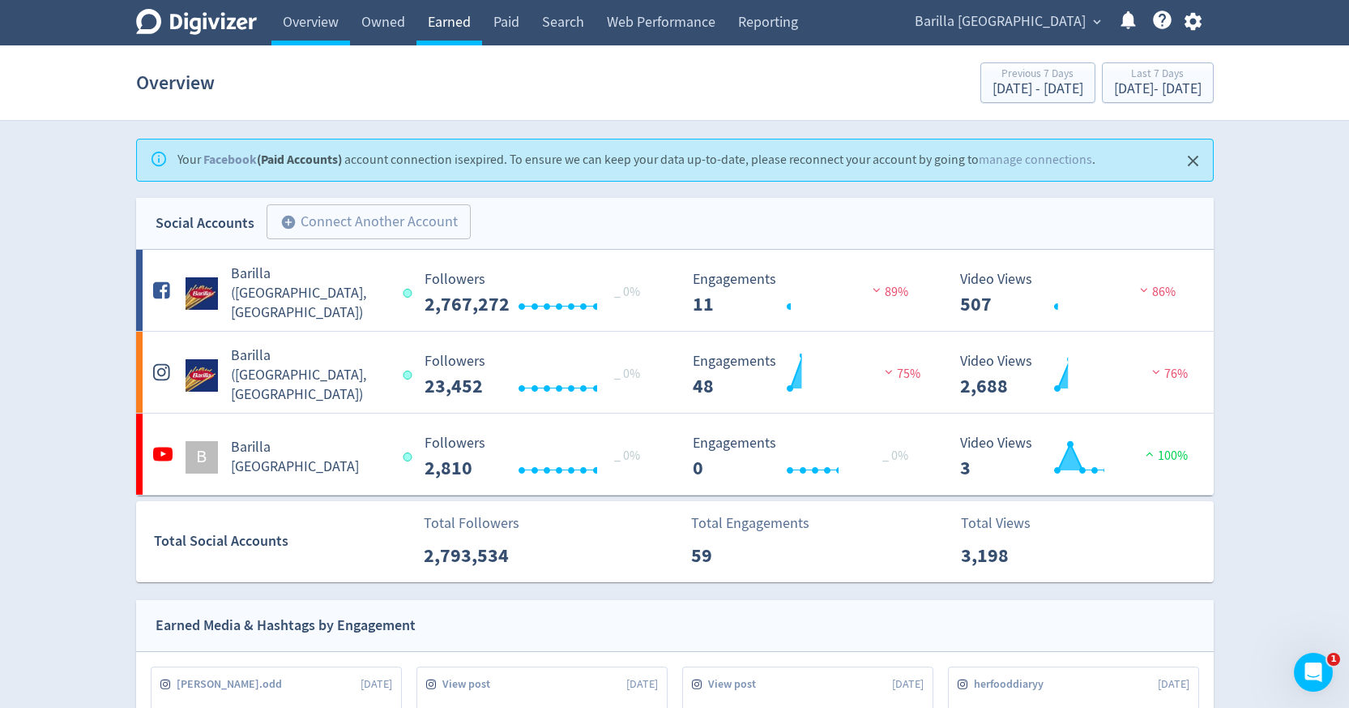
click at [438, 30] on link "Earned" at bounding box center [450, 22] width 66 height 45
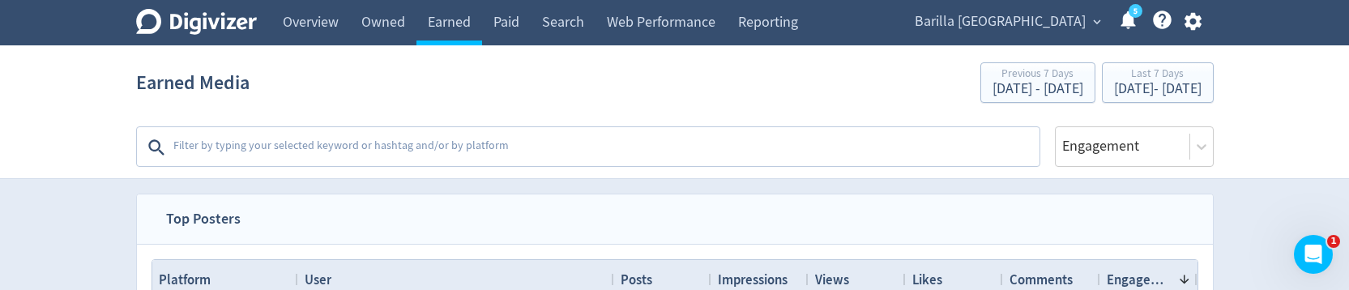
click at [819, 152] on textarea at bounding box center [605, 147] width 866 height 32
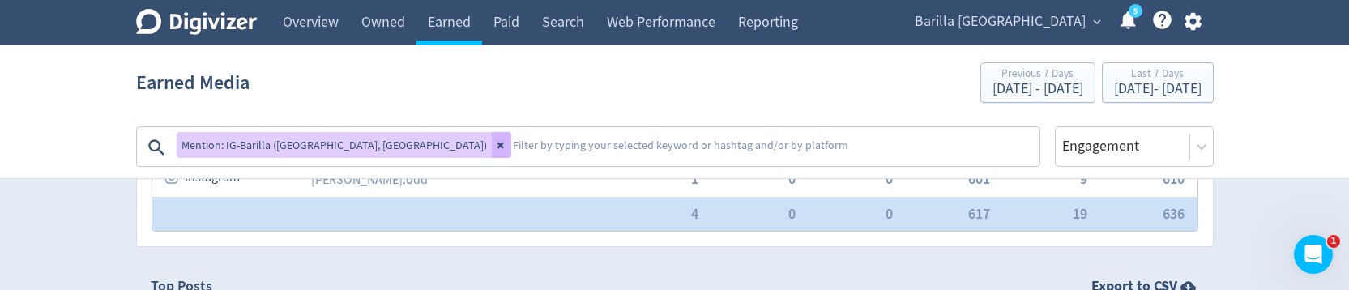
scroll to position [241, 0]
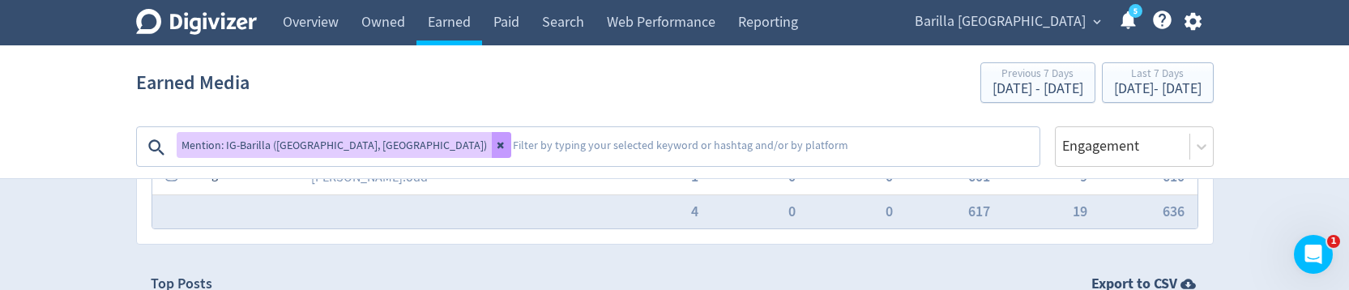
click at [497, 146] on icon at bounding box center [500, 146] width 6 height 6
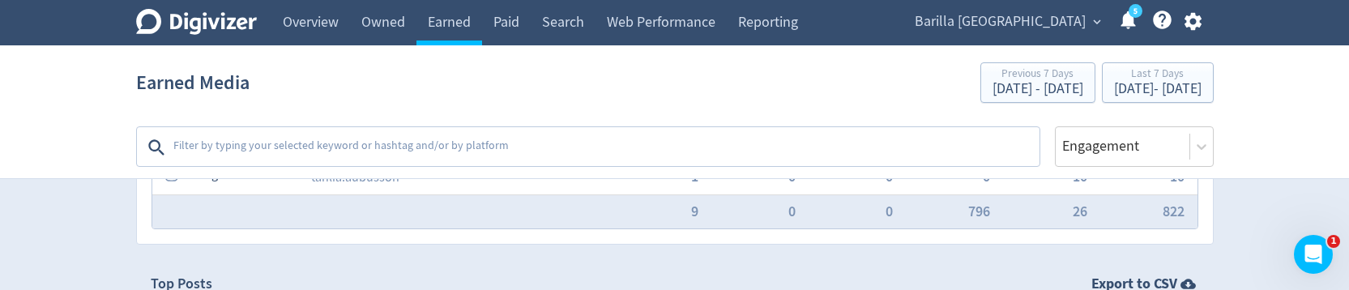
click at [323, 146] on textarea at bounding box center [605, 147] width 866 height 32
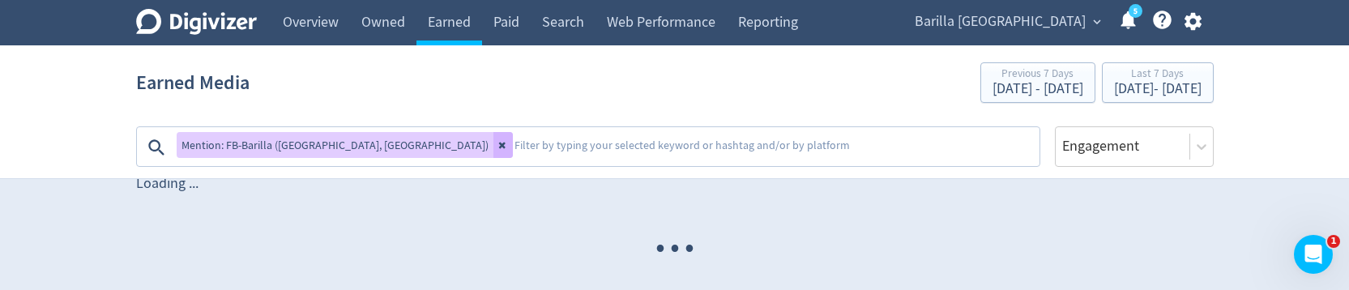
scroll to position [176, 0]
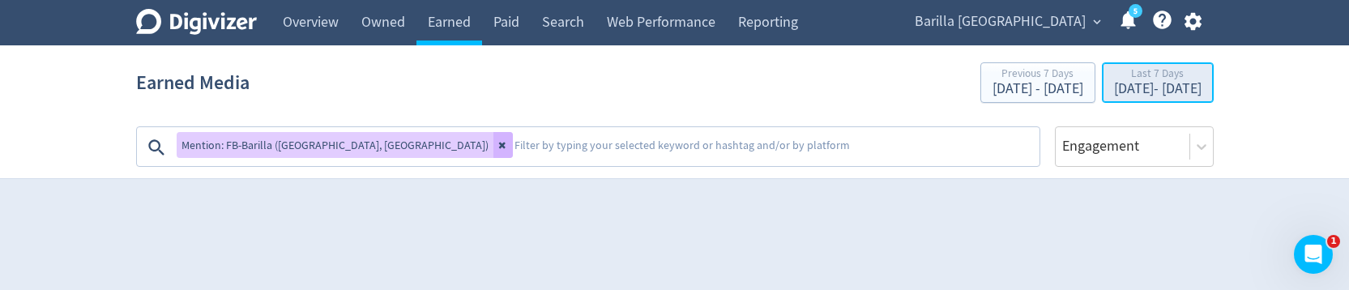
click at [1136, 79] on div "Last 7 Days" at bounding box center [1158, 75] width 88 height 14
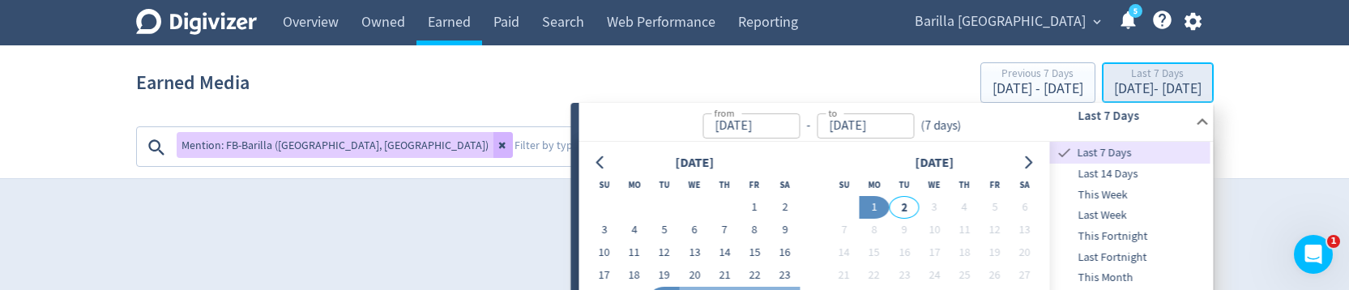
type input "[DATE]"
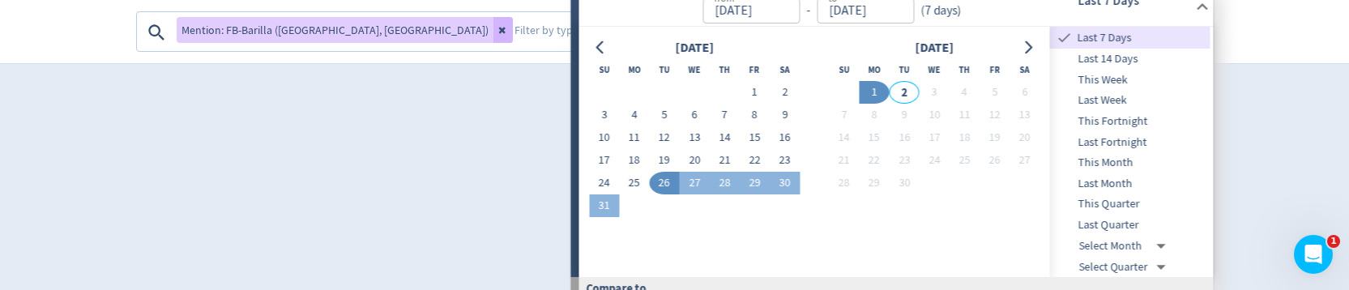
scroll to position [388, 0]
click at [1107, 229] on span "Last Quarter" at bounding box center [1130, 225] width 160 height 18
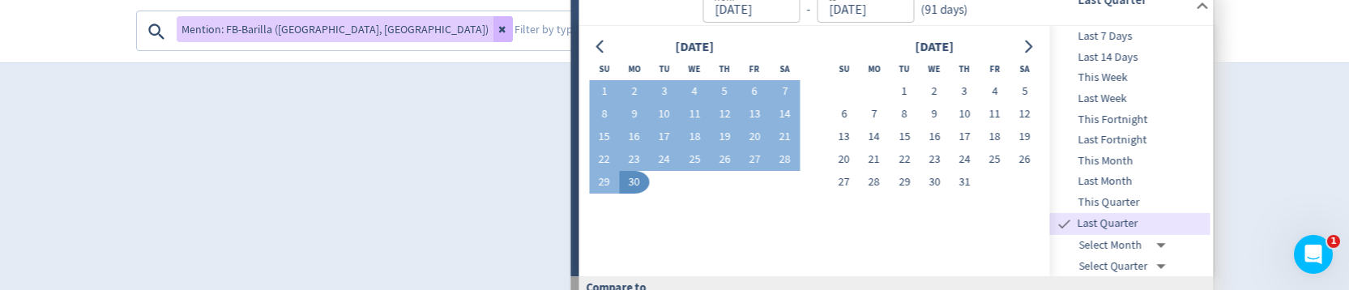
type input "[DATE]"
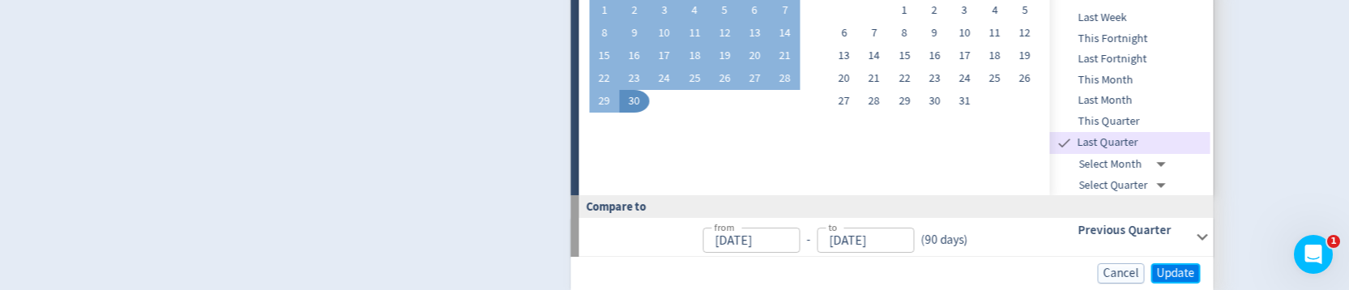
click at [1161, 271] on span "Update" at bounding box center [1176, 273] width 38 height 12
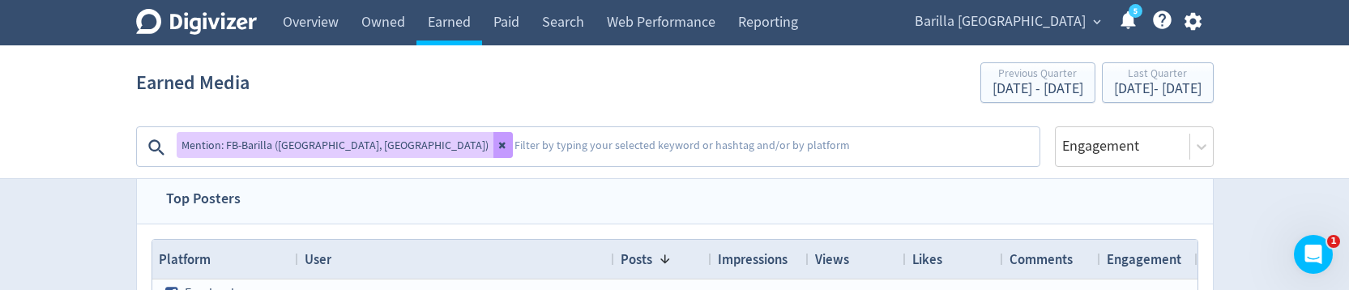
click at [498, 148] on icon at bounding box center [503, 145] width 10 height 10
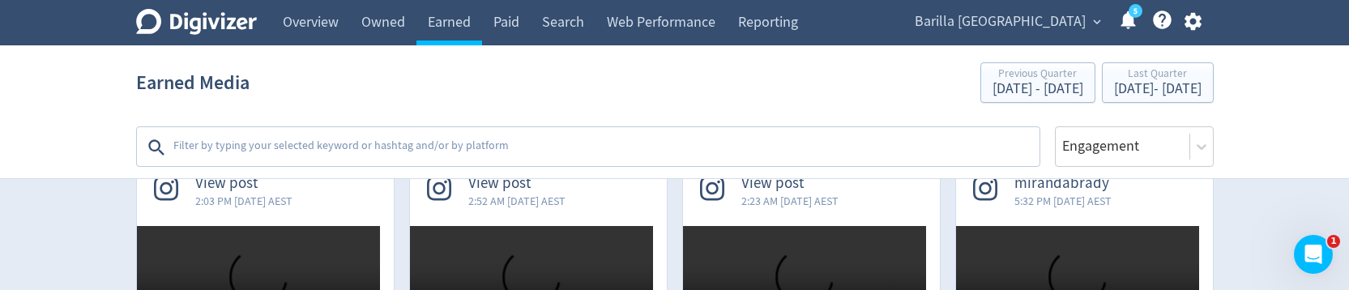
scroll to position [397, 0]
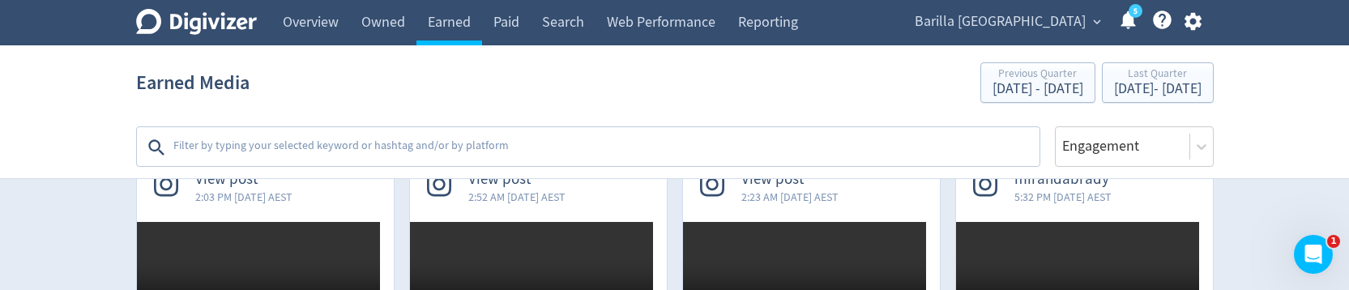
click at [395, 145] on textarea at bounding box center [605, 147] width 866 height 32
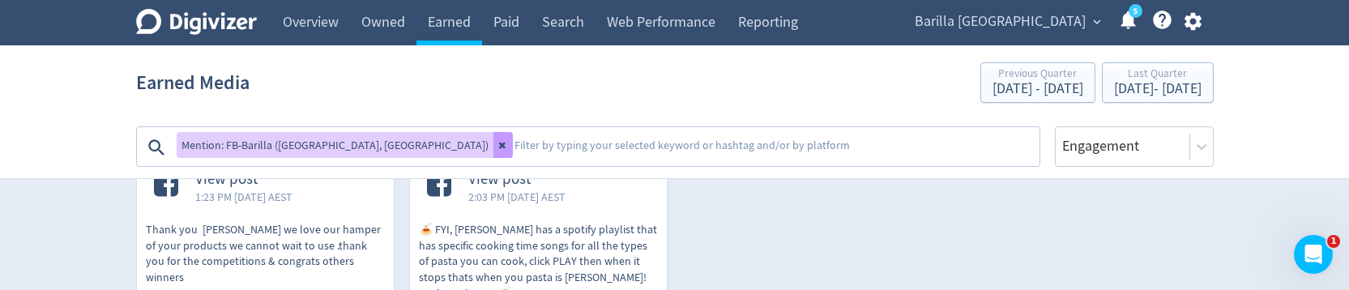
click at [498, 140] on icon at bounding box center [503, 145] width 10 height 10
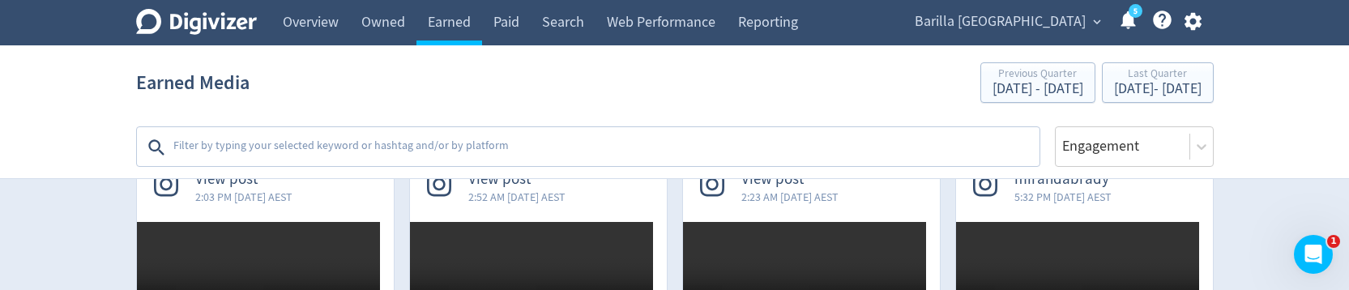
click at [323, 140] on textarea at bounding box center [605, 147] width 866 height 32
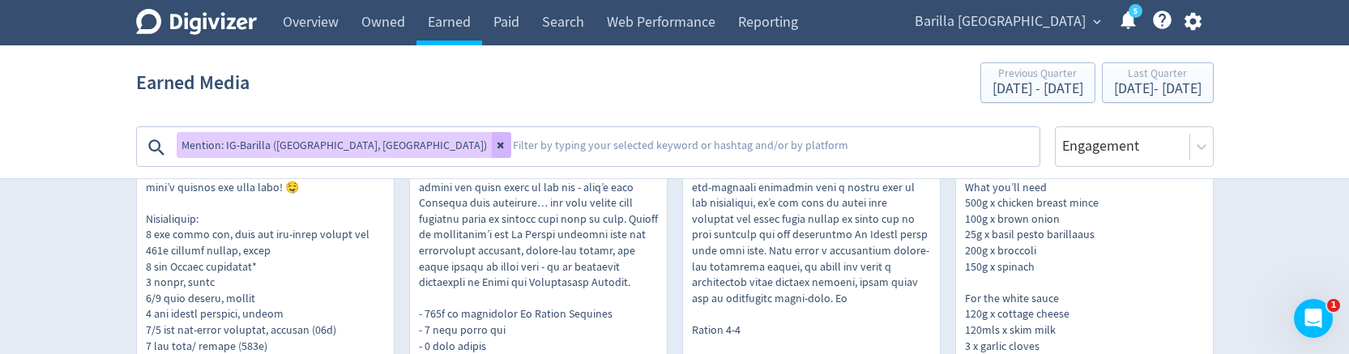
scroll to position [628, 0]
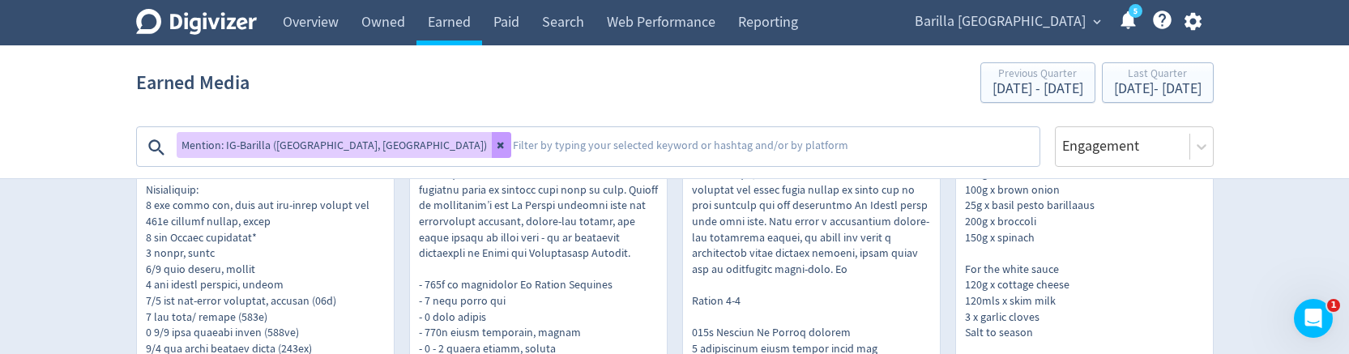
click at [497, 148] on icon at bounding box center [500, 146] width 6 height 6
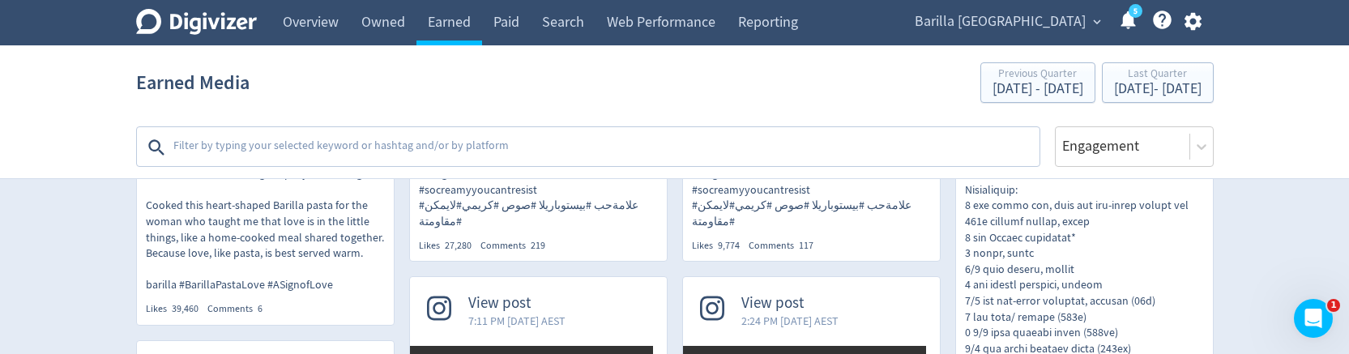
click at [326, 148] on textarea at bounding box center [605, 147] width 866 height 32
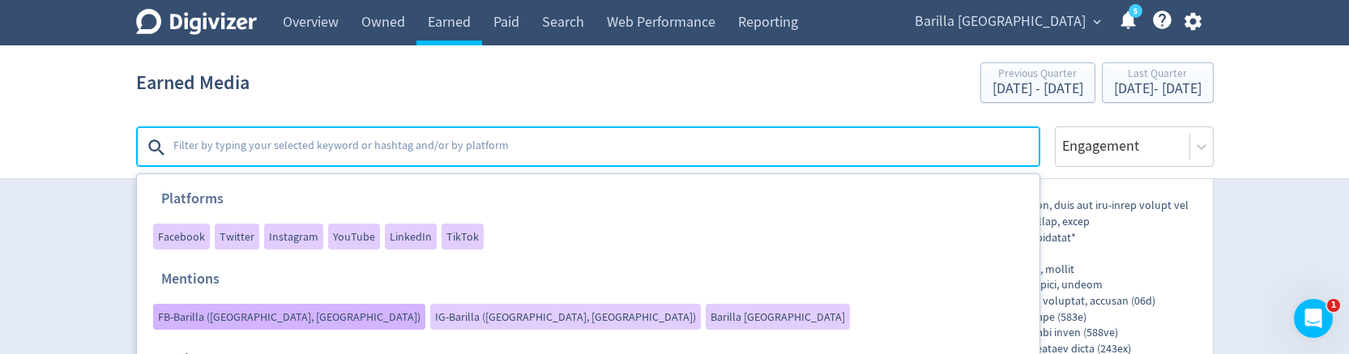
click at [425, 289] on div "FB-Barilla ([GEOGRAPHIC_DATA], [GEOGRAPHIC_DATA])" at bounding box center [289, 317] width 272 height 26
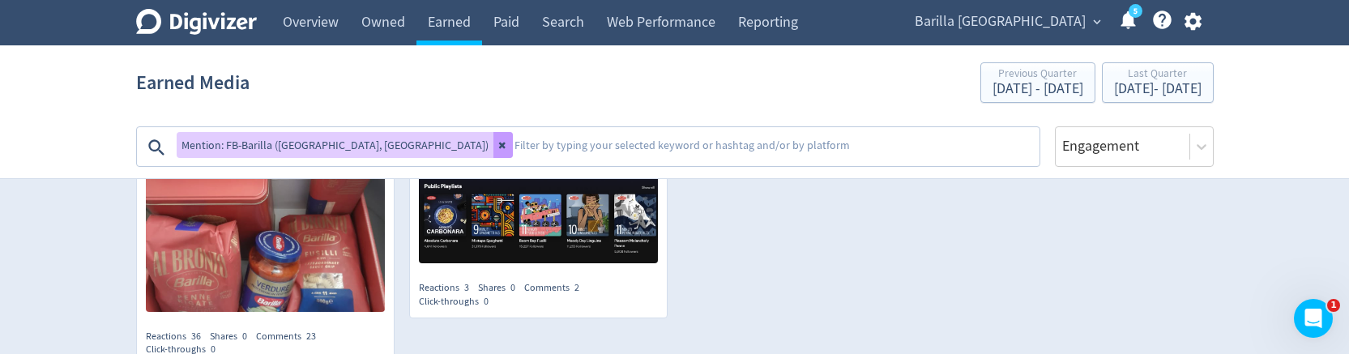
click at [494, 145] on button at bounding box center [503, 145] width 19 height 26
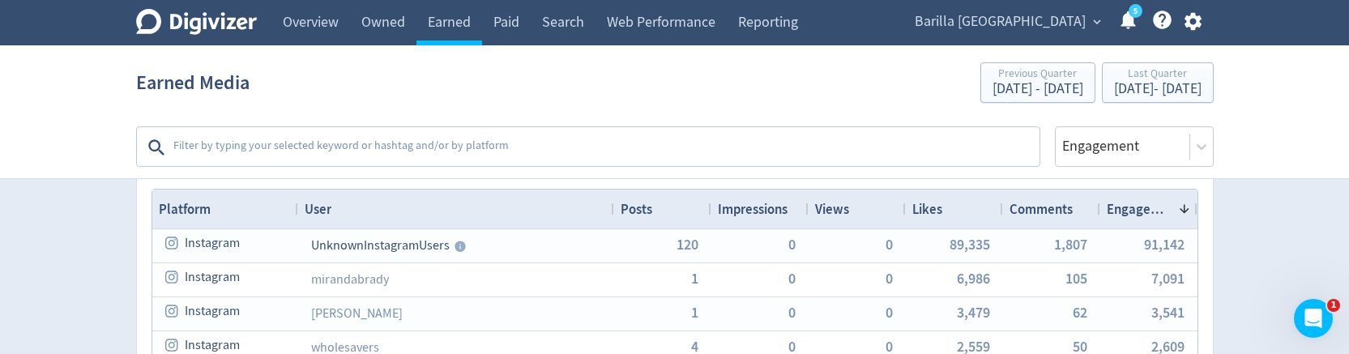
scroll to position [90, 0]
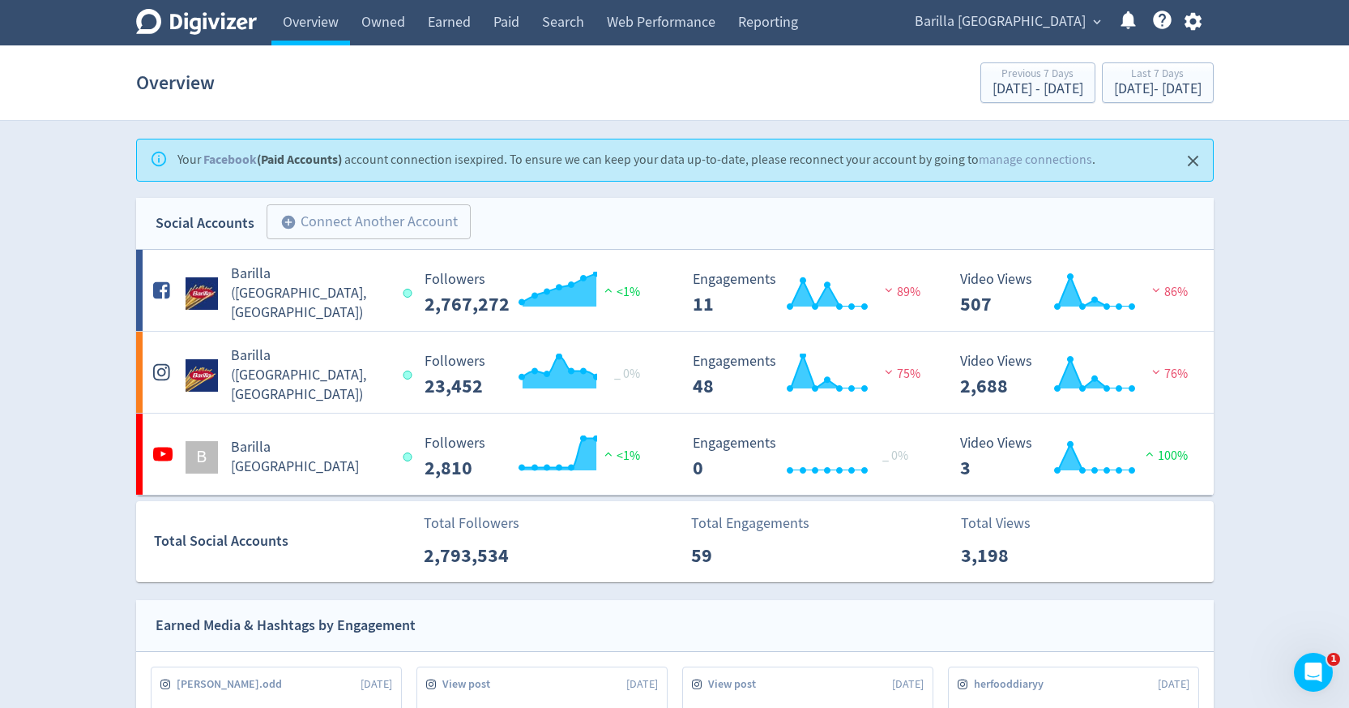
click at [1022, 17] on span "Barilla [GEOGRAPHIC_DATA]" at bounding box center [1000, 22] width 171 height 26
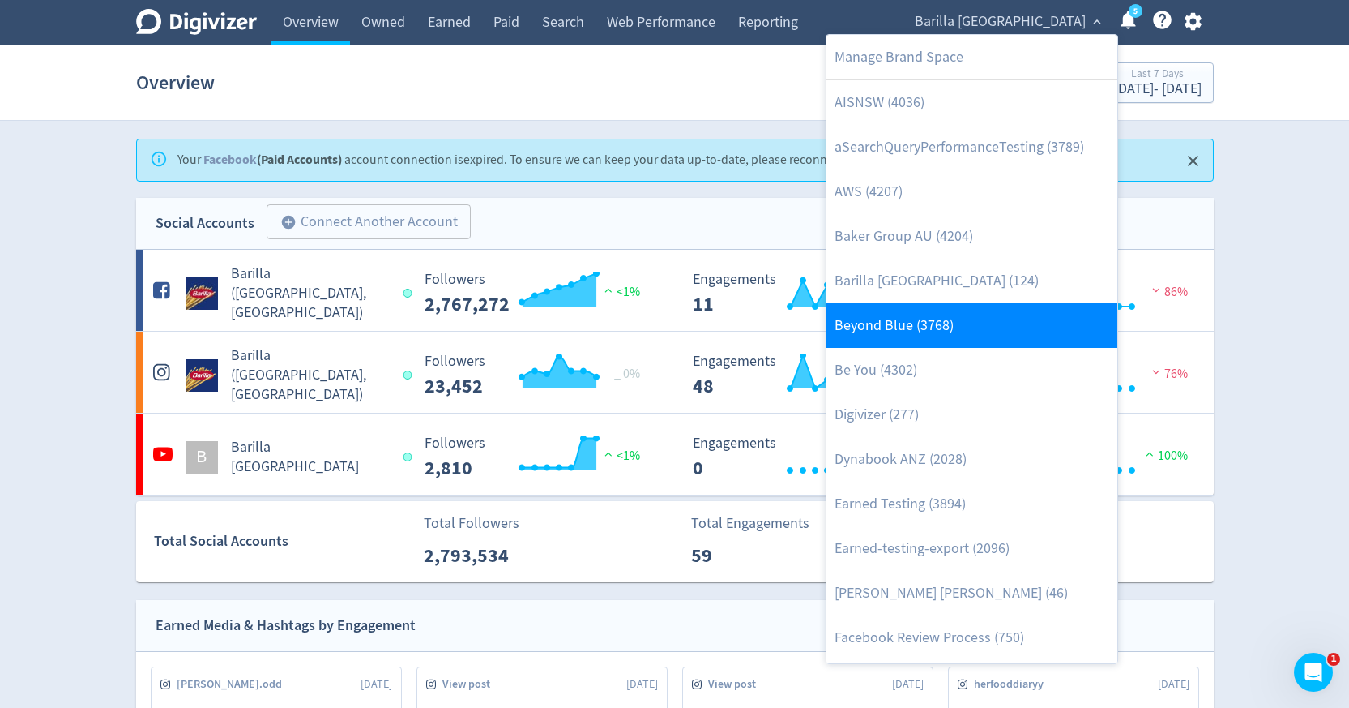
click at [901, 320] on link "Beyond Blue (3768)" at bounding box center [972, 325] width 291 height 45
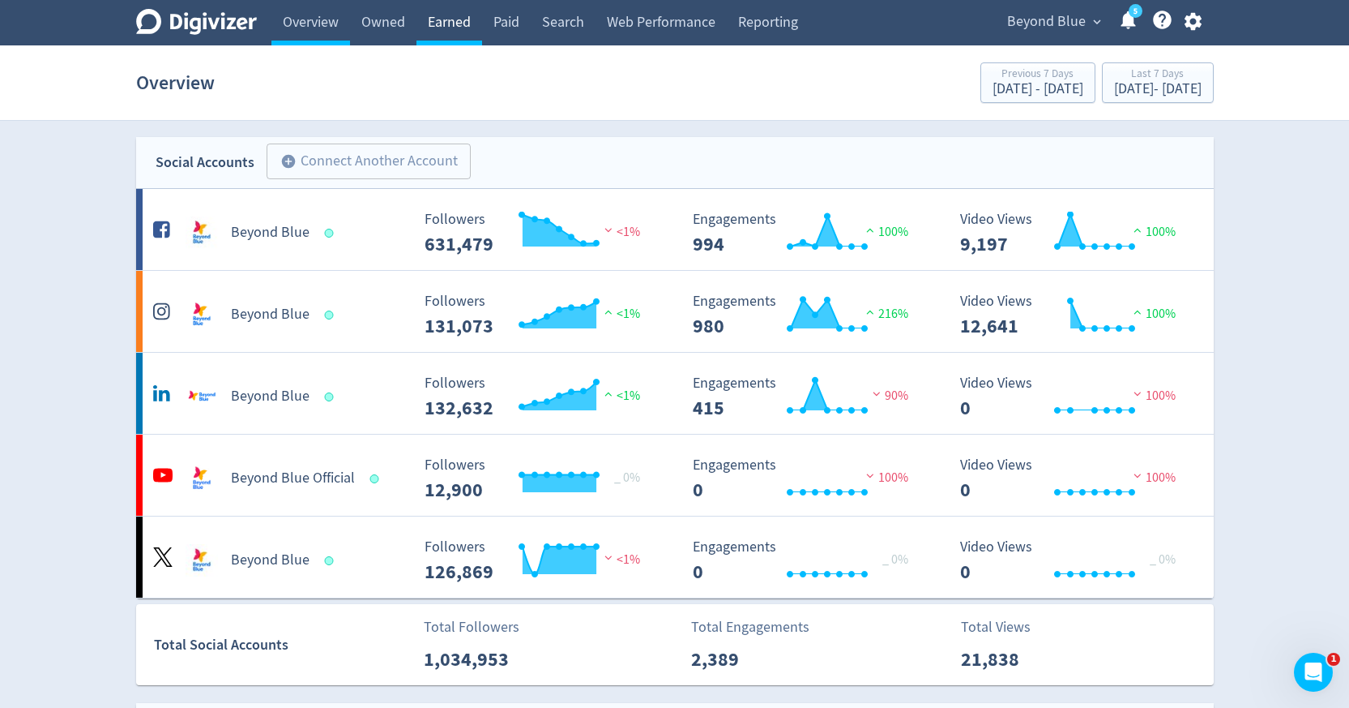
click at [464, 27] on link "Earned" at bounding box center [450, 22] width 66 height 45
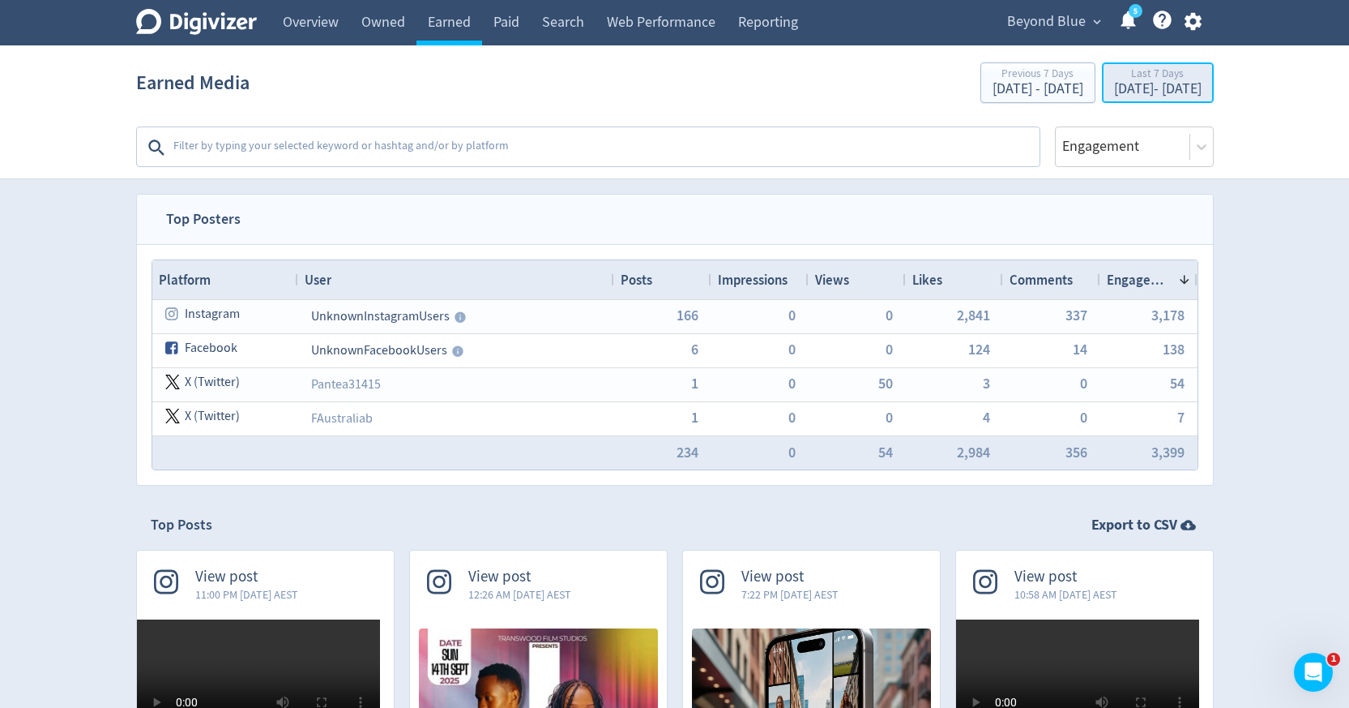
click at [1114, 89] on div "[DATE] - [DATE]" at bounding box center [1158, 89] width 88 height 15
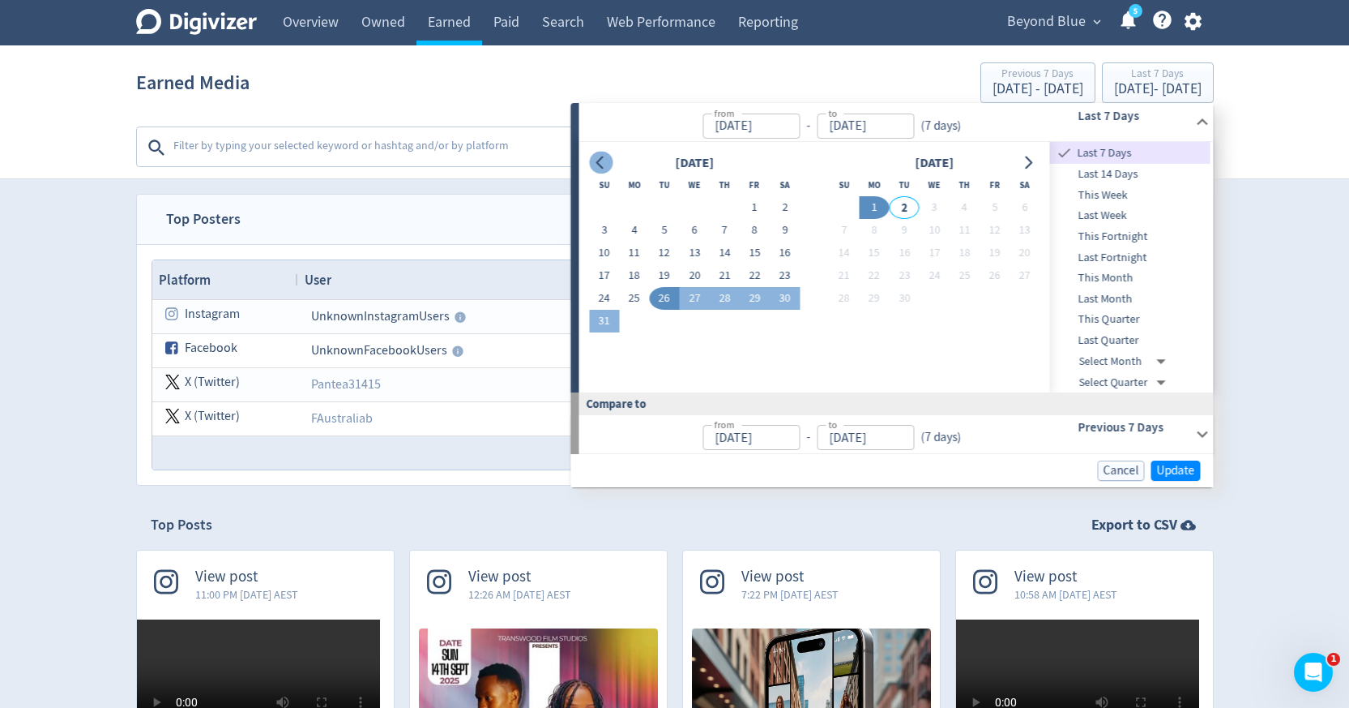
click at [607, 164] on icon "Go to previous month" at bounding box center [601, 162] width 13 height 13
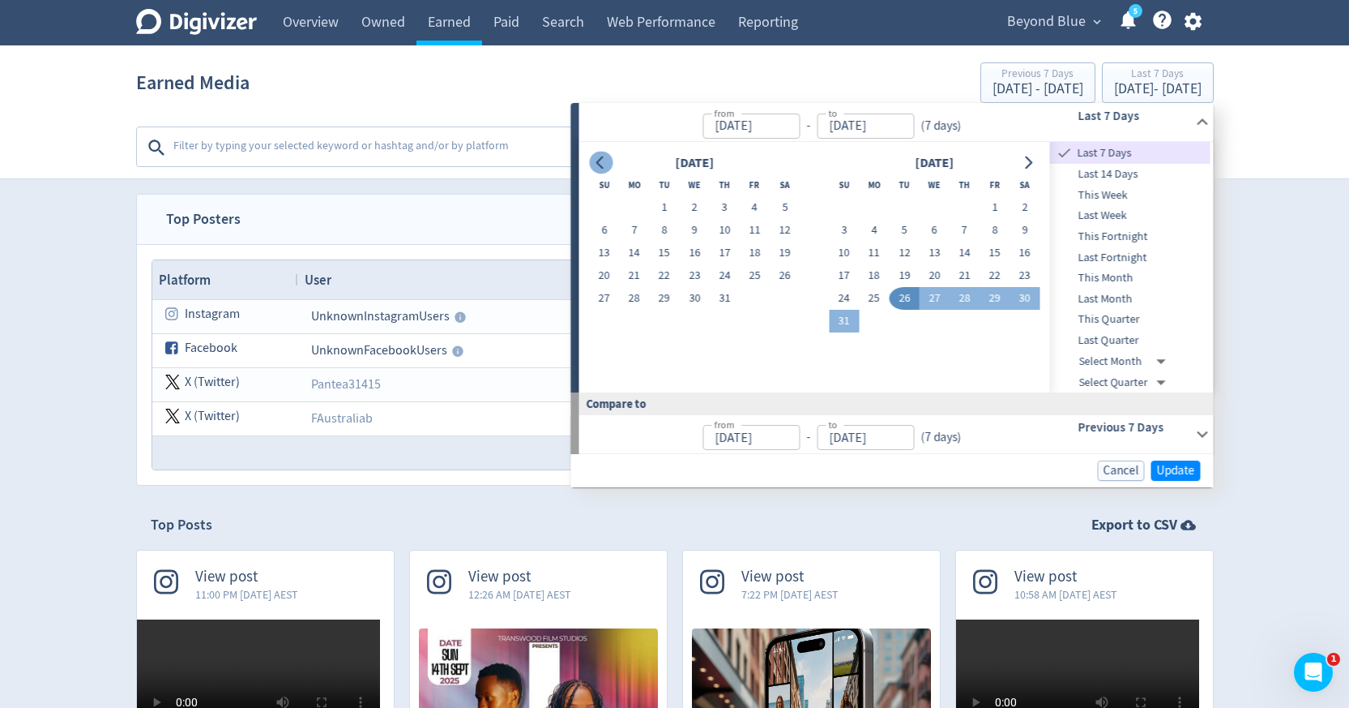
click at [607, 164] on icon "Go to previous month" at bounding box center [601, 162] width 13 height 13
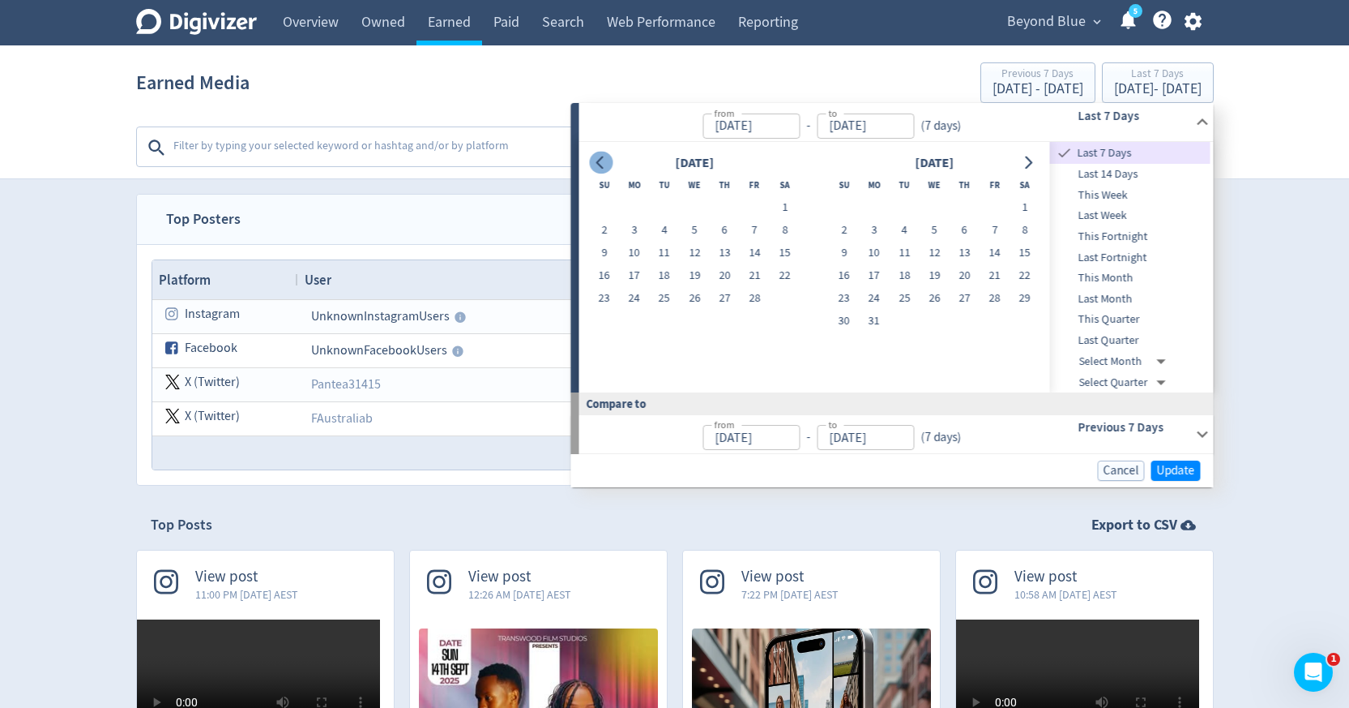
click at [607, 164] on icon "Go to previous month" at bounding box center [601, 162] width 13 height 13
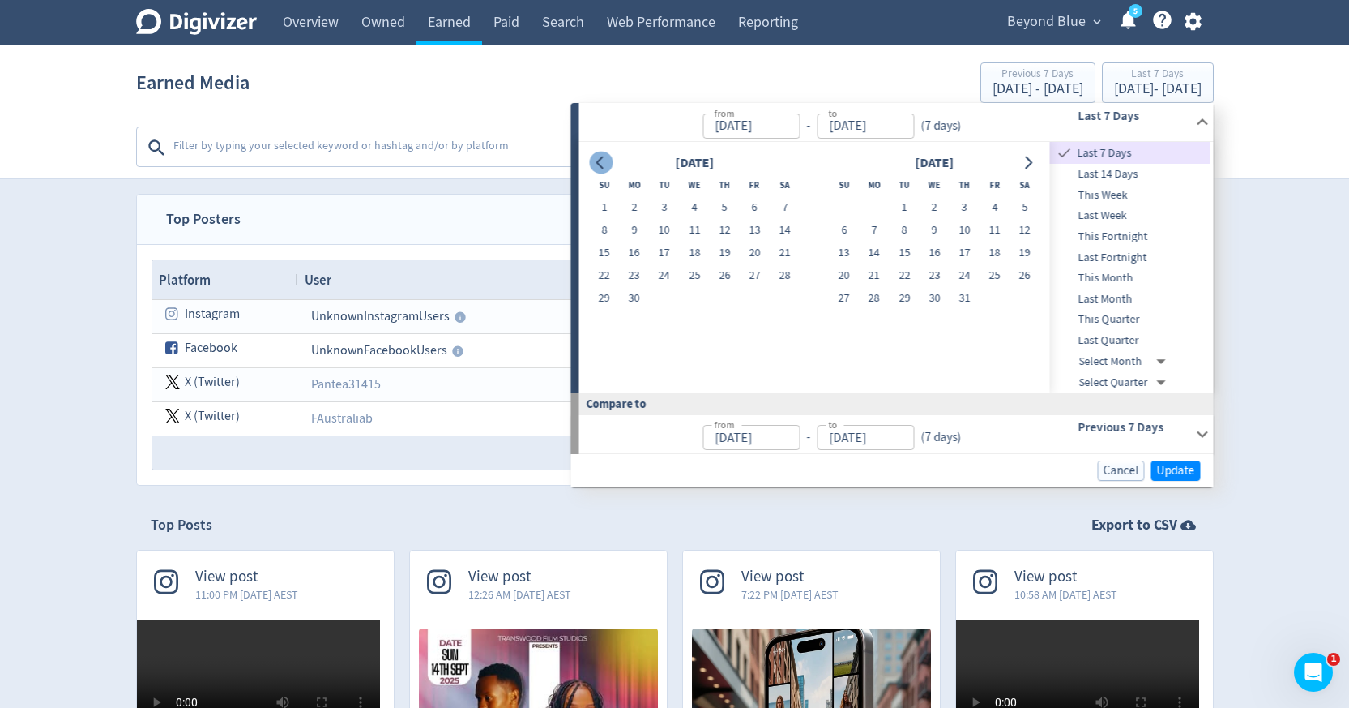
click at [607, 164] on icon "Go to previous month" at bounding box center [601, 162] width 13 height 13
click at [876, 196] on button "1" at bounding box center [874, 207] width 30 height 23
type input "[DATE]"
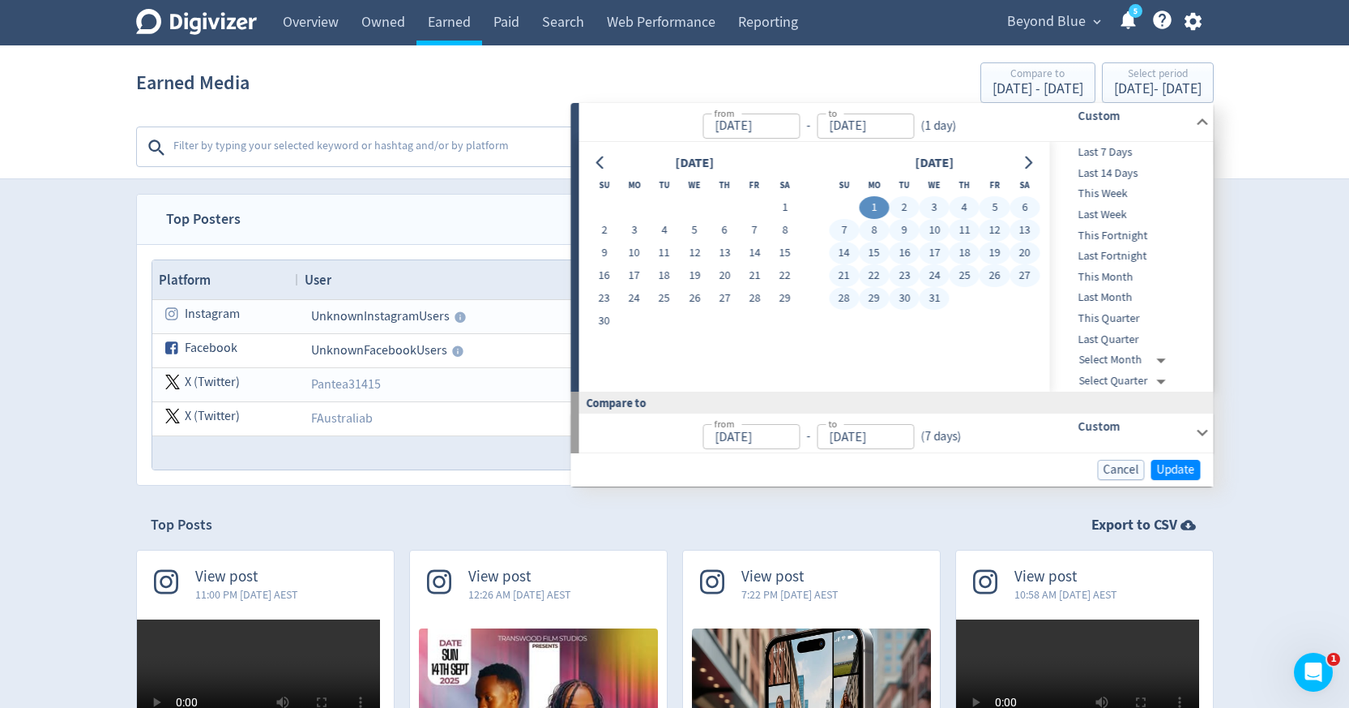
click at [930, 293] on button "31" at bounding box center [935, 298] width 30 height 23
type input "[DATE]"
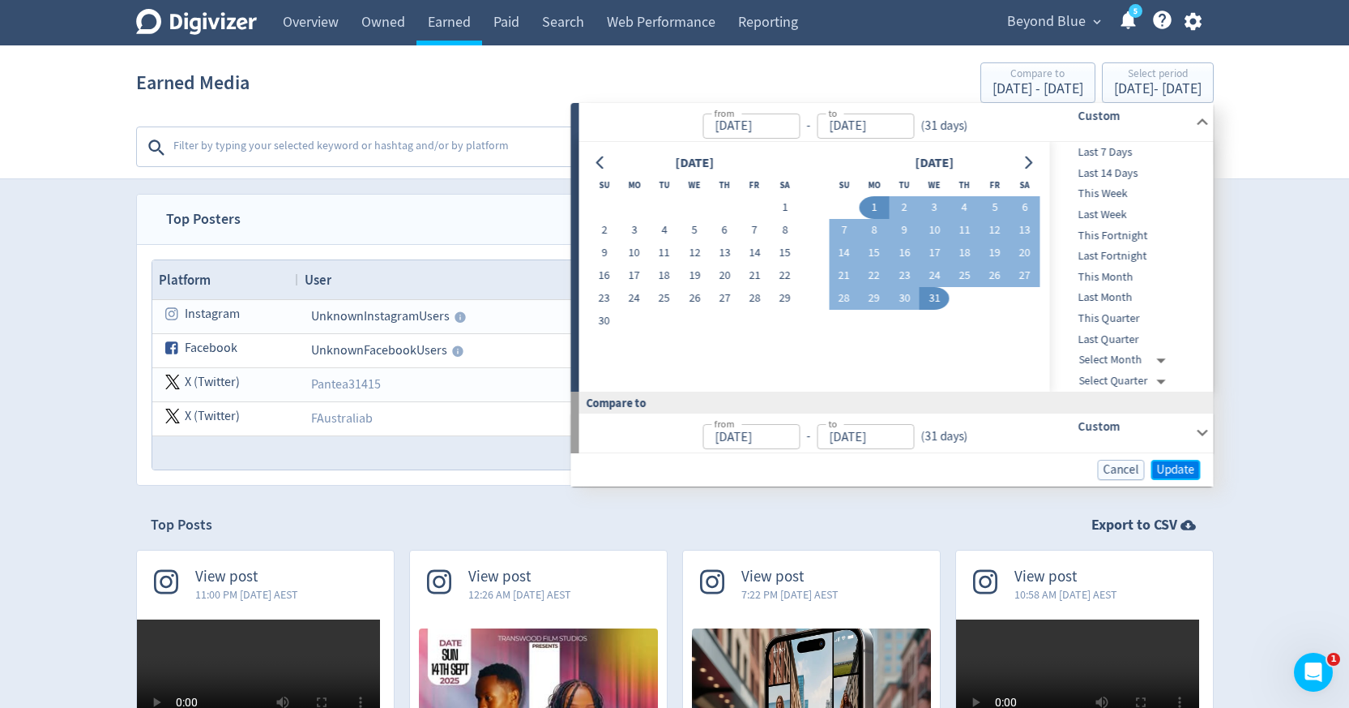
click at [1161, 472] on span "Update" at bounding box center [1176, 470] width 38 height 12
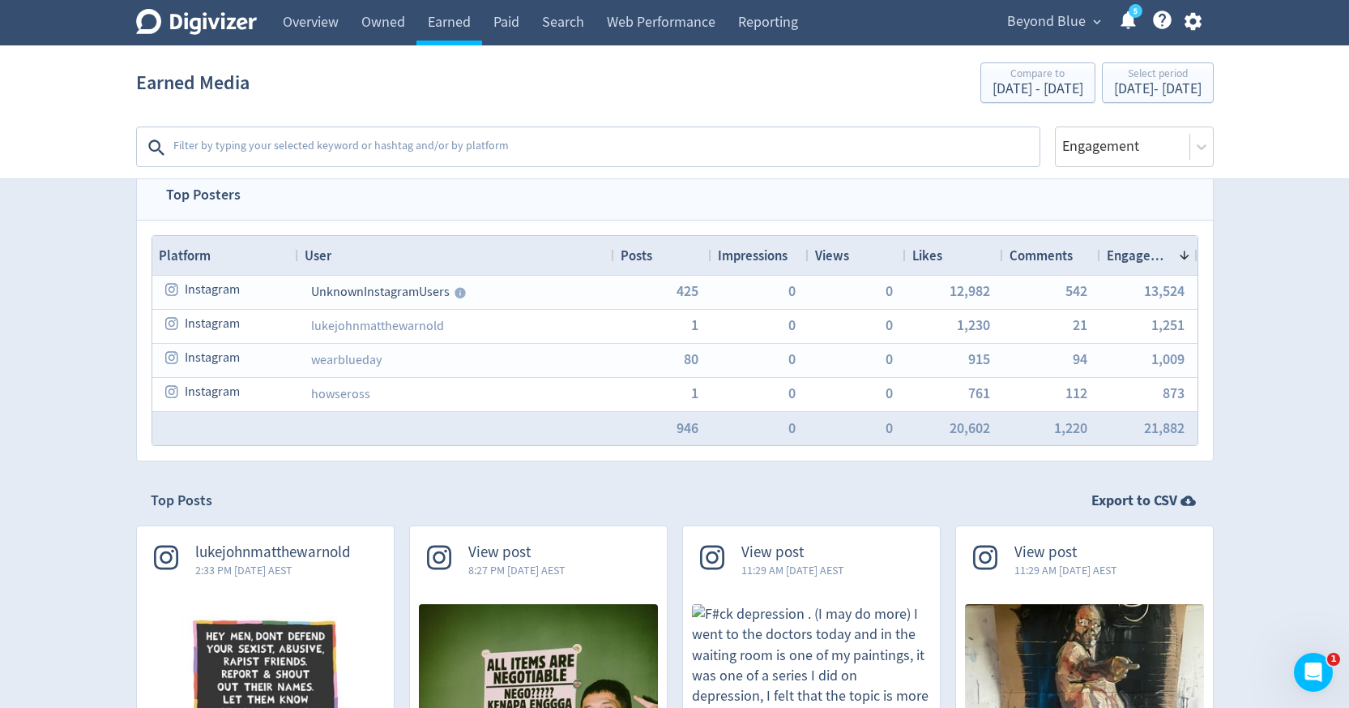
scroll to position [28, 0]
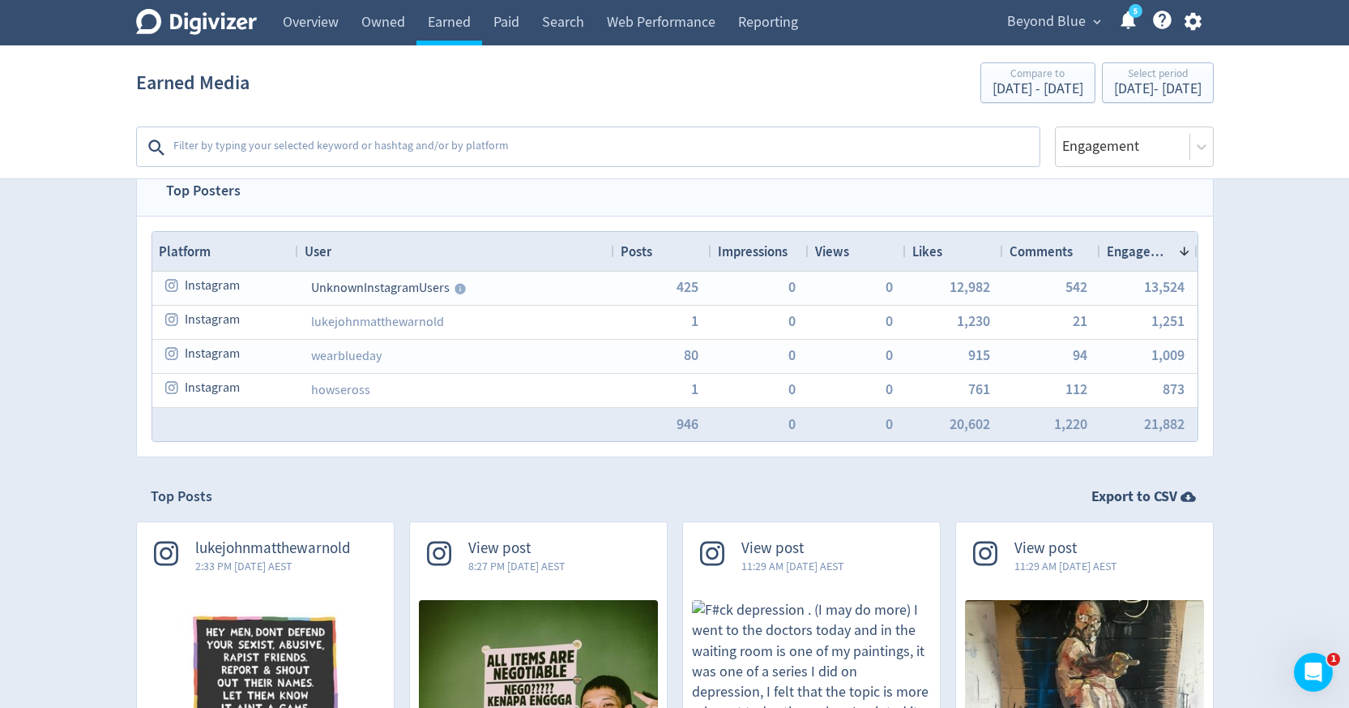
click at [883, 155] on textarea at bounding box center [605, 147] width 866 height 32
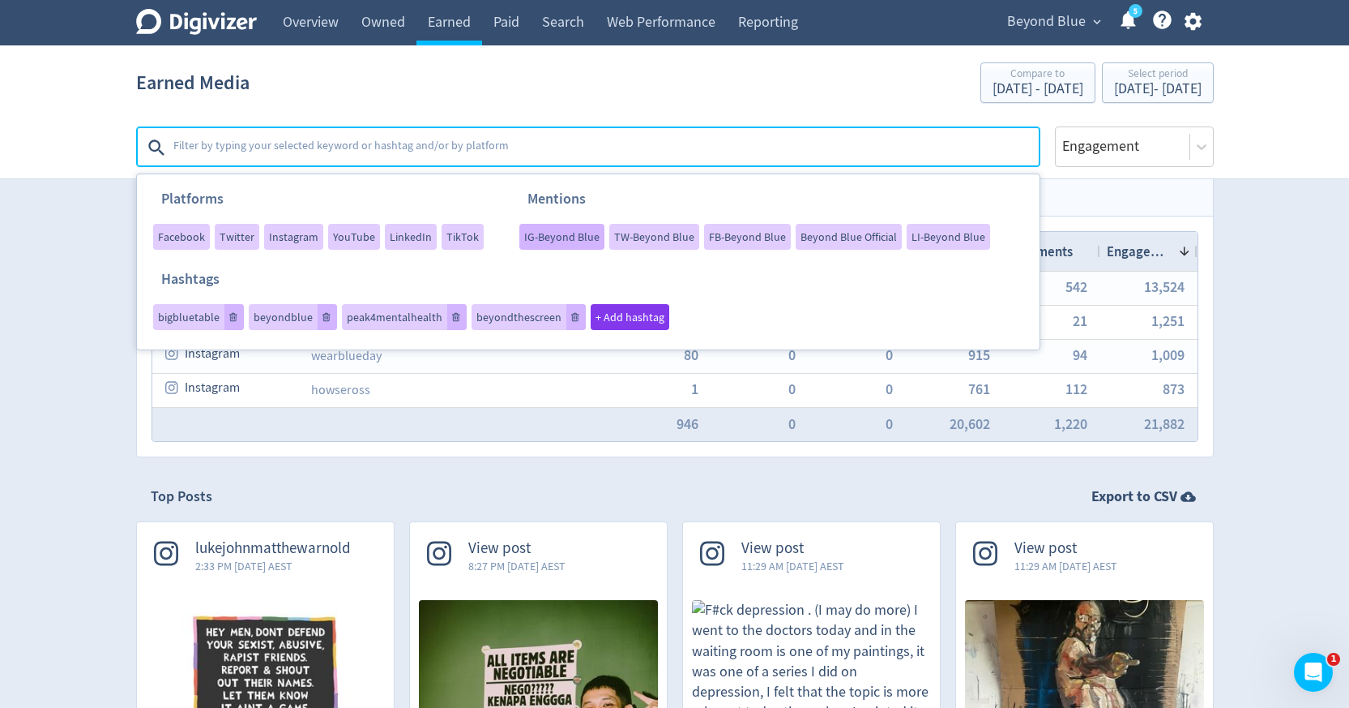
click at [550, 231] on span "IG-Beyond Blue" at bounding box center [561, 236] width 75 height 11
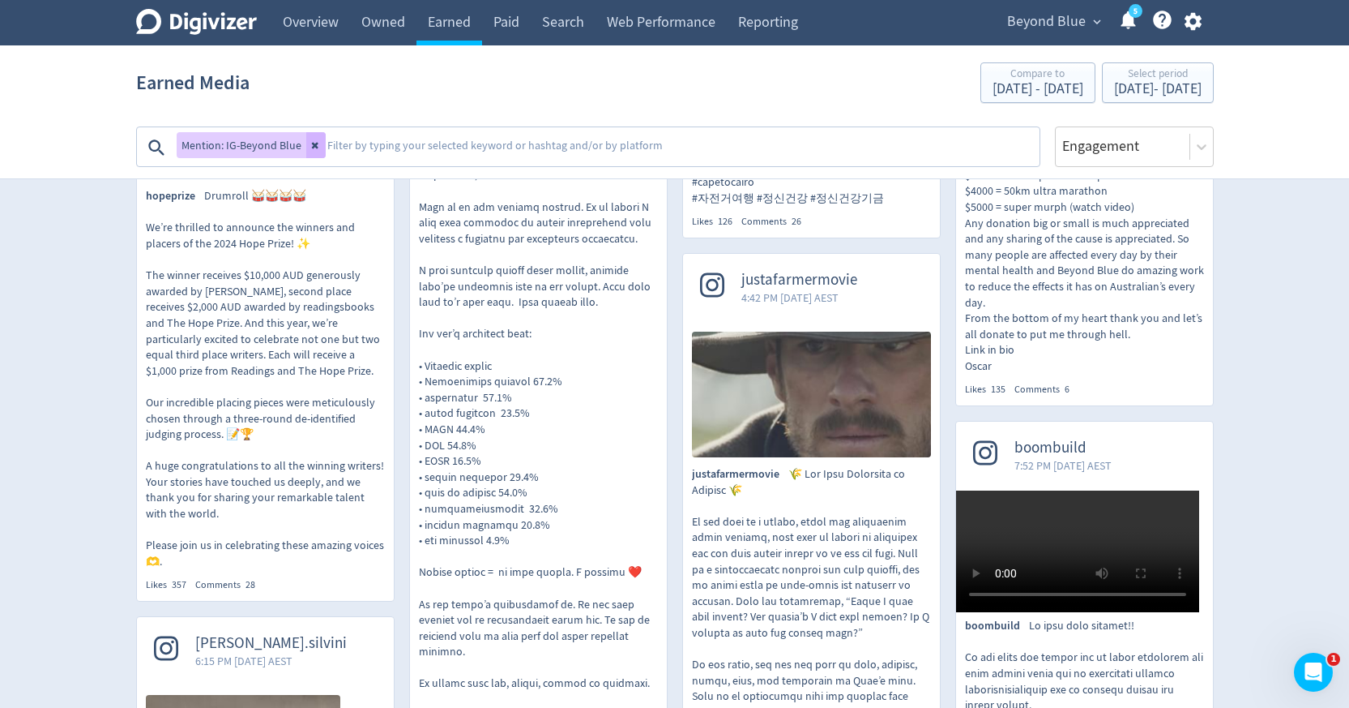
scroll to position [1643, 0]
